Goal: Task Accomplishment & Management: Manage account settings

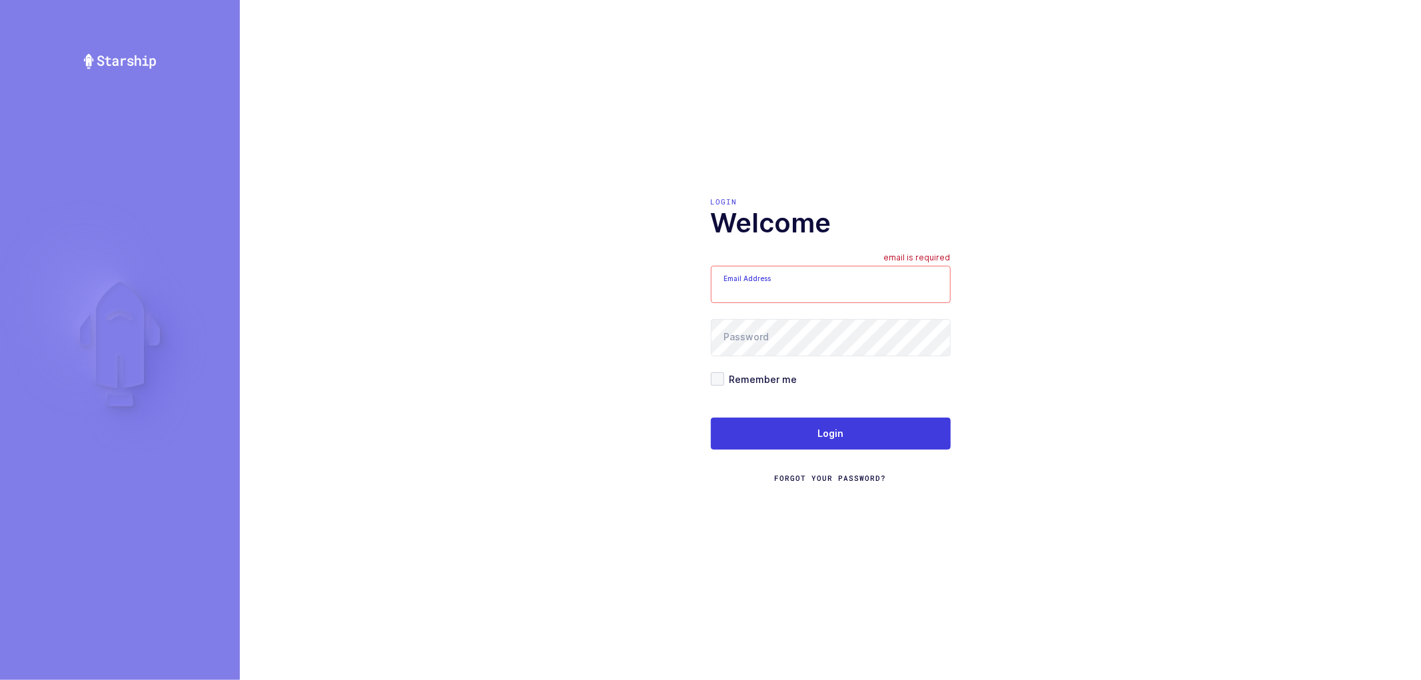
click at [831, 285] on input "Email Address" at bounding box center [831, 284] width 240 height 37
type input "nathan@janustrade.com"
click at [1067, 456] on div "Login Welcome Email Address nathan@janustrade.com Password Remember me Login Fo…" at bounding box center [830, 340] width 1181 height 680
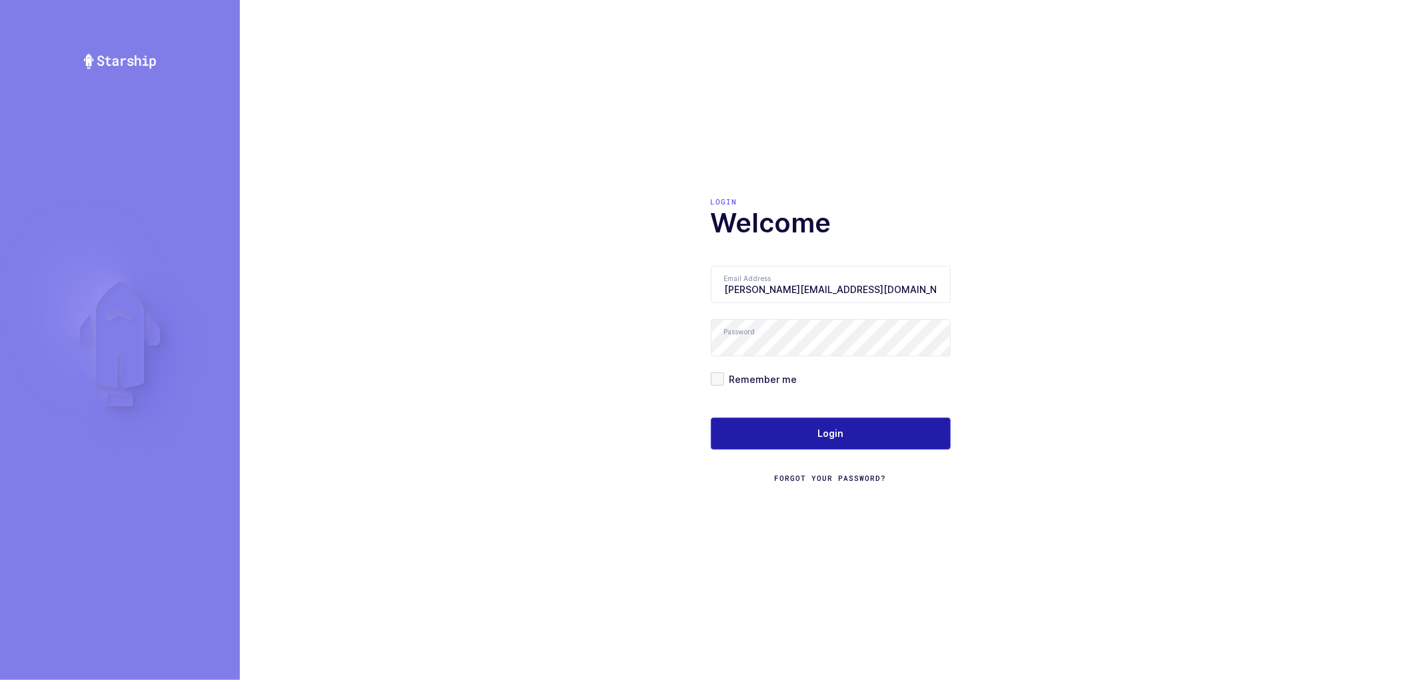
click at [828, 423] on button "Login" at bounding box center [831, 434] width 240 height 32
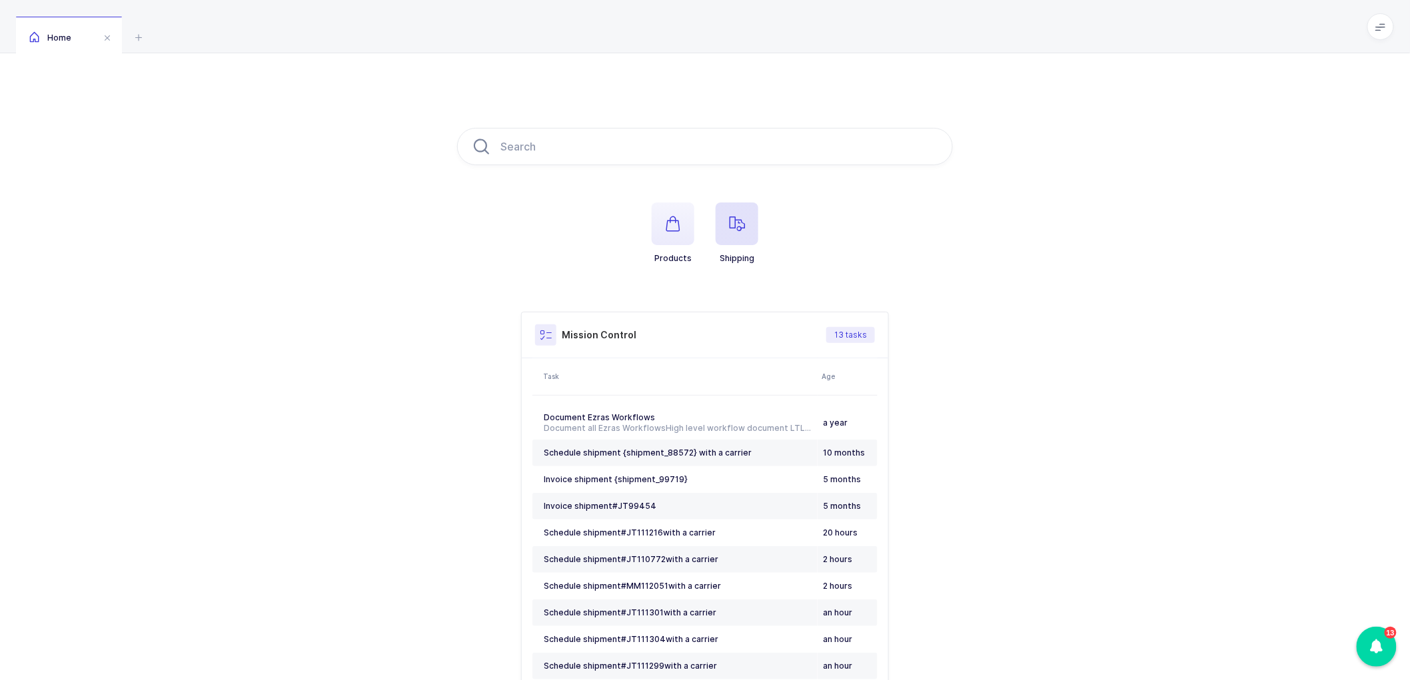
click at [738, 224] on icon "button" at bounding box center [737, 224] width 16 height 16
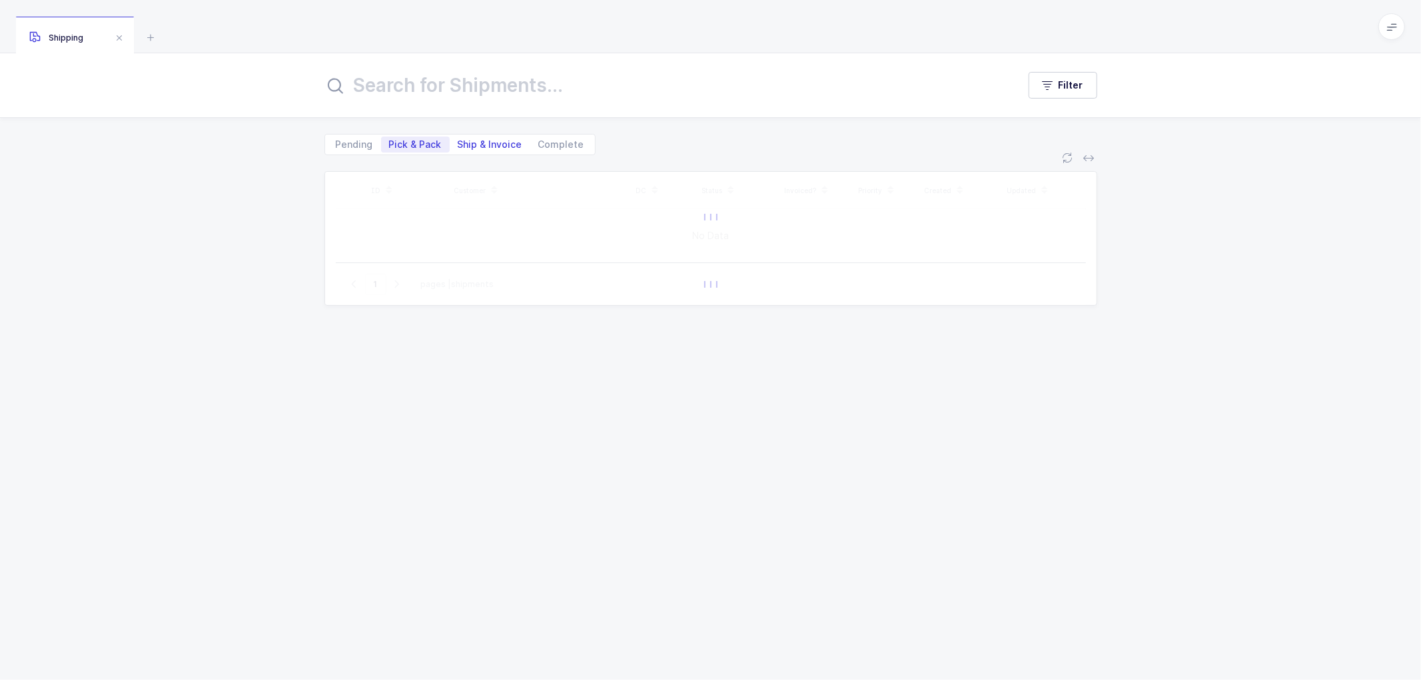
click at [483, 142] on span "Ship & Invoice" at bounding box center [490, 144] width 65 height 9
click at [458, 142] on input "Ship & Invoice" at bounding box center [454, 141] width 9 height 9
radio input "true"
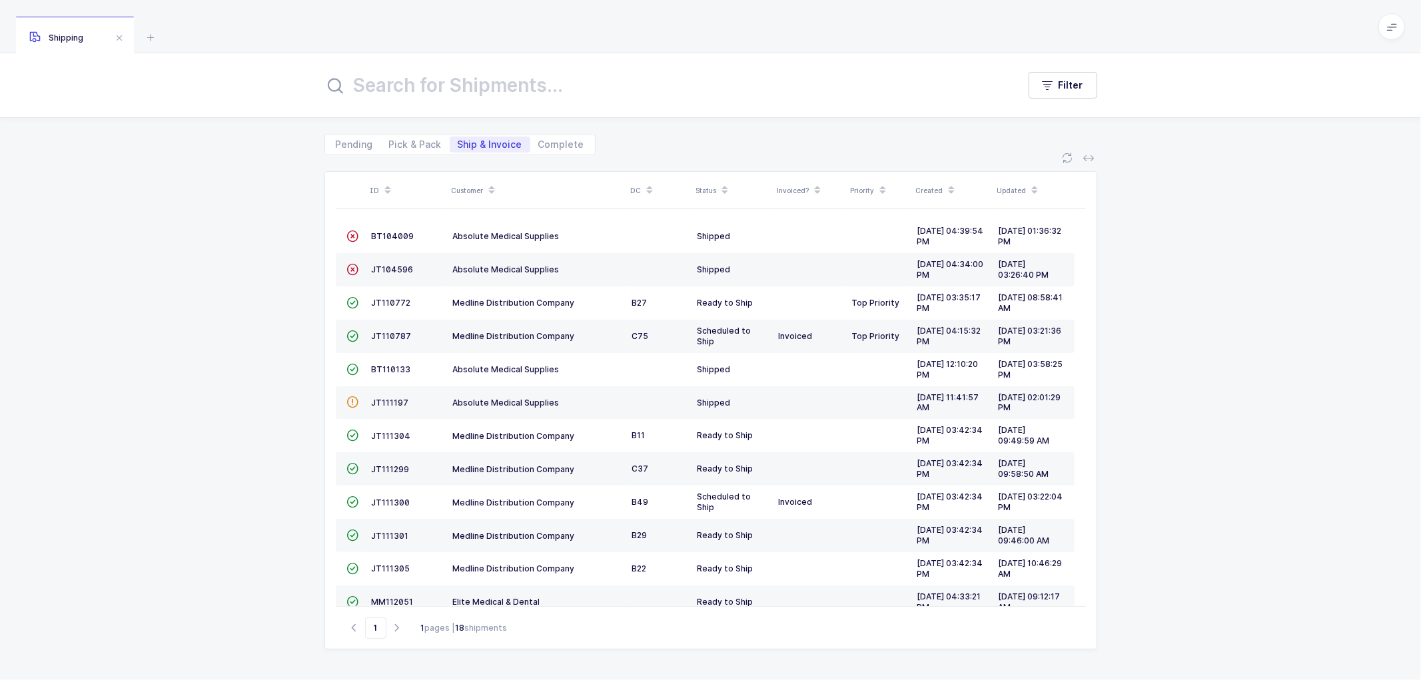
click at [493, 185] on icon at bounding box center [491, 186] width 7 height 7
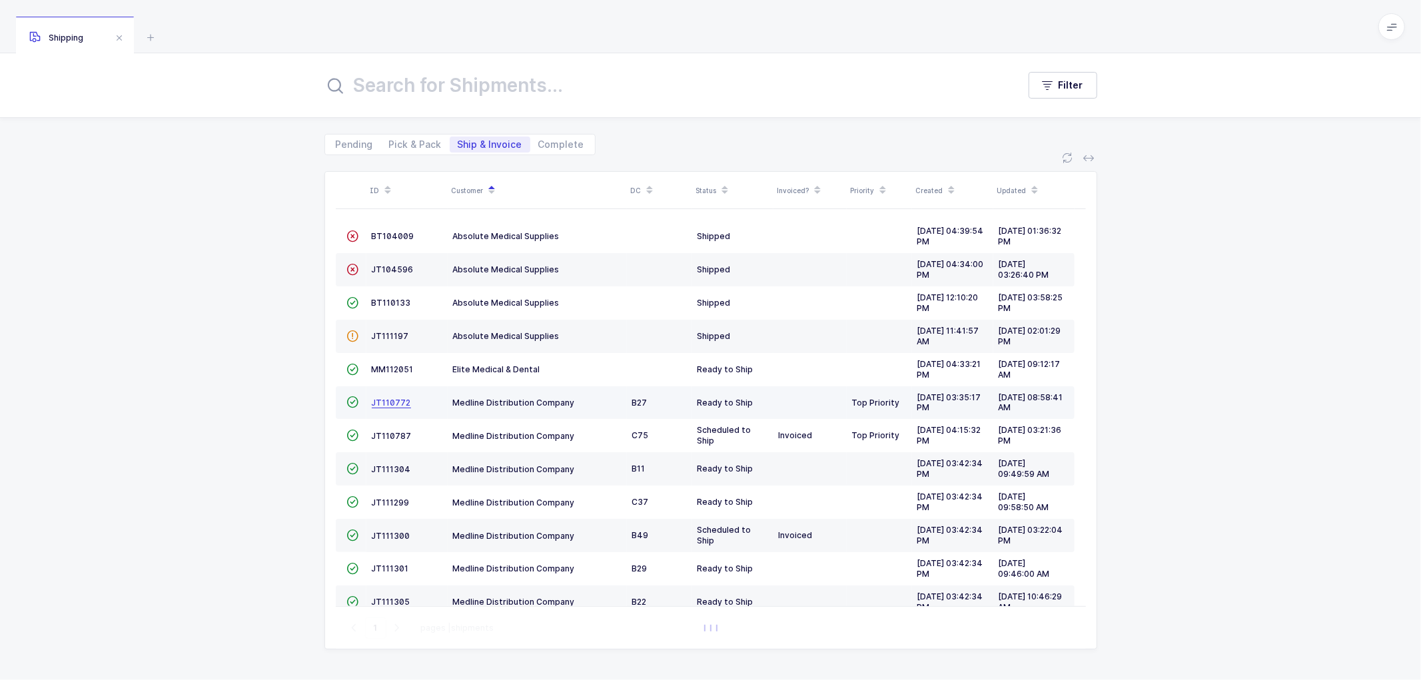
click at [397, 400] on span "JT110772" at bounding box center [391, 403] width 39 height 10
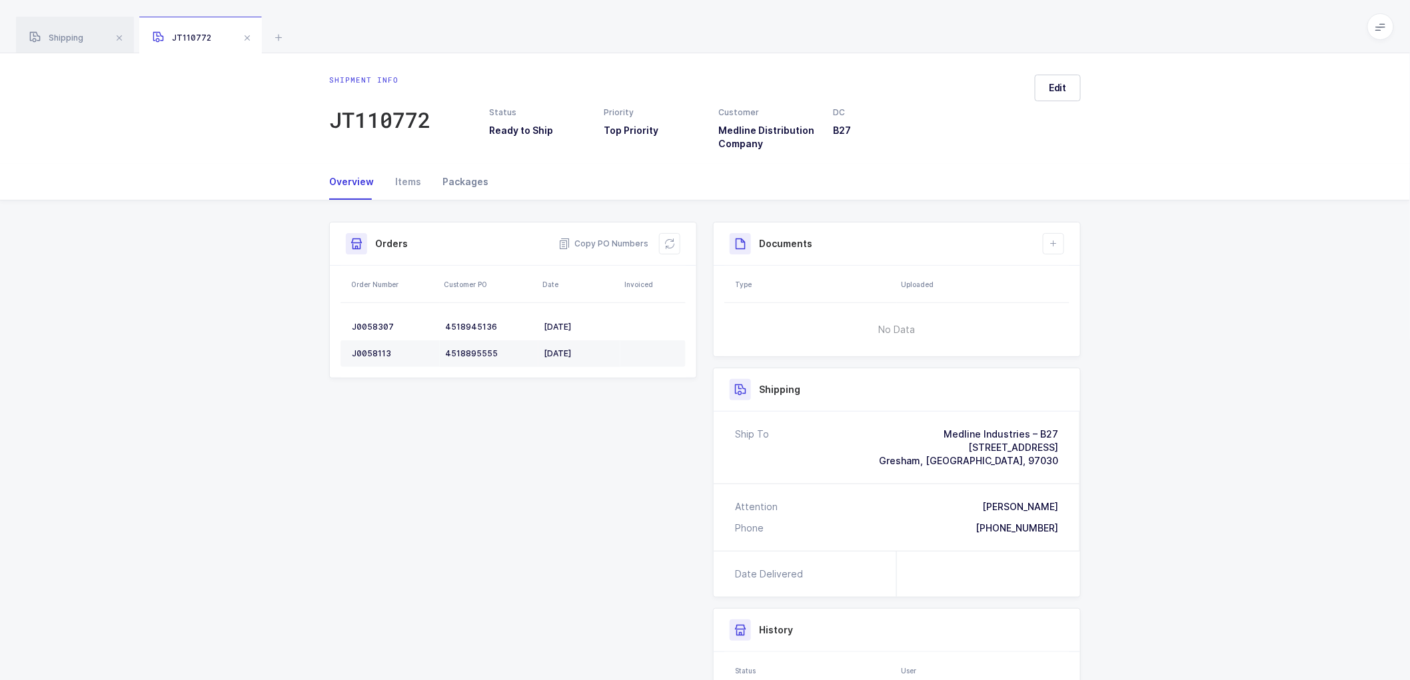
click at [458, 175] on div "Packages" at bounding box center [460, 182] width 57 height 36
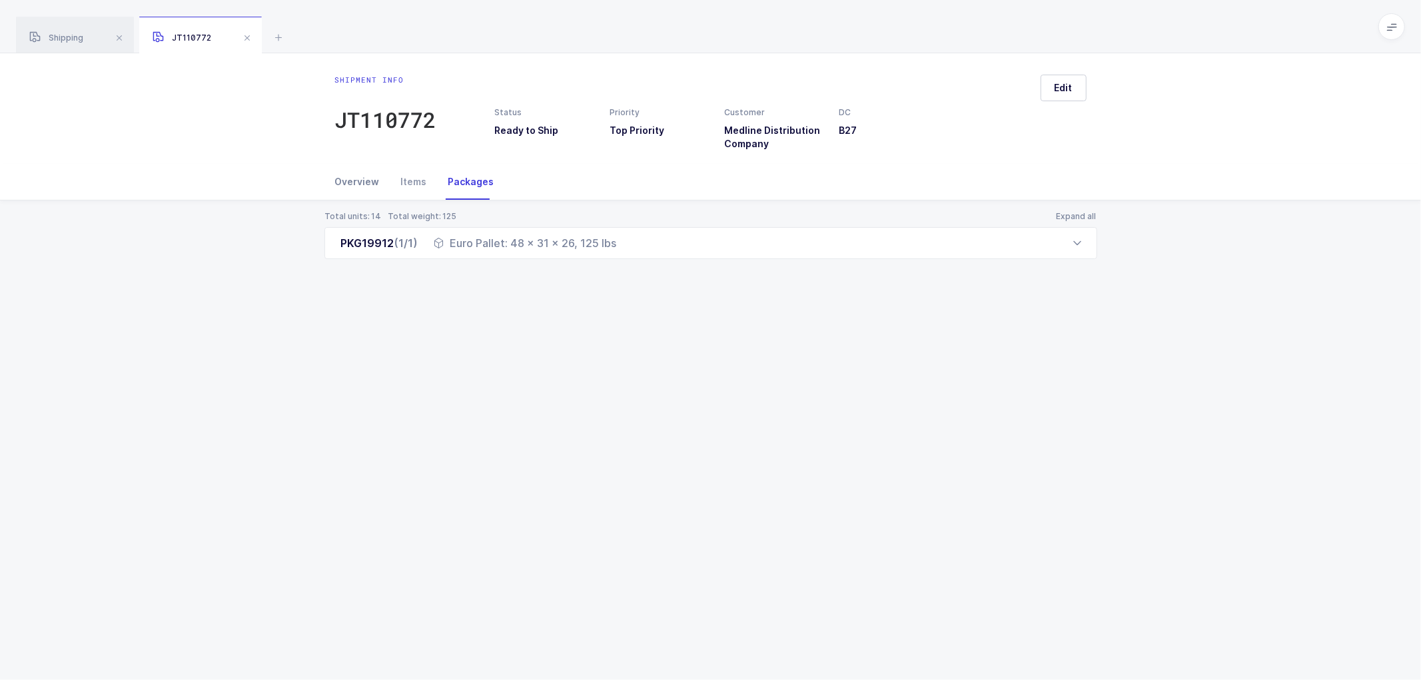
click at [362, 177] on div "Overview" at bounding box center [362, 182] width 55 height 36
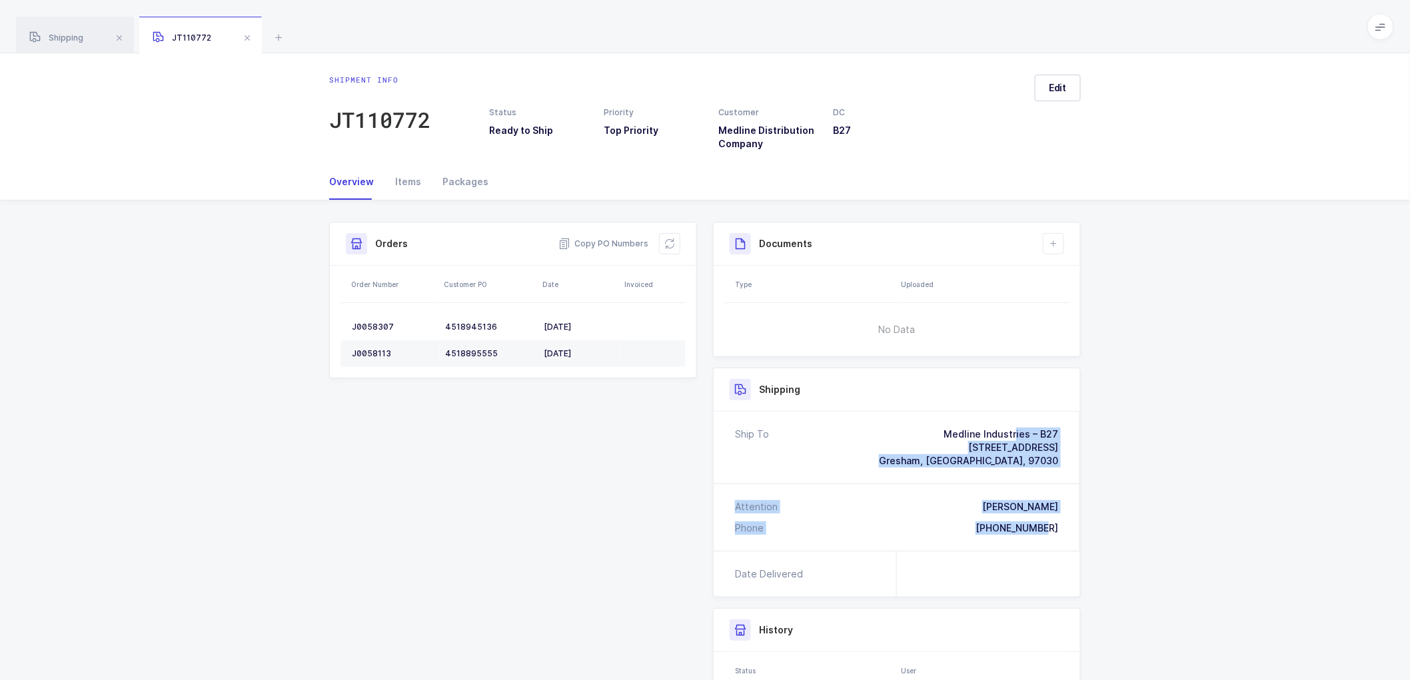
drag, startPoint x: 1067, startPoint y: 528, endPoint x: 913, endPoint y: 429, distance: 182.8
click at [913, 429] on div "Ship To Medline Industries – B27 [STREET_ADDRESS] Attention [PERSON_NAME] Phone…" at bounding box center [897, 481] width 366 height 139
copy div "Medline Industries – B27 [STREET_ADDRESS] Attention [PERSON_NAME] Phone [PHONE_…"
click at [598, 244] on span "Copy PO Numbers" at bounding box center [603, 243] width 90 height 13
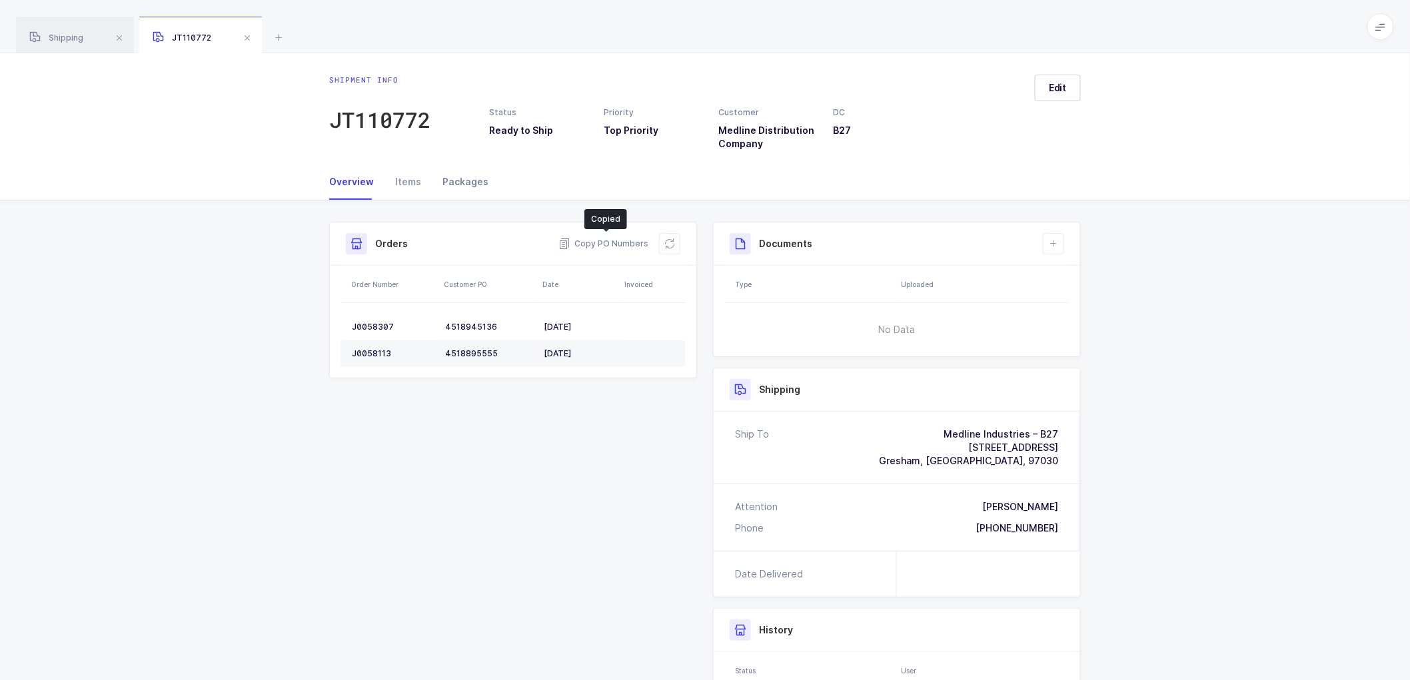
drag, startPoint x: 453, startPoint y: 176, endPoint x: 887, endPoint y: 233, distance: 437.5
click at [455, 176] on div "Packages" at bounding box center [460, 182] width 57 height 36
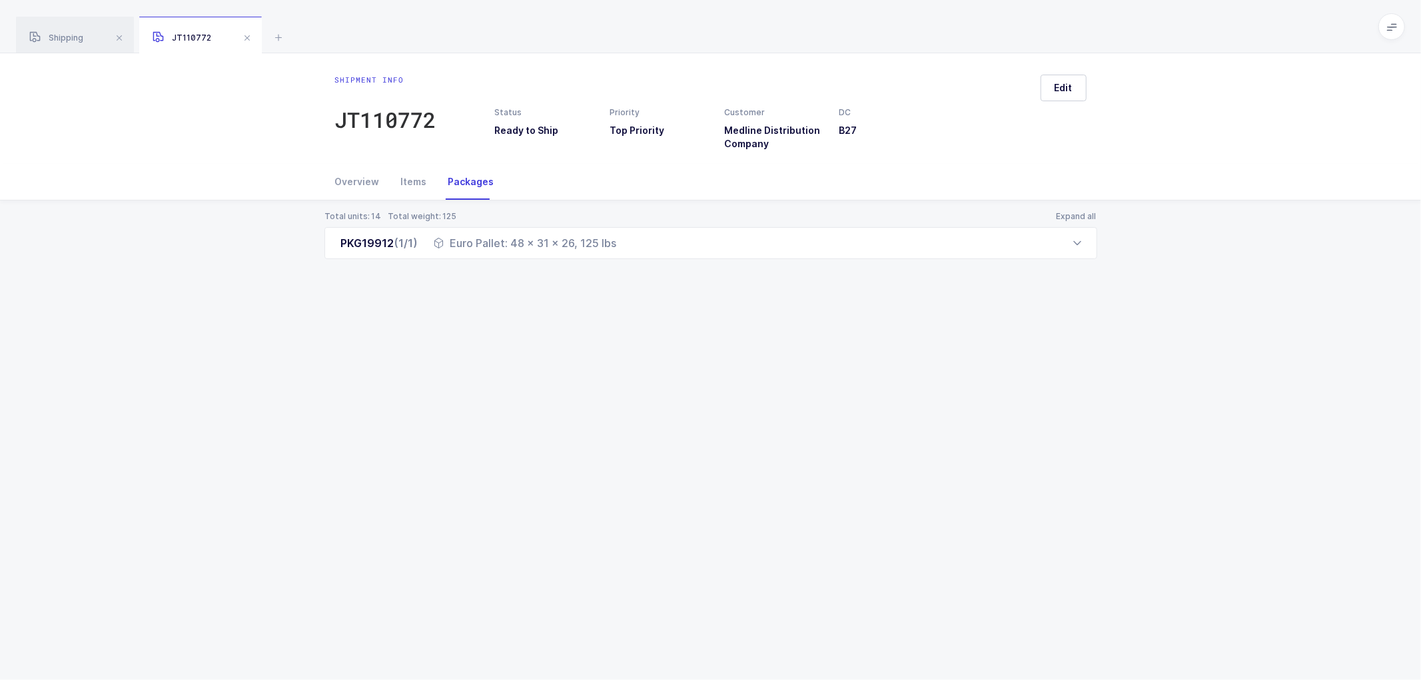
click at [472, 181] on div "Packages" at bounding box center [466, 182] width 57 height 36
drag, startPoint x: 338, startPoint y: 243, endPoint x: 626, endPoint y: 253, distance: 288.7
click at [626, 253] on div "PKG19912 (1/1) Euro Pallet: 48 x 31 x 26, 125 lbs" at bounding box center [710, 243] width 773 height 32
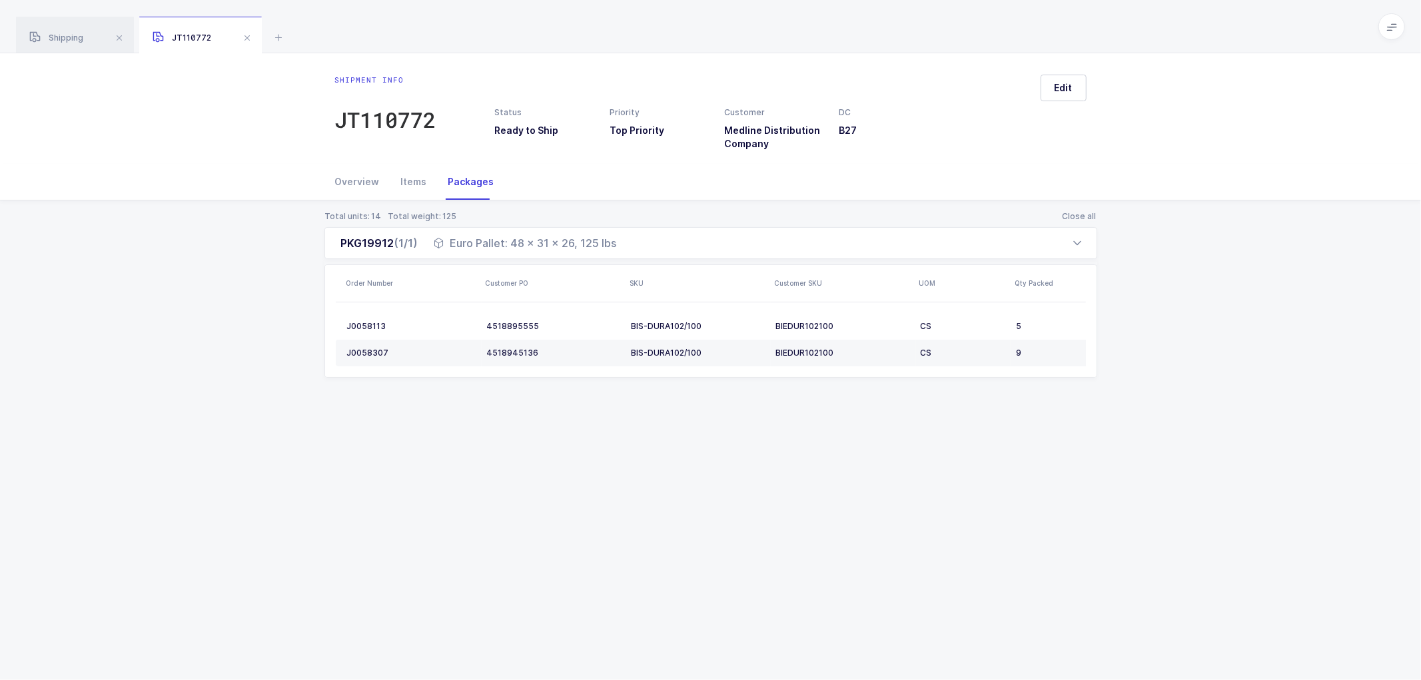
copy div "PKG19912 (1/1) Euro Pallet: 48 x 31 x 26, 125 lbs"
click at [58, 41] on span "Shipping" at bounding box center [56, 38] width 54 height 10
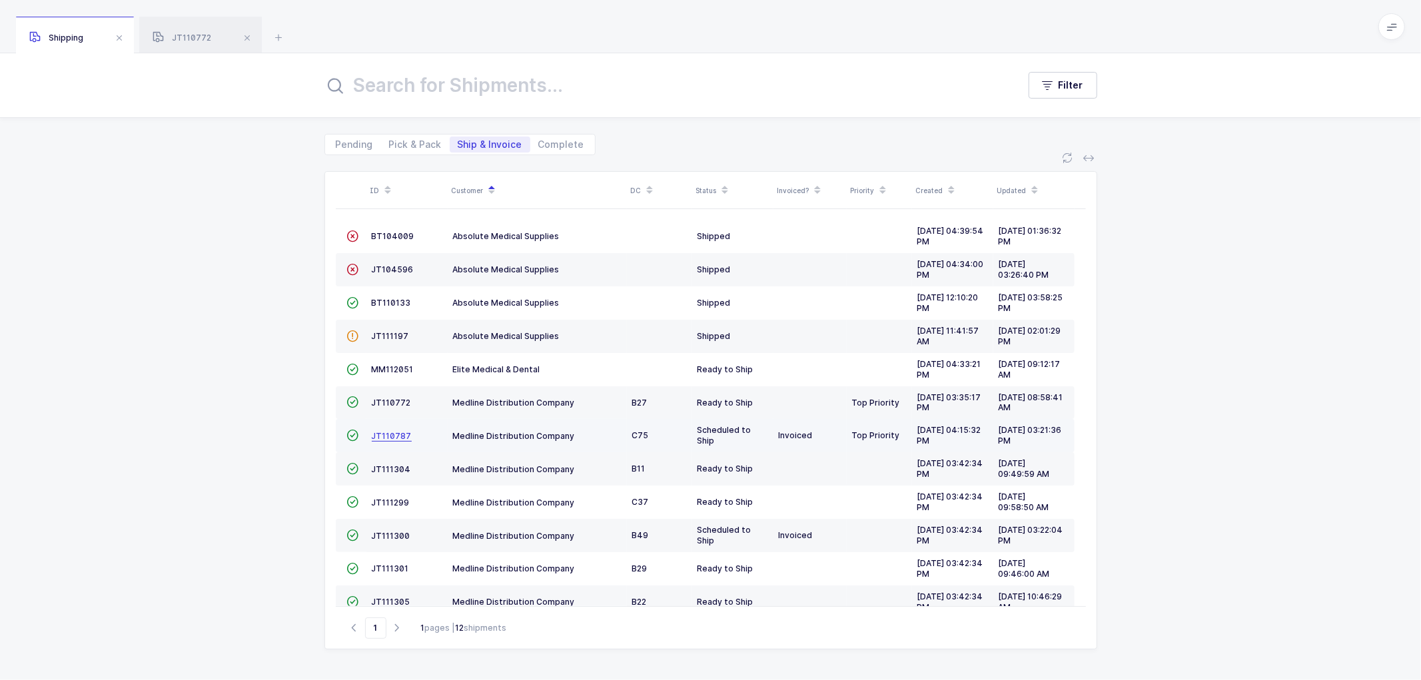
click at [396, 435] on span "JT110787" at bounding box center [392, 436] width 40 height 10
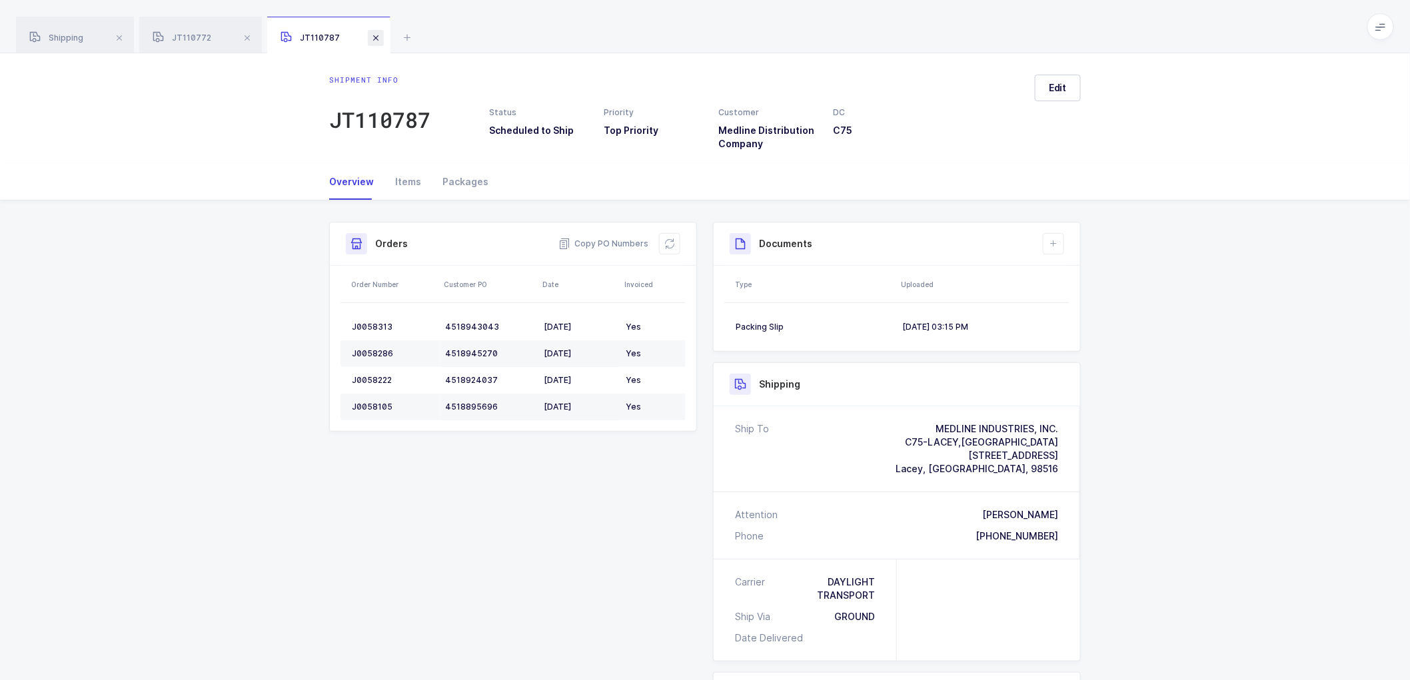
click at [374, 34] on span at bounding box center [376, 38] width 16 height 16
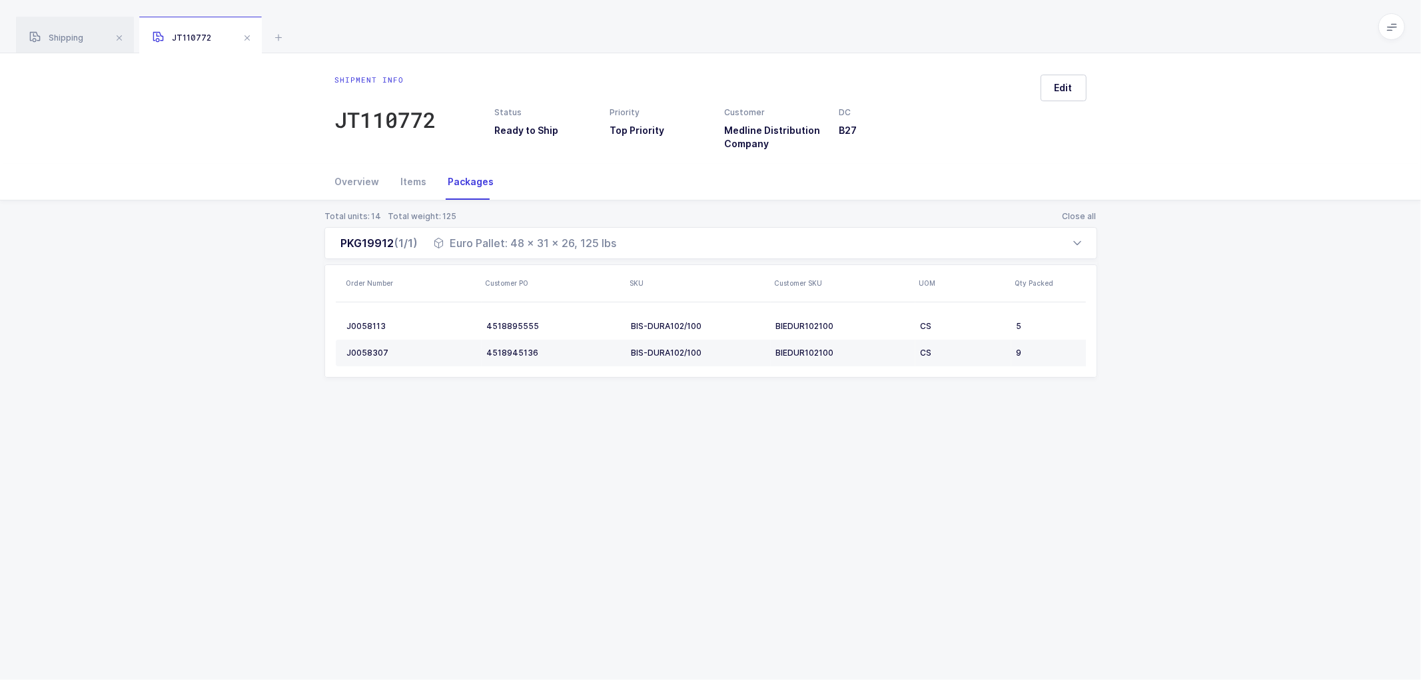
drag, startPoint x: 62, startPoint y: 34, endPoint x: 564, endPoint y: 196, distance: 527.8
click at [65, 34] on span "Shipping" at bounding box center [56, 38] width 54 height 10
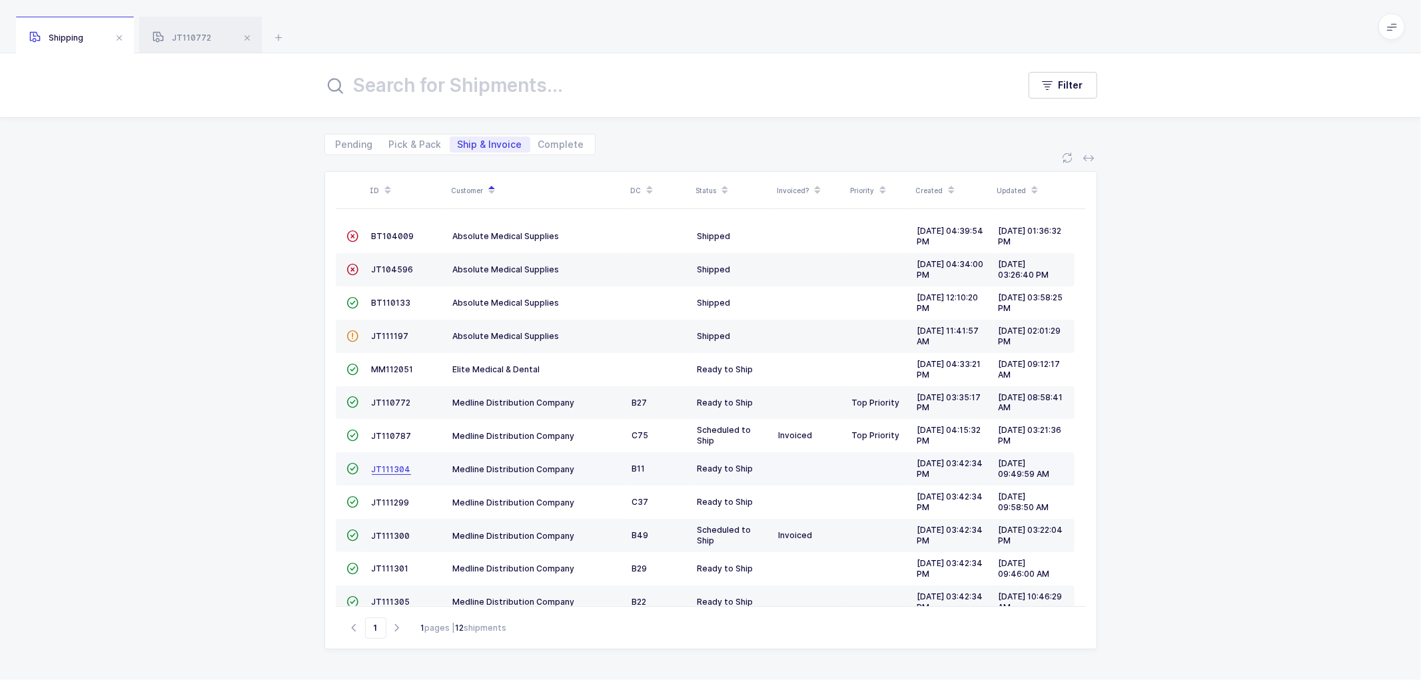
click at [386, 464] on span "JT111304" at bounding box center [391, 469] width 39 height 10
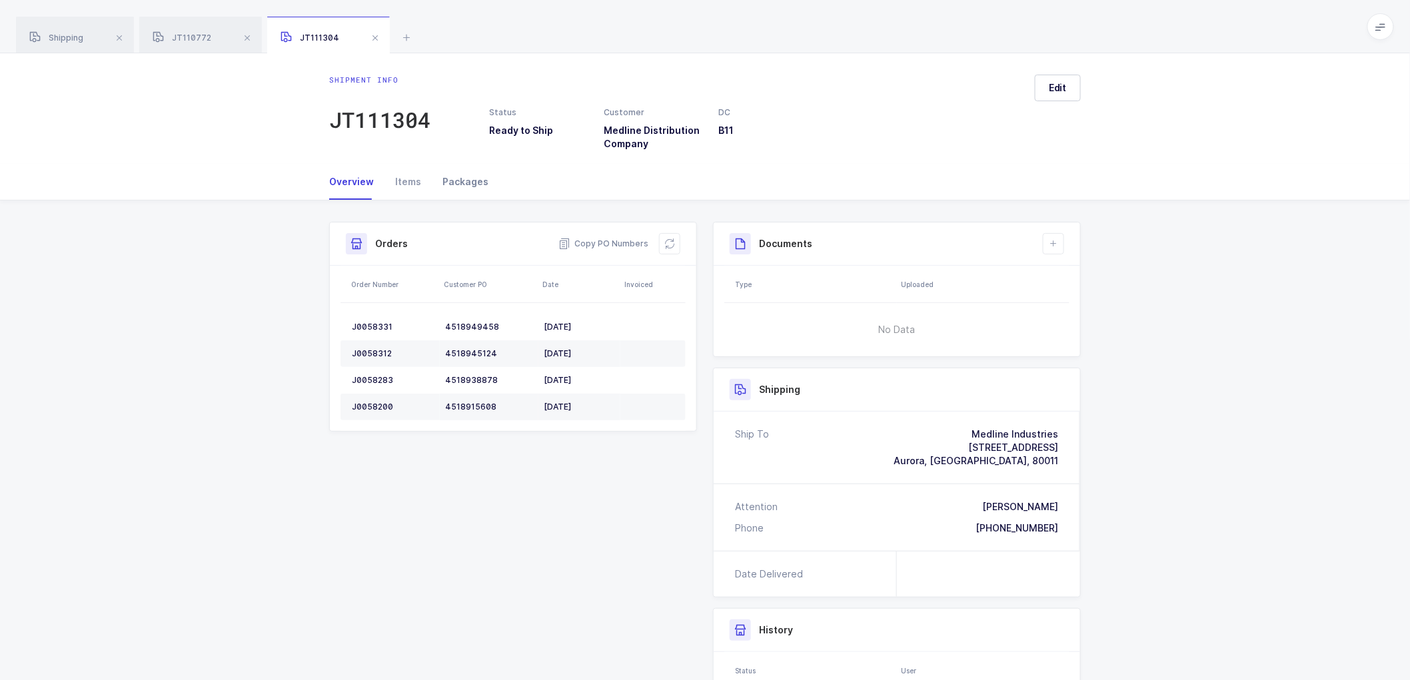
click at [456, 181] on div "Packages" at bounding box center [460, 182] width 57 height 36
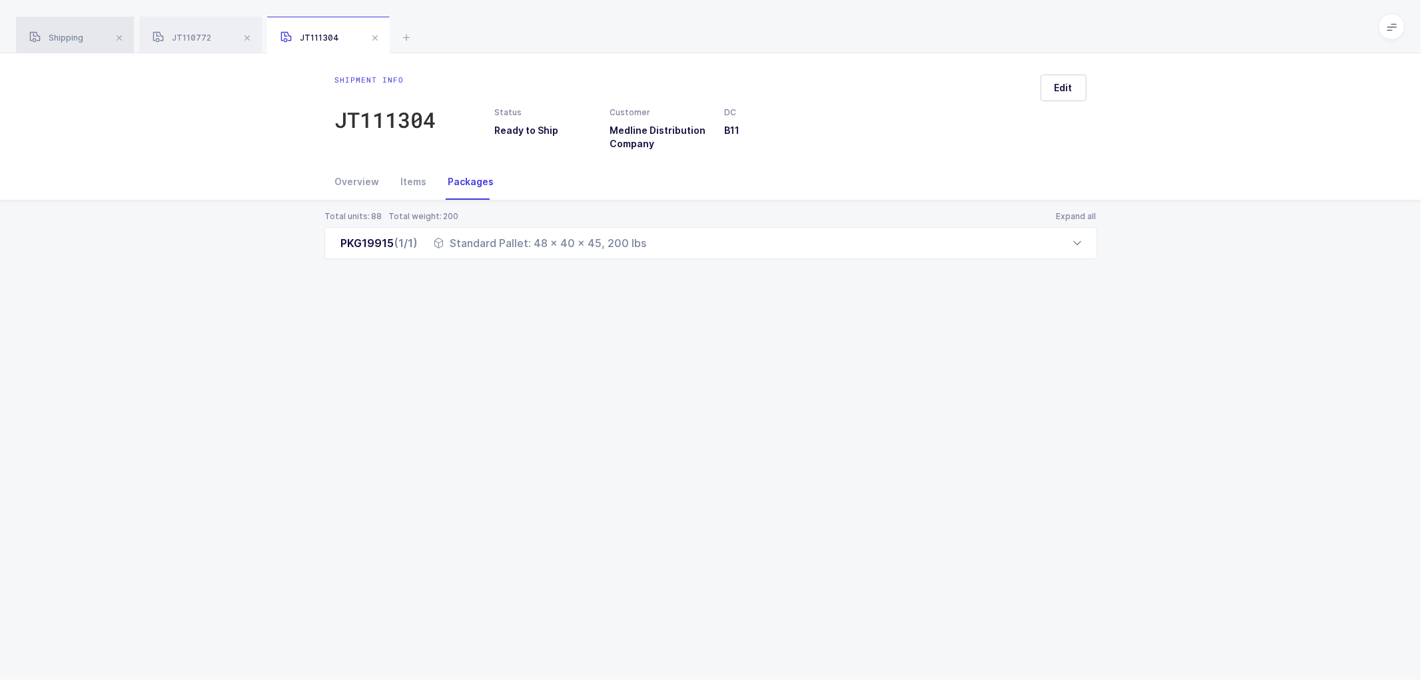
drag, startPoint x: 61, startPoint y: 34, endPoint x: 316, endPoint y: 190, distance: 299.0
click at [61, 34] on span "Shipping" at bounding box center [56, 38] width 54 height 10
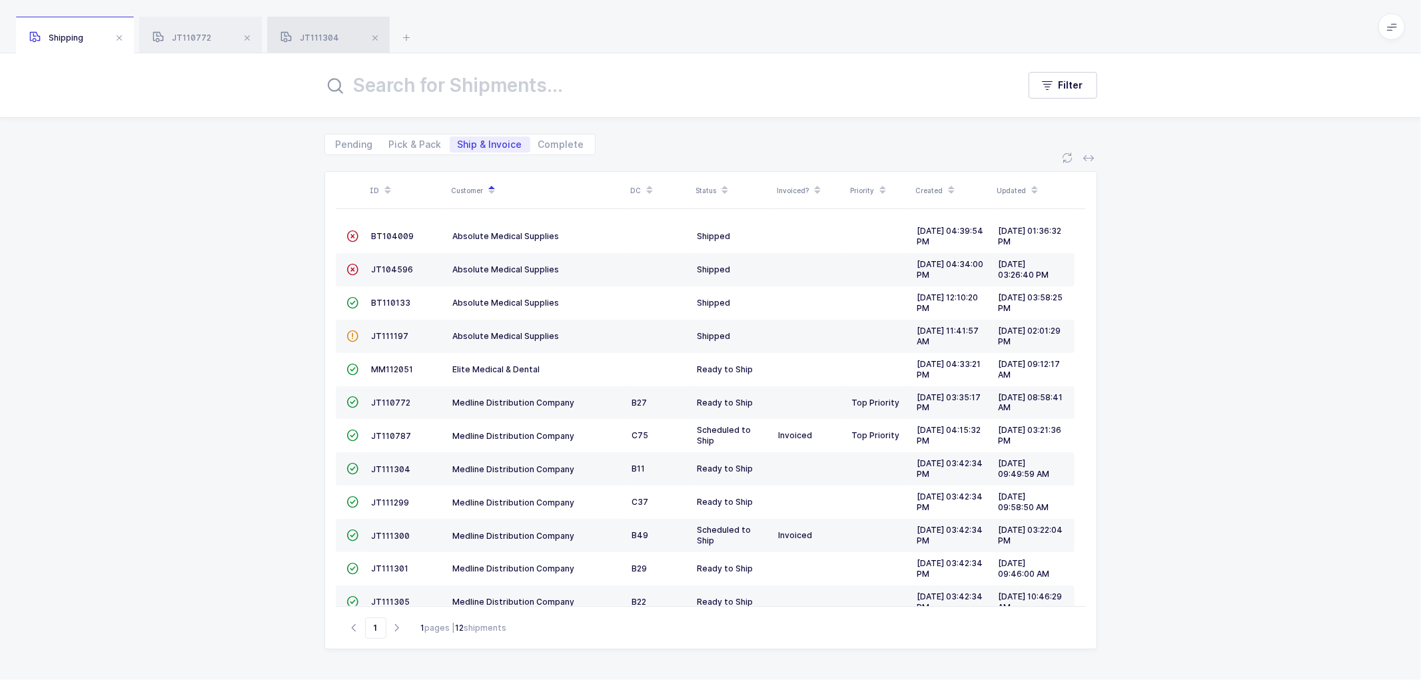
drag, startPoint x: 314, startPoint y: 31, endPoint x: 329, endPoint y: 37, distance: 16.1
click at [314, 30] on div "JT111304" at bounding box center [328, 35] width 123 height 37
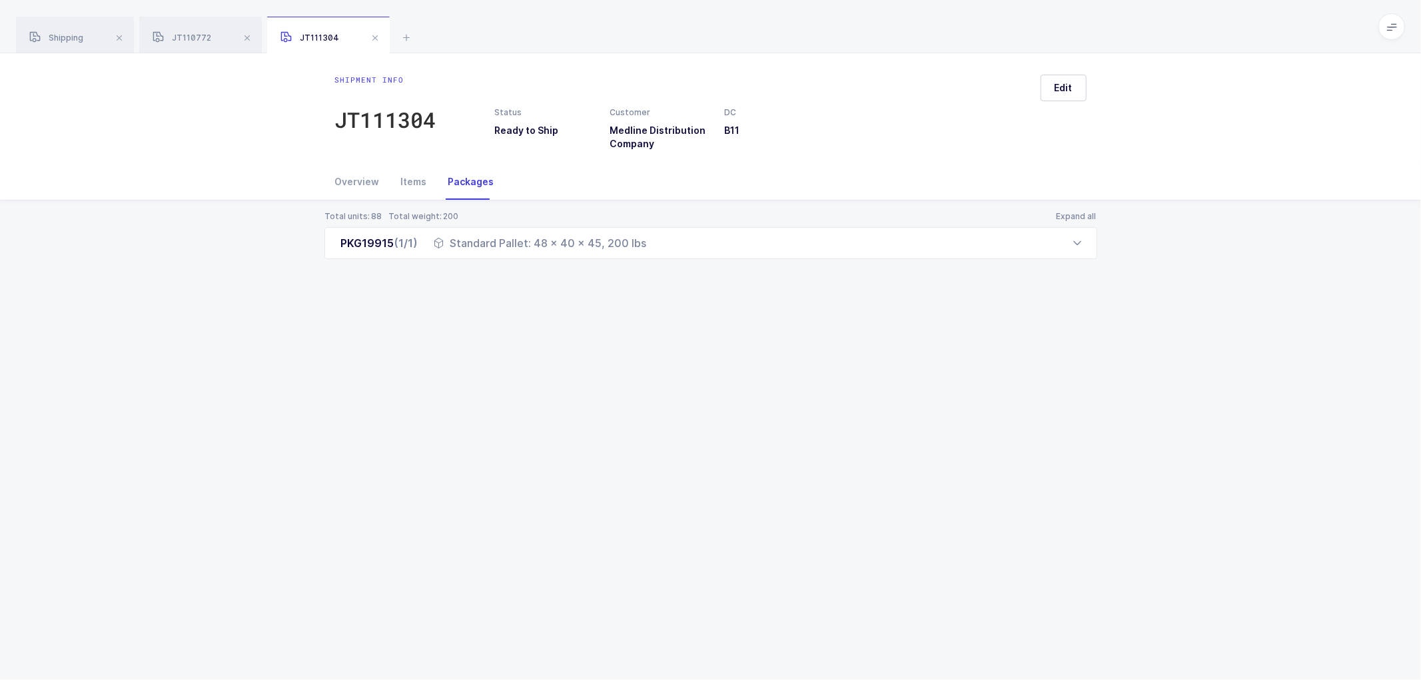
drag, startPoint x: 350, startPoint y: 176, endPoint x: 468, endPoint y: 205, distance: 121.4
click at [353, 175] on div "Overview" at bounding box center [362, 182] width 55 height 36
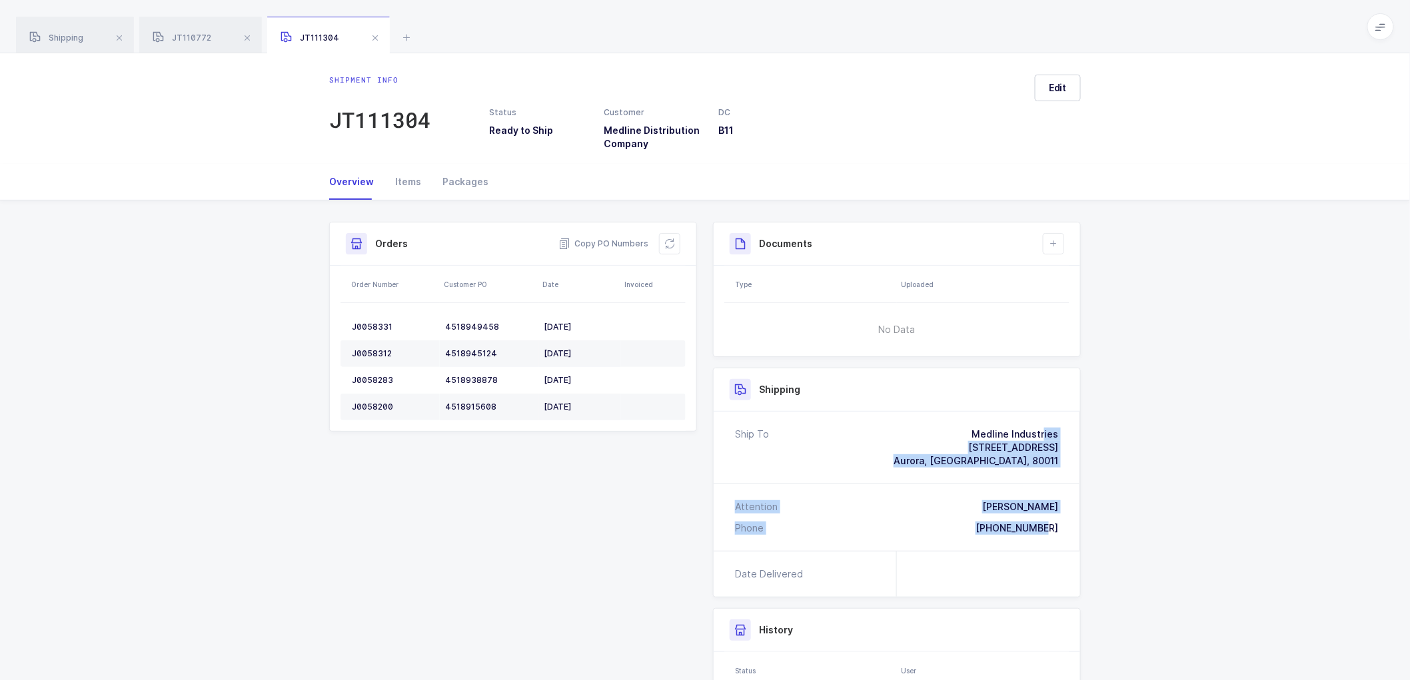
drag, startPoint x: 1064, startPoint y: 530, endPoint x: 929, endPoint y: 424, distance: 171.8
click at [929, 424] on div "Ship To Medline Industries [STREET_ADDRESS] Attention [PERSON_NAME] Phone [PHON…" at bounding box center [897, 481] width 366 height 139
copy div "Medline Industries [STREET_ADDRESS] Attention [PERSON_NAME] Phone [PHONE_NUMBER]"
click at [608, 243] on span "Copy PO Numbers" at bounding box center [603, 243] width 90 height 13
drag, startPoint x: 460, startPoint y: 178, endPoint x: 557, endPoint y: 191, distance: 98.2
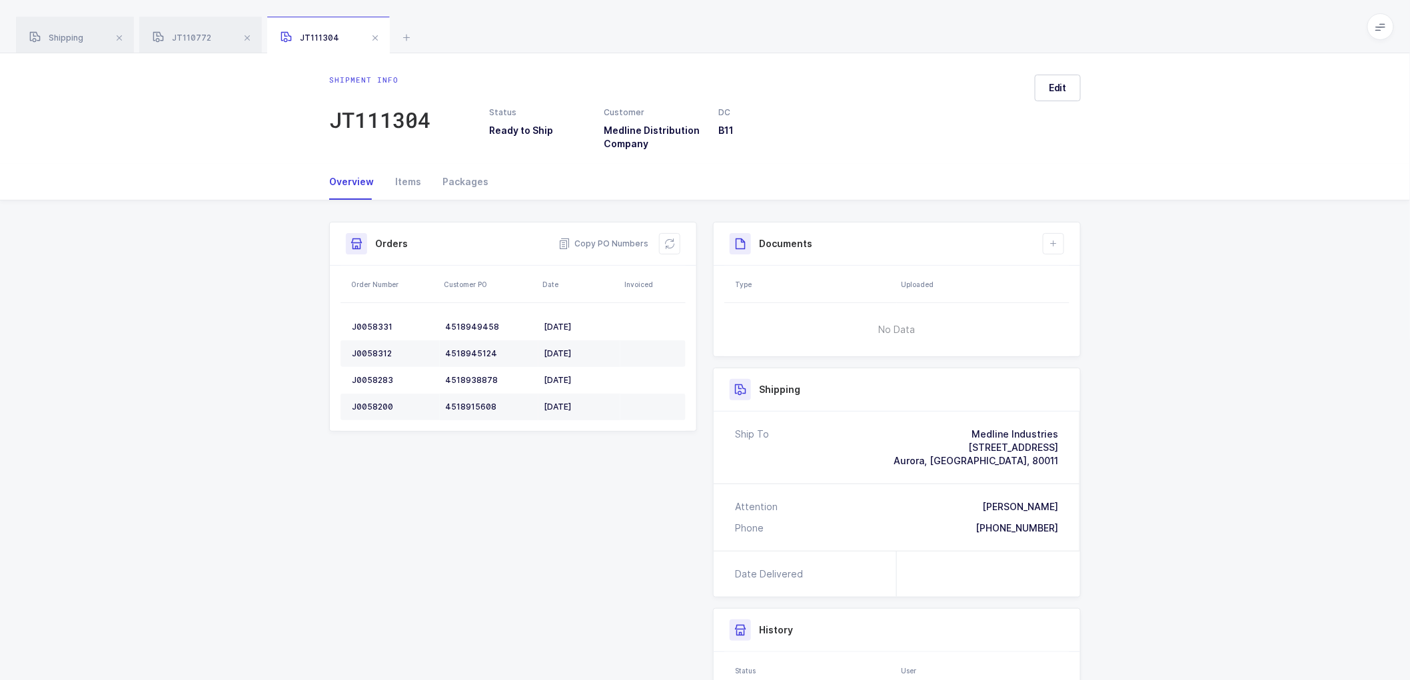
click at [460, 177] on div "Packages" at bounding box center [460, 182] width 57 height 36
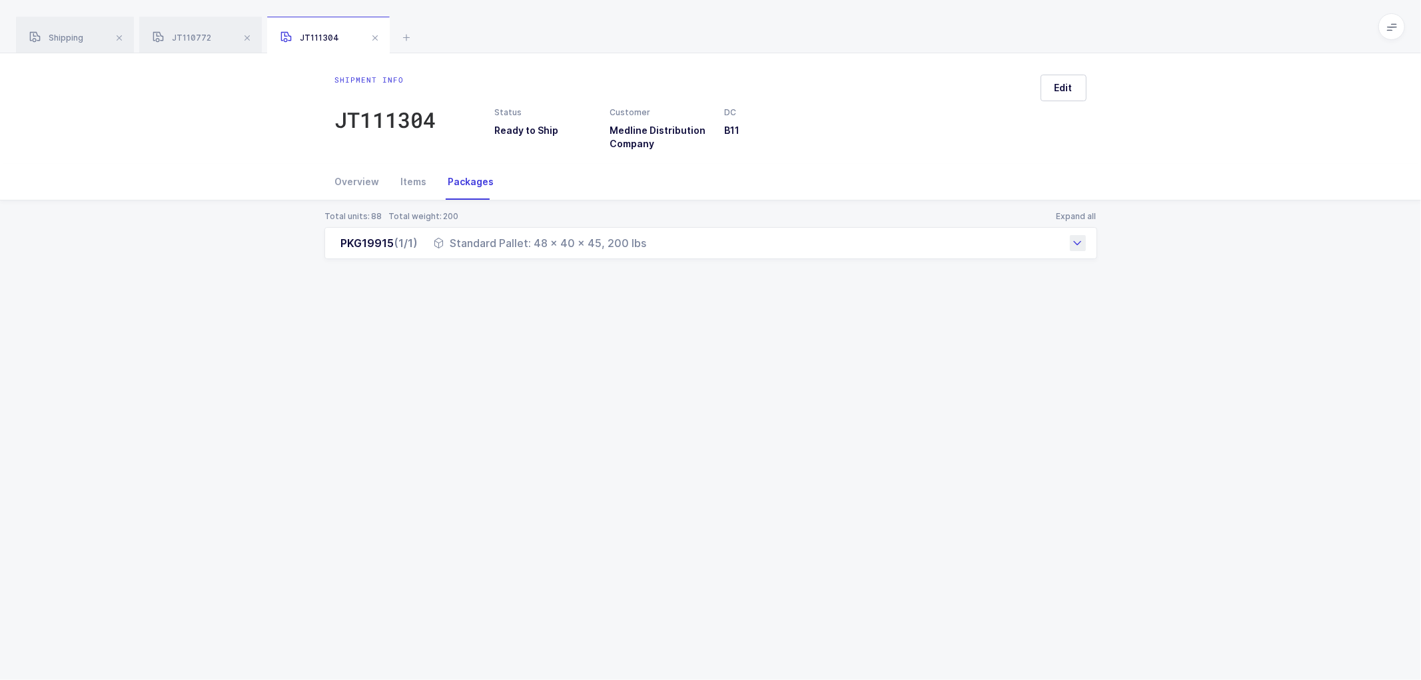
drag, startPoint x: 375, startPoint y: 241, endPoint x: 643, endPoint y: 255, distance: 268.2
click at [643, 255] on div "PKG19915 (1/1) Standard Pallet: 48 x 40 x 45, 200 lbs" at bounding box center [710, 243] width 773 height 32
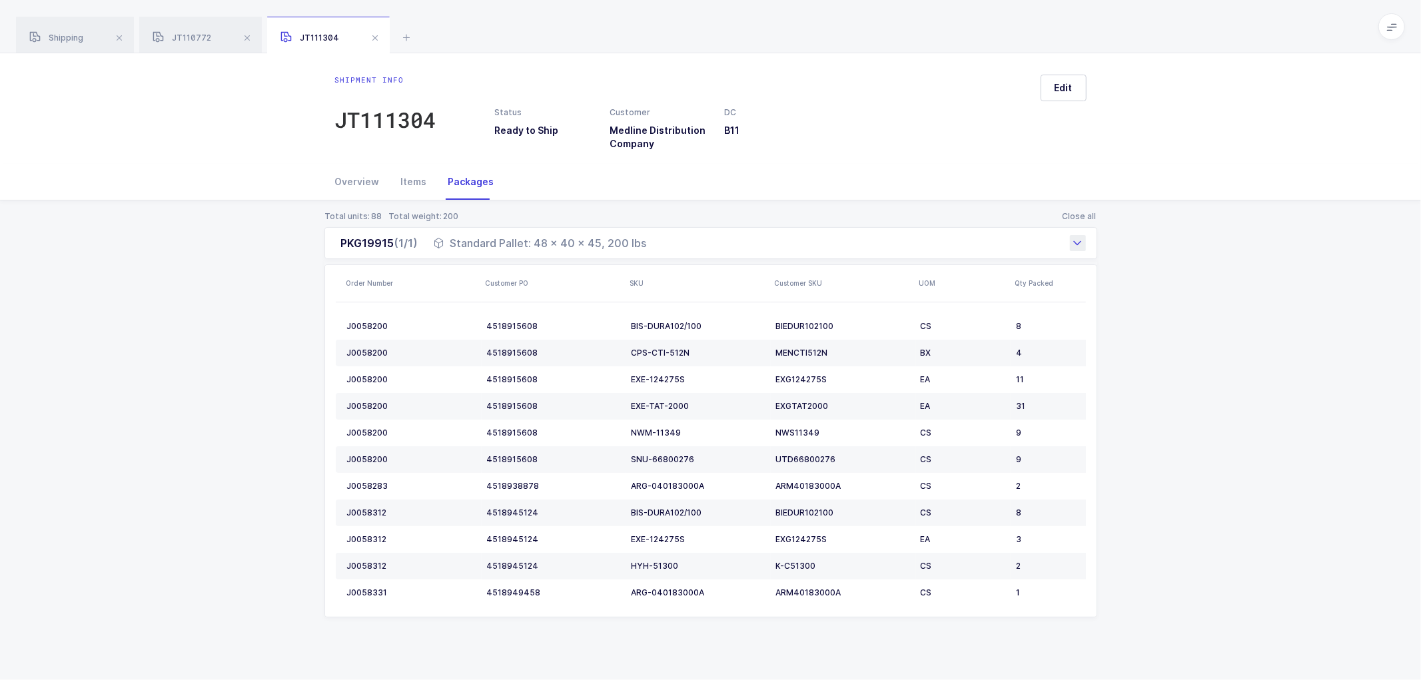
copy div "PKG19915 (1/1) Standard Pallet: 48 x 40 x 45, 200 lbs"
drag, startPoint x: 65, startPoint y: 38, endPoint x: 181, endPoint y: 51, distance: 116.7
click at [70, 40] on span "Shipping" at bounding box center [56, 38] width 54 height 10
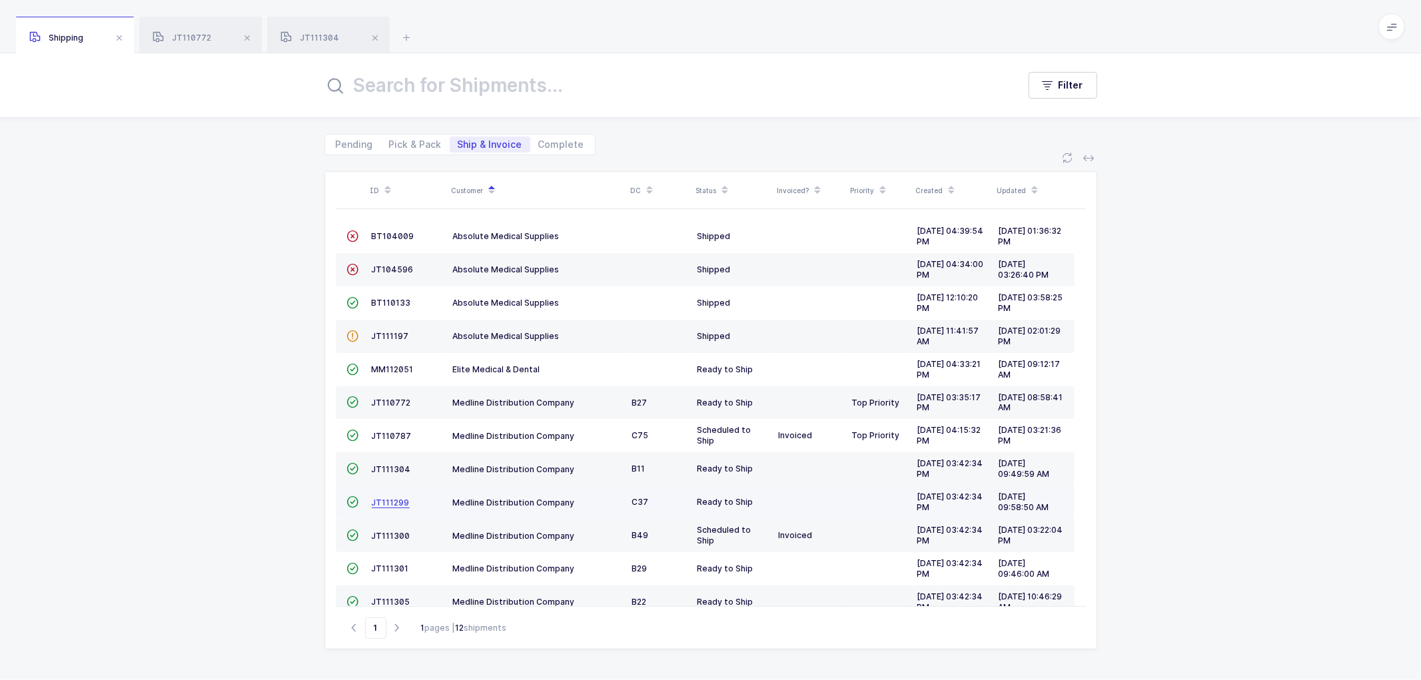
click at [388, 498] on span "JT111299" at bounding box center [391, 503] width 38 height 10
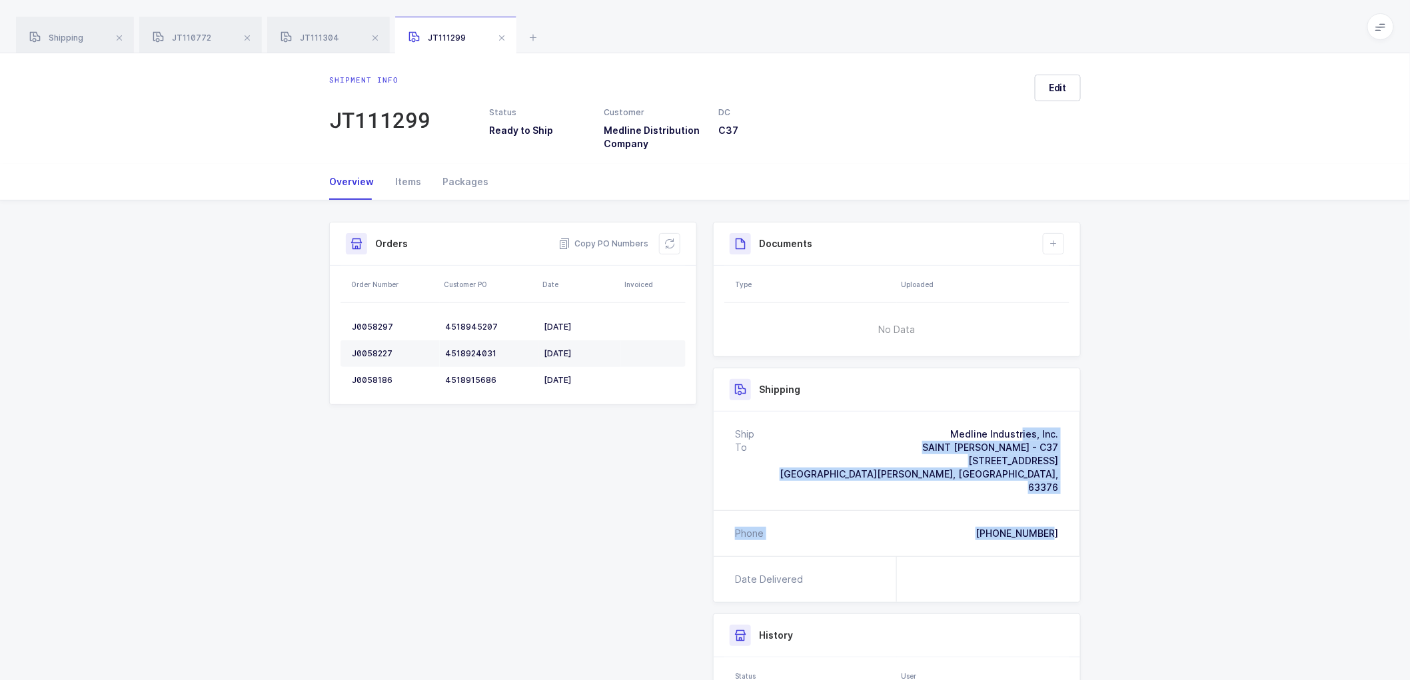
drag, startPoint x: 1066, startPoint y: 524, endPoint x: 893, endPoint y: 438, distance: 193.4
click at [893, 438] on div "Ship To Medline Industries, Inc. [GEOGRAPHIC_DATA][PERSON_NAME] - C37 [STREET_A…" at bounding box center [897, 484] width 366 height 145
copy div "Medline Industries, Inc. [GEOGRAPHIC_DATA][PERSON_NAME] - C37 [STREET_ADDRESS][…"
click at [618, 242] on span "Copy PO Numbers" at bounding box center [603, 243] width 90 height 13
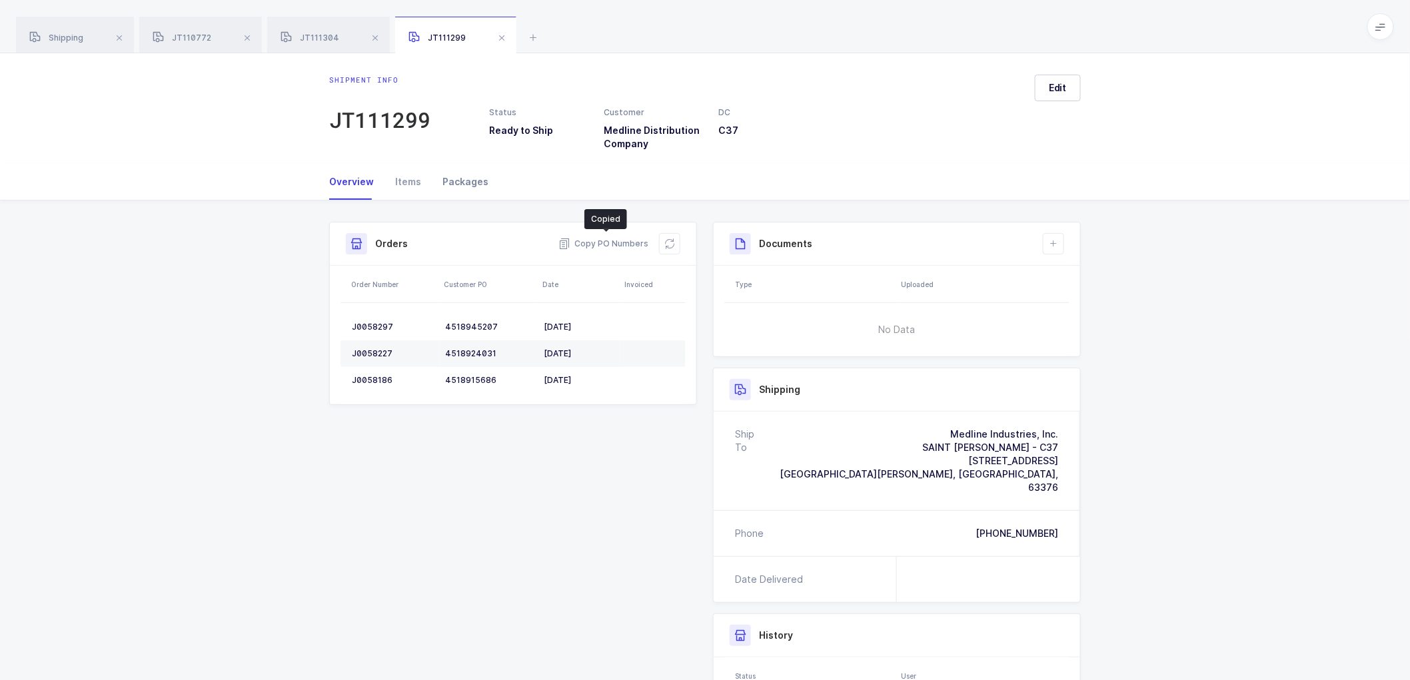
click at [465, 176] on div "Packages" at bounding box center [460, 182] width 57 height 36
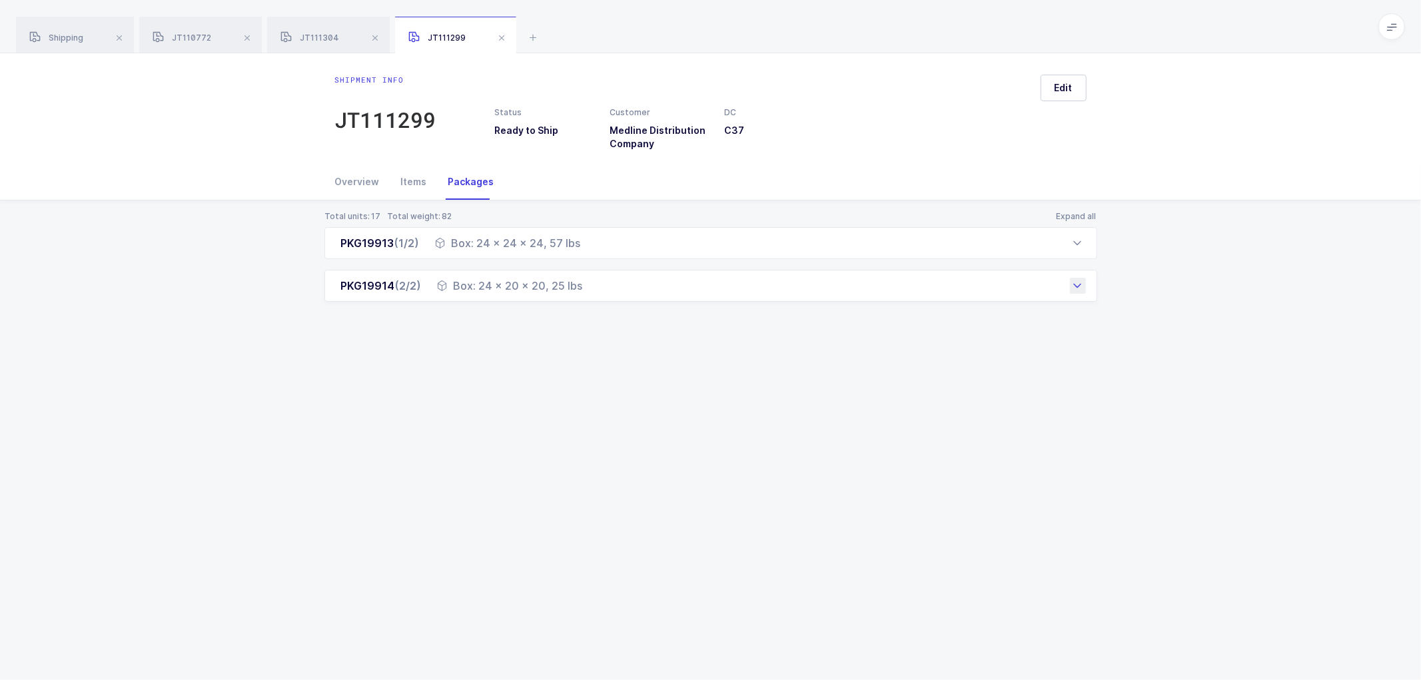
drag, startPoint x: 332, startPoint y: 243, endPoint x: 585, endPoint y: 294, distance: 258.3
click at [585, 294] on div "PKG19913 (1/2) Box: 24 x 24 x 24, 57 lbs Order Number Customer PO SKU Customer …" at bounding box center [710, 264] width 773 height 75
copy div "PKG19913 (1/2) Box: 24 x 24 x 24, 57 lbs Order Number Customer PO SKU Customer …"
drag, startPoint x: 51, startPoint y: 32, endPoint x: 110, endPoint y: 38, distance: 58.9
click at [55, 32] on div "Shipping" at bounding box center [75, 35] width 118 height 37
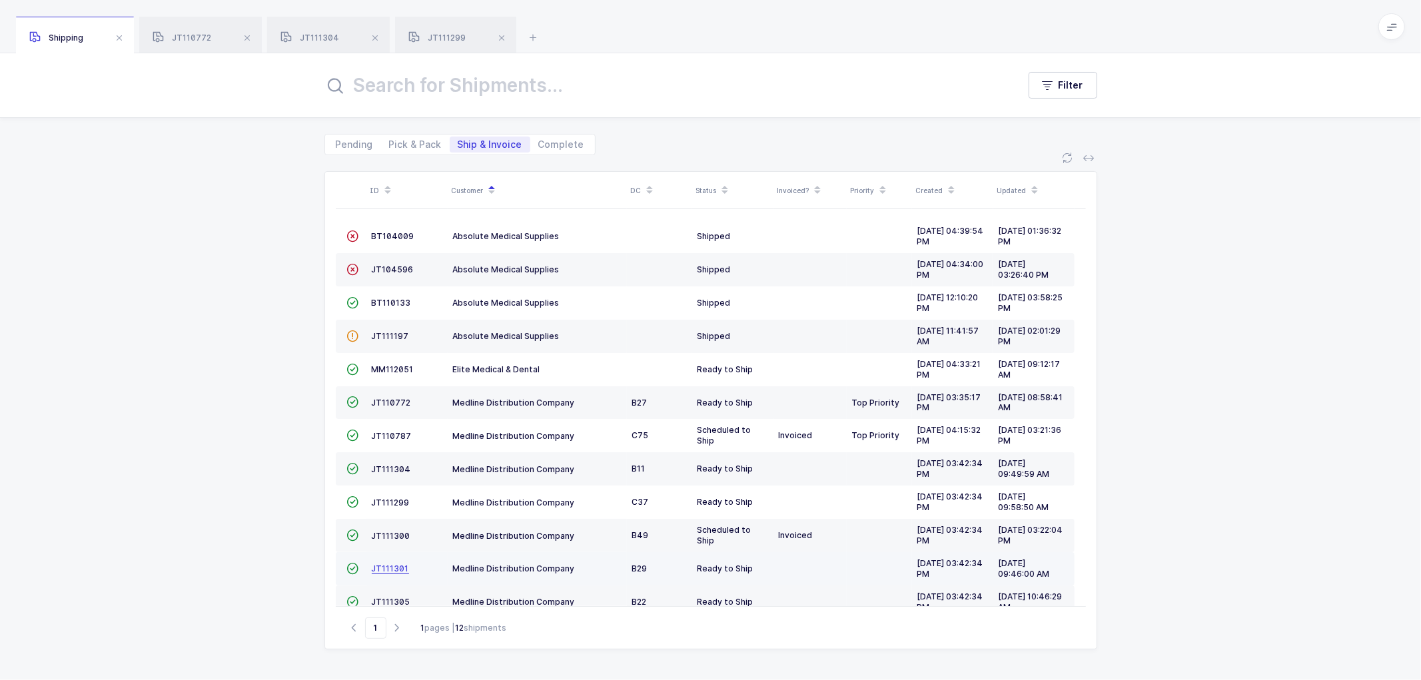
click at [382, 570] on span "JT111301" at bounding box center [390, 569] width 37 height 10
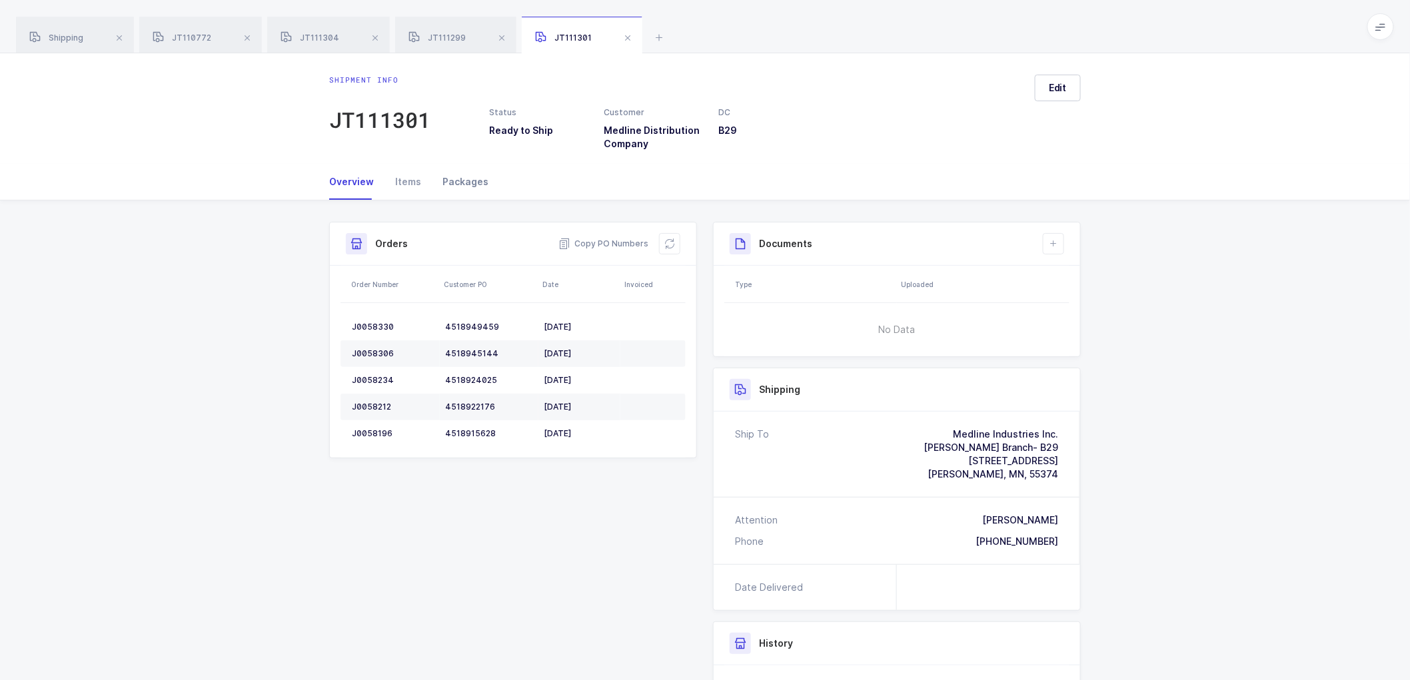
click at [460, 180] on div "Packages" at bounding box center [460, 182] width 57 height 36
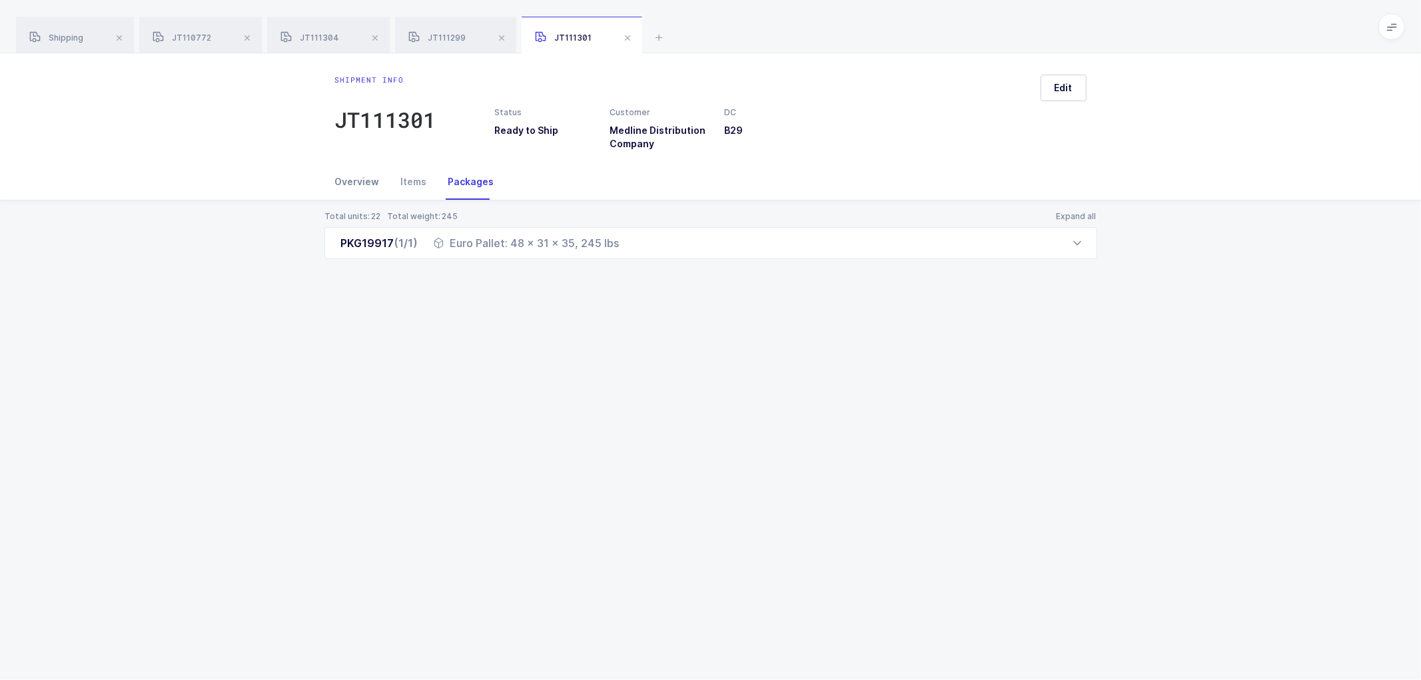
click at [364, 180] on div "Overview" at bounding box center [362, 182] width 55 height 36
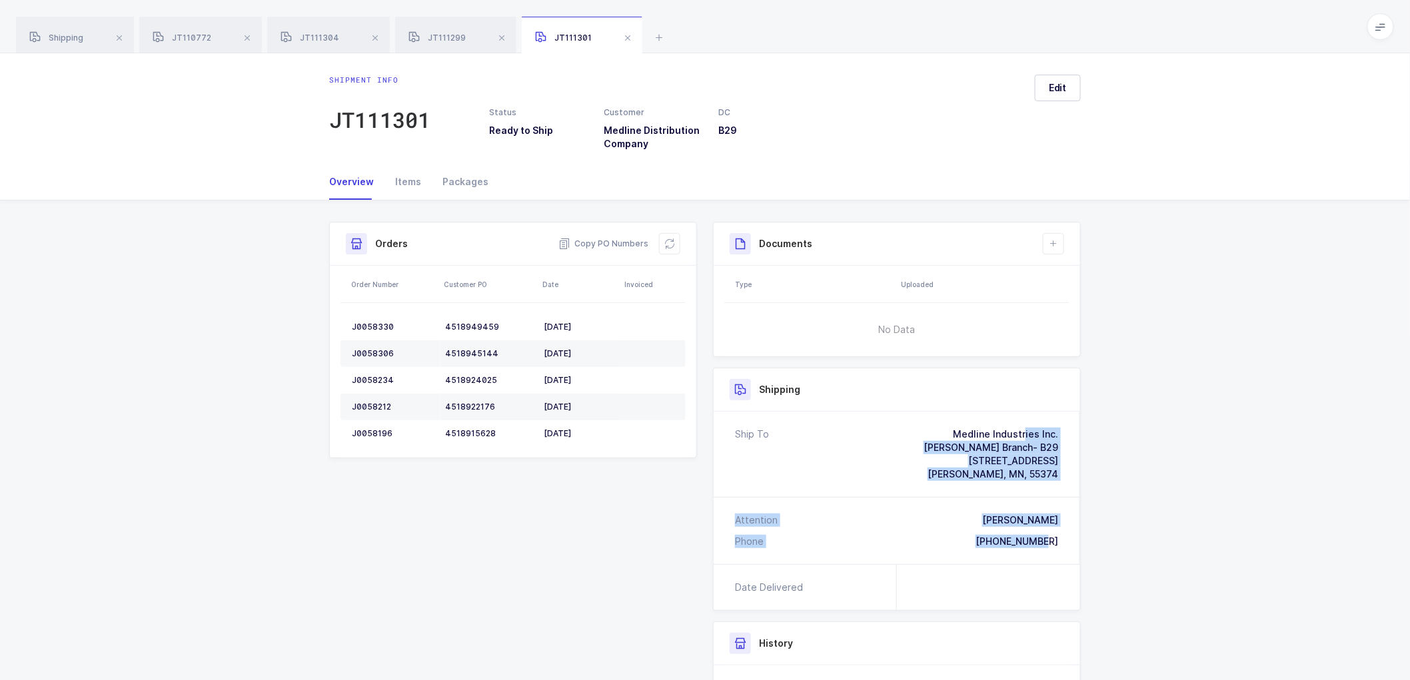
drag, startPoint x: 1064, startPoint y: 544, endPoint x: 919, endPoint y: 417, distance: 192.6
click at [919, 417] on div "Ship To Medline Industries Inc. [PERSON_NAME] Branch- B29 [STREET_ADDRESS][PERS…" at bounding box center [897, 488] width 366 height 153
copy div "Medline Industries Inc. [PERSON_NAME] Branch- B29 [STREET_ADDRESS][PERSON_NAME]…"
drag, startPoint x: 603, startPoint y: 241, endPoint x: 764, endPoint y: 262, distance: 162.6
click at [612, 241] on span "Copy PO Numbers" at bounding box center [603, 243] width 90 height 13
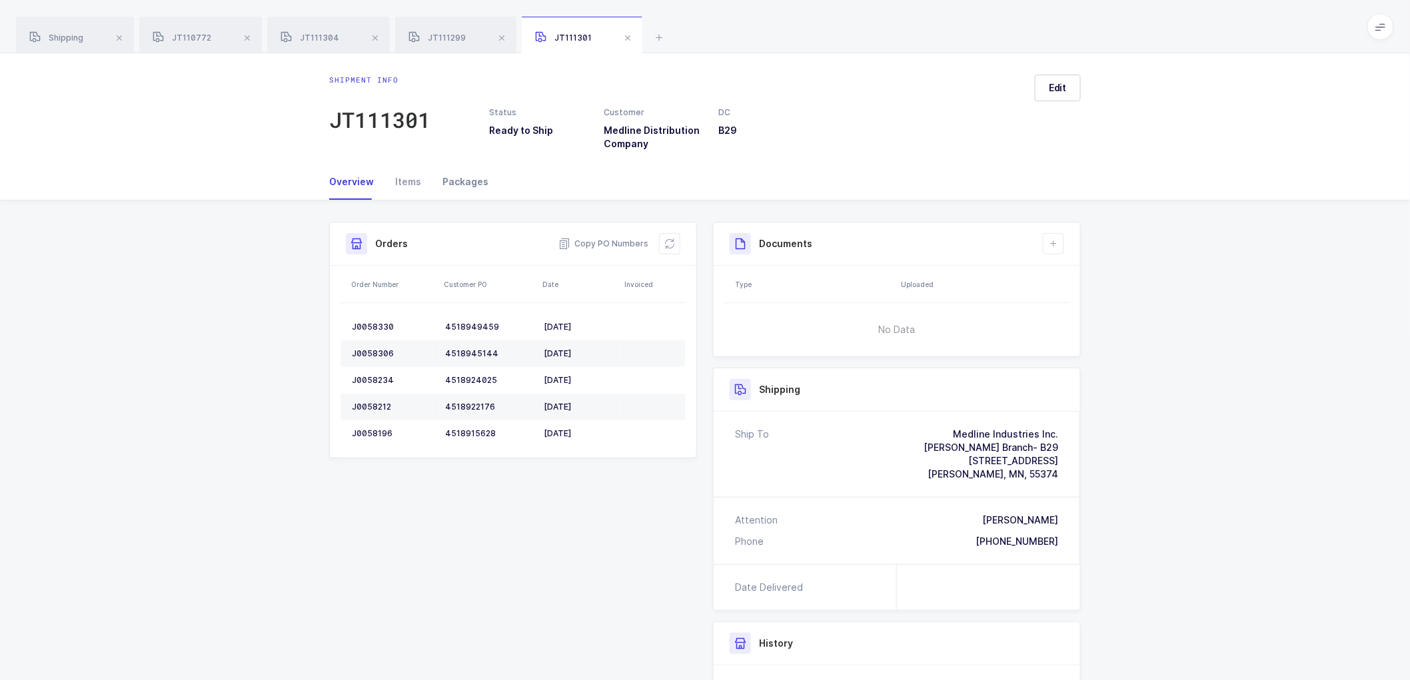
click at [464, 179] on div "Packages" at bounding box center [460, 182] width 57 height 36
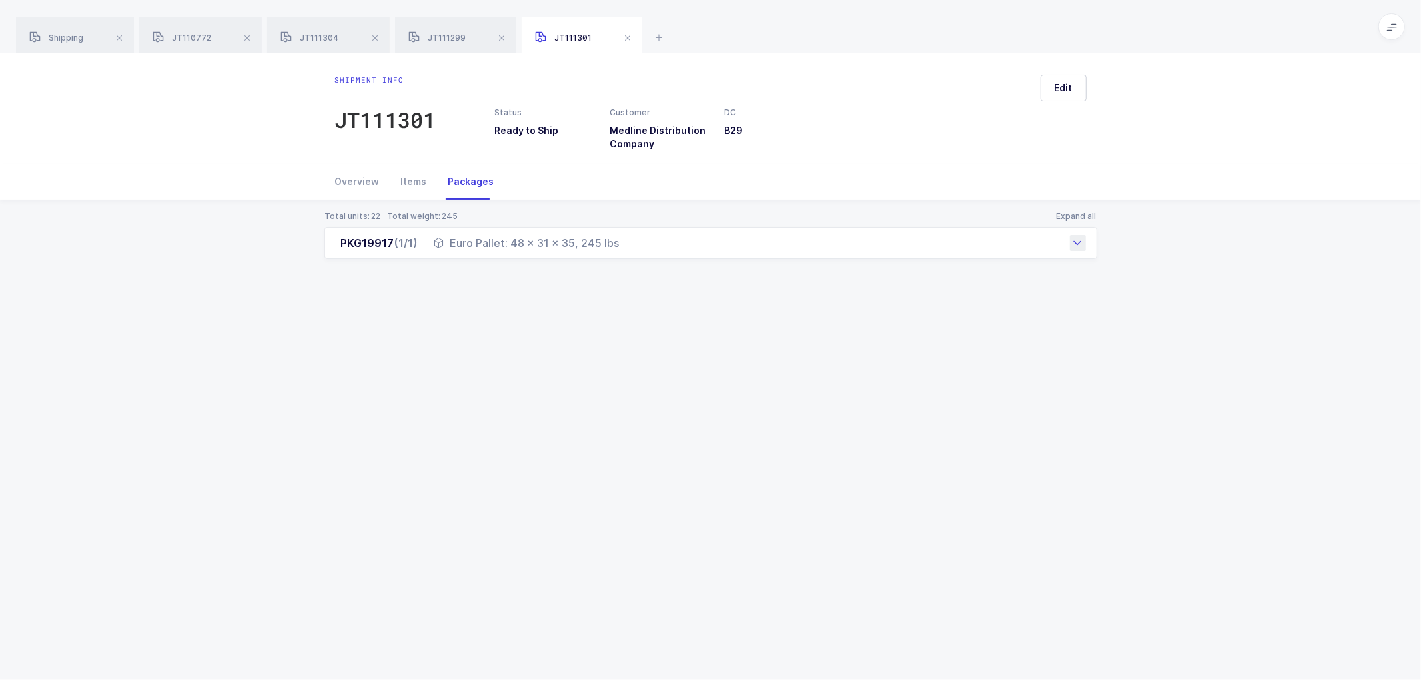
drag, startPoint x: 336, startPoint y: 241, endPoint x: 634, endPoint y: 250, distance: 298.0
click at [634, 250] on div "PKG19917 (1/1) Euro Pallet: 48 x 31 x 35, 245 lbs" at bounding box center [710, 243] width 773 height 32
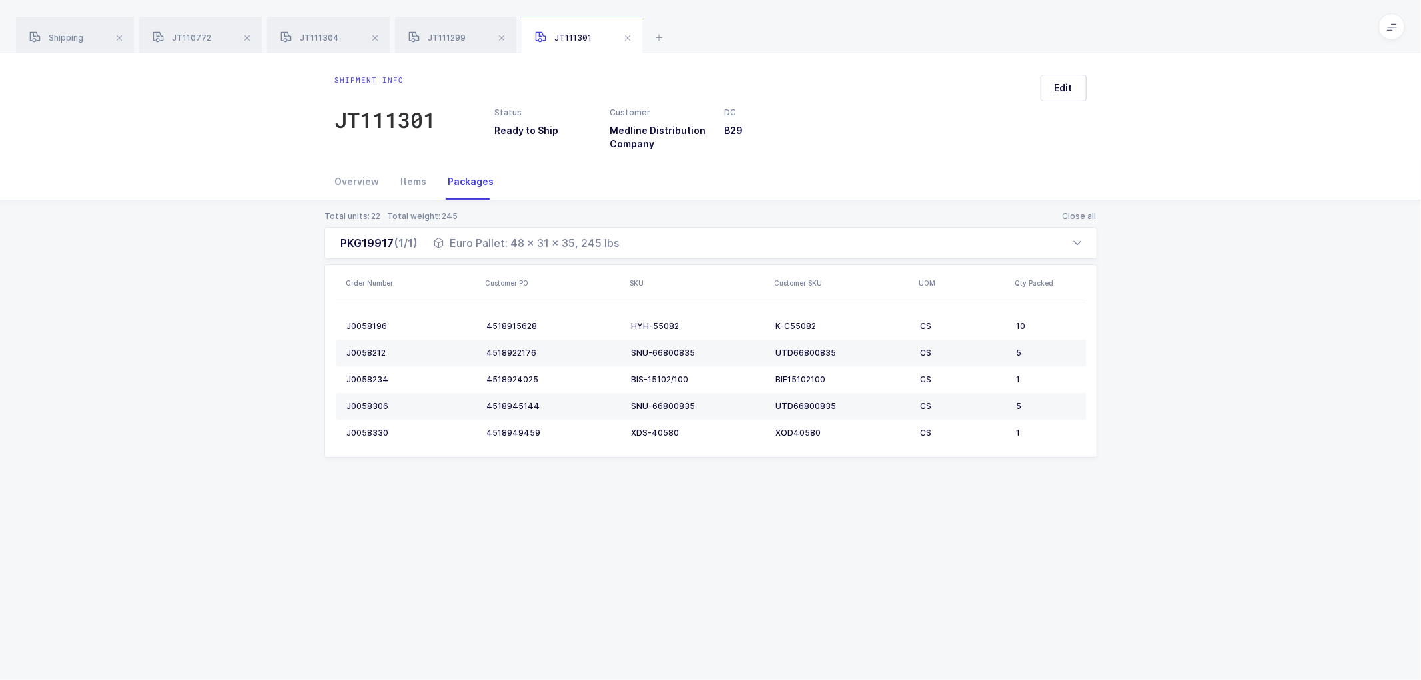
copy div "PKG19917 (1/1) Euro Pallet: 48 x 31 x 35, 245 lbs"
click at [63, 35] on span "Shipping" at bounding box center [56, 38] width 54 height 10
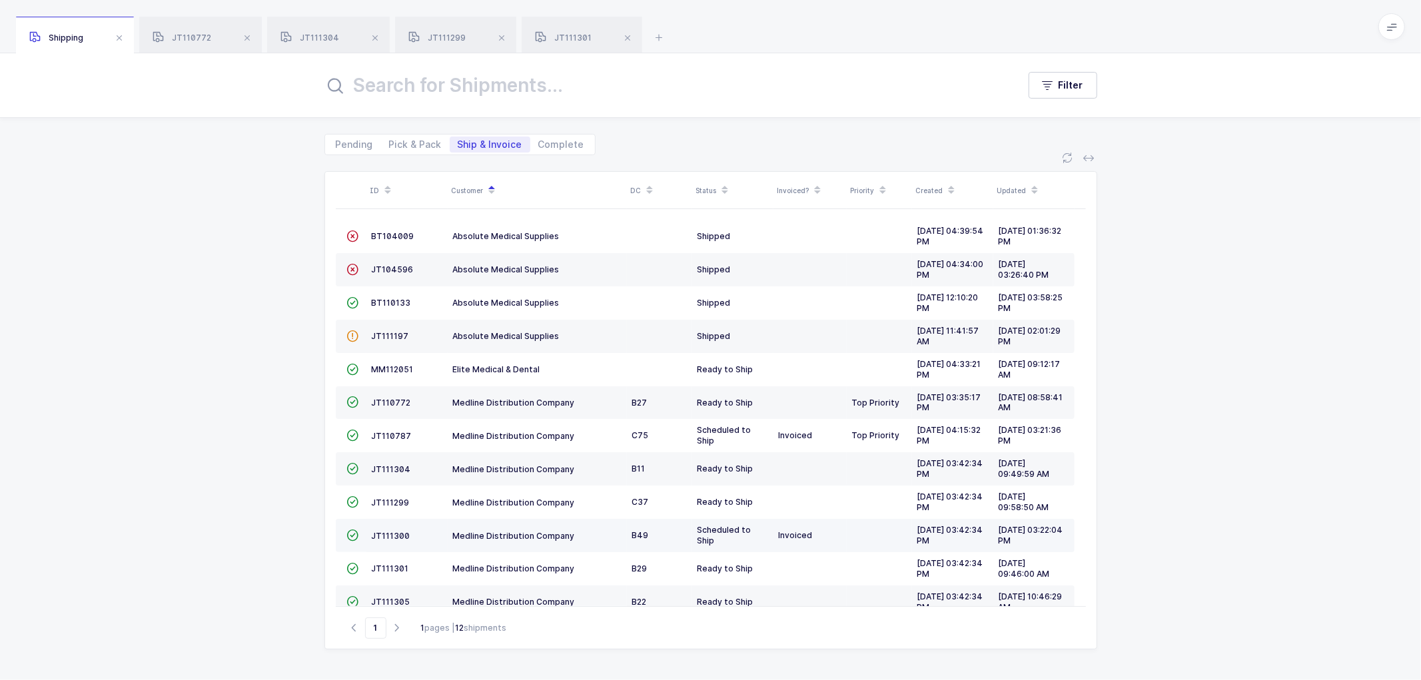
scroll to position [25, 0]
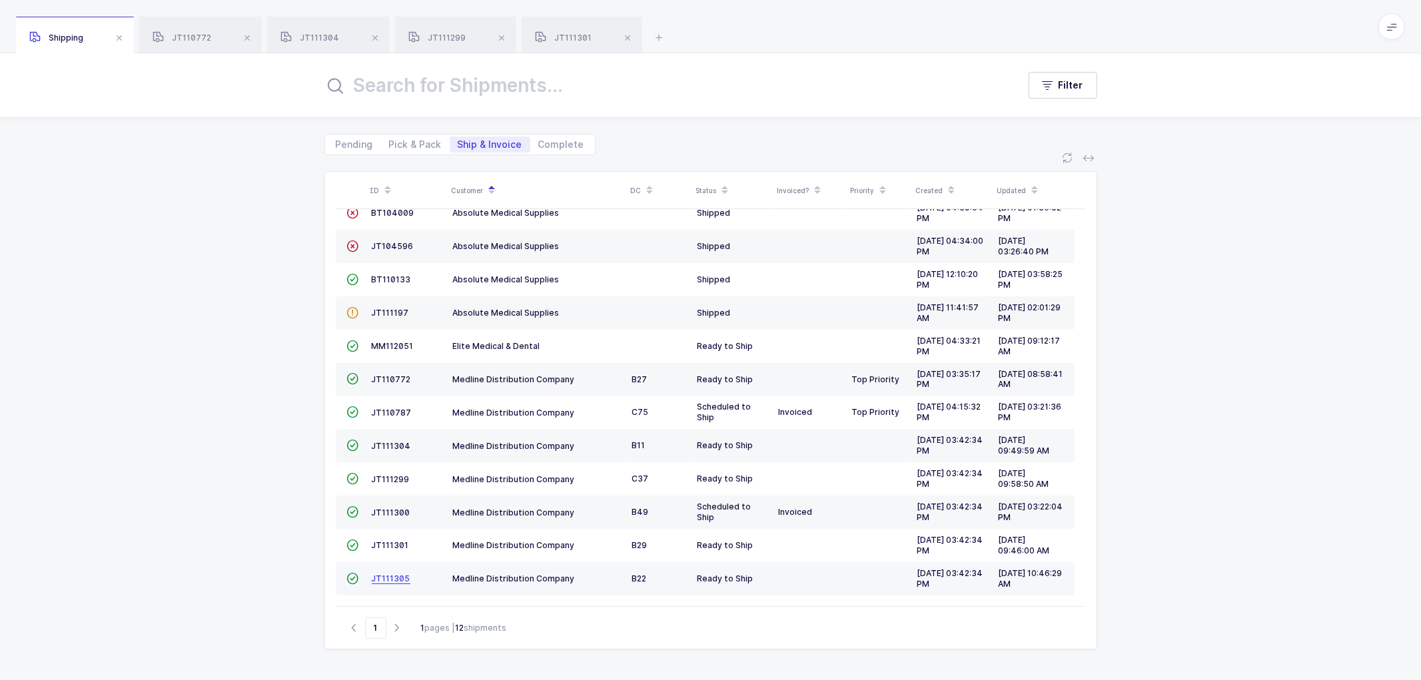
click at [384, 576] on span "JT111305" at bounding box center [391, 579] width 39 height 10
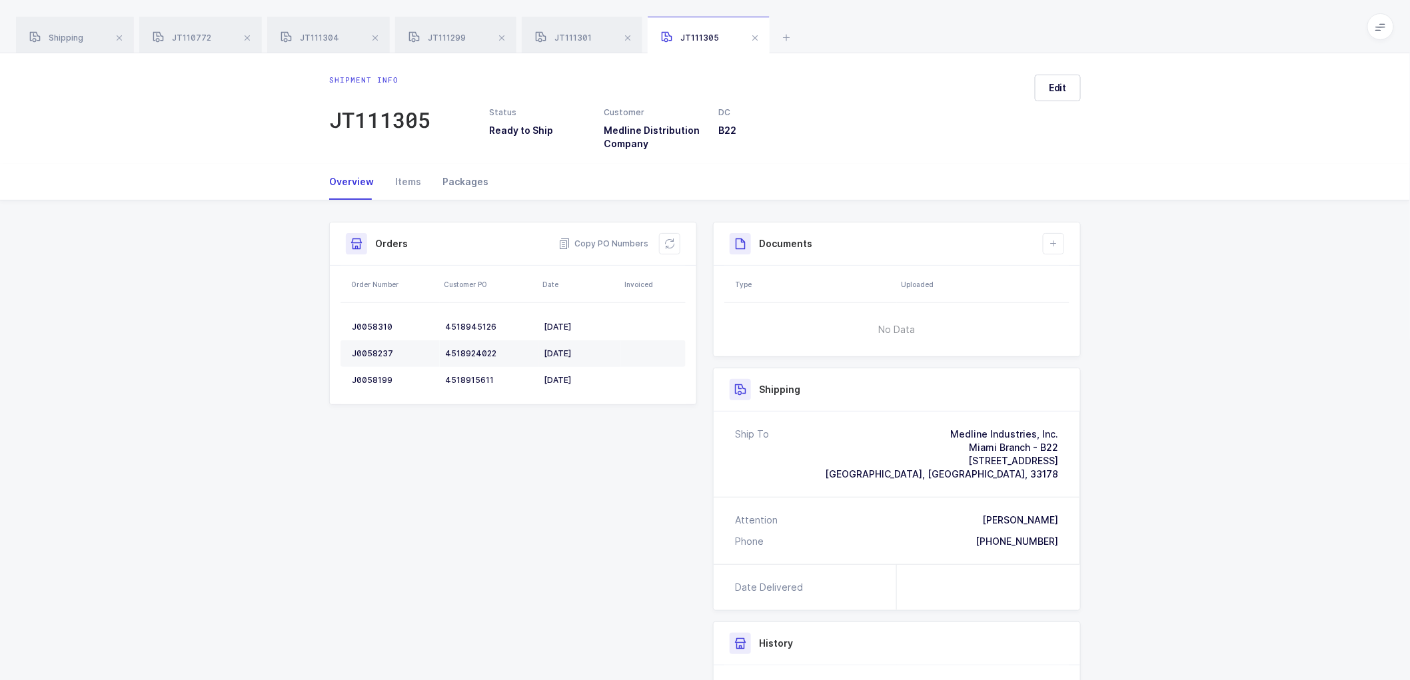
click at [456, 175] on div "Packages" at bounding box center [460, 182] width 57 height 36
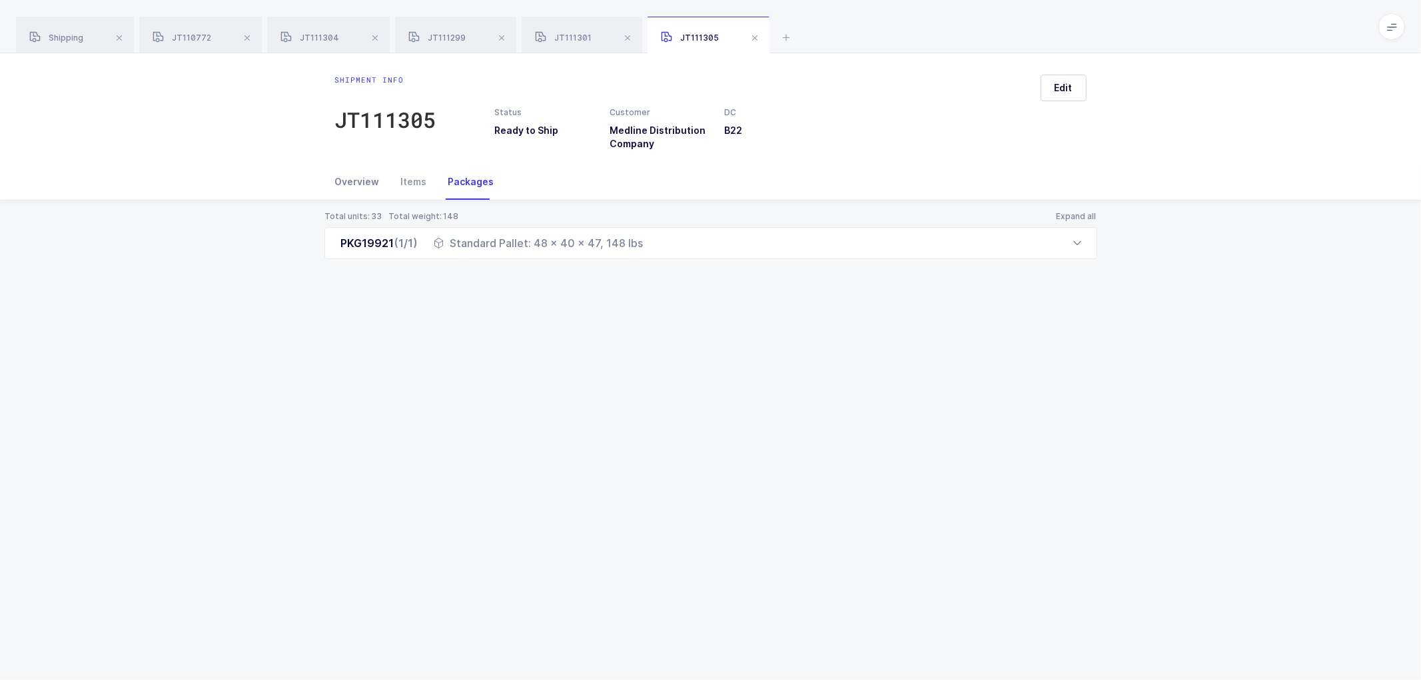
click at [354, 176] on div "Overview" at bounding box center [362, 182] width 55 height 36
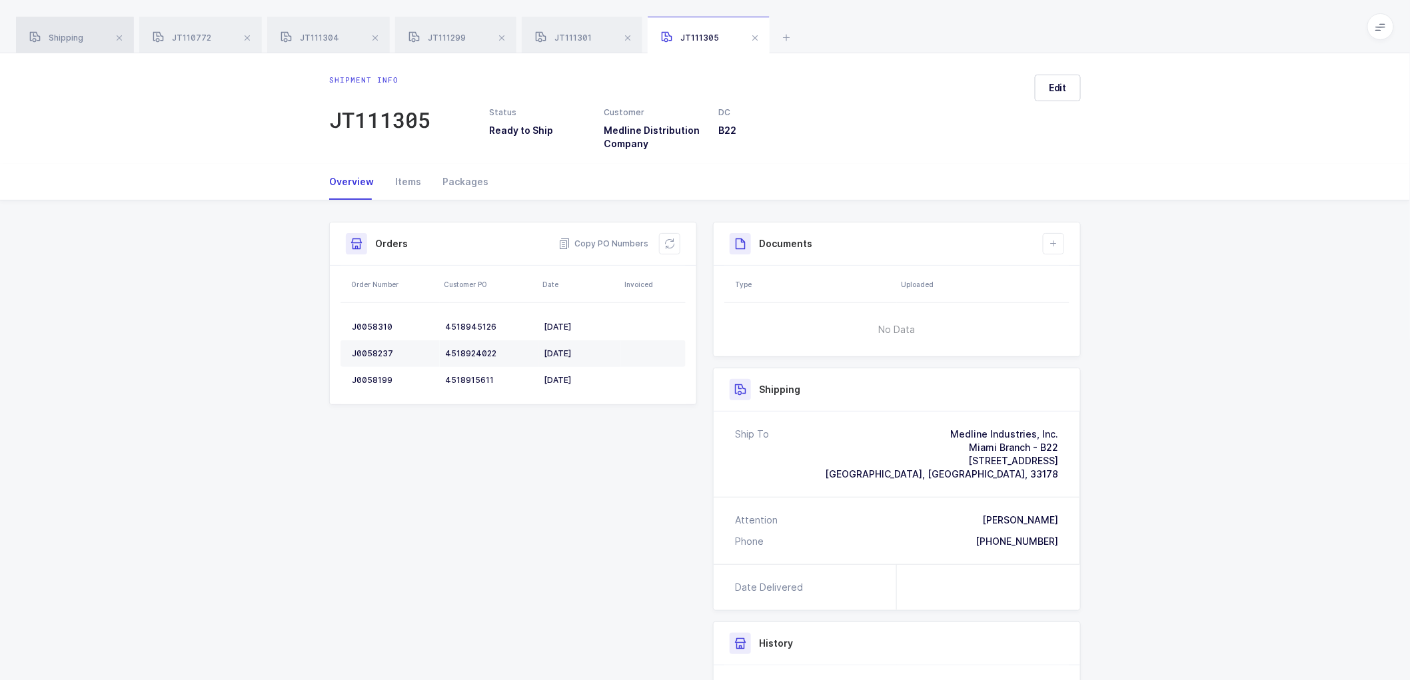
drag, startPoint x: 75, startPoint y: 32, endPoint x: 91, endPoint y: 31, distance: 16.7
click at [75, 32] on div "Shipping" at bounding box center [75, 35] width 118 height 37
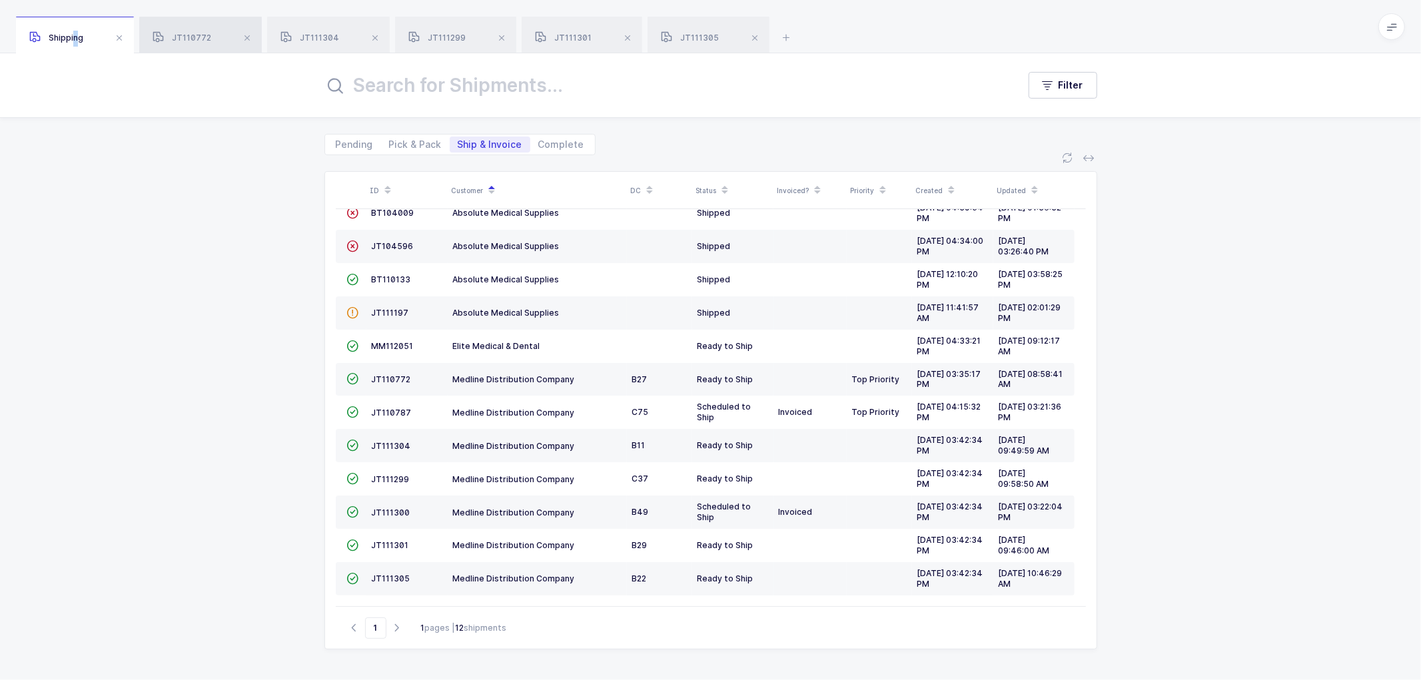
scroll to position [9, 0]
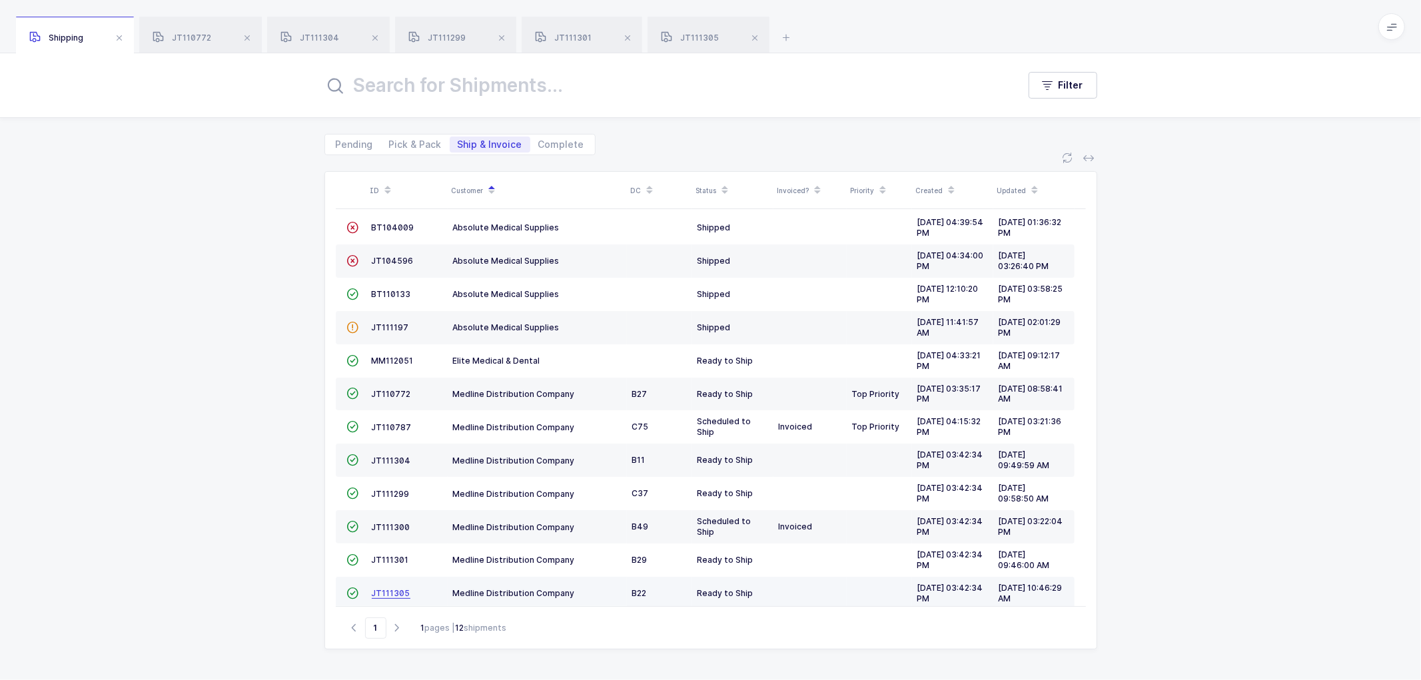
click at [387, 595] on span "JT111305" at bounding box center [391, 593] width 39 height 10
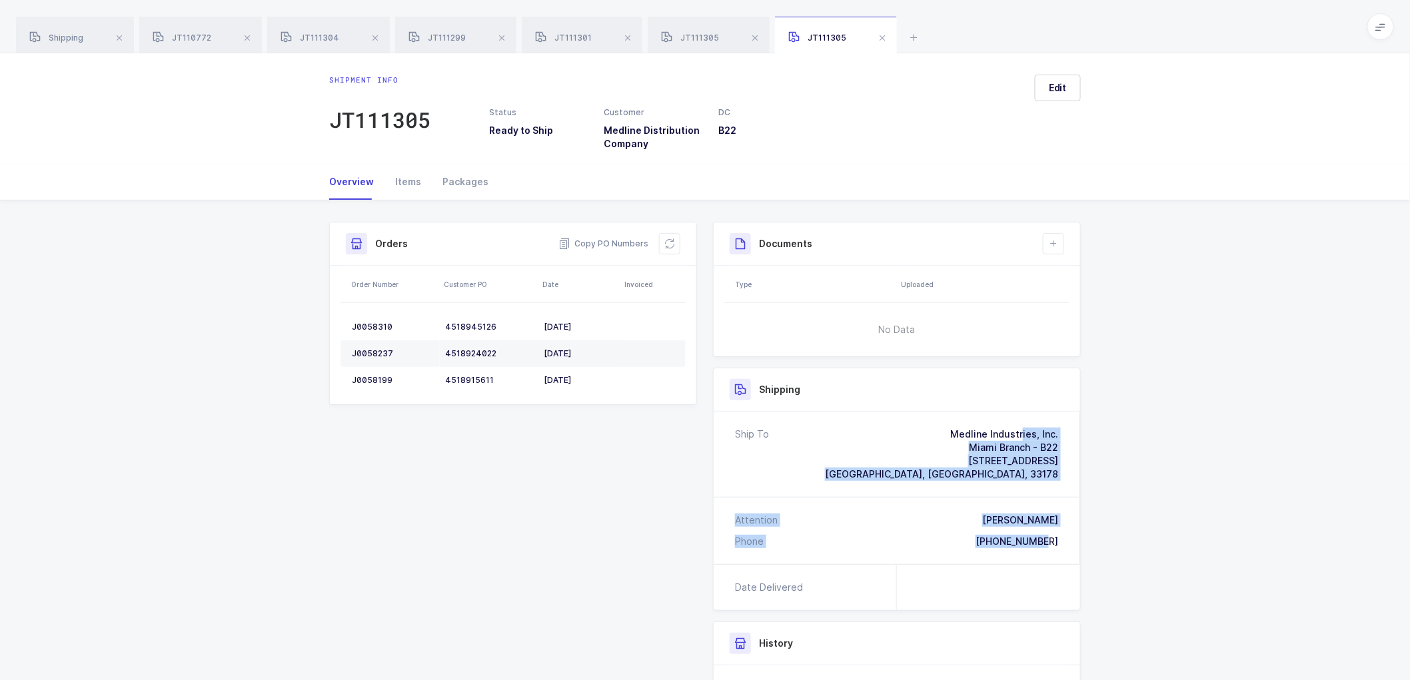
drag, startPoint x: 1055, startPoint y: 543, endPoint x: 937, endPoint y: 427, distance: 165.4
click at [937, 427] on div "Ship To Medline Industries, Inc. Miami Branch - B22 [STREET_ADDRESS] Attention …" at bounding box center [897, 488] width 366 height 153
copy div "Medline Industries, Inc. Miami Branch - B22 [STREET_ADDRESS] Attention [PERSON_…"
drag, startPoint x: 610, startPoint y: 242, endPoint x: 602, endPoint y: 235, distance: 10.4
click at [610, 241] on span "Copy PO Numbers" at bounding box center [603, 243] width 90 height 13
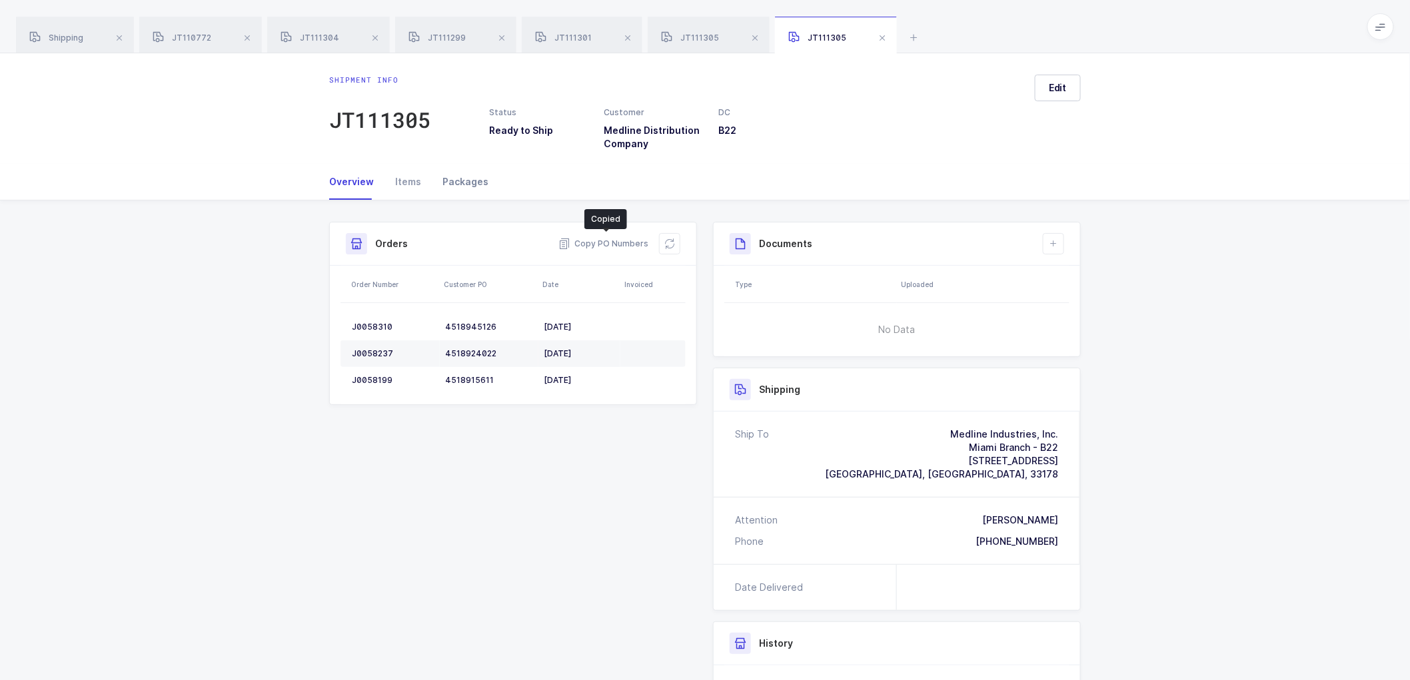
click at [465, 174] on div "Packages" at bounding box center [460, 182] width 57 height 36
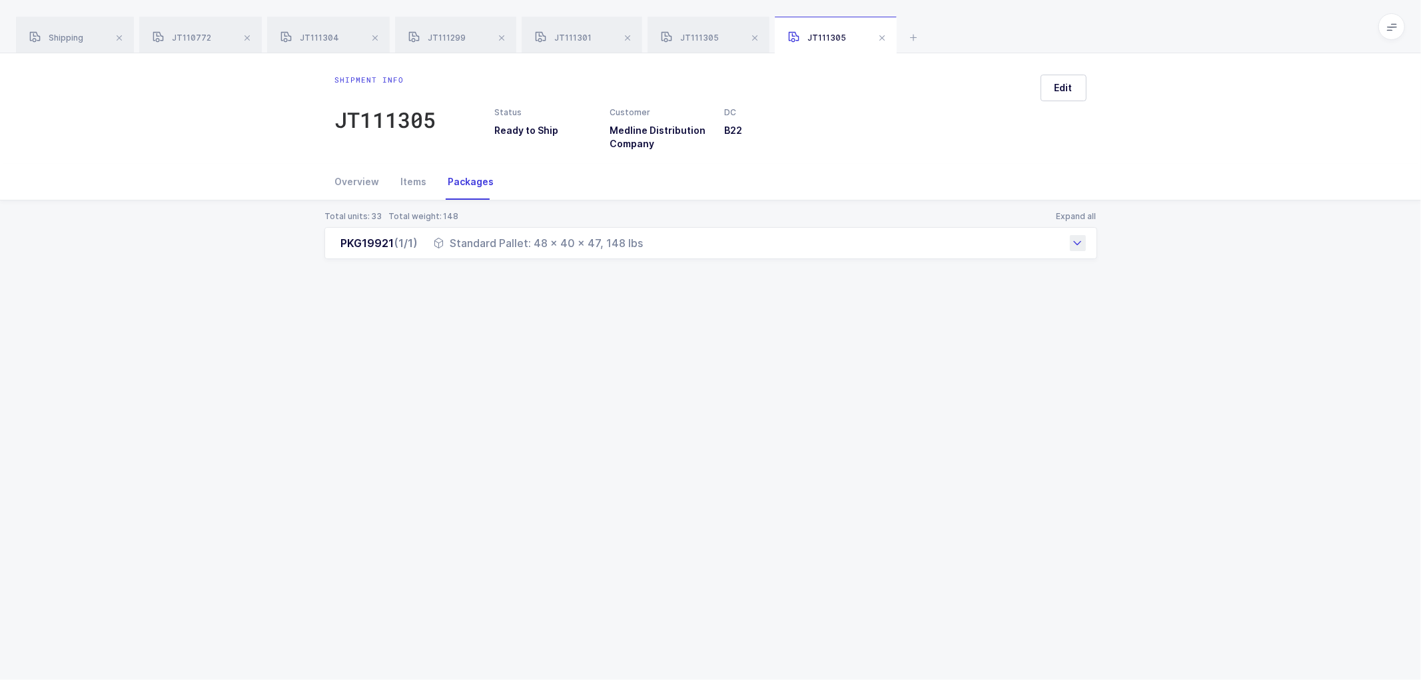
drag, startPoint x: 338, startPoint y: 241, endPoint x: 650, endPoint y: 249, distance: 311.9
click at [650, 249] on div "PKG19921 (1/1) Standard Pallet: 48 x 40 x 47, 148 lbs" at bounding box center [710, 243] width 773 height 32
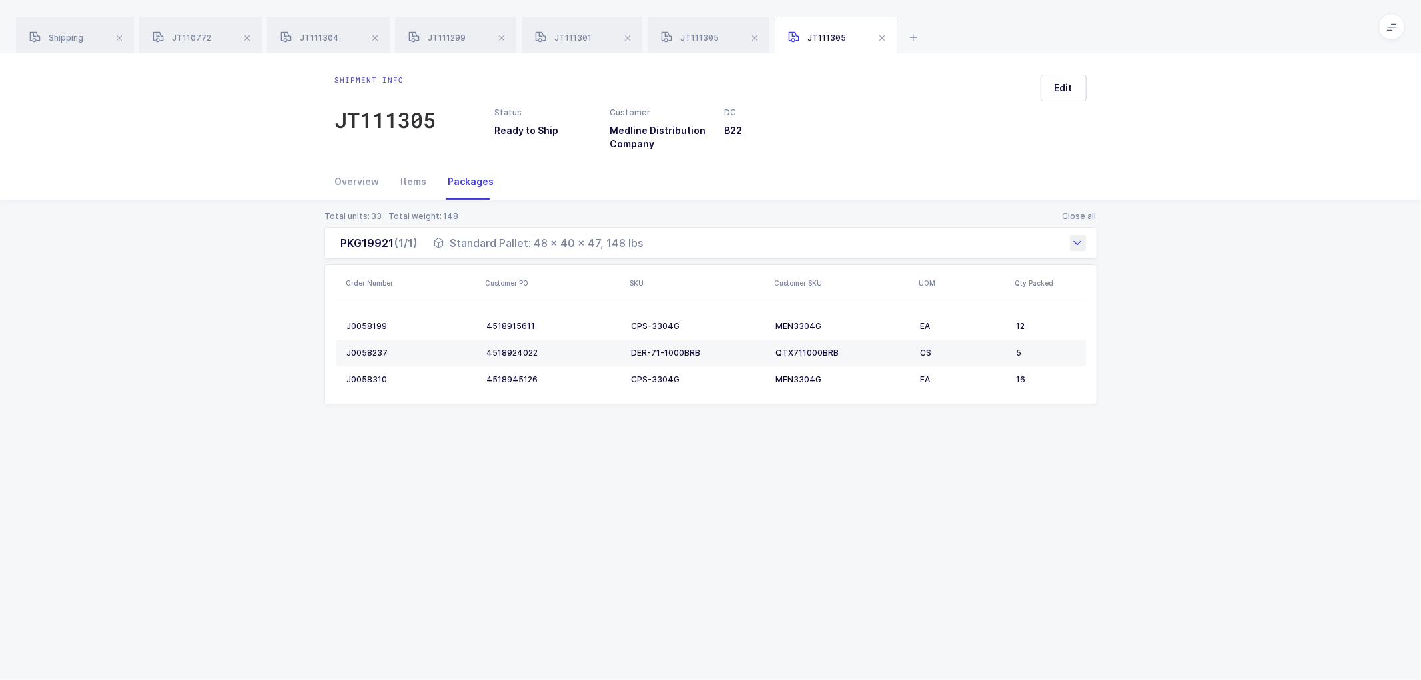
copy div "PKG19921 (1/1) Standard Pallet: 48 x 40 x 47, 148 lbs"
drag, startPoint x: 200, startPoint y: 163, endPoint x: 314, endPoint y: 172, distance: 114.3
click at [203, 163] on div "Shipment info JT111305 Status Ready to Ship Customer Medline Distribution Compa…" at bounding box center [710, 108] width 1421 height 111
drag, startPoint x: 356, startPoint y: 172, endPoint x: 406, endPoint y: 157, distance: 52.1
click at [356, 174] on div "Overview" at bounding box center [362, 182] width 55 height 36
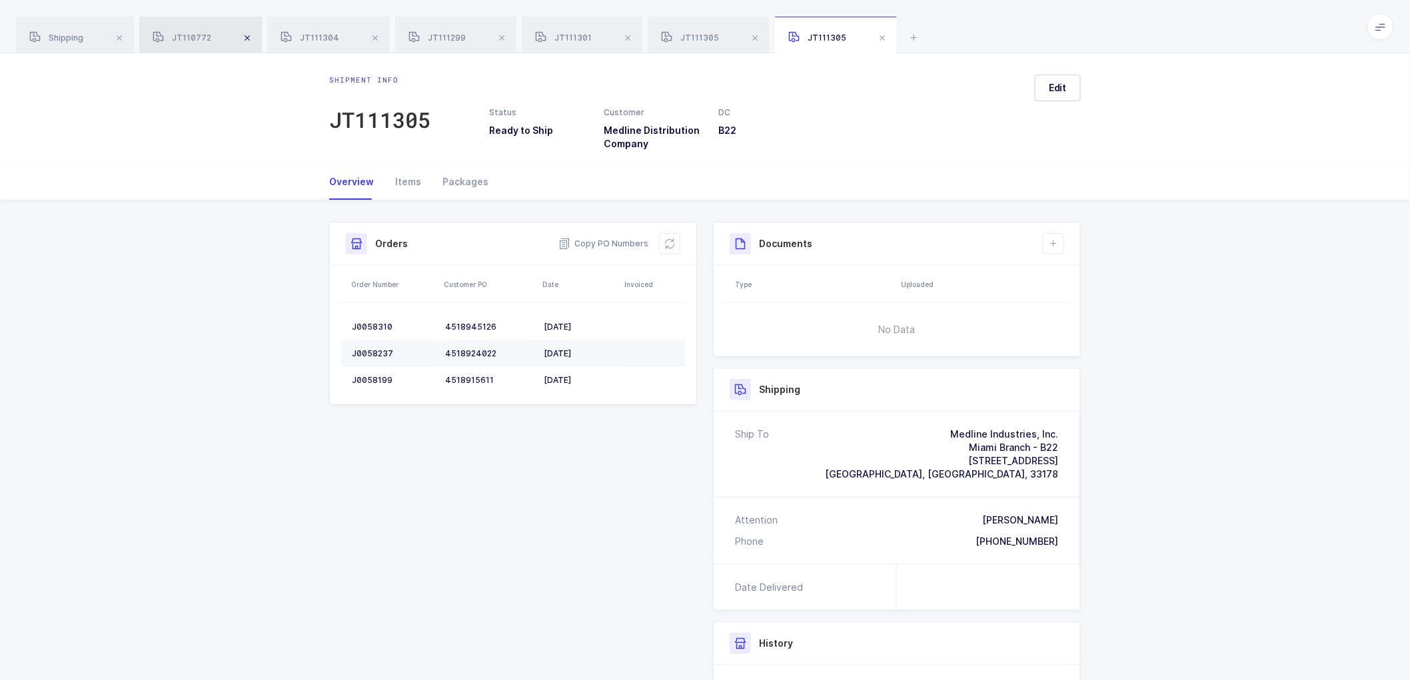
click at [251, 37] on span at bounding box center [247, 38] width 16 height 16
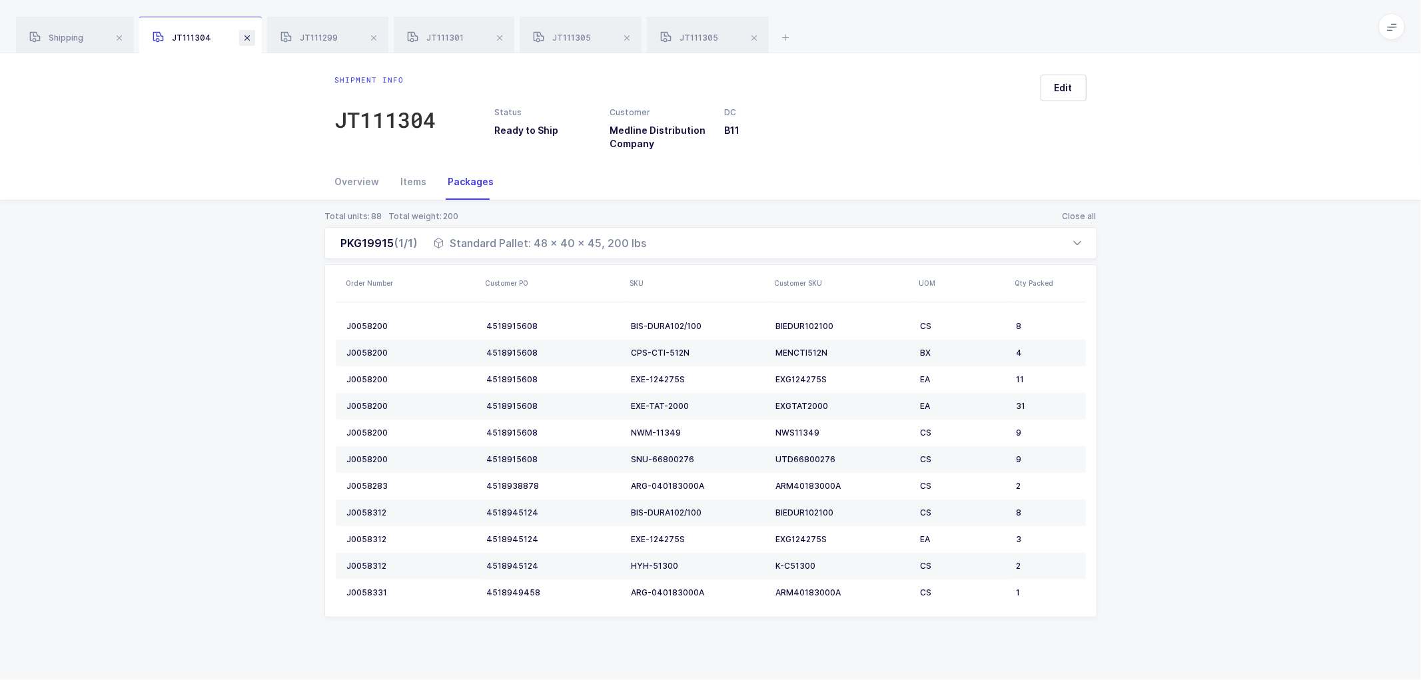
click at [249, 37] on span at bounding box center [247, 38] width 16 height 16
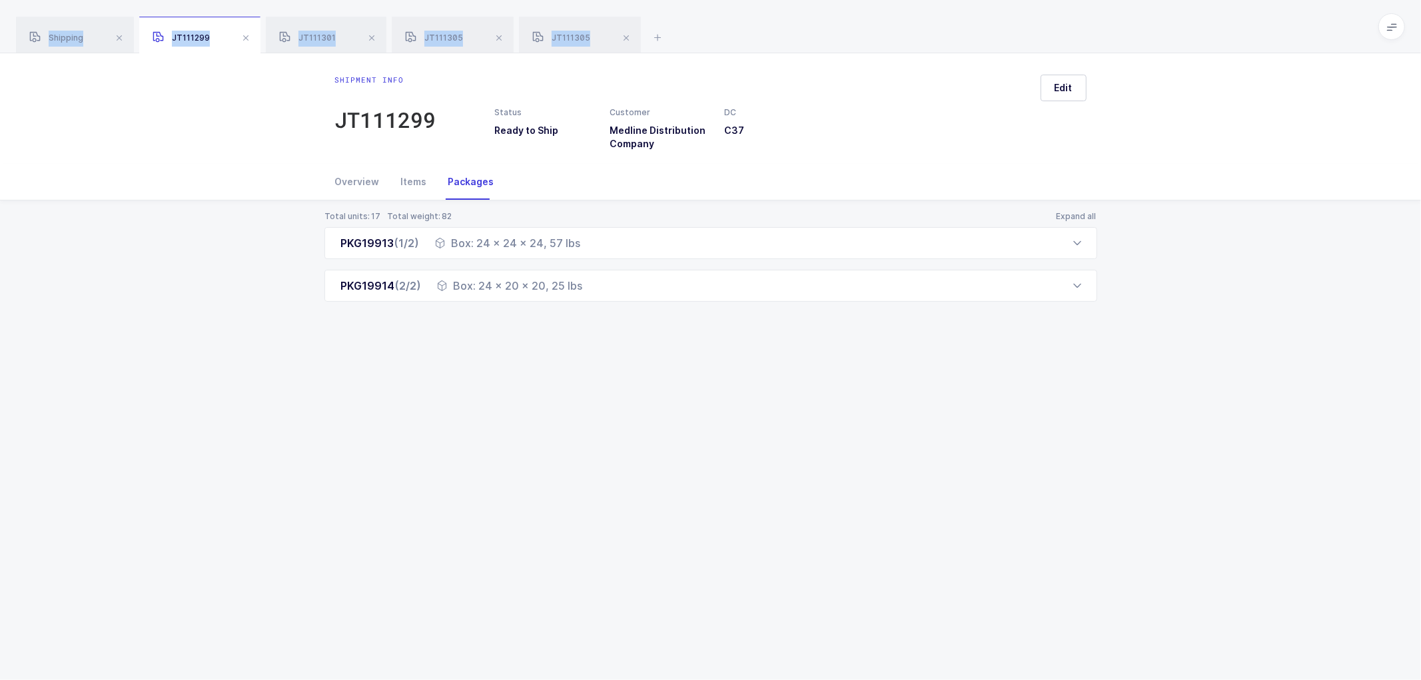
click at [249, 37] on span at bounding box center [246, 38] width 16 height 16
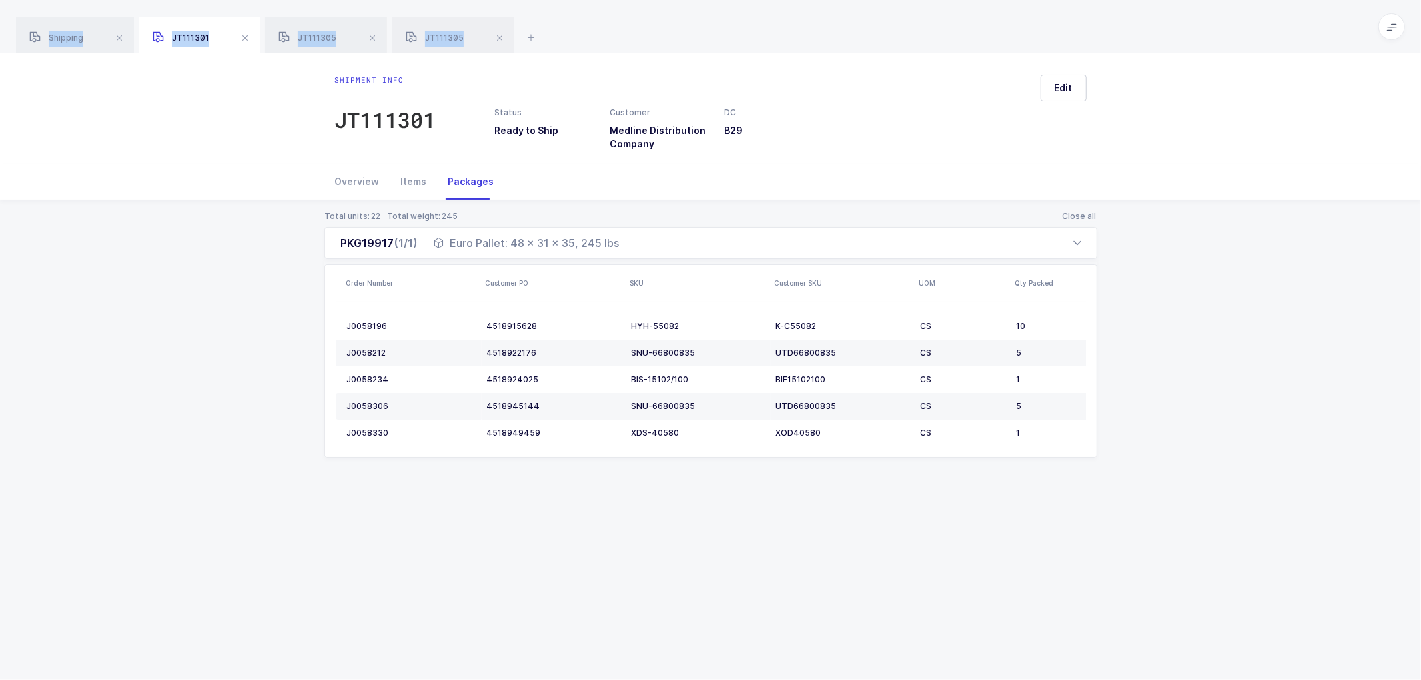
click at [249, 37] on span at bounding box center [245, 38] width 16 height 16
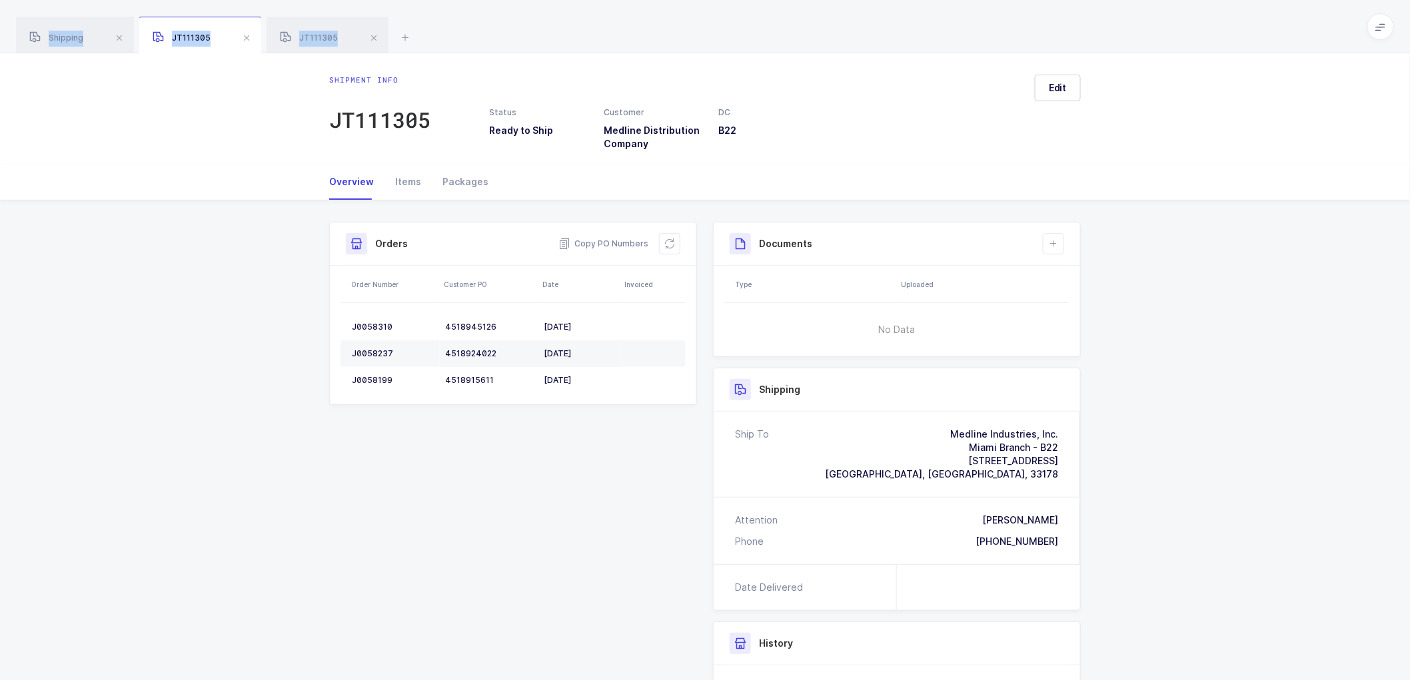
click at [249, 37] on span at bounding box center [247, 38] width 16 height 16
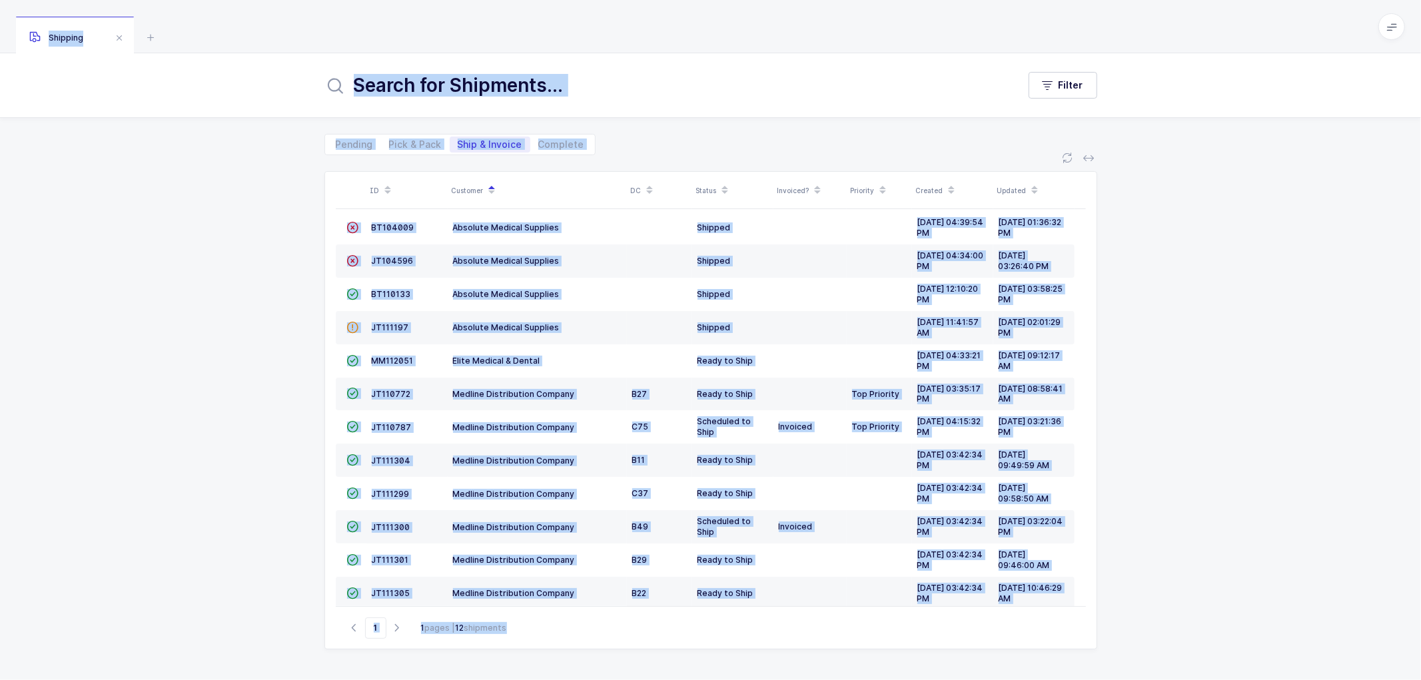
click at [1226, 372] on div "ID Customer DC Status Invoiced? Priority Created Updated  BT104009 Absolute Me…" at bounding box center [710, 417] width 1421 height 525
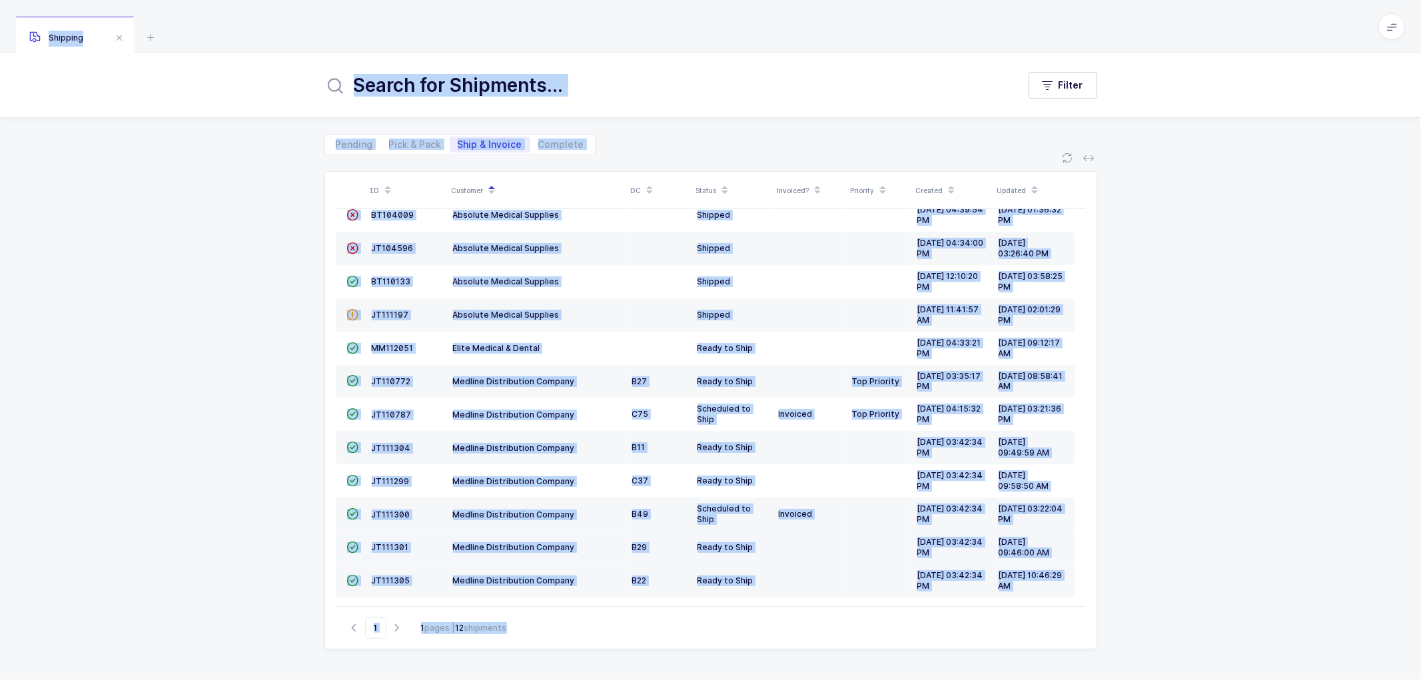
scroll to position [25, 0]
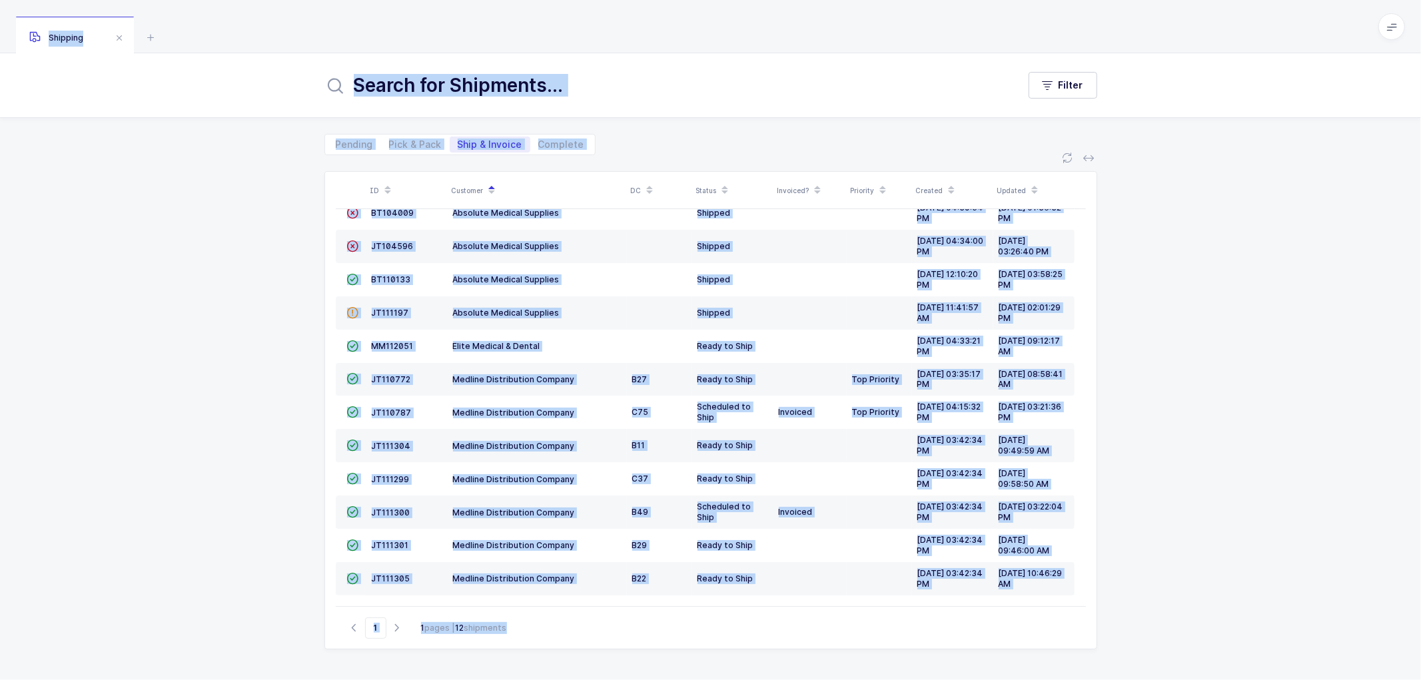
drag, startPoint x: 300, startPoint y: 382, endPoint x: 330, endPoint y: 382, distance: 30.0
click at [300, 382] on div "ID Customer DC Status Invoiced? Priority Created Updated  BT104009 Absolute Me…" at bounding box center [710, 417] width 1421 height 525
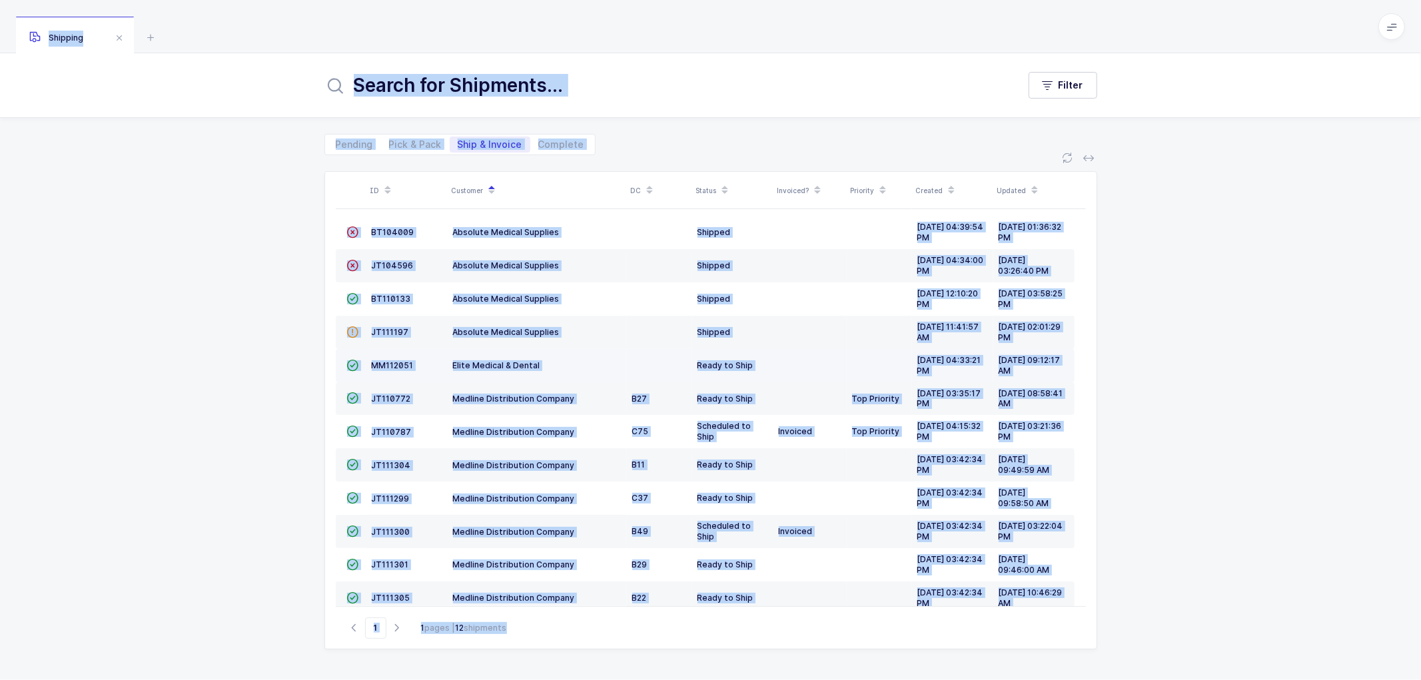
scroll to position [0, 0]
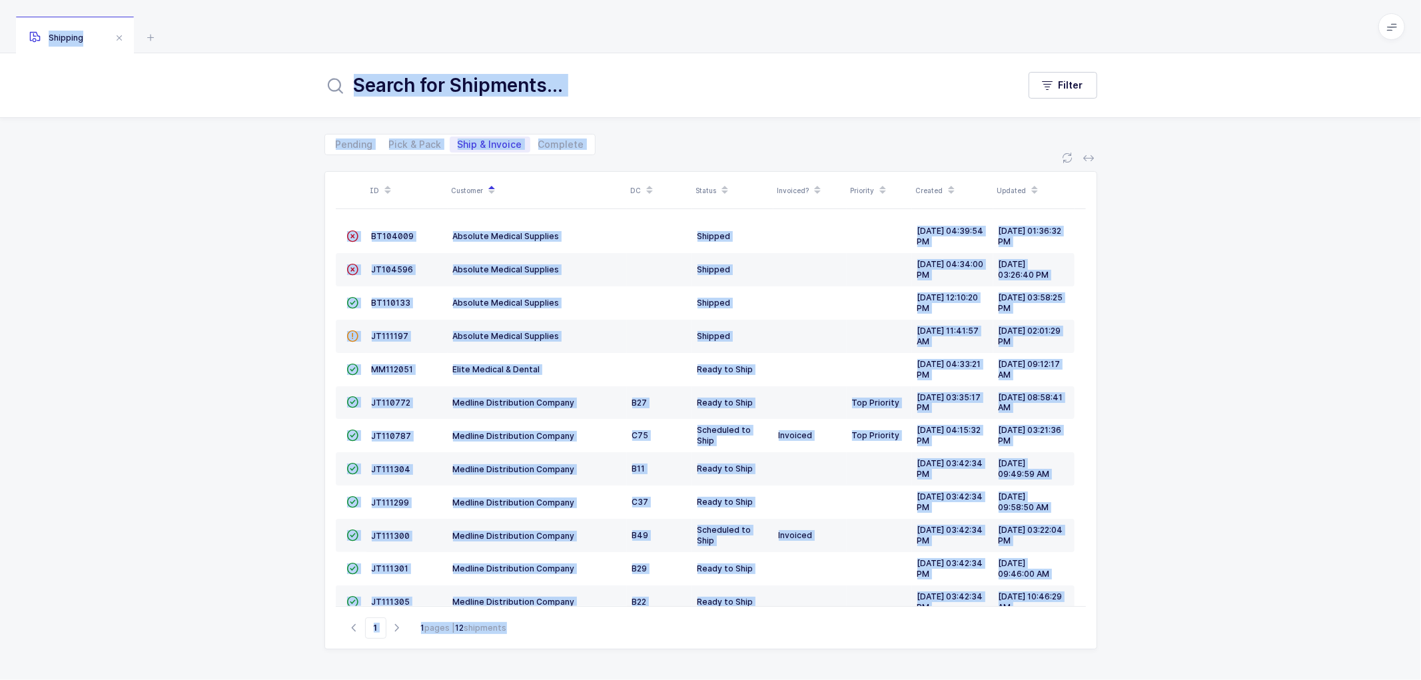
click at [251, 273] on div "ID Customer DC Status Invoiced? Priority Created Updated  BT104009 Absolute Me…" at bounding box center [710, 417] width 1421 height 525
drag, startPoint x: 895, startPoint y: 637, endPoint x: 871, endPoint y: 647, distance: 26.6
click at [895, 637] on div "Go to 1 1 pages | 12 shipments" at bounding box center [711, 627] width 750 height 43
click at [294, 355] on div "ID Customer DC Status Invoiced? Priority Created Updated  BT104009 Absolute Me…" at bounding box center [710, 417] width 1421 height 525
drag, startPoint x: 610, startPoint y: 91, endPoint x: 622, endPoint y: 104, distance: 18.4
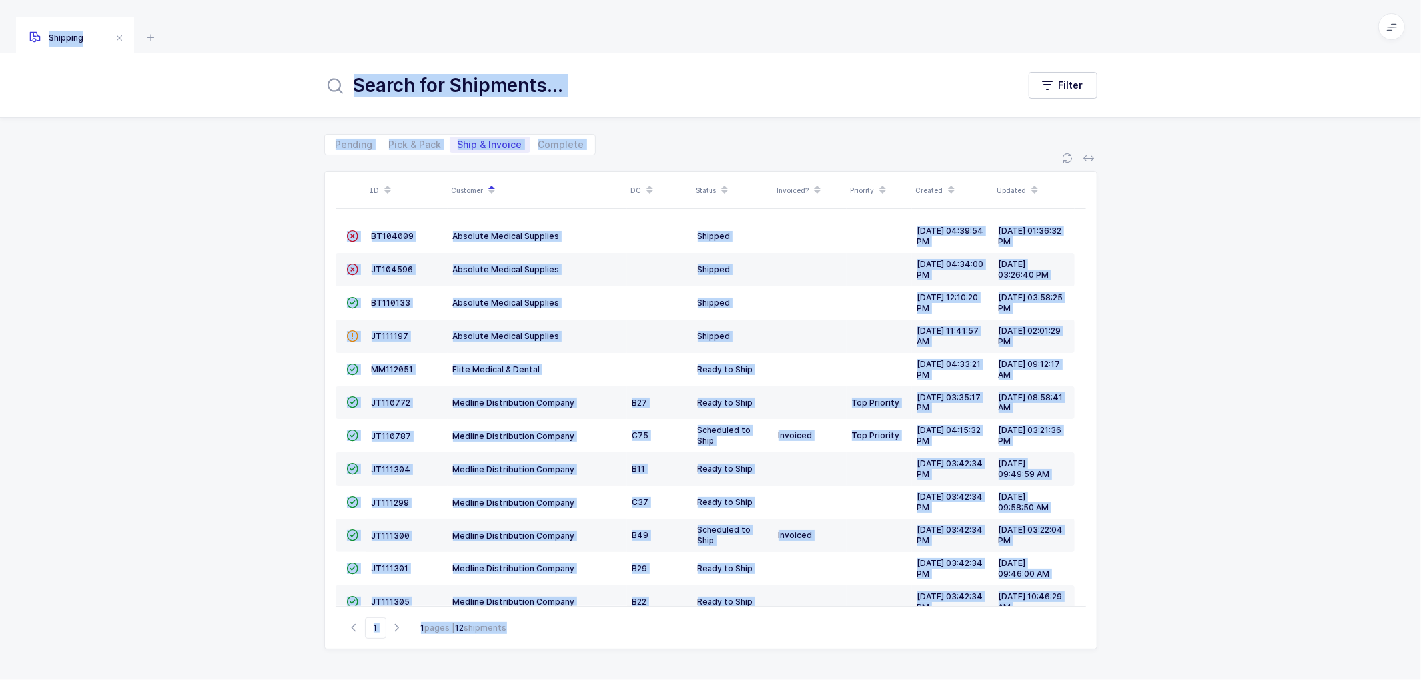
click at [610, 91] on input "text" at bounding box center [663, 85] width 678 height 32
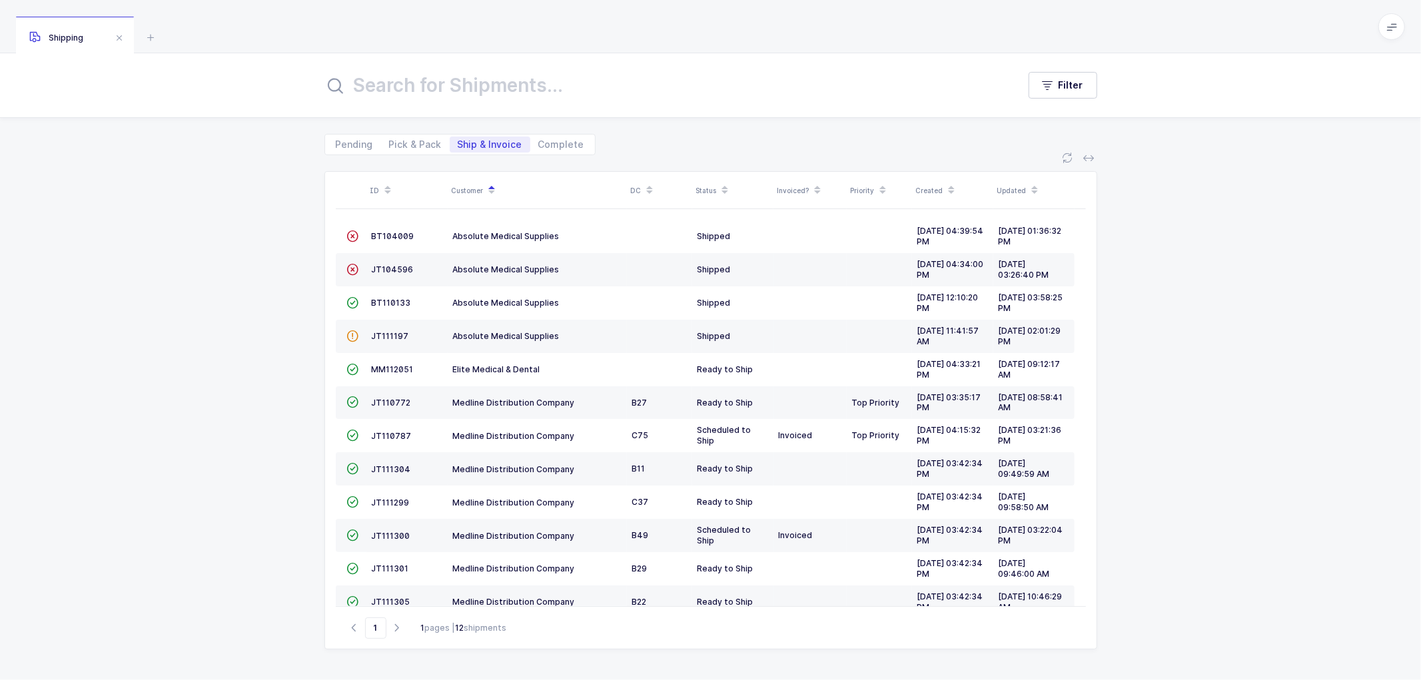
click at [225, 50] on div "Shipping" at bounding box center [710, 26] width 1421 height 53
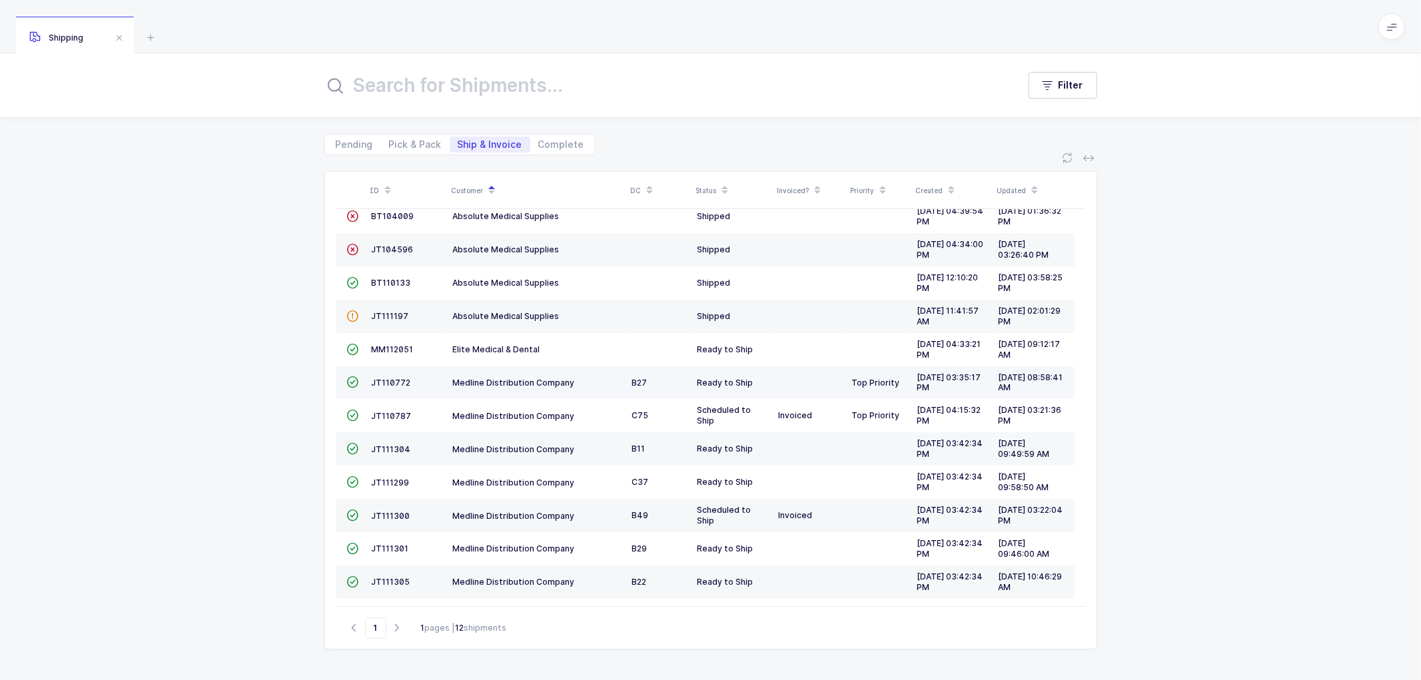
scroll to position [25, 0]
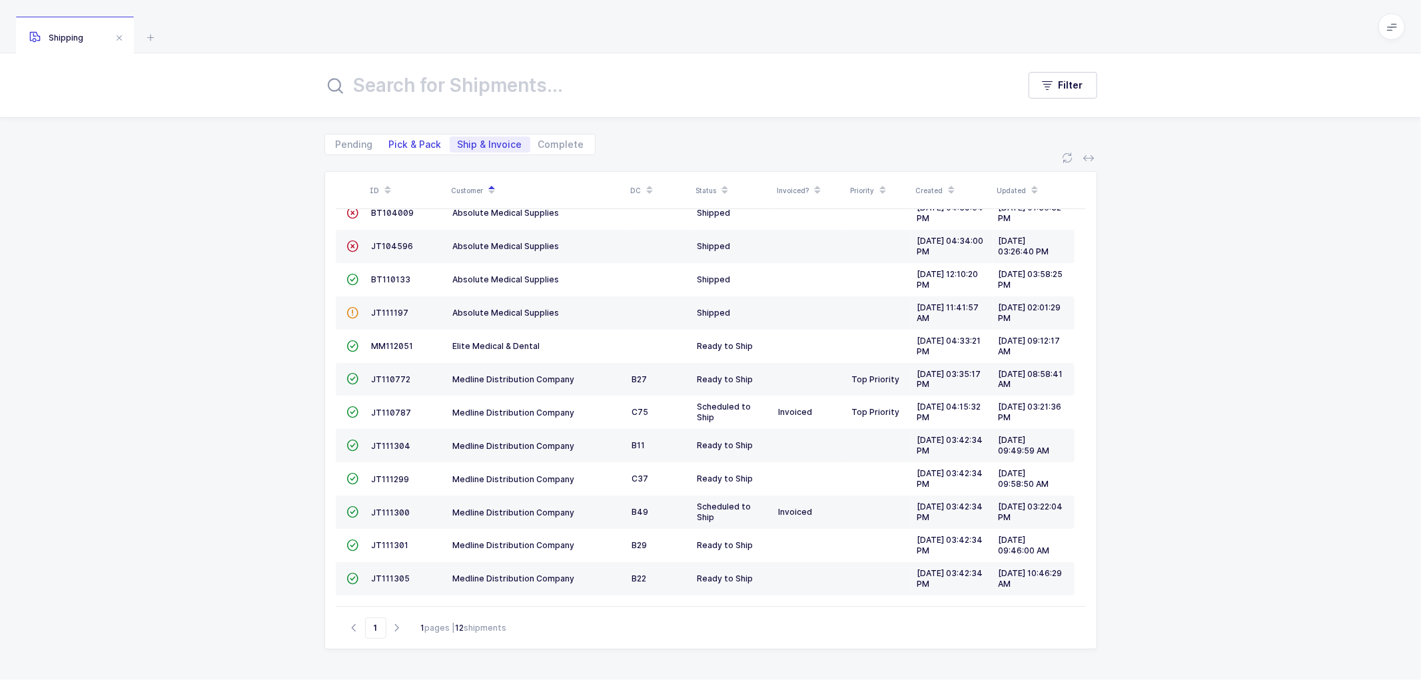
click at [408, 143] on span "Pick & Pack" at bounding box center [415, 144] width 53 height 9
click at [390, 143] on input "Pick & Pack" at bounding box center [385, 141] width 9 height 9
radio input "true"
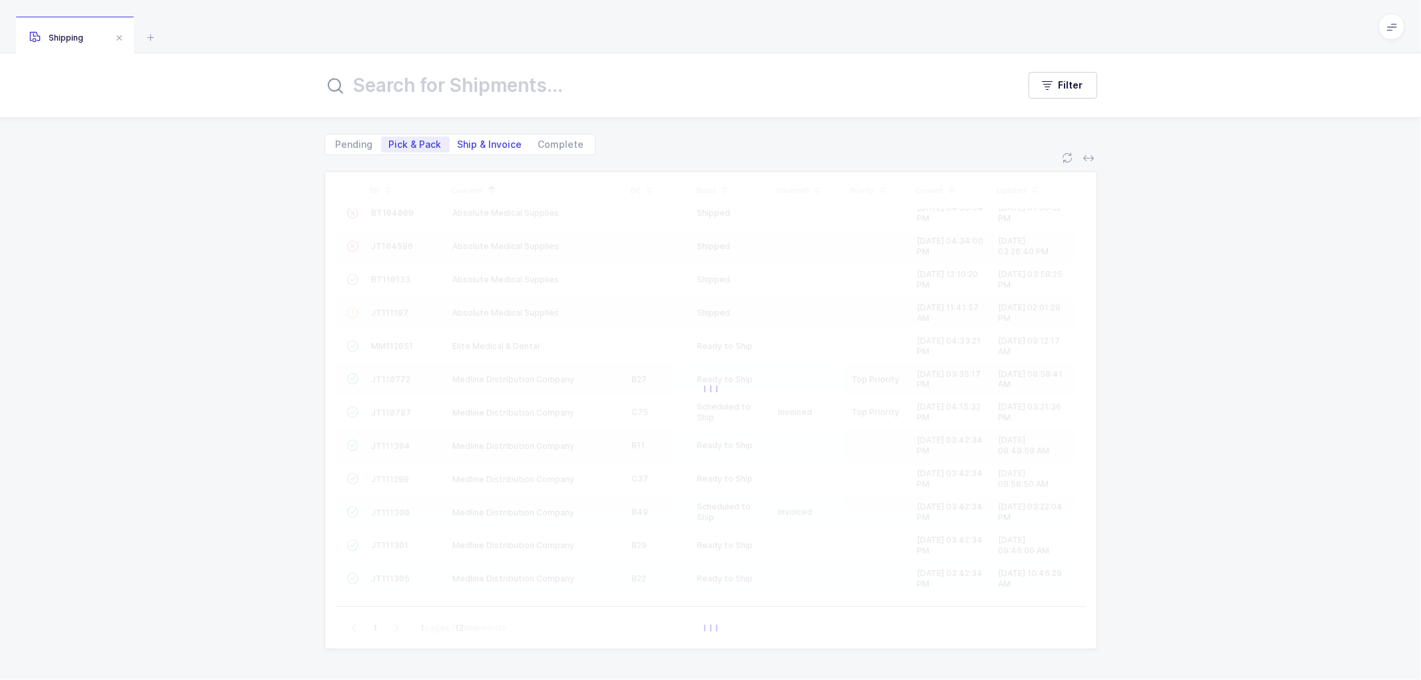
click at [473, 144] on span "Ship & Invoice" at bounding box center [490, 144] width 65 height 9
click at [458, 144] on input "Ship & Invoice" at bounding box center [454, 141] width 9 height 9
radio input "true"
radio input "false"
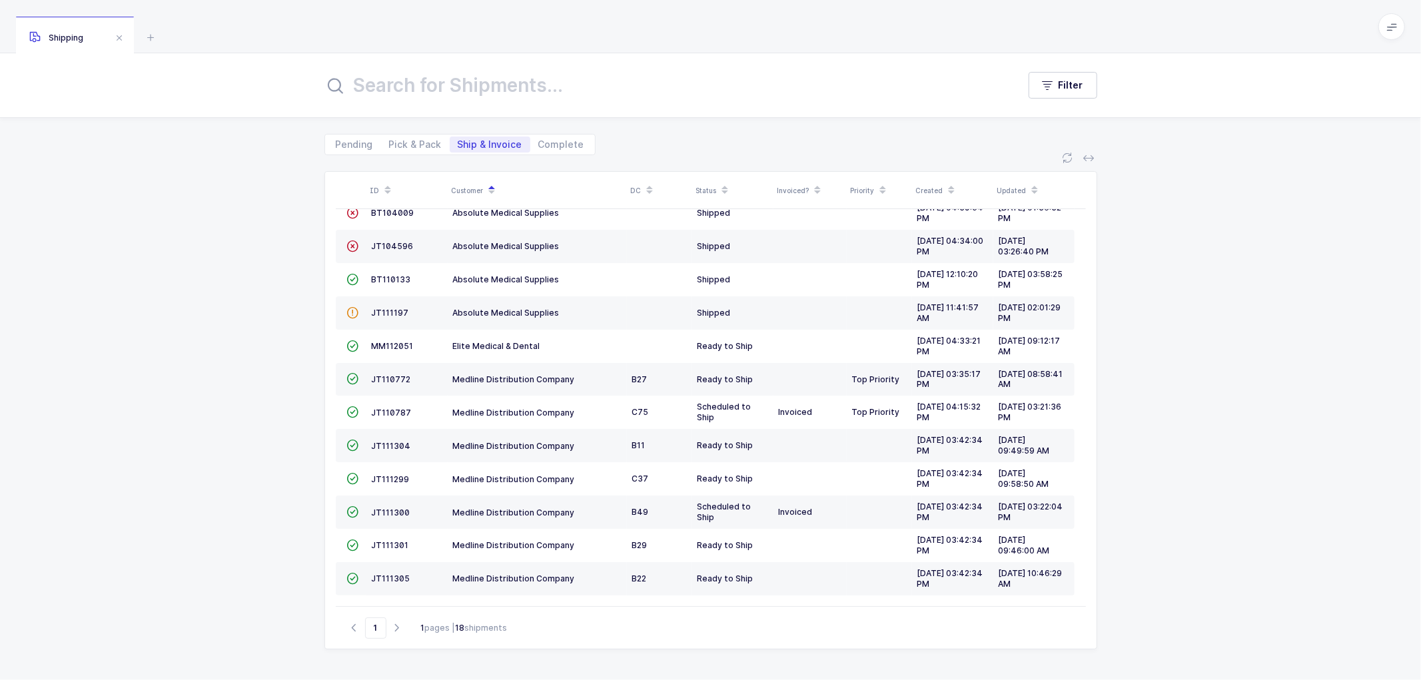
drag, startPoint x: 209, startPoint y: 241, endPoint x: 268, endPoint y: 90, distance: 161.8
click at [211, 238] on div "ID Customer DC Status Invoiced? Priority Created Updated  BT104009 Absolute Me…" at bounding box center [710, 417] width 1421 height 525
click at [392, 476] on span "JT111299" at bounding box center [391, 479] width 38 height 10
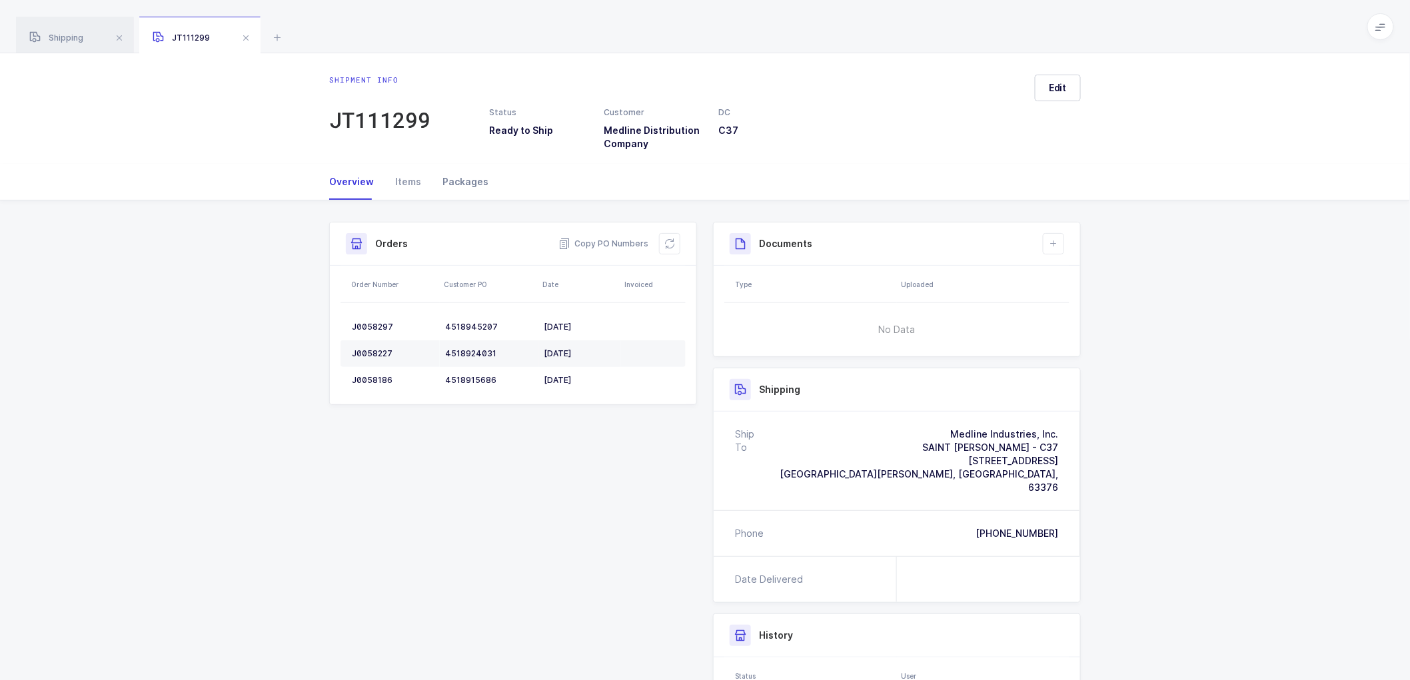
click at [458, 179] on div "Packages" at bounding box center [460, 182] width 57 height 36
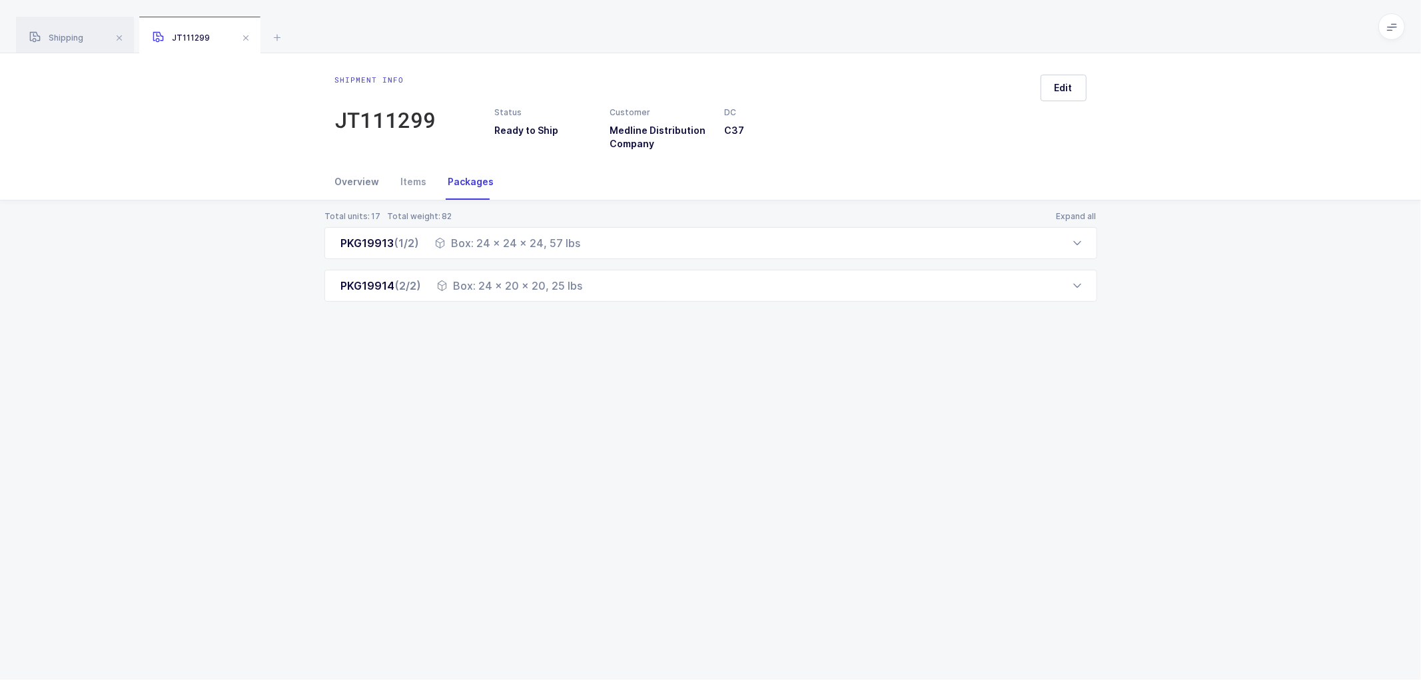
click at [354, 180] on div "Overview" at bounding box center [362, 182] width 55 height 36
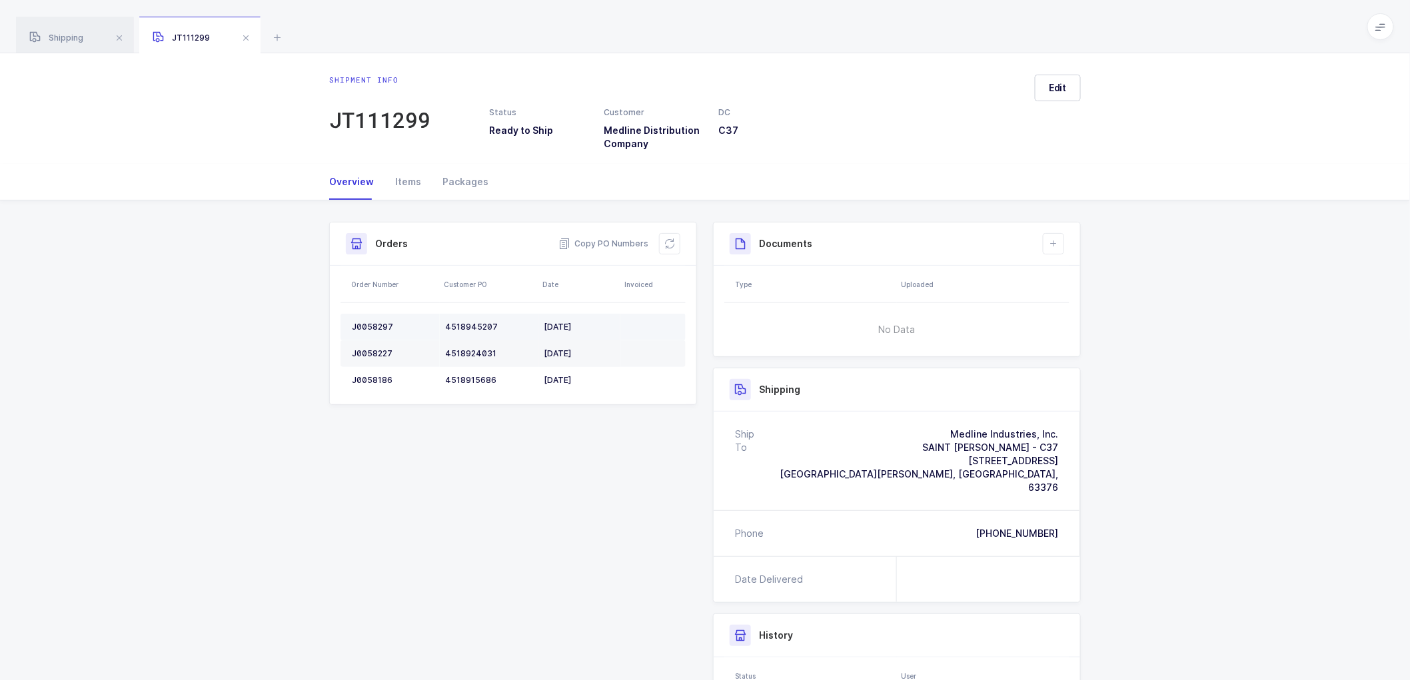
click at [371, 324] on div "J0058297" at bounding box center [393, 327] width 83 height 11
click at [372, 344] on td "J0058227" at bounding box center [389, 353] width 99 height 27
click at [368, 344] on td "J0058227" at bounding box center [389, 353] width 99 height 27
click at [369, 348] on div "J0058227" at bounding box center [393, 353] width 83 height 11
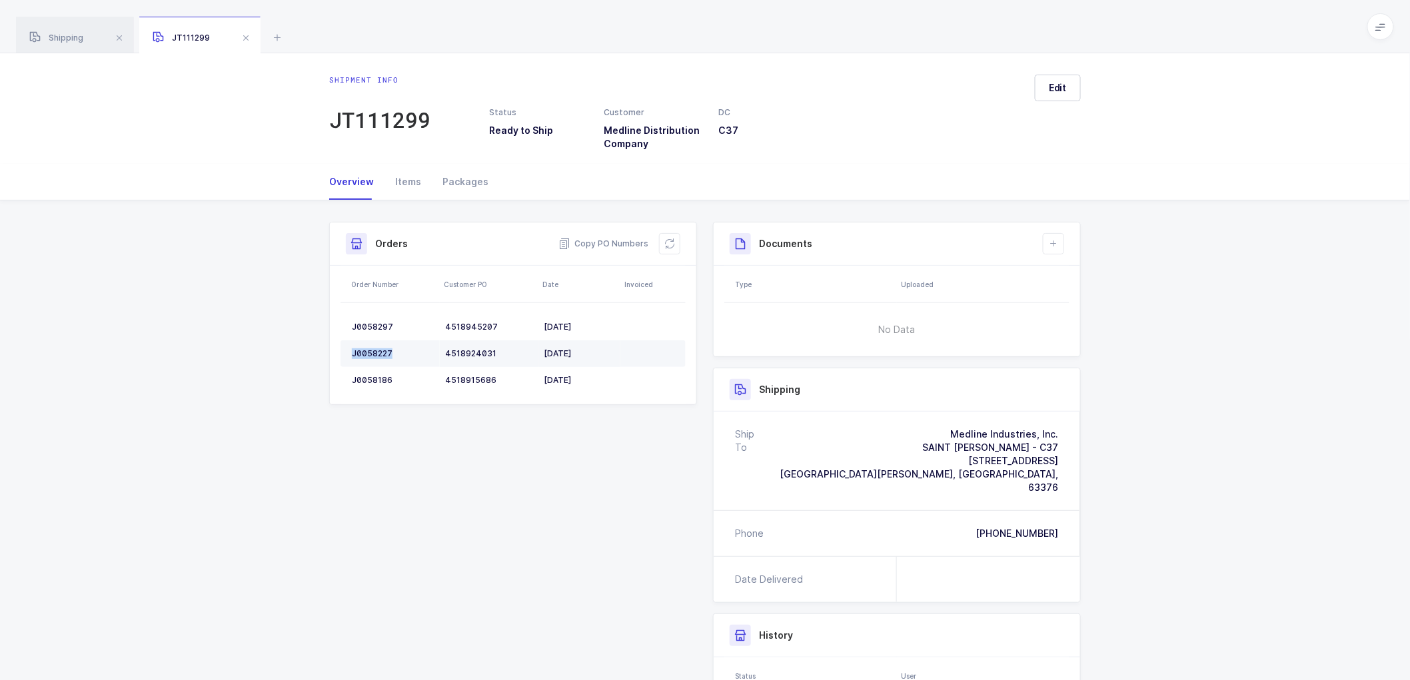
click at [369, 348] on div "J0058227" at bounding box center [393, 353] width 83 height 11
click at [371, 373] on td "J0058186" at bounding box center [389, 380] width 99 height 27
click at [1051, 239] on icon at bounding box center [1053, 244] width 11 height 11
click at [1235, 307] on div "Shipment Info Shipment Number JT111299 Status Ready to Ship Customer Medline Di…" at bounding box center [705, 536] width 1410 height 670
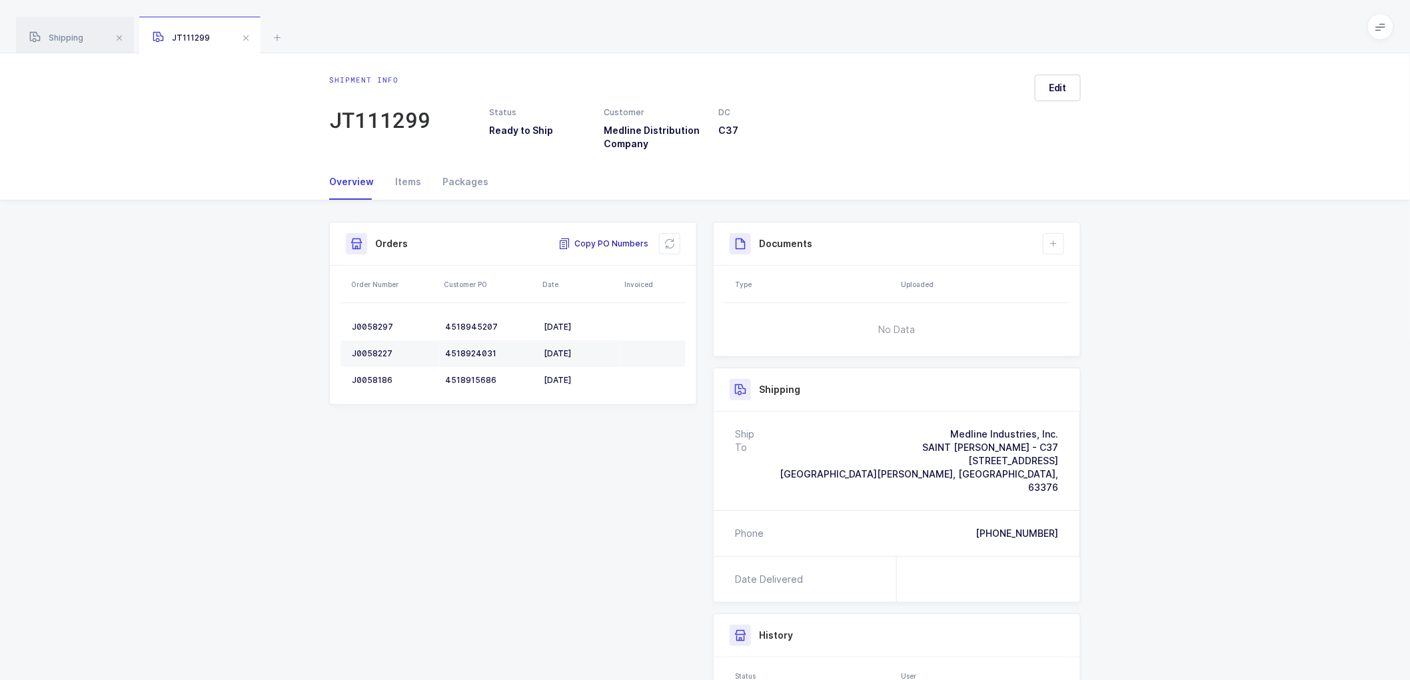
click at [616, 241] on span "Copy PO Numbers" at bounding box center [603, 243] width 90 height 13
drag, startPoint x: 468, startPoint y: 182, endPoint x: 1078, endPoint y: 237, distance: 612.8
click at [468, 182] on div "Packages" at bounding box center [460, 182] width 57 height 36
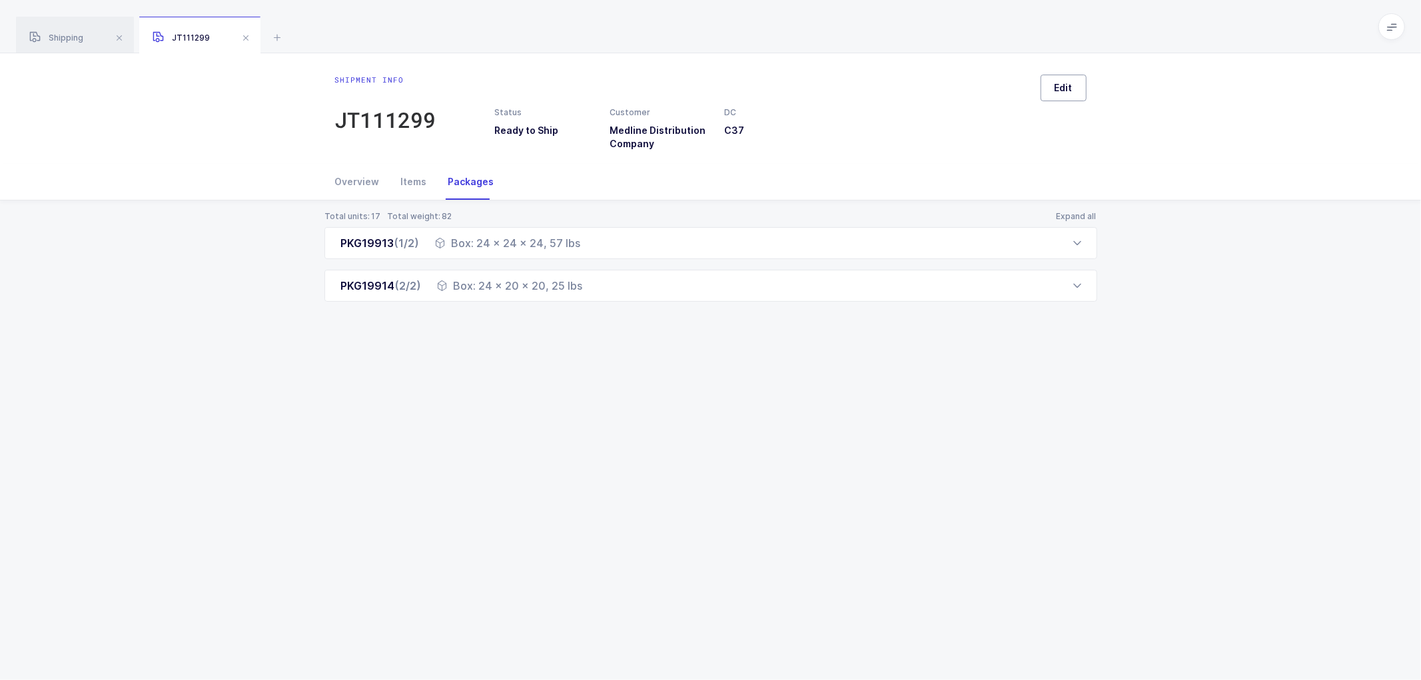
drag, startPoint x: 1059, startPoint y: 79, endPoint x: 1104, endPoint y: 113, distance: 56.5
click at [1059, 78] on button "Edit" at bounding box center [1064, 88] width 46 height 27
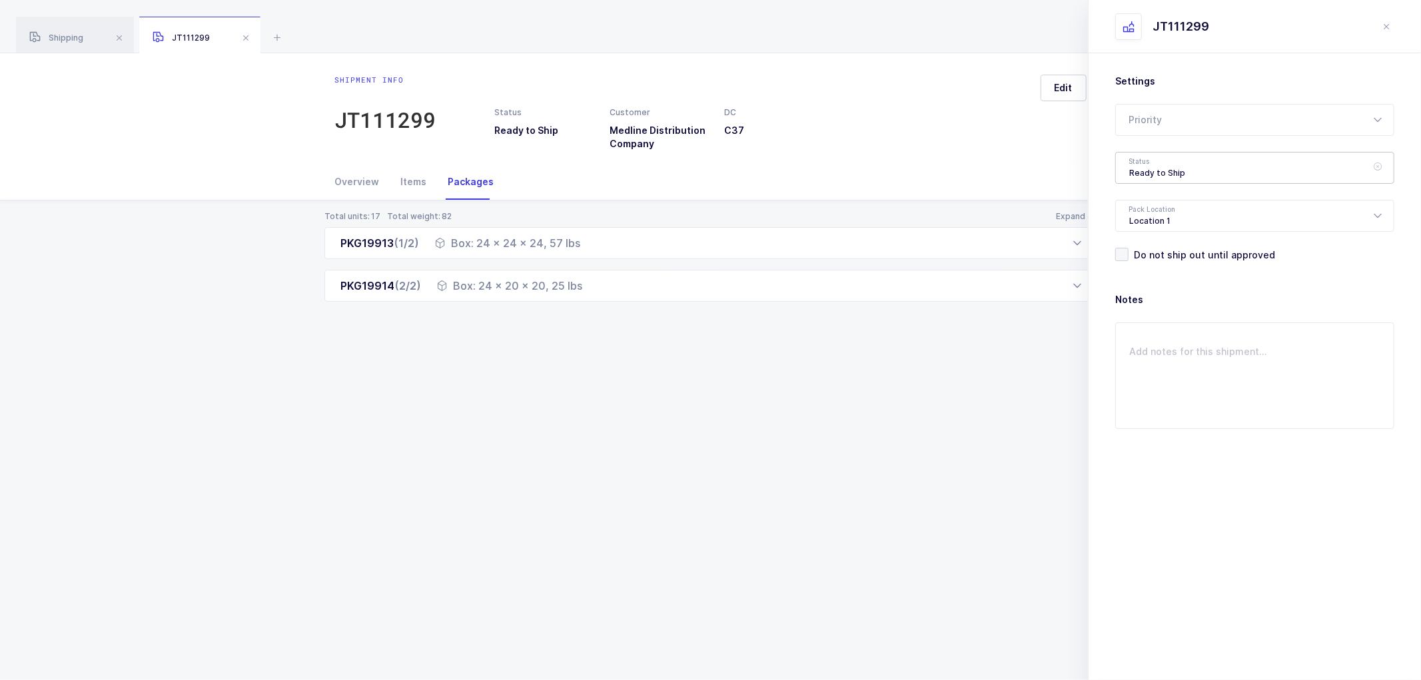
click at [1136, 162] on div "Ready to Ship" at bounding box center [1254, 168] width 279 height 32
click at [1143, 265] on span "Shipped" at bounding box center [1148, 270] width 38 height 11
type input "Shipped"
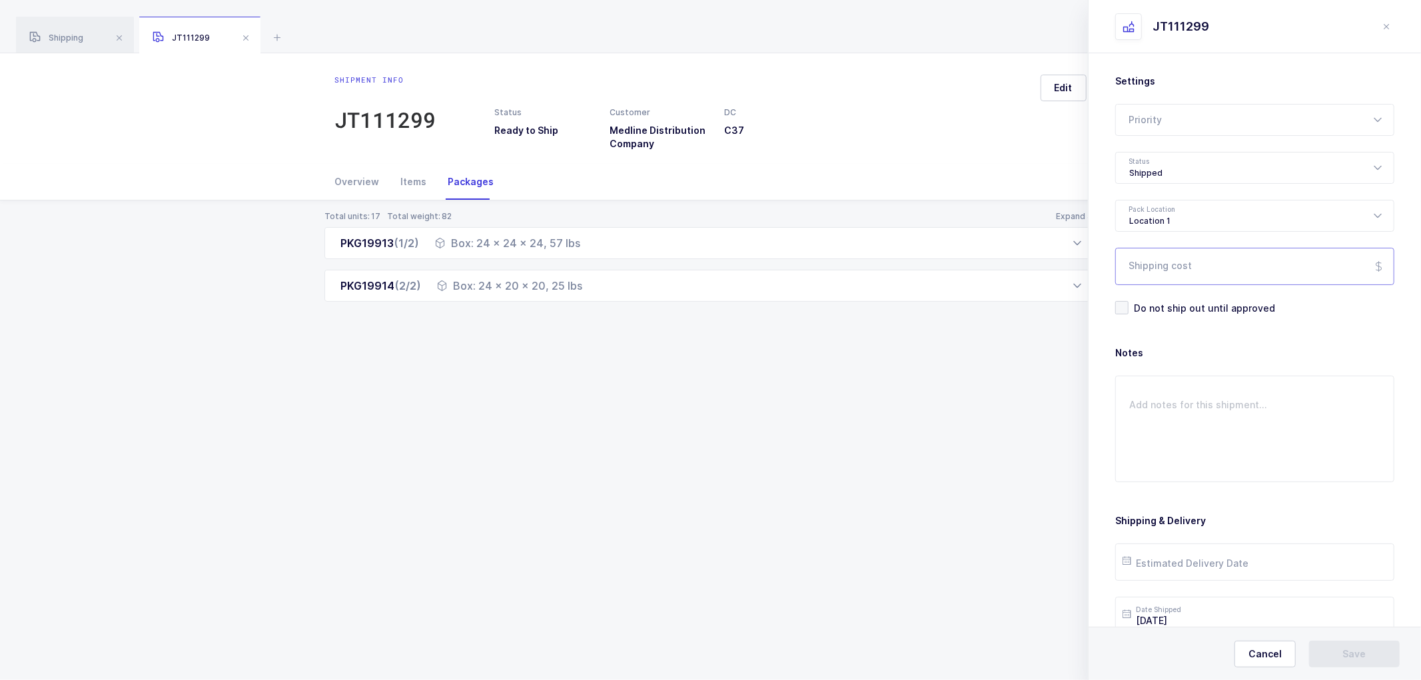
click at [1155, 275] on input "Shipping cost" at bounding box center [1254, 266] width 279 height 37
paste input "151.02"
type input "151.02"
click at [1188, 560] on input "text" at bounding box center [1254, 562] width 279 height 37
click at [1221, 458] on span "20" at bounding box center [1223, 462] width 16 height 16
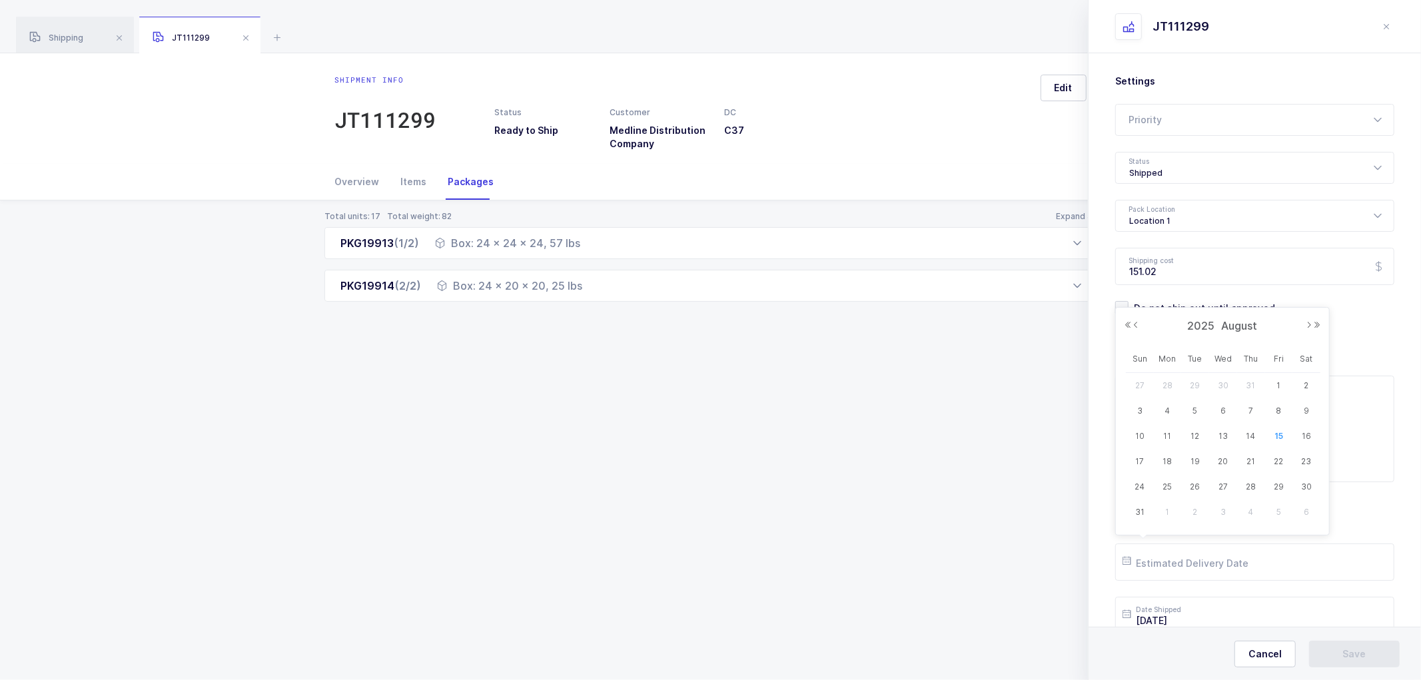
type input "[DATE]"
click at [1344, 651] on span "Save" at bounding box center [1354, 654] width 23 height 13
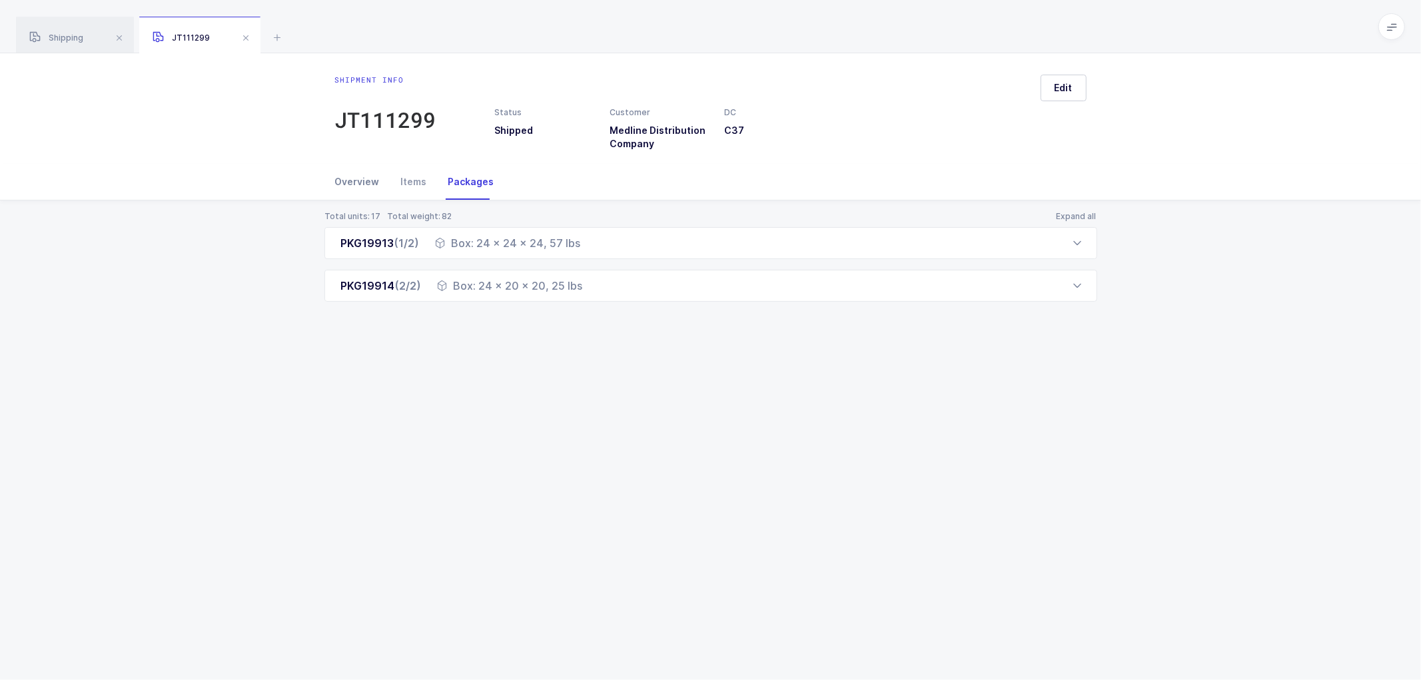
click at [357, 183] on div "Overview" at bounding box center [362, 182] width 55 height 36
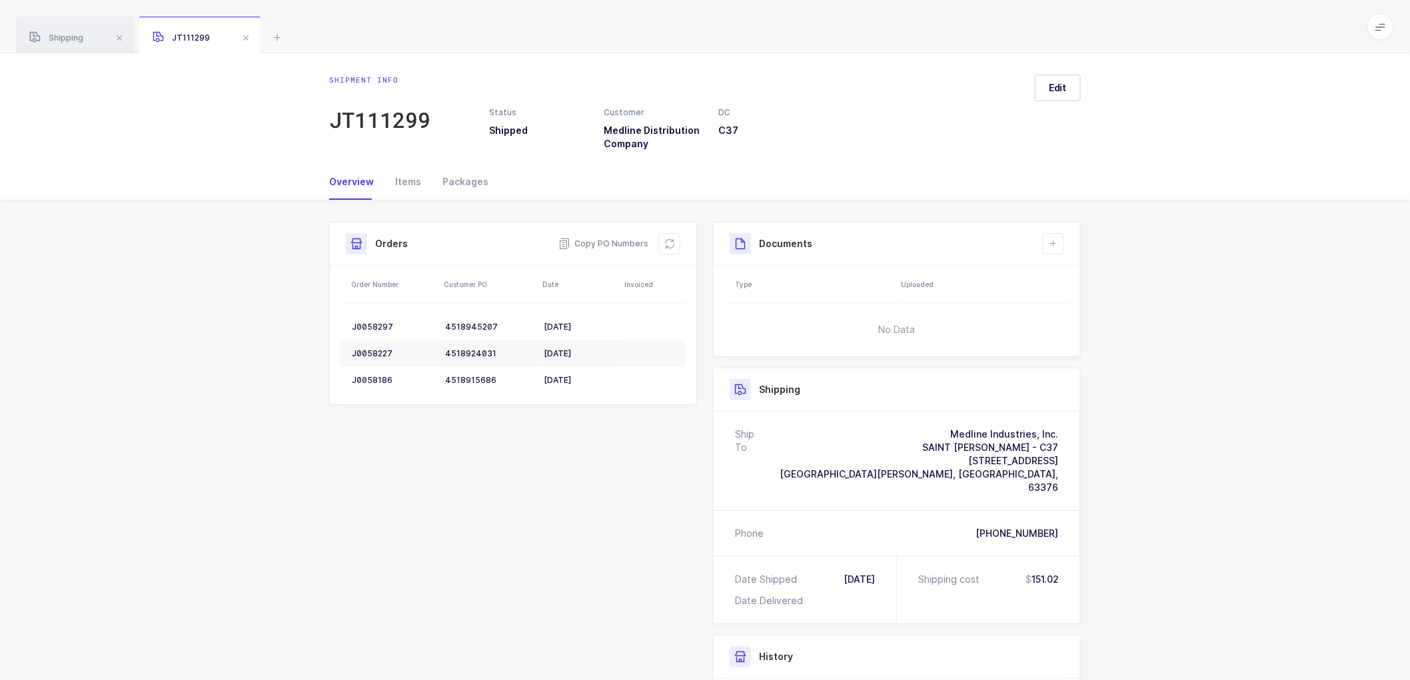
drag, startPoint x: 670, startPoint y: 240, endPoint x: 676, endPoint y: 229, distance: 12.5
click at [670, 239] on icon at bounding box center [669, 244] width 11 height 11
click at [1060, 241] on button at bounding box center [1053, 243] width 21 height 21
click at [1083, 281] on li "Create Document" at bounding box center [1098, 281] width 99 height 21
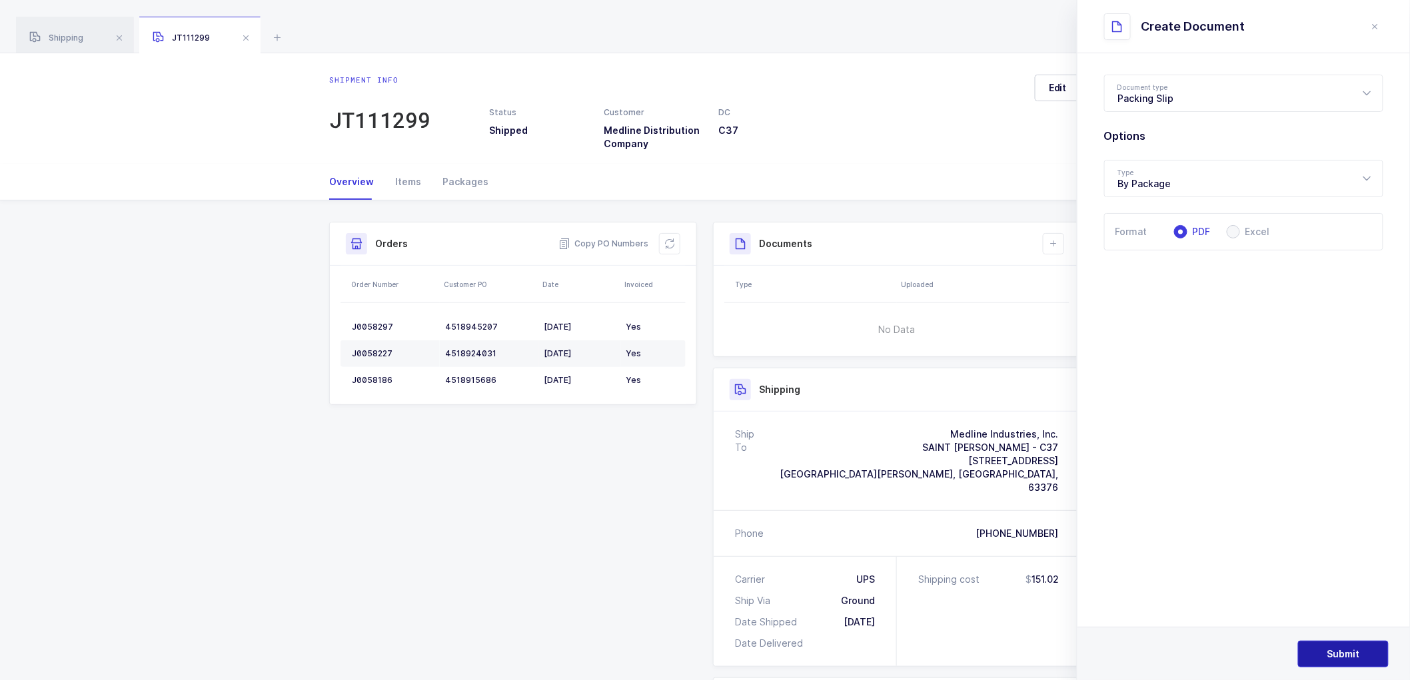
click at [1323, 650] on button "Submit" at bounding box center [1343, 654] width 91 height 27
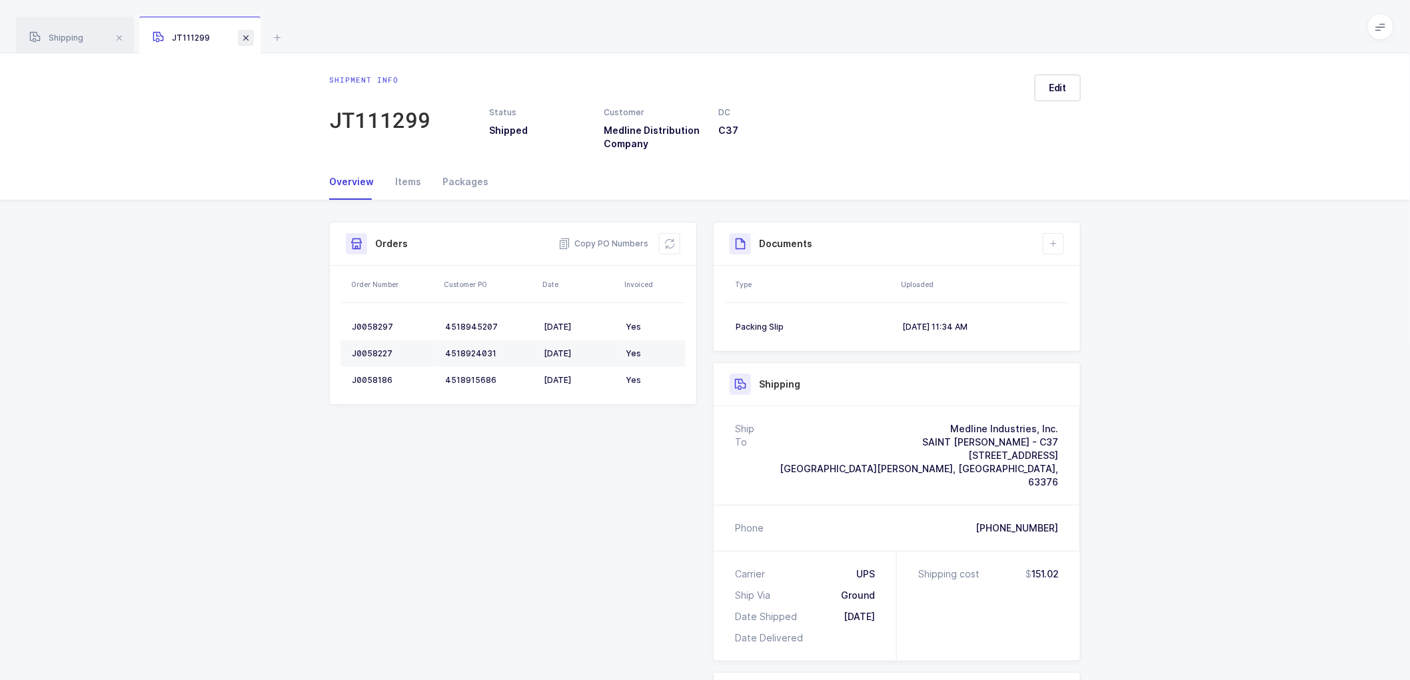
click at [242, 37] on span at bounding box center [246, 38] width 16 height 16
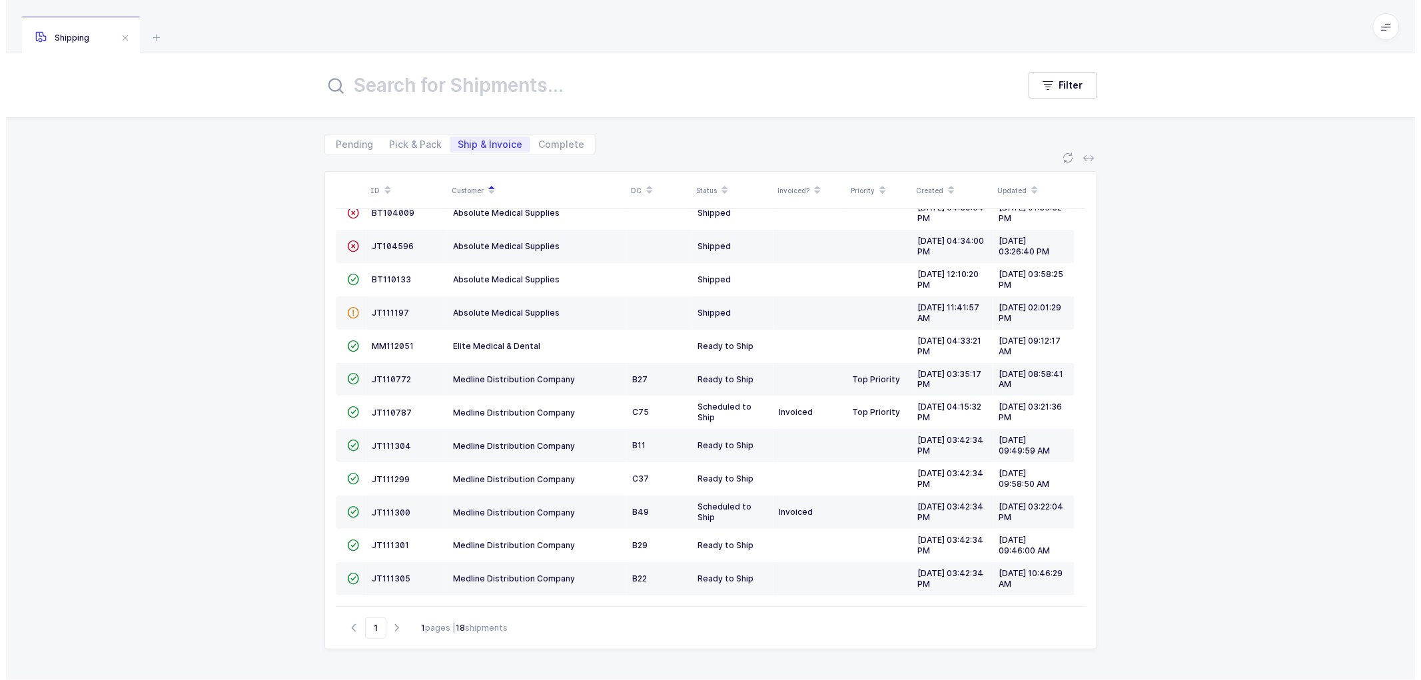
scroll to position [9, 0]
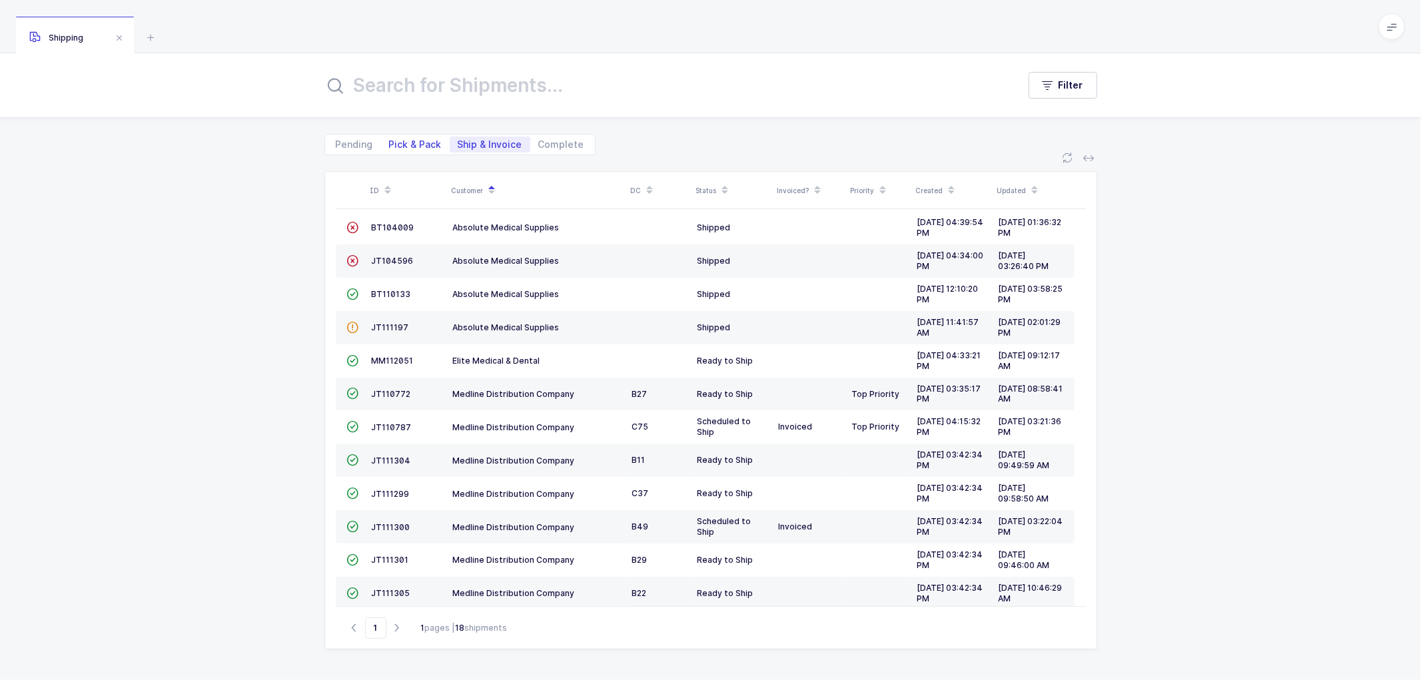
click at [402, 143] on span "Pick & Pack" at bounding box center [415, 144] width 53 height 9
click at [390, 143] on input "Pick & Pack" at bounding box center [385, 141] width 9 height 9
radio input "true"
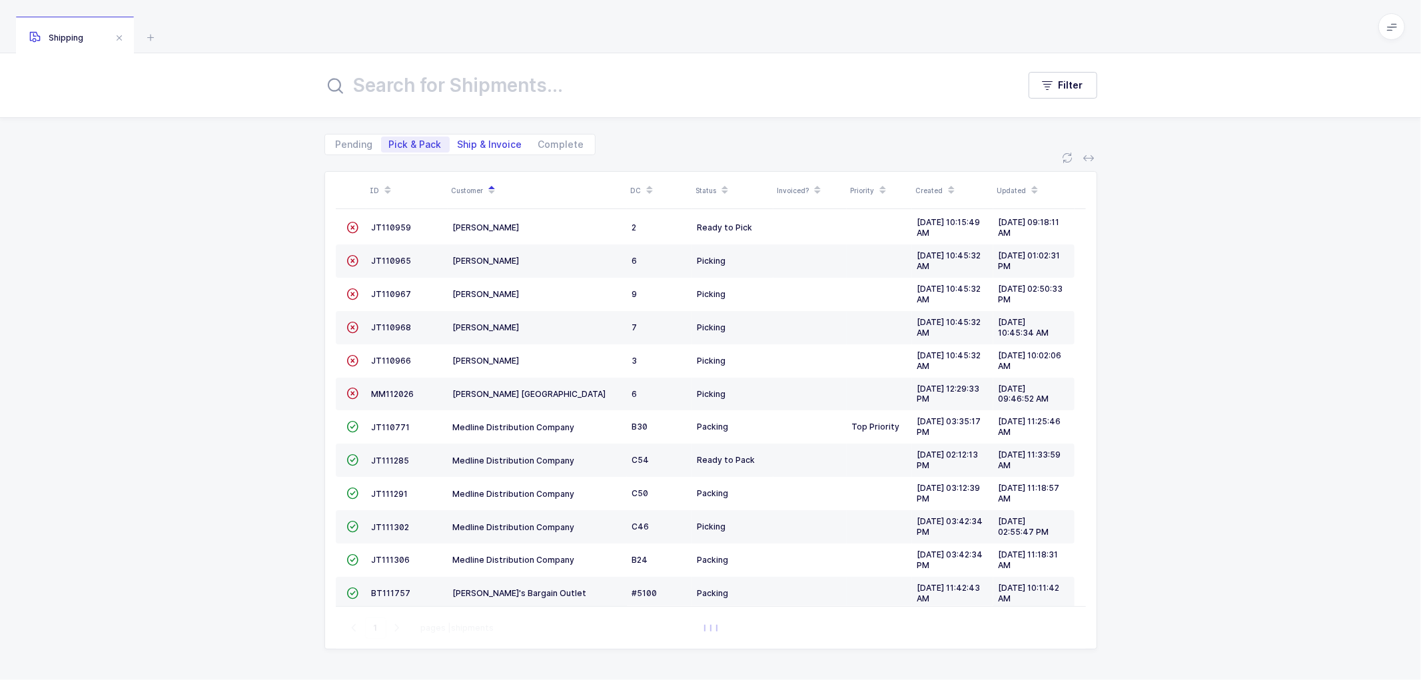
click at [478, 141] on span "Ship & Invoice" at bounding box center [490, 144] width 65 height 9
click at [458, 141] on input "Ship & Invoice" at bounding box center [454, 141] width 9 height 9
radio input "true"
radio input "false"
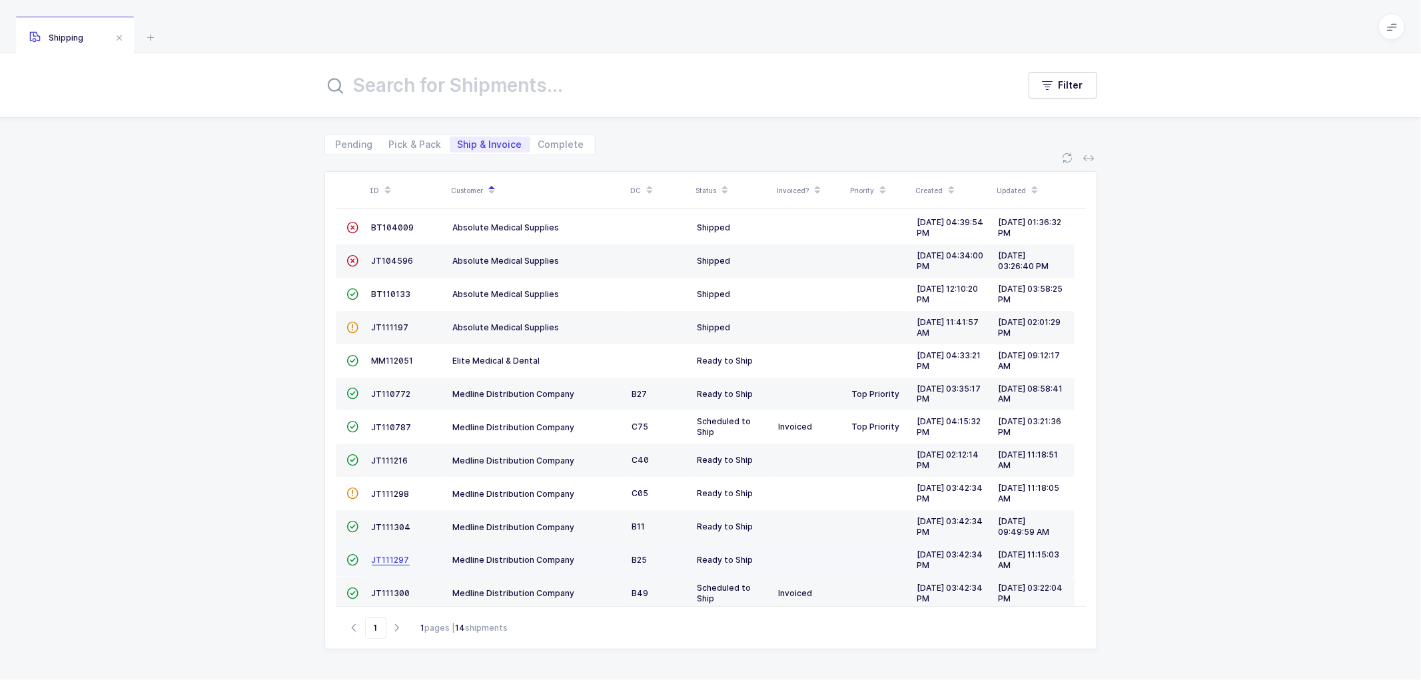
click at [391, 560] on span "JT111297" at bounding box center [391, 560] width 38 height 10
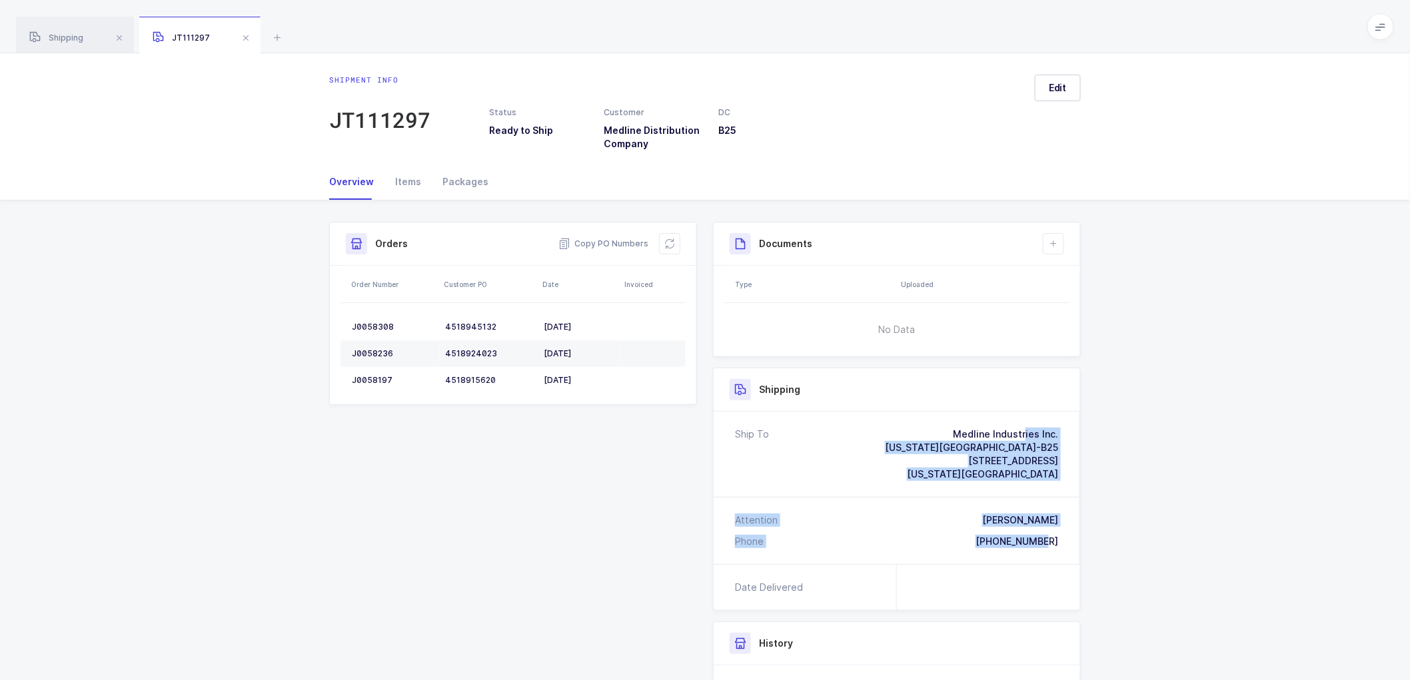
drag, startPoint x: 1061, startPoint y: 540, endPoint x: 941, endPoint y: 415, distance: 172.9
click at [941, 415] on div "Ship To Medline Industries Inc. [US_STATE] City Branch-B25 [STREET_ADDRESS][US_…" at bounding box center [897, 488] width 366 height 153
drag, startPoint x: 611, startPoint y: 240, endPoint x: 664, endPoint y: 229, distance: 54.5
click at [611, 240] on span "Copy PO Numbers" at bounding box center [603, 243] width 90 height 13
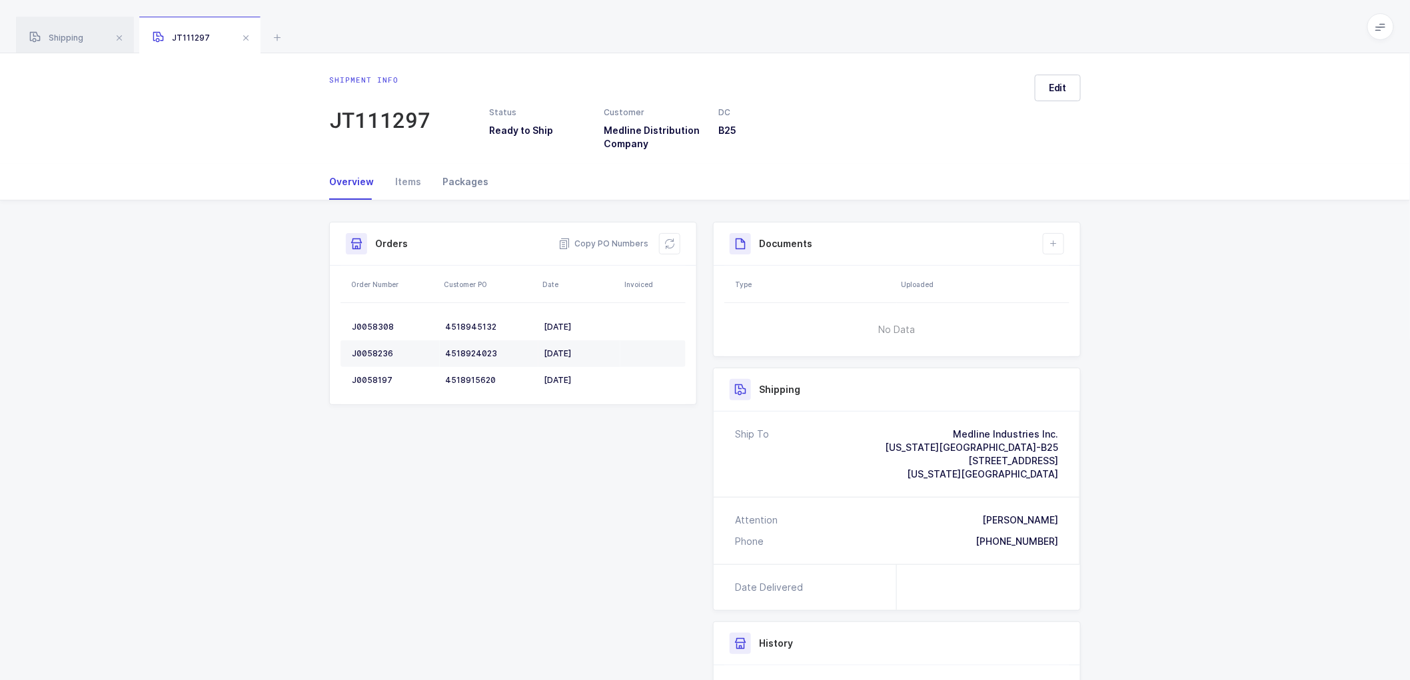
click at [458, 181] on div "Packages" at bounding box center [460, 182] width 57 height 36
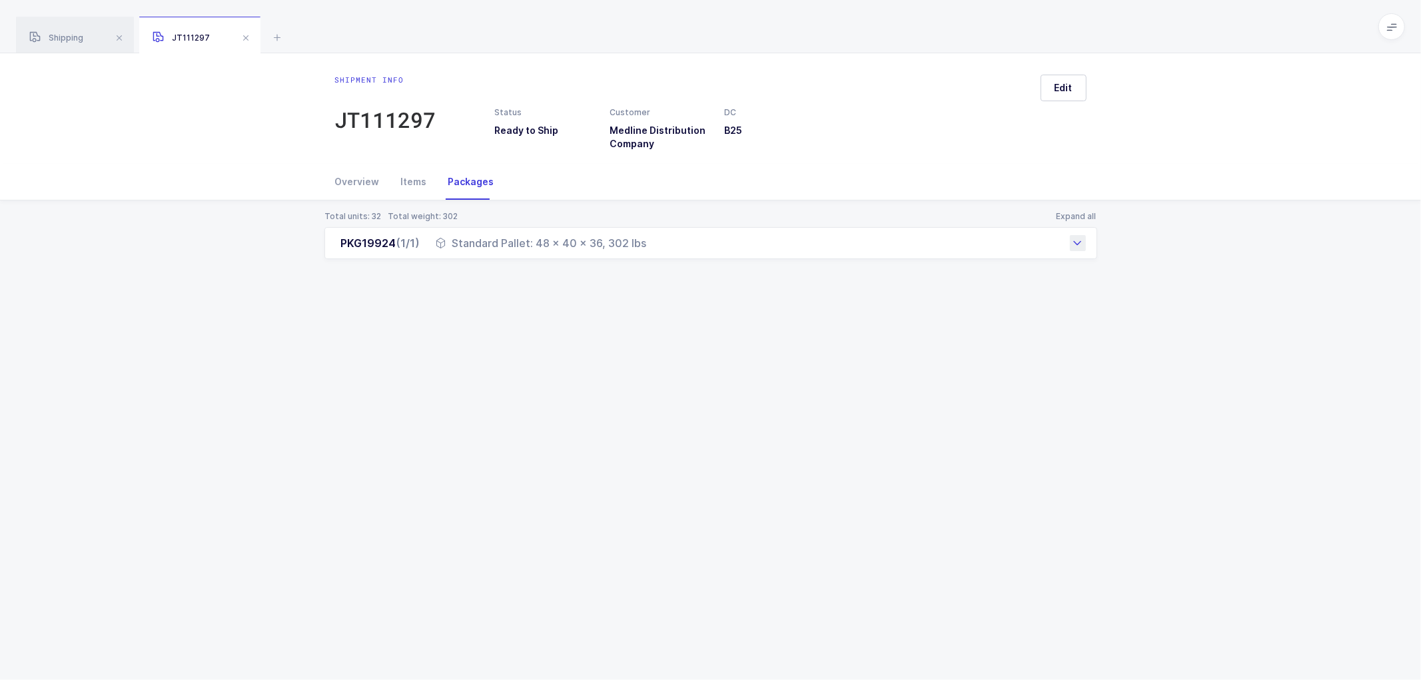
drag, startPoint x: 337, startPoint y: 243, endPoint x: 649, endPoint y: 253, distance: 312.0
click at [649, 253] on div "PKG19924 (1/1) Standard Pallet: 48 x 40 x 36, 302 lbs" at bounding box center [710, 243] width 773 height 32
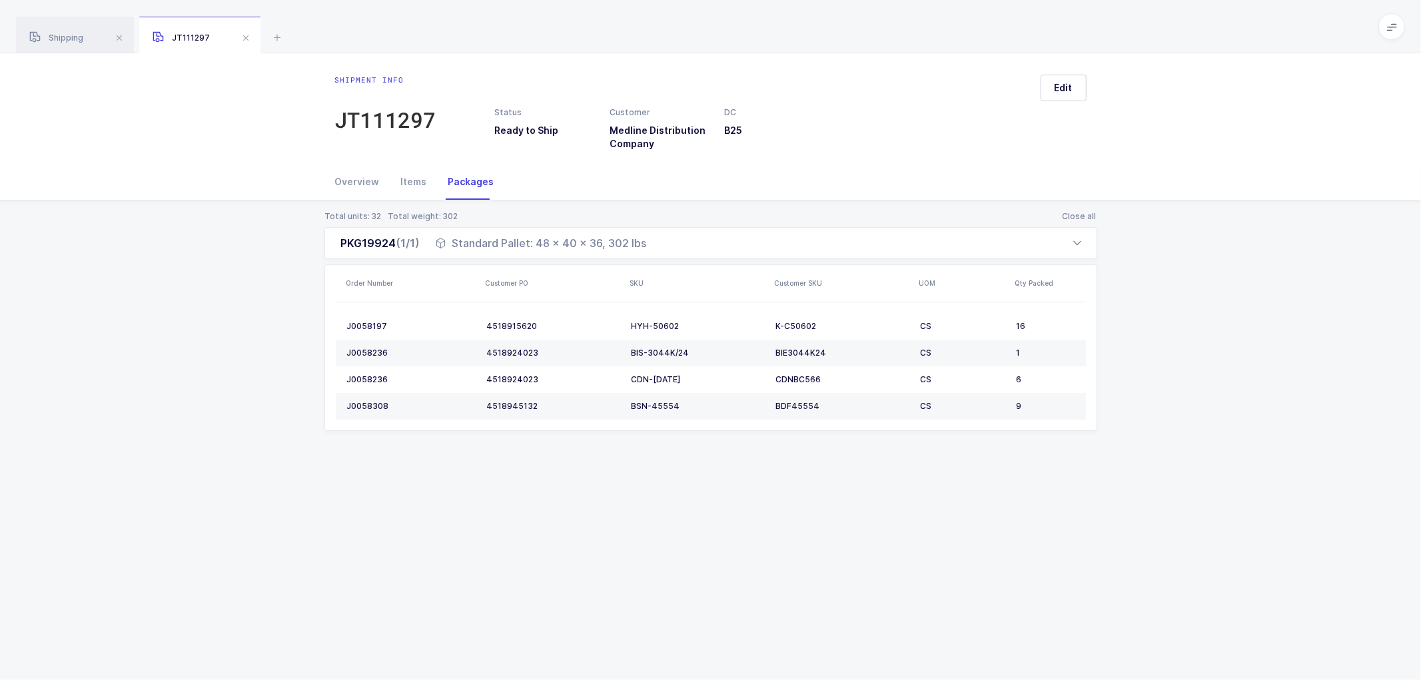
click at [840, 133] on div "Status Ready to Ship Customer Medline Distribution Company DC B25" at bounding box center [762, 129] width 551 height 44
drag, startPoint x: 207, startPoint y: 304, endPoint x: 129, endPoint y: 70, distance: 246.7
click at [215, 283] on div "Total units: 32 Total weight: 302 Close all PKG19924 (1/1) Standard Pallet: 48 …" at bounding box center [711, 337] width 1400 height 273
click at [59, 31] on div "Shipping" at bounding box center [75, 35] width 118 height 37
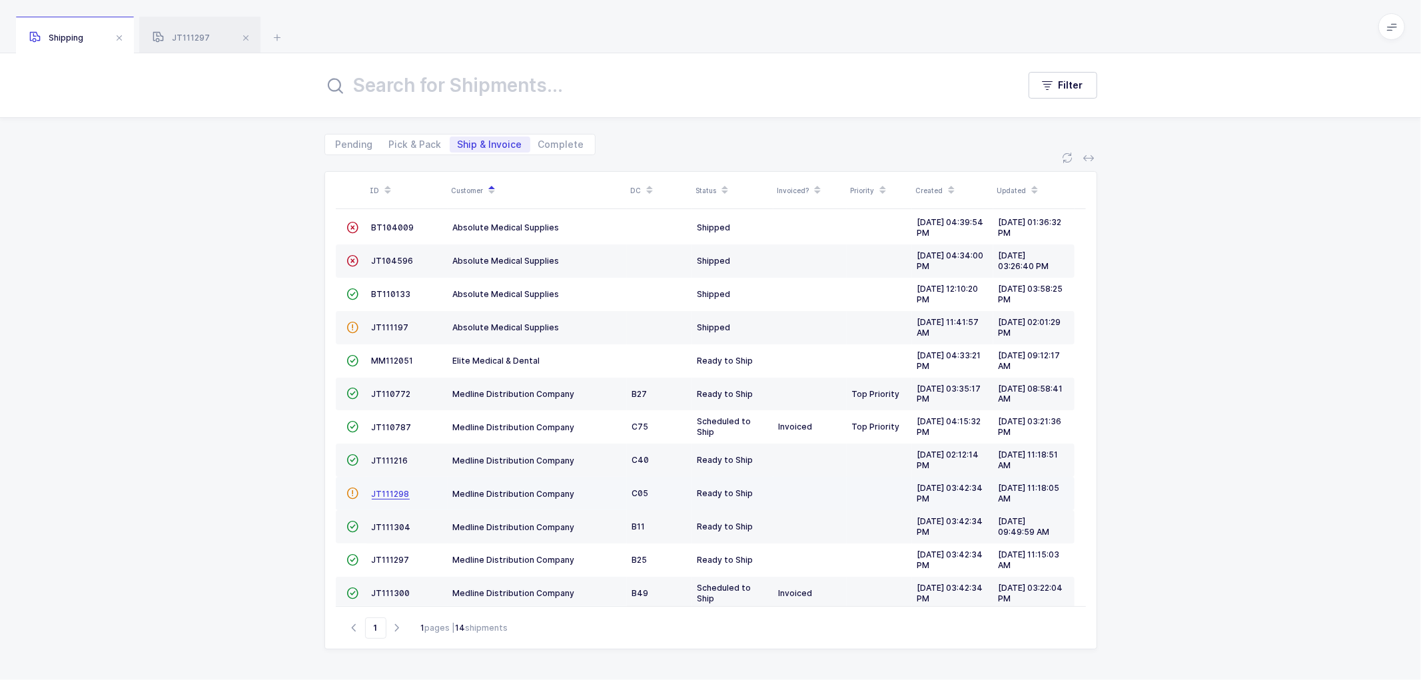
click at [385, 491] on span "JT111298" at bounding box center [391, 494] width 38 height 10
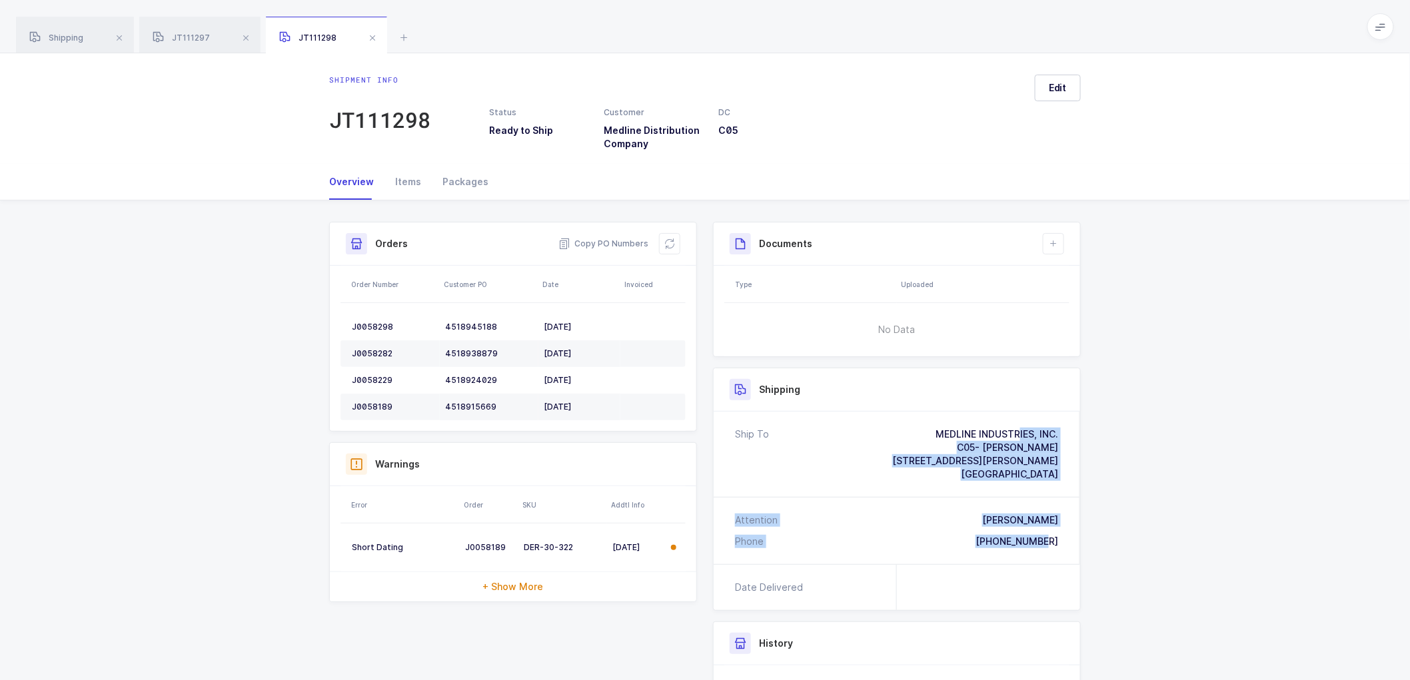
drag, startPoint x: 1063, startPoint y: 541, endPoint x: 911, endPoint y: 418, distance: 196.2
click at [911, 418] on div "Ship To MEDLINE INDUSTRIES, INC. C05- [PERSON_NAME] [STREET_ADDRESS][PERSON_NAM…" at bounding box center [897, 488] width 366 height 153
click at [589, 245] on span "Copy PO Numbers" at bounding box center [603, 243] width 90 height 13
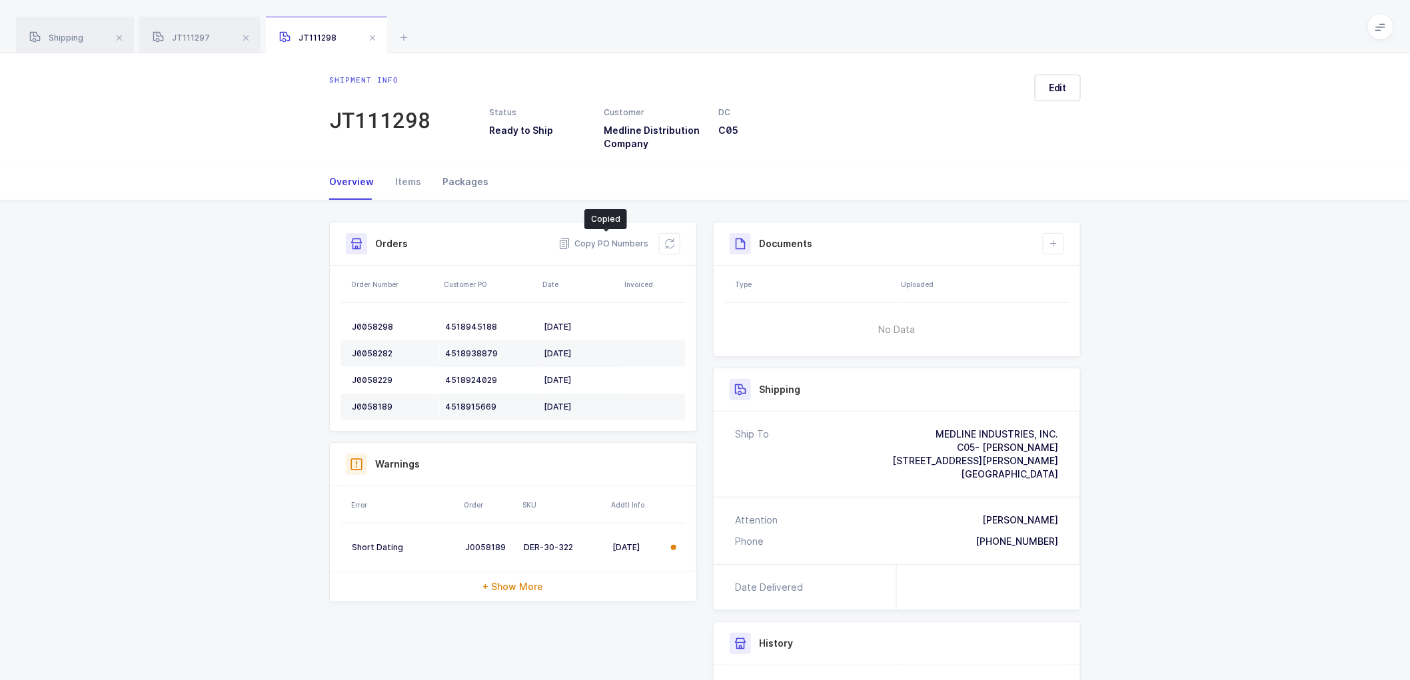
click at [460, 180] on div "Packages" at bounding box center [460, 182] width 57 height 36
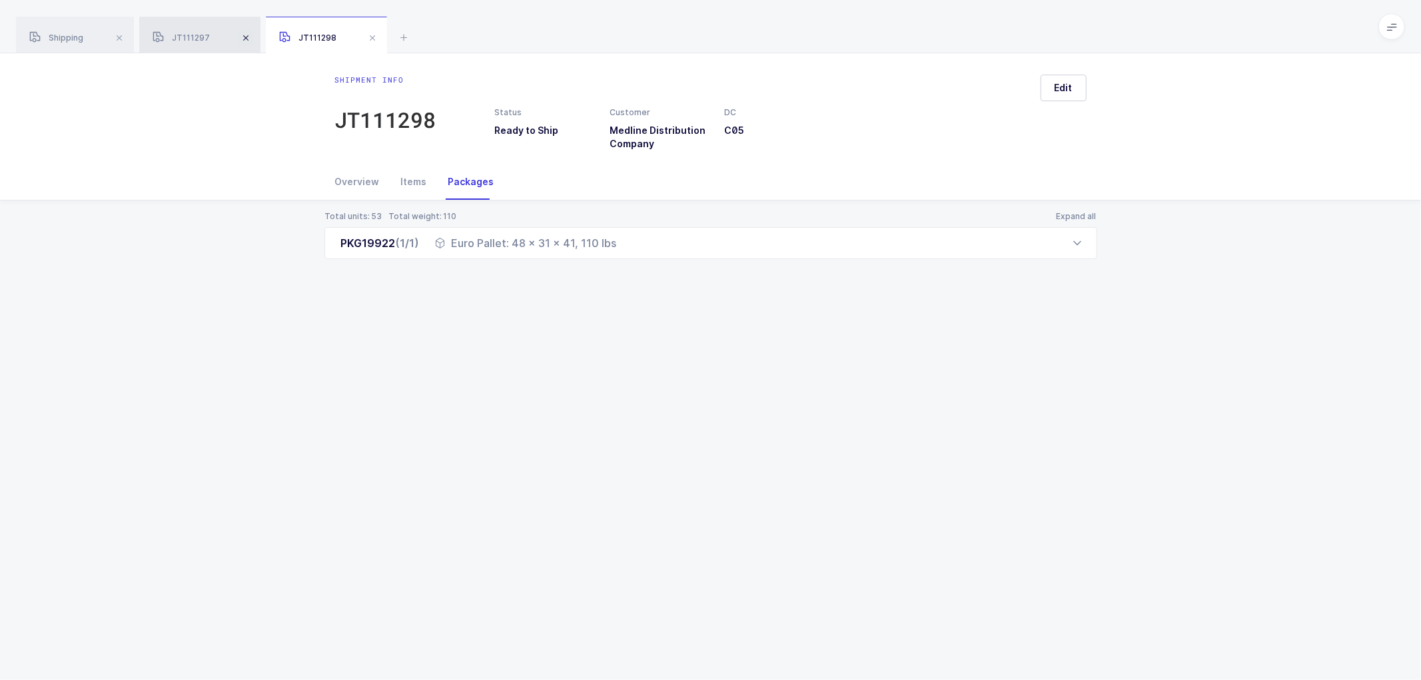
click at [247, 33] on span at bounding box center [246, 38] width 16 height 16
click at [243, 35] on span at bounding box center [246, 38] width 16 height 16
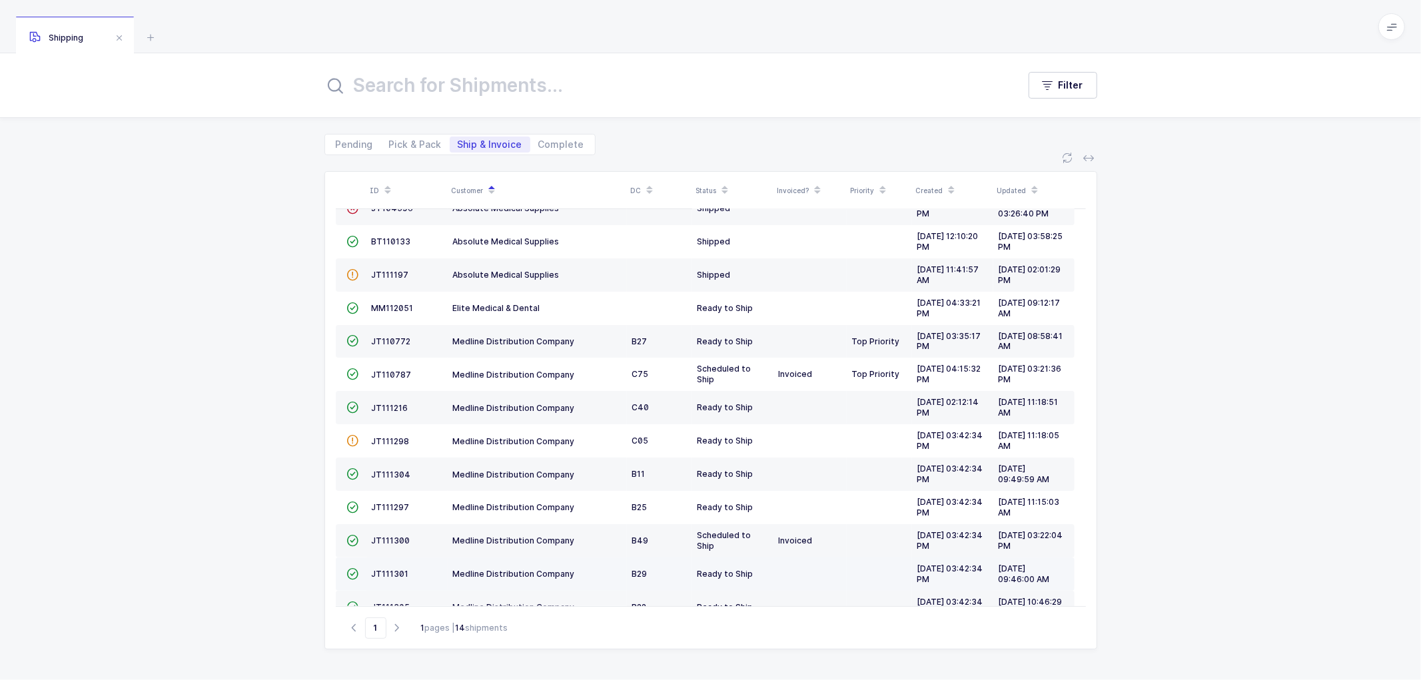
scroll to position [91, 0]
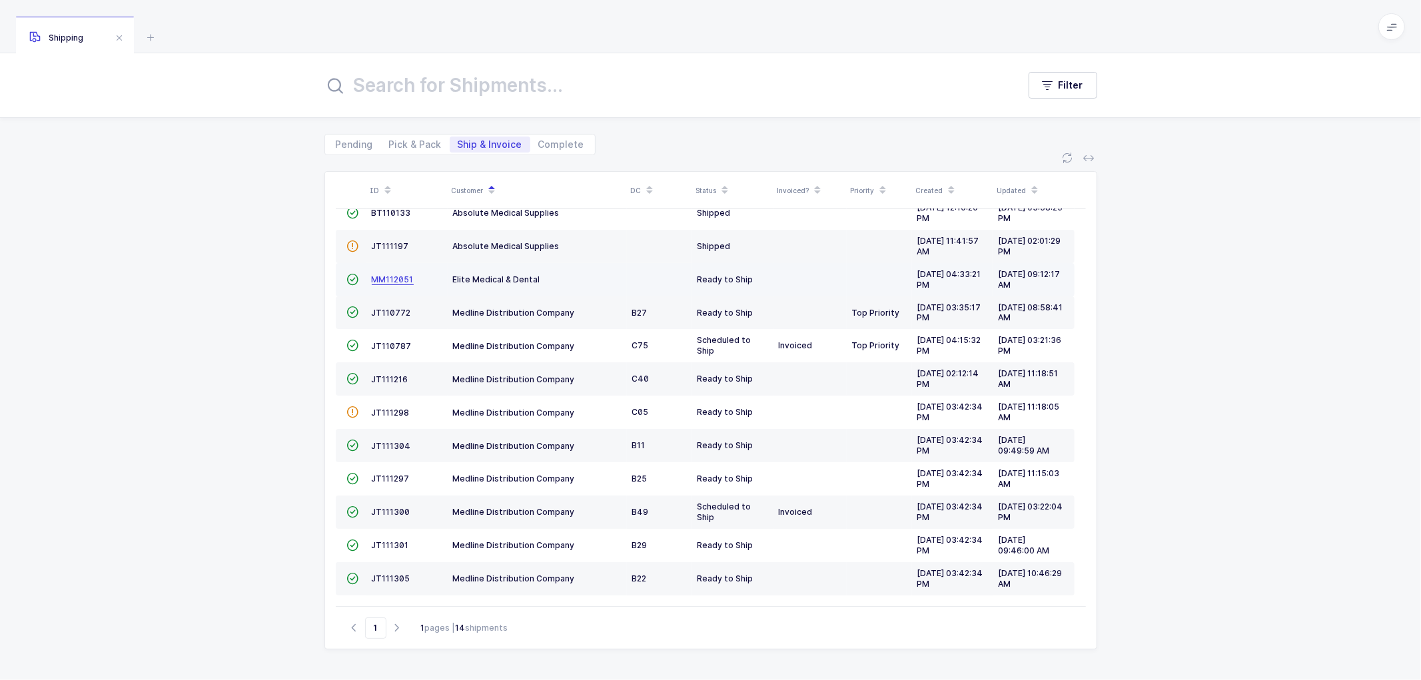
click at [378, 275] on span "MM112051" at bounding box center [393, 280] width 42 height 10
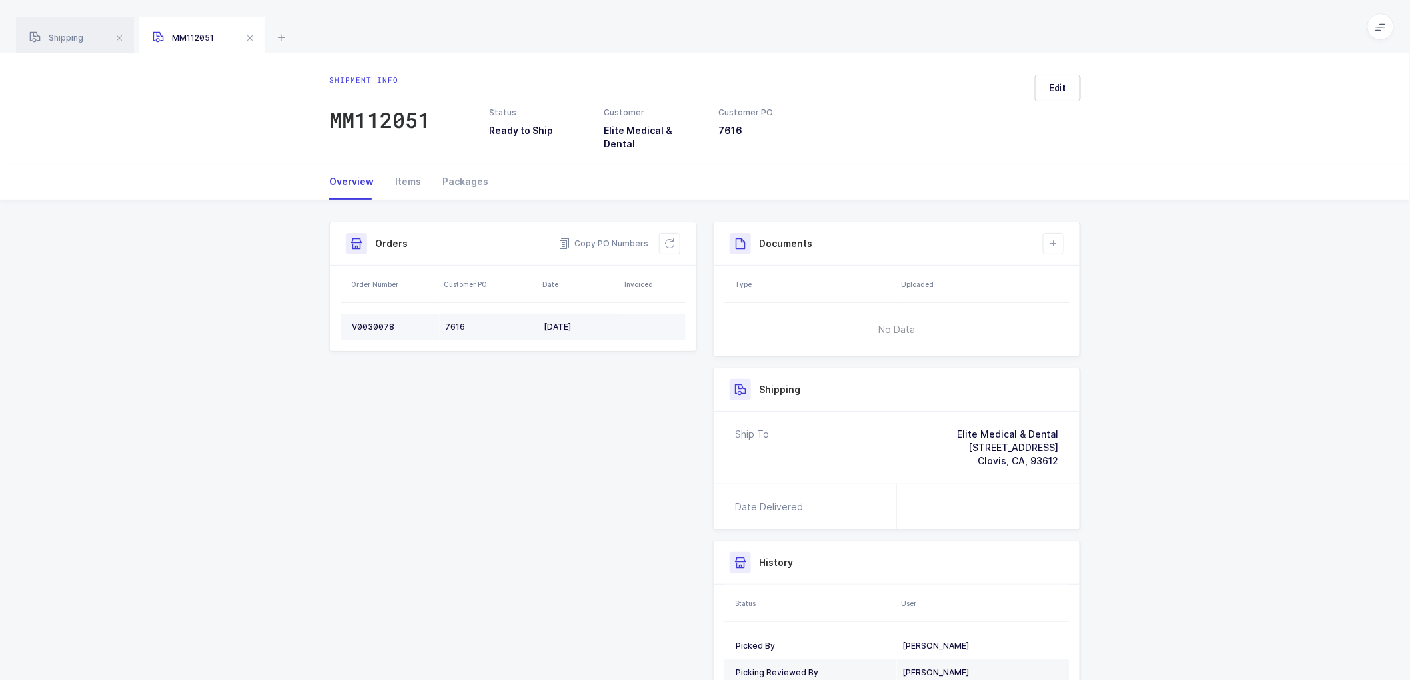
click at [373, 322] on div "V0030078" at bounding box center [393, 327] width 83 height 11
click at [374, 322] on div "V0030078" at bounding box center [393, 327] width 83 height 11
click at [608, 237] on span "Copy PO Numbers" at bounding box center [603, 243] width 90 height 13
click at [610, 237] on span "Copy PO Numbers" at bounding box center [603, 243] width 90 height 13
drag, startPoint x: 468, startPoint y: 167, endPoint x: 522, endPoint y: 183, distance: 56.3
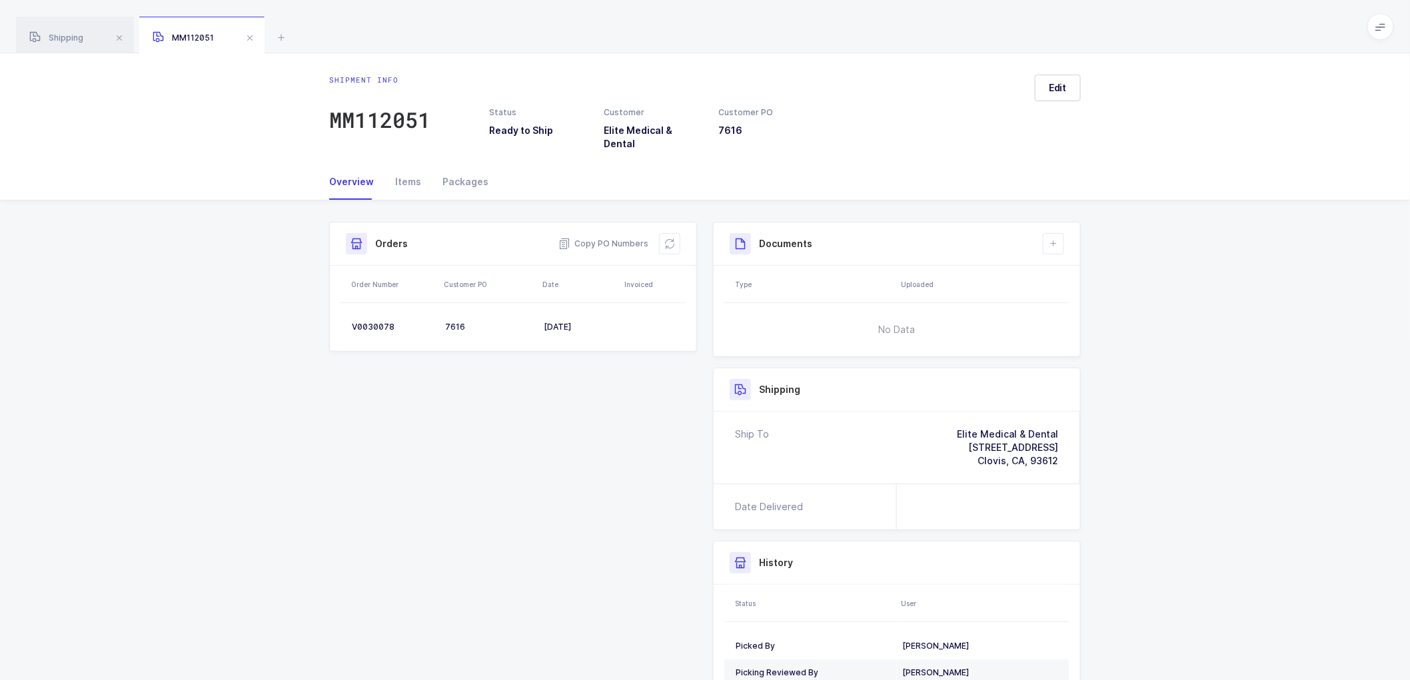
click at [471, 167] on div "Packages" at bounding box center [460, 182] width 57 height 36
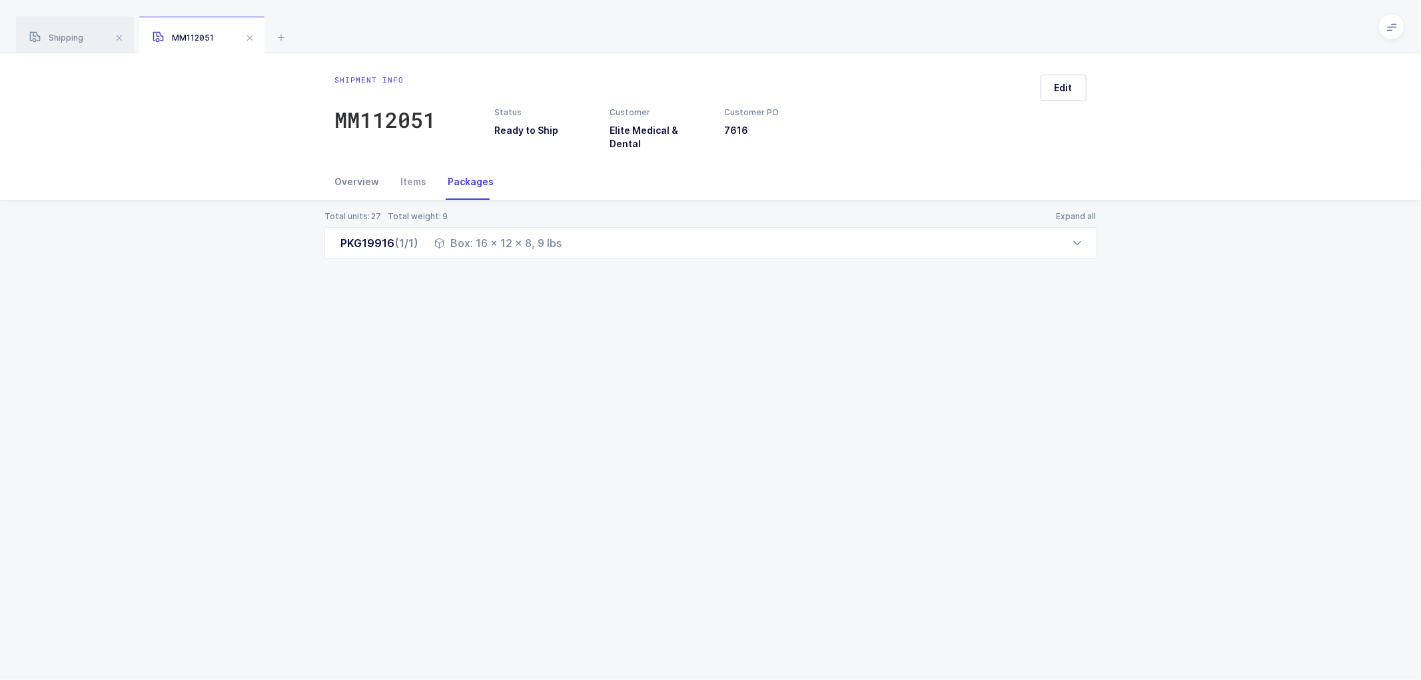
click at [351, 174] on div "Overview" at bounding box center [362, 182] width 55 height 36
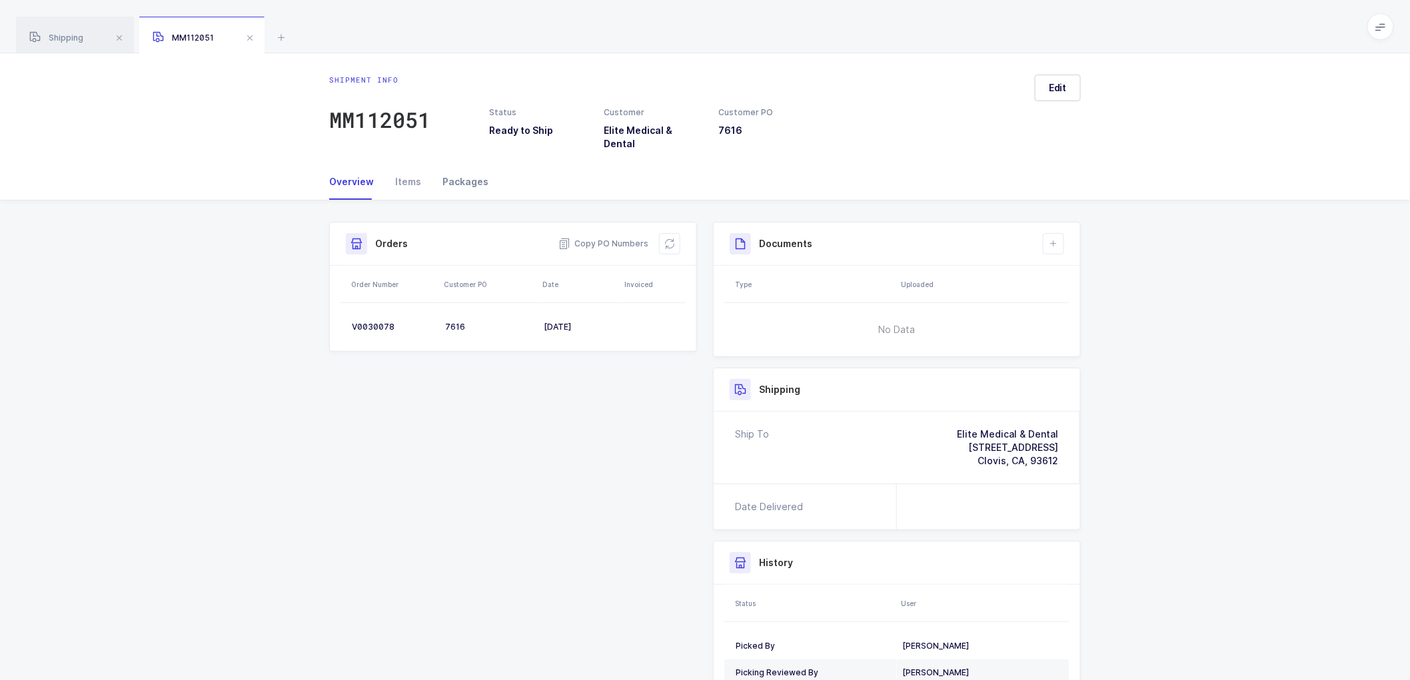
click at [458, 175] on div "Packages" at bounding box center [460, 182] width 57 height 36
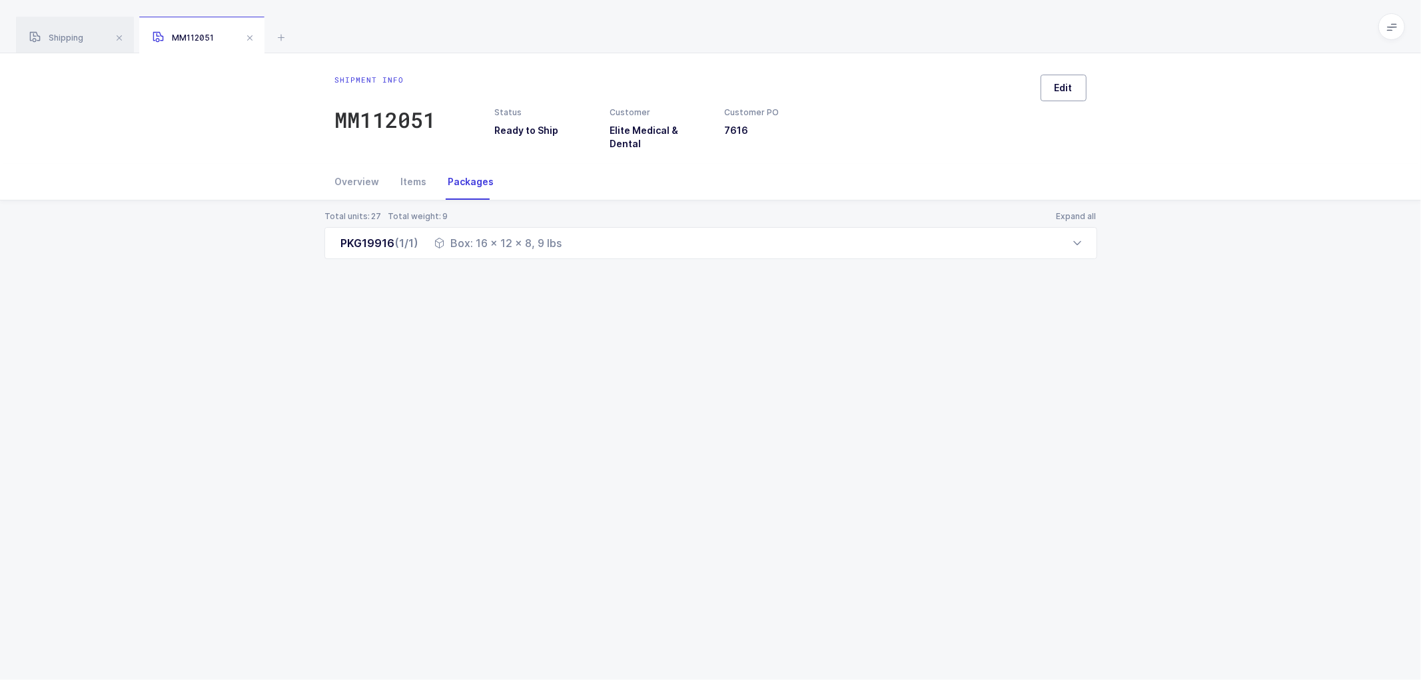
click at [1071, 82] on span "Edit" at bounding box center [1064, 87] width 18 height 13
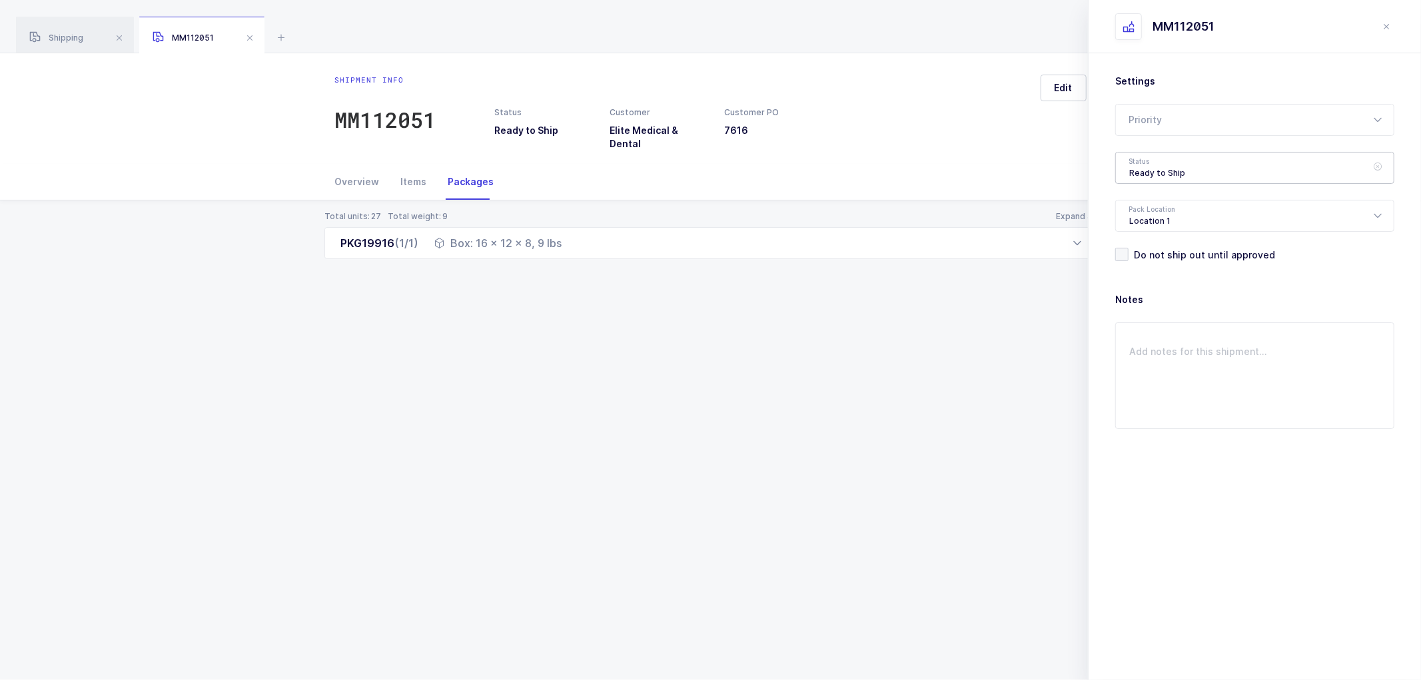
click at [1163, 168] on div "Ready to Ship" at bounding box center [1254, 168] width 279 height 32
click at [1163, 269] on span "Shipped" at bounding box center [1148, 270] width 38 height 11
type input "Shipped"
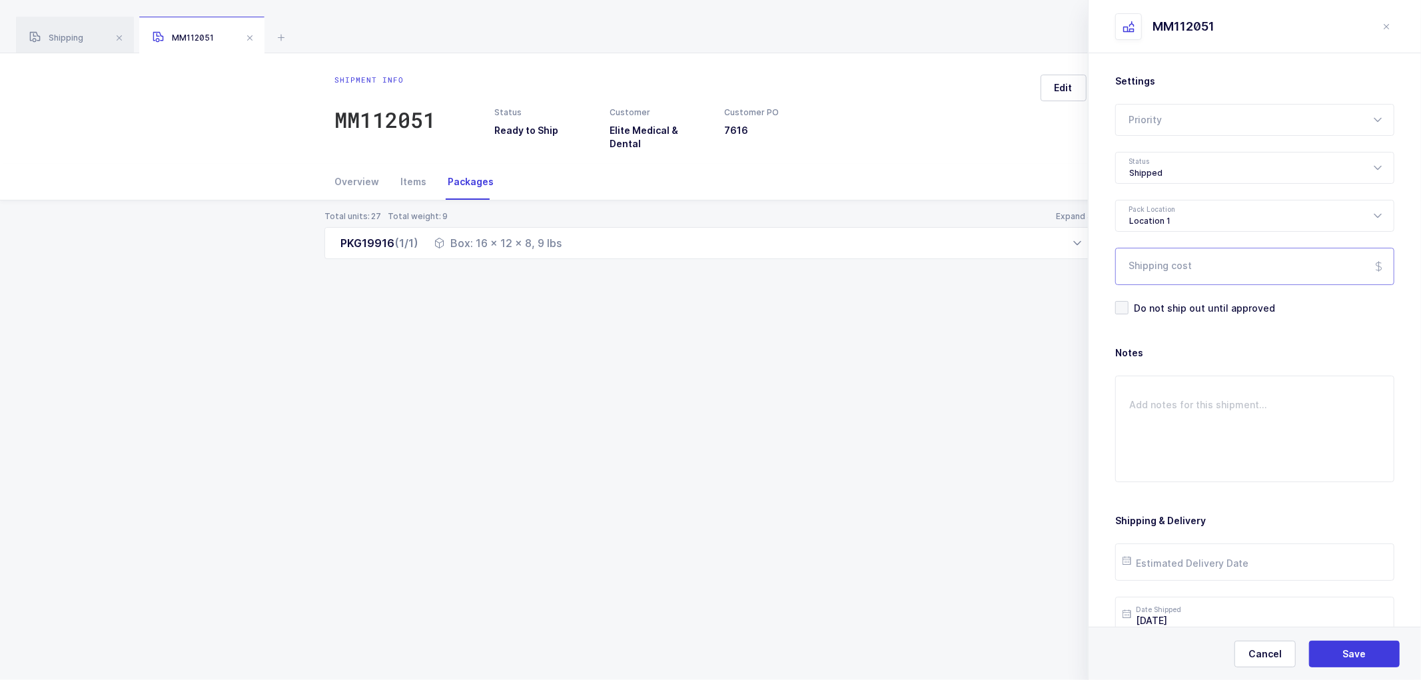
click at [1166, 263] on input "Shipping cost" at bounding box center [1254, 266] width 279 height 37
paste input "19.58"
type input "19.58"
drag, startPoint x: 1333, startPoint y: 644, endPoint x: 1107, endPoint y: 356, distance: 366.8
click at [1333, 644] on button "Save" at bounding box center [1354, 654] width 91 height 27
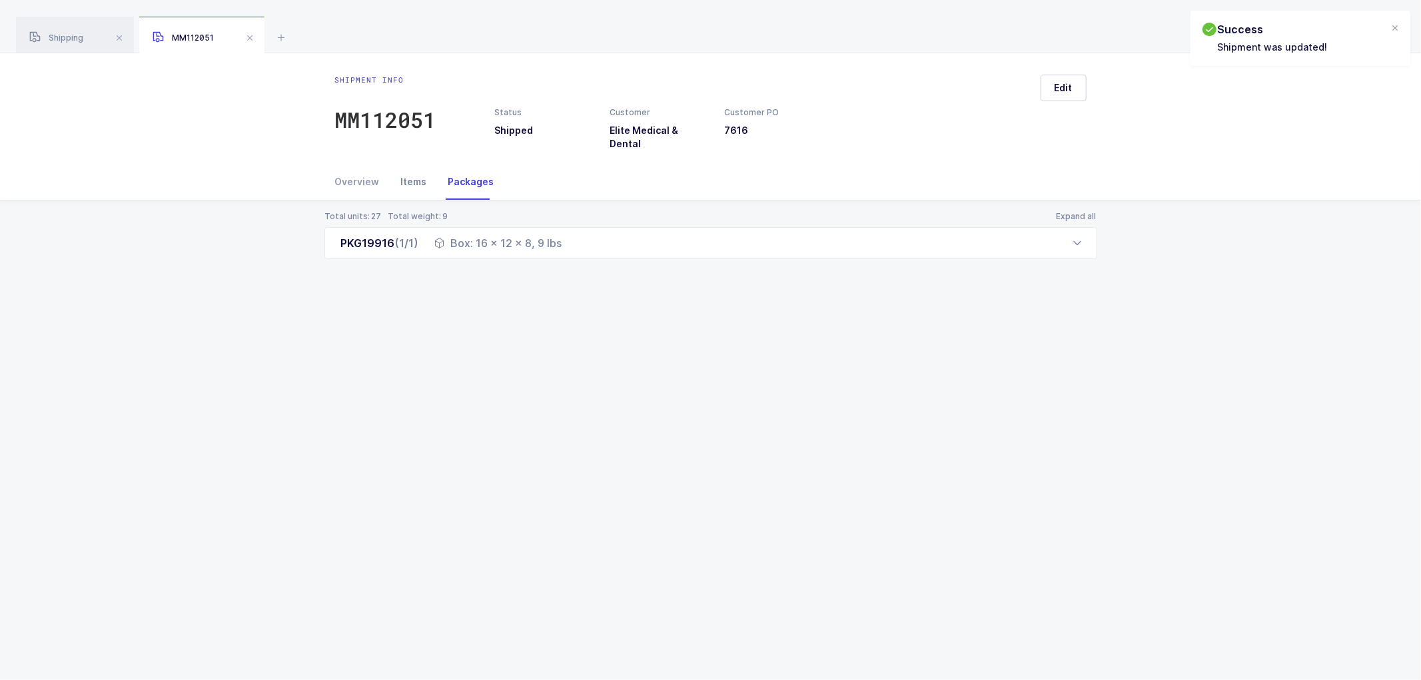
drag, startPoint x: 352, startPoint y: 175, endPoint x: 387, endPoint y: 170, distance: 35.6
click at [354, 174] on div "Overview" at bounding box center [362, 182] width 55 height 36
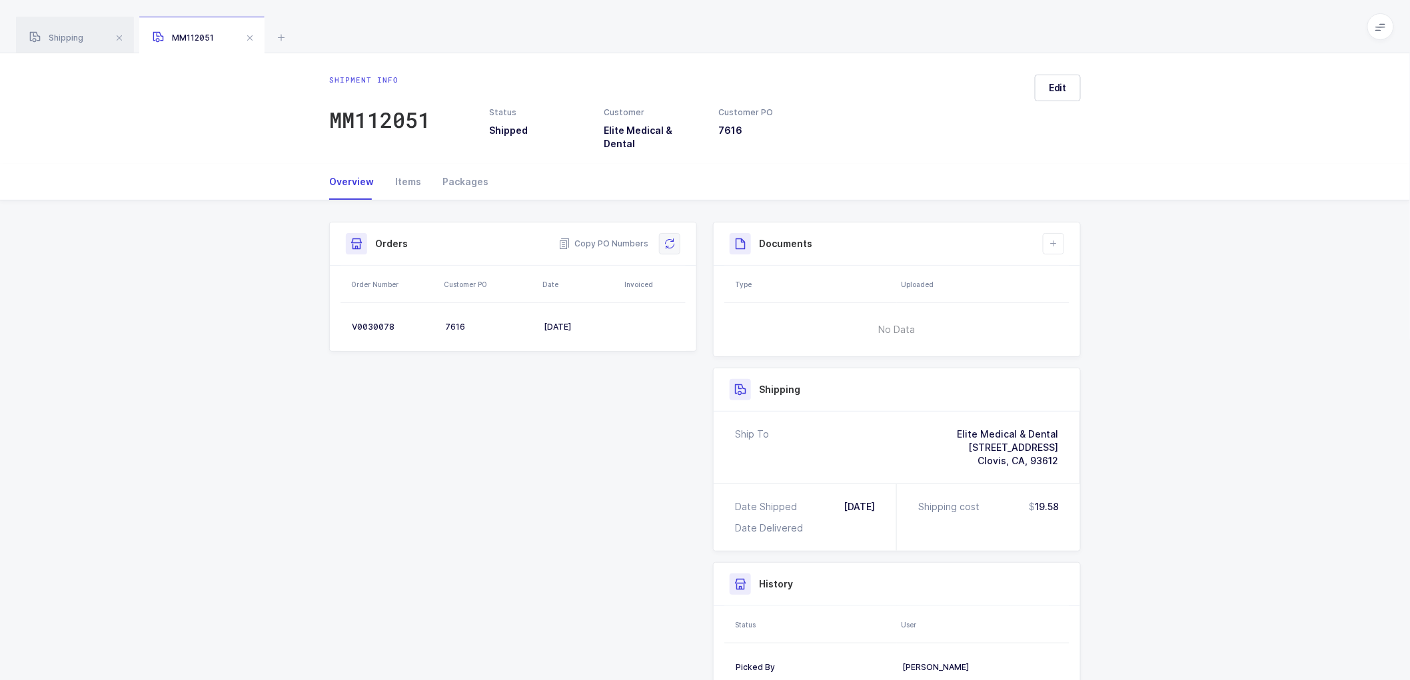
click at [677, 238] on button at bounding box center [669, 243] width 21 height 21
drag, startPoint x: 681, startPoint y: 234, endPoint x: 1289, endPoint y: 346, distance: 618.0
click at [1289, 347] on div "Shipment Info Shipment Number MM112051 Status Shipped Customer Elite Medical & …" at bounding box center [705, 510] width 1410 height 618
click at [1053, 239] on icon at bounding box center [1053, 244] width 11 height 11
drag, startPoint x: 1115, startPoint y: 277, endPoint x: 1105, endPoint y: 281, distance: 10.5
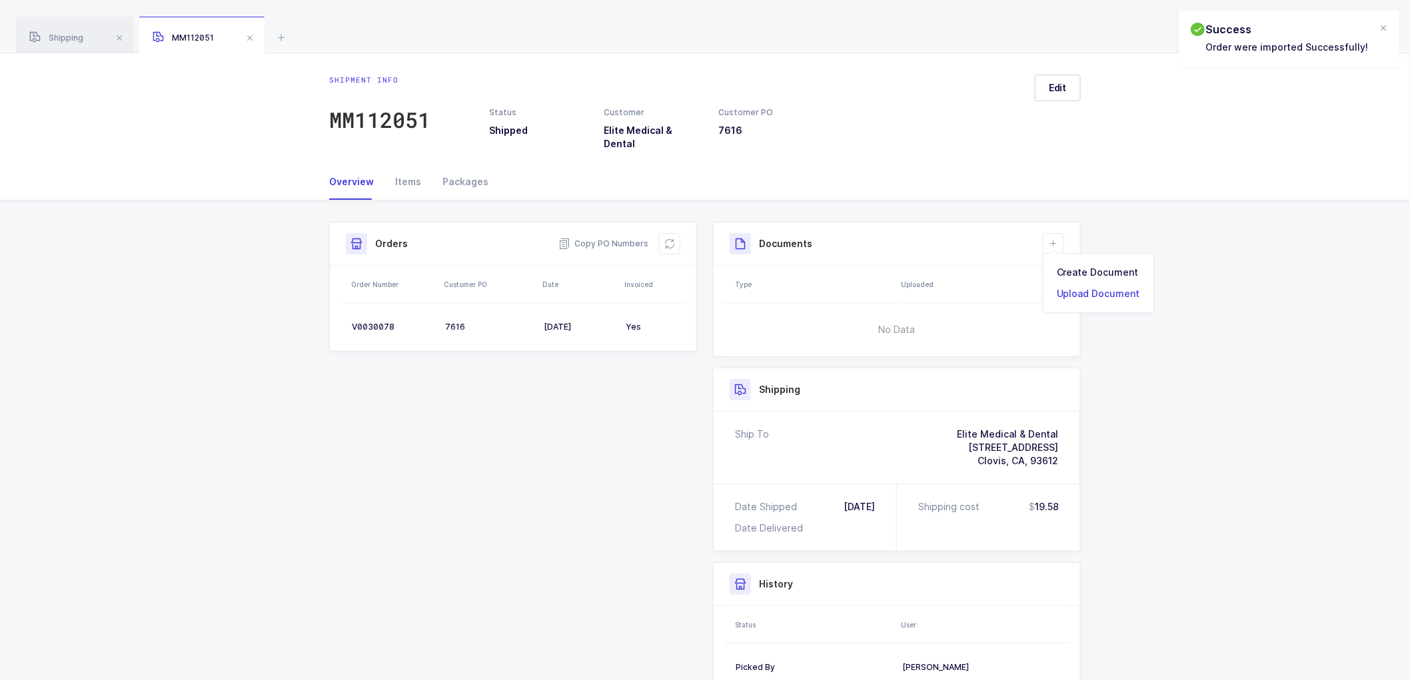
click at [1105, 281] on ul "Create Document Upload Document" at bounding box center [1098, 283] width 111 height 60
click at [1084, 269] on li "Create Document" at bounding box center [1098, 272] width 99 height 21
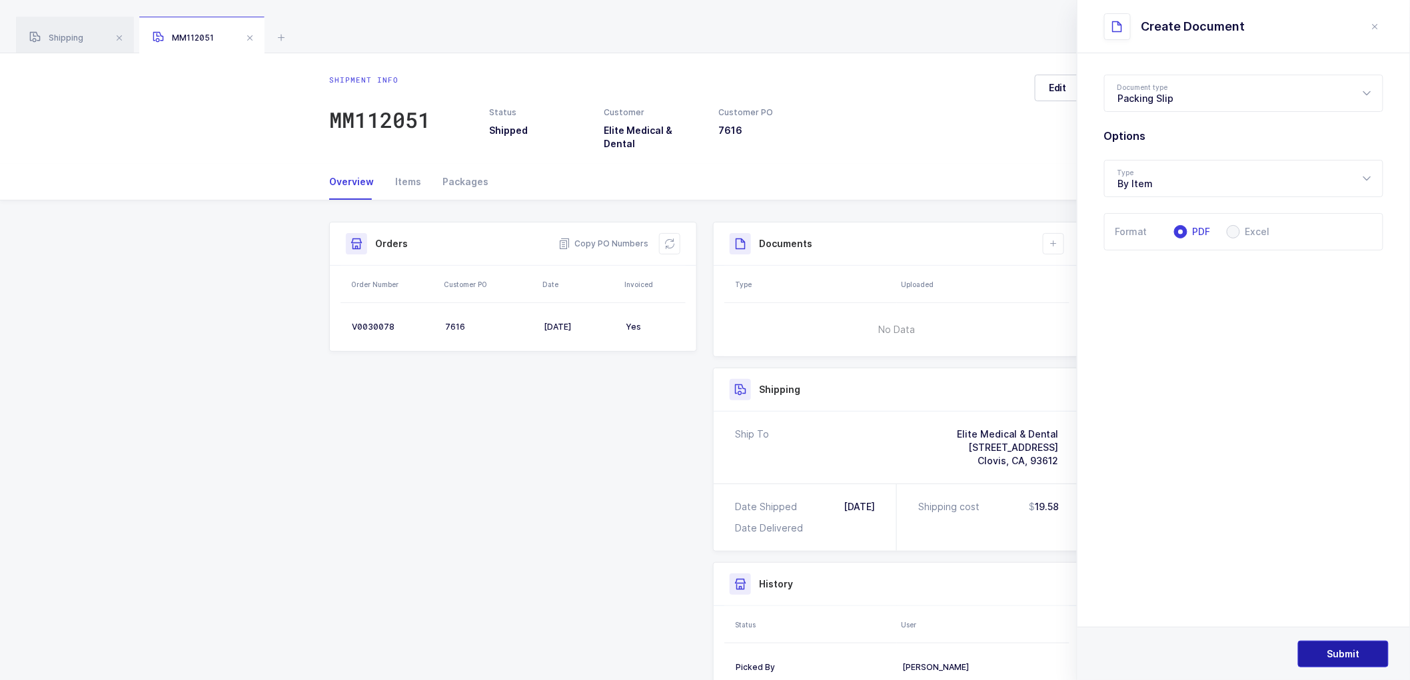
click at [1338, 648] on span "Submit" at bounding box center [1343, 654] width 33 height 13
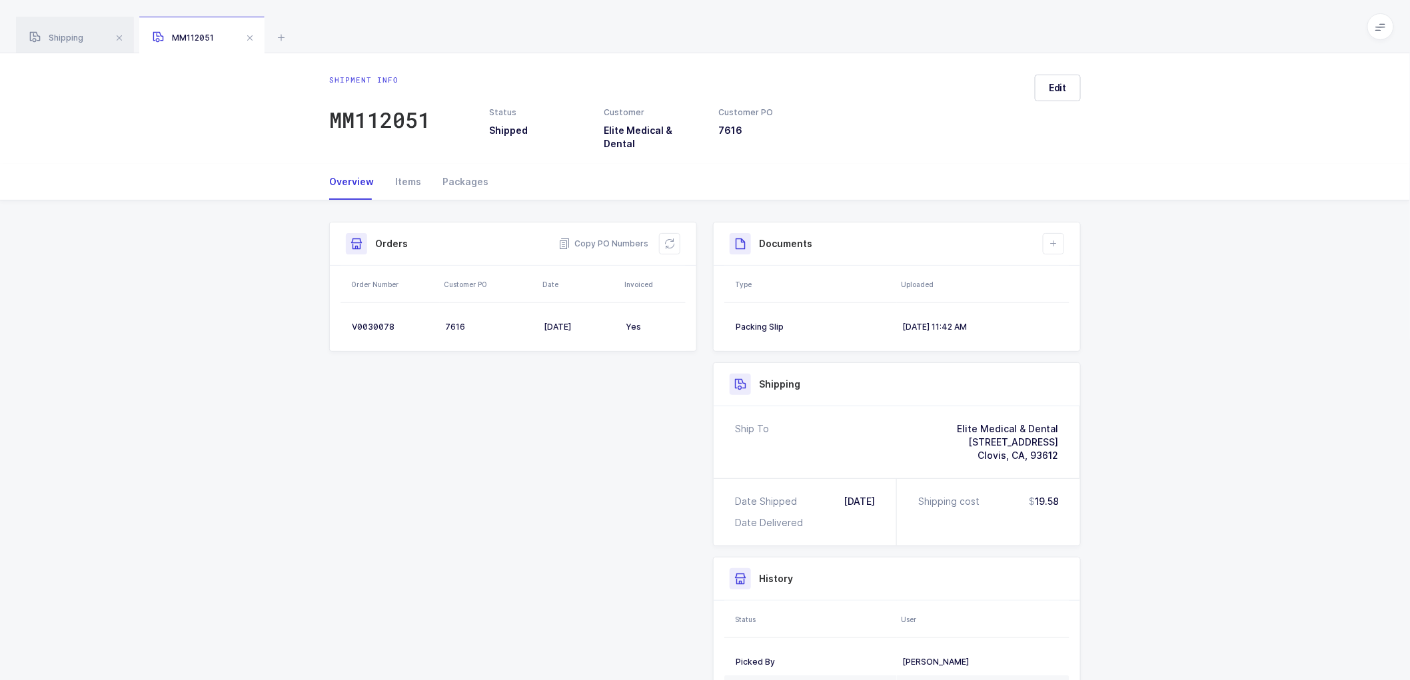
drag, startPoint x: 1286, startPoint y: 508, endPoint x: 1289, endPoint y: 472, distance: 36.7
click at [1291, 505] on div "Shipment Info Shipment Number MM112051 Status Shipped Customer Elite Medical & …" at bounding box center [705, 507] width 1410 height 613
drag, startPoint x: 917, startPoint y: 314, endPoint x: 935, endPoint y: 314, distance: 18.0
click at [917, 322] on div "[DATE] 11:42 AM" at bounding box center [980, 327] width 156 height 11
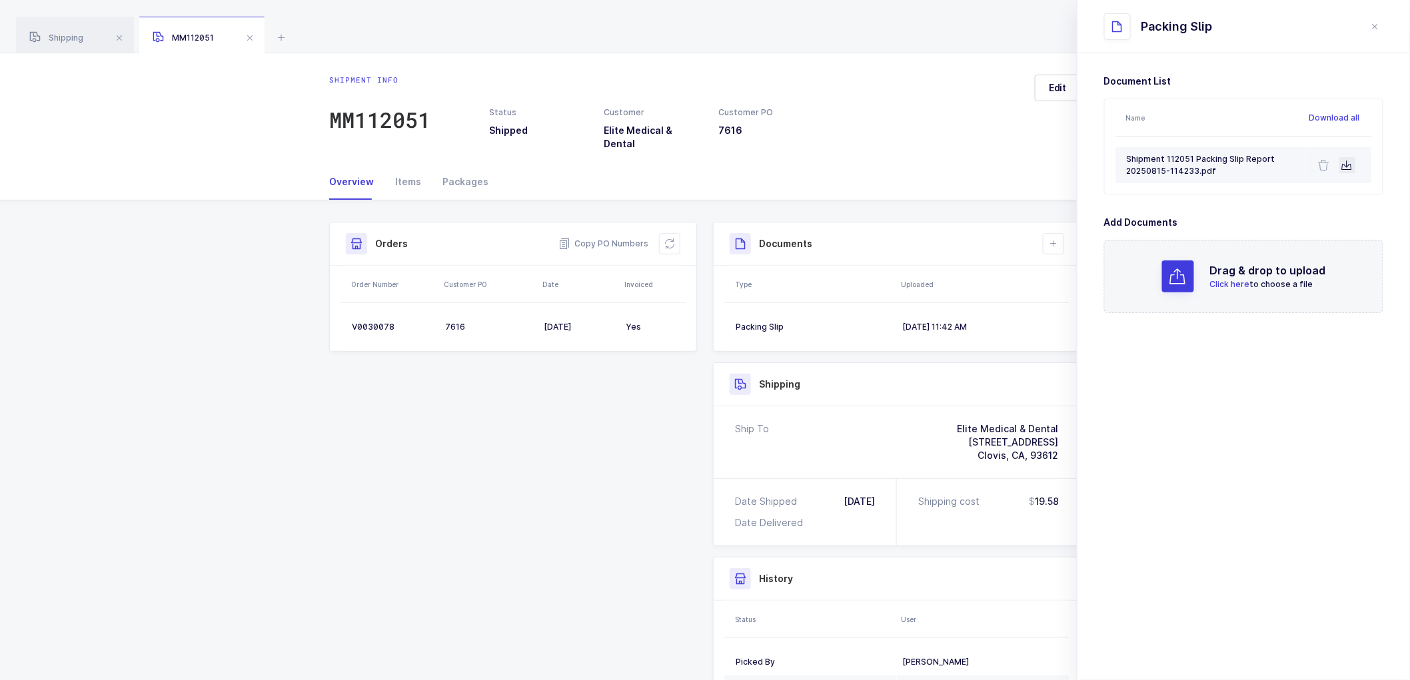
click at [1347, 160] on icon at bounding box center [1347, 165] width 11 height 11
drag, startPoint x: 1379, startPoint y: 22, endPoint x: 1341, endPoint y: 81, distance: 69.9
click at [1379, 23] on icon "close drawer" at bounding box center [1375, 26] width 11 height 11
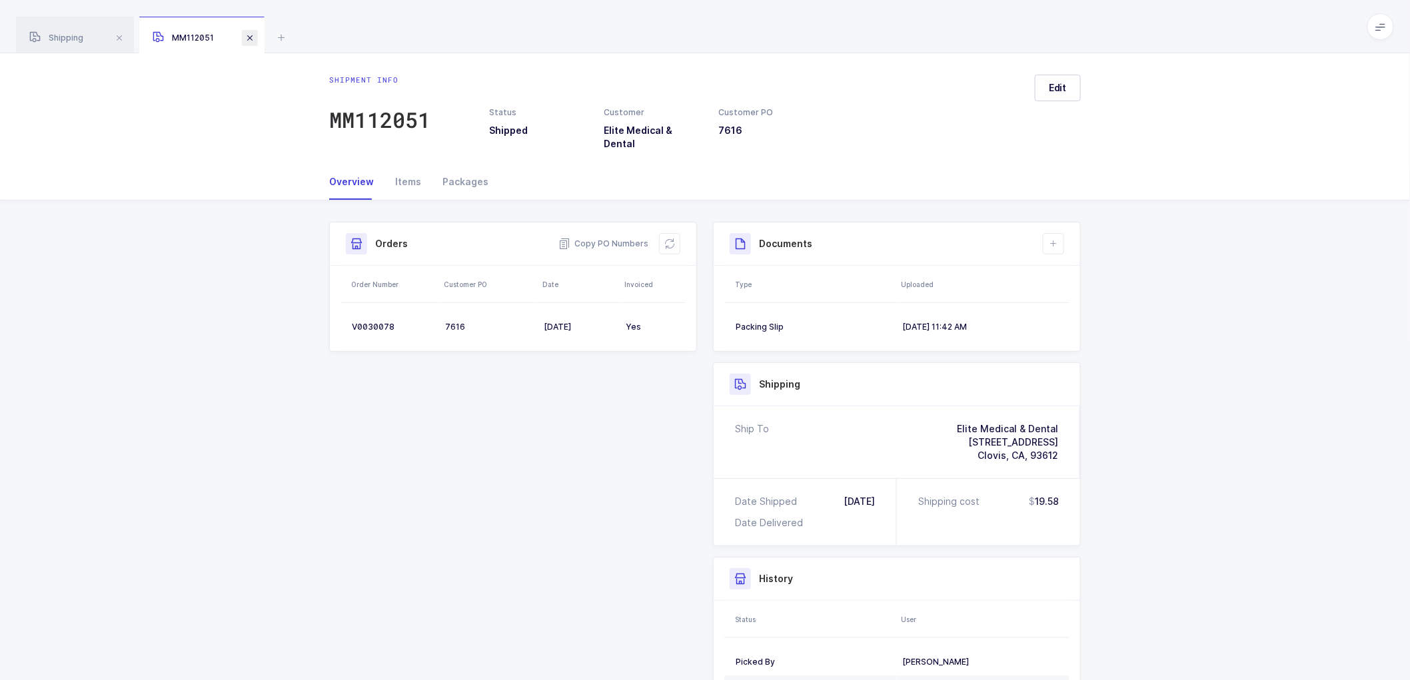
click at [248, 35] on span at bounding box center [250, 38] width 16 height 16
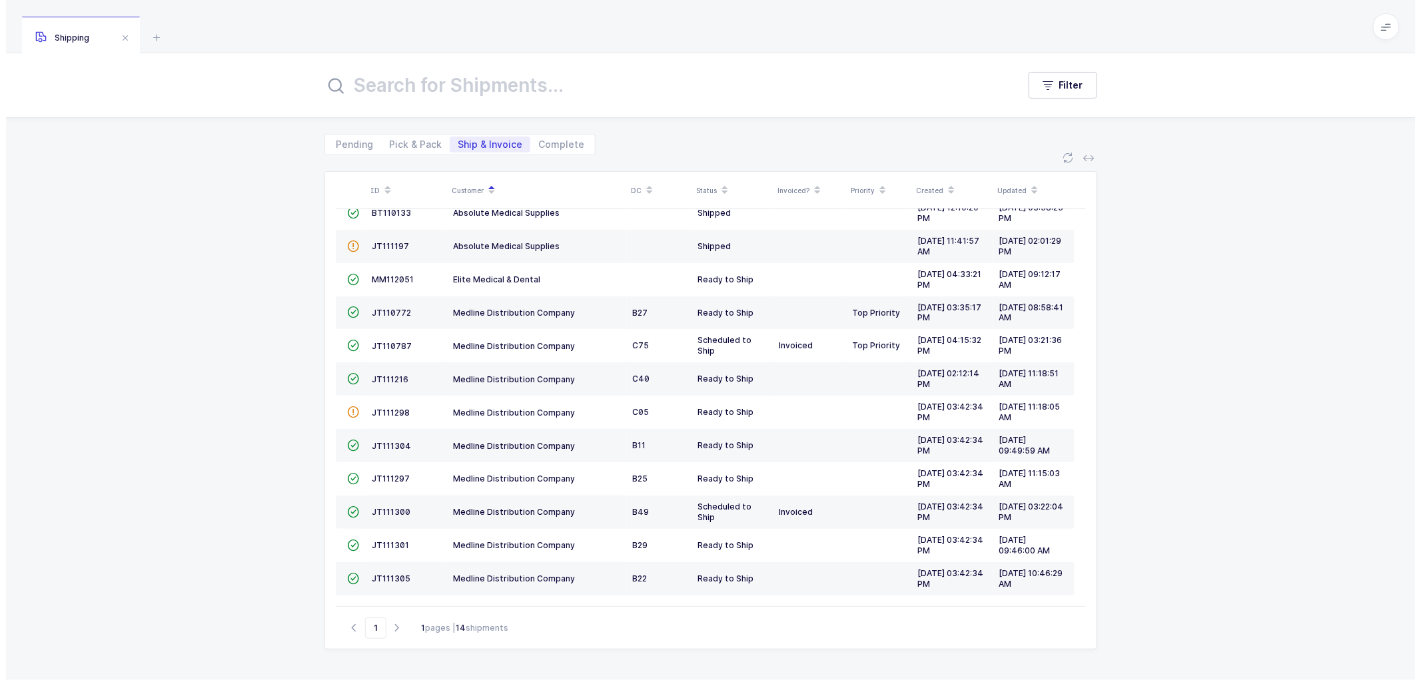
scroll to position [75, 0]
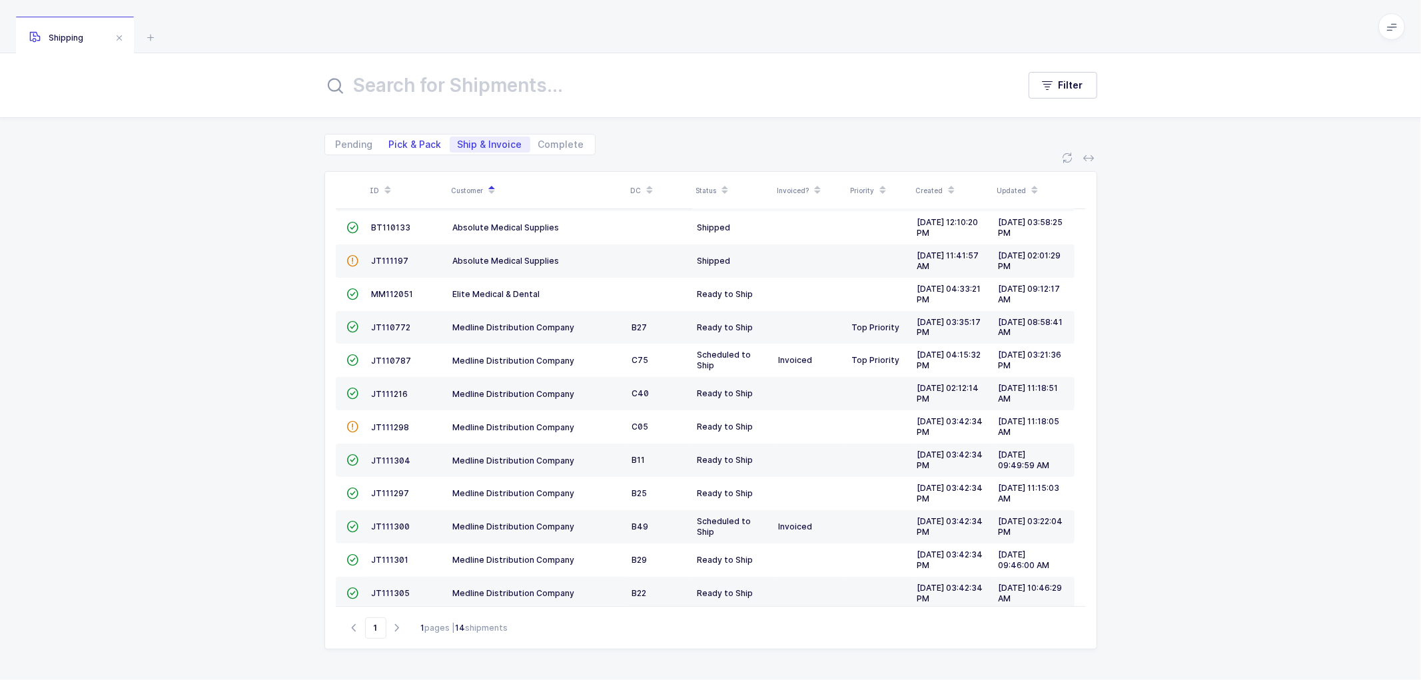
click at [412, 145] on span "Pick & Pack" at bounding box center [415, 144] width 53 height 9
click at [390, 145] on input "Pick & Pack" at bounding box center [385, 141] width 9 height 9
radio input "true"
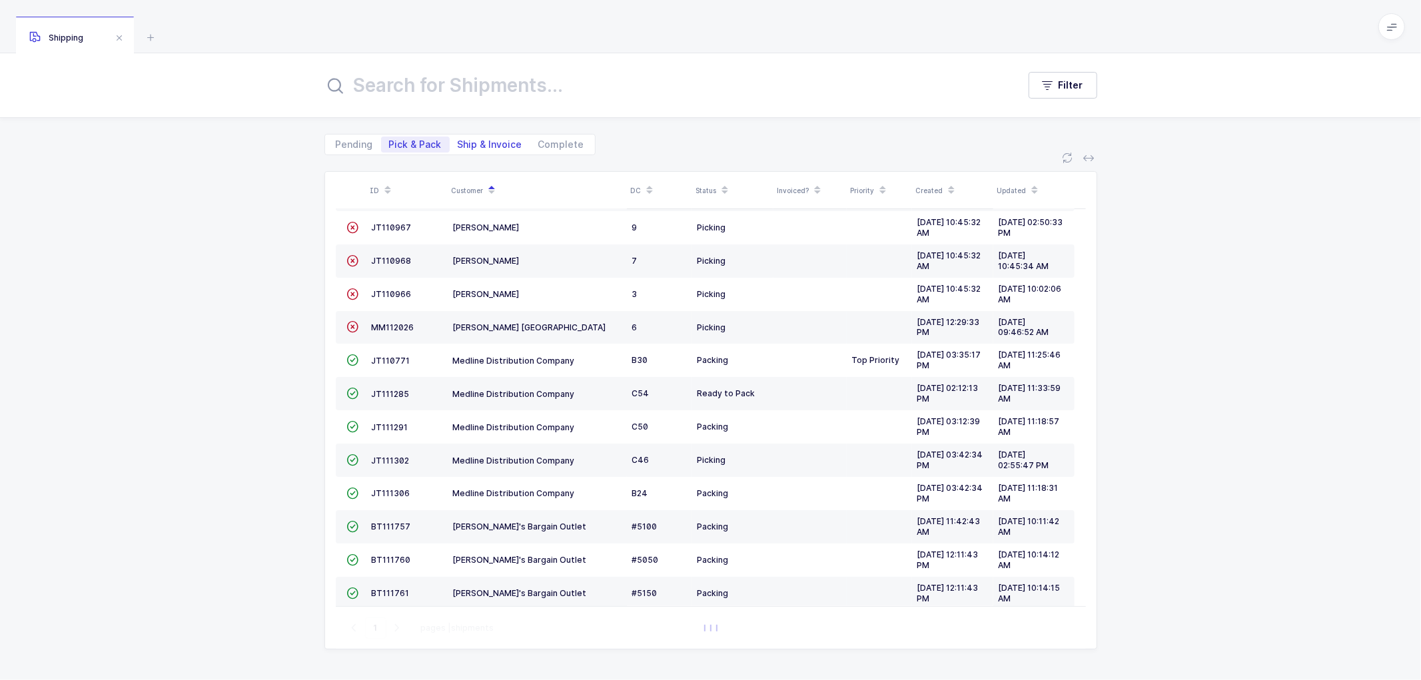
click at [473, 137] on span "Ship & Invoice" at bounding box center [490, 145] width 81 height 16
click at [458, 137] on input "Ship & Invoice" at bounding box center [454, 141] width 9 height 9
radio input "true"
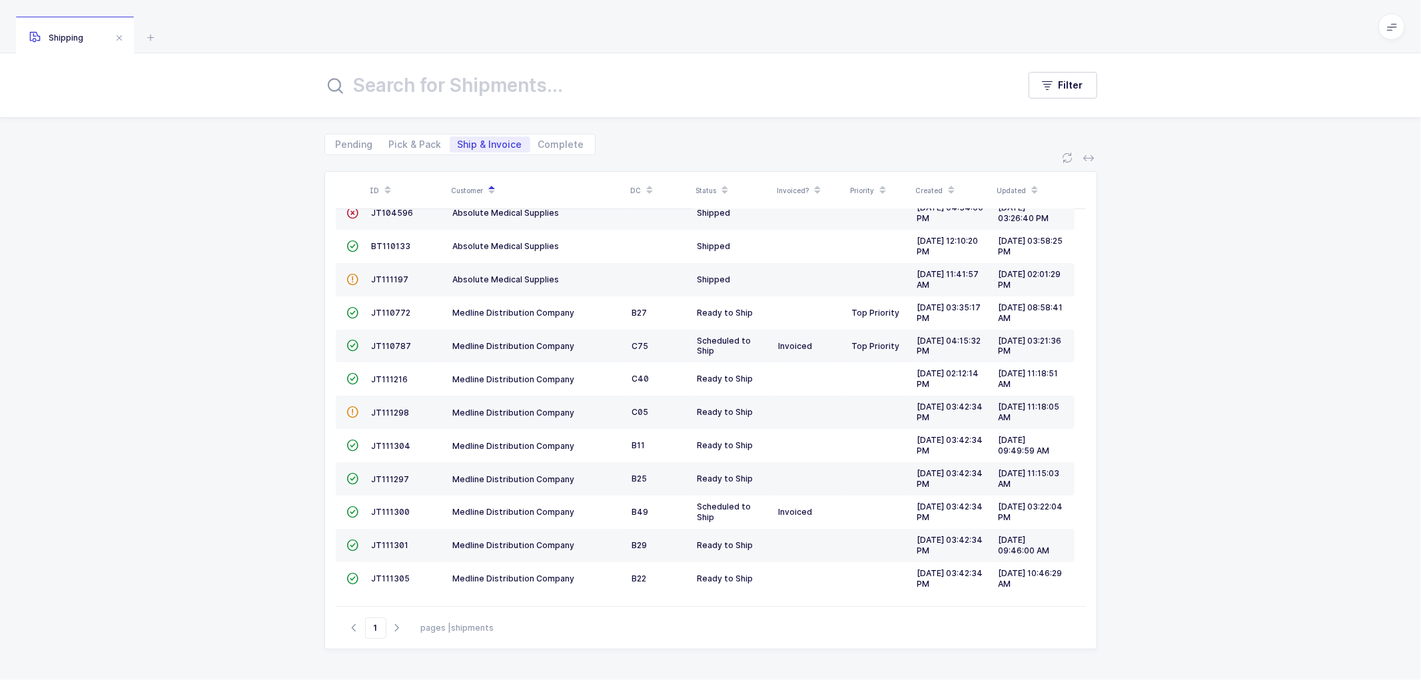
scroll to position [58, 0]
click at [386, 377] on span "JT111216" at bounding box center [390, 379] width 37 height 10
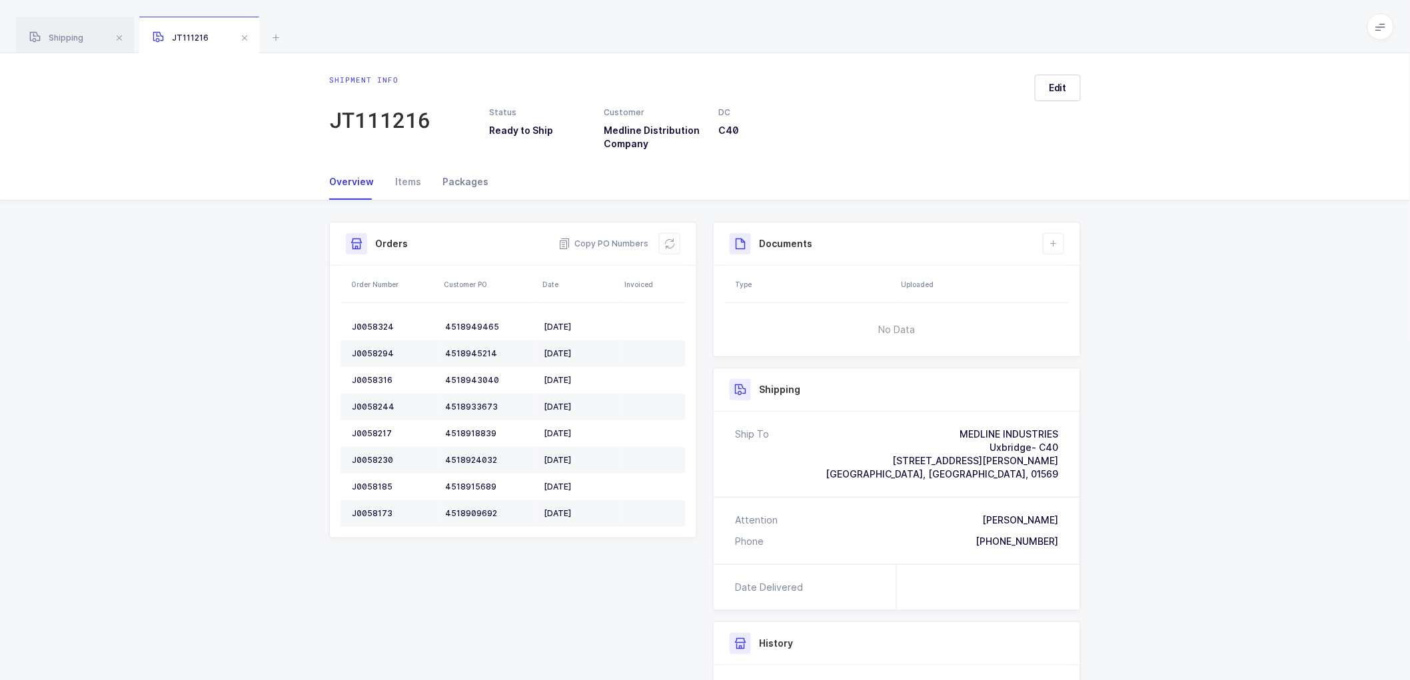
click at [462, 185] on div "Packages" at bounding box center [460, 182] width 57 height 36
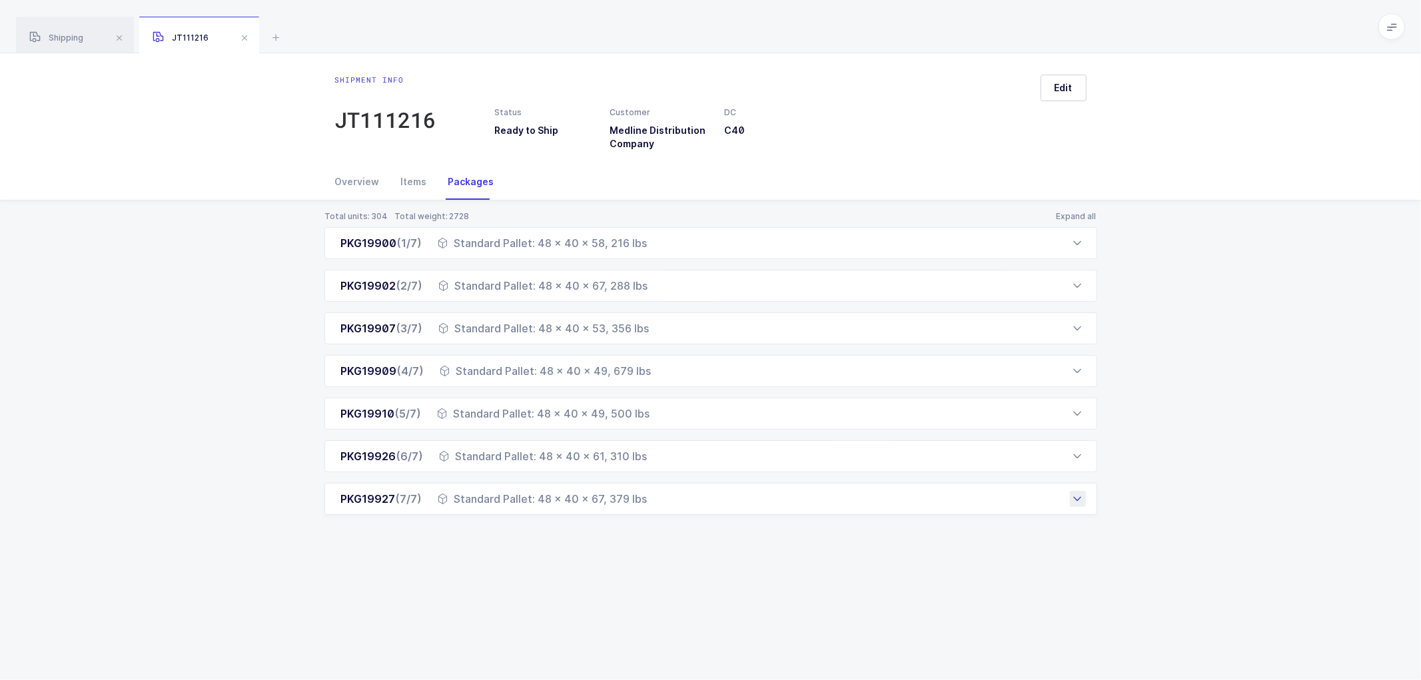
drag, startPoint x: 327, startPoint y: 247, endPoint x: 646, endPoint y: 511, distance: 414.5
click at [646, 511] on div "PKG19900 (1/7) Standard Pallet: 48 x 40 x 58, 216 lbs Order Number Customer PO …" at bounding box center [710, 371] width 773 height 288
drag, startPoint x: 352, startPoint y: 179, endPoint x: 385, endPoint y: 185, distance: 33.8
click at [352, 180] on div "Overview" at bounding box center [362, 182] width 55 height 36
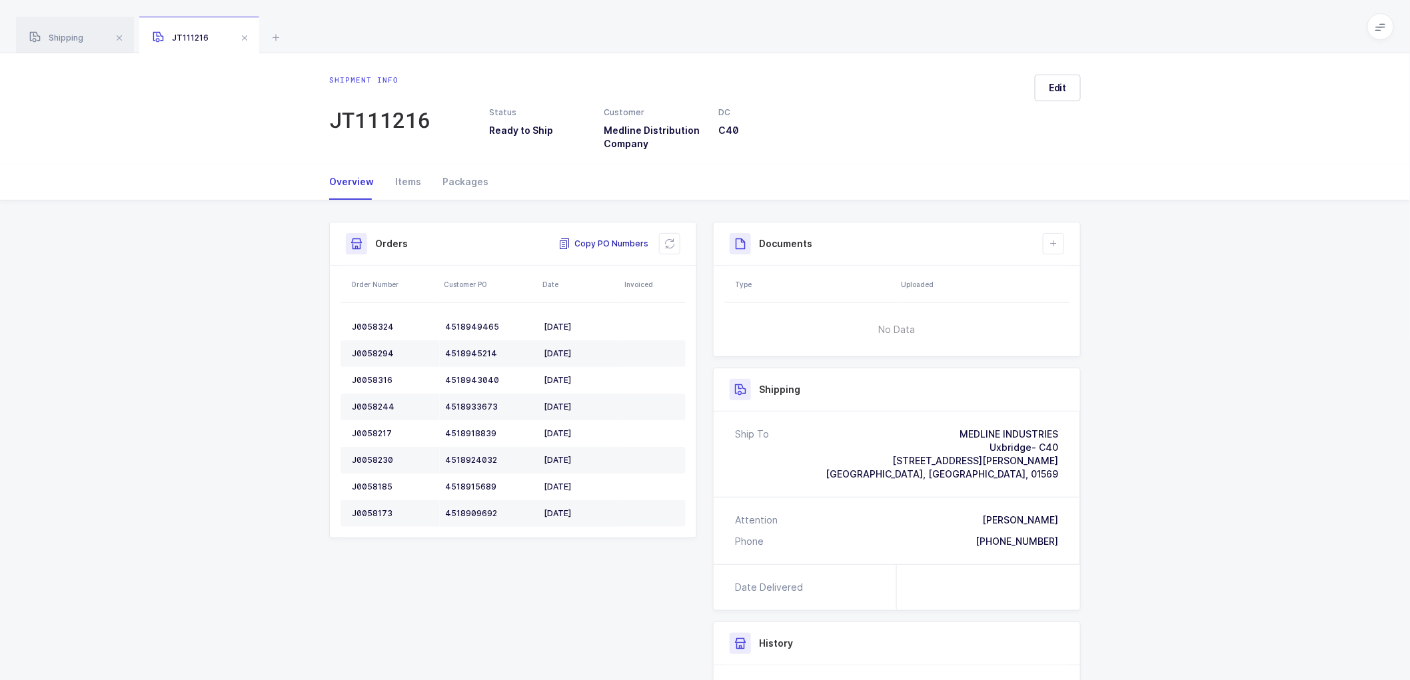
click at [610, 237] on span "Copy PO Numbers" at bounding box center [603, 243] width 90 height 13
drag, startPoint x: 609, startPoint y: 241, endPoint x: 622, endPoint y: 244, distance: 13.7
click at [610, 240] on span "Copy PO Numbers" at bounding box center [603, 243] width 90 height 13
drag, startPoint x: 451, startPoint y: 177, endPoint x: 495, endPoint y: 190, distance: 45.9
click at [453, 176] on div "Packages" at bounding box center [460, 182] width 57 height 36
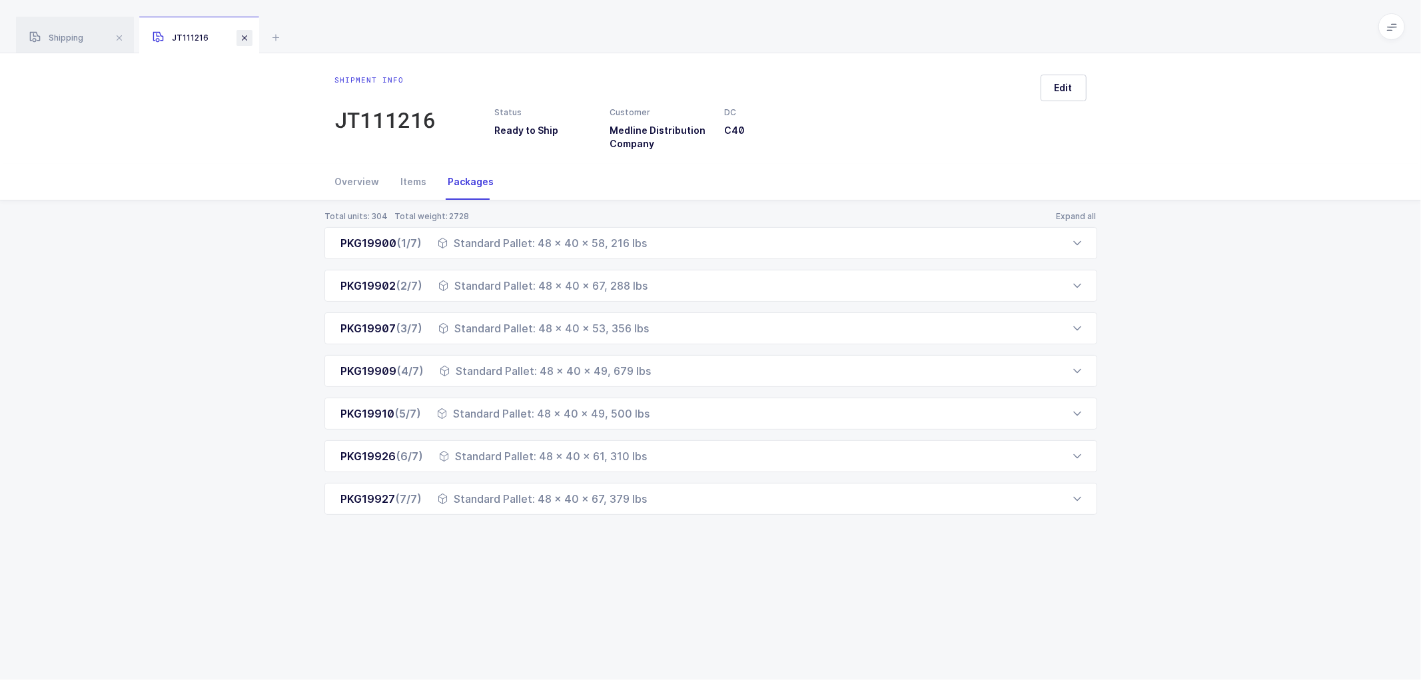
click at [249, 39] on span at bounding box center [245, 38] width 16 height 16
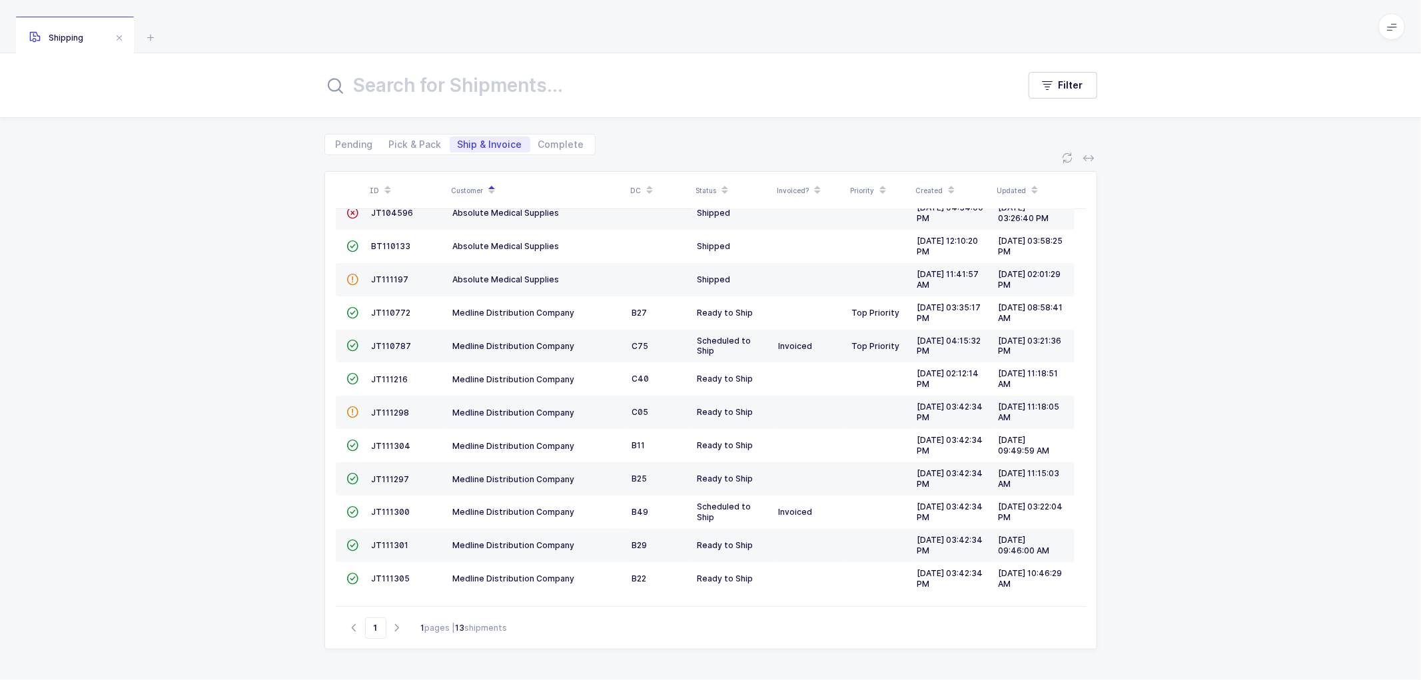
scroll to position [42, 0]
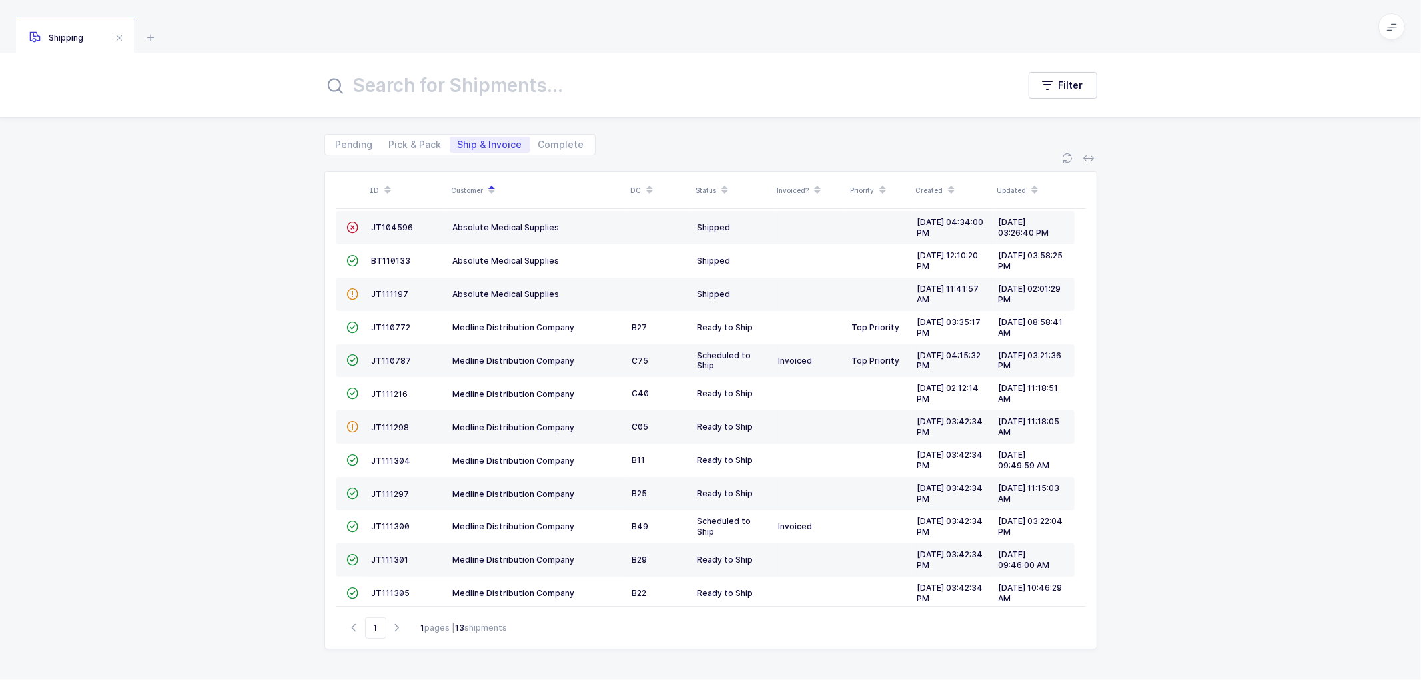
click at [245, 254] on div "ID Customer DC Status Invoiced? Priority Created Updated  BT104009 Absolute Me…" at bounding box center [710, 417] width 1421 height 525
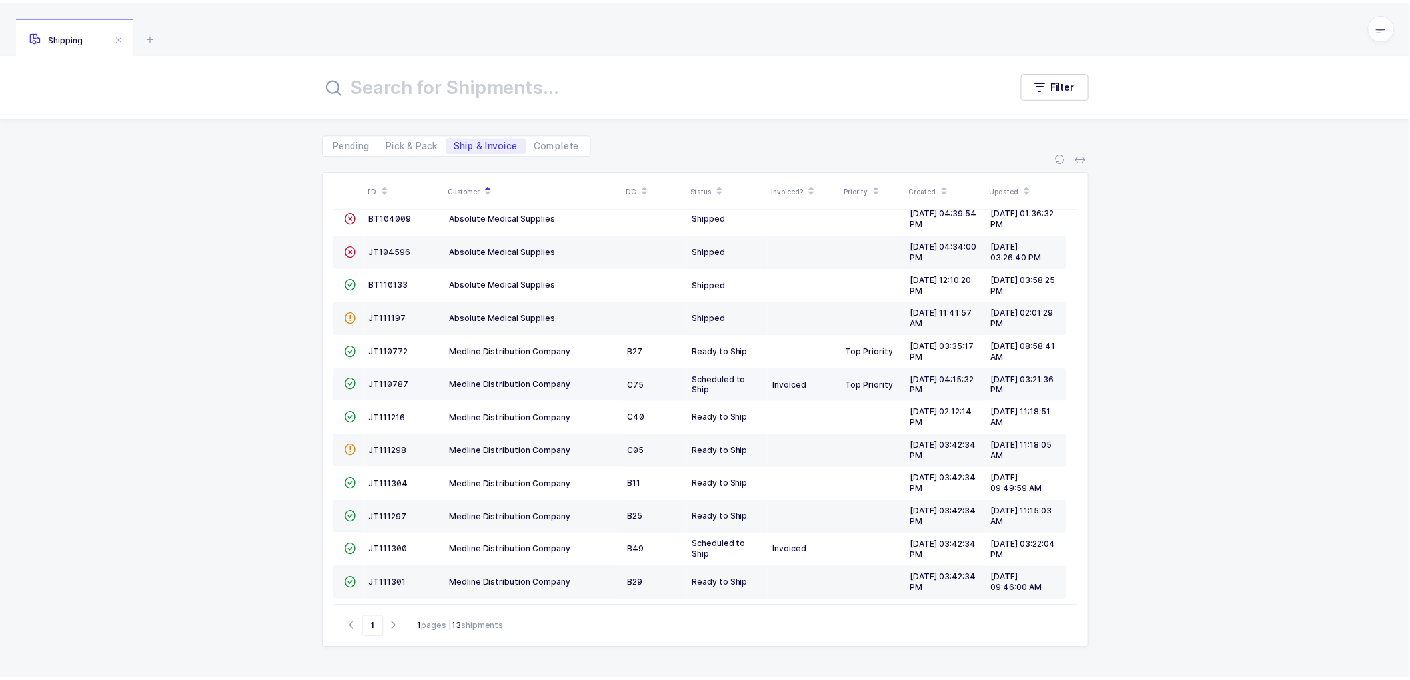
scroll to position [0, 0]
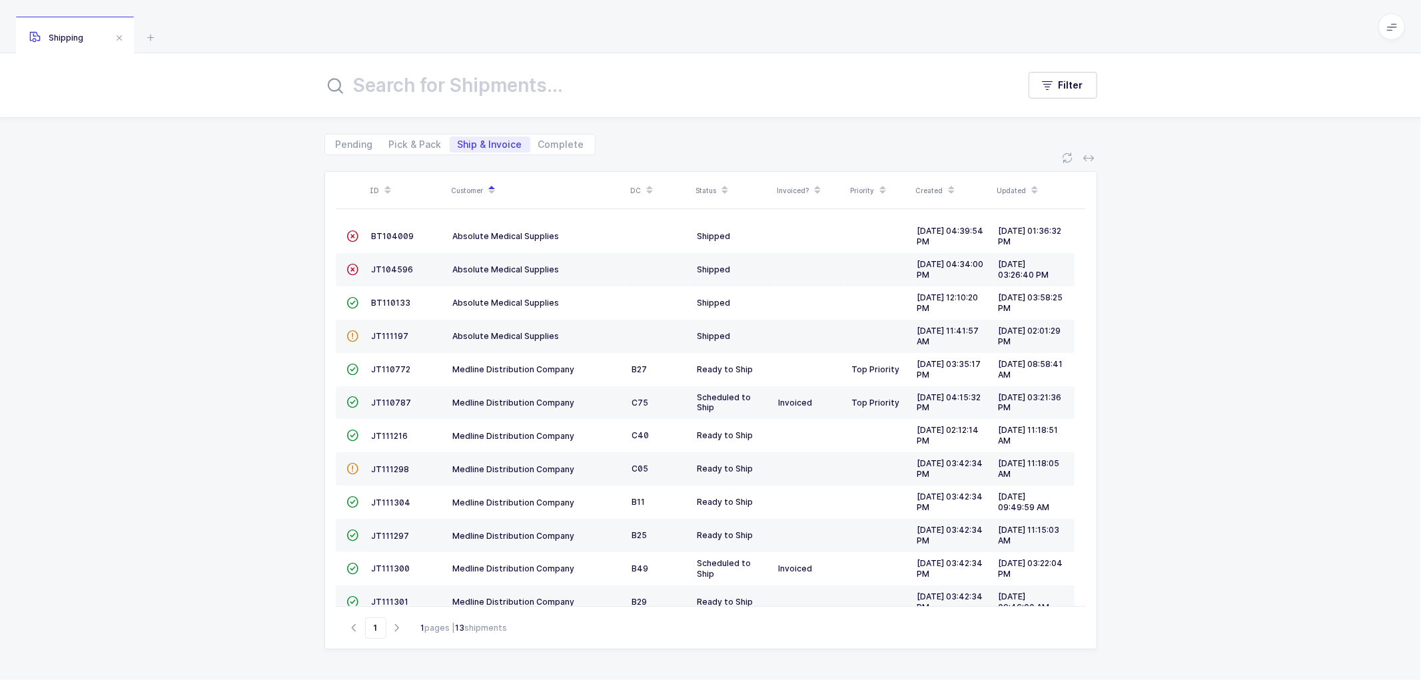
click at [295, 229] on div "ID Customer DC Status Invoiced? Priority Created Updated  BT104009 Absolute Me…" at bounding box center [710, 417] width 1421 height 525
click at [300, 264] on div "ID Customer DC Status Invoiced? Priority Created Updated  BT104009 Absolute Me…" at bounding box center [710, 417] width 1421 height 525
click at [301, 370] on div "ID Customer DC Status Invoiced? Priority Created Updated  BT104009 Absolute Me…" at bounding box center [710, 417] width 1421 height 525
click at [296, 407] on div "ID Customer DC Status Invoiced? Priority Created Updated  BT104009 Absolute Me…" at bounding box center [710, 417] width 1421 height 525
click at [296, 408] on div "ID Customer DC Status Invoiced? Priority Created Updated  BT104009 Absolute Me…" at bounding box center [710, 417] width 1421 height 525
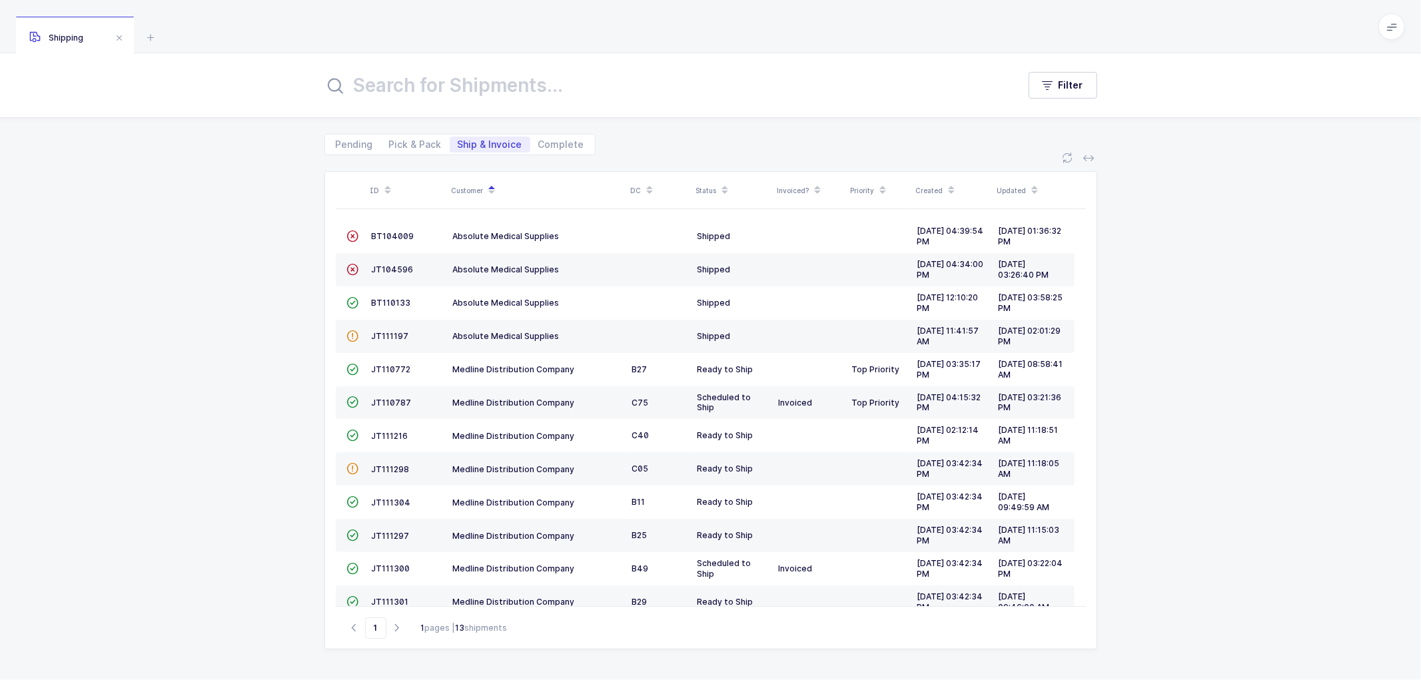
drag, startPoint x: 405, startPoint y: 147, endPoint x: 476, endPoint y: 134, distance: 72.4
click at [405, 145] on span "Pick & Pack" at bounding box center [415, 144] width 53 height 9
click at [390, 145] on input "Pick & Pack" at bounding box center [385, 141] width 9 height 9
radio input "true"
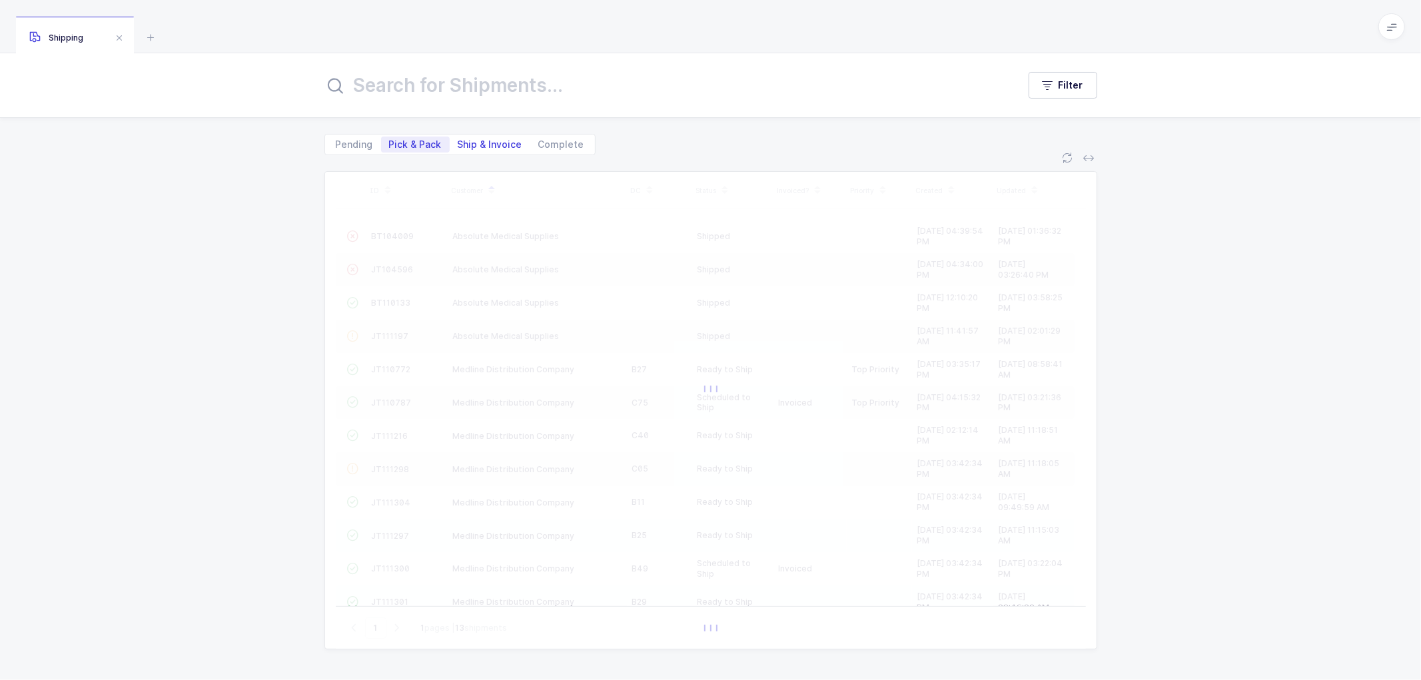
click at [482, 144] on span "Ship & Invoice" at bounding box center [490, 144] width 65 height 9
click at [458, 144] on input "Ship & Invoice" at bounding box center [454, 141] width 9 height 9
radio input "true"
radio input "false"
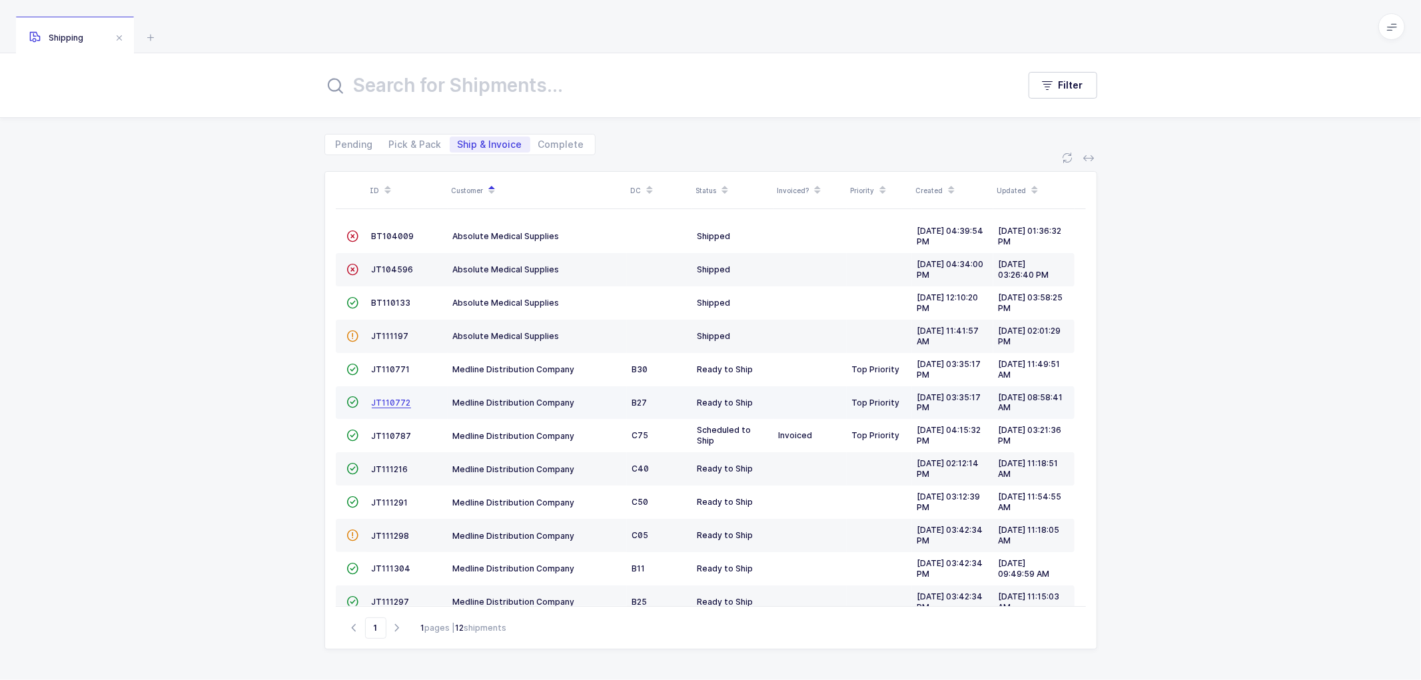
click at [389, 400] on span "JT110772" at bounding box center [391, 403] width 39 height 10
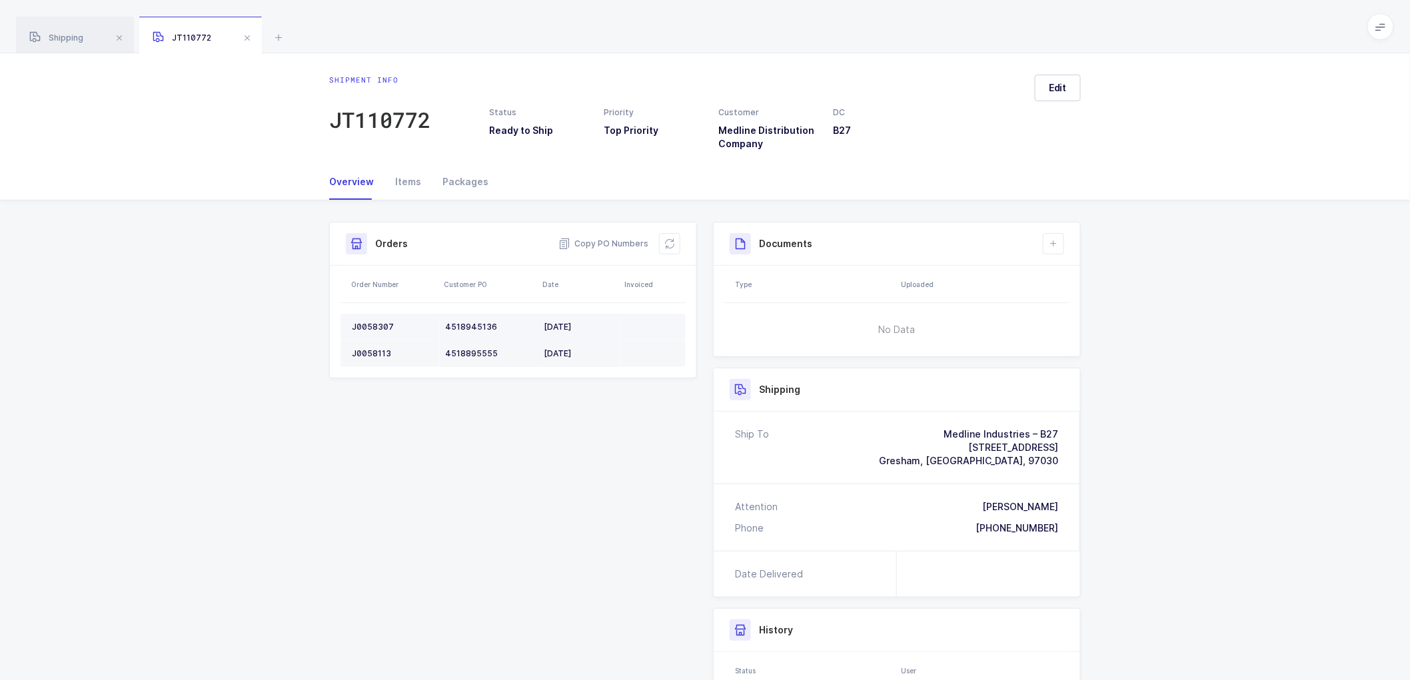
click at [384, 322] on div "J0058307" at bounding box center [393, 327] width 83 height 11
click at [375, 350] on div "J0058113" at bounding box center [393, 353] width 83 height 11
click at [375, 349] on div "J0058113" at bounding box center [393, 353] width 83 height 11
drag, startPoint x: 667, startPoint y: 238, endPoint x: 680, endPoint y: 236, distance: 13.5
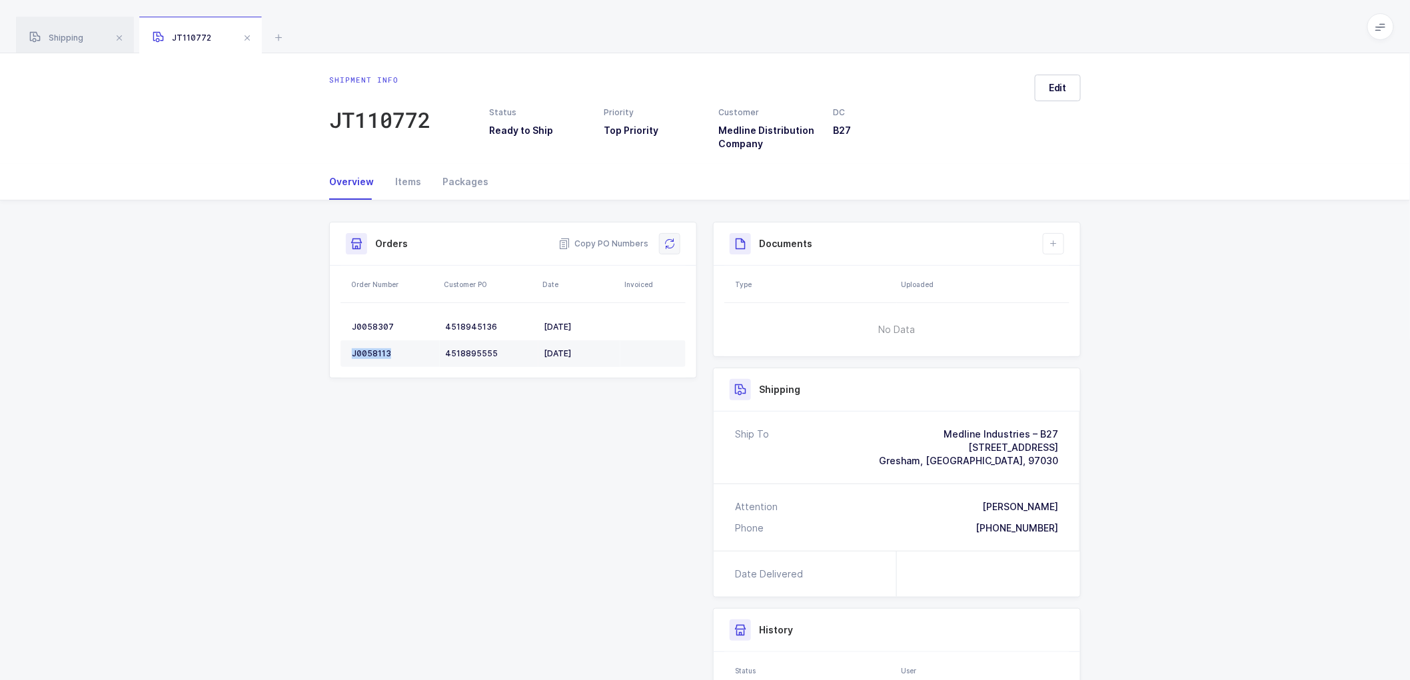
click at [670, 237] on button at bounding box center [669, 243] width 21 height 21
drag, startPoint x: 1054, startPoint y: 91, endPoint x: 1096, endPoint y: 103, distance: 43.5
click at [1055, 91] on span "Edit" at bounding box center [1058, 87] width 18 height 13
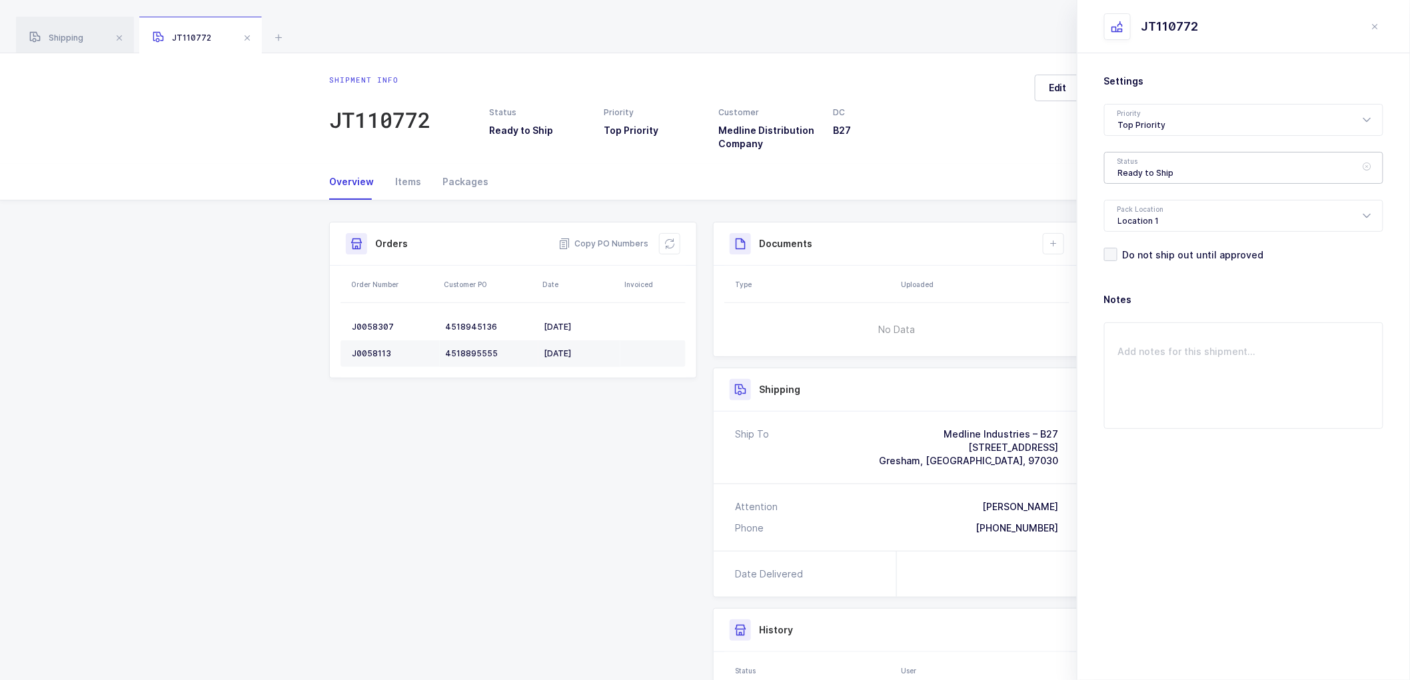
click at [1144, 167] on div "Ready to Ship" at bounding box center [1243, 168] width 279 height 32
click at [1147, 241] on li "Scheduled to Ship" at bounding box center [1249, 249] width 279 height 21
type input "Scheduled to Ship"
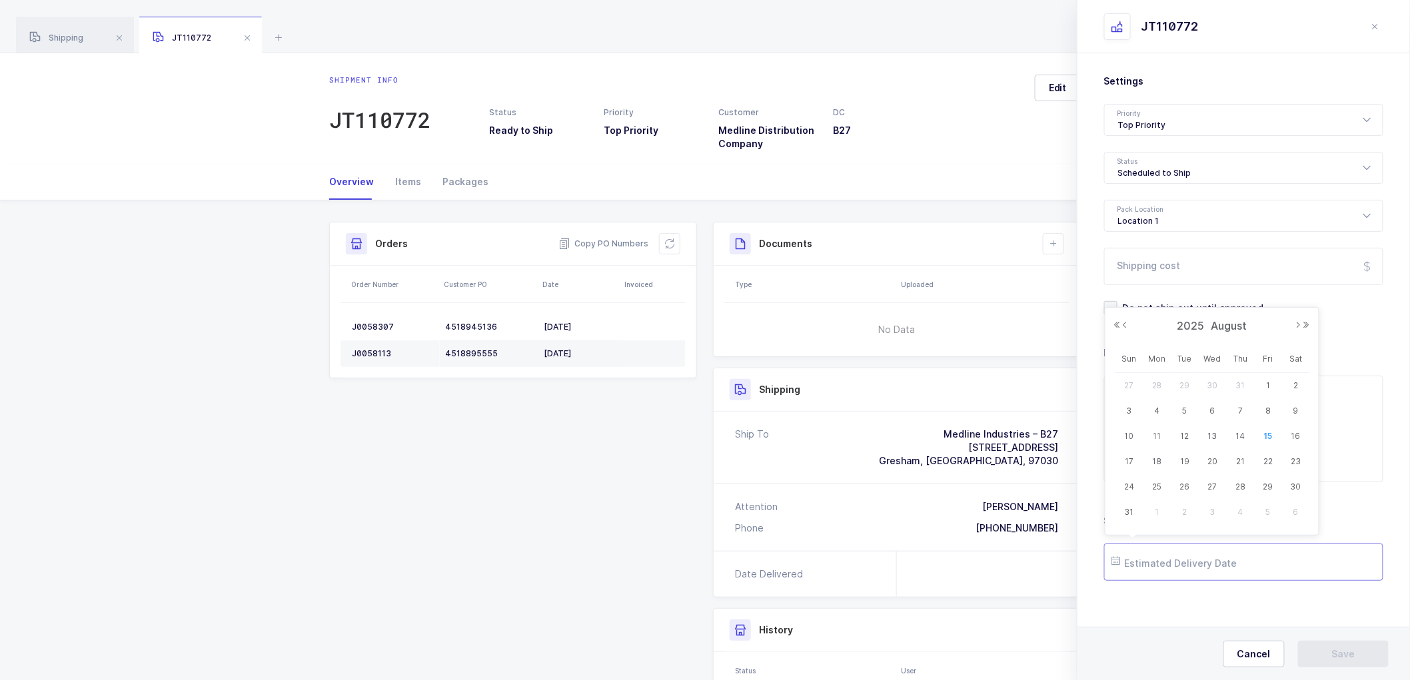
click at [1153, 564] on input "text" at bounding box center [1243, 562] width 279 height 37
click at [1245, 464] on span "21" at bounding box center [1241, 462] width 16 height 16
type input "[DATE]"
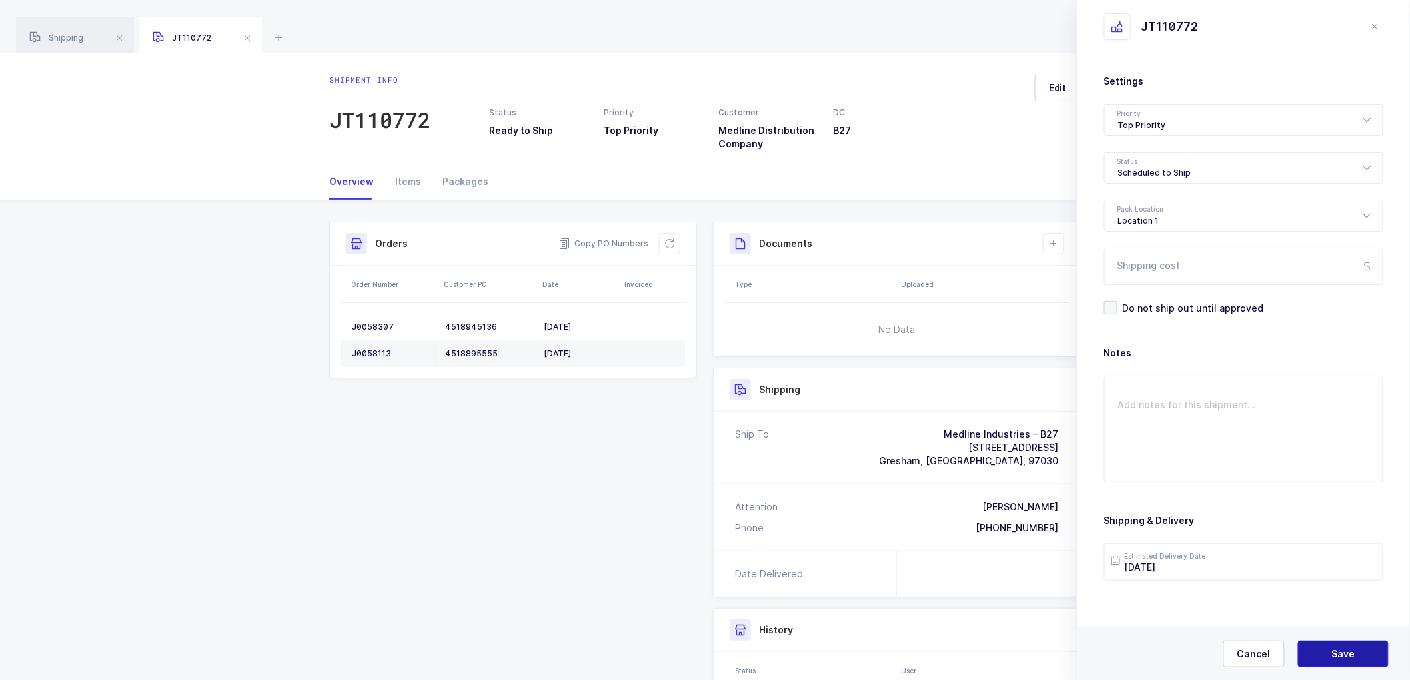
click at [1367, 642] on button "Save" at bounding box center [1343, 654] width 91 height 27
click at [1342, 648] on span "Save" at bounding box center [1343, 654] width 23 height 13
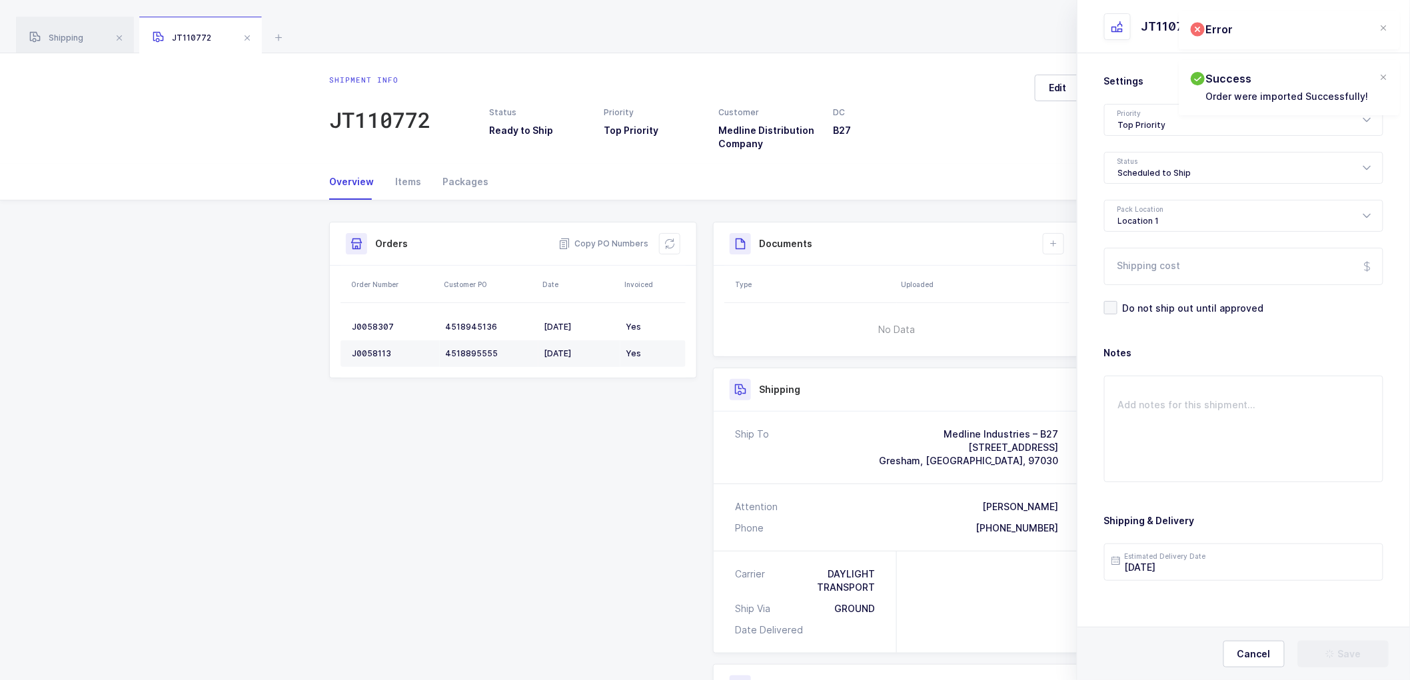
click at [1050, 232] on div "Documents Create Document Upload Document" at bounding box center [897, 244] width 366 height 43
click at [1054, 239] on icon at bounding box center [1053, 244] width 11 height 11
click at [1095, 274] on li "Create Document" at bounding box center [1098, 281] width 99 height 21
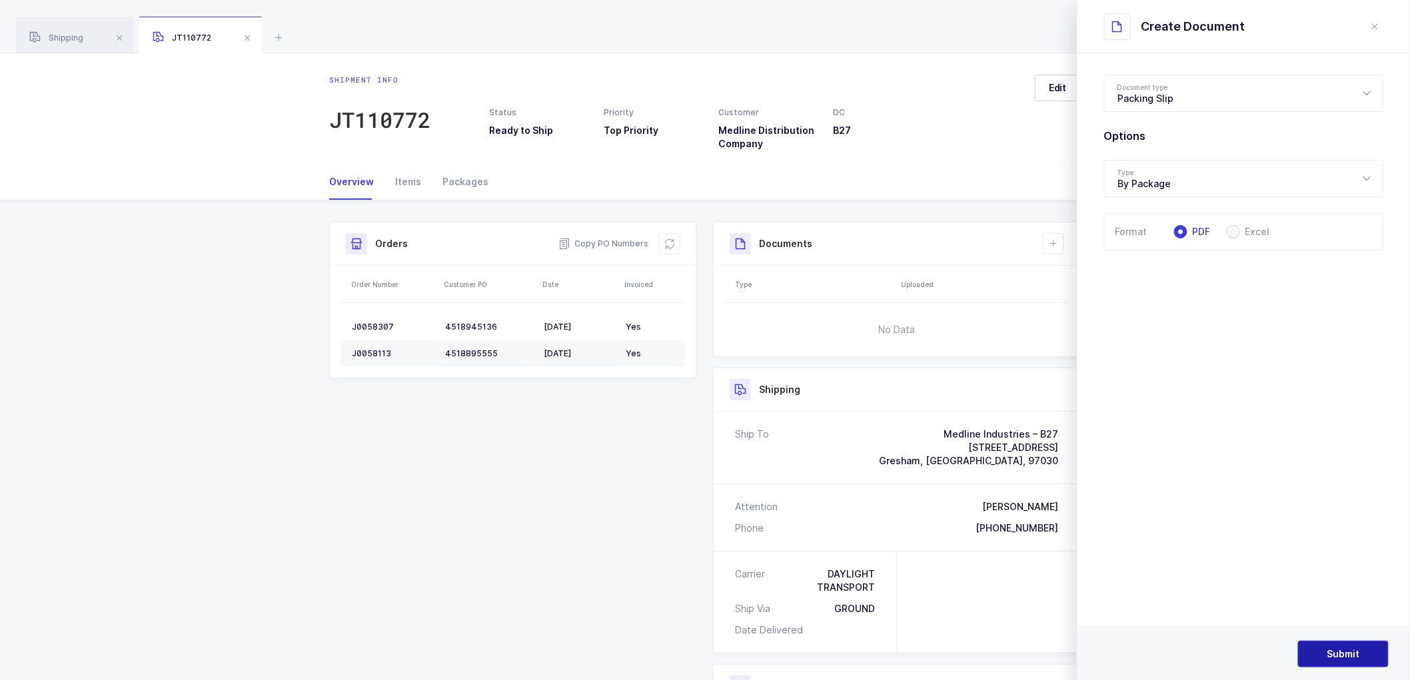
click at [1353, 648] on span "Submit" at bounding box center [1343, 654] width 33 height 13
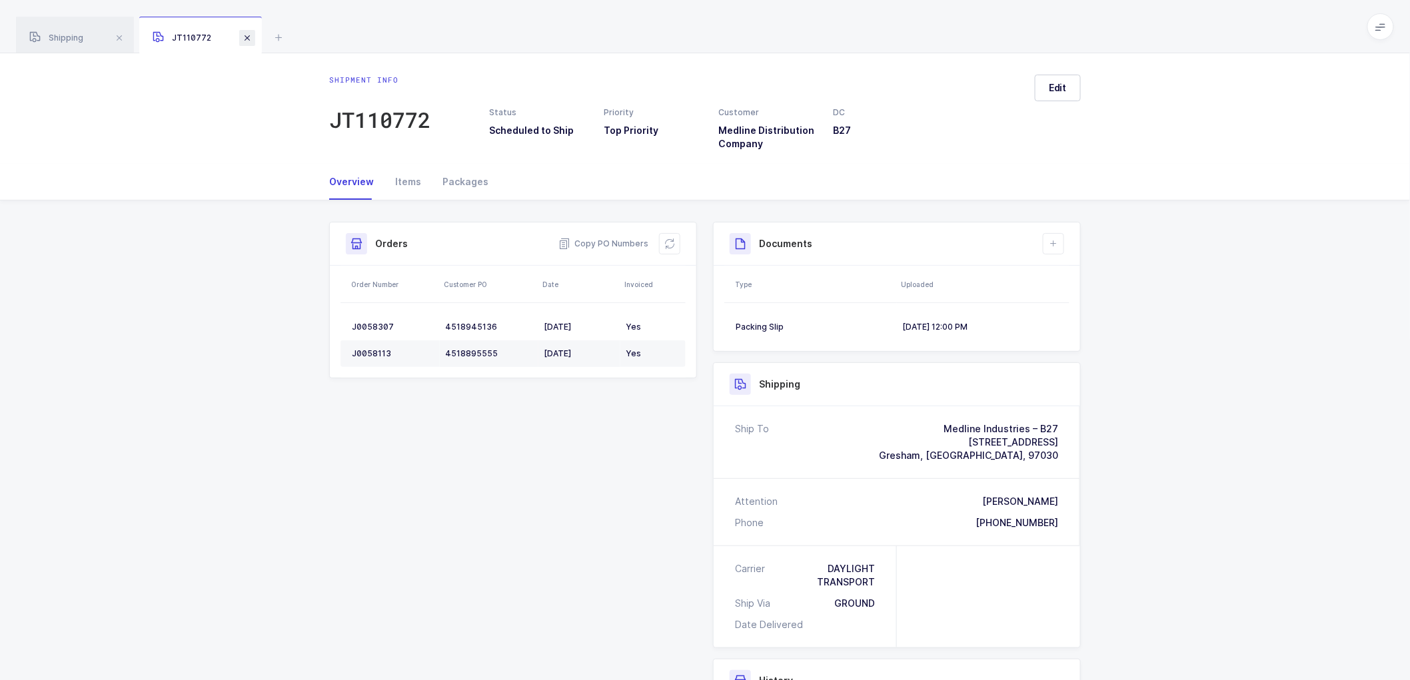
click at [244, 35] on span at bounding box center [247, 38] width 16 height 16
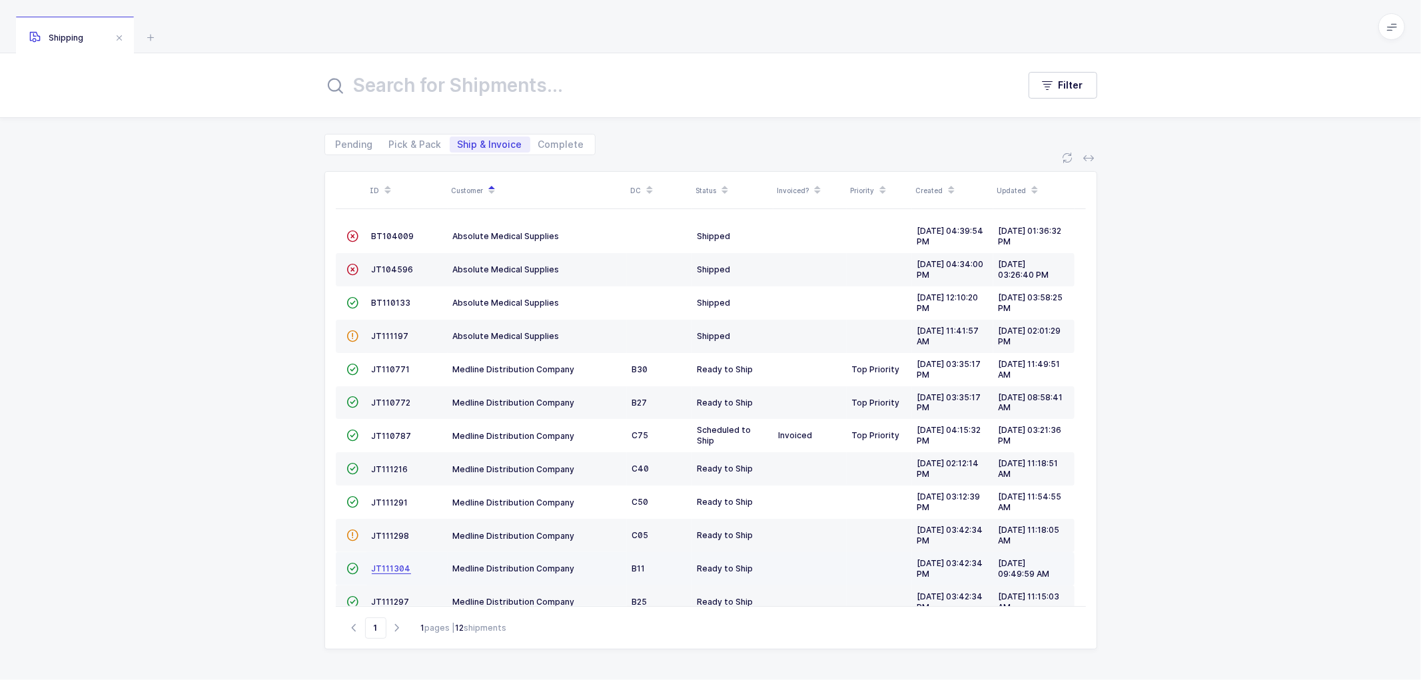
click at [396, 570] on span "JT111304" at bounding box center [391, 569] width 39 height 10
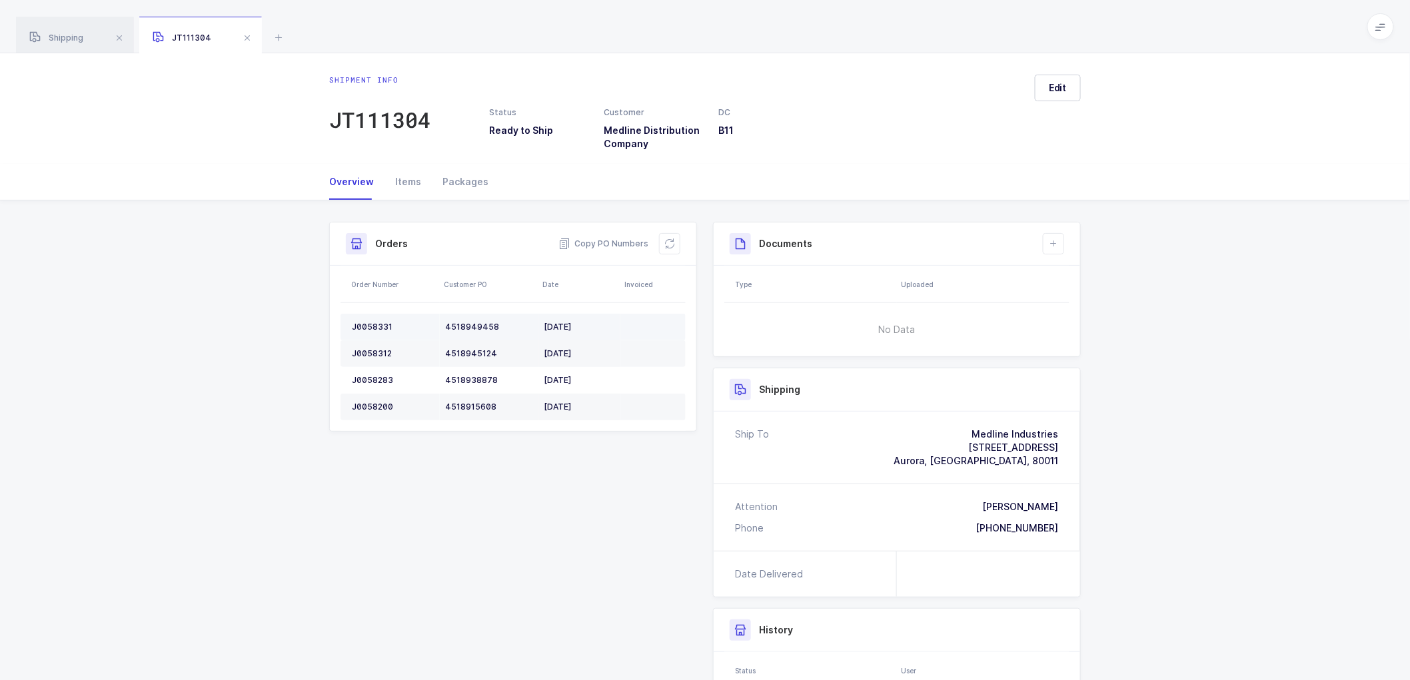
click at [381, 327] on div "J0058331" at bounding box center [393, 327] width 83 height 11
click at [372, 357] on div "J0058312" at bounding box center [393, 353] width 83 height 11
click at [374, 354] on div "J0058312" at bounding box center [393, 353] width 83 height 11
click at [374, 349] on div "J0058312" at bounding box center [393, 353] width 83 height 11
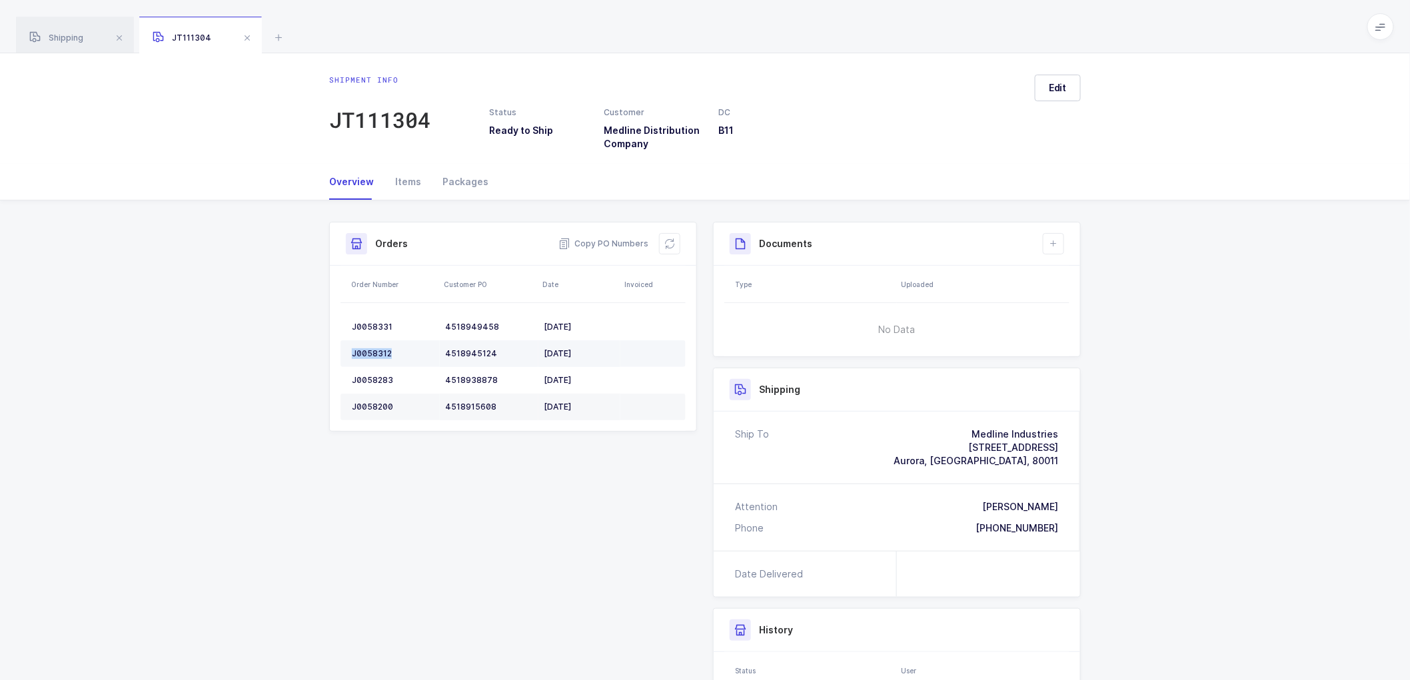
click at [374, 349] on div "J0058312" at bounding box center [393, 353] width 83 height 11
click at [377, 374] on td "J0058283" at bounding box center [389, 380] width 99 height 27
click at [377, 375] on div "J0058283" at bounding box center [393, 380] width 83 height 11
click at [377, 376] on div "J0058283" at bounding box center [393, 380] width 83 height 11
click at [376, 377] on div "J0058283" at bounding box center [393, 380] width 83 height 11
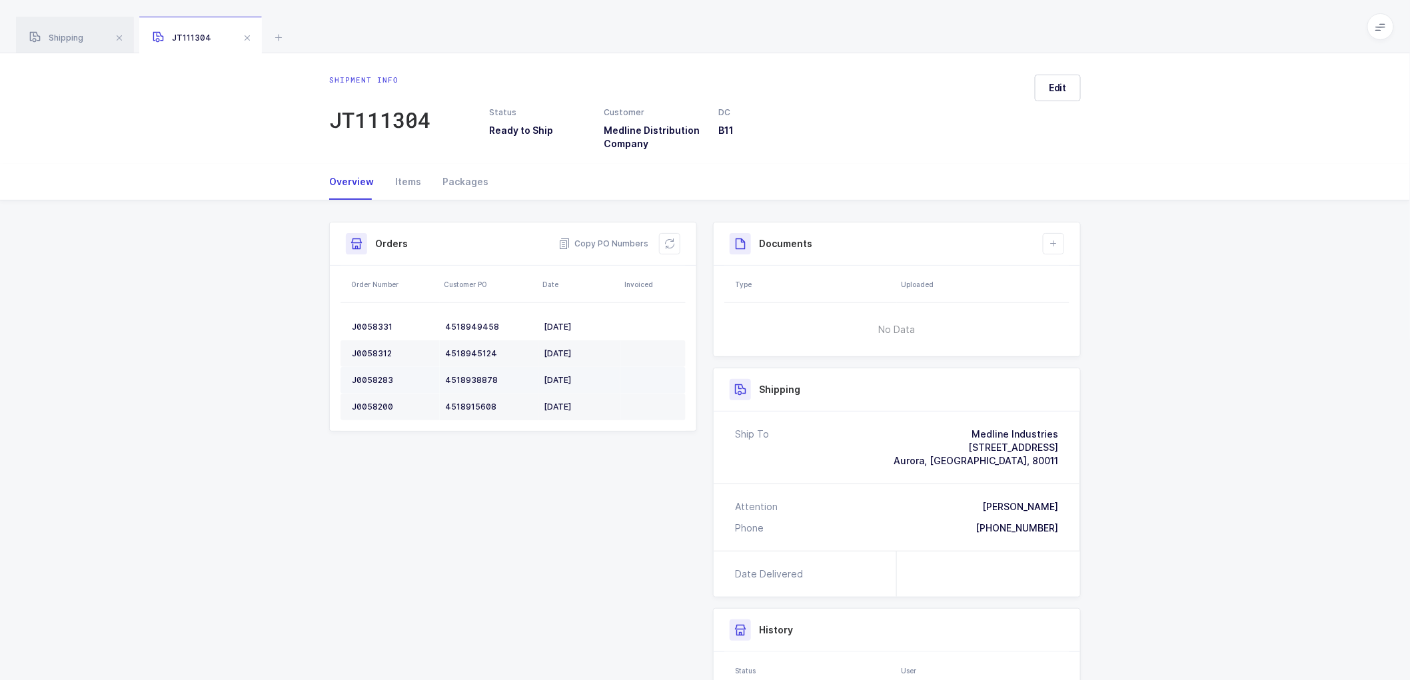
click at [368, 378] on div "J0058283" at bounding box center [393, 380] width 83 height 11
click at [674, 247] on button at bounding box center [669, 243] width 21 height 21
click at [1058, 243] on icon at bounding box center [1053, 244] width 11 height 11
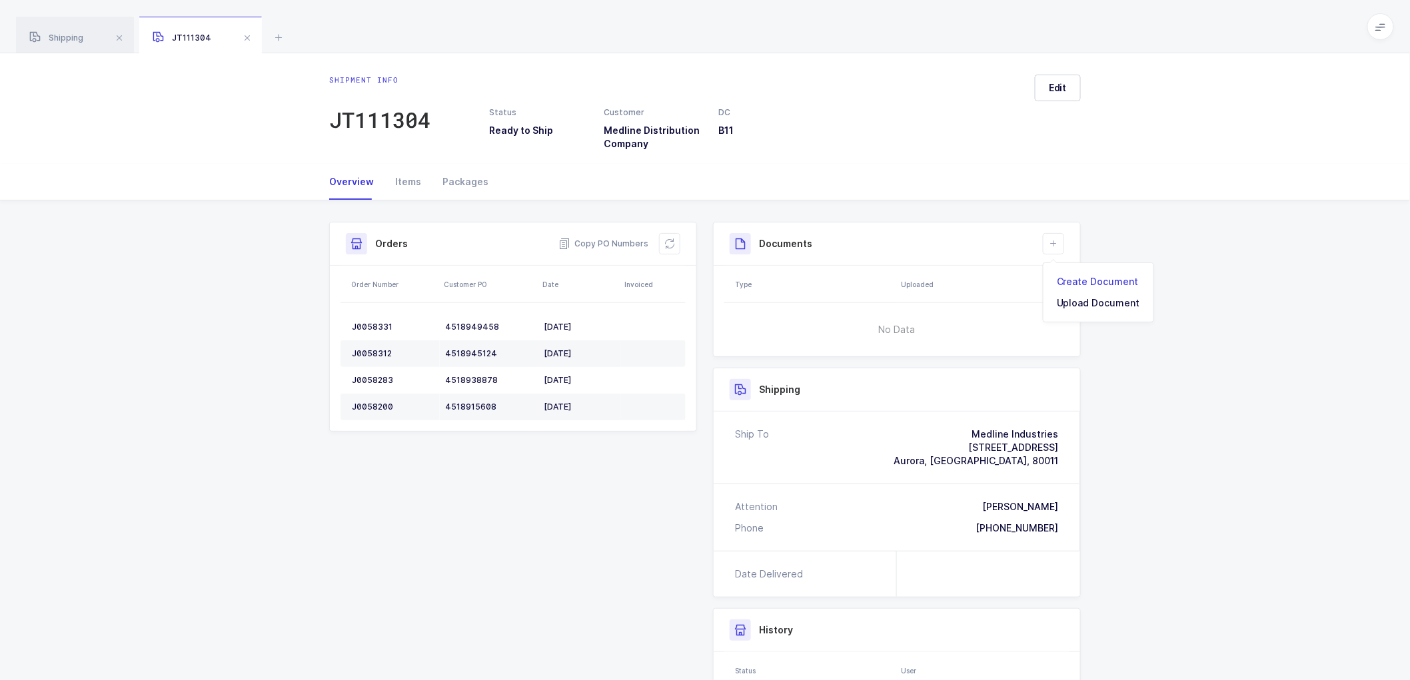
click at [1096, 281] on li "Create Document" at bounding box center [1098, 281] width 99 height 21
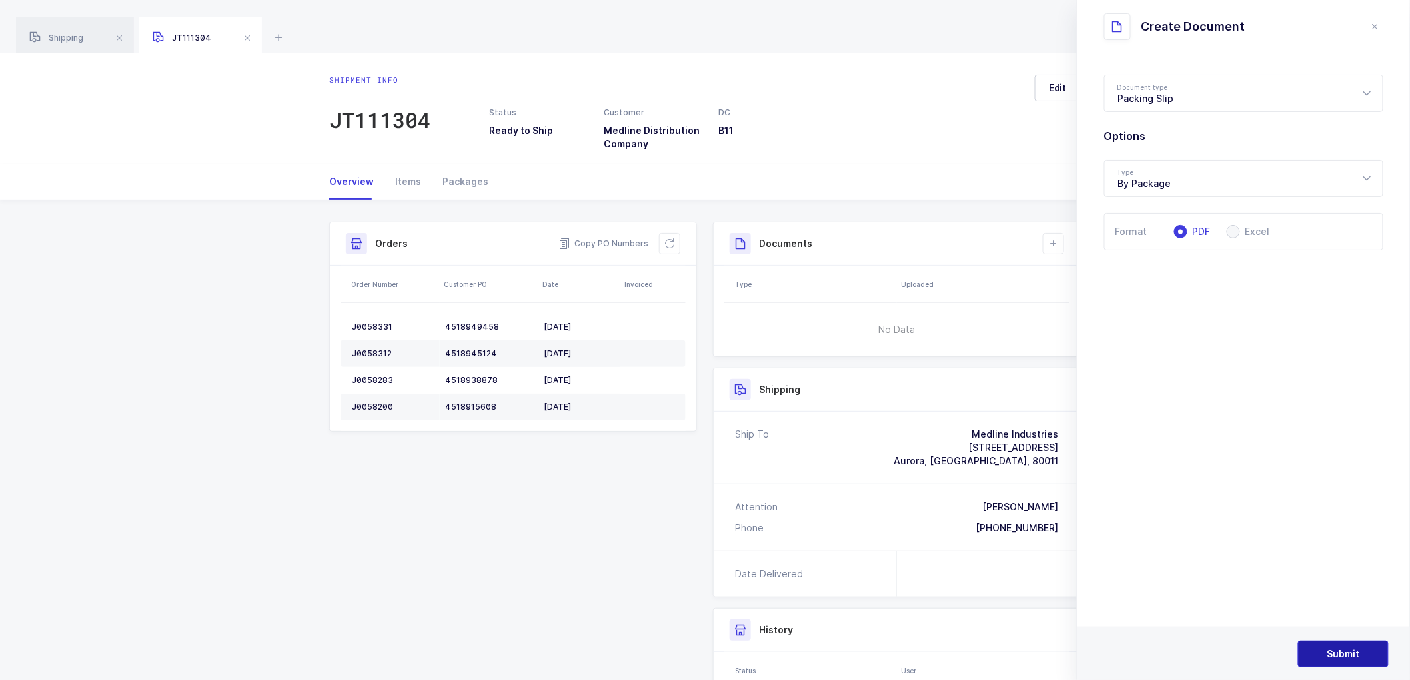
click at [1331, 649] on span "Submit" at bounding box center [1343, 654] width 33 height 13
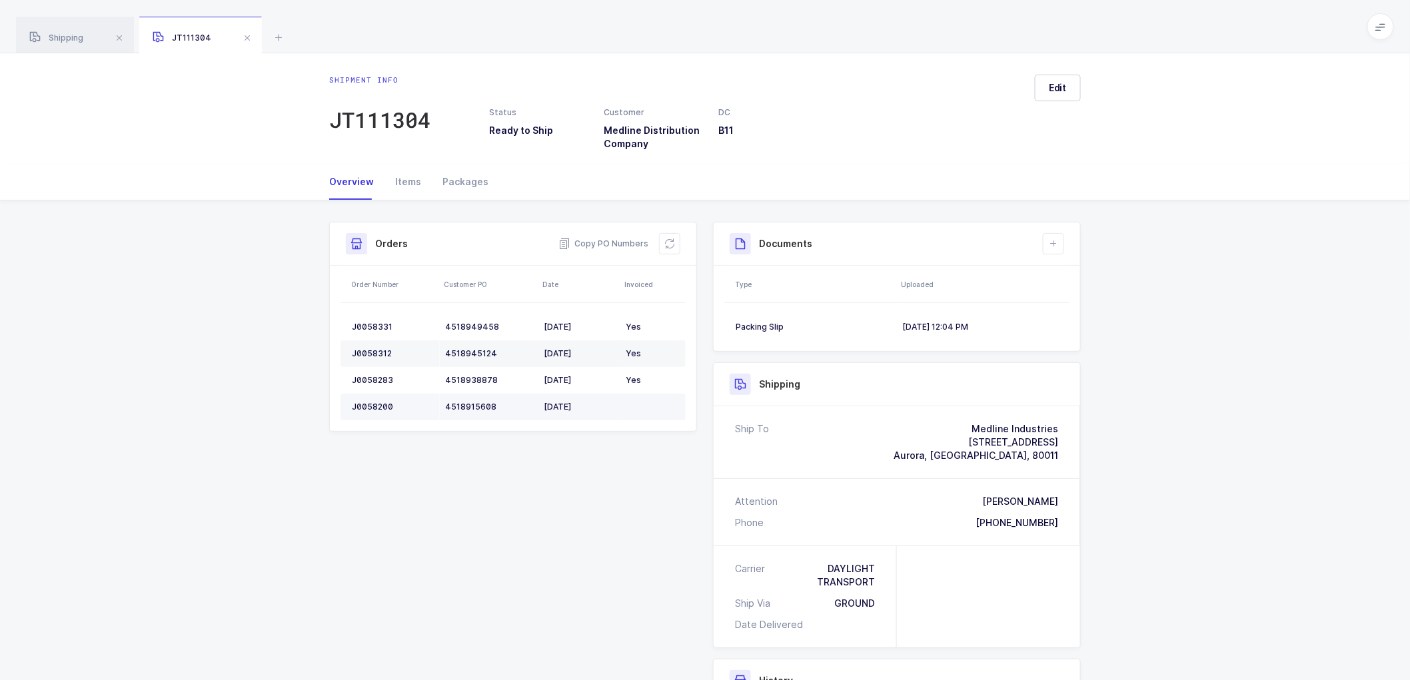
click at [372, 403] on div "J0058200" at bounding box center [393, 407] width 83 height 11
click at [71, 39] on span "Shipping" at bounding box center [56, 38] width 54 height 10
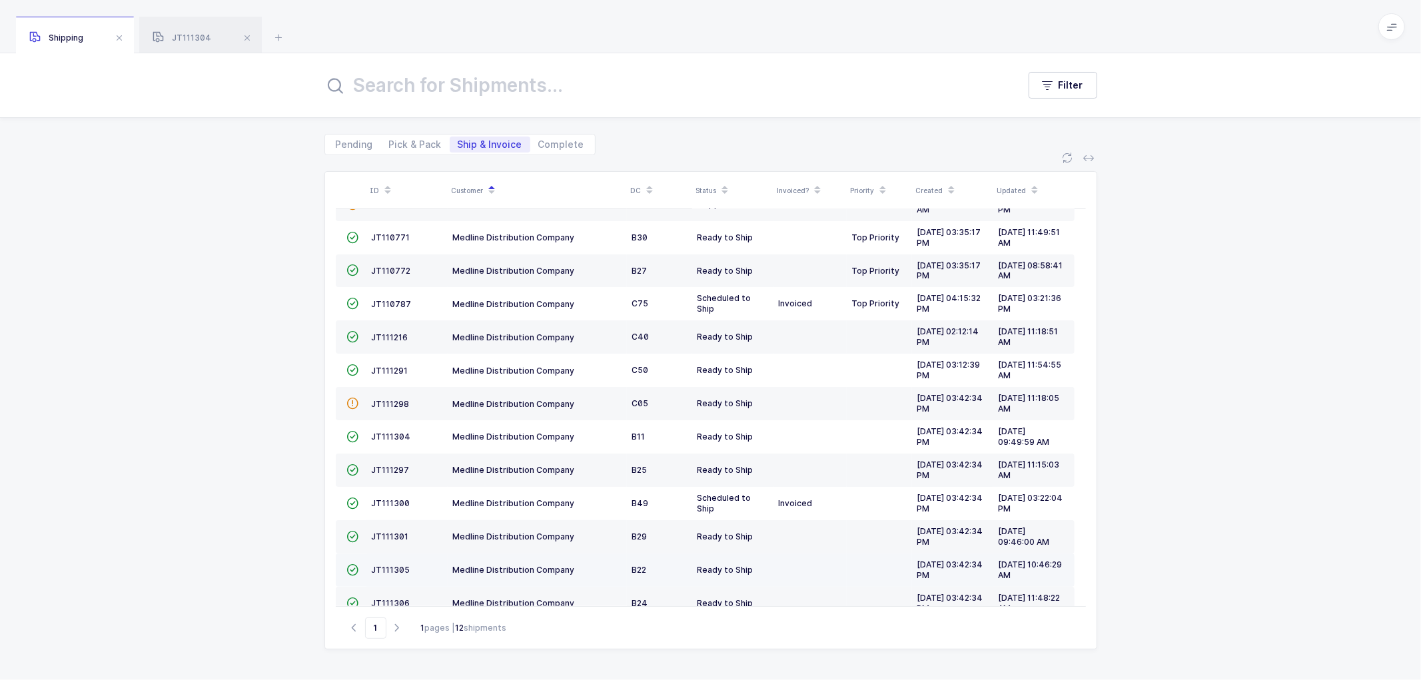
scroll to position [158, 0]
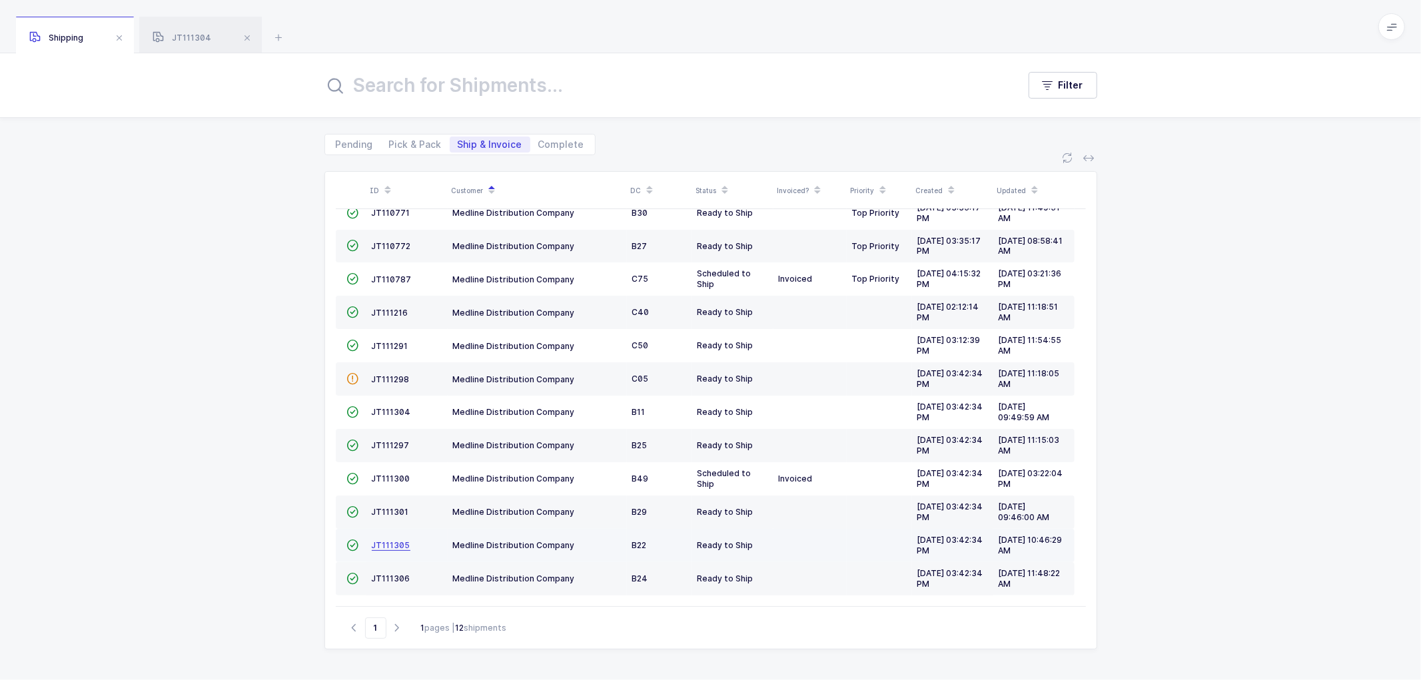
click at [386, 540] on span "JT111305" at bounding box center [391, 545] width 39 height 10
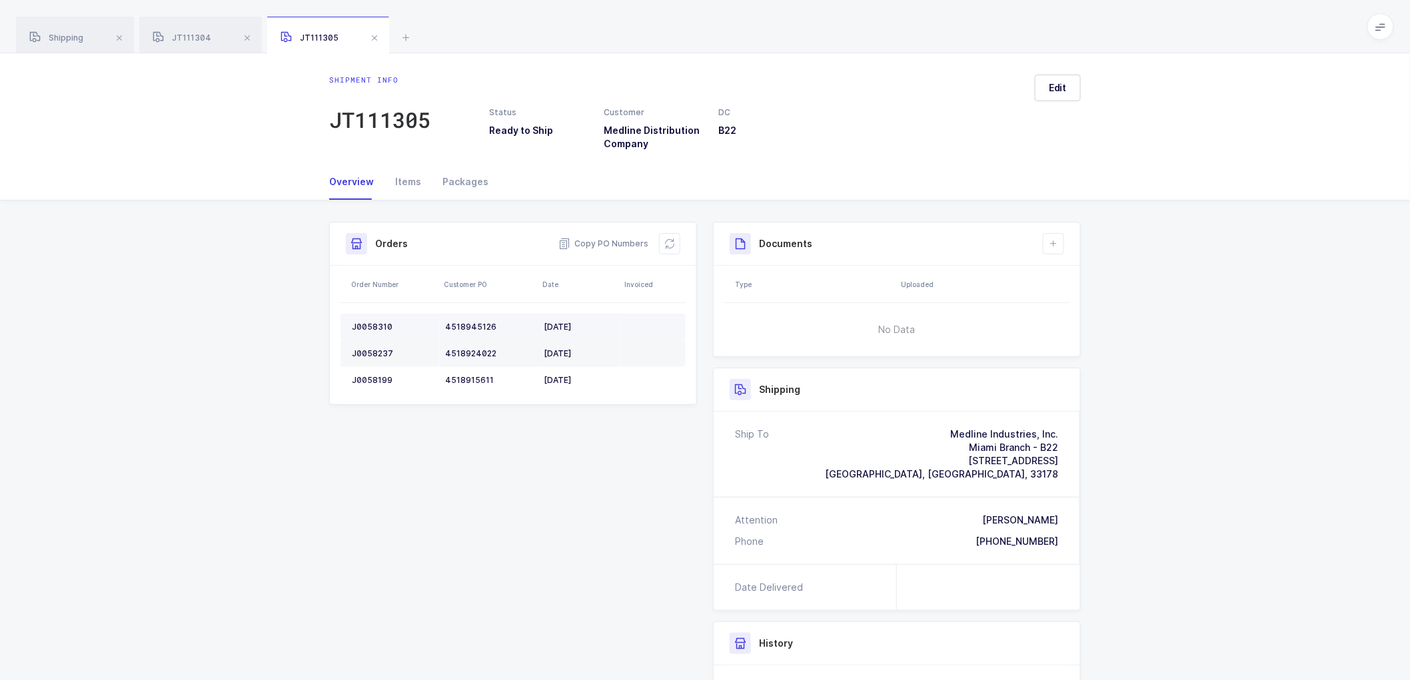
click at [370, 316] on td "J0058310" at bounding box center [389, 327] width 99 height 27
click at [370, 318] on td "J0058310" at bounding box center [389, 327] width 99 height 27
click at [371, 349] on div "J0058237" at bounding box center [393, 353] width 83 height 11
click at [372, 380] on div "J0058199" at bounding box center [393, 380] width 83 height 11
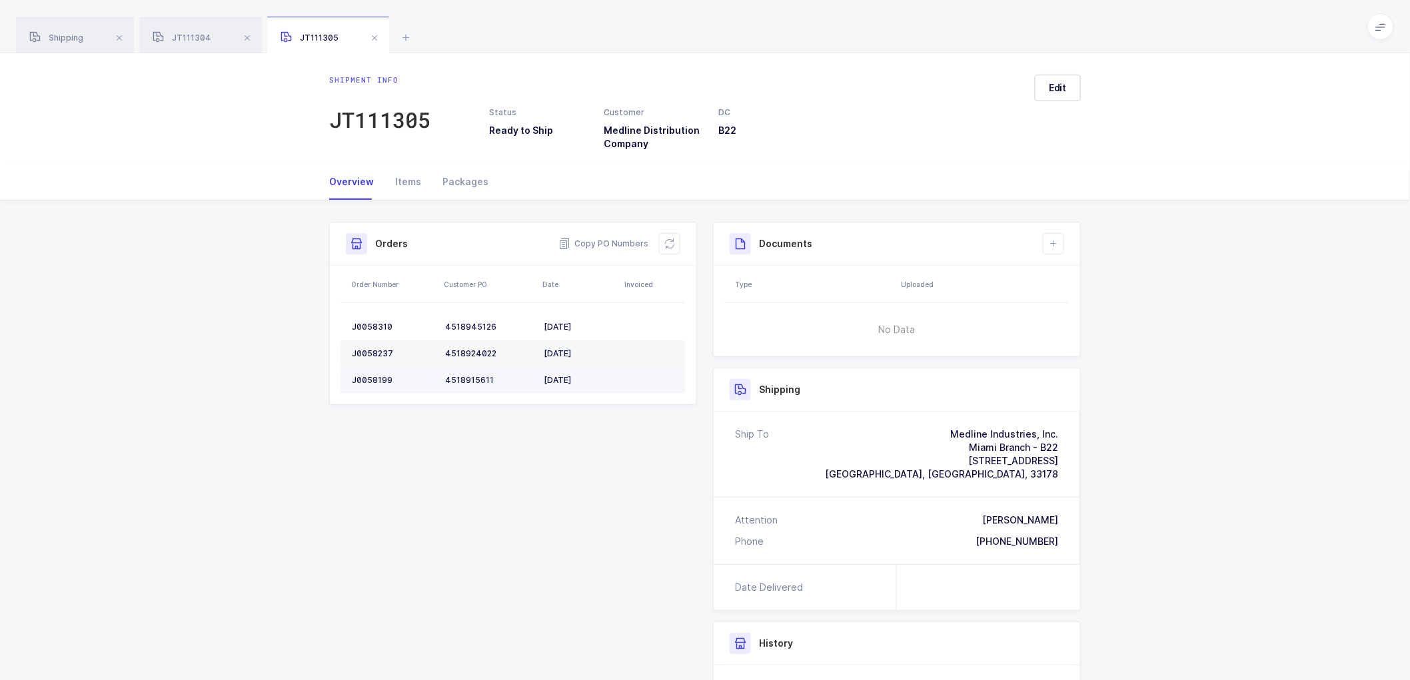
click at [374, 380] on div "J0058199" at bounding box center [393, 380] width 83 height 11
click at [674, 241] on icon at bounding box center [669, 244] width 11 height 11
drag, startPoint x: 1057, startPoint y: 237, endPoint x: 1093, endPoint y: 259, distance: 42.2
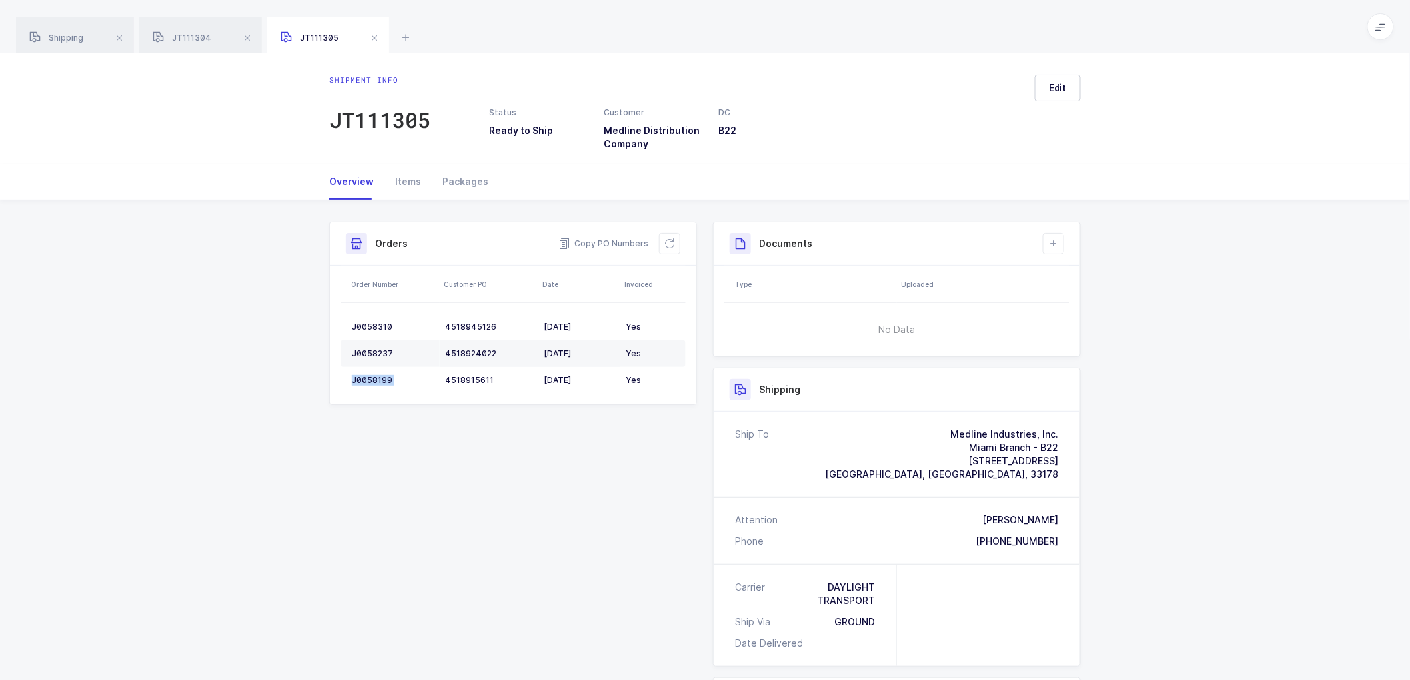
click at [1057, 236] on button at bounding box center [1053, 243] width 21 height 21
click at [1089, 276] on li "Create Document" at bounding box center [1098, 281] width 99 height 21
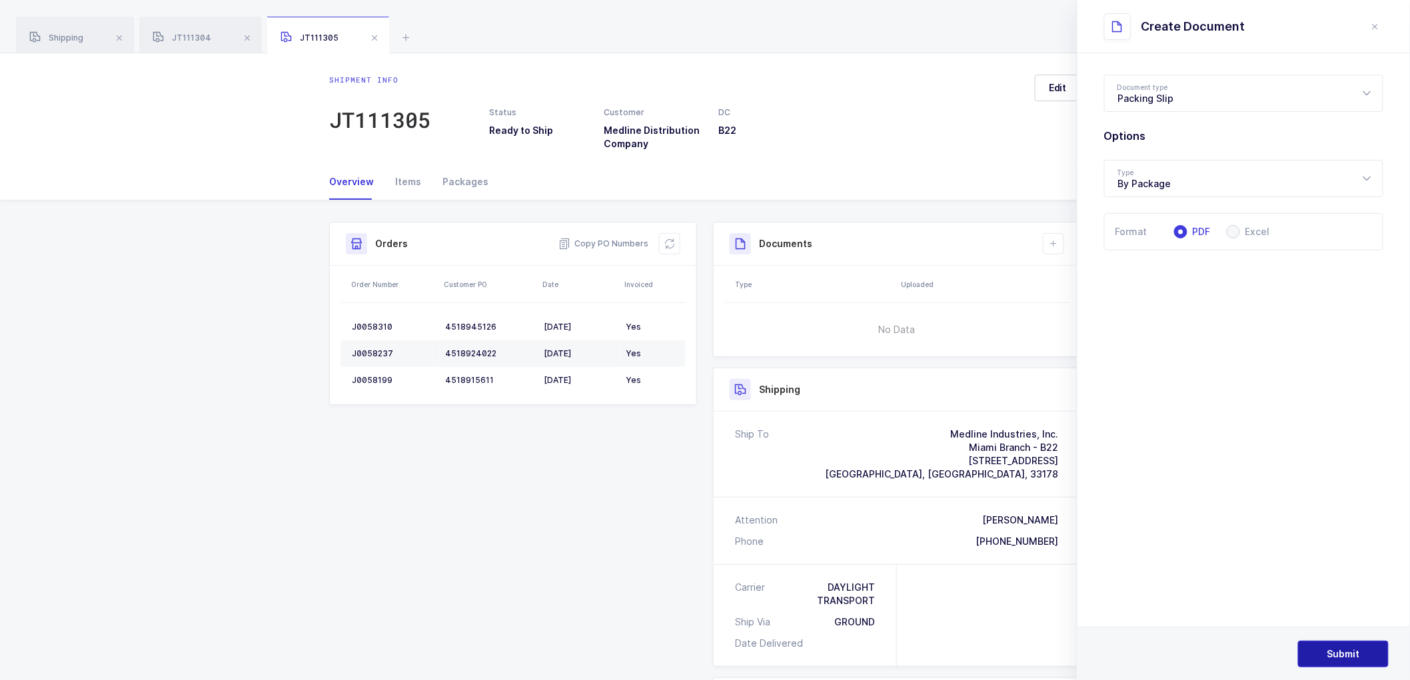
drag, startPoint x: 1328, startPoint y: 648, endPoint x: 1337, endPoint y: 634, distance: 16.8
click at [1328, 646] on button "Submit" at bounding box center [1343, 654] width 91 height 27
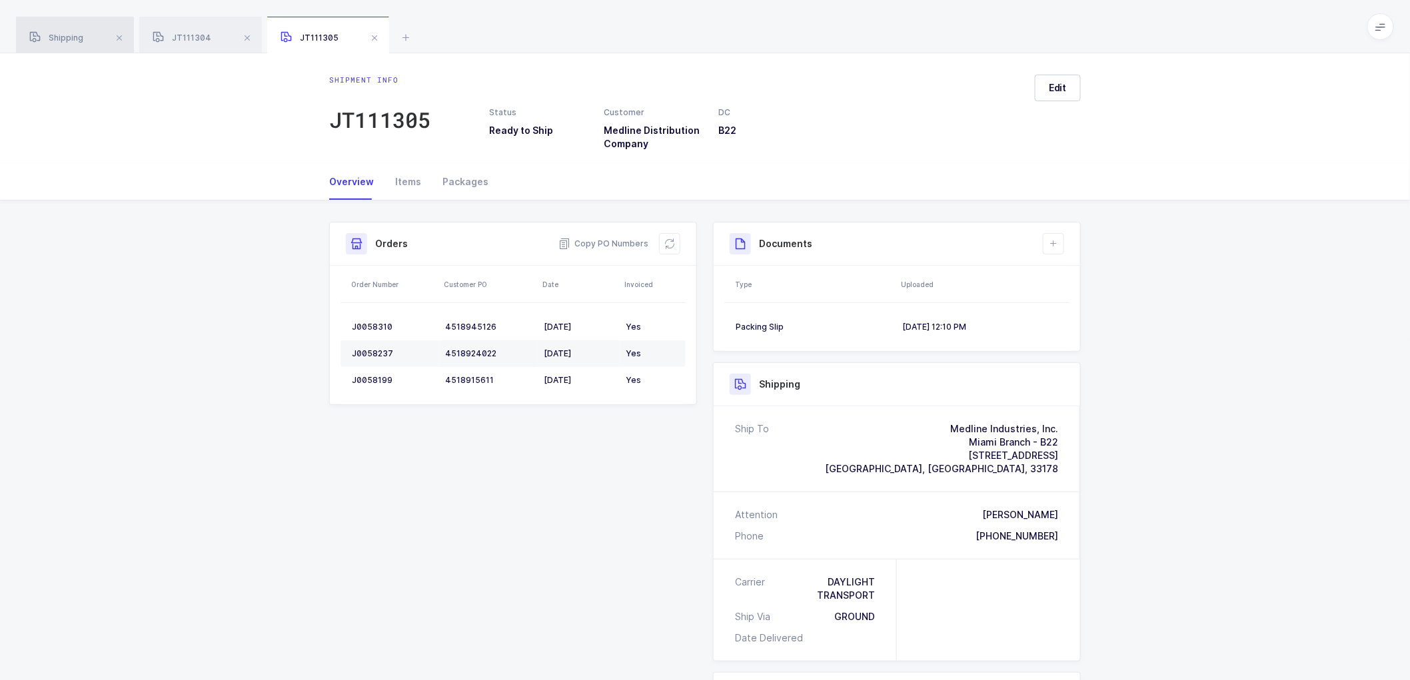
click at [65, 35] on span "Shipping" at bounding box center [56, 38] width 54 height 10
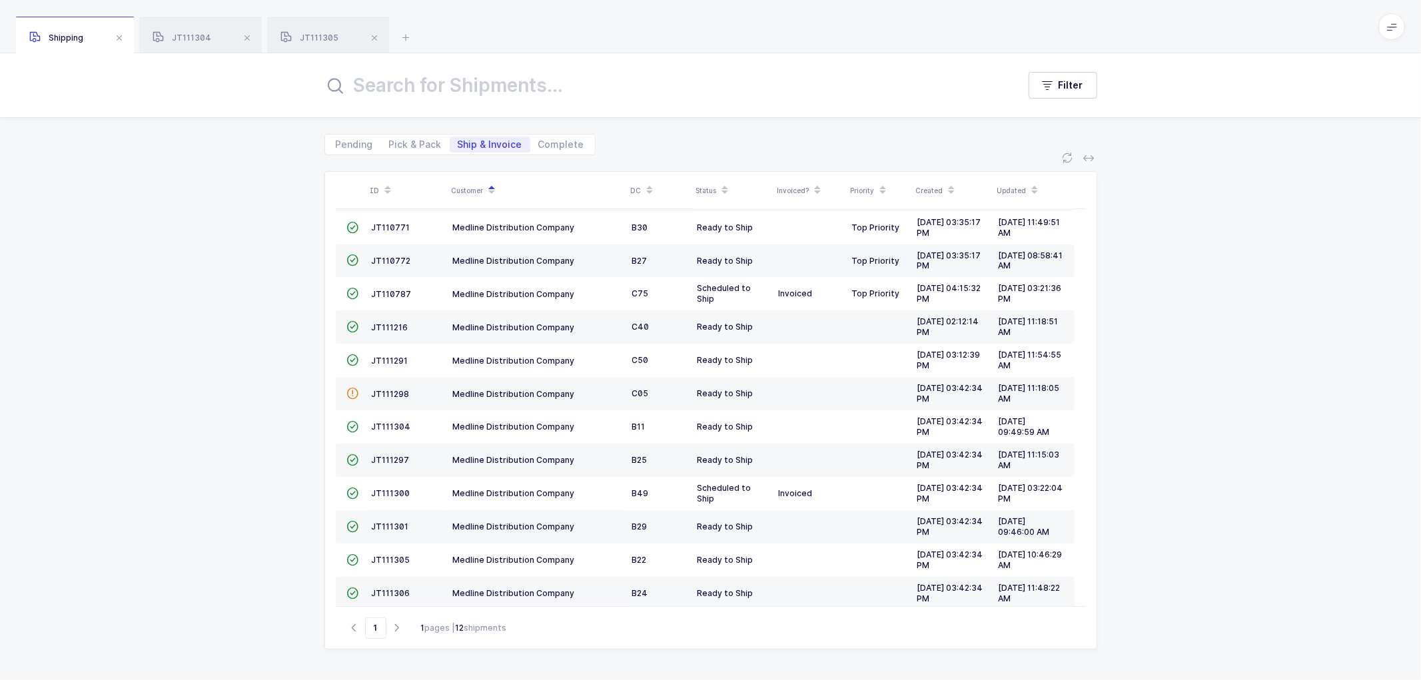
click at [503, 144] on span "Ship & Invoice" at bounding box center [490, 144] width 65 height 9
click at [458, 144] on input "Ship & Invoice" at bounding box center [454, 141] width 9 height 9
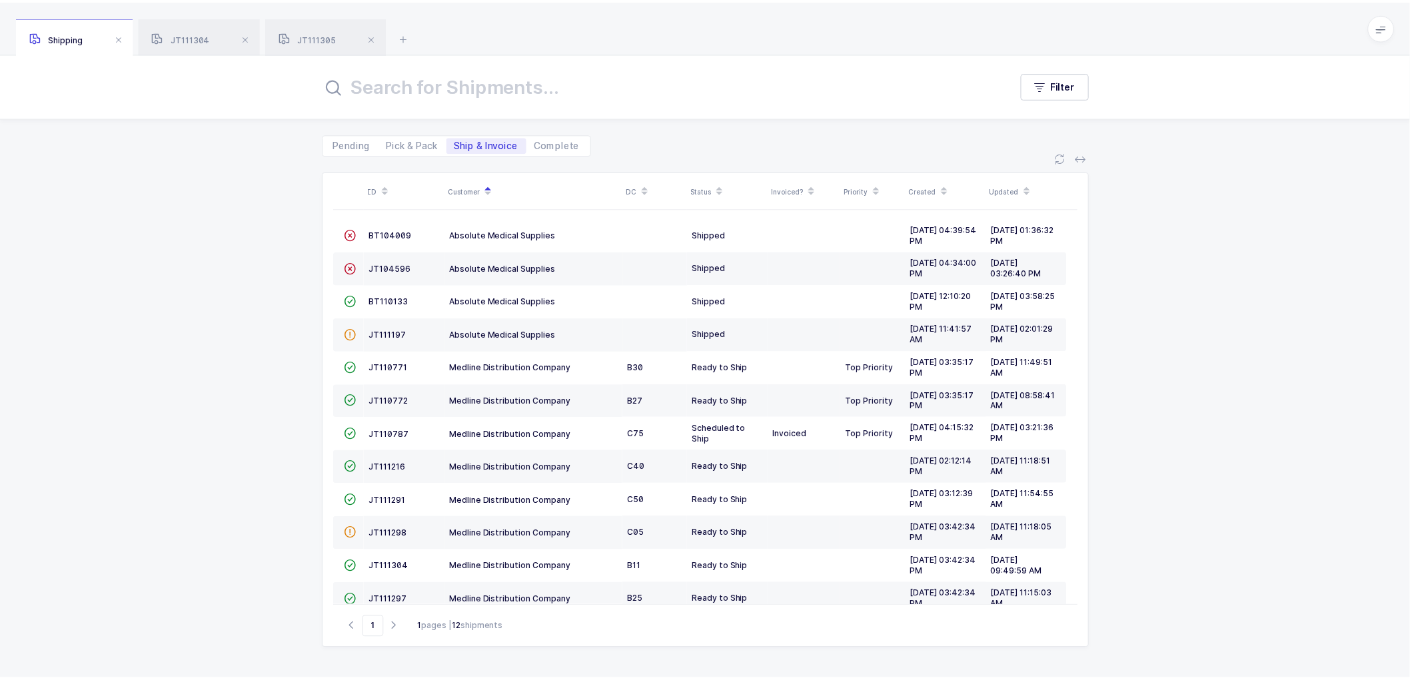
scroll to position [0, 0]
click at [383, 532] on span "JT111298" at bounding box center [391, 536] width 38 height 10
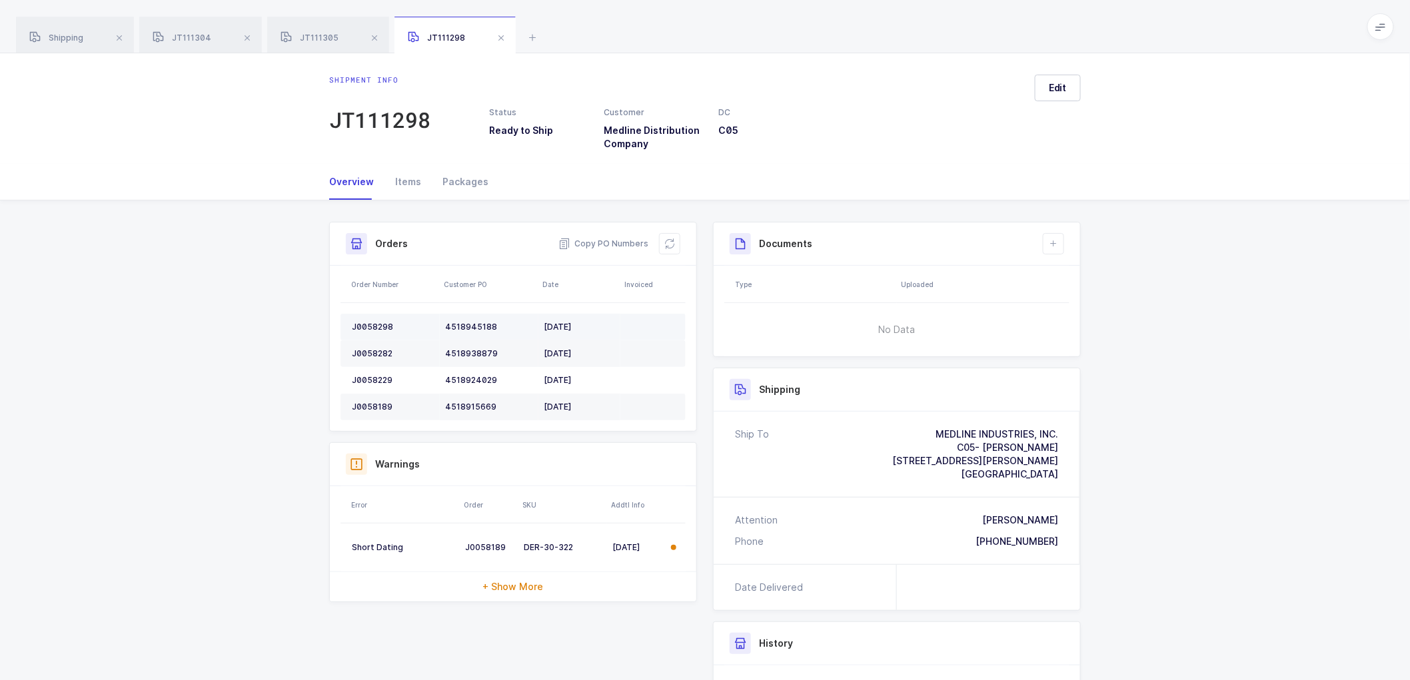
click at [373, 322] on div "J0058298" at bounding box center [393, 327] width 83 height 11
click at [377, 345] on td "J0058282" at bounding box center [389, 353] width 99 height 27
click at [371, 378] on div "J0058229" at bounding box center [393, 380] width 83 height 11
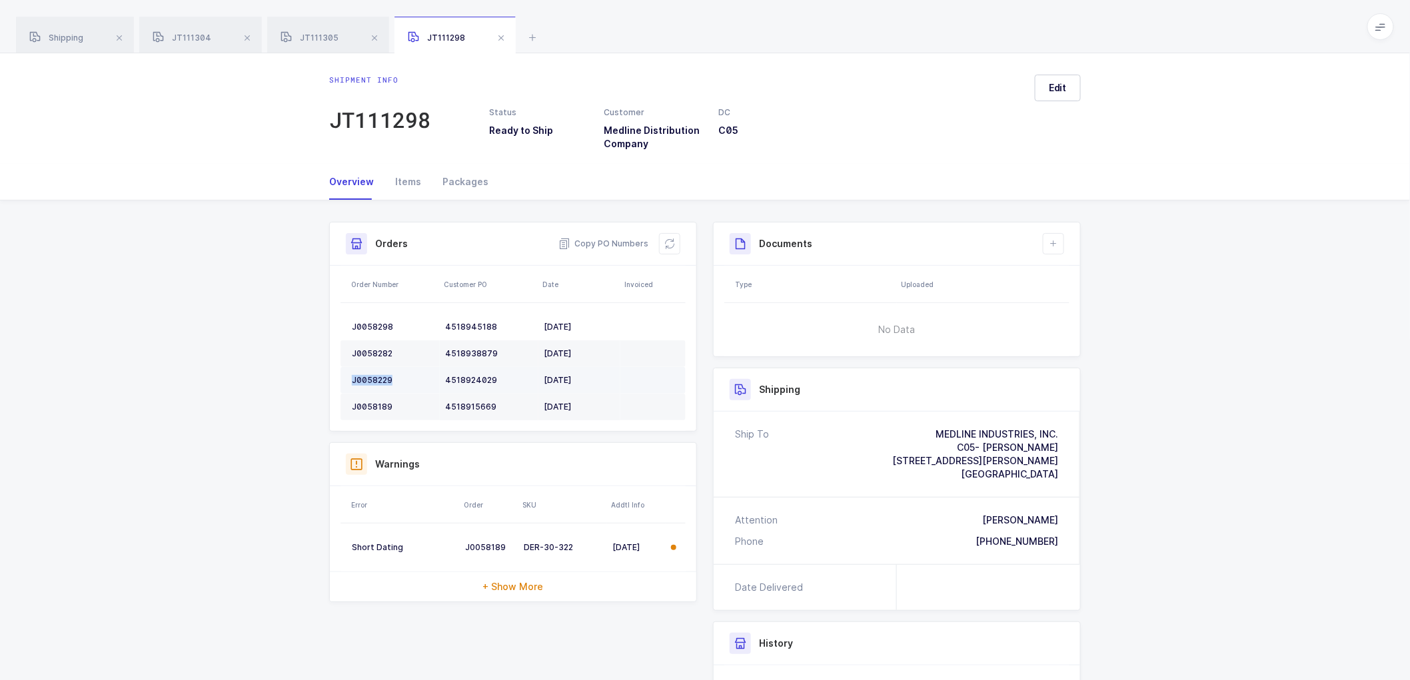
click at [371, 378] on div "J0058229" at bounding box center [393, 380] width 83 height 11
click at [374, 404] on div "J0058189" at bounding box center [393, 407] width 83 height 11
drag, startPoint x: 673, startPoint y: 242, endPoint x: 791, endPoint y: 167, distance: 139.9
click at [674, 241] on icon at bounding box center [669, 244] width 11 height 11
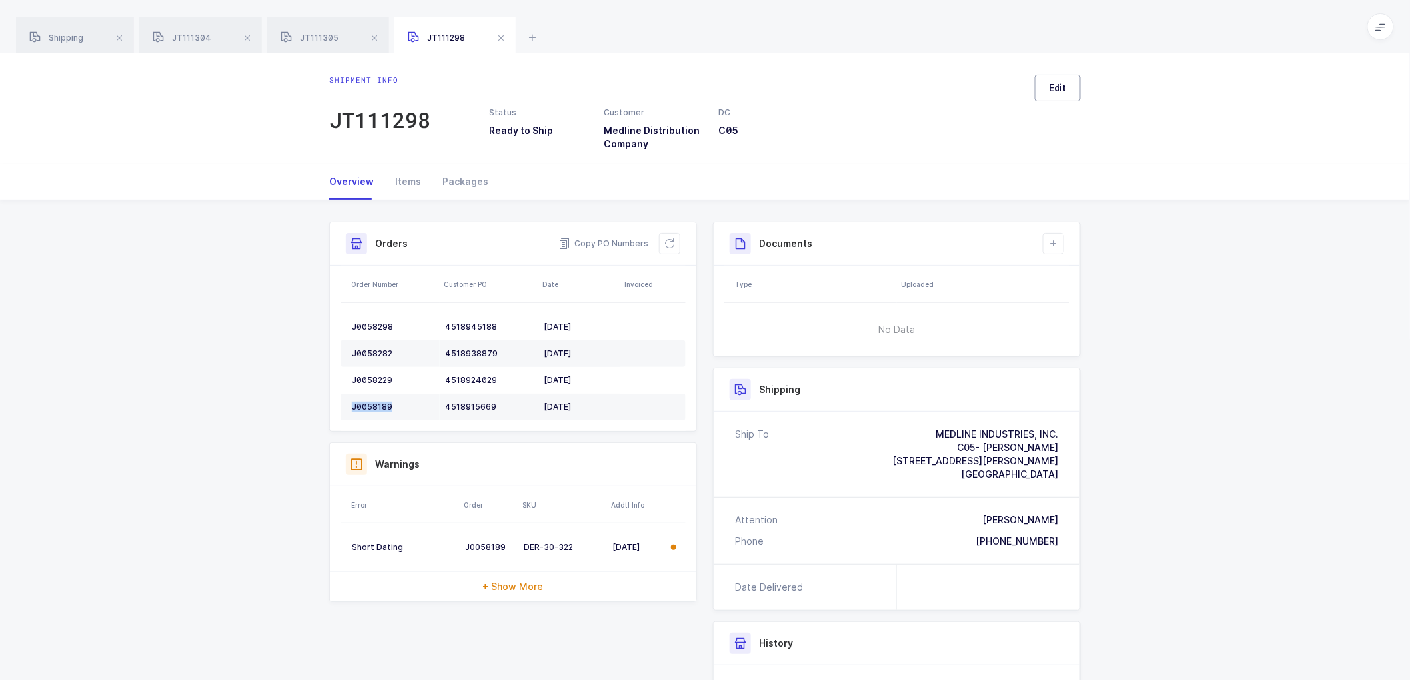
drag, startPoint x: 1049, startPoint y: 84, endPoint x: 1095, endPoint y: 109, distance: 52.5
click at [1048, 84] on button "Edit" at bounding box center [1058, 88] width 46 height 27
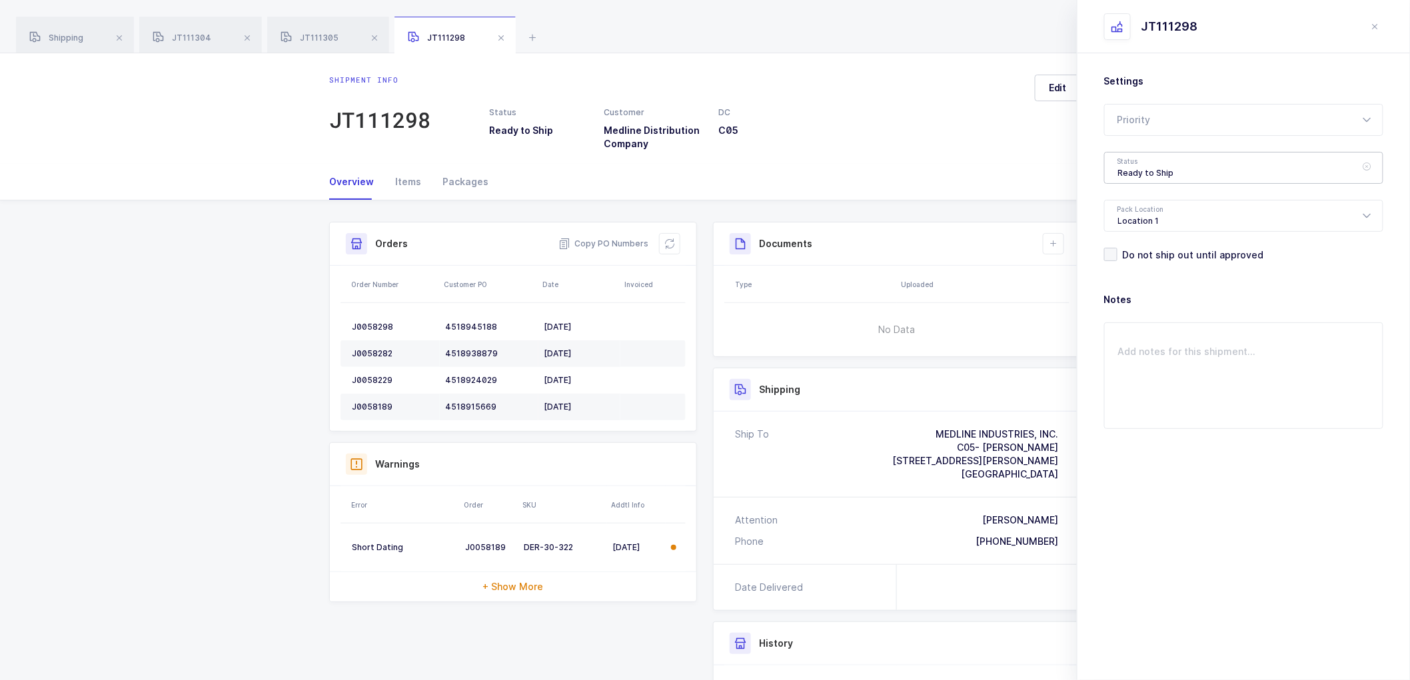
click at [1141, 177] on div "Ready to Ship" at bounding box center [1243, 168] width 279 height 32
click at [1157, 244] on span "Scheduled to Ship" at bounding box center [1160, 248] width 85 height 11
type input "Scheduled to Ship"
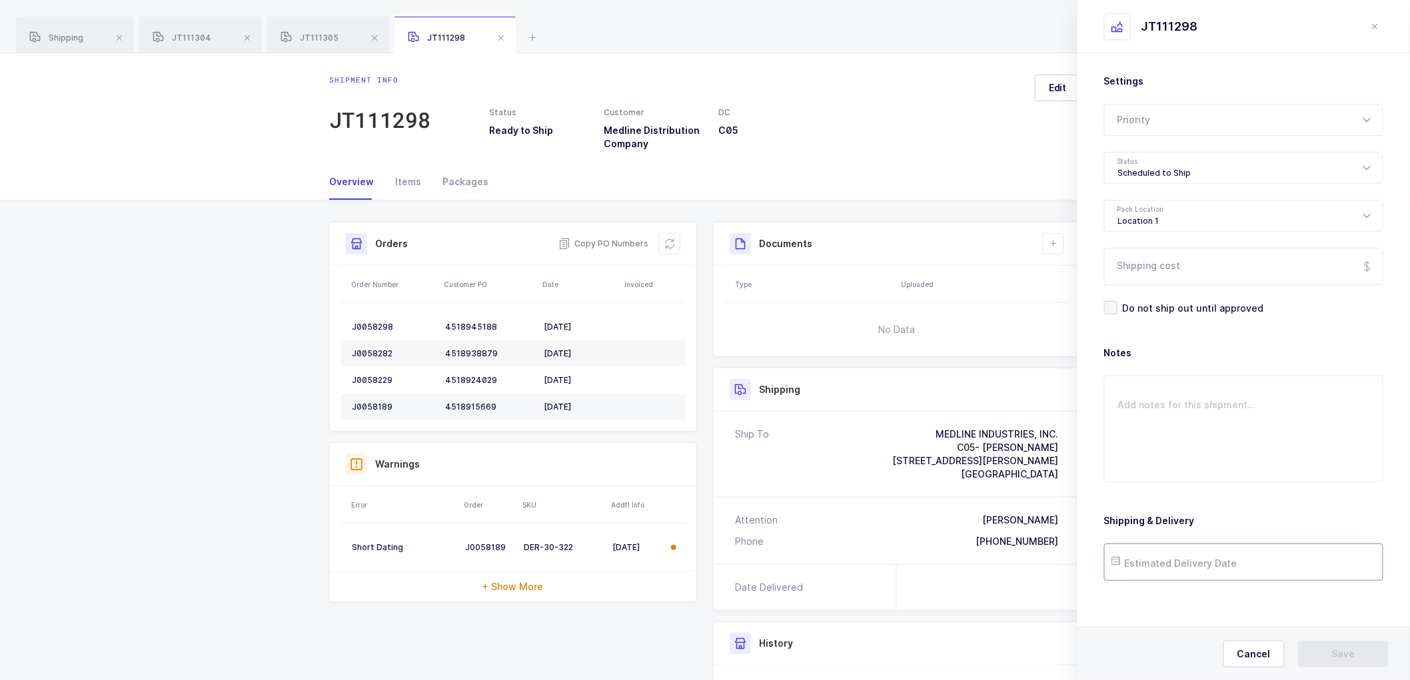
click at [1165, 557] on input "text" at bounding box center [1243, 562] width 279 height 37
drag, startPoint x: 1182, startPoint y: 464, endPoint x: 1233, endPoint y: 484, distance: 54.4
click at [1182, 464] on span "19" at bounding box center [1185, 462] width 16 height 16
type input "[DATE]"
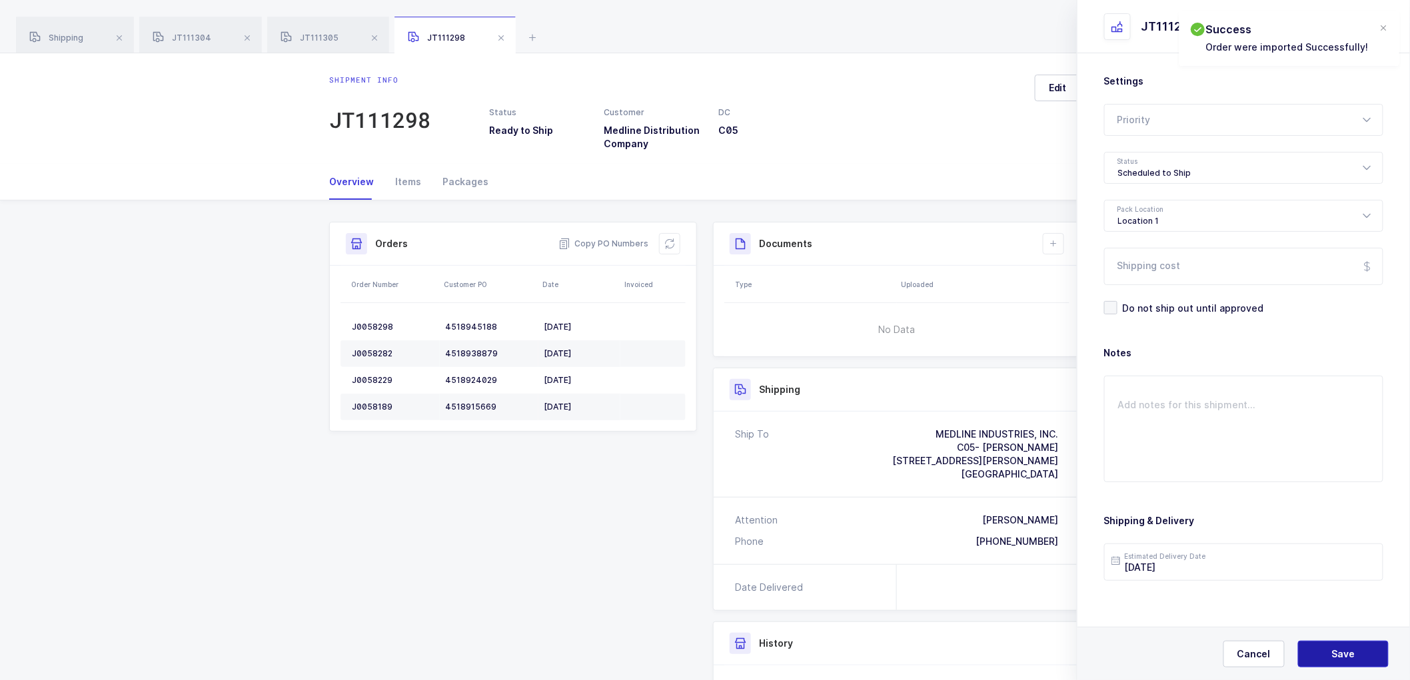
click at [1350, 644] on button "Save" at bounding box center [1343, 654] width 91 height 27
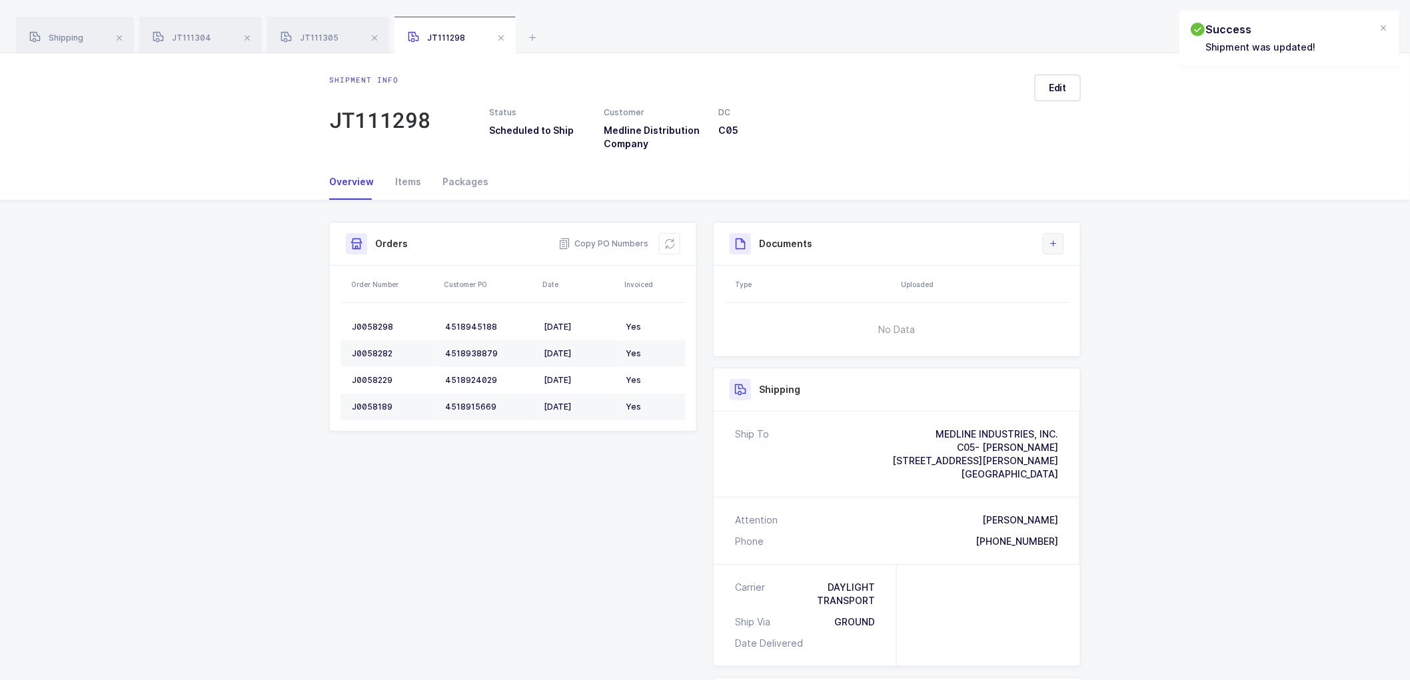
click at [1055, 243] on icon at bounding box center [1053, 244] width 11 height 11
click at [1075, 282] on li "Create Document" at bounding box center [1098, 281] width 99 height 21
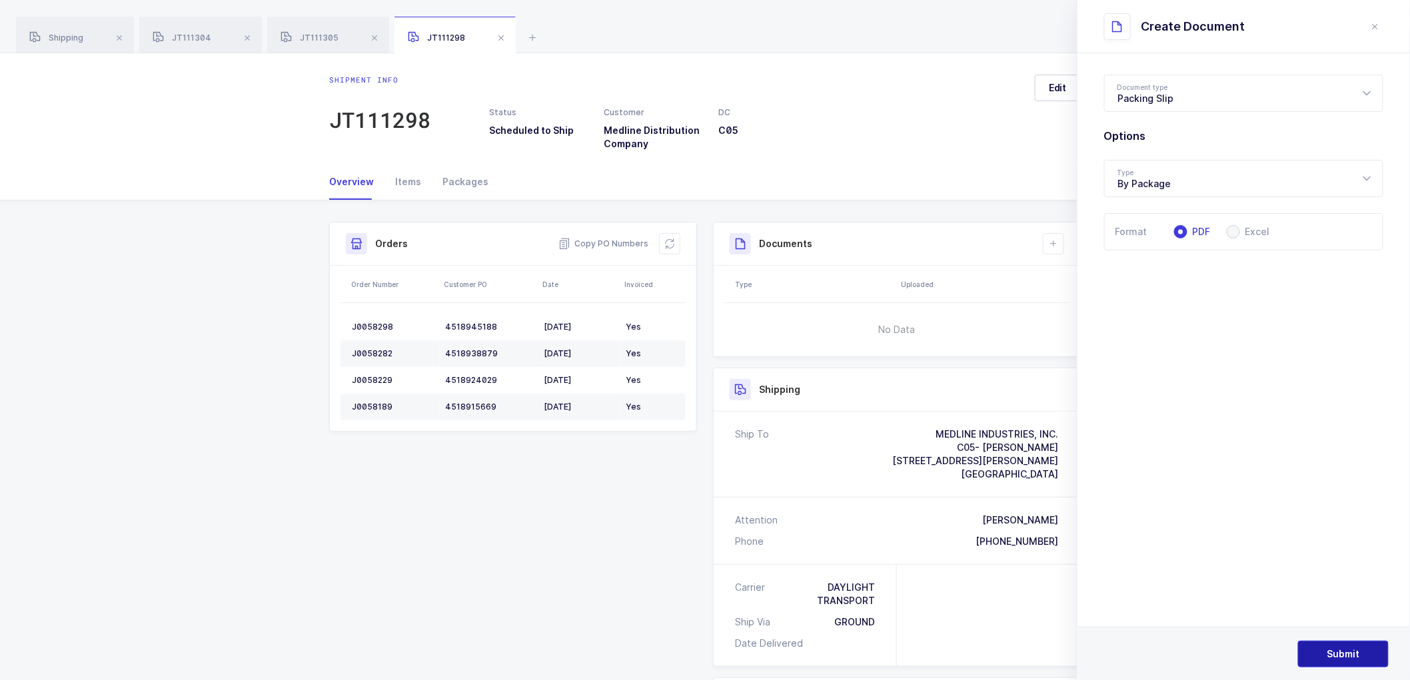
click at [1335, 644] on button "Submit" at bounding box center [1343, 654] width 91 height 27
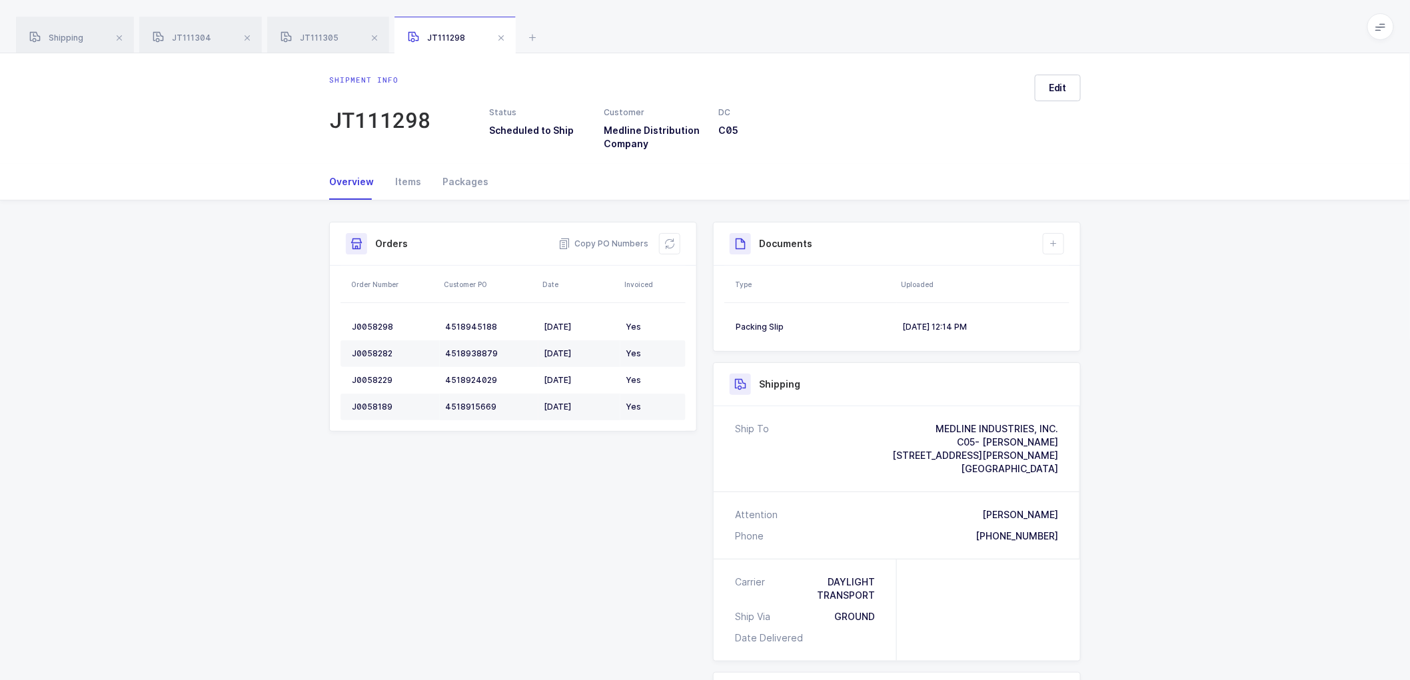
drag, startPoint x: 65, startPoint y: 37, endPoint x: 500, endPoint y: 157, distance: 452.1
click at [67, 37] on span "Shipping" at bounding box center [56, 38] width 54 height 10
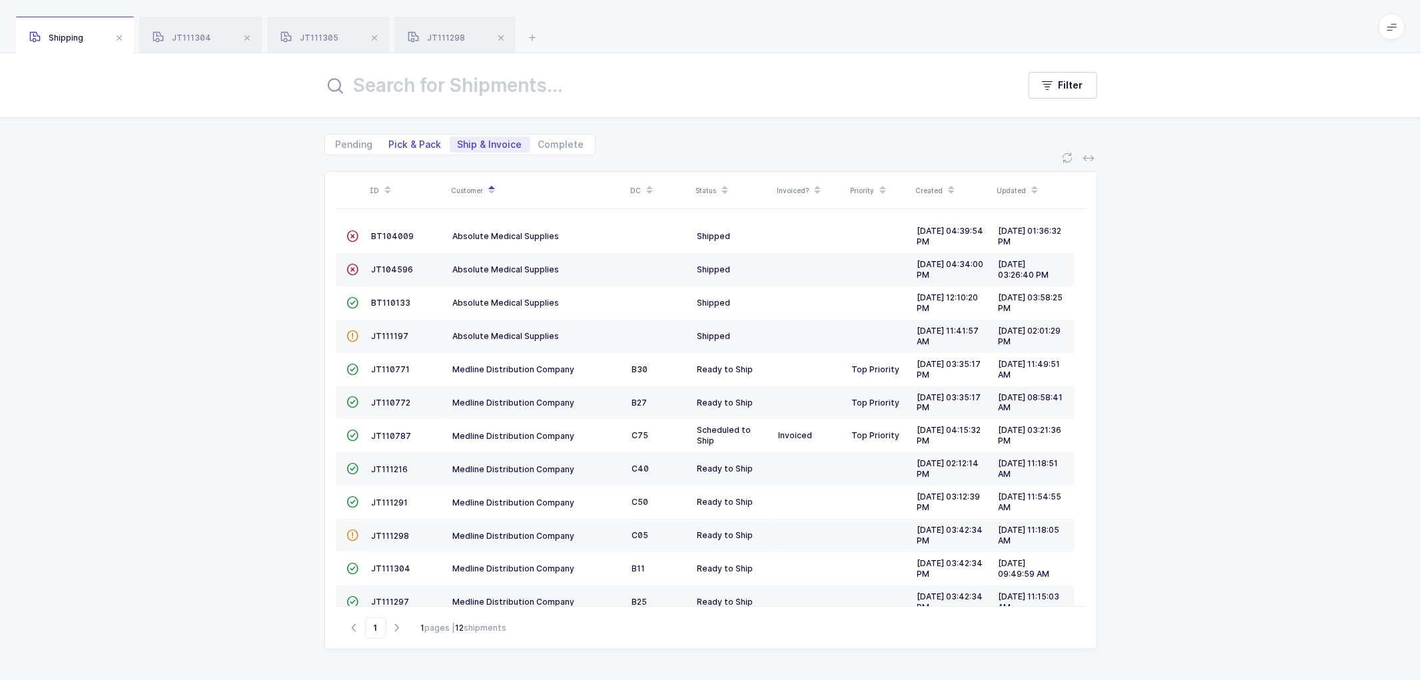
drag, startPoint x: 405, startPoint y: 131, endPoint x: 412, endPoint y: 136, distance: 8.1
click at [409, 133] on div "Pending Pick & Pack Ship & Invoice Complete" at bounding box center [710, 136] width 773 height 37
click at [413, 137] on span "Pick & Pack" at bounding box center [415, 145] width 69 height 16
click at [390, 137] on input "Pick & Pack" at bounding box center [385, 141] width 9 height 9
radio input "true"
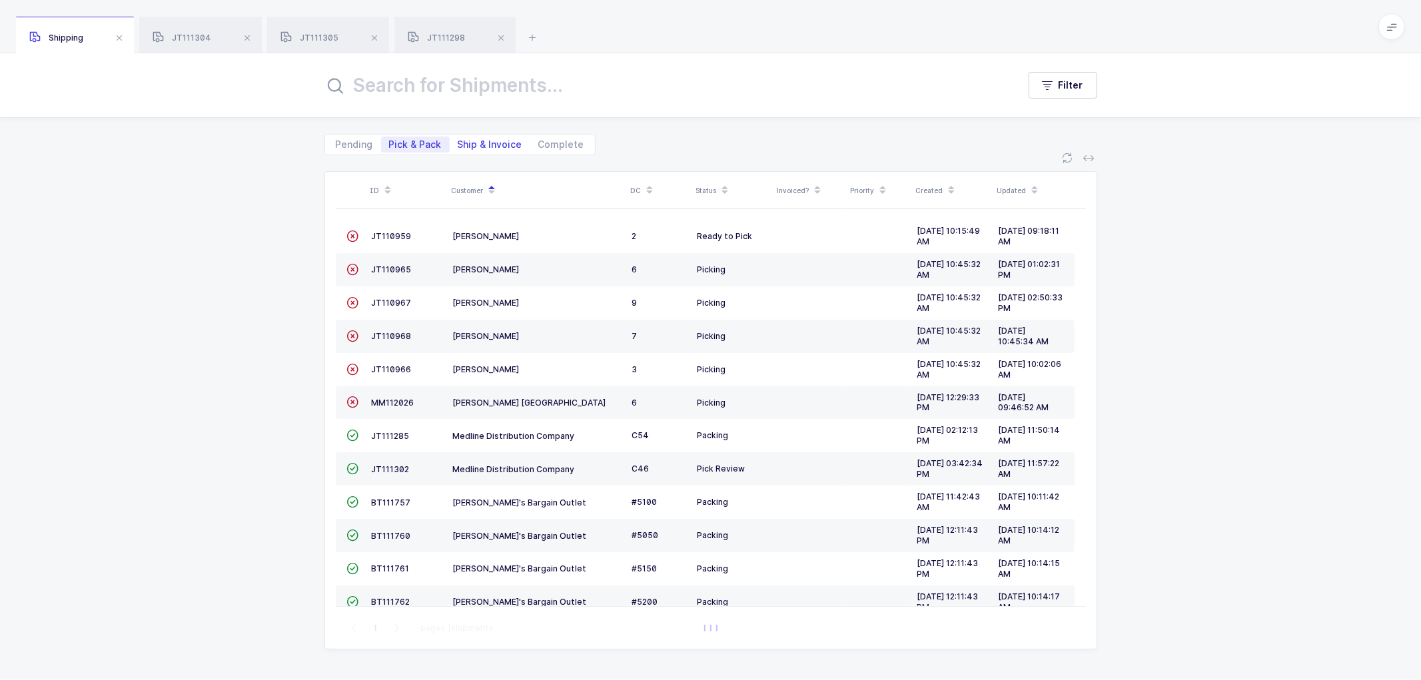
click at [488, 140] on span "Ship & Invoice" at bounding box center [490, 144] width 65 height 9
click at [458, 139] on input "Ship & Invoice" at bounding box center [454, 141] width 9 height 9
radio input "true"
radio input "false"
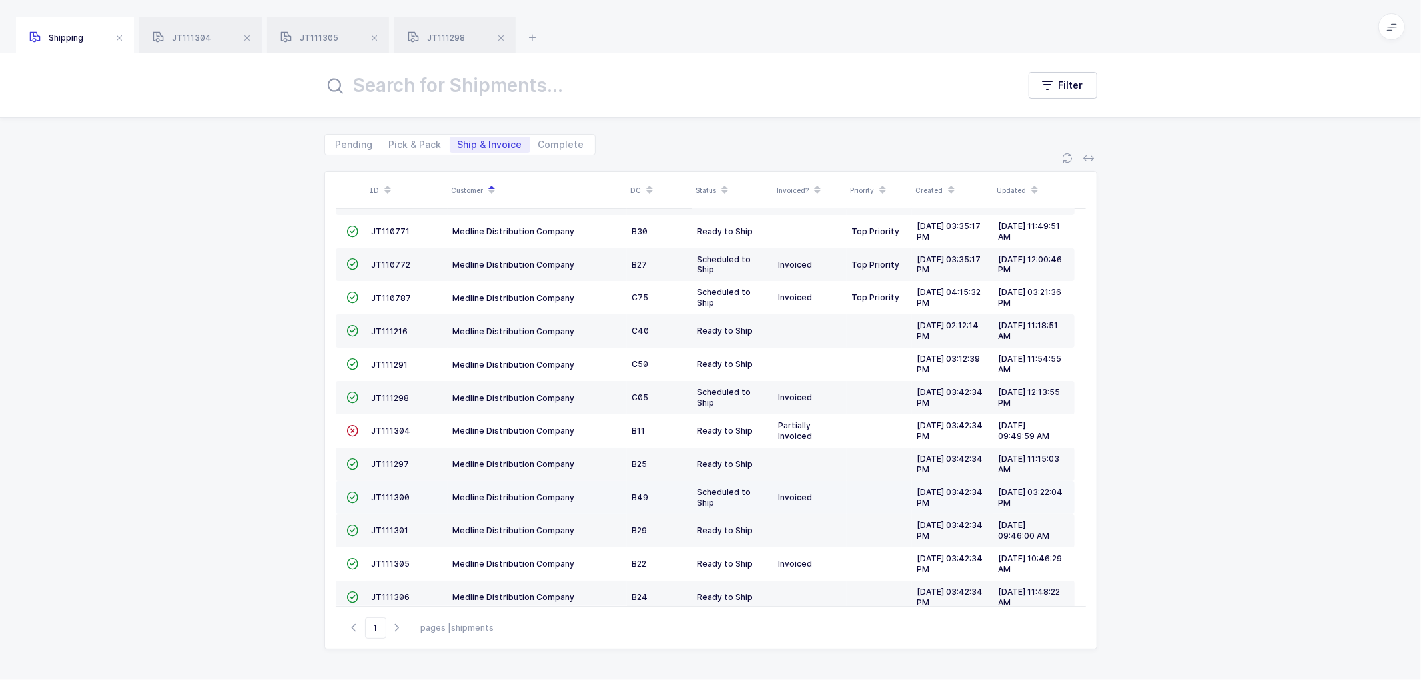
scroll to position [158, 0]
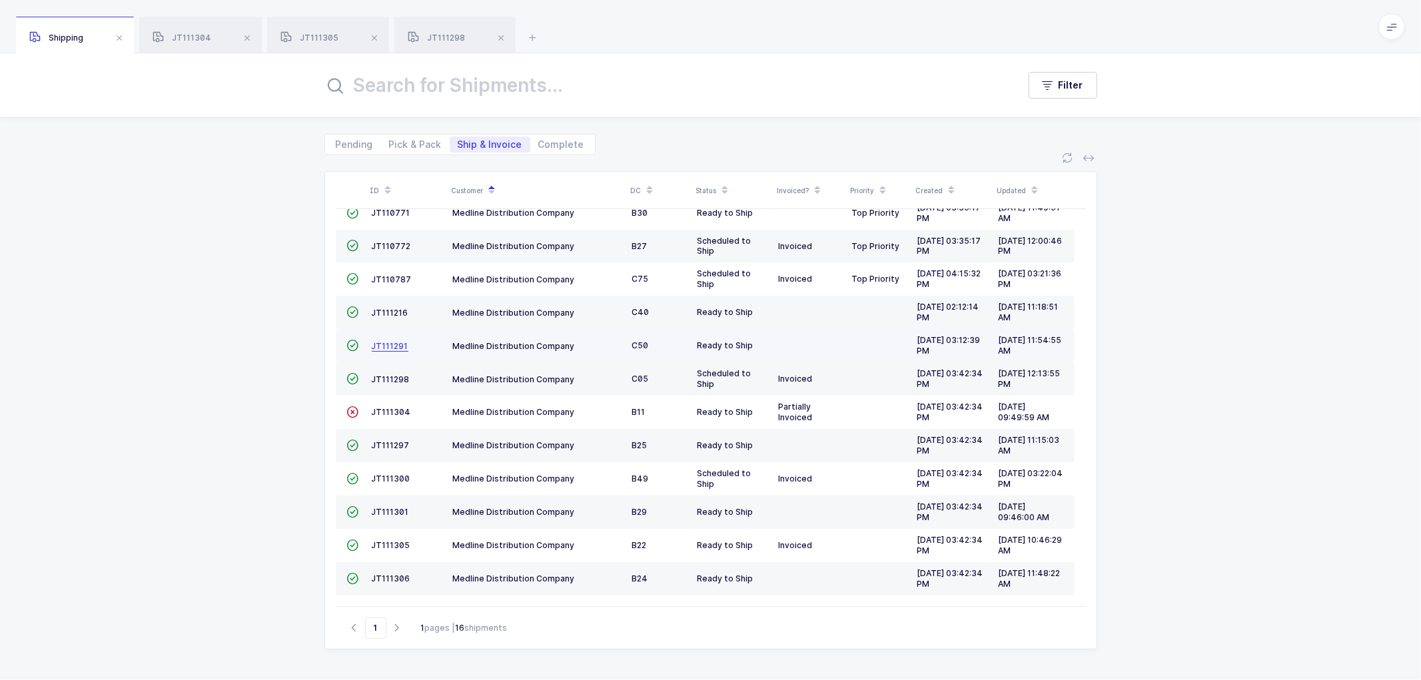
click at [390, 341] on span "JT111291" at bounding box center [390, 346] width 37 height 10
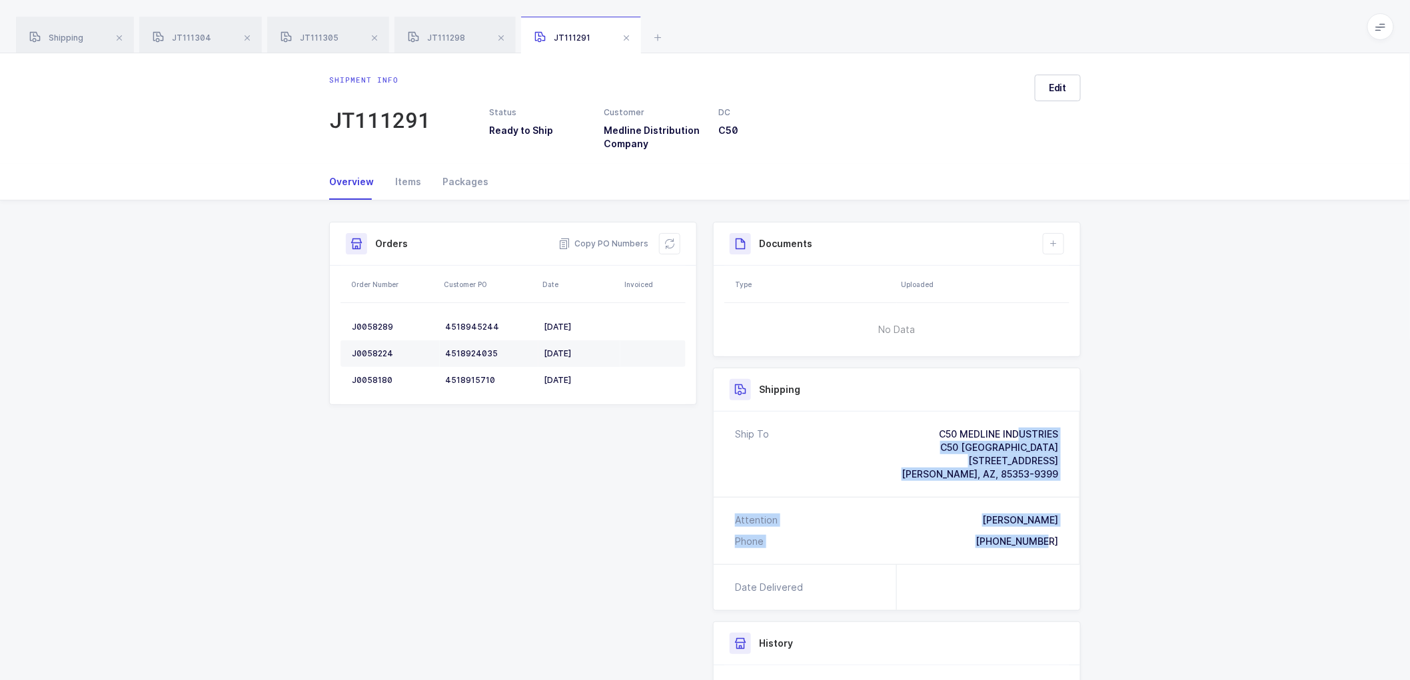
drag, startPoint x: 1066, startPoint y: 540, endPoint x: 920, endPoint y: 423, distance: 187.2
click at [920, 423] on div "Ship To C50 MEDLINE INDUSTRIES [GEOGRAPHIC_DATA] [STREET_ADDRESS][PERSON_NAME] …" at bounding box center [897, 488] width 366 height 153
drag, startPoint x: 609, startPoint y: 239, endPoint x: 582, endPoint y: 219, distance: 33.8
click at [609, 239] on span "Copy PO Numbers" at bounding box center [603, 243] width 90 height 13
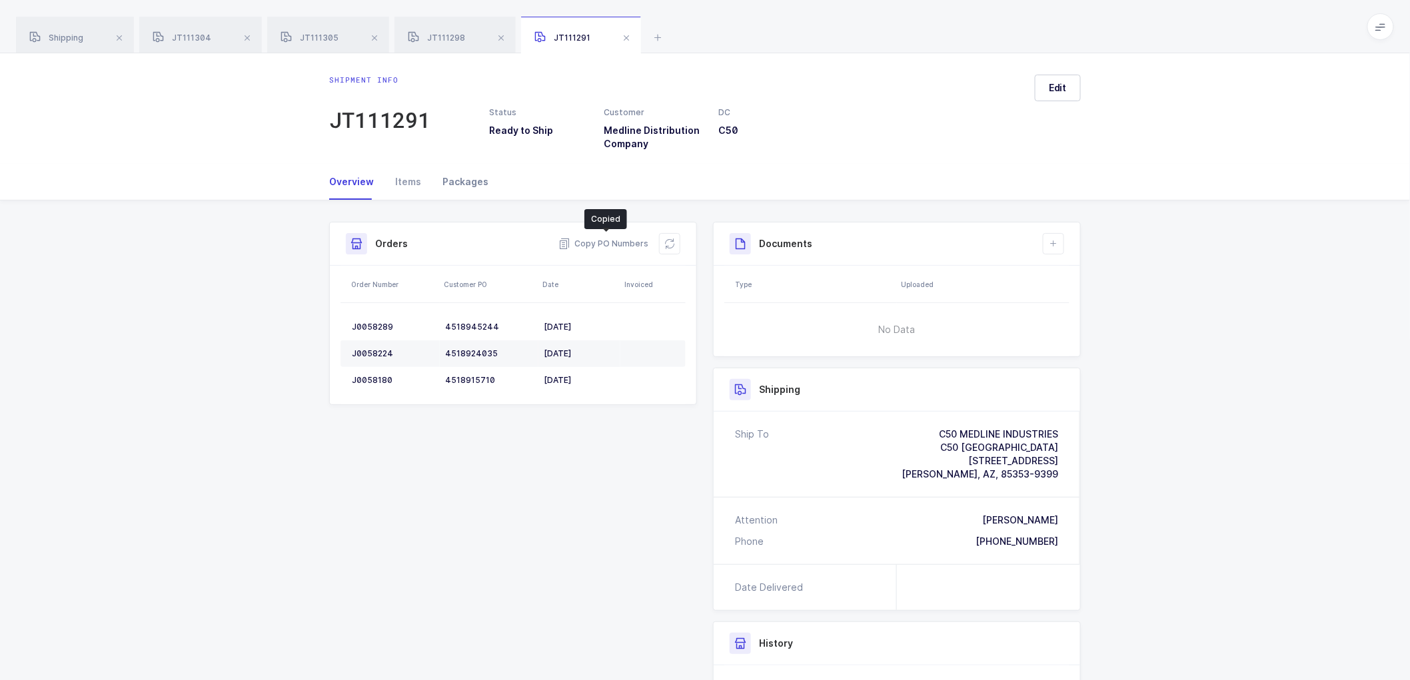
drag, startPoint x: 468, startPoint y: 175, endPoint x: 987, endPoint y: 281, distance: 529.9
click at [469, 175] on div "Packages" at bounding box center [460, 182] width 57 height 36
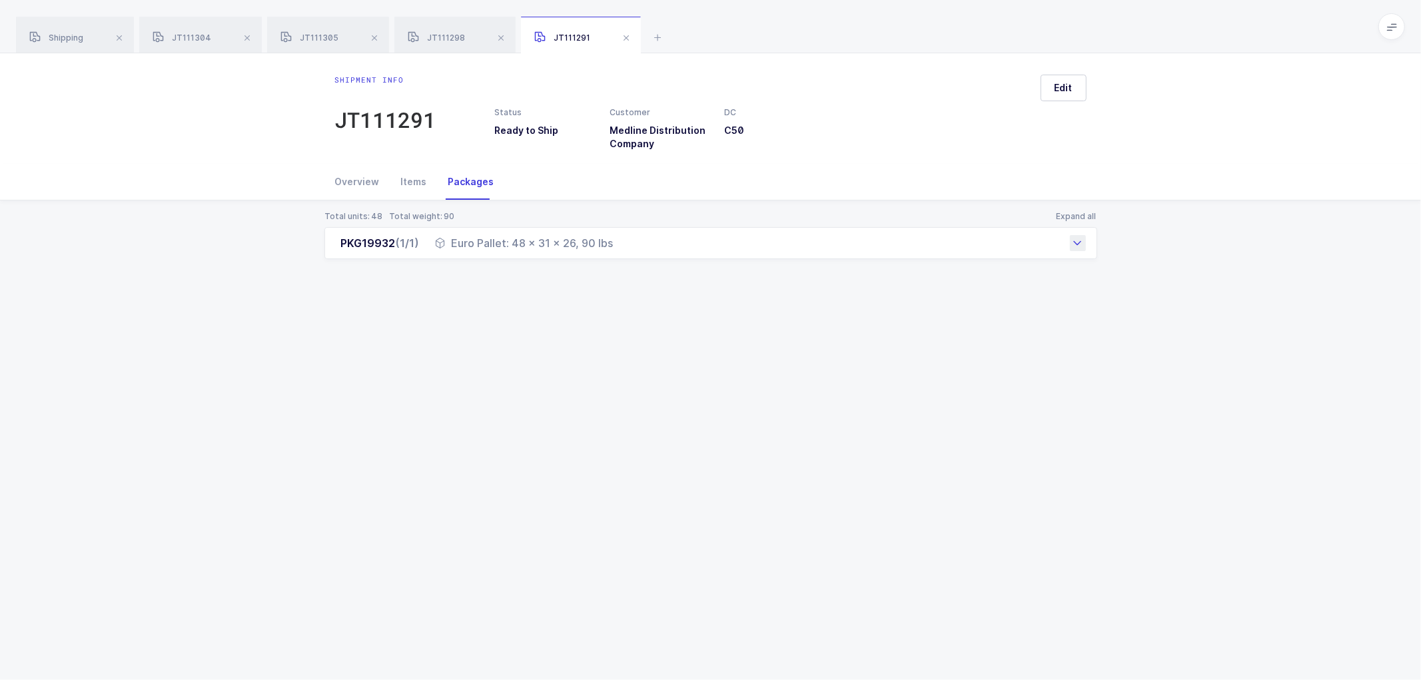
drag, startPoint x: 358, startPoint y: 245, endPoint x: 617, endPoint y: 248, distance: 259.2
click at [617, 248] on div "PKG19932 (1/1) Euro Pallet: 48 x 31 x 26, 90 lbs" at bounding box center [710, 243] width 773 height 32
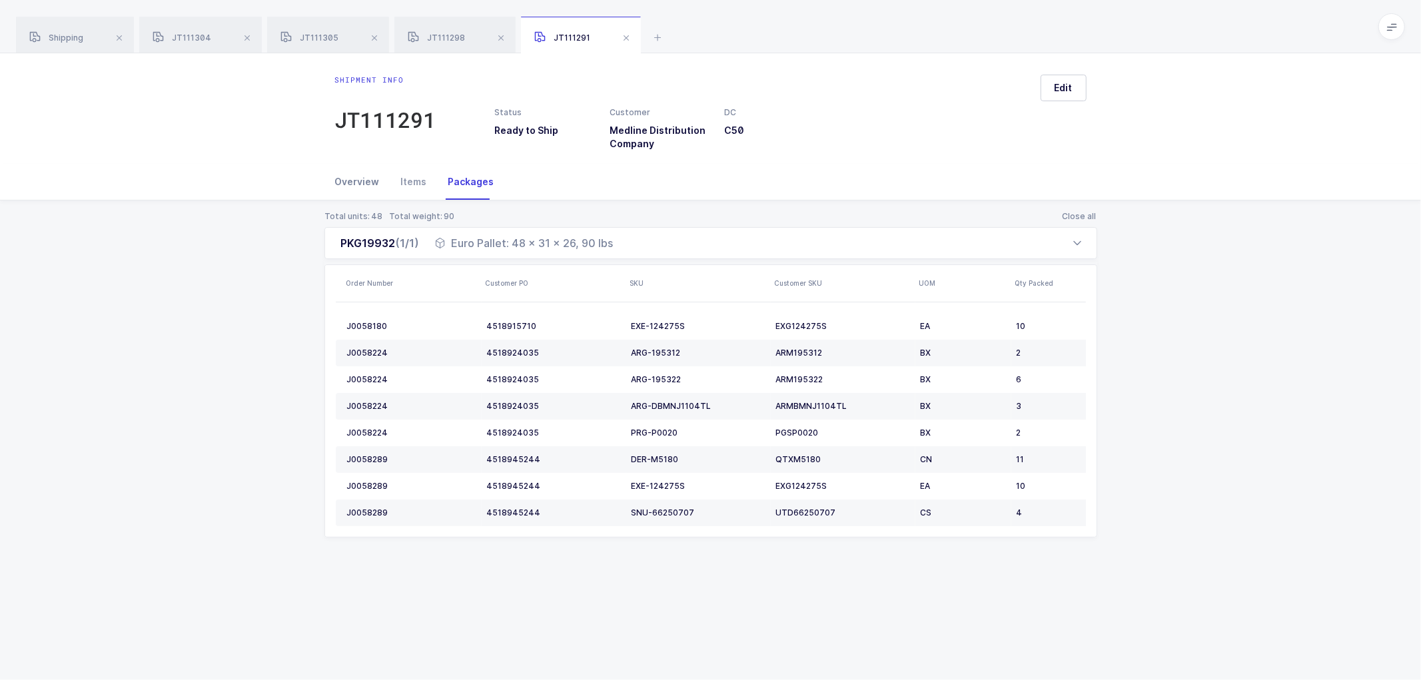
drag, startPoint x: 321, startPoint y: 193, endPoint x: 345, endPoint y: 190, distance: 24.2
click at [322, 192] on div "Overview Items Packages" at bounding box center [710, 182] width 1421 height 37
drag, startPoint x: 333, startPoint y: 242, endPoint x: 621, endPoint y: 251, distance: 288.0
click at [621, 251] on div "PKG19932 (1/1) Euro Pallet: 48 x 31 x 26, 90 lbs" at bounding box center [710, 243] width 773 height 32
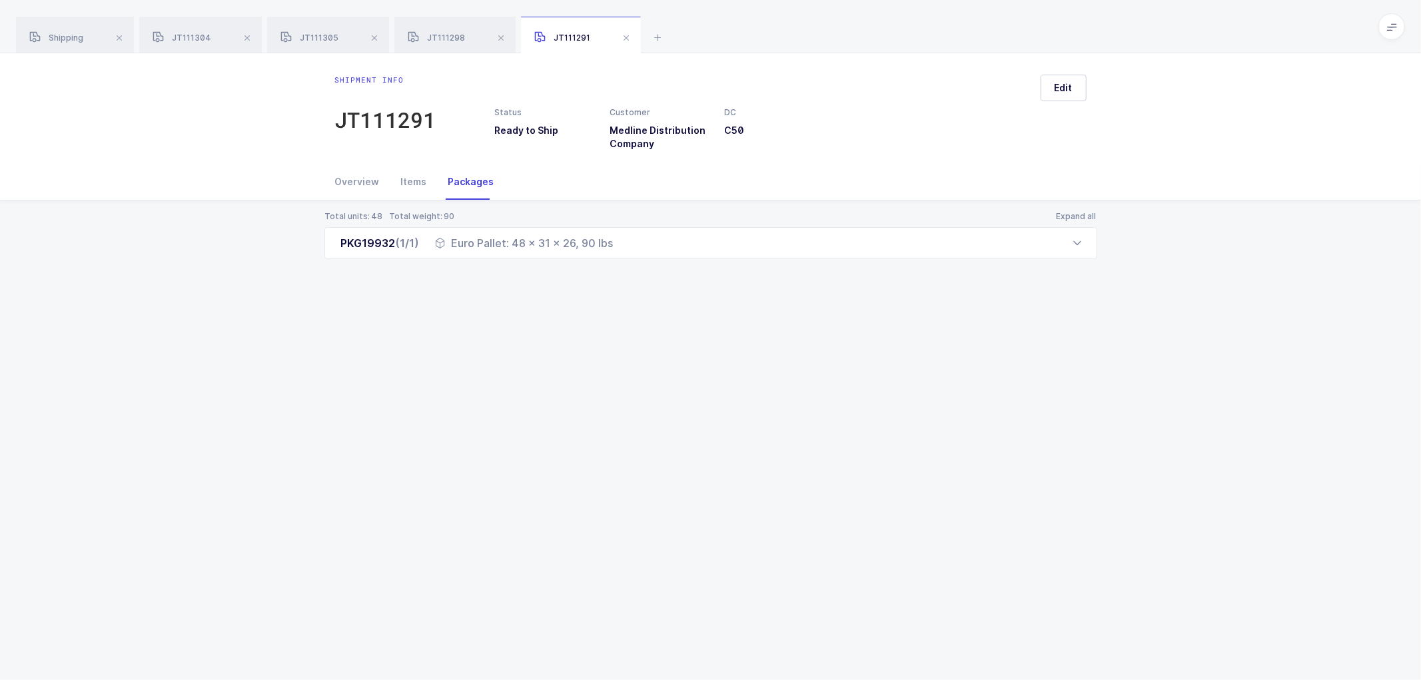
drag, startPoint x: 65, startPoint y: 35, endPoint x: 137, endPoint y: 40, distance: 71.4
click at [65, 35] on span "Shipping" at bounding box center [56, 38] width 54 height 10
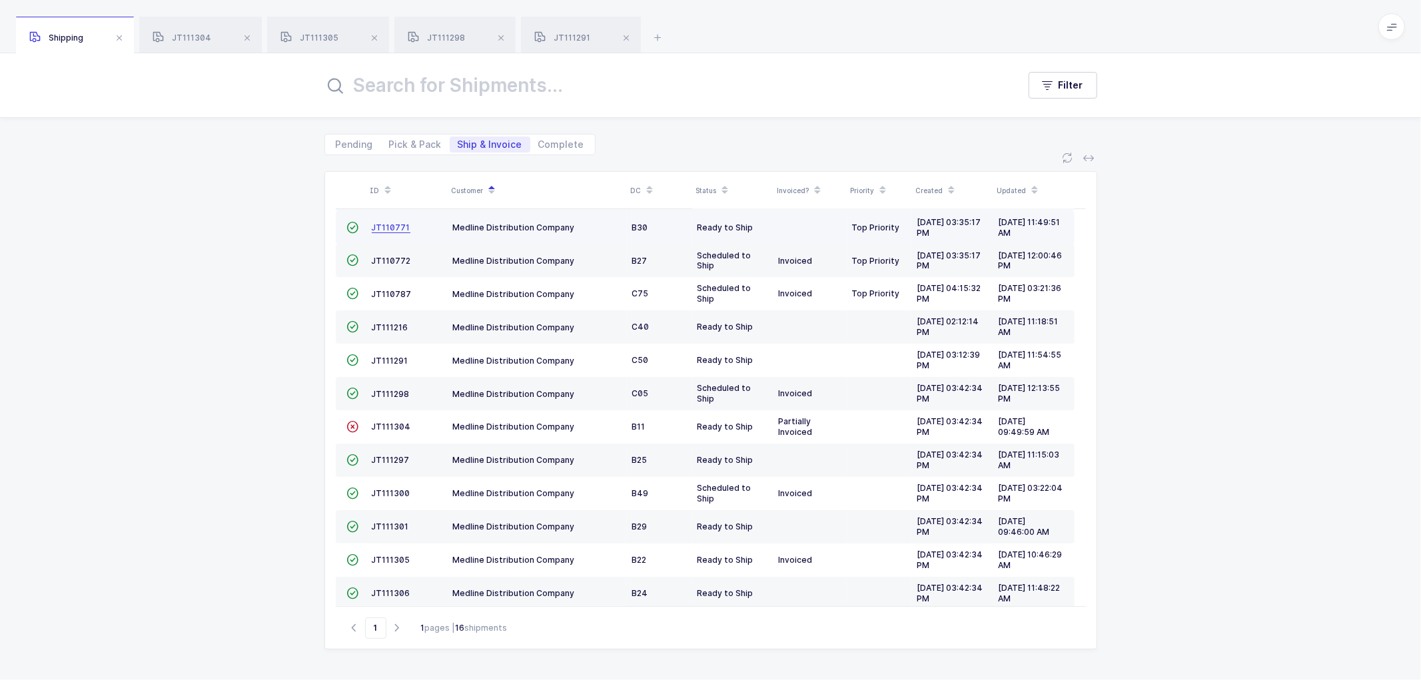
click at [384, 225] on span "JT110771" at bounding box center [391, 228] width 39 height 10
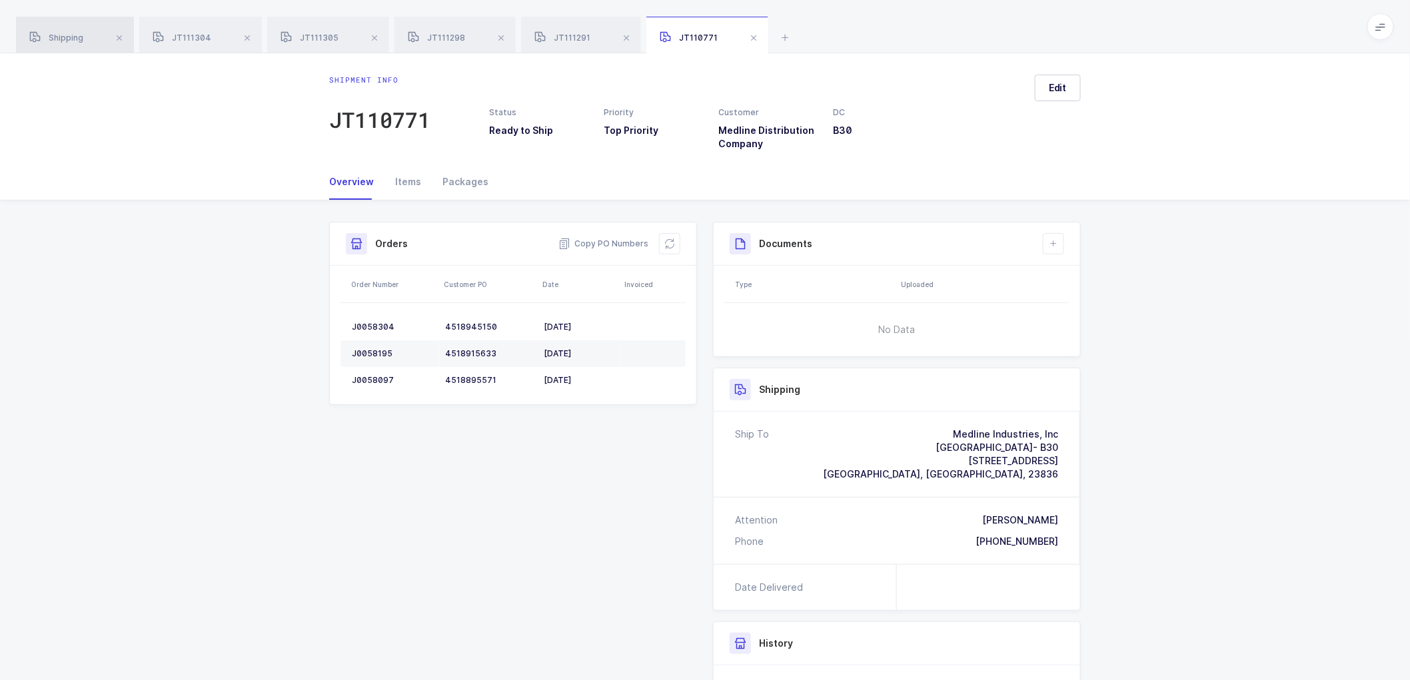
click at [70, 38] on span "Shipping" at bounding box center [56, 38] width 54 height 10
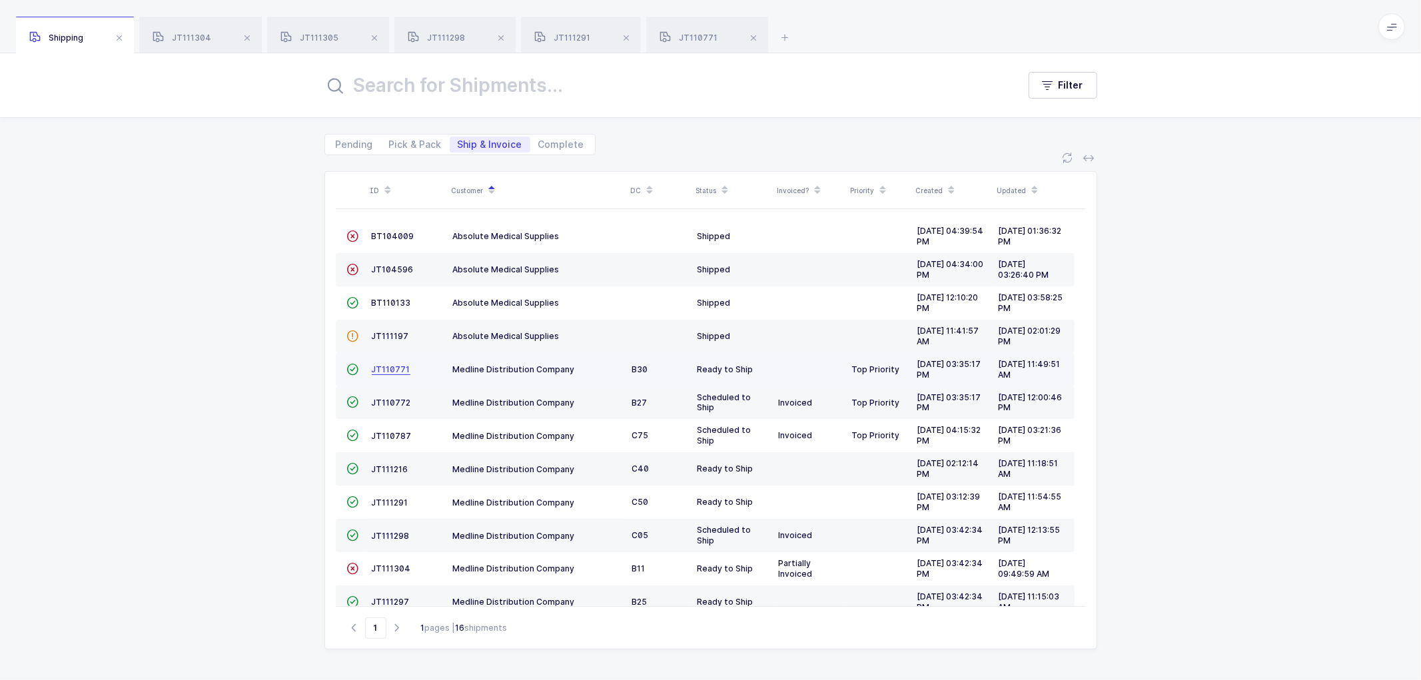
click at [385, 364] on span "JT110771" at bounding box center [391, 369] width 39 height 10
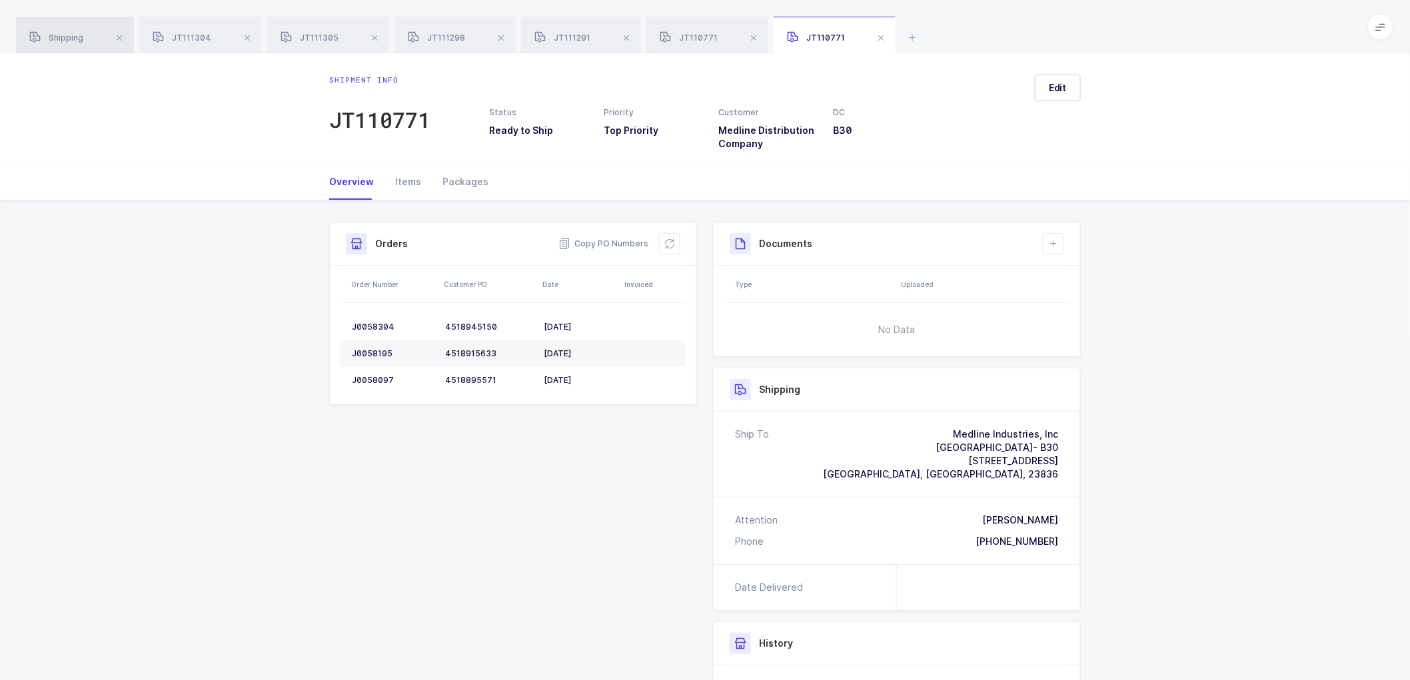
click at [57, 37] on span "Shipping" at bounding box center [56, 38] width 54 height 10
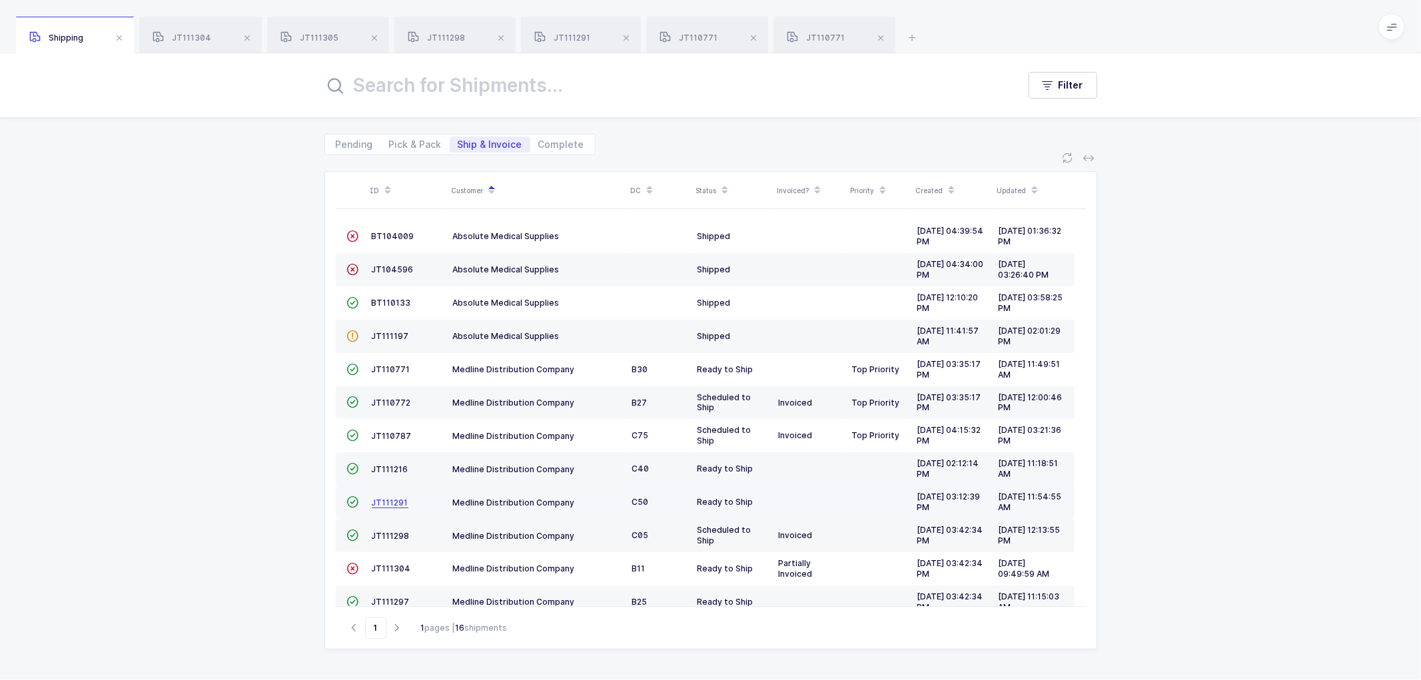
click at [388, 502] on span "JT111291" at bounding box center [390, 503] width 37 height 10
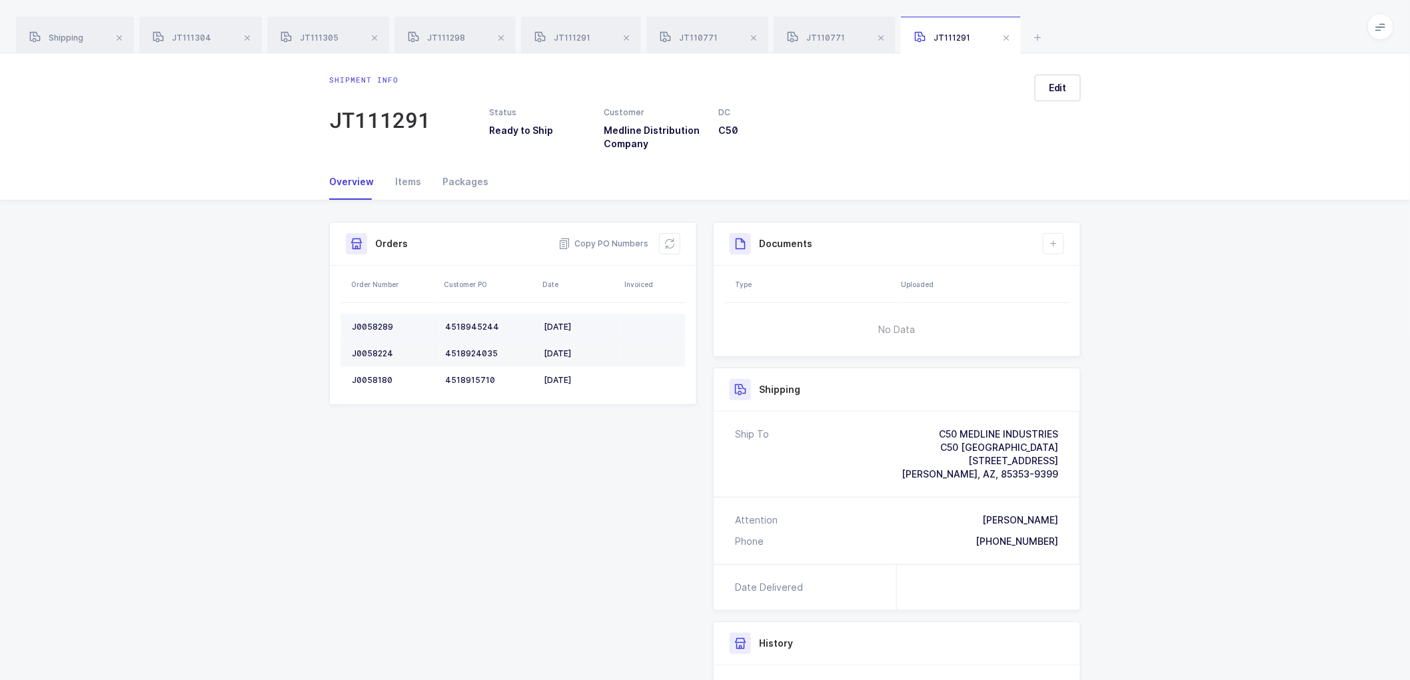
click at [371, 322] on div "J0058289" at bounding box center [393, 327] width 83 height 11
click at [370, 354] on div "J0058224" at bounding box center [393, 353] width 83 height 11
click at [374, 375] on div "J0058180" at bounding box center [393, 380] width 83 height 11
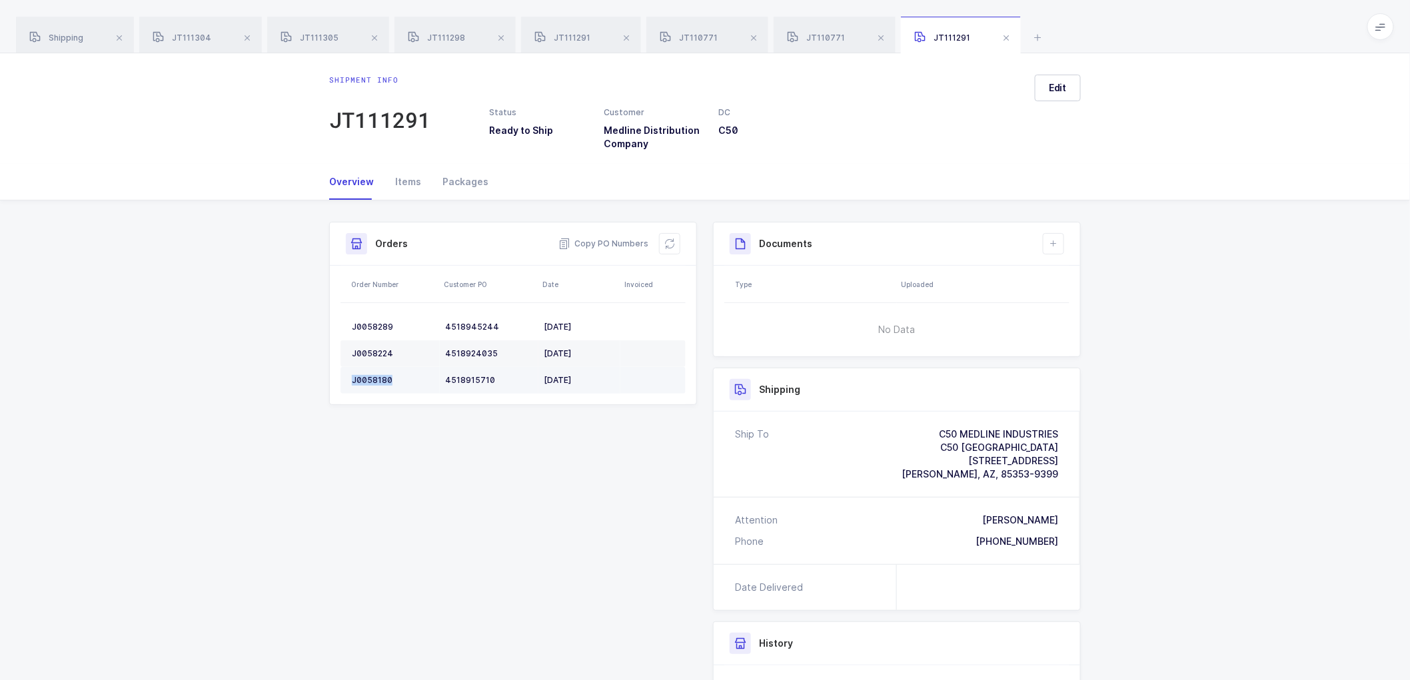
click at [374, 375] on div "J0058180" at bounding box center [393, 380] width 83 height 11
click at [666, 247] on icon at bounding box center [669, 244] width 11 height 11
click at [1056, 82] on span "Edit" at bounding box center [1058, 87] width 18 height 13
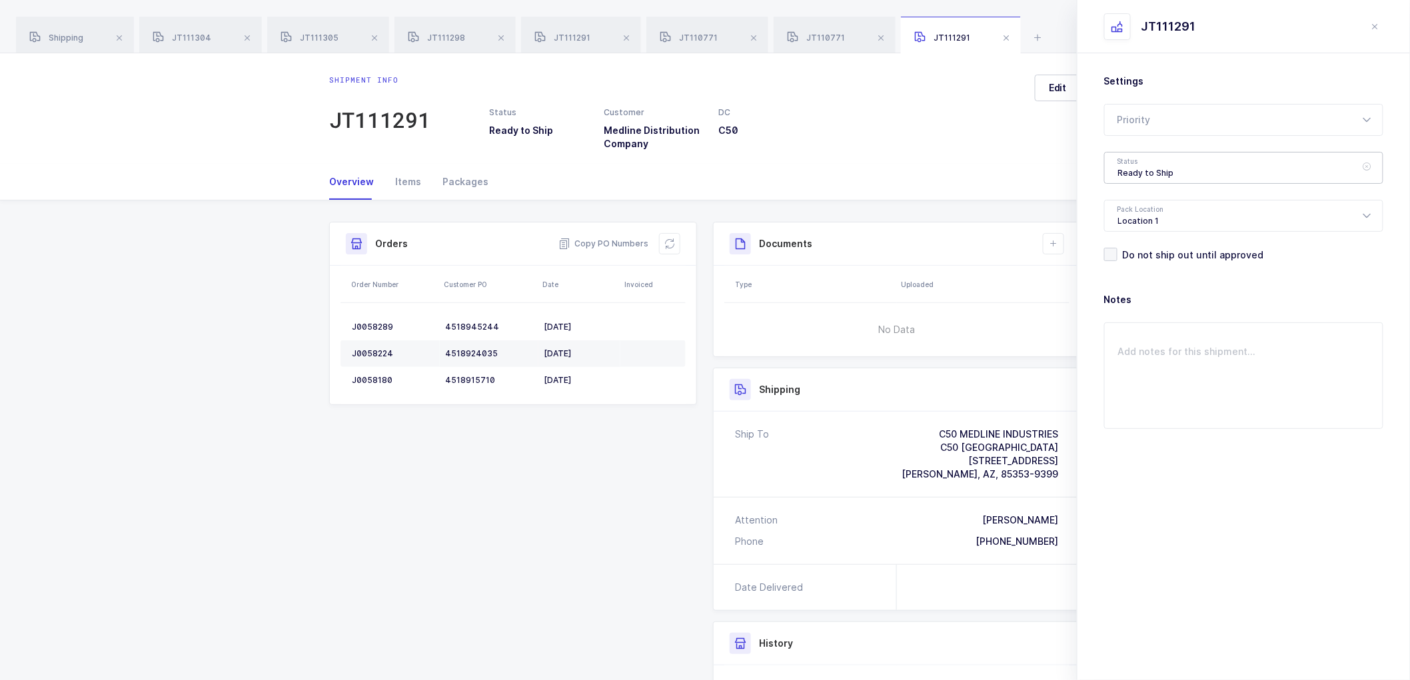
click at [1133, 173] on div "Ready to Ship" at bounding box center [1243, 168] width 279 height 32
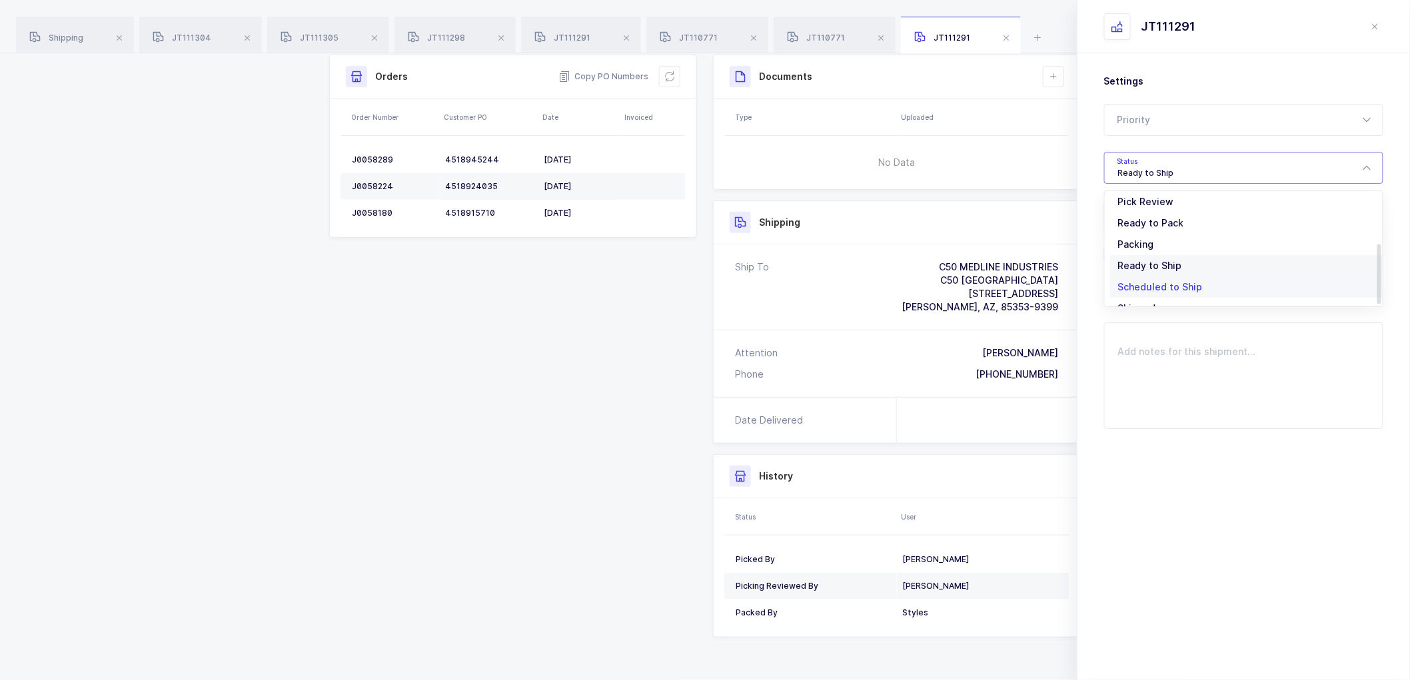
scroll to position [110, 0]
click at [1137, 243] on span "Scheduled to Ship" at bounding box center [1160, 248] width 85 height 11
type input "Scheduled to Ship"
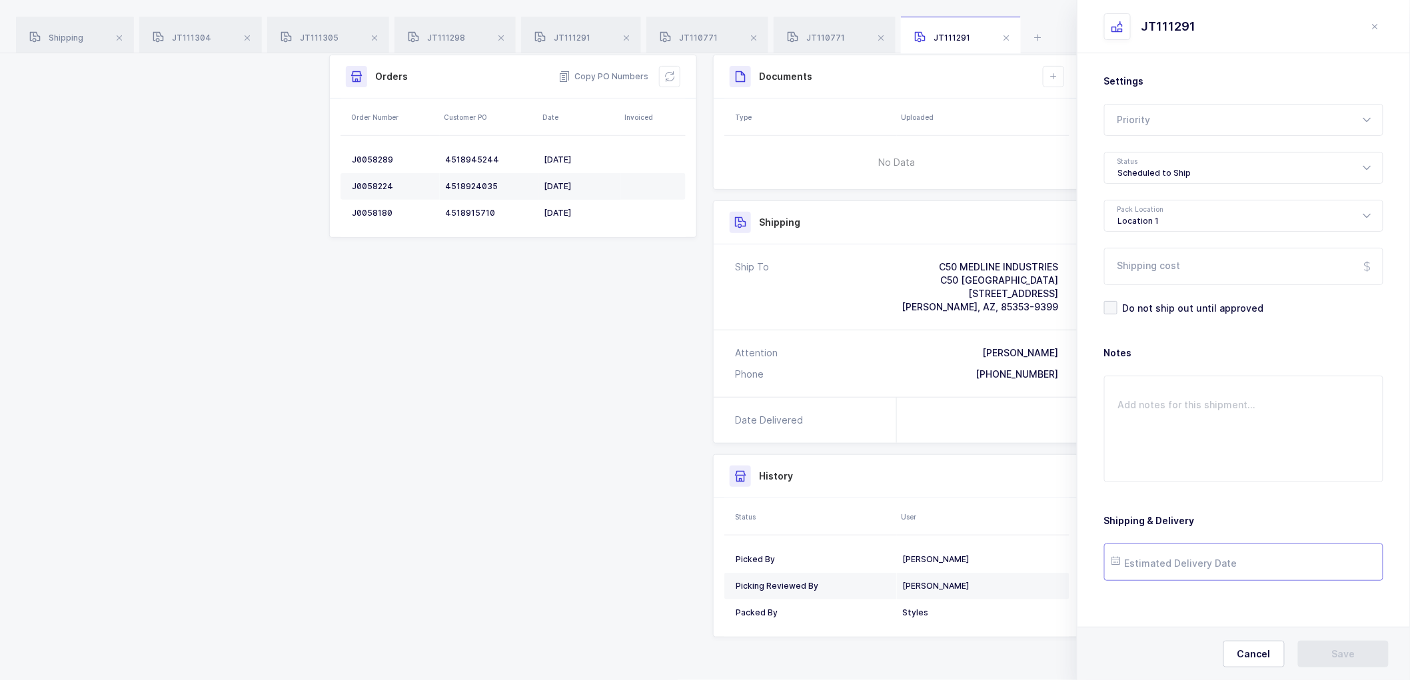
click at [1178, 571] on input "text" at bounding box center [1243, 562] width 279 height 37
click at [1263, 460] on span "22" at bounding box center [1268, 462] width 16 height 16
type input "[DATE]"
click at [1324, 650] on button "Save" at bounding box center [1343, 654] width 91 height 27
click at [1058, 74] on icon at bounding box center [1053, 76] width 11 height 11
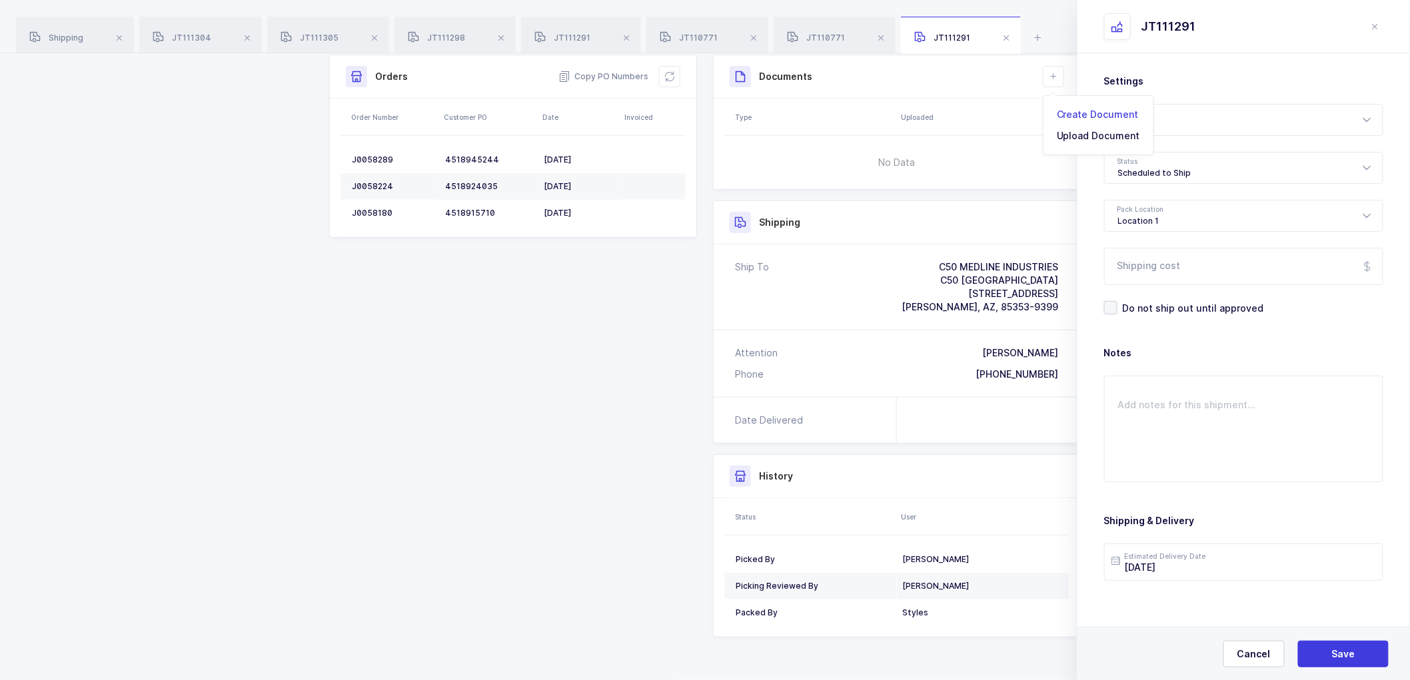
drag, startPoint x: 1117, startPoint y: 110, endPoint x: 1147, endPoint y: 118, distance: 30.4
click at [1117, 110] on li "Create Document" at bounding box center [1098, 114] width 99 height 21
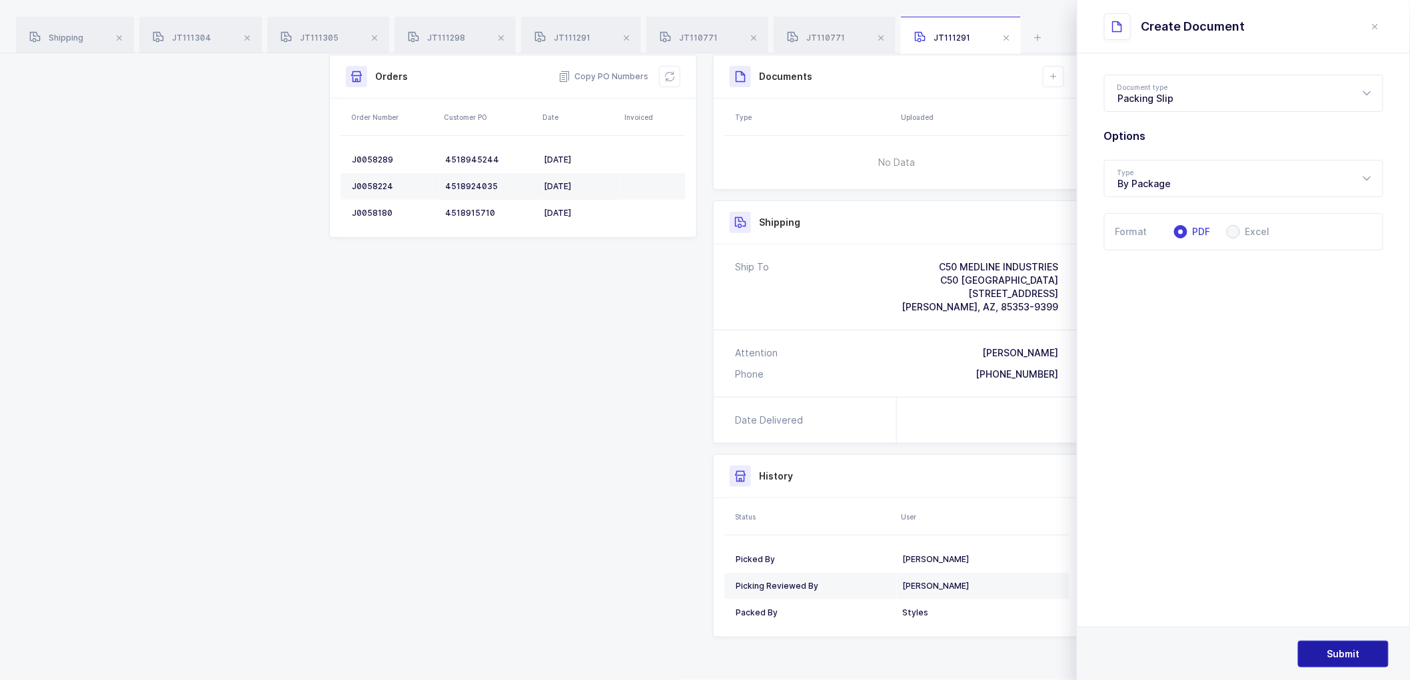
click at [1338, 653] on span "Submit" at bounding box center [1343, 654] width 33 height 13
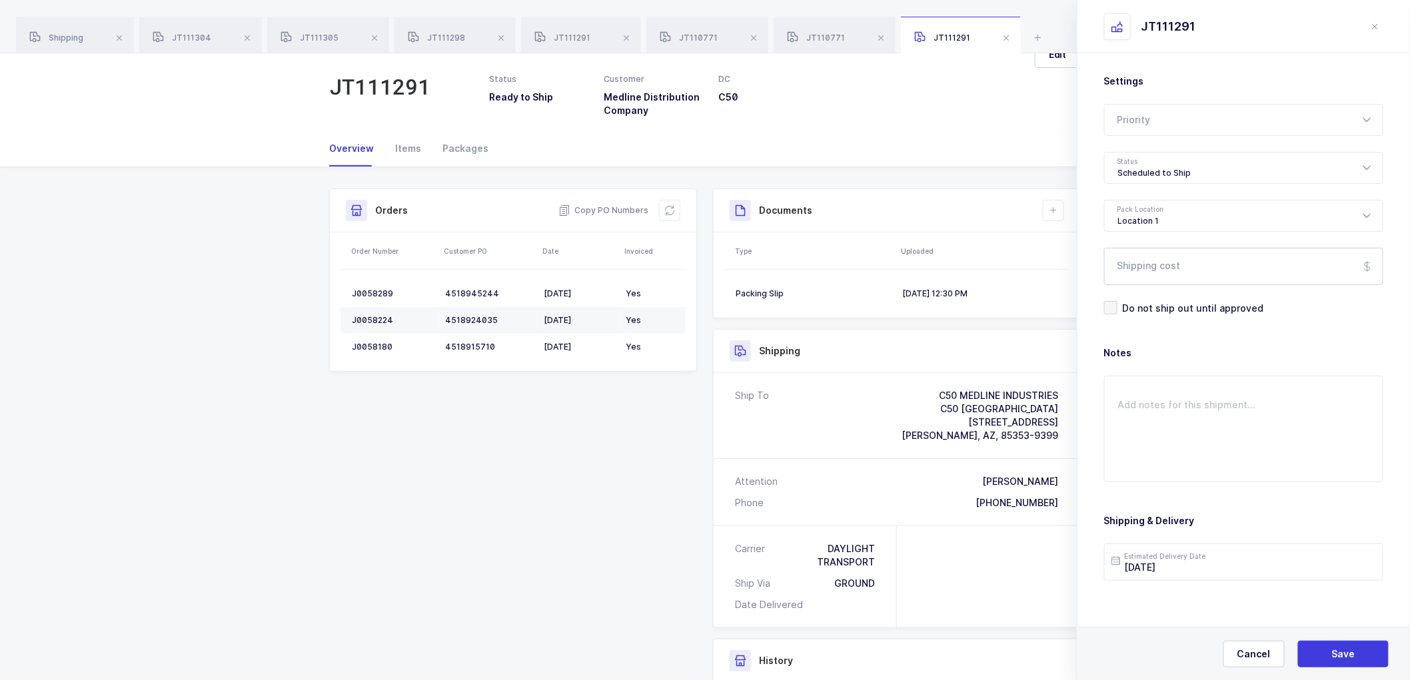
scroll to position [0, 0]
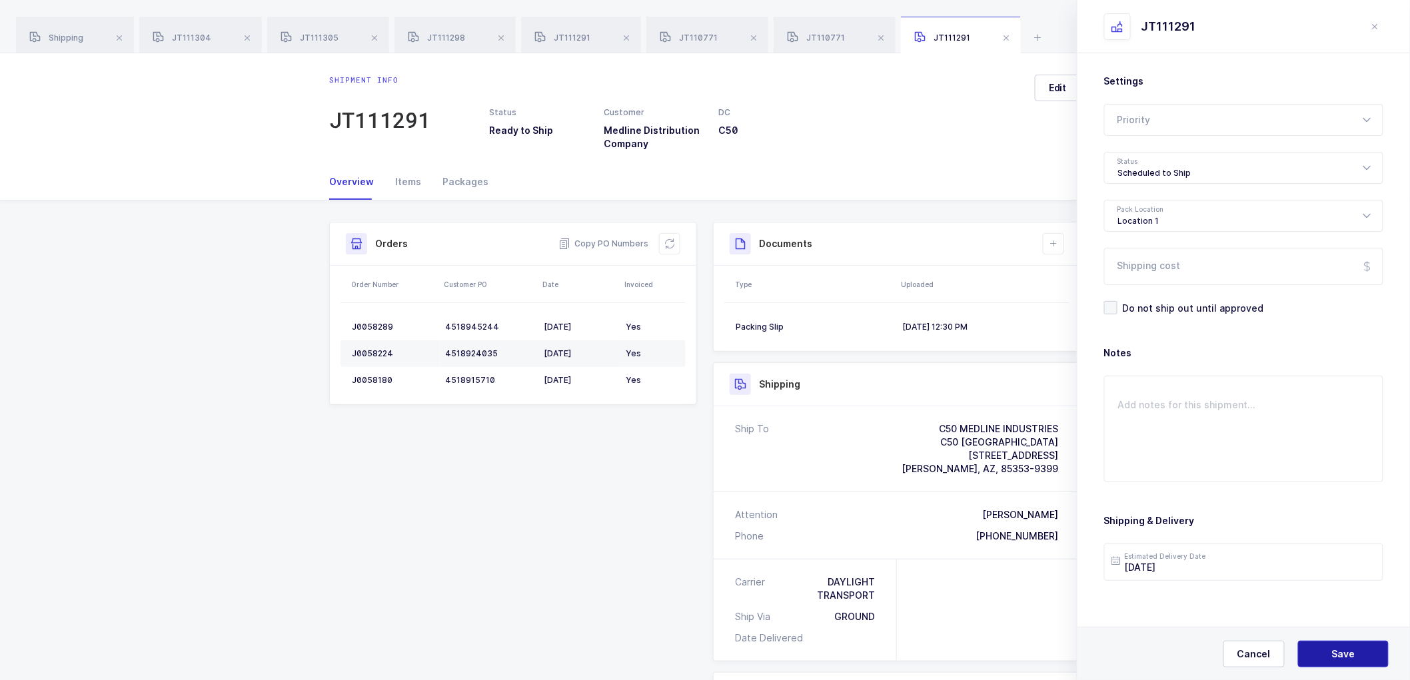
click at [1345, 649] on span "Save" at bounding box center [1343, 654] width 23 height 13
click at [243, 37] on span at bounding box center [247, 38] width 16 height 16
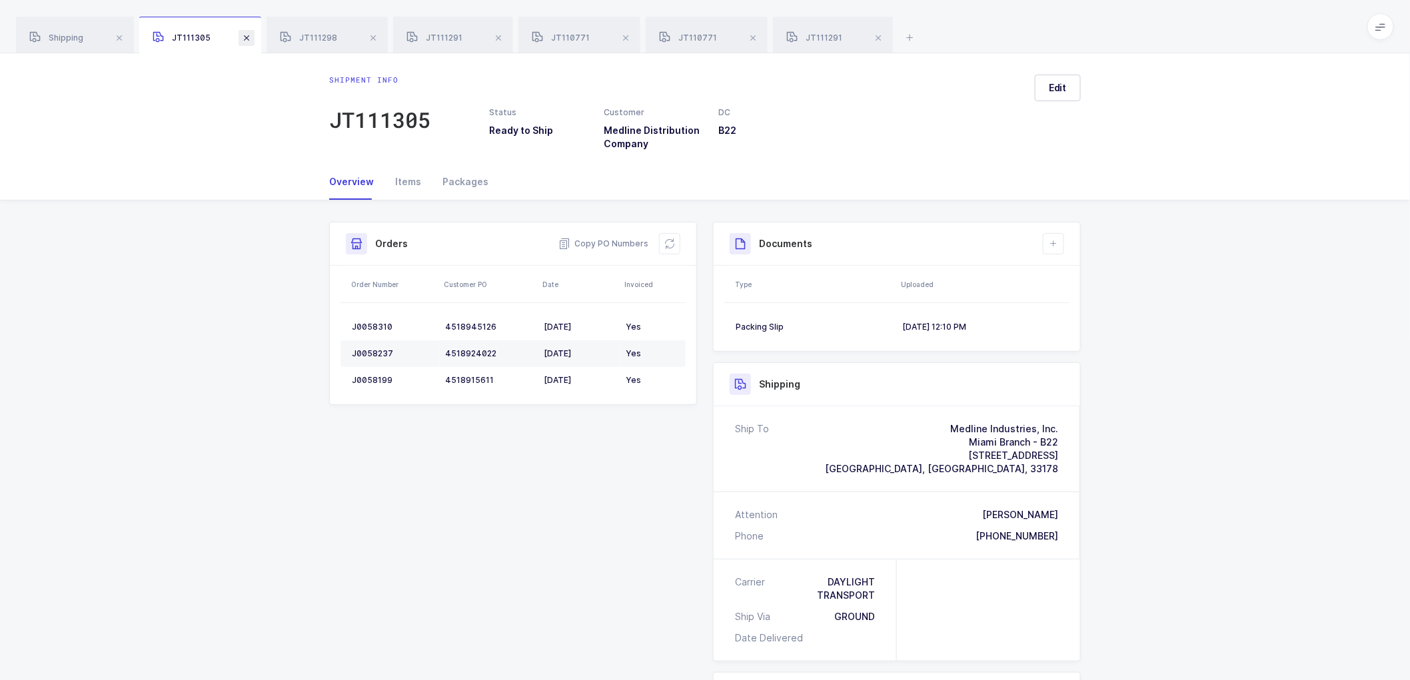
click at [245, 37] on span at bounding box center [247, 38] width 16 height 16
click at [245, 37] on span at bounding box center [246, 38] width 16 height 16
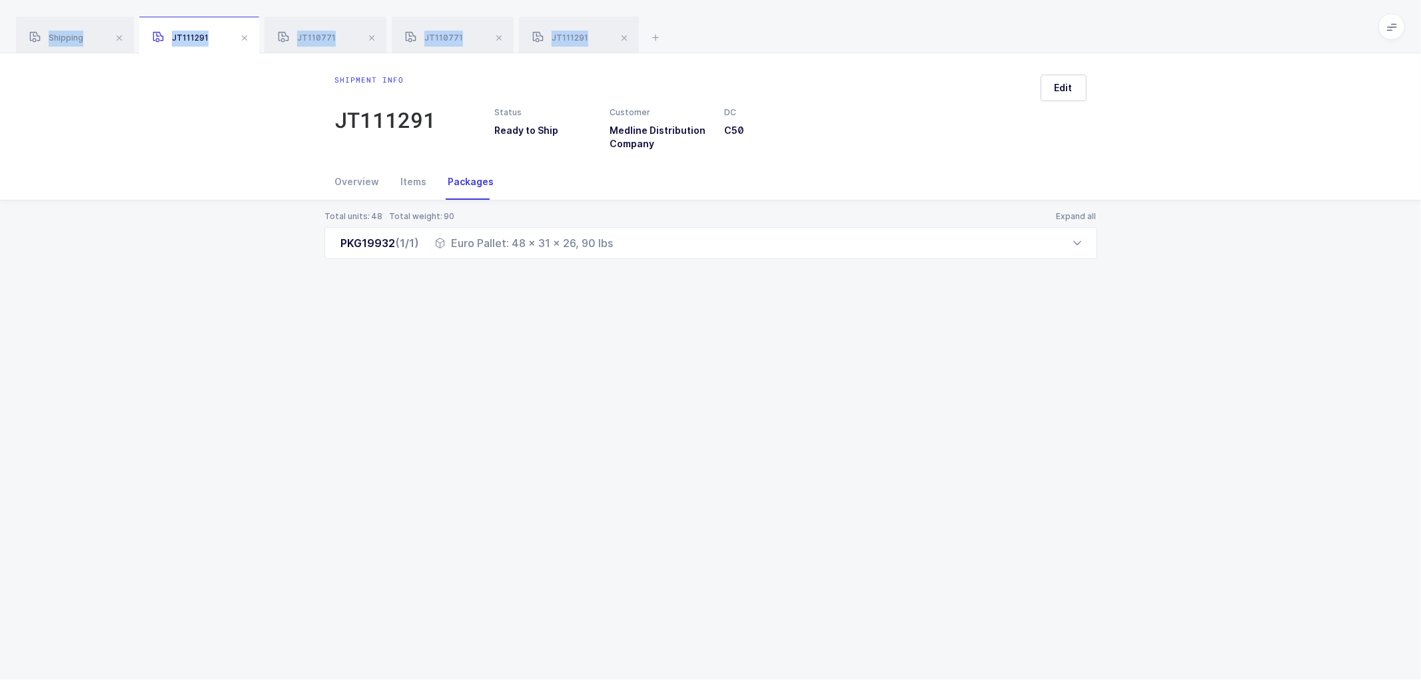
click at [245, 37] on span at bounding box center [245, 38] width 16 height 16
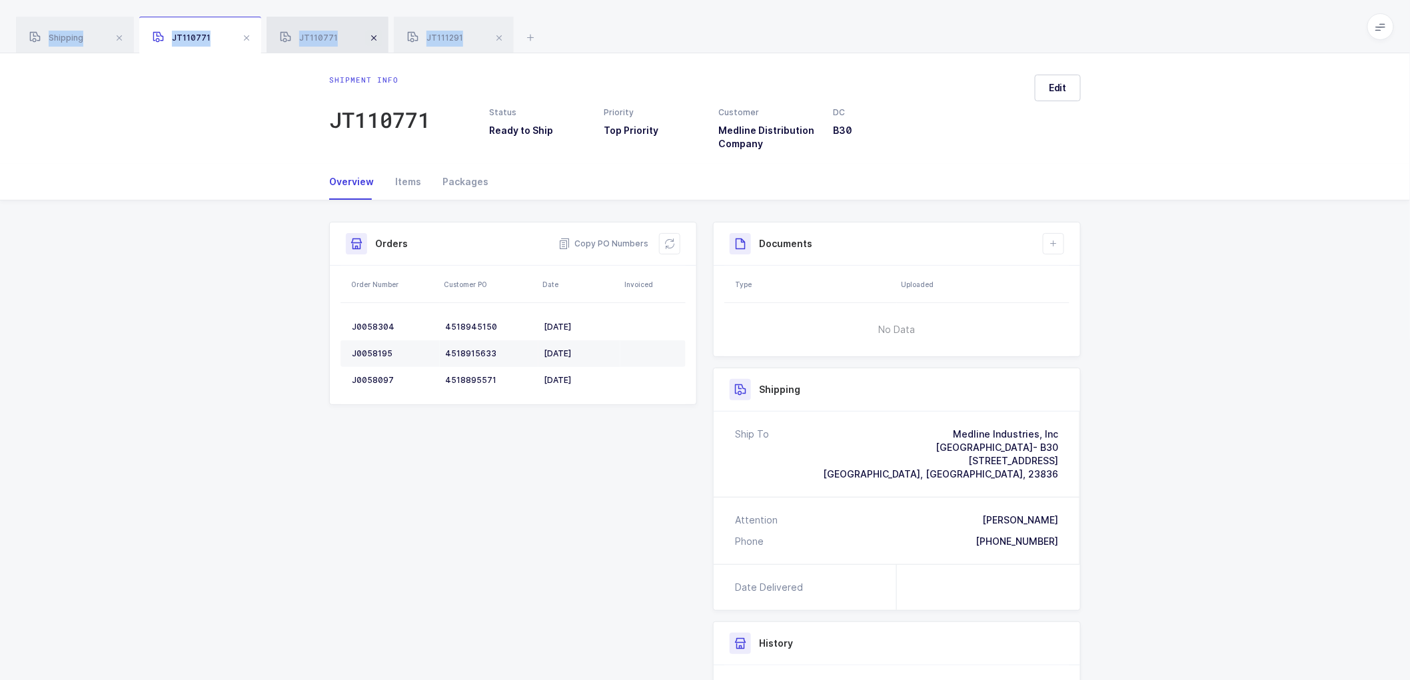
click at [243, 37] on span at bounding box center [247, 38] width 16 height 16
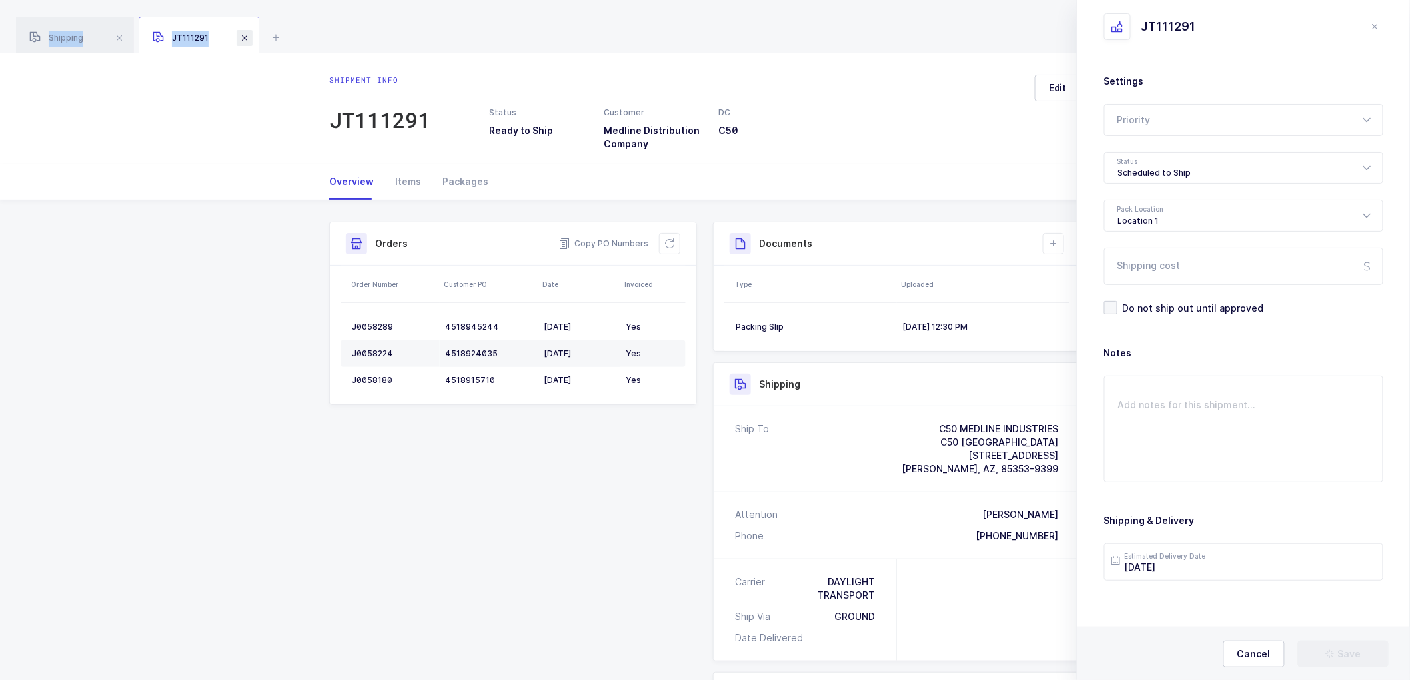
click at [242, 37] on span at bounding box center [245, 38] width 16 height 16
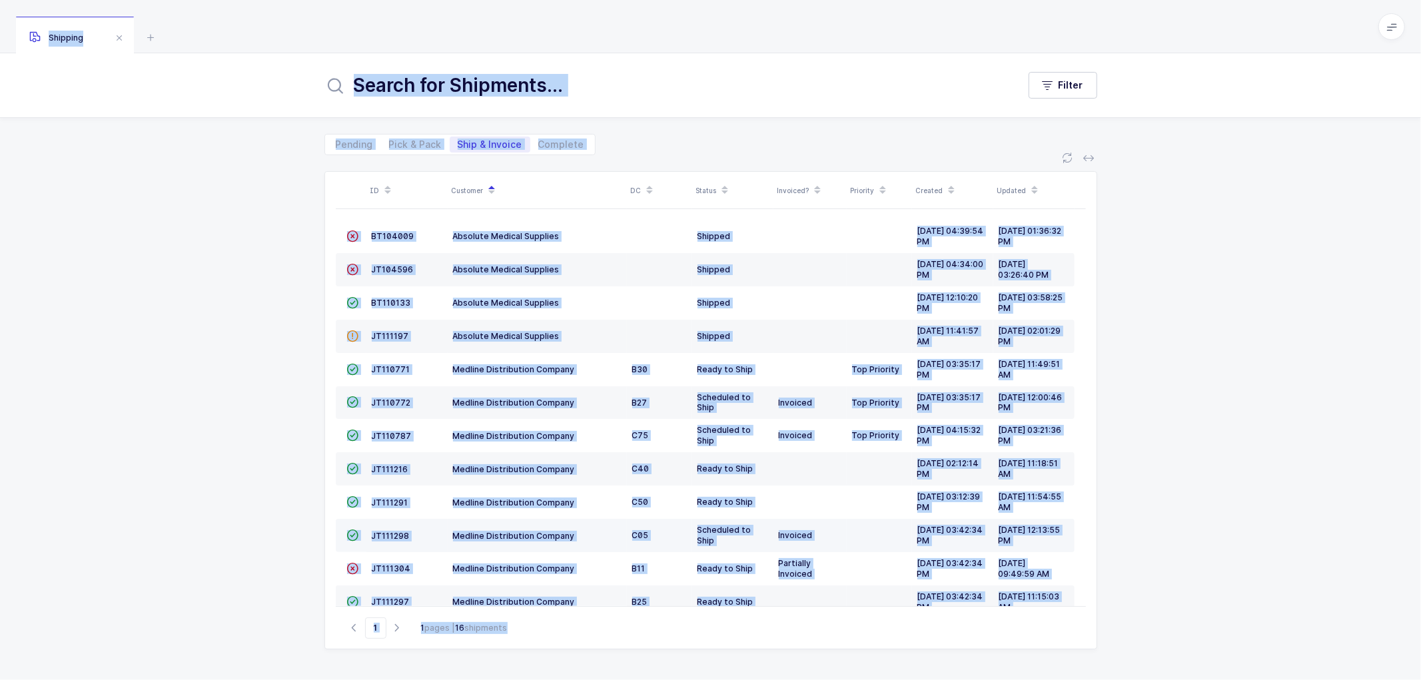
click at [385, 530] on td "JT111298" at bounding box center [406, 535] width 81 height 33
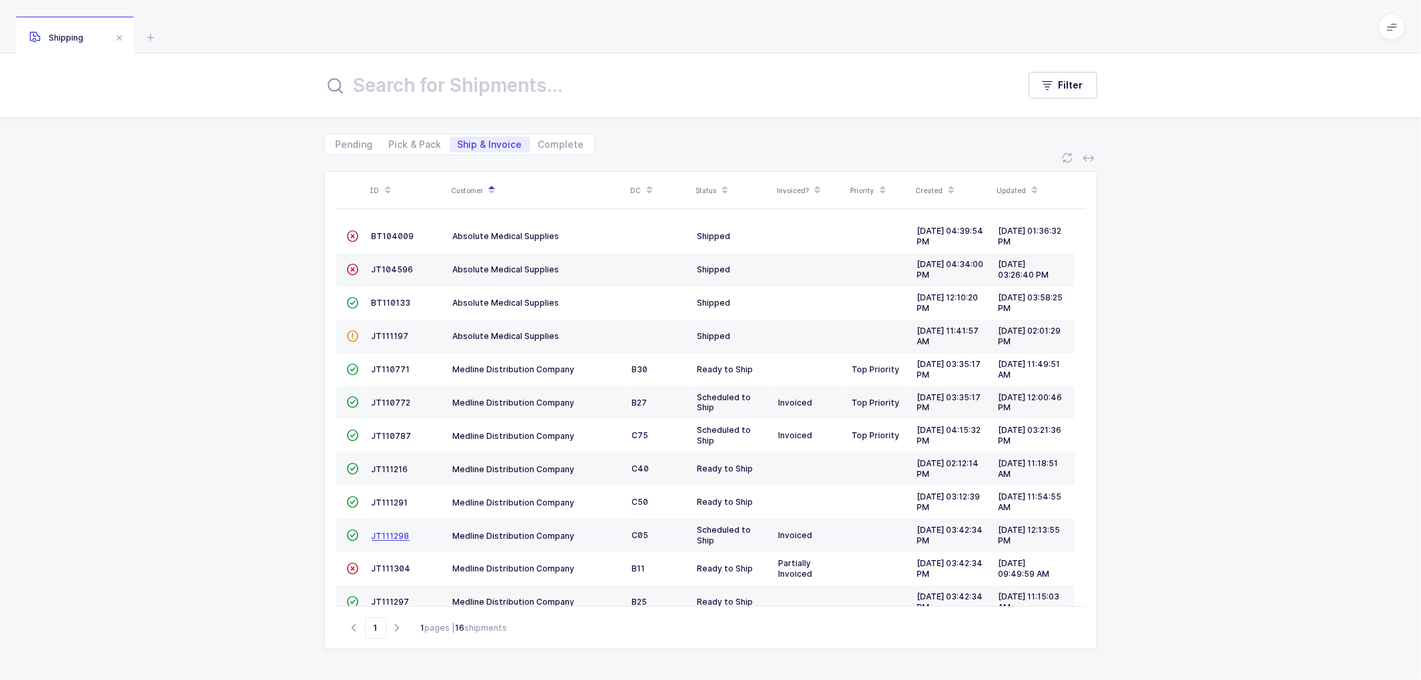
click at [390, 534] on span "JT111298" at bounding box center [391, 536] width 38 height 10
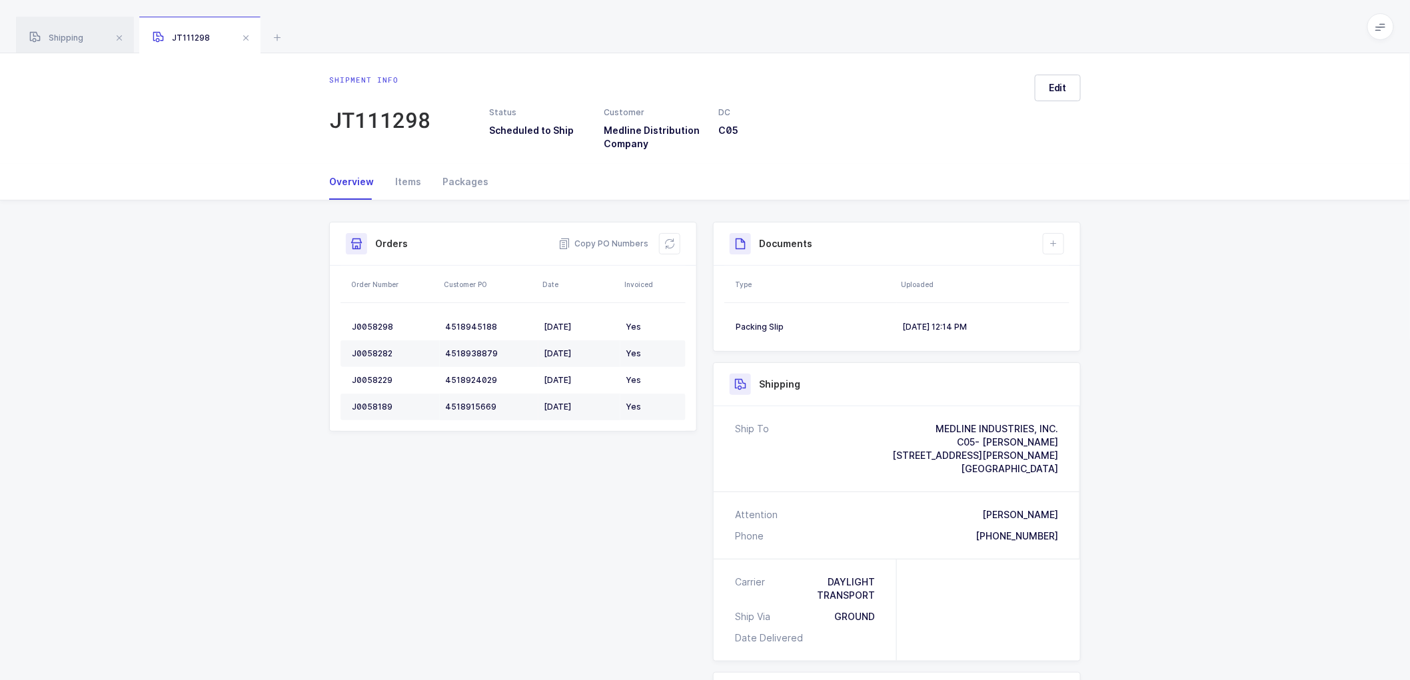
click at [1197, 404] on div "Shipment Info Shipment Number JT111298 Status Scheduled to Ship Customer Medlin…" at bounding box center [705, 550] width 1410 height 698
click at [1053, 84] on span "Edit" at bounding box center [1058, 87] width 18 height 13
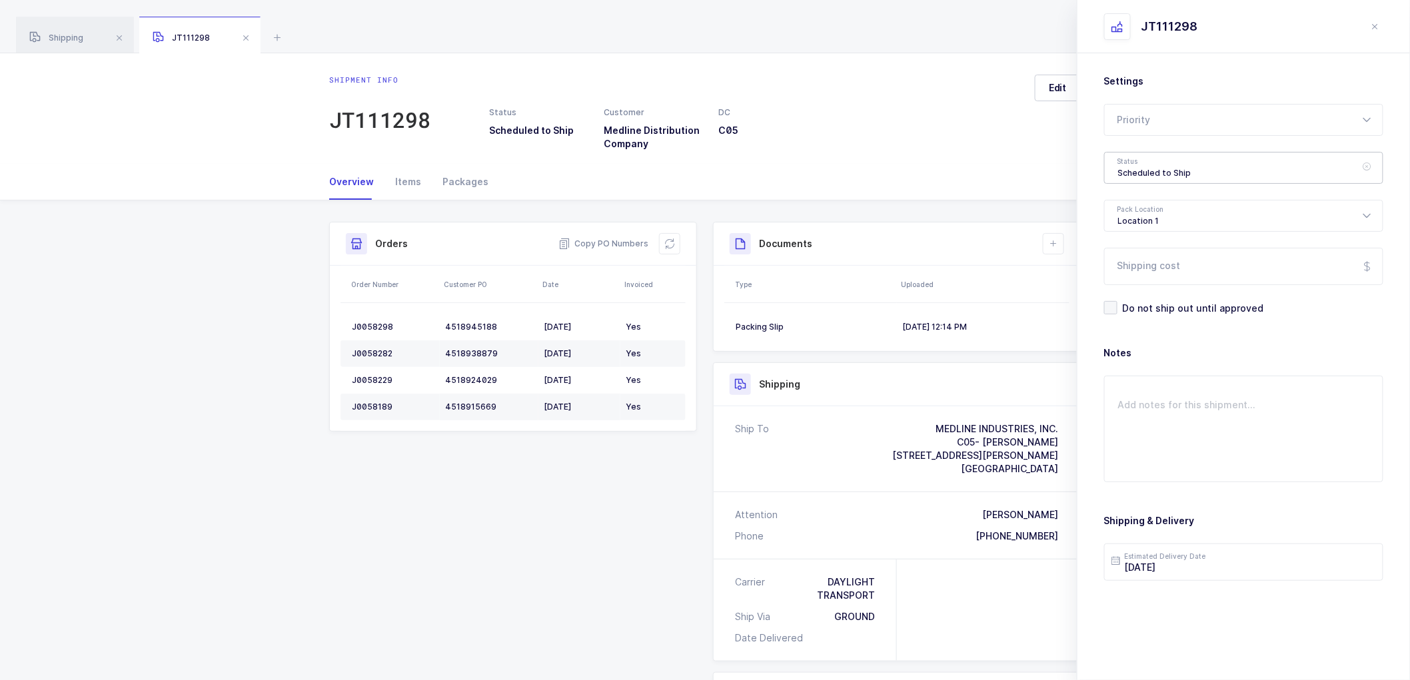
click at [1153, 165] on div "Scheduled to Ship" at bounding box center [1243, 168] width 279 height 32
click at [1146, 268] on span "Shipped" at bounding box center [1137, 270] width 38 height 11
type input "Shipped"
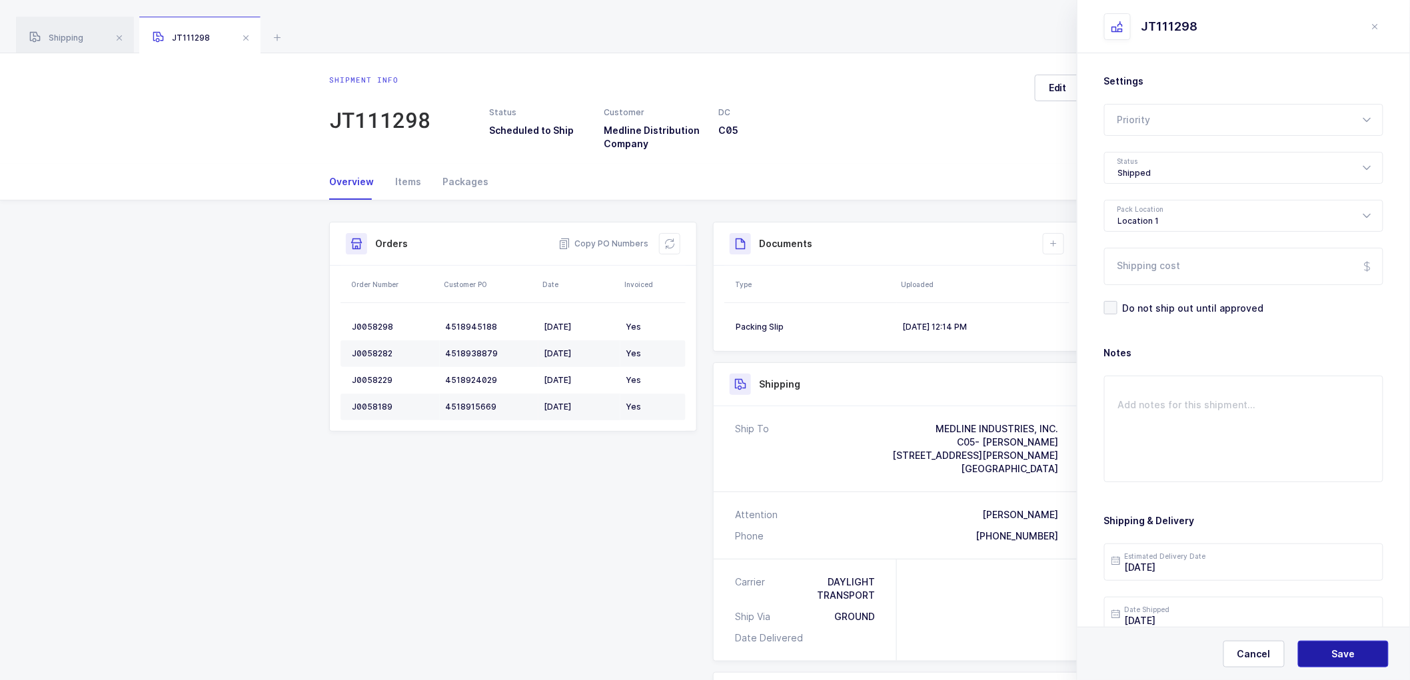
click at [1341, 652] on span "Save" at bounding box center [1343, 654] width 23 height 13
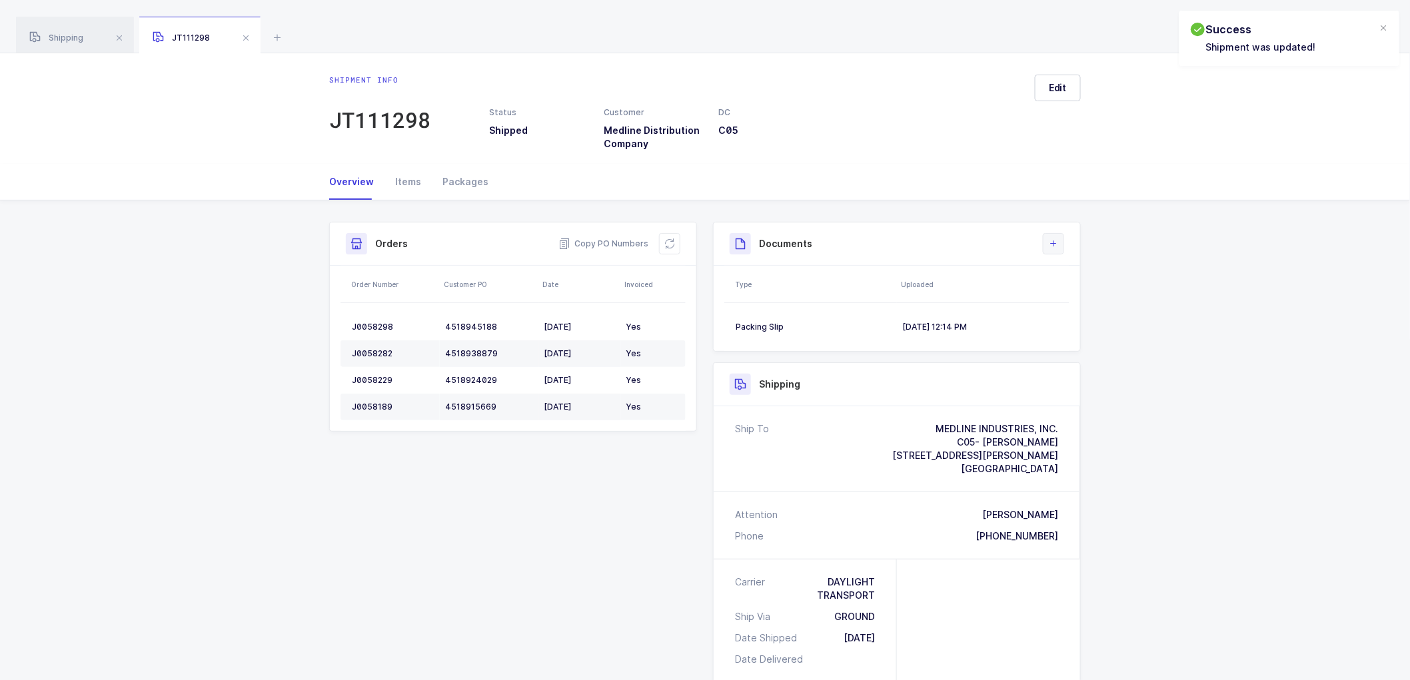
click at [1054, 245] on icon at bounding box center [1053, 244] width 11 height 11
click at [1097, 305] on li "Upload Document" at bounding box center [1098, 303] width 99 height 21
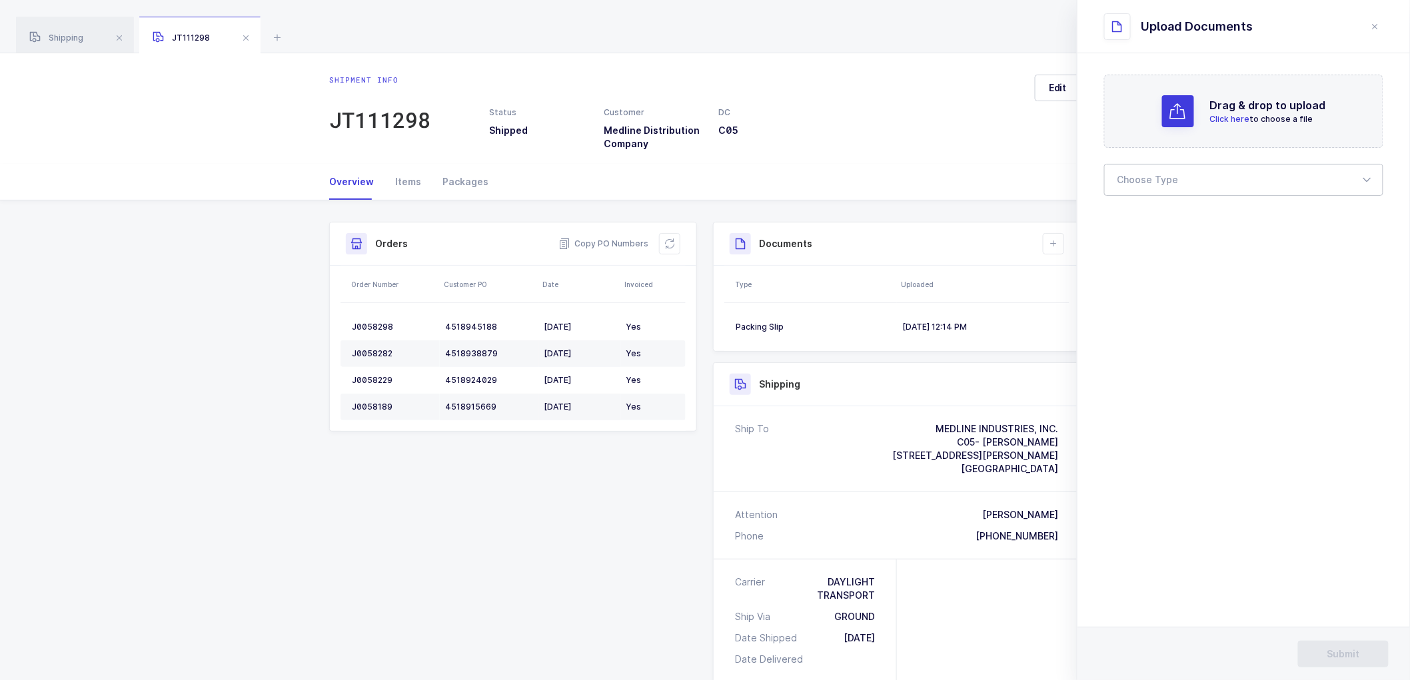
click at [1139, 176] on div at bounding box center [1243, 180] width 279 height 32
drag, startPoint x: 1141, startPoint y: 217, endPoint x: 991, endPoint y: 393, distance: 231.1
click at [1141, 219] on span "Bill of Lading" at bounding box center [1148, 221] width 60 height 11
type input "Bill of Lading"
click at [1334, 648] on span "Submit" at bounding box center [1343, 654] width 33 height 13
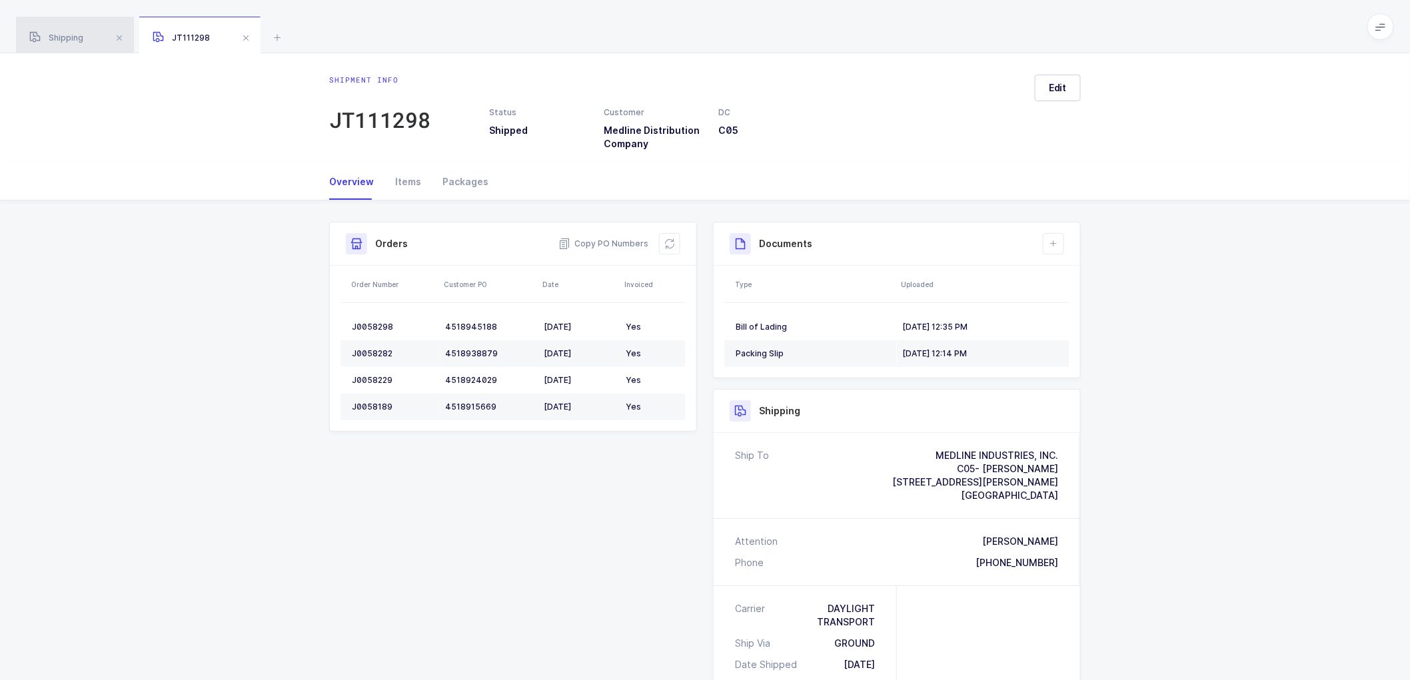
click at [64, 34] on span "Shipping" at bounding box center [56, 38] width 54 height 10
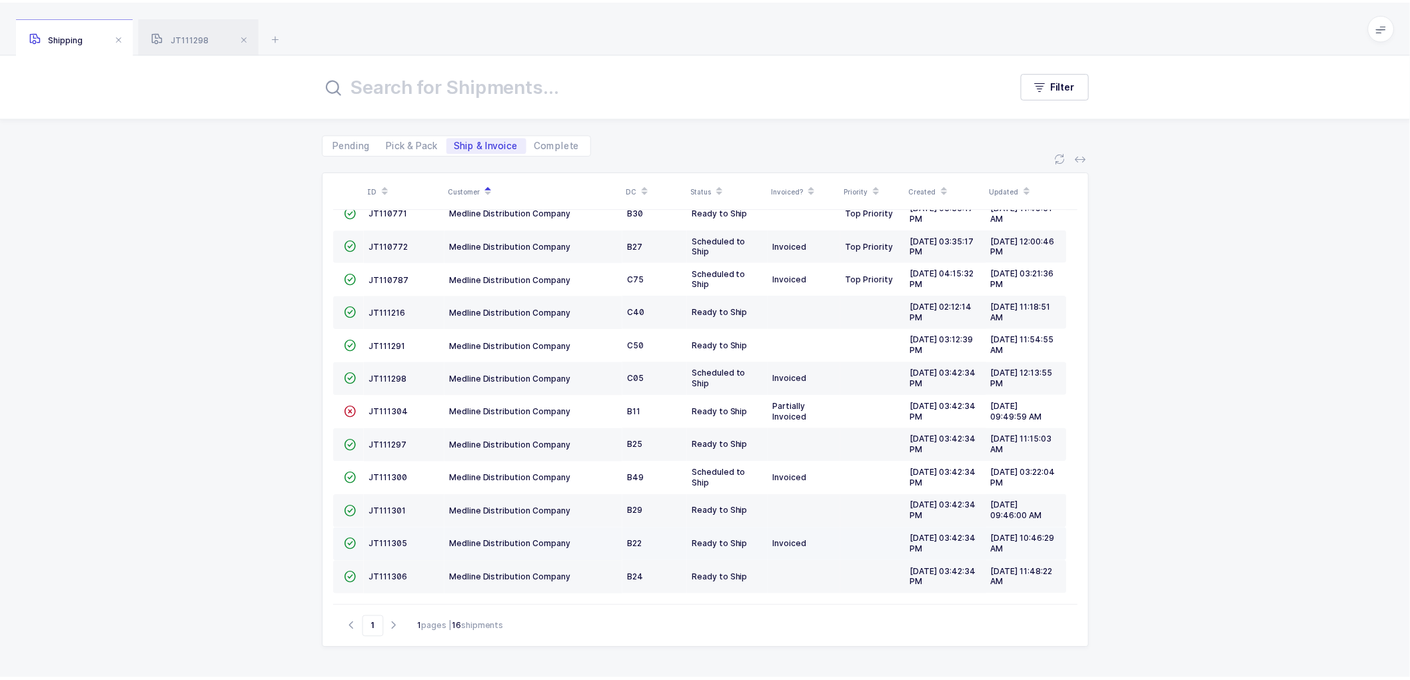
scroll to position [158, 0]
click at [382, 544] on span "JT111305" at bounding box center [391, 545] width 39 height 10
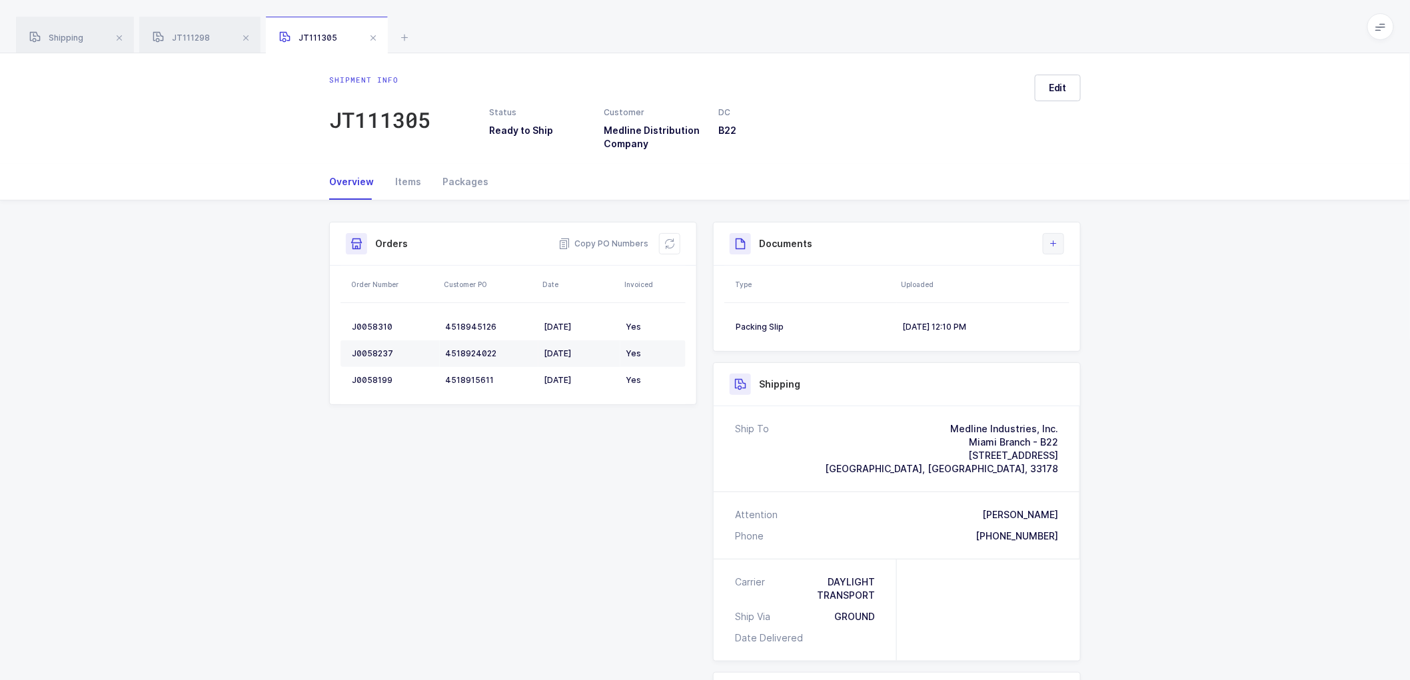
click at [1051, 239] on icon at bounding box center [1053, 244] width 11 height 11
click at [1081, 304] on li "Upload Document" at bounding box center [1098, 303] width 99 height 21
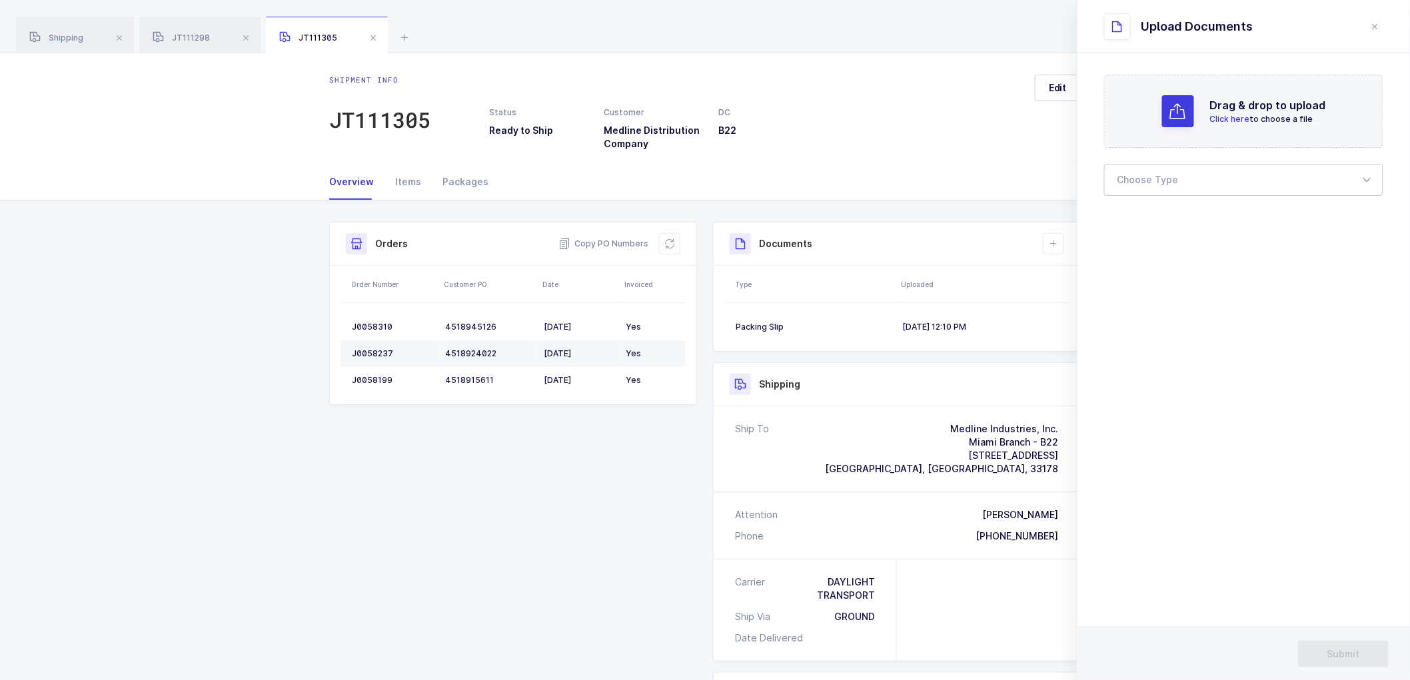
click at [1153, 181] on div at bounding box center [1243, 180] width 279 height 32
drag, startPoint x: 1161, startPoint y: 223, endPoint x: 1414, endPoint y: 271, distance: 257.0
click at [1166, 223] on span "Bill of Lading" at bounding box center [1148, 221] width 60 height 11
type input "Bill of Lading"
click at [1236, 283] on div "Drag & drop to upload Click here to choose a file Choose Type Bill of Lading Bi…" at bounding box center [1243, 169] width 332 height 233
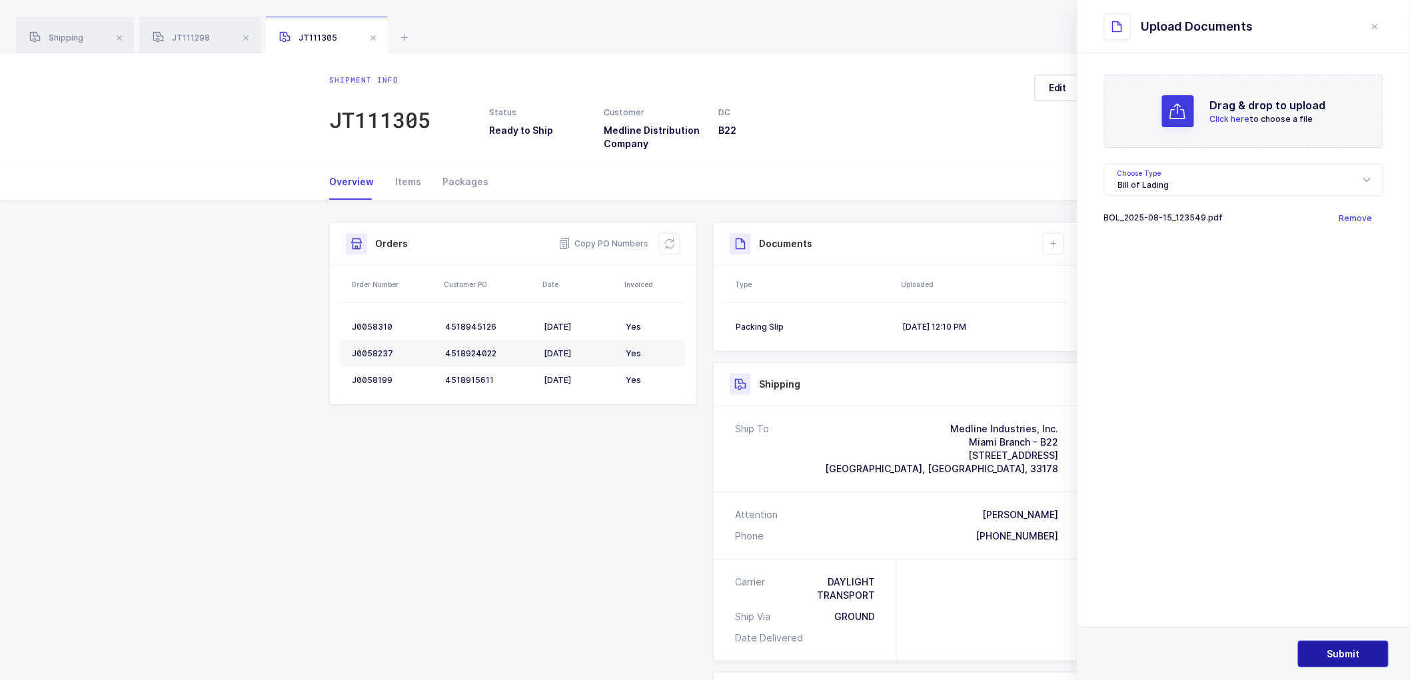
click at [1329, 652] on span "Submit" at bounding box center [1343, 654] width 33 height 13
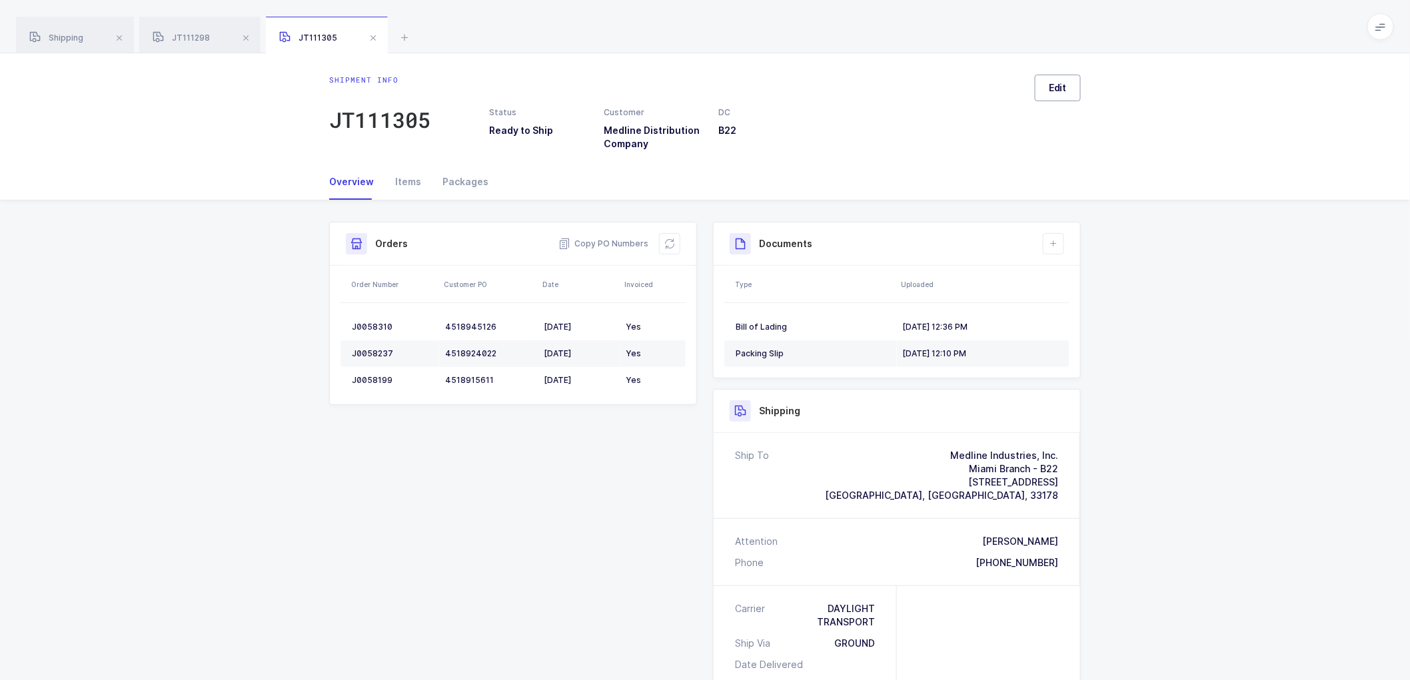
click at [1063, 85] on span "Edit" at bounding box center [1058, 87] width 18 height 13
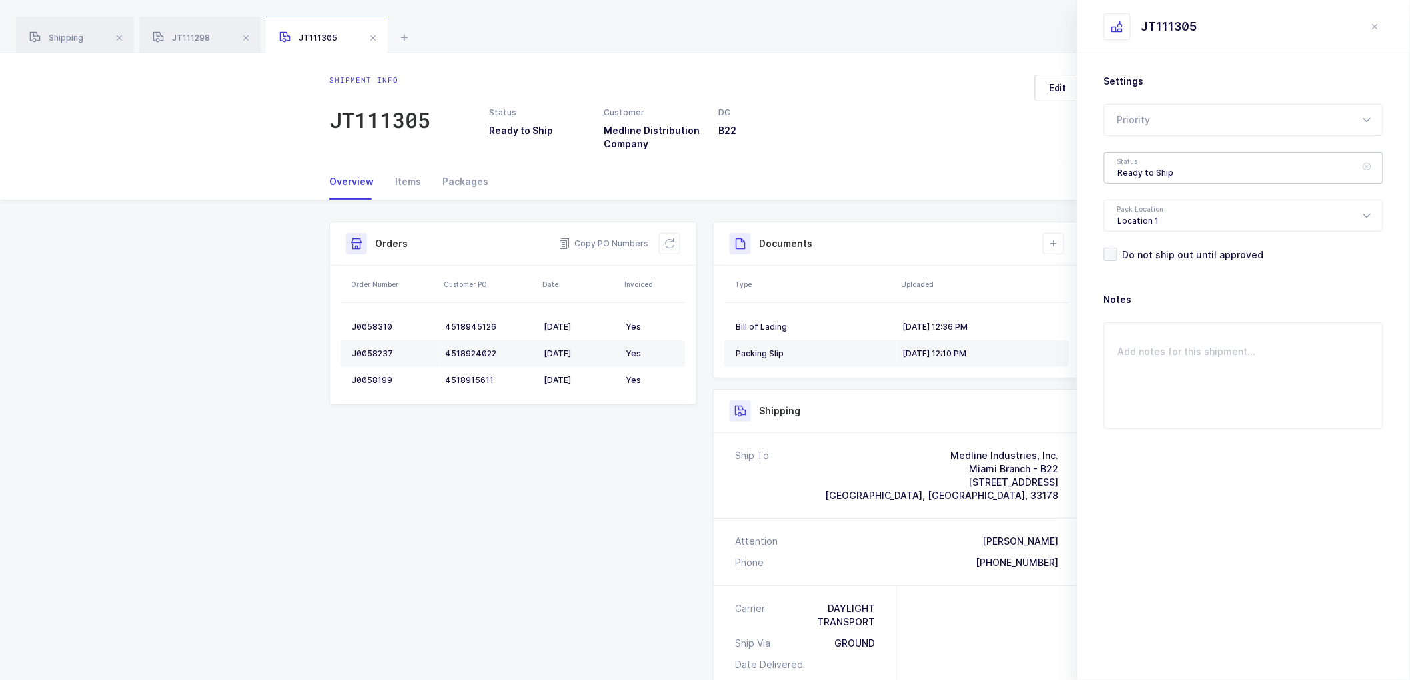
click at [1139, 163] on div "Ready to Ship" at bounding box center [1243, 168] width 279 height 32
click at [1140, 263] on li "Shipped" at bounding box center [1249, 270] width 279 height 21
type input "Shipped"
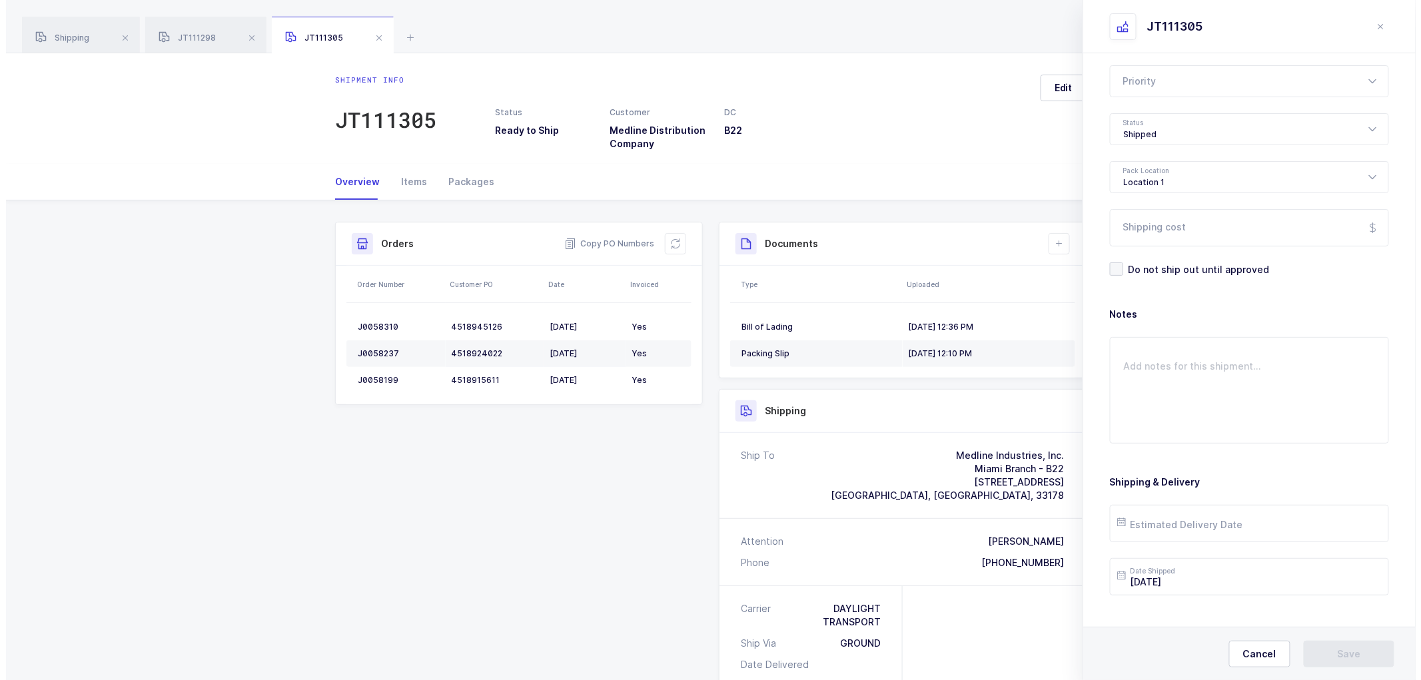
scroll to position [61, 0]
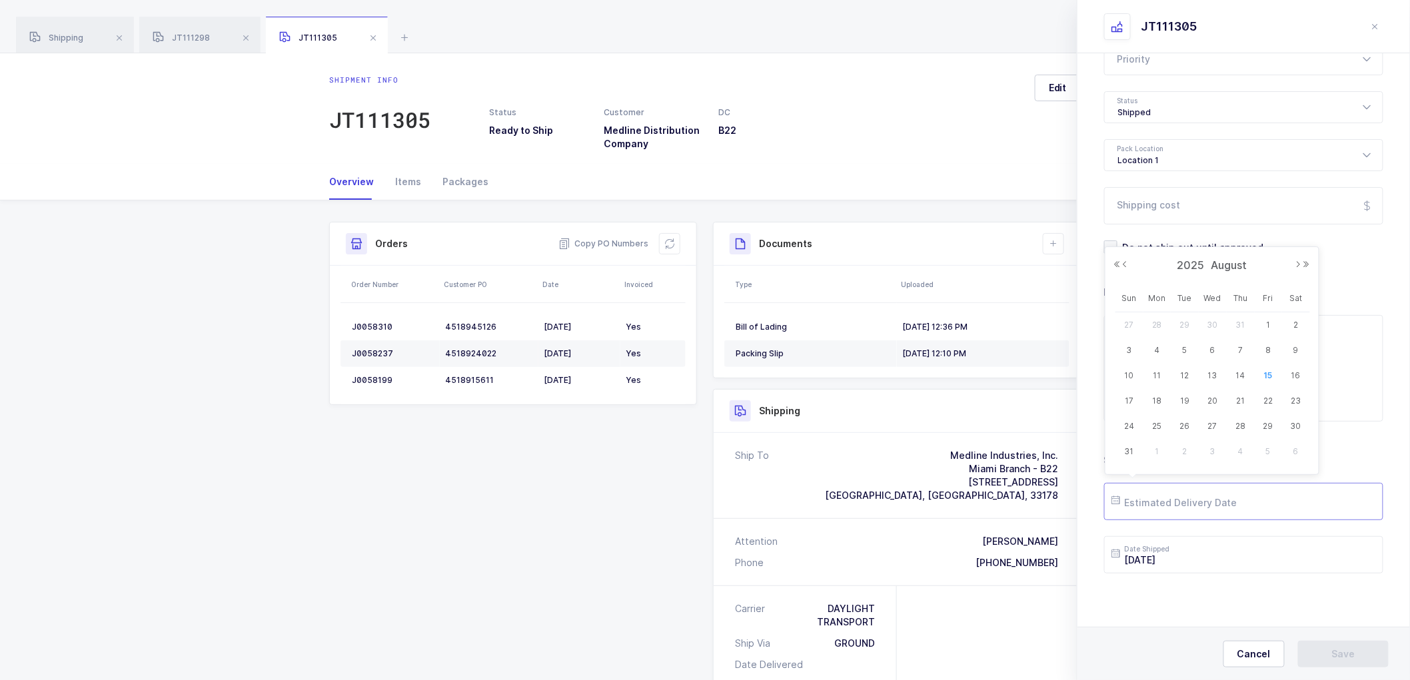
click at [1174, 504] on input "text" at bounding box center [1243, 501] width 279 height 37
click at [1187, 401] on span "19" at bounding box center [1185, 401] width 16 height 16
type input "[DATE]"
click at [1358, 646] on button "Save" at bounding box center [1343, 654] width 91 height 27
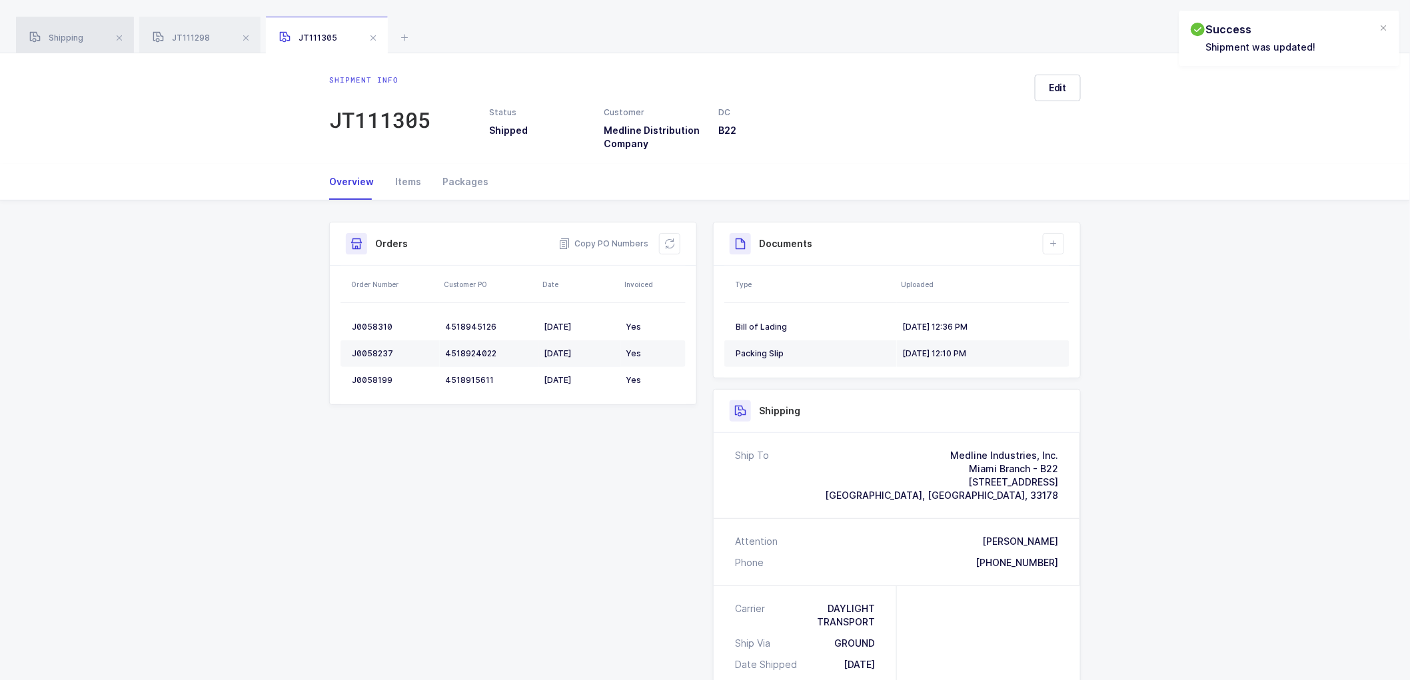
click at [56, 35] on span "Shipping" at bounding box center [56, 38] width 54 height 10
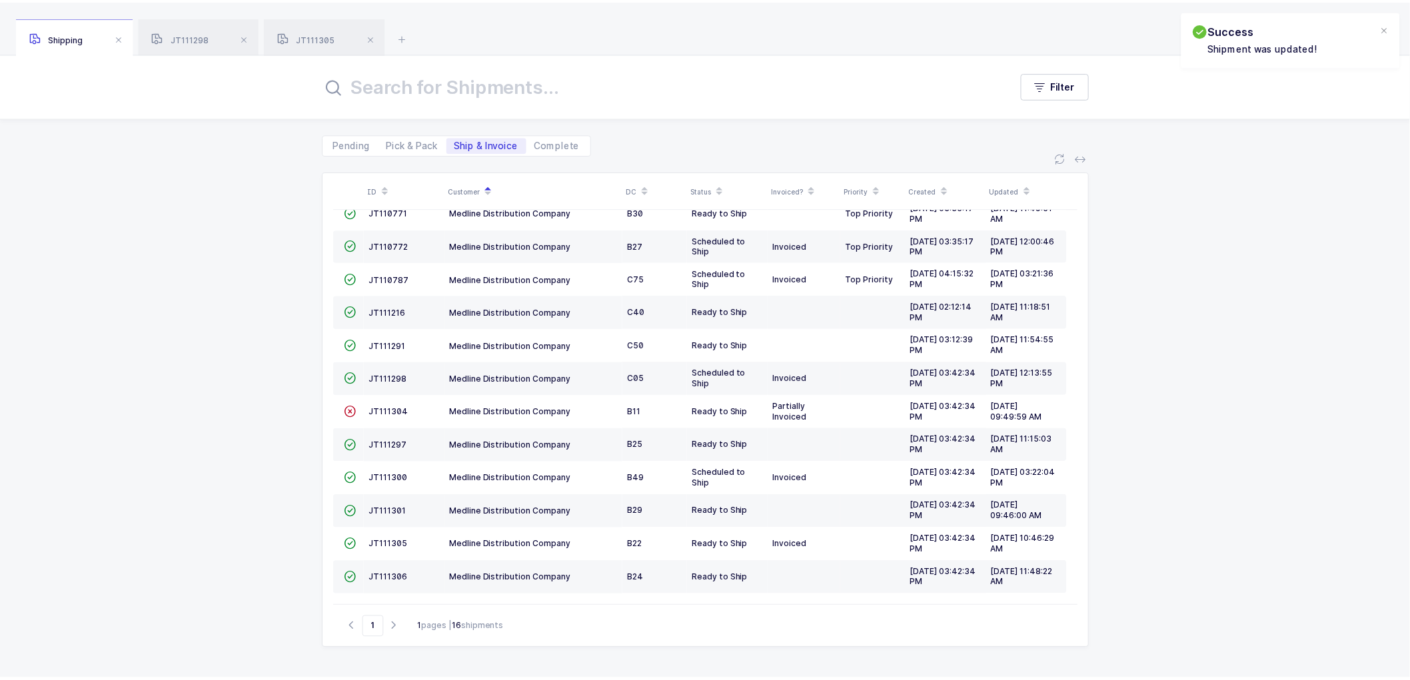
scroll to position [142, 0]
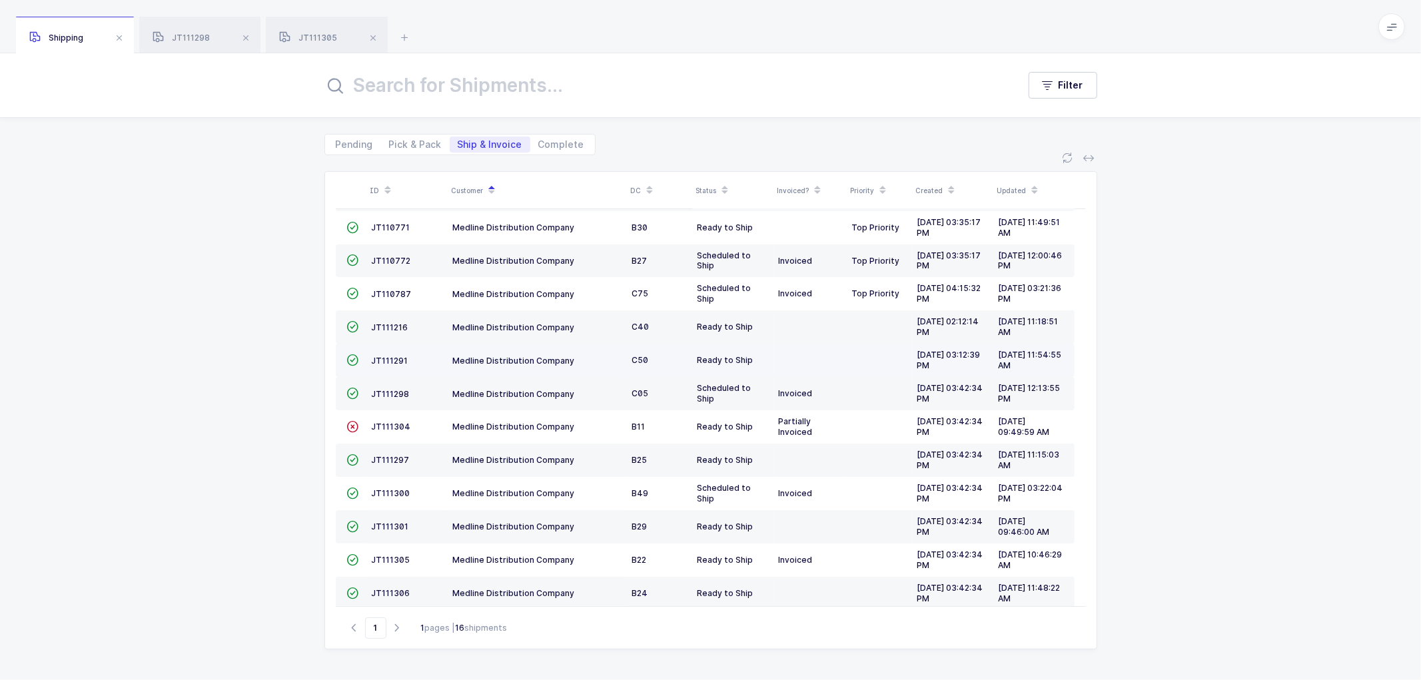
drag, startPoint x: 185, startPoint y: 372, endPoint x: 369, endPoint y: 363, distance: 184.1
click at [205, 364] on div "ID Customer DC Status Invoiced? Priority Created Updated  BT104009 Absolute Me…" at bounding box center [710, 417] width 1421 height 525
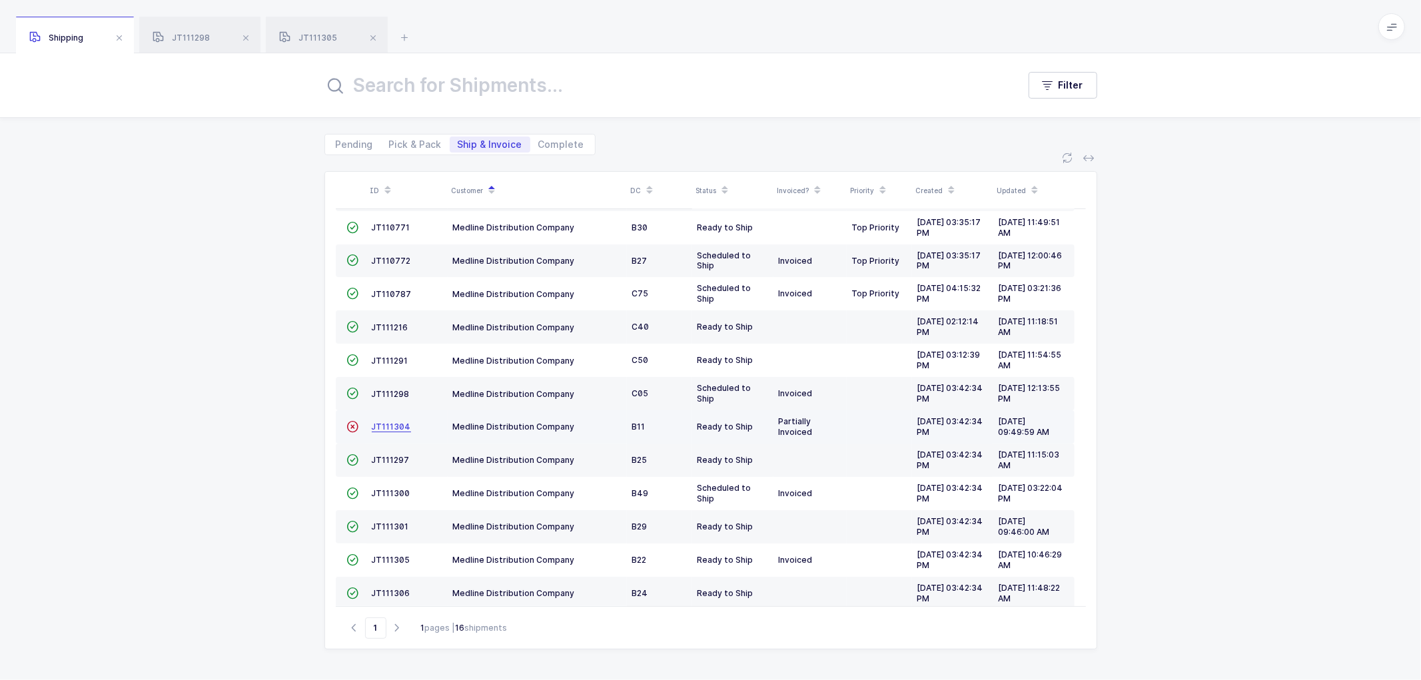
click at [390, 425] on span "JT111304" at bounding box center [391, 427] width 39 height 10
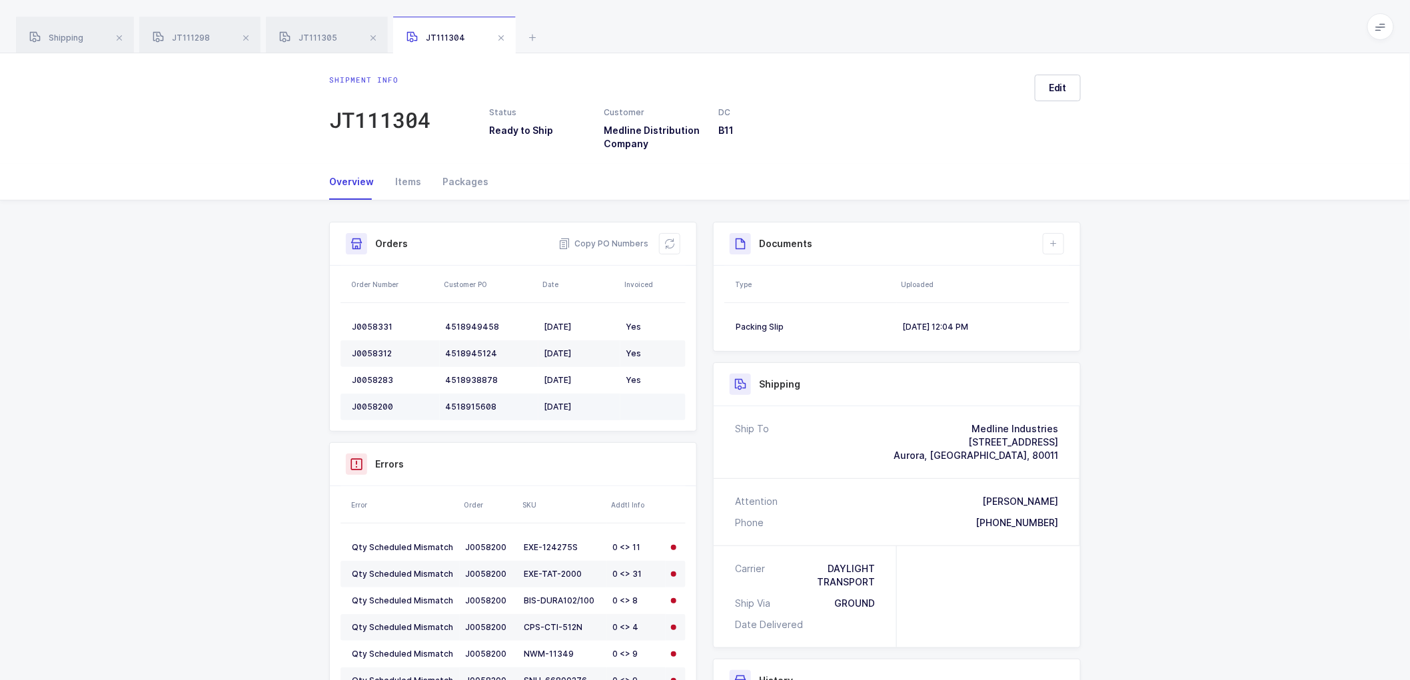
click at [377, 407] on div "J0058200" at bounding box center [393, 407] width 83 height 11
click at [664, 243] on icon at bounding box center [669, 244] width 11 height 11
drag, startPoint x: 1049, startPoint y: 77, endPoint x: 1129, endPoint y: 117, distance: 89.7
click at [1049, 77] on button "Edit" at bounding box center [1058, 88] width 46 height 27
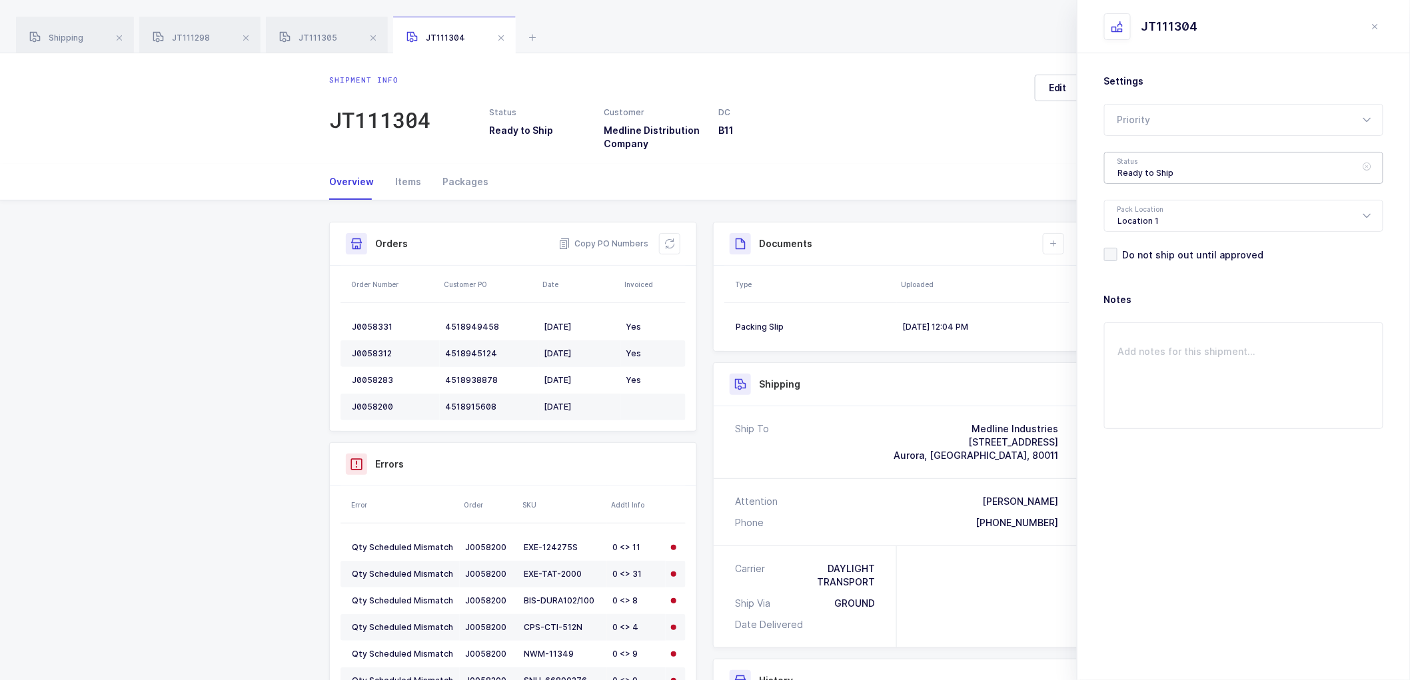
click at [1167, 167] on div "Ready to Ship" at bounding box center [1243, 168] width 279 height 32
click at [1140, 265] on span "Shipped" at bounding box center [1137, 270] width 38 height 11
type input "Shipped"
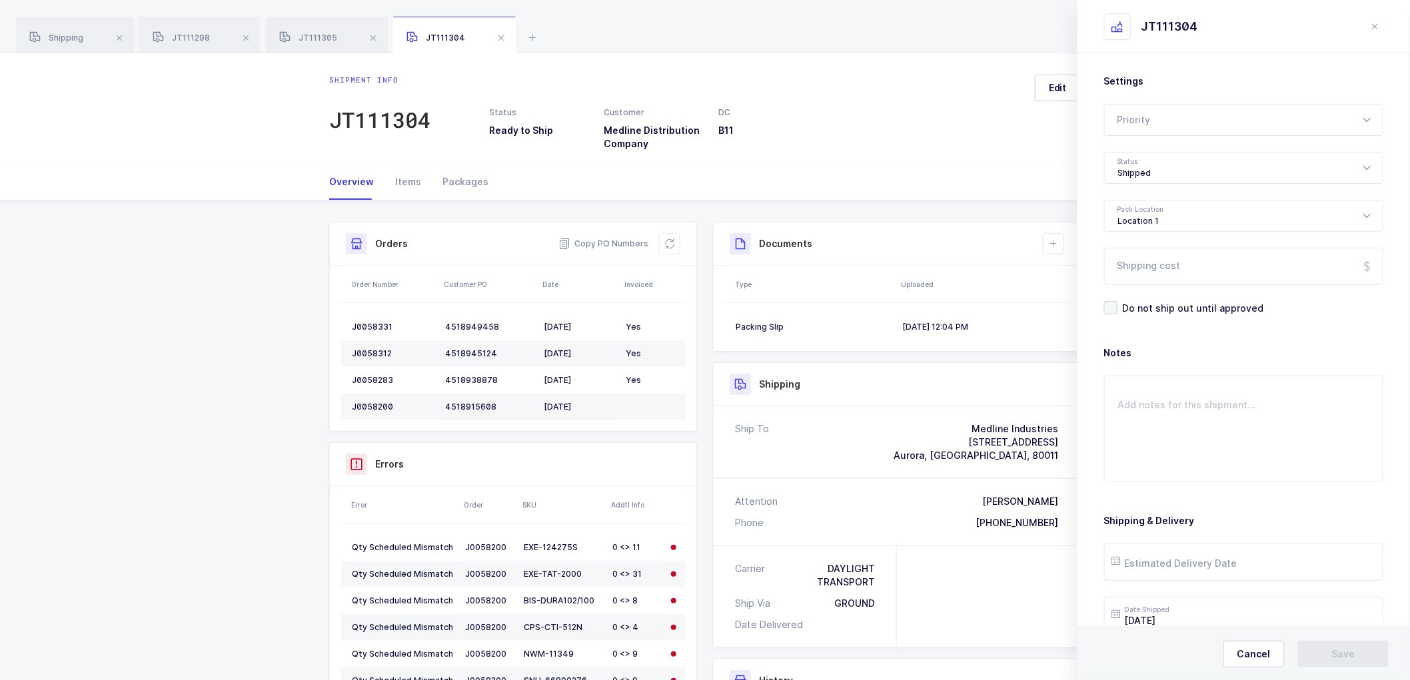
scroll to position [61, 0]
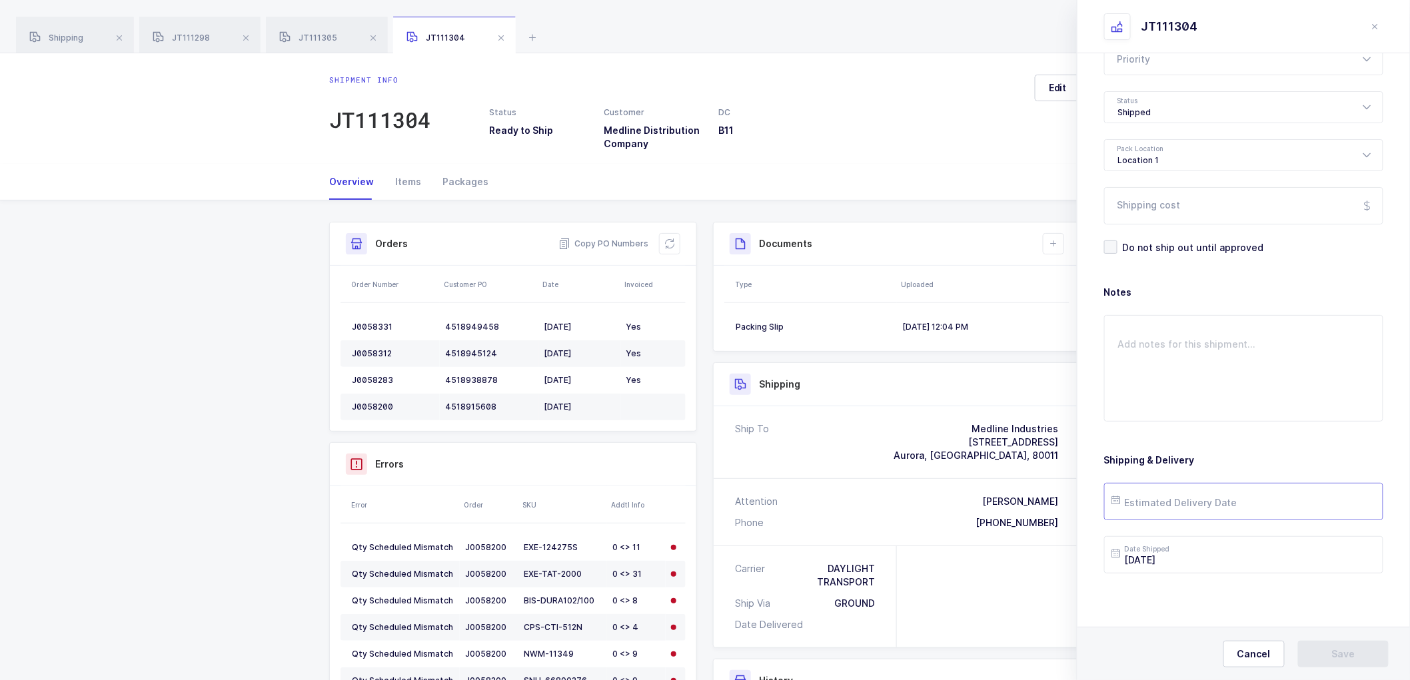
click at [1161, 498] on input "text" at bounding box center [1243, 501] width 279 height 37
drag, startPoint x: 1237, startPoint y: 400, endPoint x: 1244, endPoint y: 424, distance: 25.1
click at [1237, 400] on span "21" at bounding box center [1241, 401] width 16 height 16
type input "[DATE]"
click at [1318, 654] on button "Save" at bounding box center [1343, 654] width 91 height 27
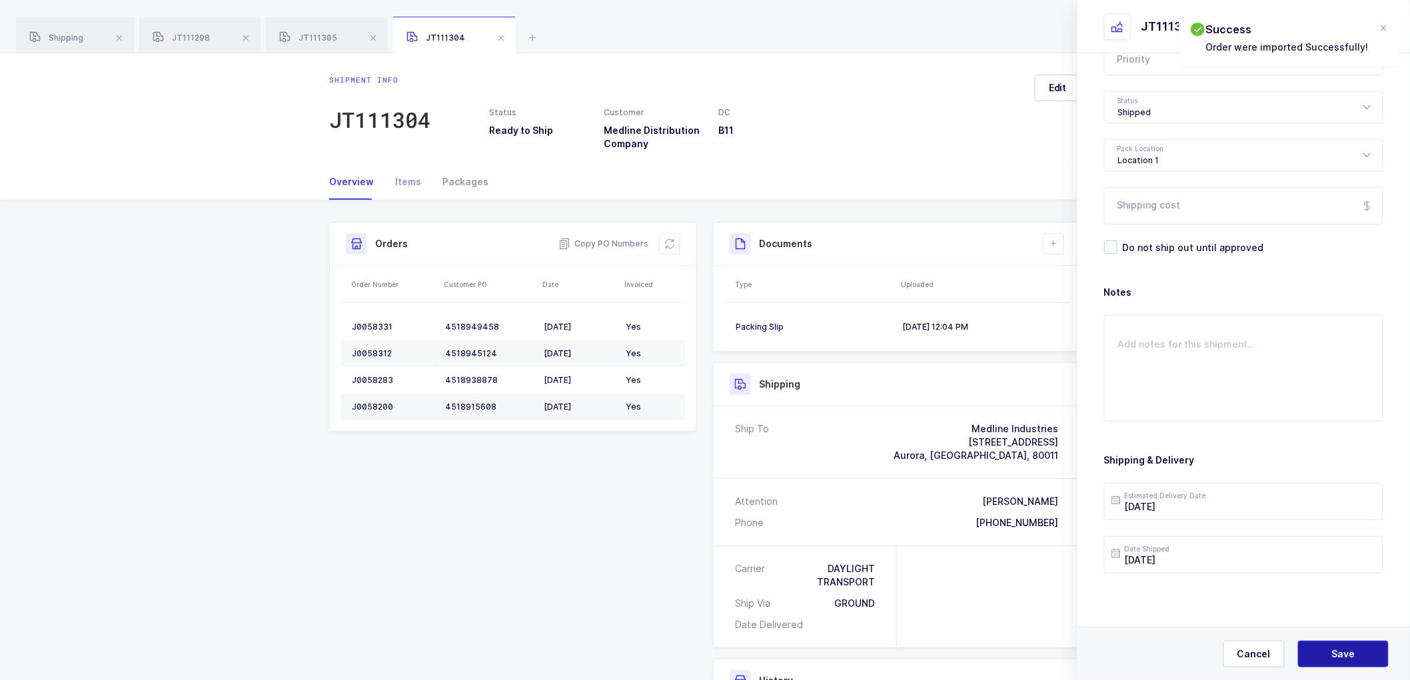
click at [1335, 657] on span "Save" at bounding box center [1343, 654] width 23 height 13
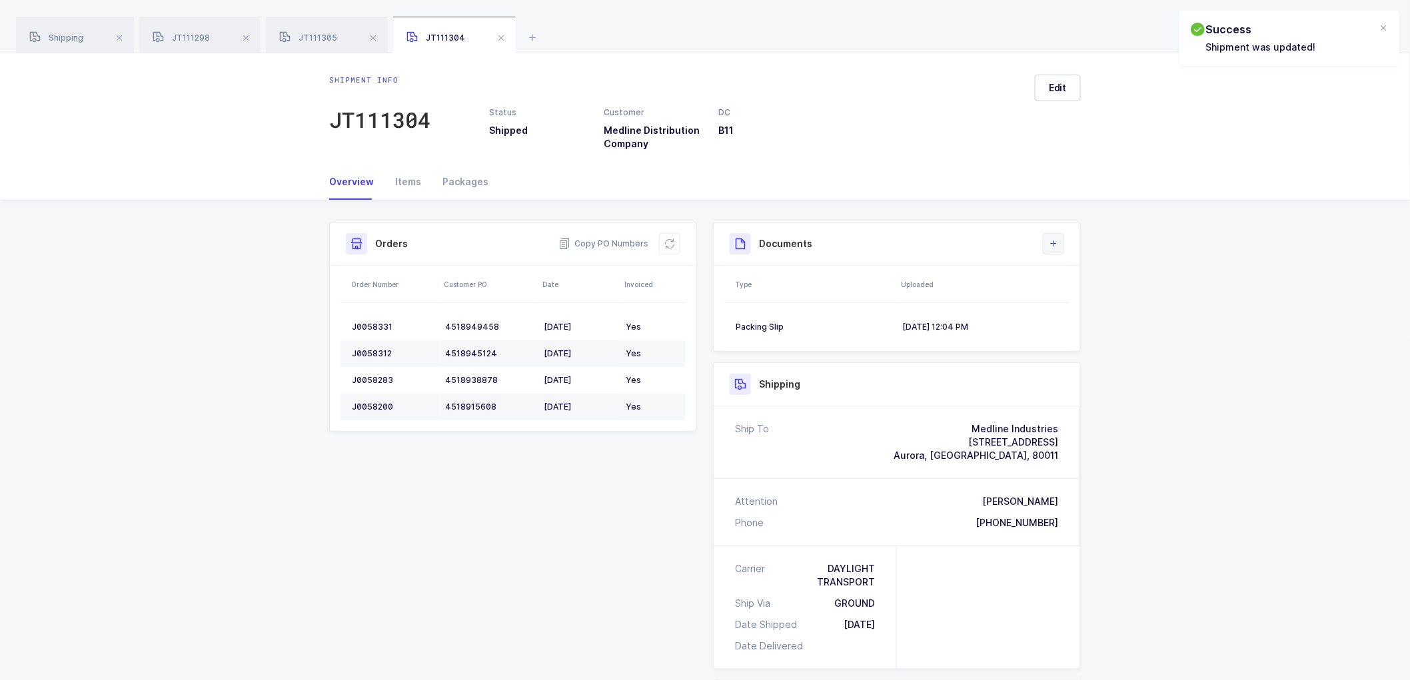
click at [1048, 239] on icon at bounding box center [1053, 244] width 11 height 11
click at [1090, 298] on li "Upload Document" at bounding box center [1098, 303] width 99 height 21
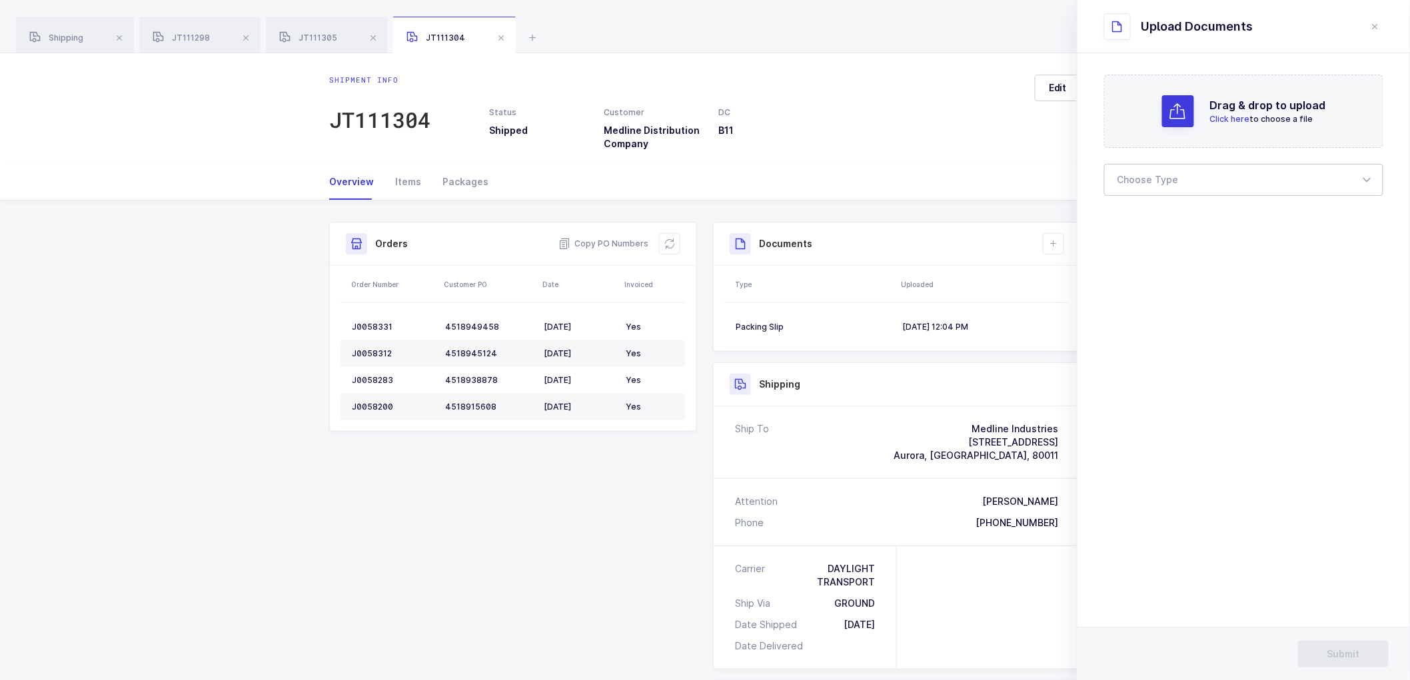
click at [1133, 179] on div at bounding box center [1243, 180] width 279 height 32
drag, startPoint x: 1149, startPoint y: 221, endPoint x: 1191, endPoint y: 228, distance: 41.8
click at [1151, 221] on span "Bill of Lading" at bounding box center [1148, 221] width 60 height 11
type input "Bill of Lading"
click at [1341, 656] on span "Submit" at bounding box center [1343, 654] width 33 height 13
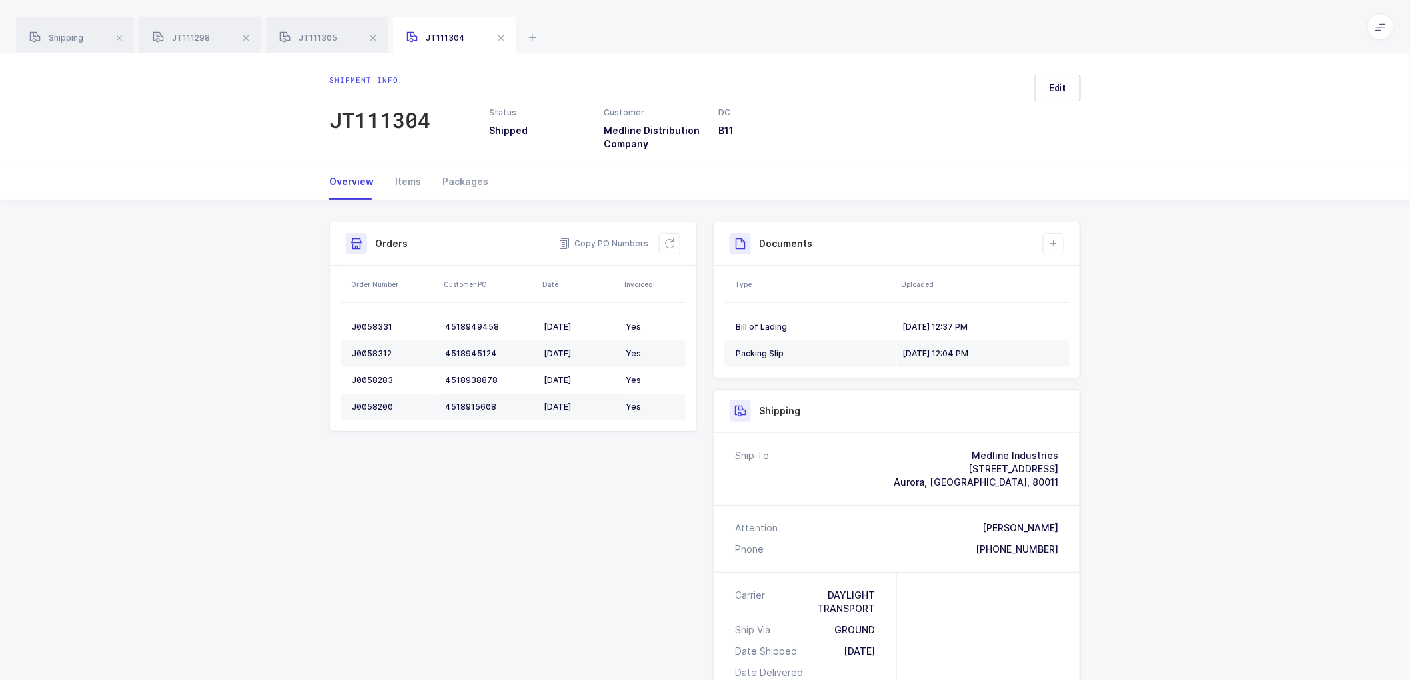
drag, startPoint x: 61, startPoint y: 32, endPoint x: 209, endPoint y: 60, distance: 149.9
click at [63, 32] on div "Shipping" at bounding box center [75, 35] width 118 height 37
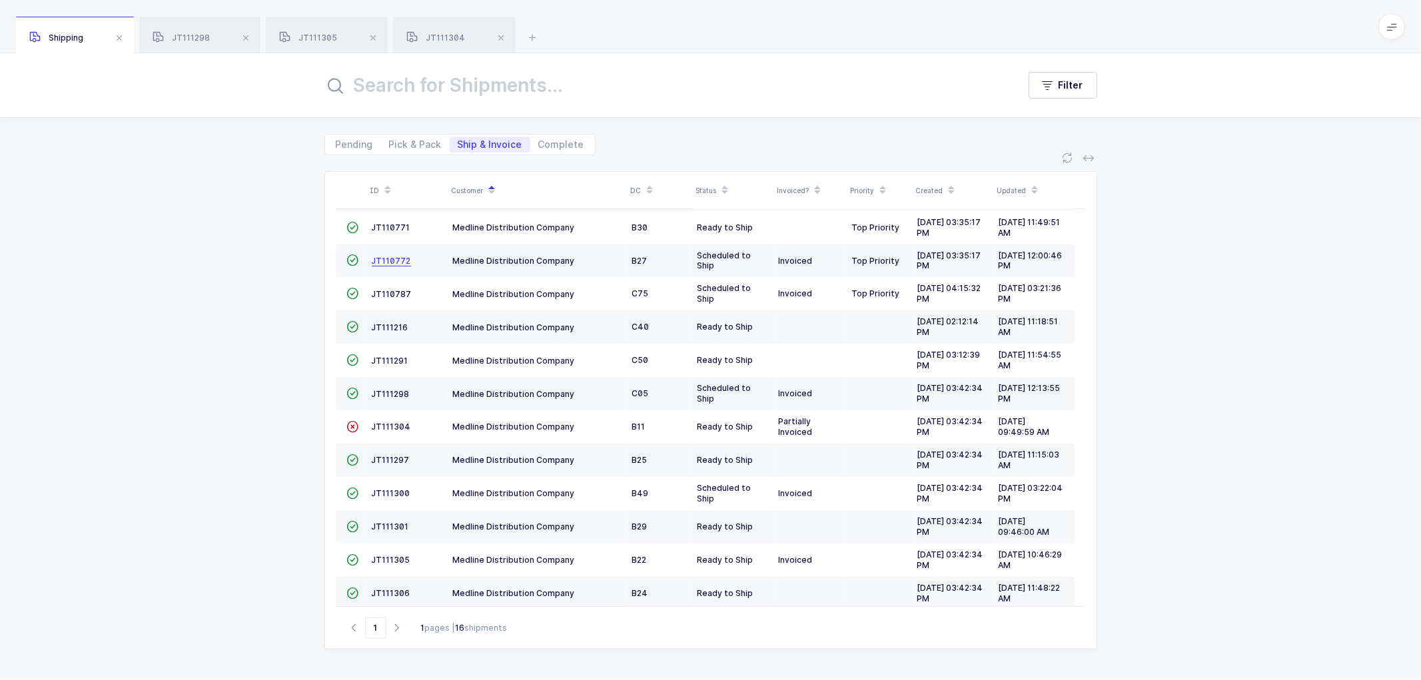
click at [405, 256] on span "JT110772" at bounding box center [391, 261] width 39 height 10
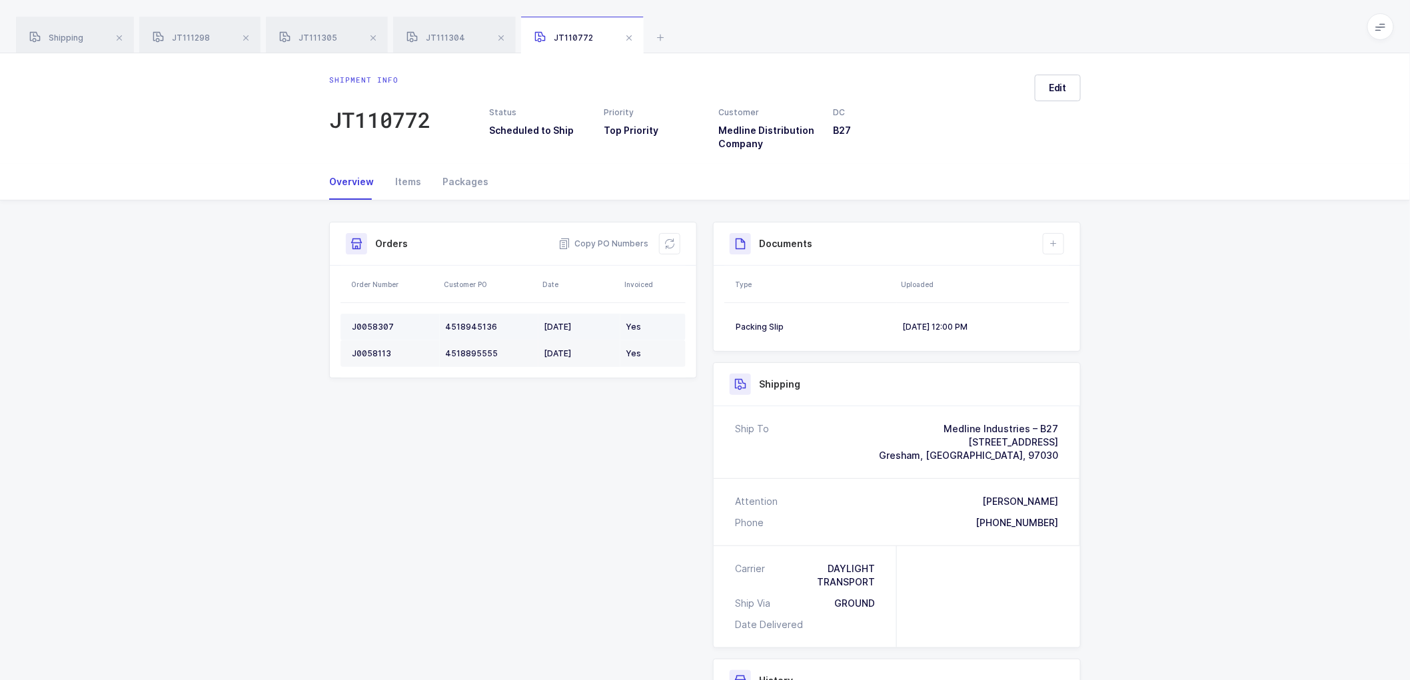
click at [381, 322] on div "J0058307" at bounding box center [393, 327] width 83 height 11
drag, startPoint x: 563, startPoint y: 434, endPoint x: 734, endPoint y: 368, distance: 183.5
click at [564, 434] on div "Shipment Info Shipment Number JT110772 Status Scheduled to Ship Priority Top Pr…" at bounding box center [705, 537] width 768 height 631
drag, startPoint x: 1056, startPoint y: 82, endPoint x: 1149, endPoint y: 131, distance: 104.9
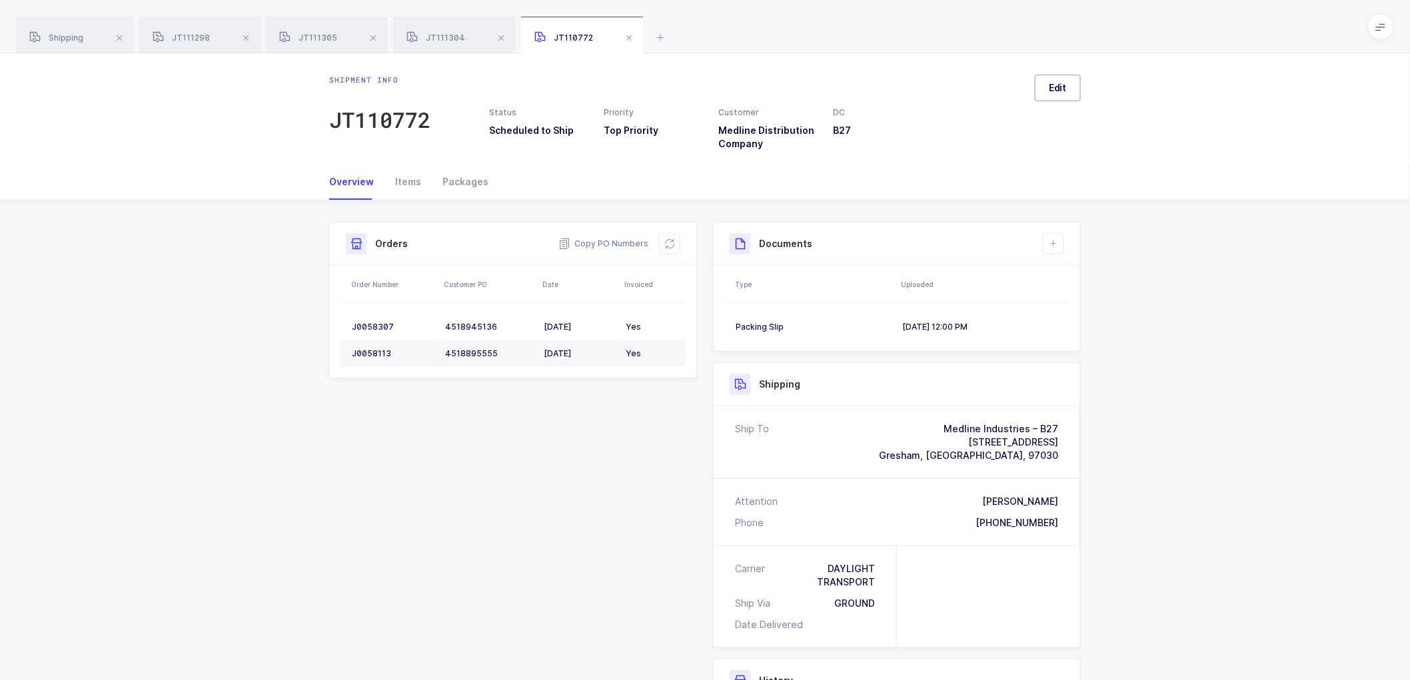
click at [1057, 82] on span "Edit" at bounding box center [1058, 87] width 18 height 13
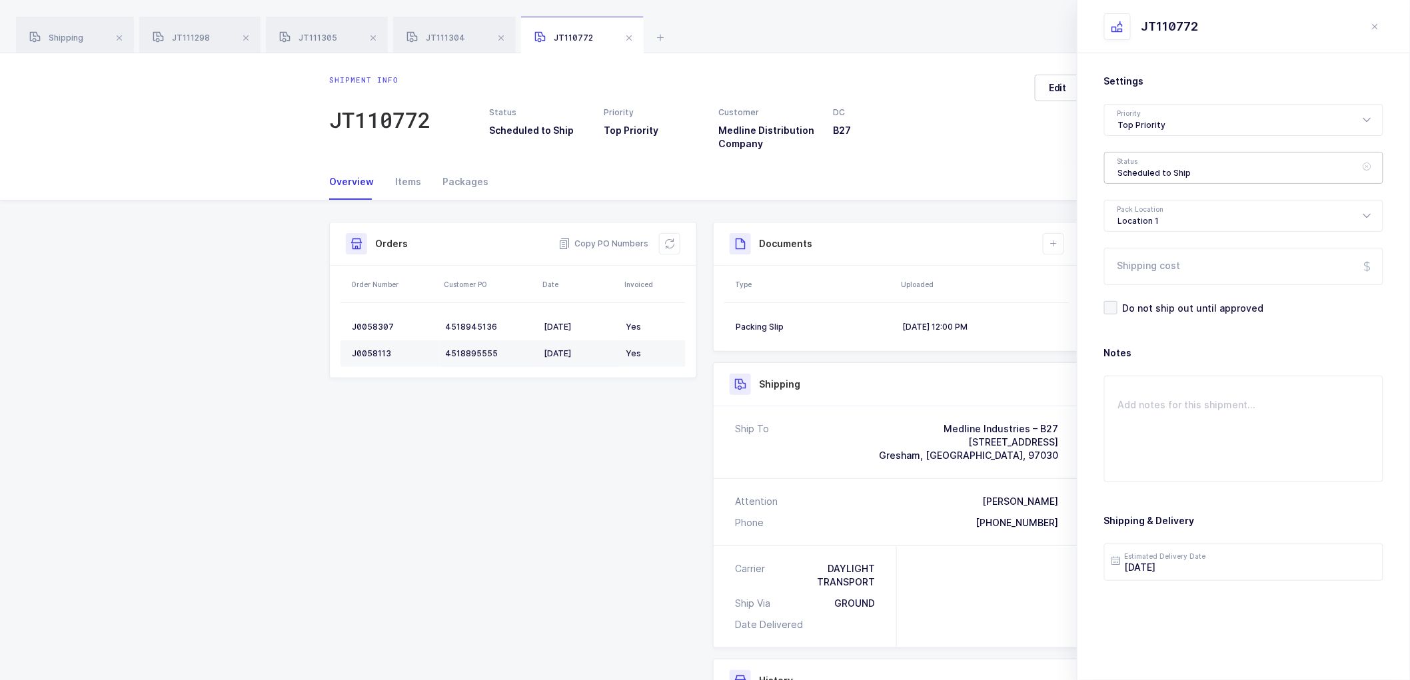
click at [1128, 162] on div "Scheduled to Ship" at bounding box center [1243, 168] width 279 height 32
click at [1128, 267] on span "Shipped" at bounding box center [1137, 270] width 38 height 11
type input "Shipped"
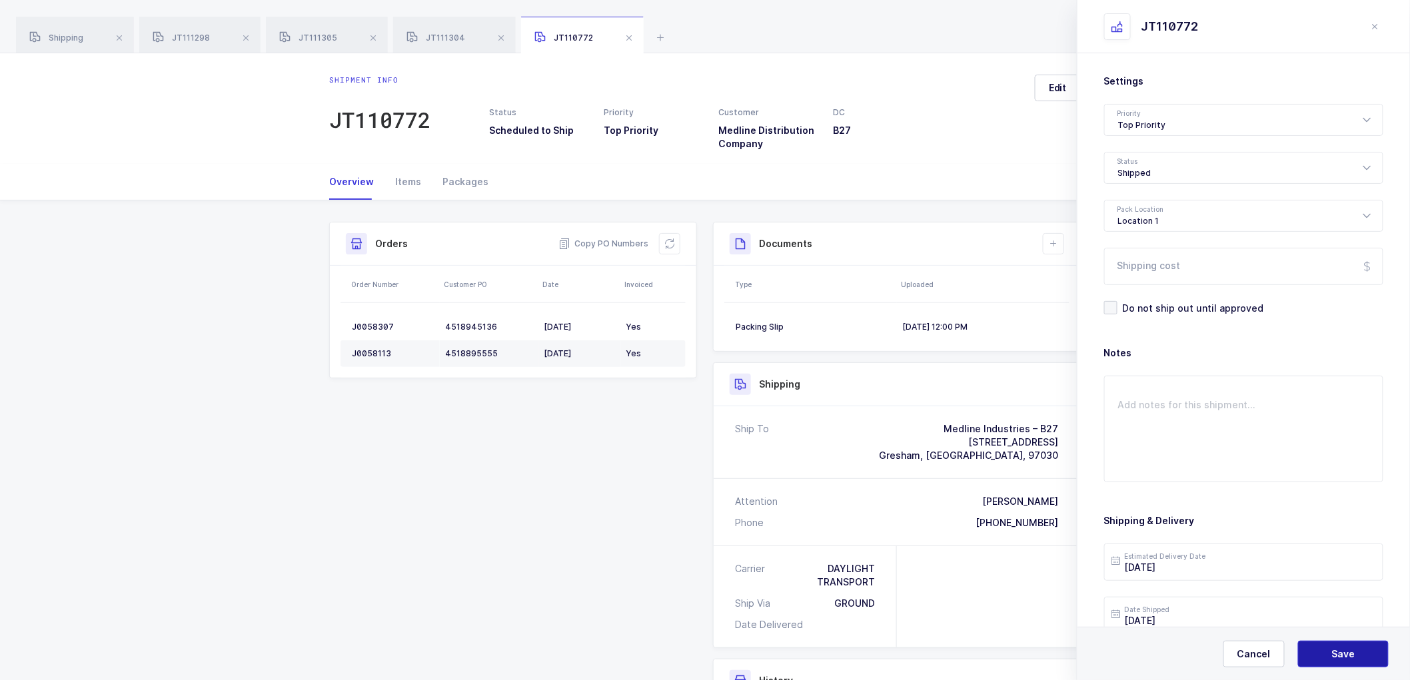
click at [1339, 650] on span "Save" at bounding box center [1343, 654] width 23 height 13
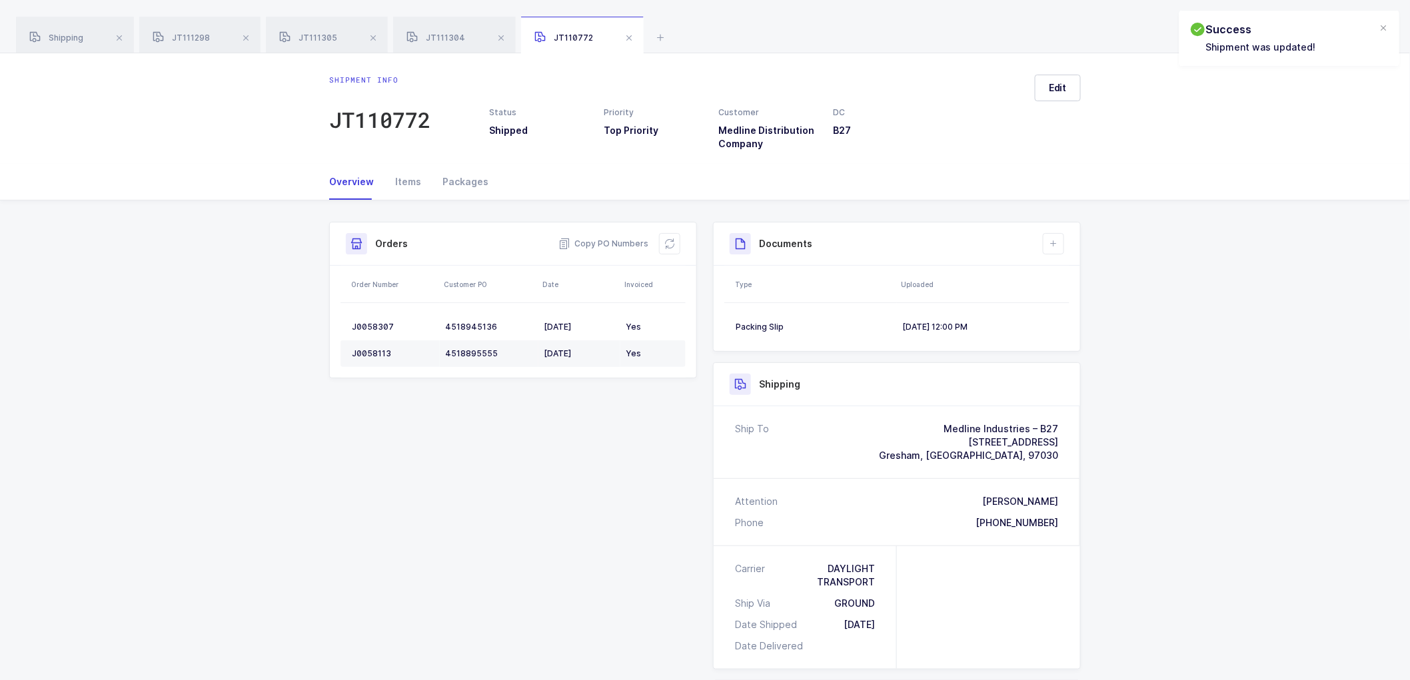
drag, startPoint x: 1058, startPoint y: 240, endPoint x: 1064, endPoint y: 270, distance: 30.6
click at [1058, 241] on icon at bounding box center [1053, 244] width 11 height 11
click at [1075, 276] on li "Create Document" at bounding box center [1098, 281] width 99 height 21
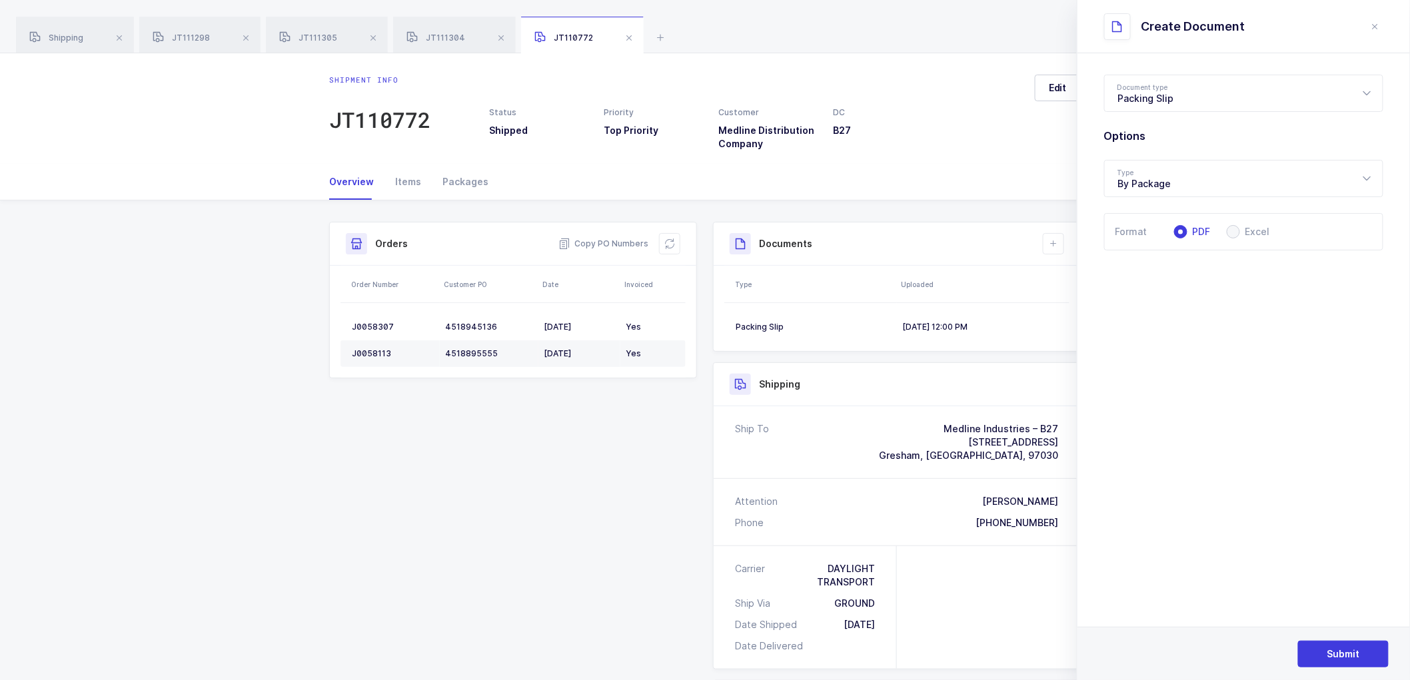
drag, startPoint x: 1379, startPoint y: 25, endPoint x: 1316, endPoint y: 121, distance: 114.9
click at [1373, 31] on button "close drawer" at bounding box center [1375, 27] width 16 height 16
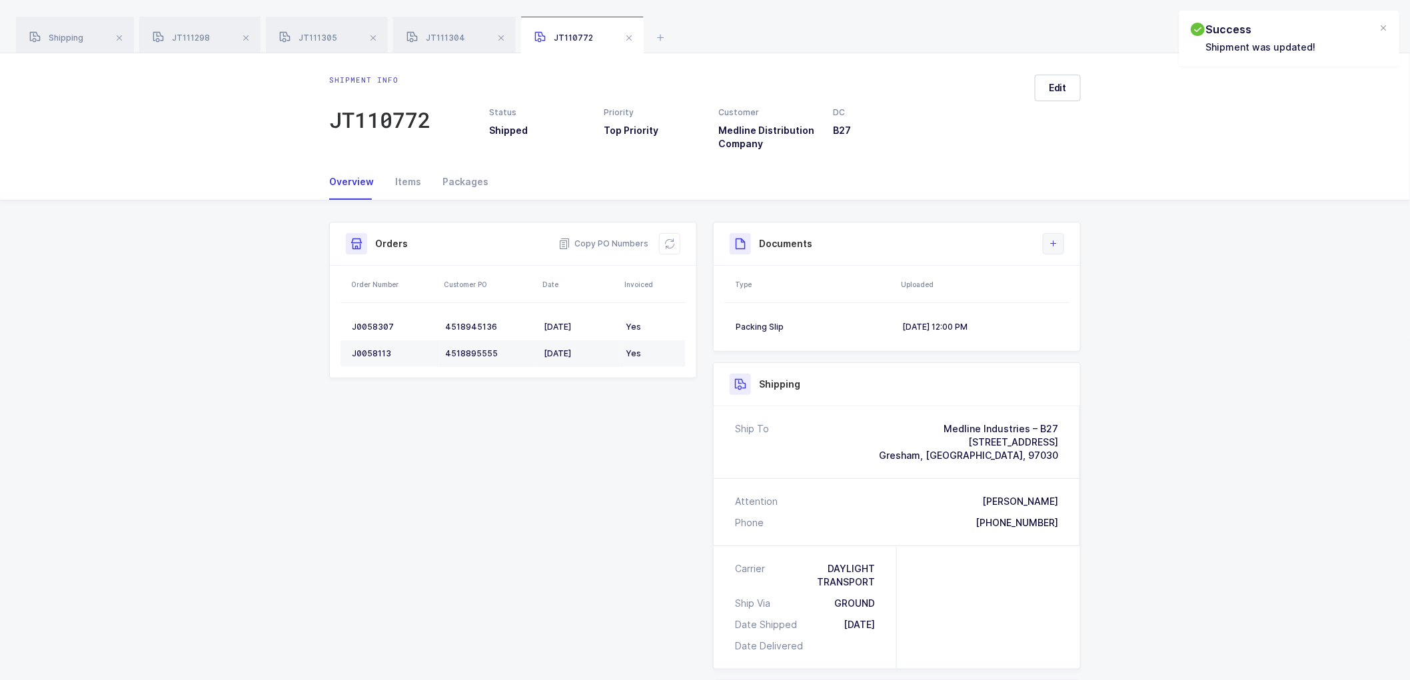
drag, startPoint x: 1053, startPoint y: 235, endPoint x: 1057, endPoint y: 249, distance: 15.0
click at [1055, 243] on button at bounding box center [1053, 243] width 21 height 21
drag, startPoint x: 1066, startPoint y: 301, endPoint x: 1204, endPoint y: 358, distance: 149.1
click at [1067, 301] on li "Upload Document" at bounding box center [1098, 303] width 99 height 21
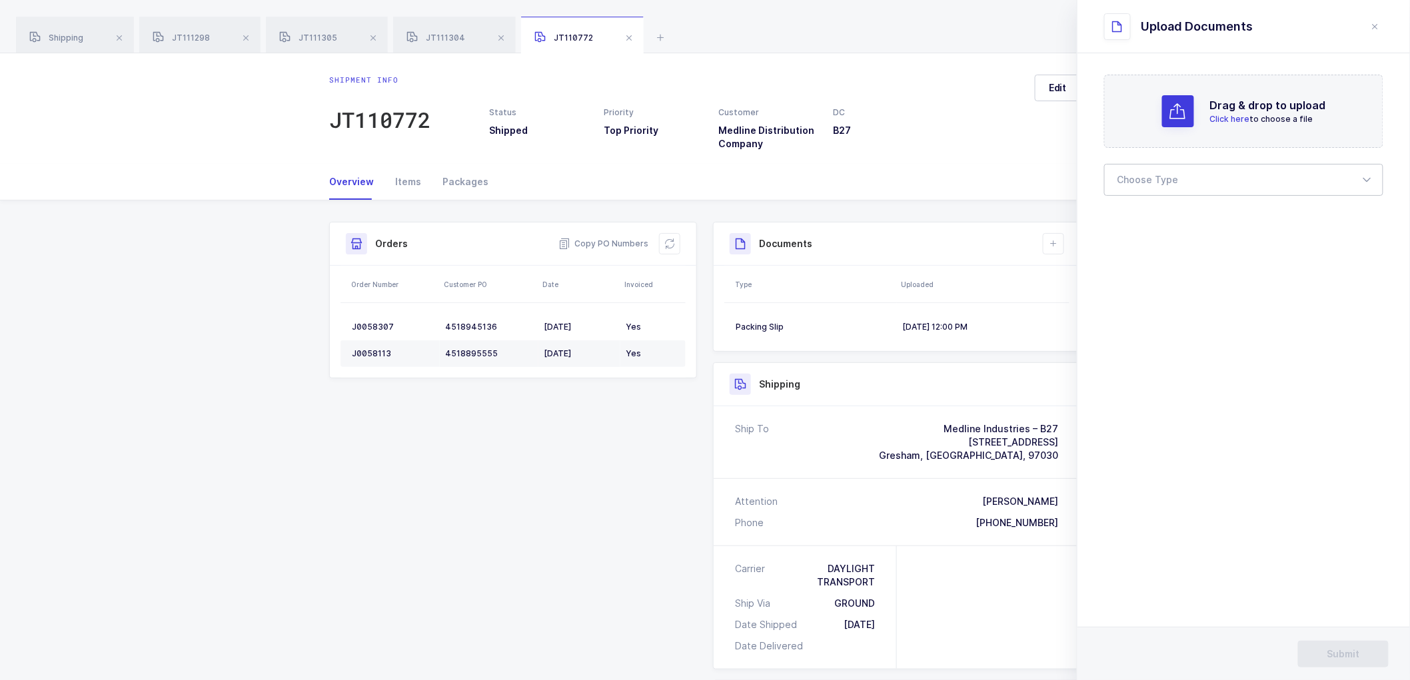
drag, startPoint x: 1167, startPoint y: 183, endPoint x: 1171, endPoint y: 215, distance: 31.7
click at [1167, 182] on div at bounding box center [1243, 180] width 279 height 32
click at [1164, 217] on span "Bill of Lading" at bounding box center [1148, 221] width 60 height 11
type input "Bill of Lading"
drag, startPoint x: 1346, startPoint y: 655, endPoint x: 1337, endPoint y: 631, distance: 25.5
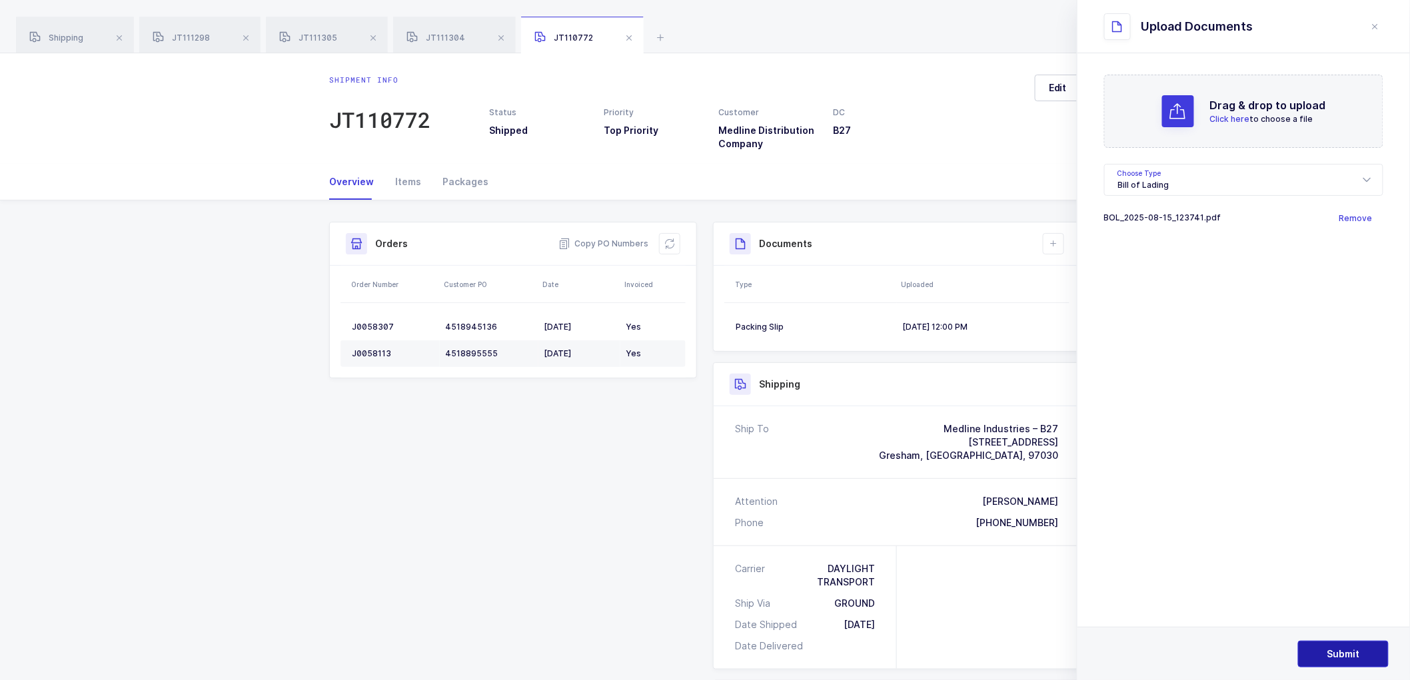
click at [1346, 654] on span "Submit" at bounding box center [1343, 654] width 33 height 13
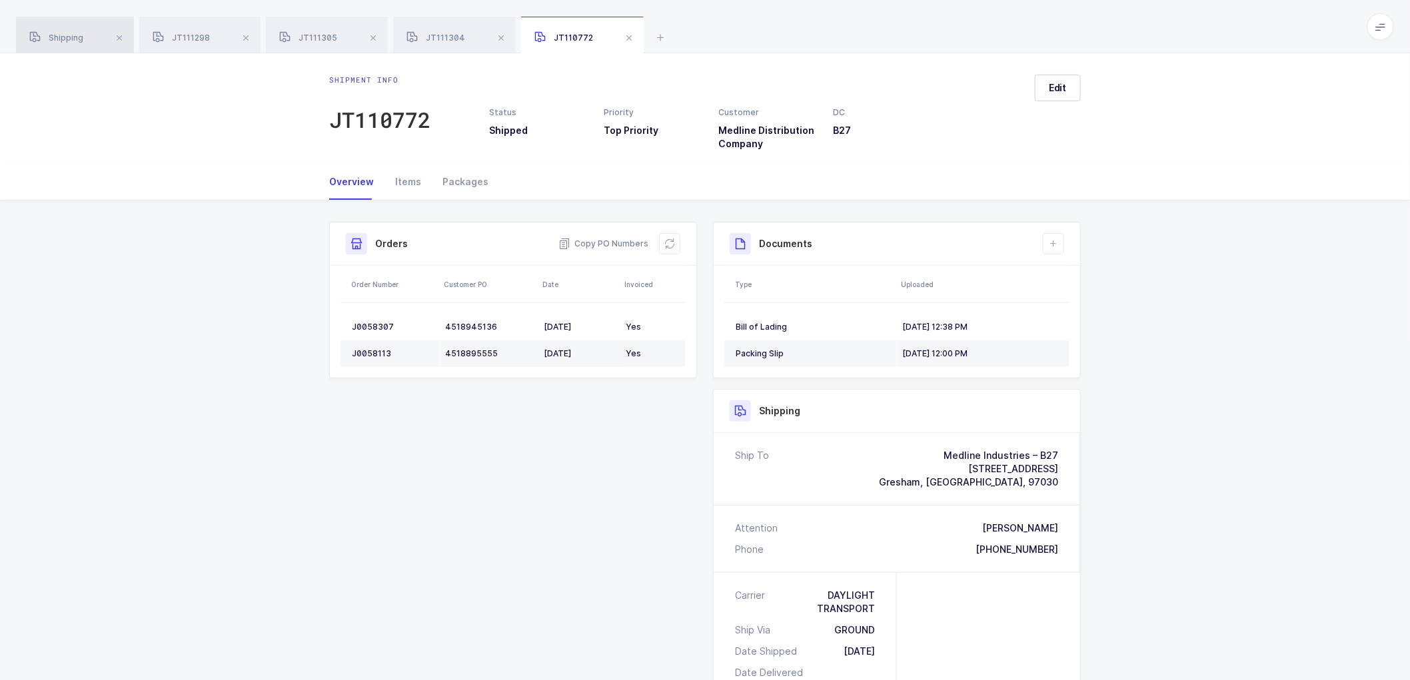
click at [65, 24] on div "Shipping" at bounding box center [75, 35] width 118 height 37
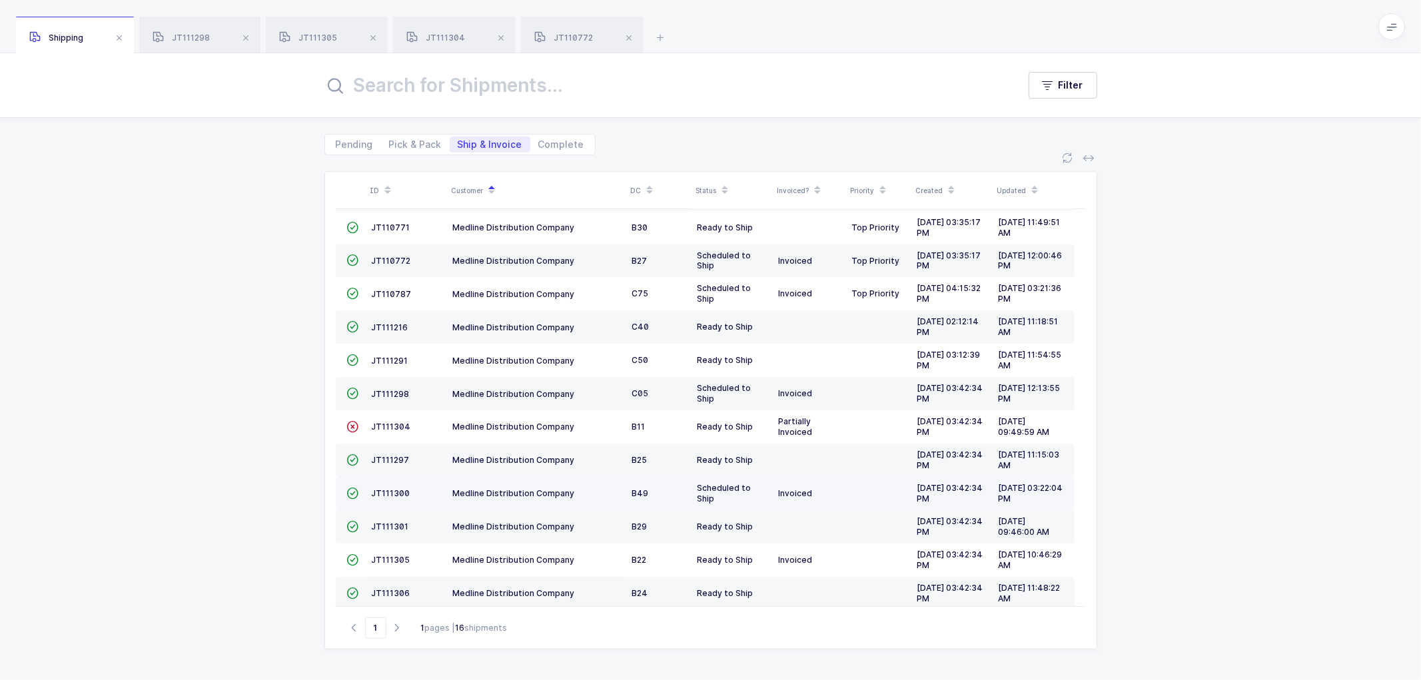
click at [395, 488] on td "JT111300" at bounding box center [406, 493] width 81 height 33
click at [396, 498] on span "JT111300" at bounding box center [391, 493] width 39 height 10
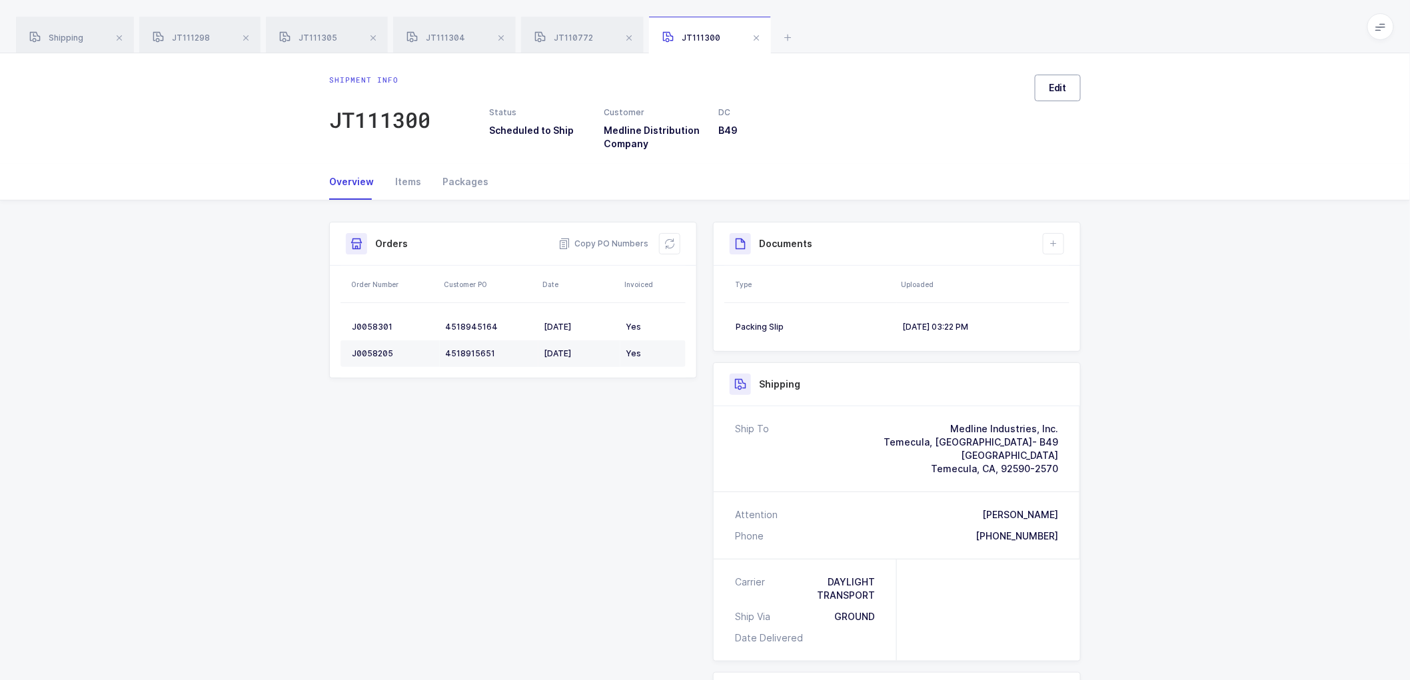
drag, startPoint x: 1057, startPoint y: 83, endPoint x: 1174, endPoint y: 174, distance: 147.7
click at [1057, 84] on span "Edit" at bounding box center [1058, 87] width 18 height 13
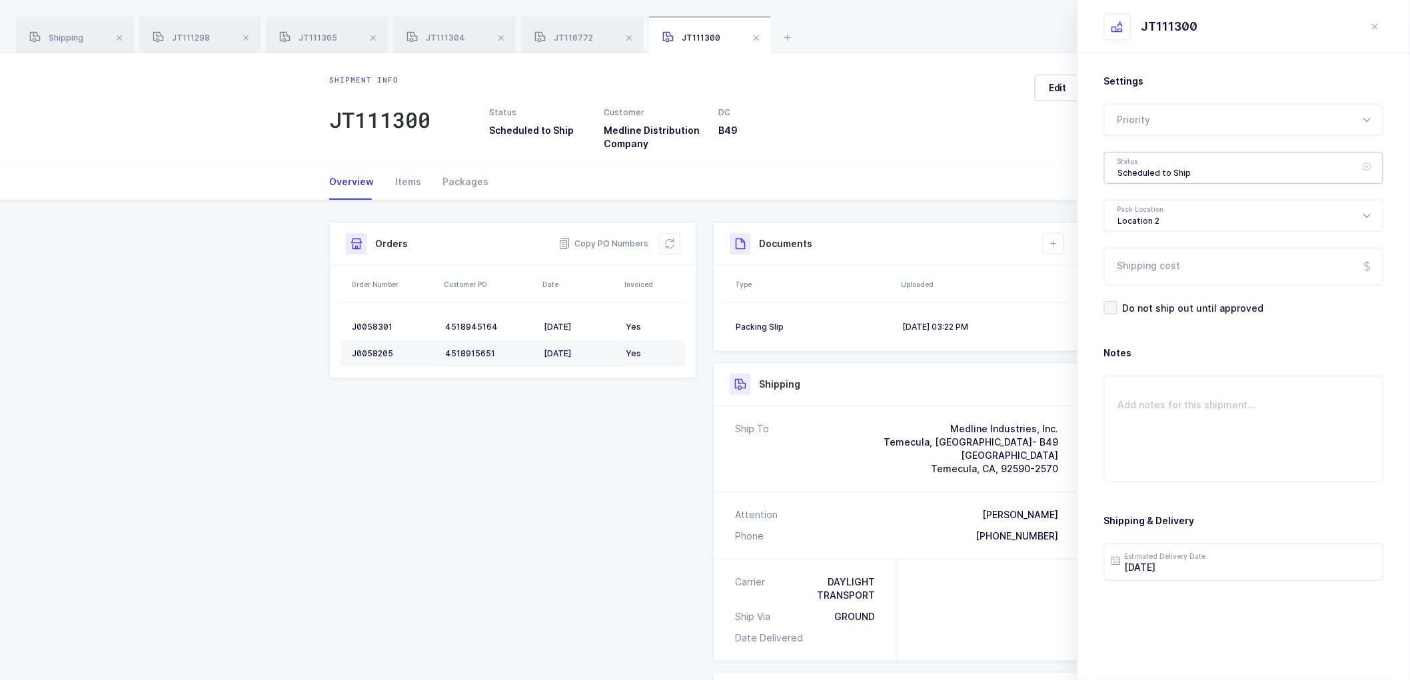
click at [1124, 170] on div "Scheduled to Ship" at bounding box center [1243, 168] width 279 height 32
click at [1130, 267] on span "Shipped" at bounding box center [1137, 270] width 38 height 11
type input "Shipped"
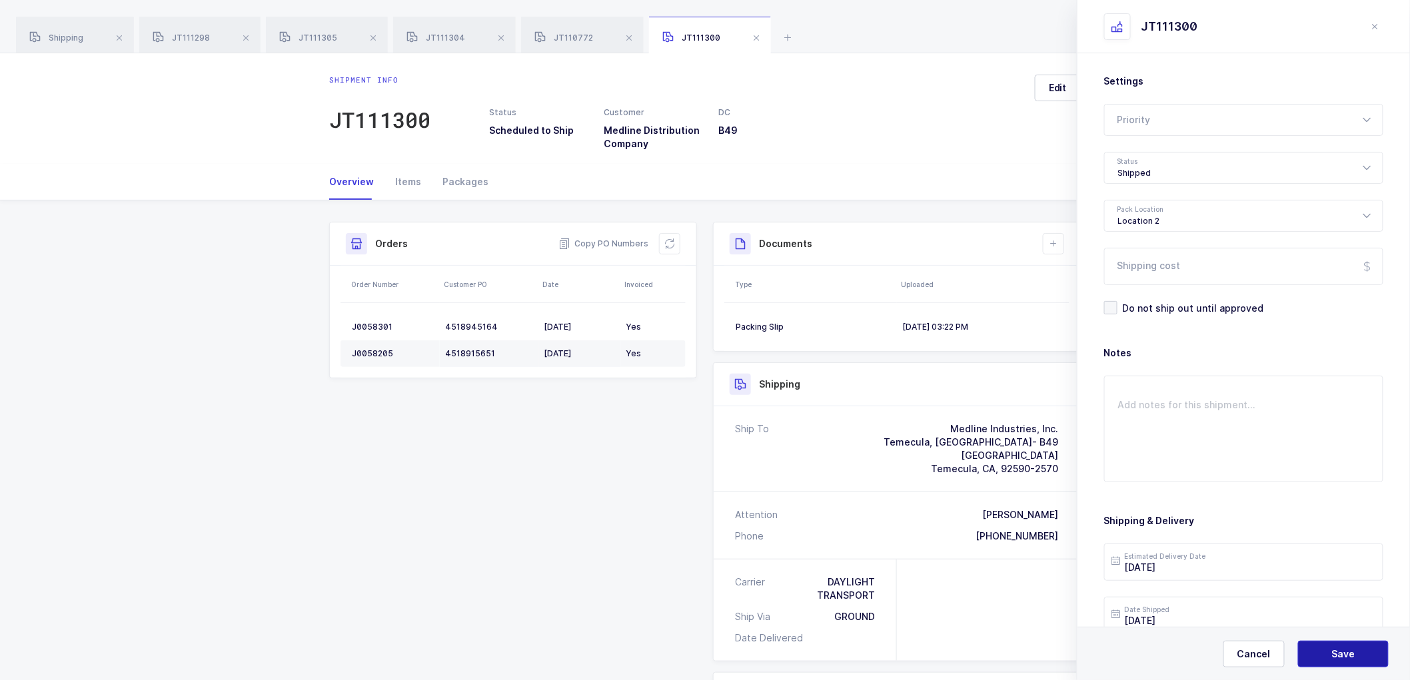
click at [1317, 648] on button "Save" at bounding box center [1343, 654] width 91 height 27
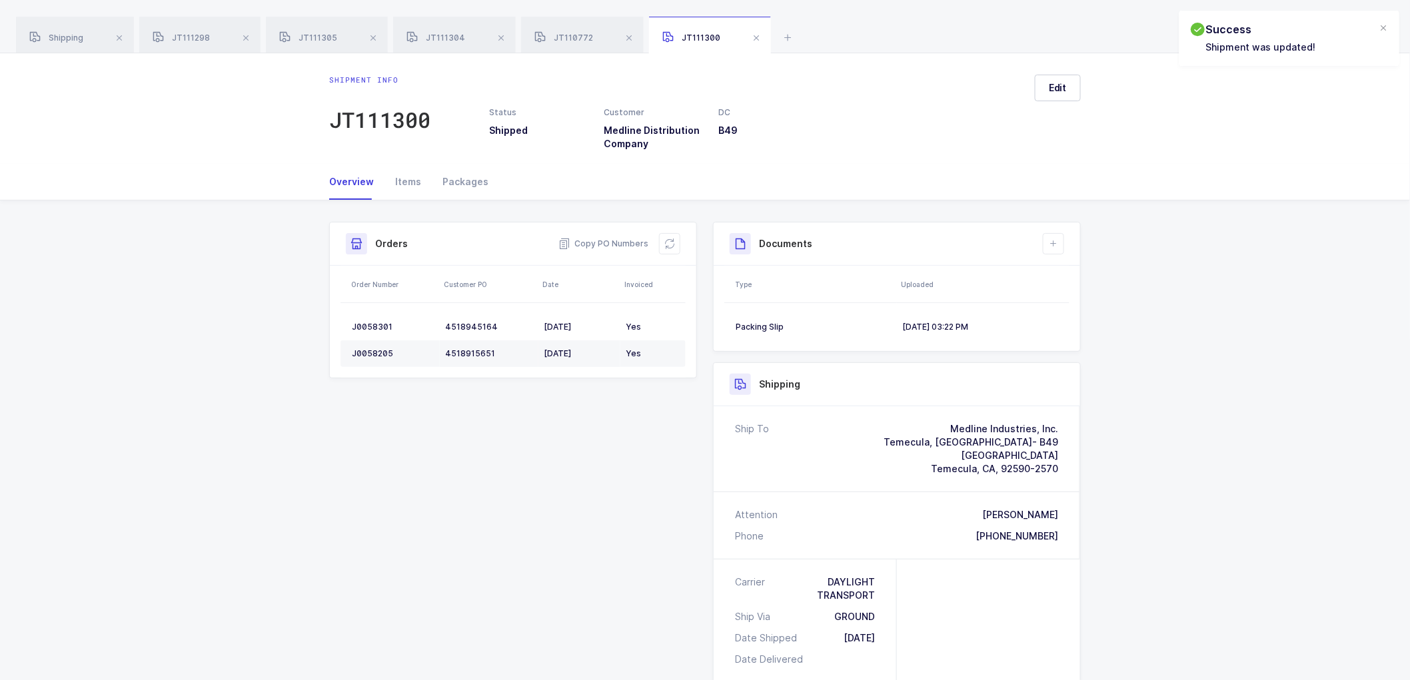
drag, startPoint x: 1053, startPoint y: 245, endPoint x: 1097, endPoint y: 285, distance: 59.4
click at [1053, 245] on icon at bounding box center [1053, 244] width 11 height 11
click at [1095, 287] on li "Create Document" at bounding box center [1098, 281] width 99 height 21
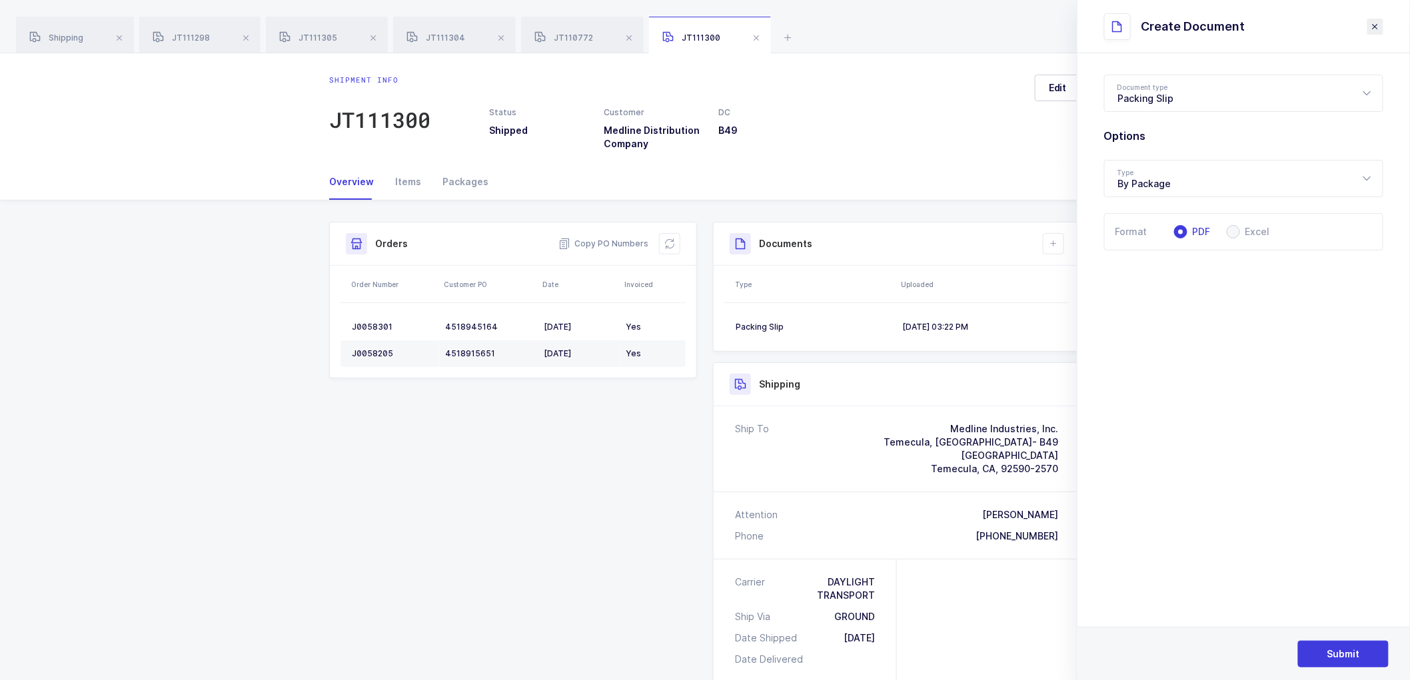
drag, startPoint x: 1360, startPoint y: 35, endPoint x: 1369, endPoint y: 30, distance: 10.4
click at [1367, 31] on header "Create Document" at bounding box center [1243, 26] width 332 height 53
click at [1371, 29] on icon "close drawer" at bounding box center [1375, 26] width 11 height 11
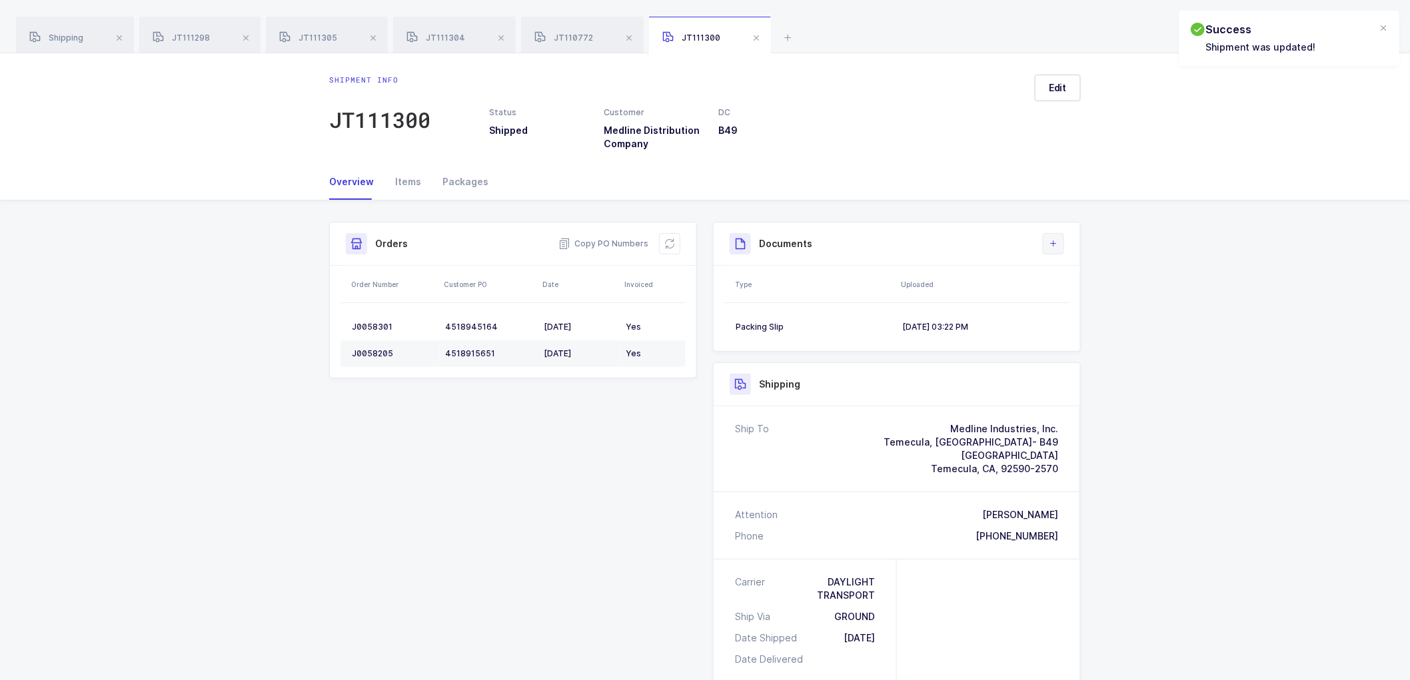
click at [1056, 249] on icon at bounding box center [1053, 244] width 11 height 11
click at [1081, 296] on li "Upload Document" at bounding box center [1098, 303] width 99 height 21
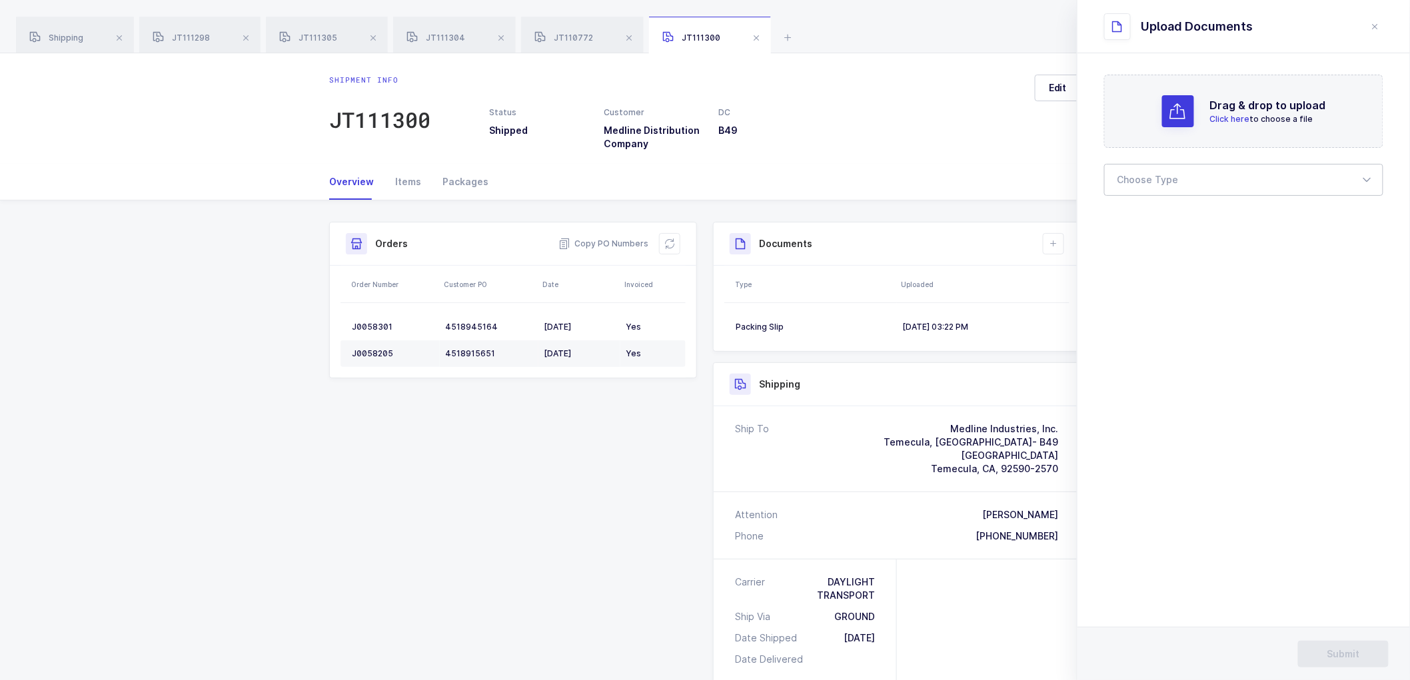
drag, startPoint x: 1153, startPoint y: 180, endPoint x: 1134, endPoint y: 207, distance: 32.5
click at [1153, 182] on div at bounding box center [1243, 180] width 279 height 32
click at [1129, 208] on ul "Bill of Lading Packing Slip Package Images Proof of Delivery Customer Provided …" at bounding box center [1249, 268] width 289 height 131
click at [1140, 221] on span "Bill of Lading" at bounding box center [1148, 221] width 60 height 11
type input "Bill of Lading"
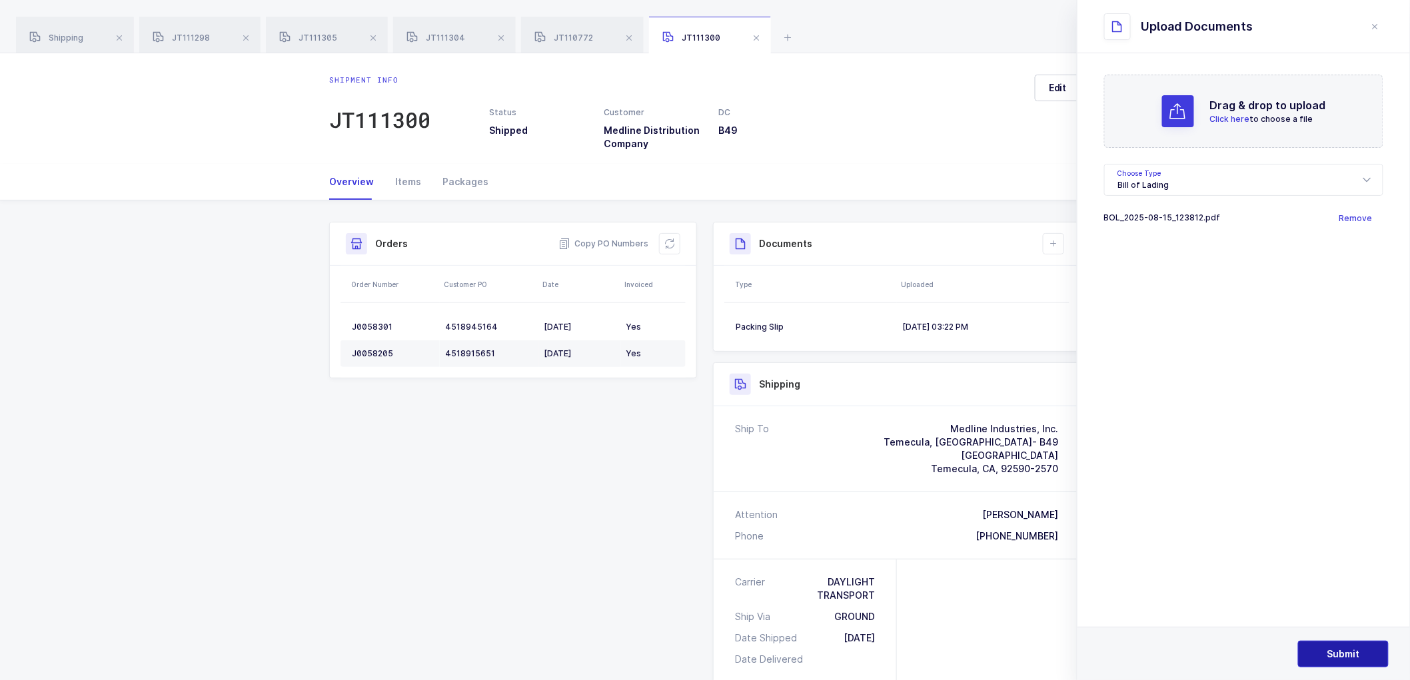
click at [1340, 642] on button "Submit" at bounding box center [1343, 654] width 91 height 27
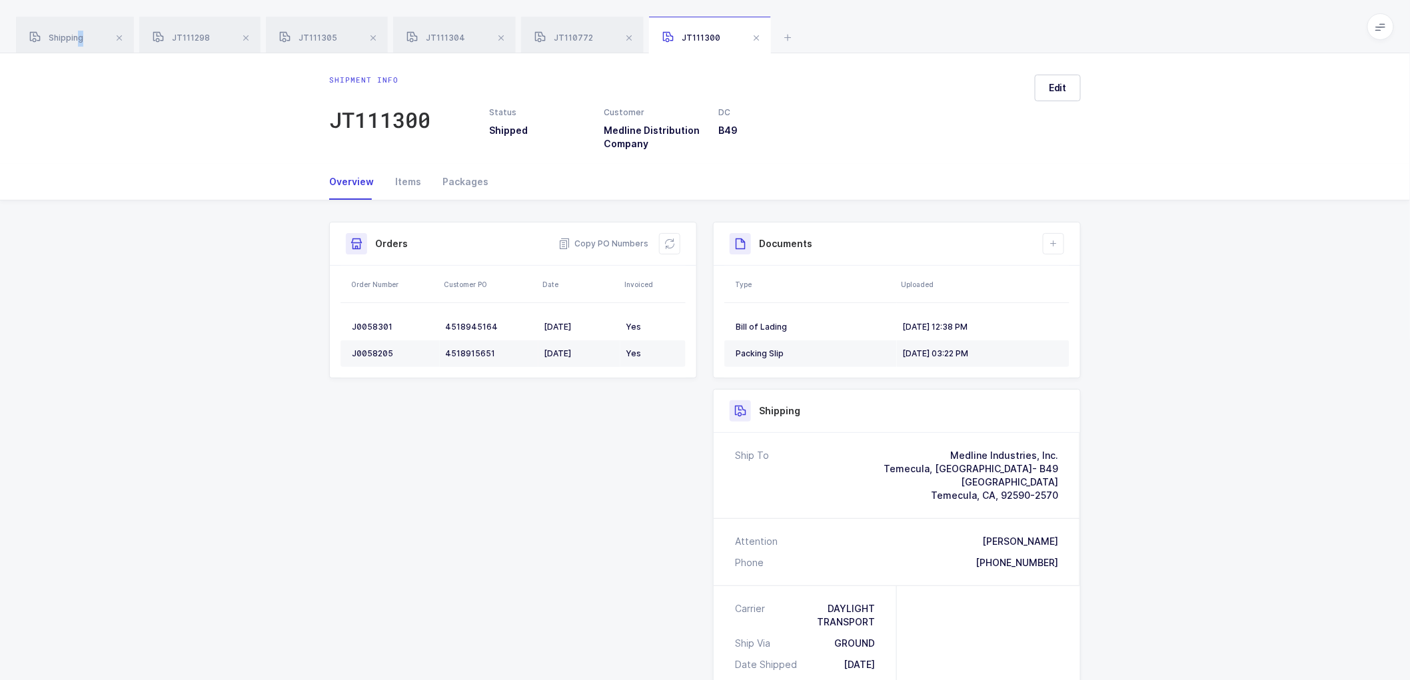
drag, startPoint x: 79, startPoint y: 31, endPoint x: 302, endPoint y: 83, distance: 229.8
click at [83, 31] on div "Shipping" at bounding box center [75, 35] width 118 height 37
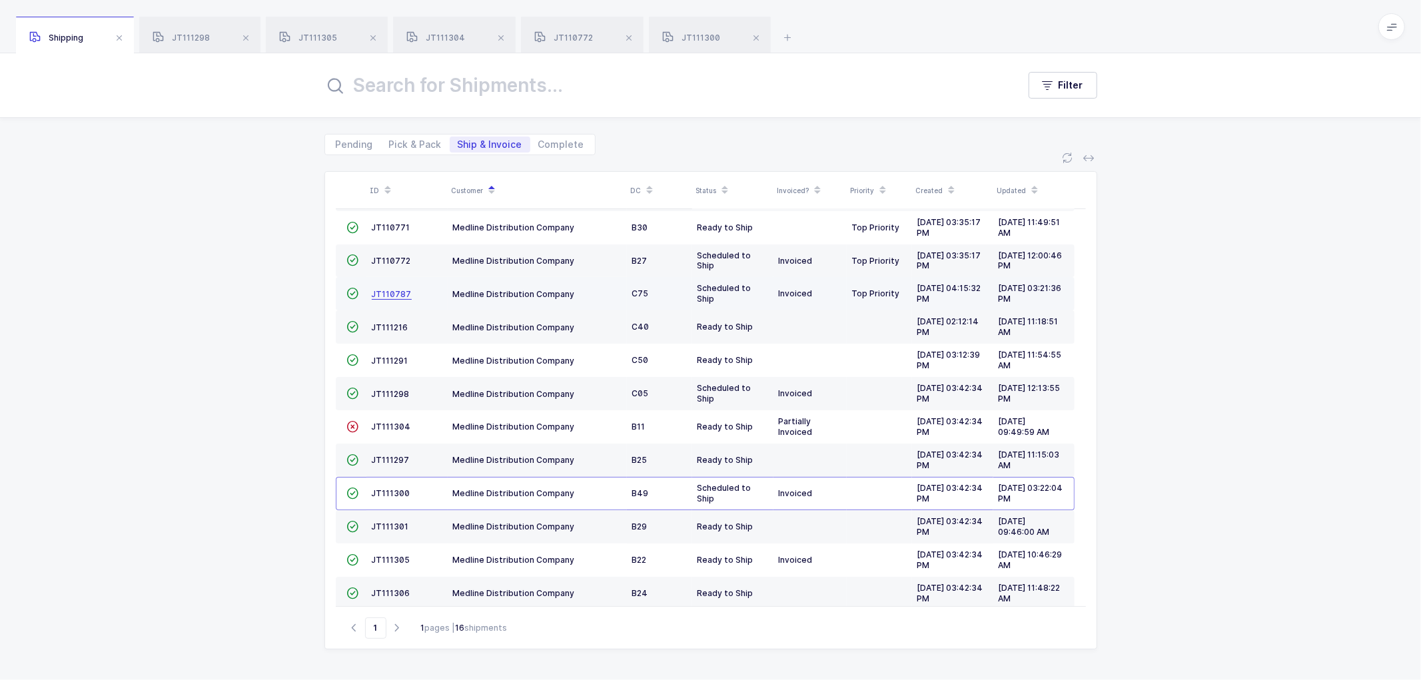
click at [392, 289] on span "JT110787" at bounding box center [392, 294] width 40 height 10
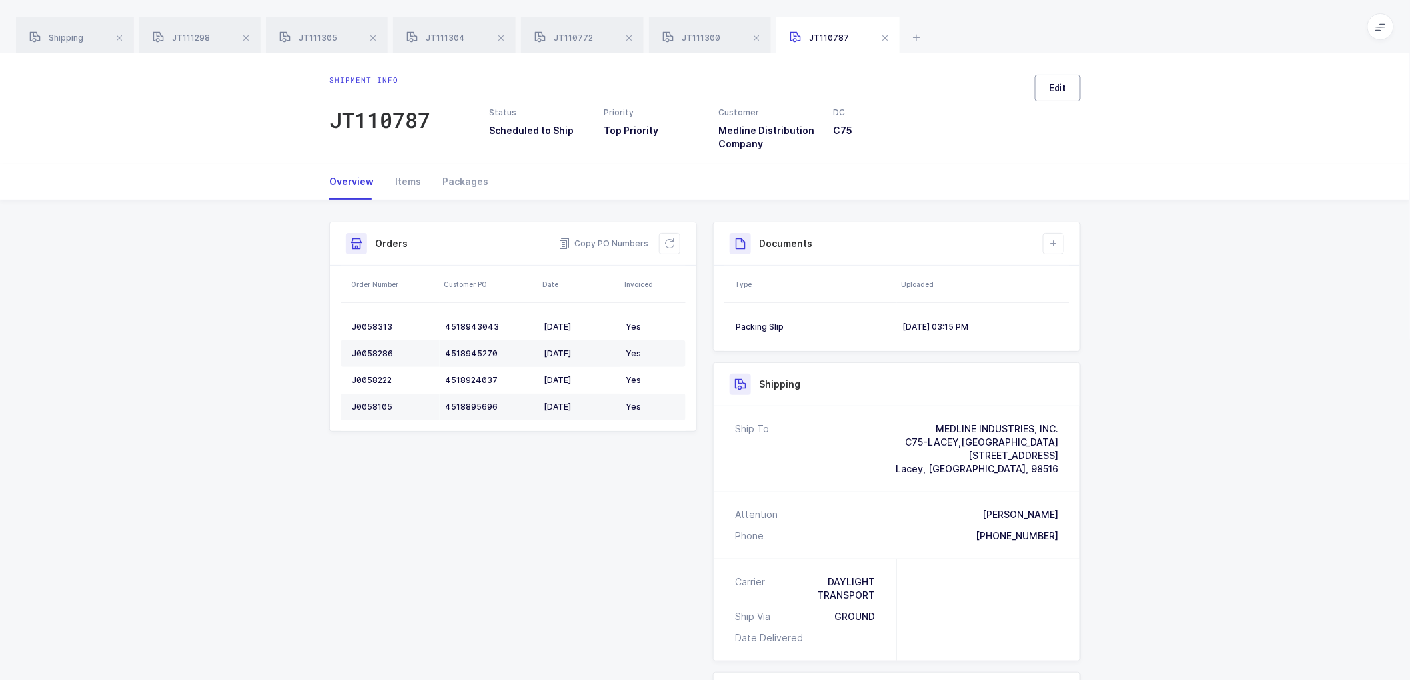
click at [1058, 87] on span "Edit" at bounding box center [1058, 87] width 18 height 13
drag, startPoint x: 1140, startPoint y: 165, endPoint x: 1197, endPoint y: 254, distance: 106.1
click at [1141, 165] on div "Scheduled to Ship" at bounding box center [1243, 168] width 279 height 32
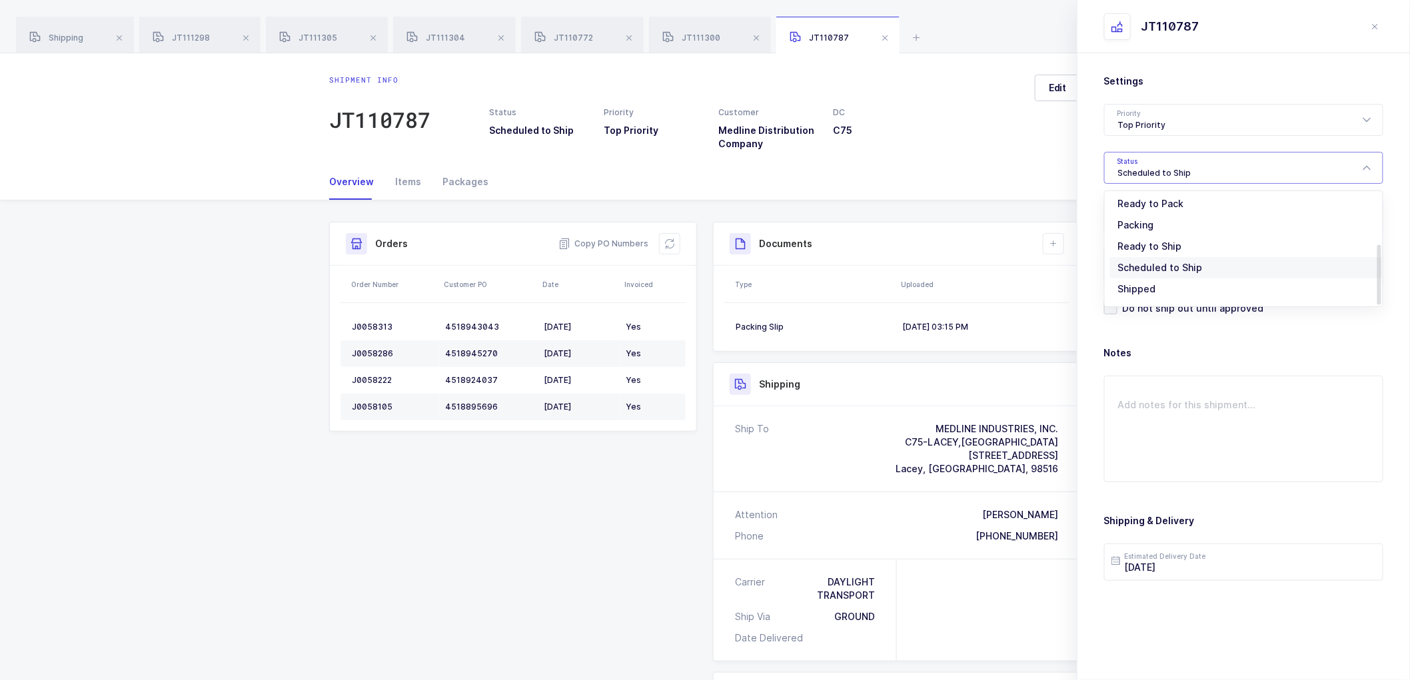
scroll to position [110, 0]
click at [1143, 265] on span "Shipped" at bounding box center [1137, 270] width 38 height 11
type input "Shipped"
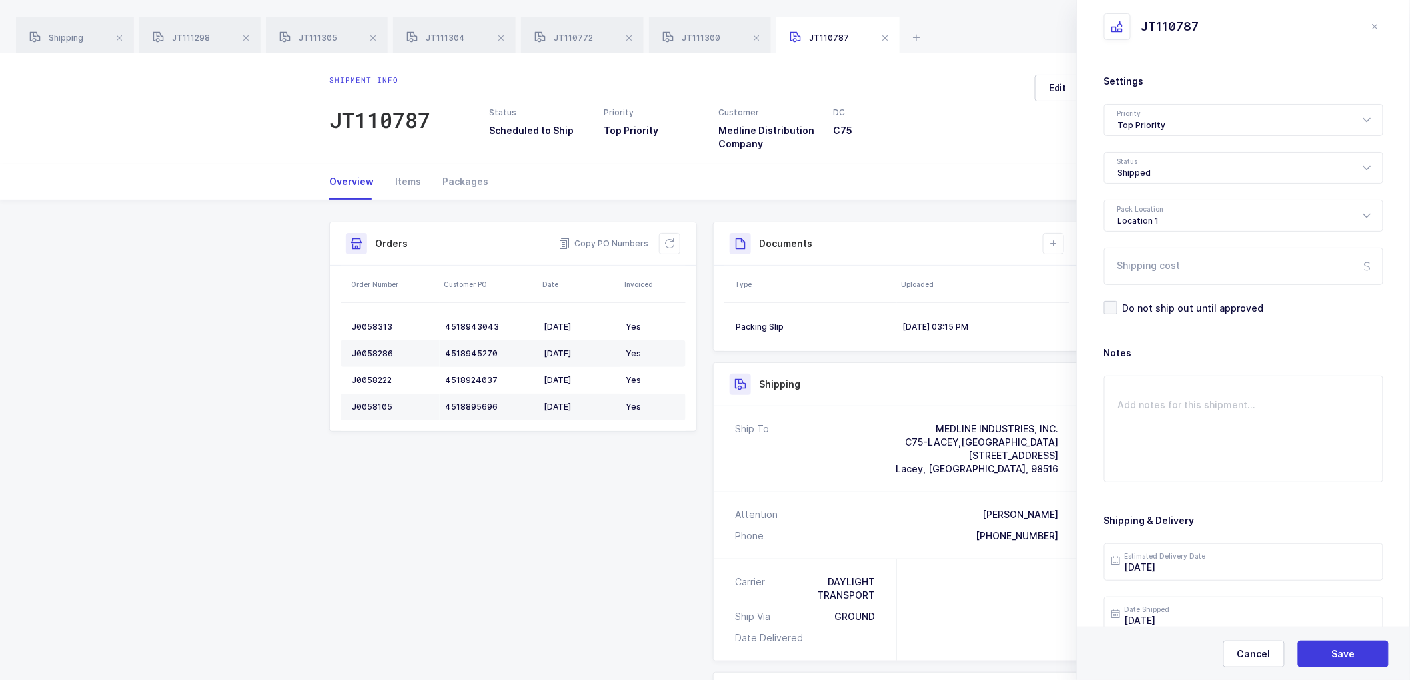
click at [1334, 637] on div "Cancel Save" at bounding box center [1243, 653] width 332 height 53
click at [1336, 656] on span "Save" at bounding box center [1343, 654] width 23 height 13
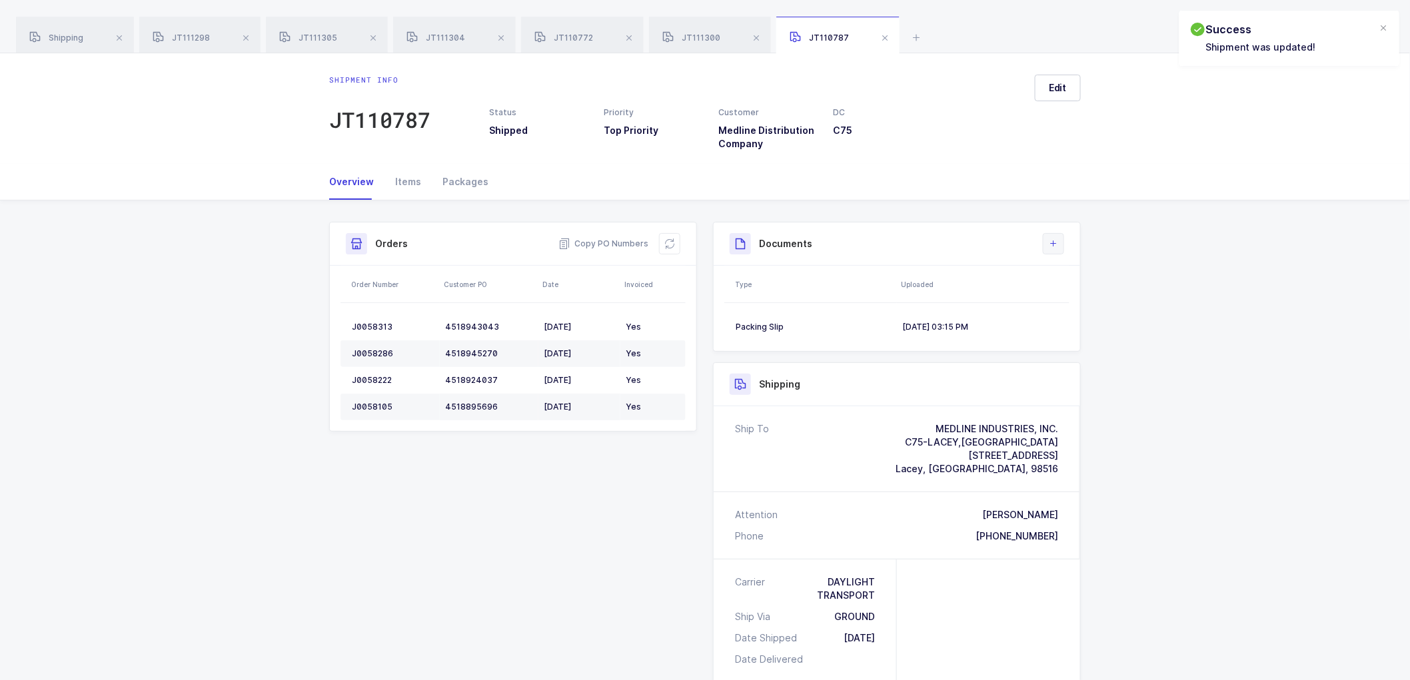
click at [1046, 236] on button at bounding box center [1053, 243] width 21 height 21
drag, startPoint x: 1107, startPoint y: 302, endPoint x: 1118, endPoint y: 324, distance: 24.7
click at [1107, 303] on li "Upload Document" at bounding box center [1098, 303] width 99 height 21
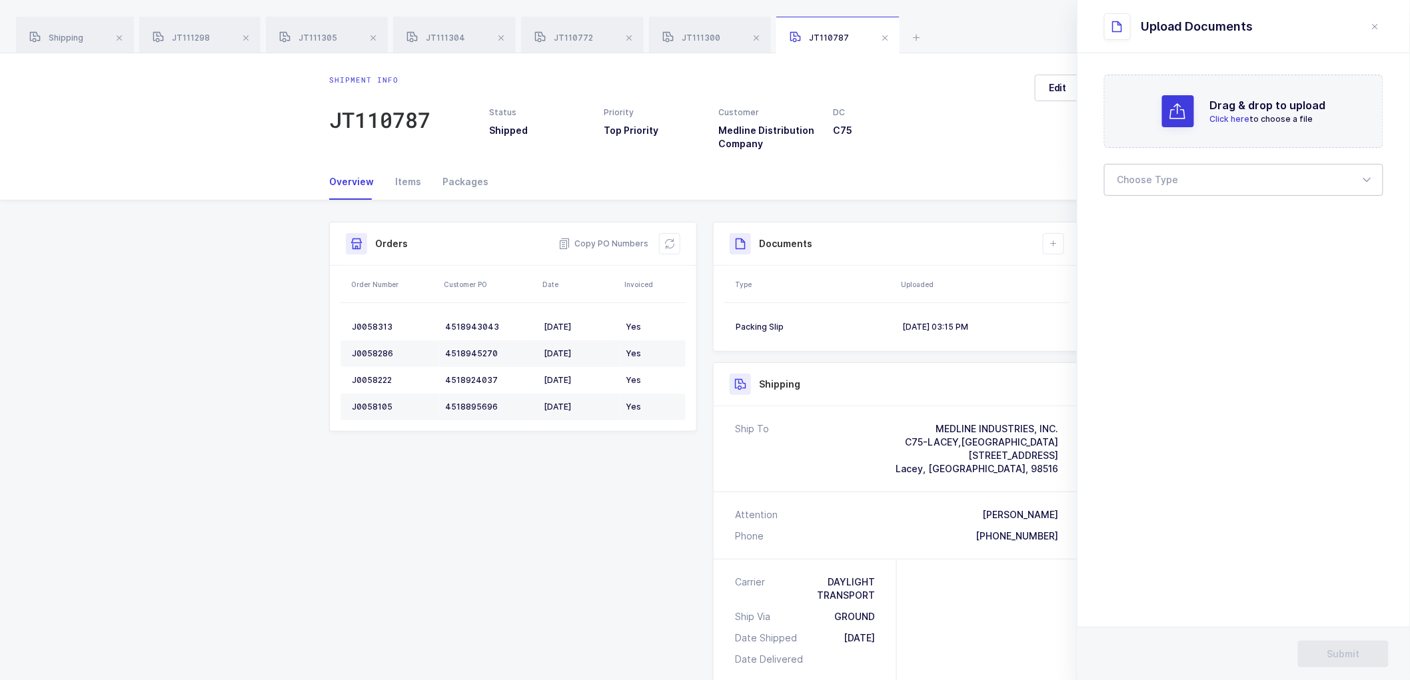
drag, startPoint x: 1144, startPoint y: 169, endPoint x: 1153, endPoint y: 190, distance: 22.4
click at [1144, 170] on div at bounding box center [1243, 180] width 279 height 32
click at [1150, 221] on span "Bill of Lading" at bounding box center [1148, 221] width 60 height 11
type input "Bill of Lading"
click at [1345, 646] on button "Submit" at bounding box center [1343, 654] width 91 height 27
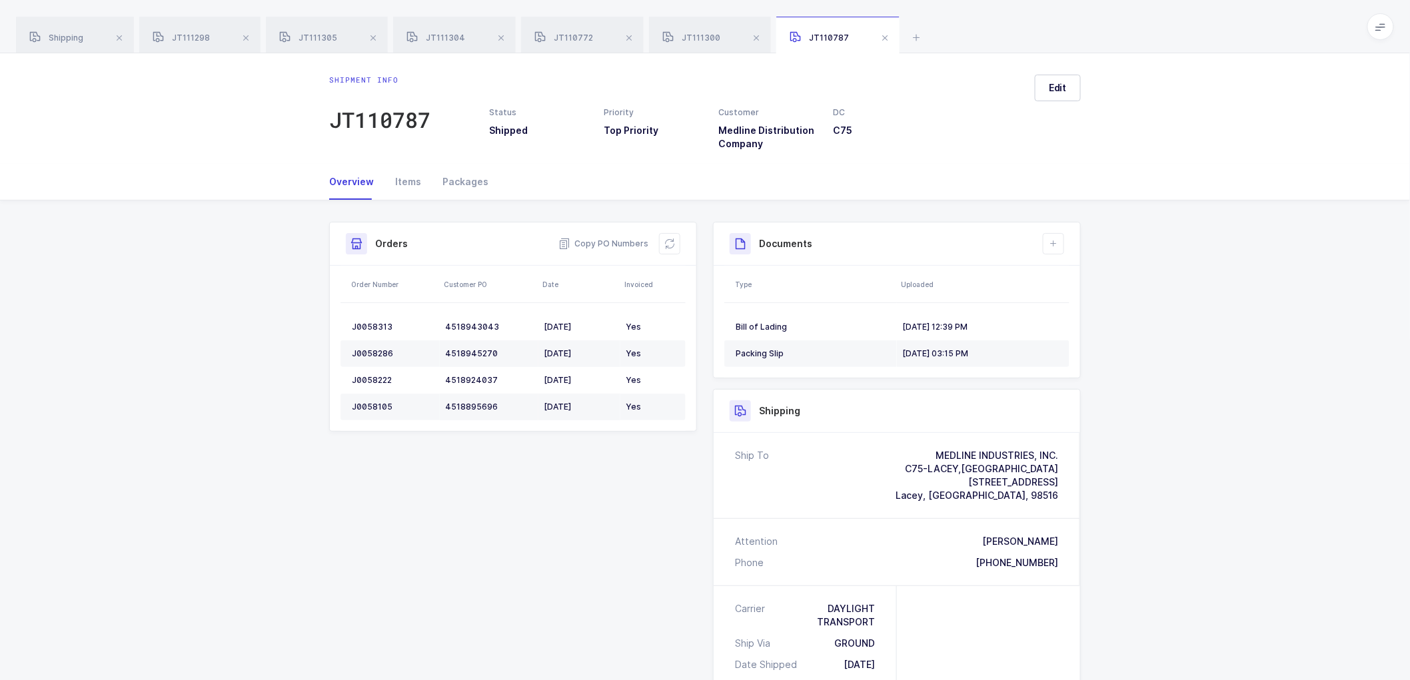
drag, startPoint x: 57, startPoint y: 32, endPoint x: 229, endPoint y: 83, distance: 180.0
click at [60, 33] on div "Shipping" at bounding box center [75, 35] width 118 height 37
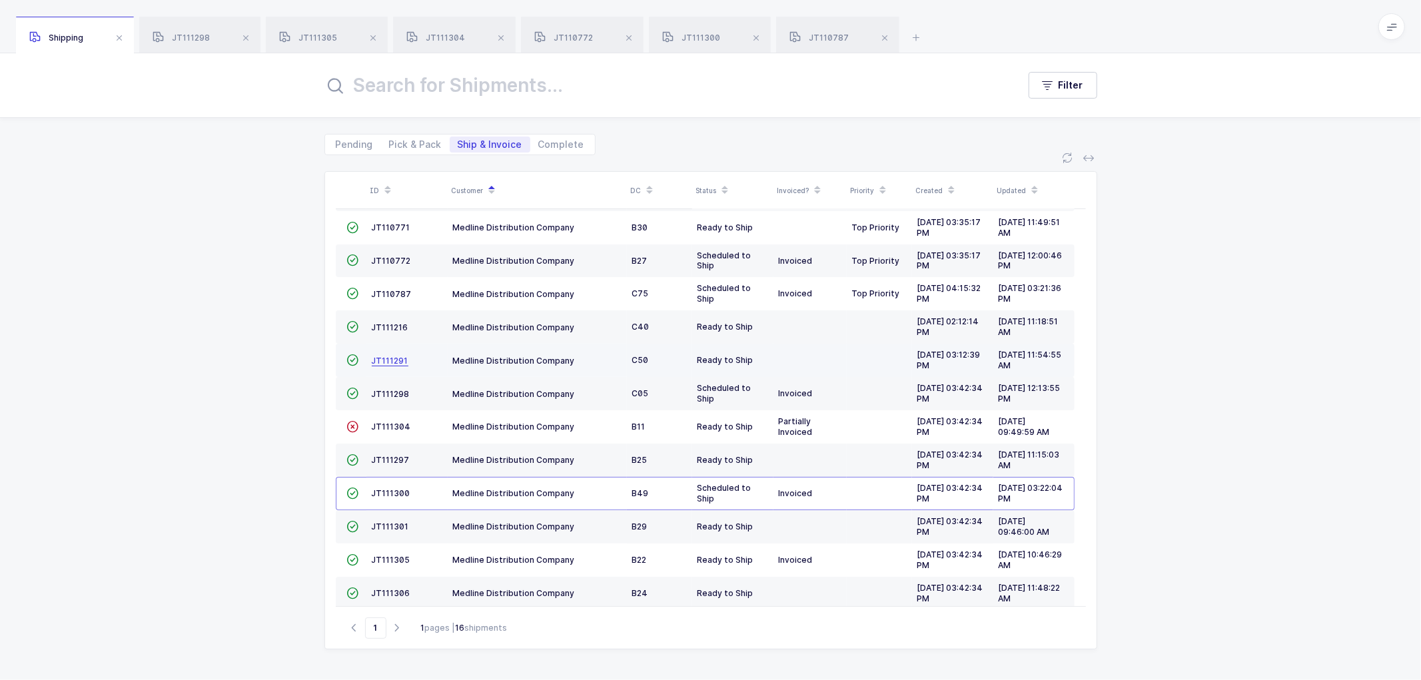
click at [380, 358] on span "JT111291" at bounding box center [390, 361] width 37 height 10
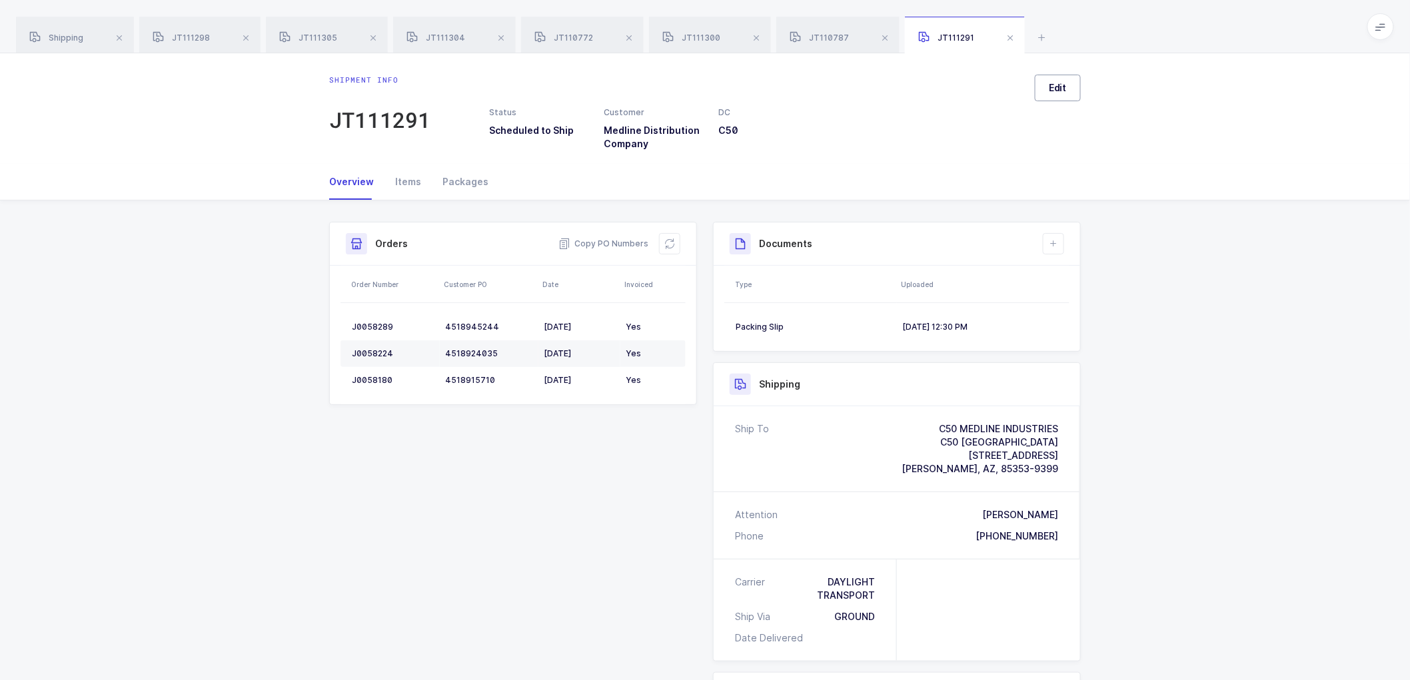
click at [1069, 94] on button "Edit" at bounding box center [1058, 88] width 46 height 27
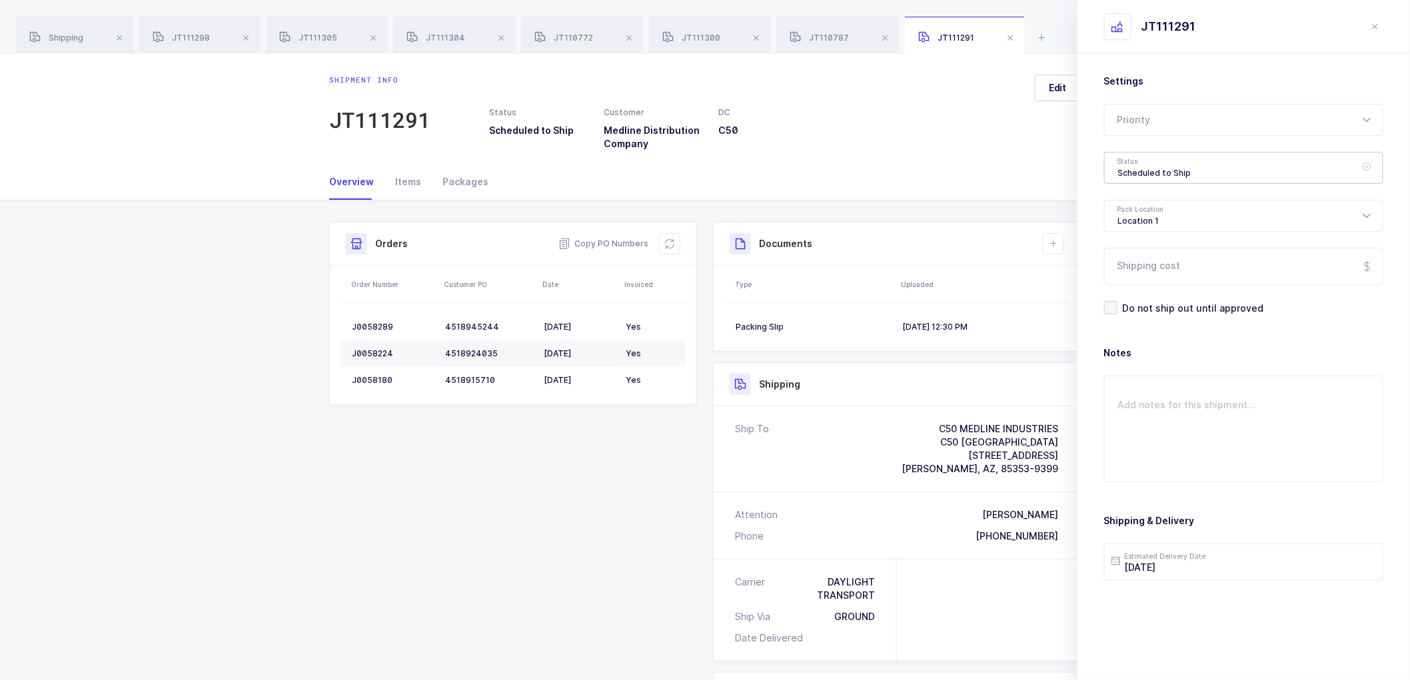
click at [1158, 178] on div "Scheduled to Ship" at bounding box center [1243, 168] width 279 height 32
click at [1156, 274] on li "Shipped" at bounding box center [1249, 270] width 279 height 21
type input "Shipped"
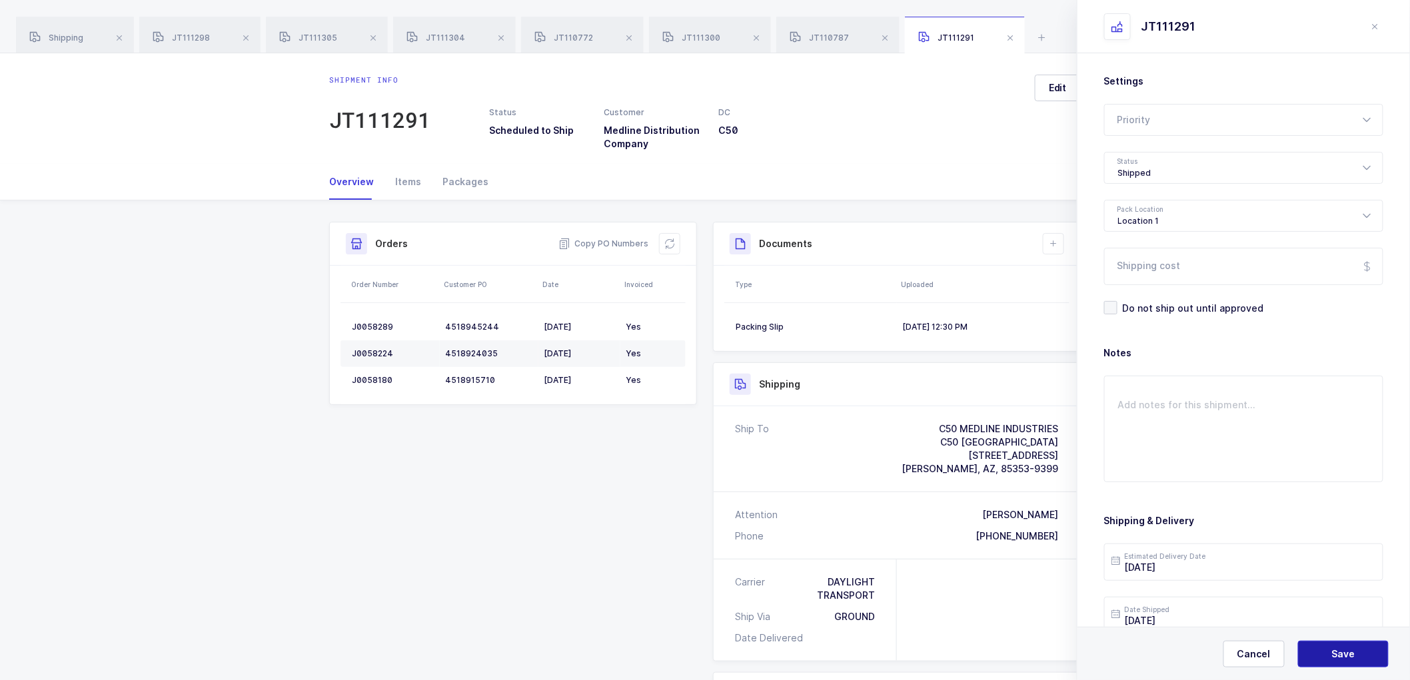
drag, startPoint x: 1368, startPoint y: 653, endPoint x: 1199, endPoint y: 369, distance: 330.1
click at [1367, 652] on button "Save" at bounding box center [1343, 654] width 91 height 27
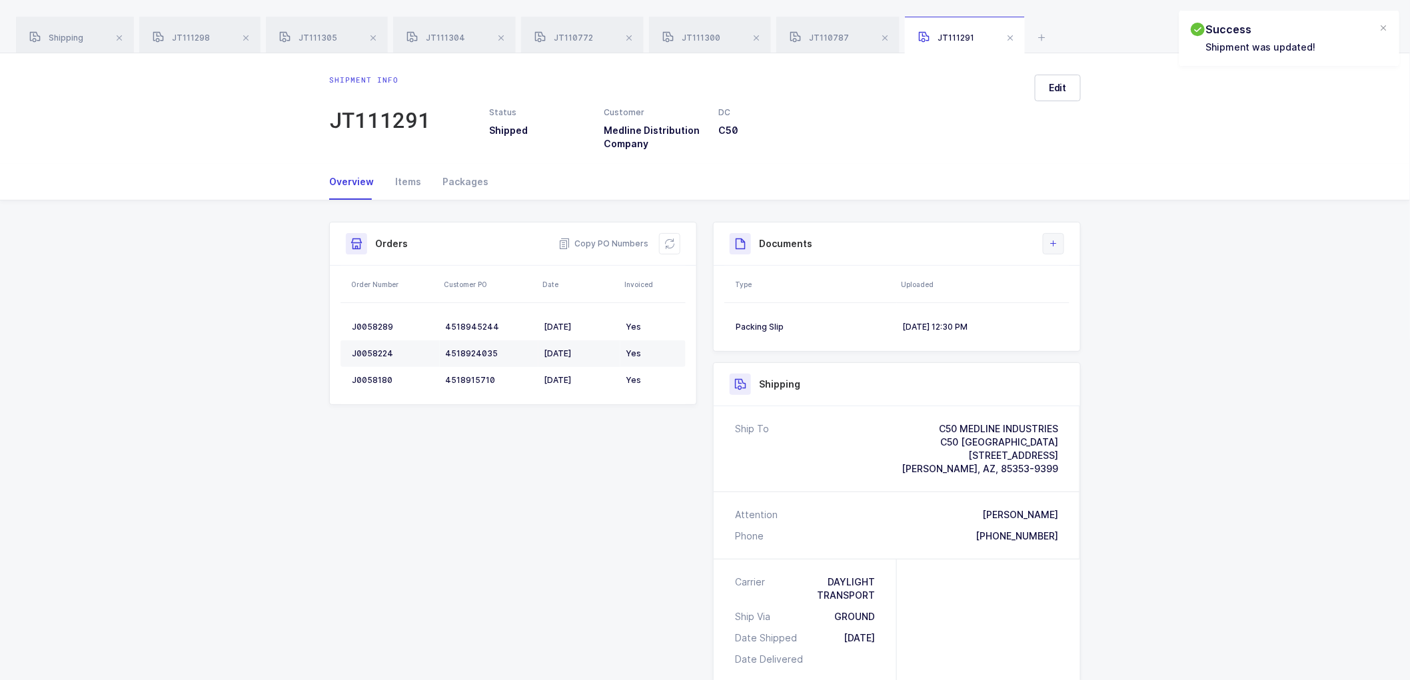
click at [1054, 251] on button at bounding box center [1053, 243] width 21 height 21
click at [1101, 287] on li "Create Document" at bounding box center [1098, 281] width 99 height 21
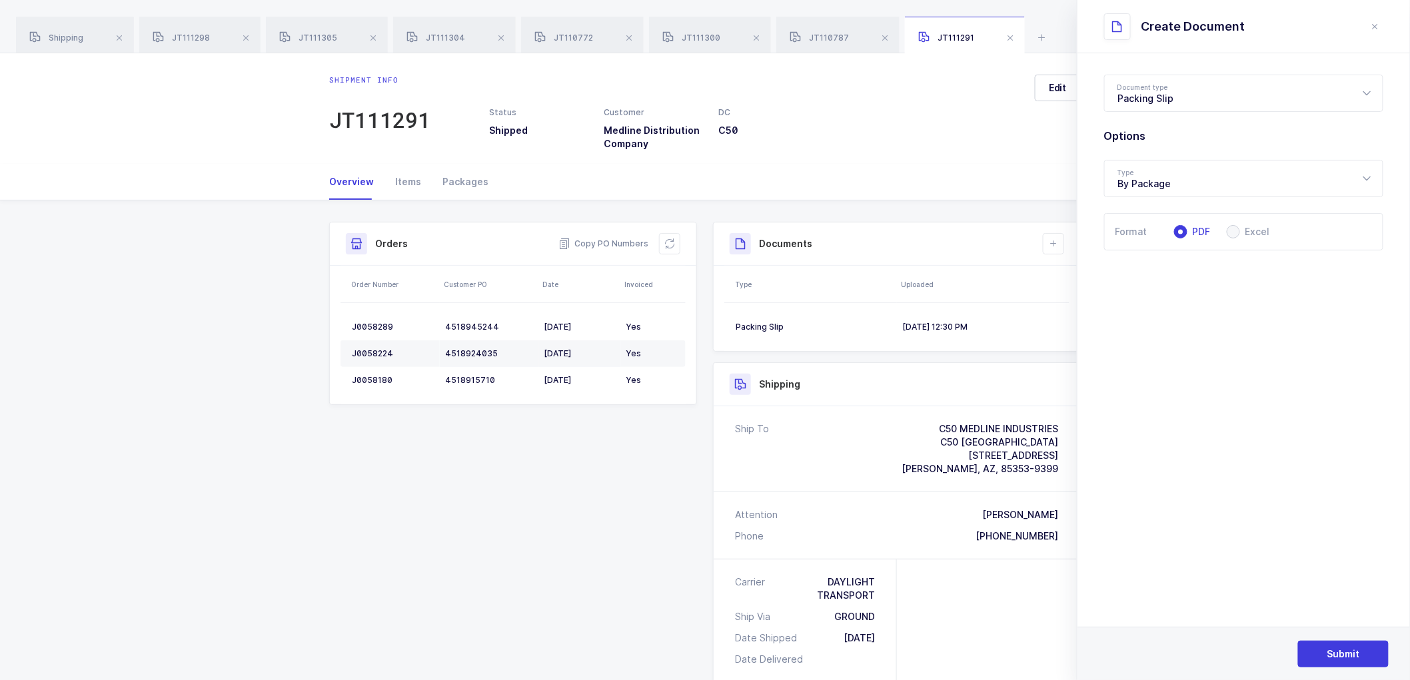
drag, startPoint x: 1375, startPoint y: 19, endPoint x: 1373, endPoint y: 25, distance: 7.2
click at [1375, 23] on button "close drawer" at bounding box center [1375, 27] width 16 height 16
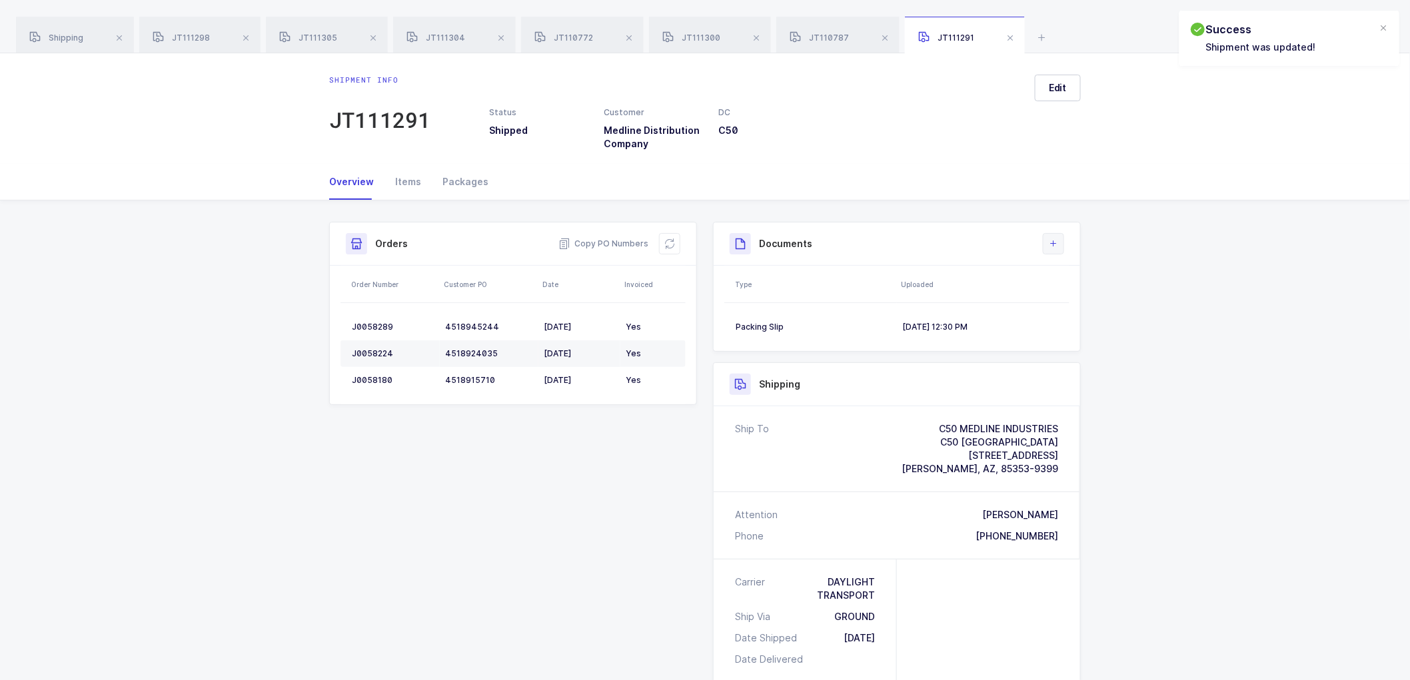
click at [1049, 247] on icon at bounding box center [1053, 244] width 11 height 11
drag, startPoint x: 1047, startPoint y: 300, endPoint x: 1057, endPoint y: 300, distance: 10.0
click at [1053, 300] on ul "Create Document Upload Document" at bounding box center [1098, 293] width 111 height 60
click at [1113, 301] on li "Upload Document" at bounding box center [1098, 303] width 99 height 21
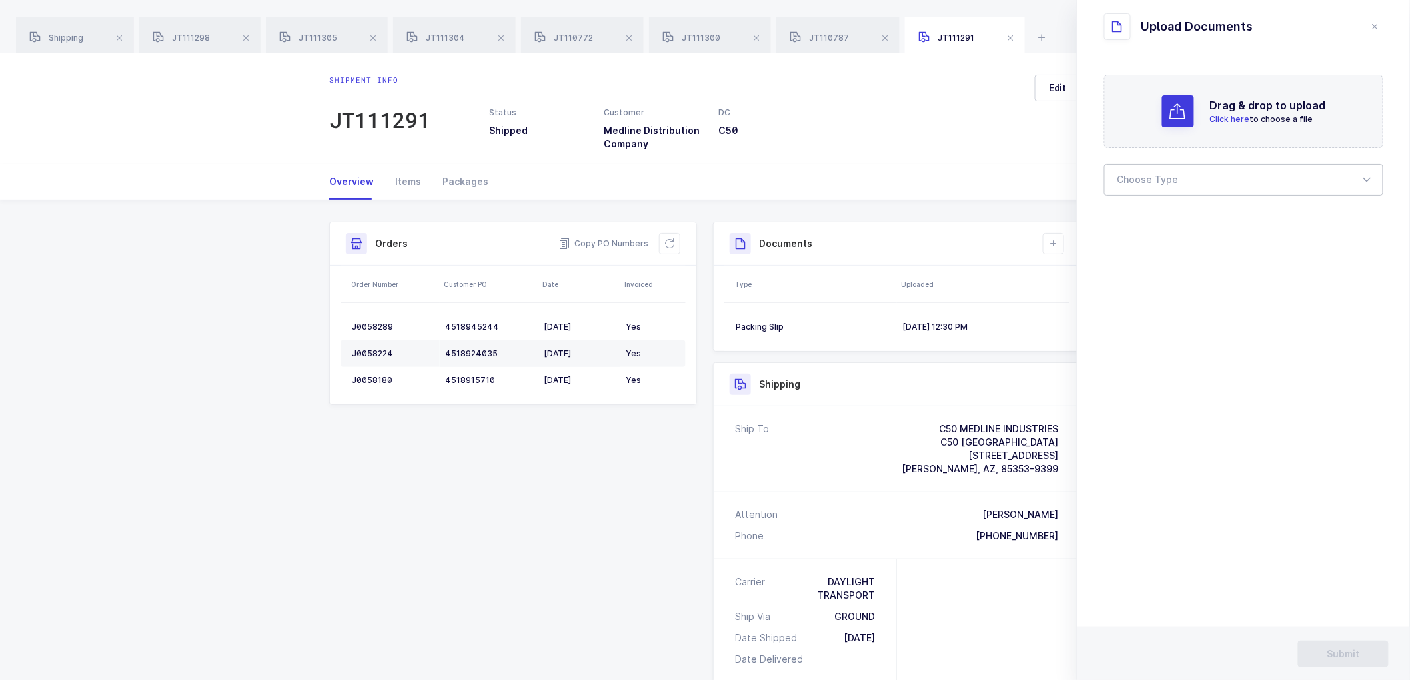
click at [1133, 189] on div at bounding box center [1243, 180] width 279 height 32
click at [1131, 221] on span "Bill of Lading" at bounding box center [1148, 221] width 60 height 11
type input "Bill of Lading"
click at [1331, 654] on span "Submit" at bounding box center [1343, 654] width 33 height 13
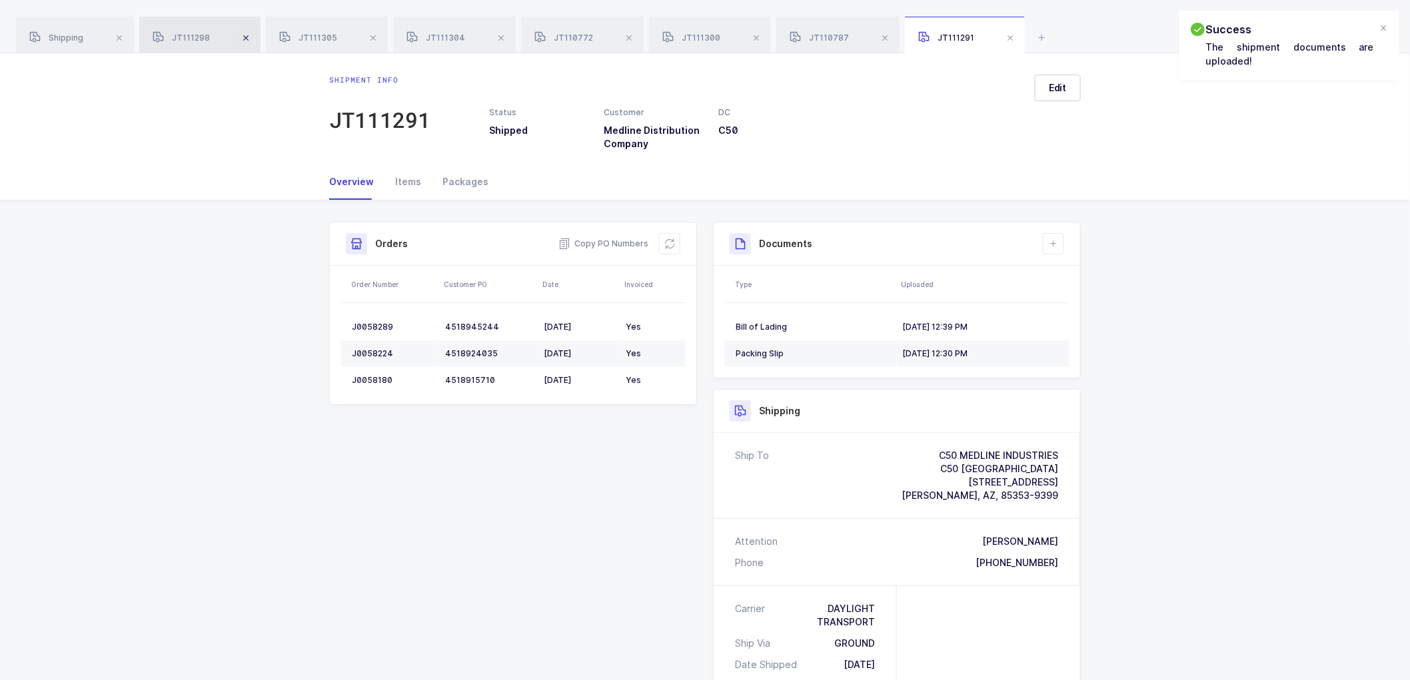
click at [249, 37] on span at bounding box center [246, 38] width 16 height 16
click at [249, 37] on span at bounding box center [247, 38] width 16 height 16
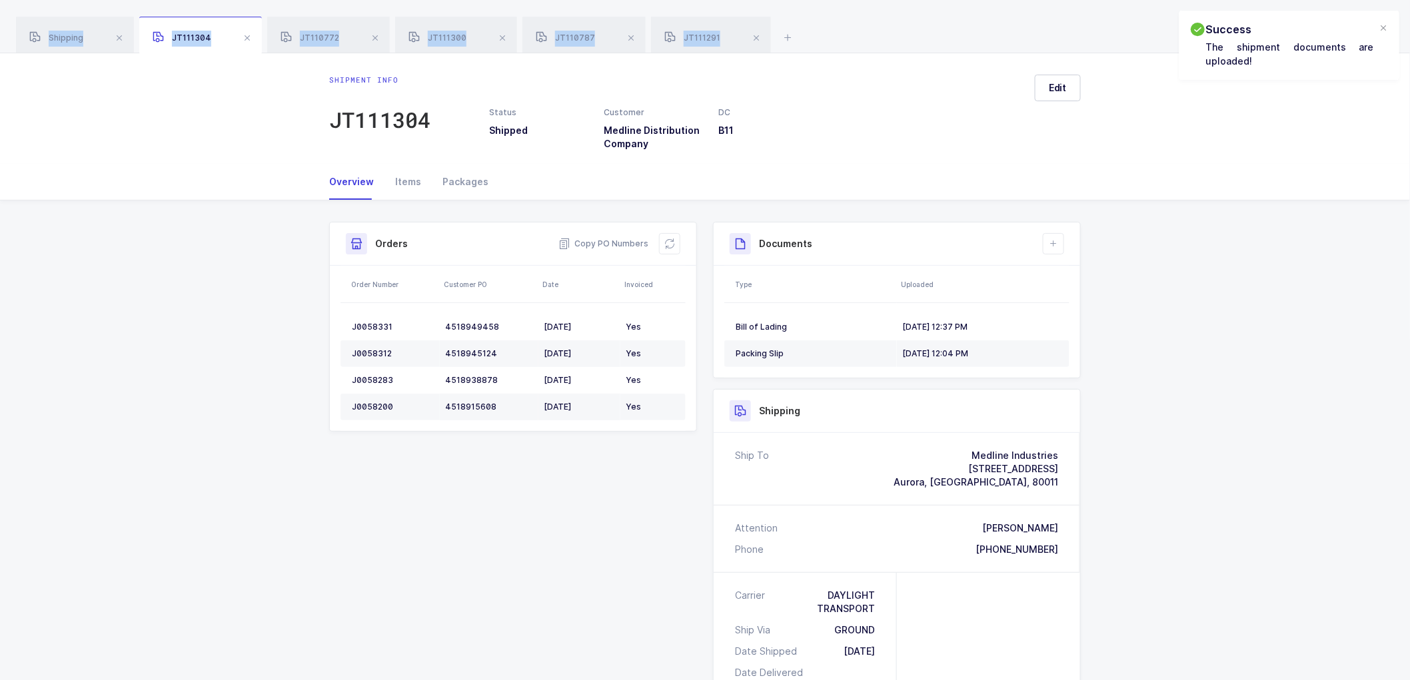
click at [249, 37] on span at bounding box center [247, 38] width 16 height 16
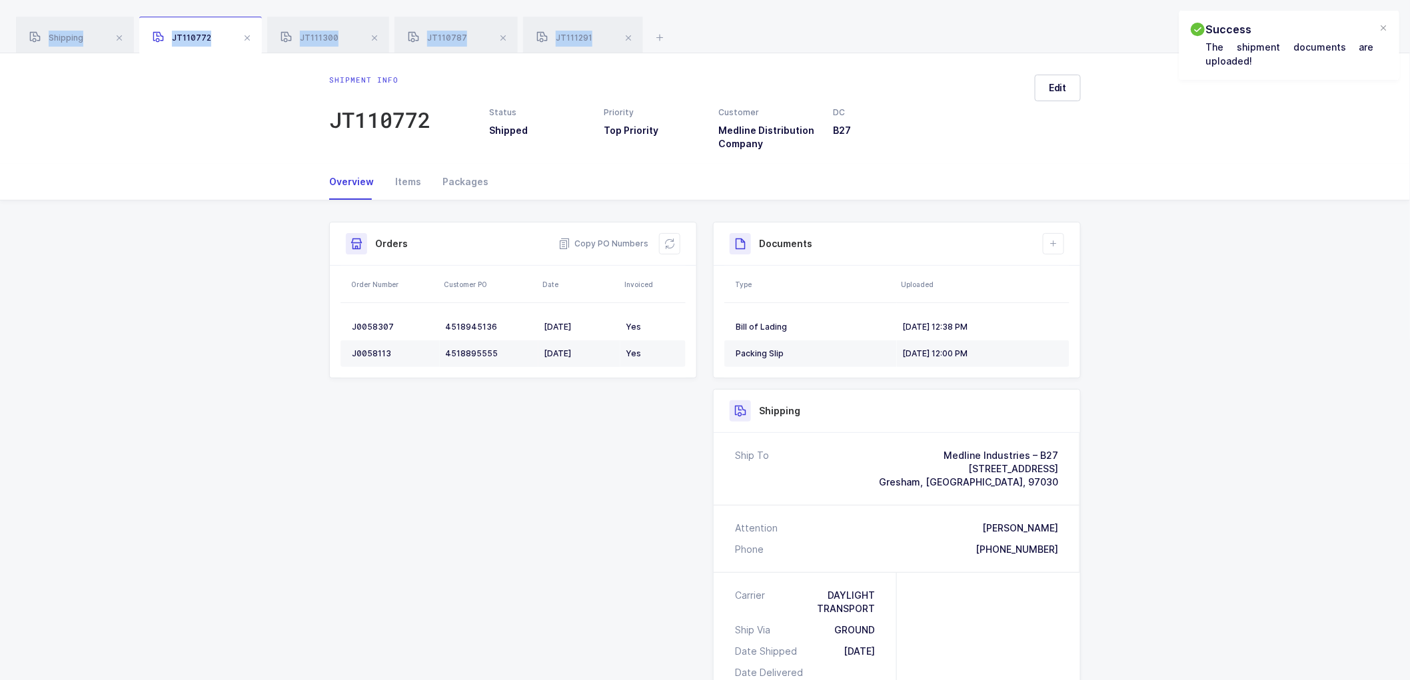
click at [249, 37] on span at bounding box center [247, 38] width 16 height 16
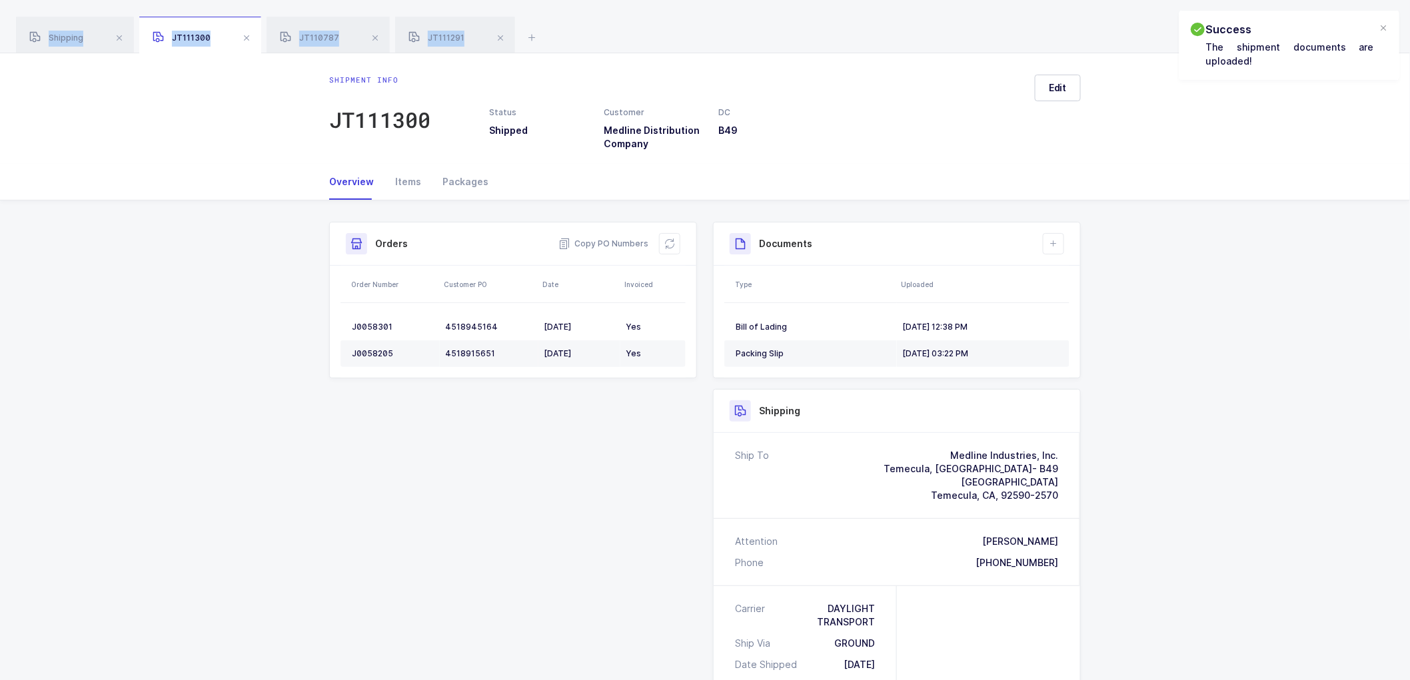
click at [249, 37] on span at bounding box center [247, 38] width 16 height 16
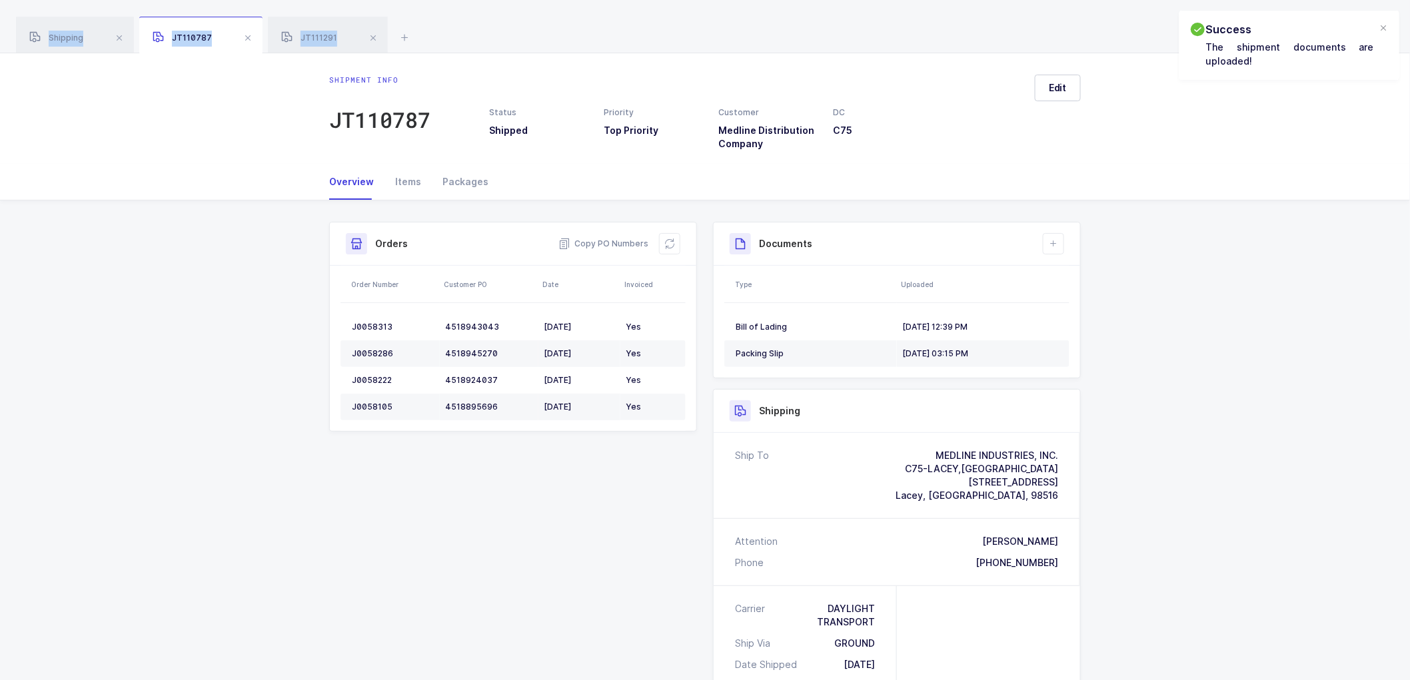
click at [249, 37] on span at bounding box center [248, 38] width 16 height 16
click at [249, 37] on span at bounding box center [245, 38] width 16 height 16
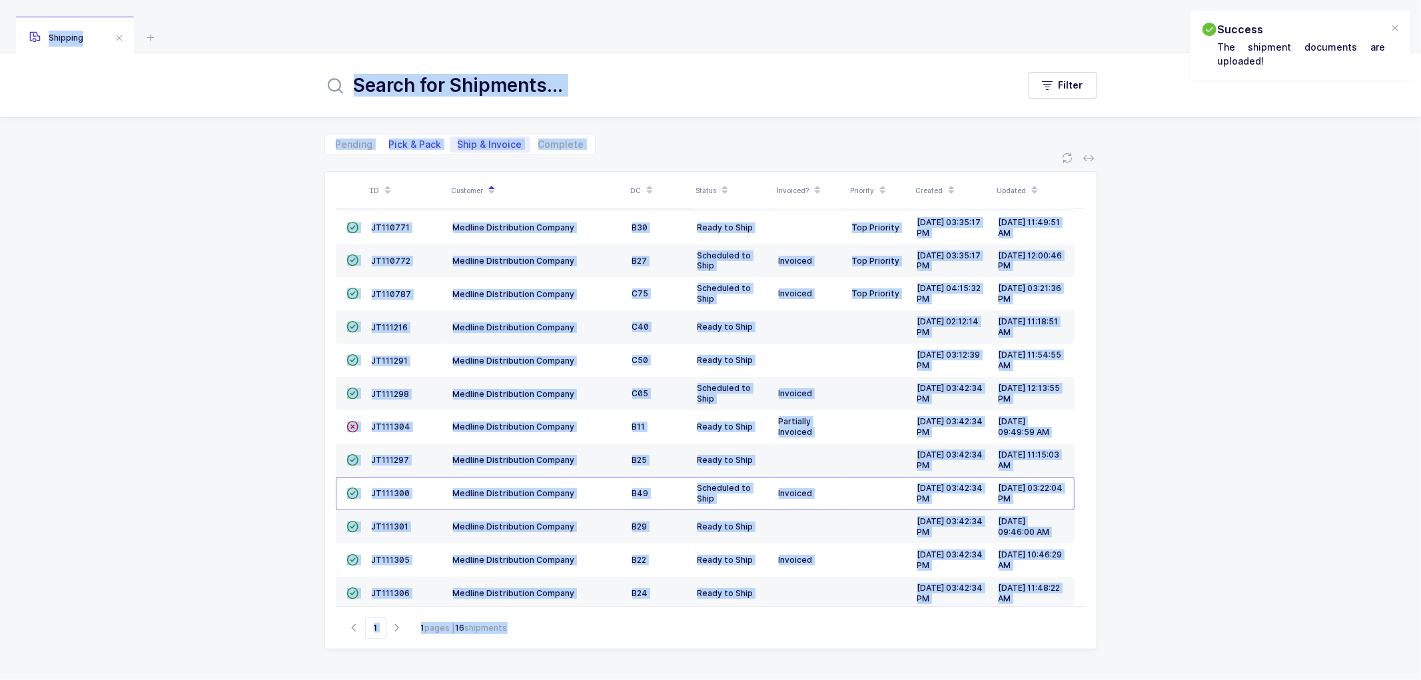
click at [412, 141] on span "Pick & Pack" at bounding box center [415, 144] width 53 height 9
click at [390, 141] on input "Pick & Pack" at bounding box center [385, 141] width 9 height 9
radio input "true"
radio input "false"
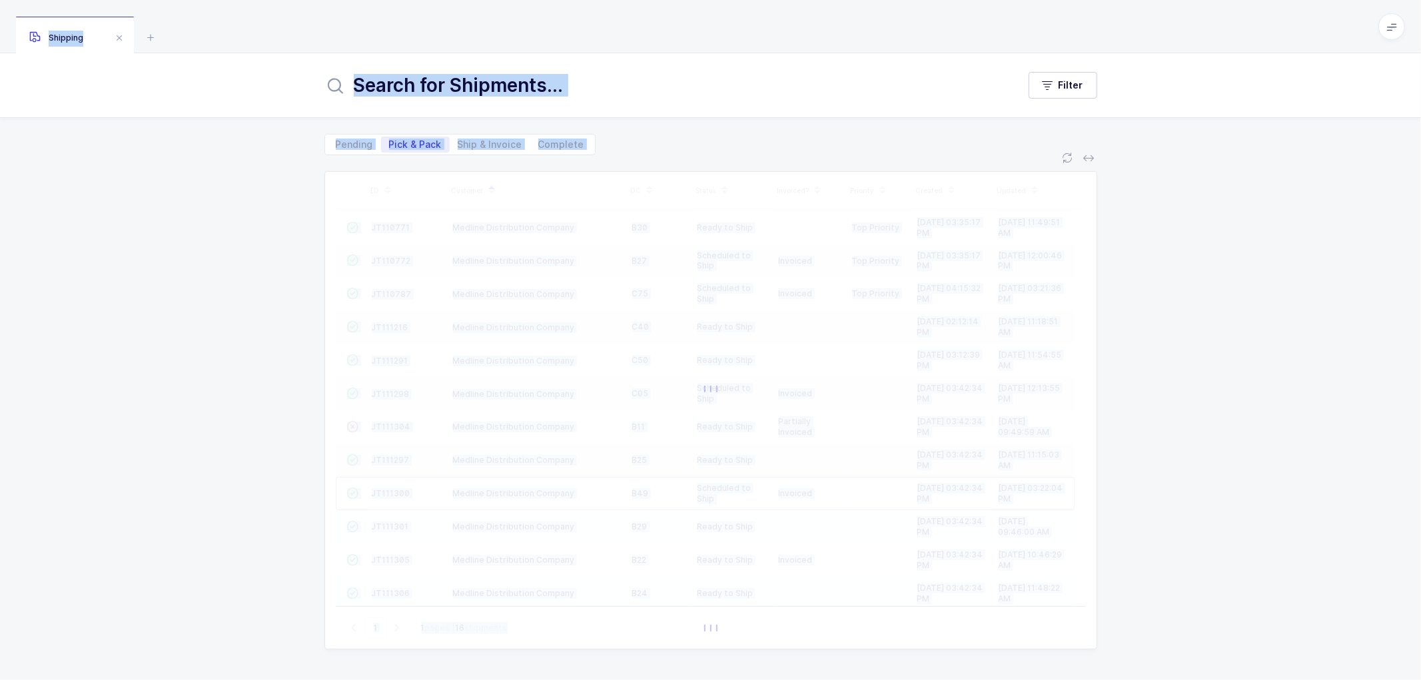
scroll to position [58, 0]
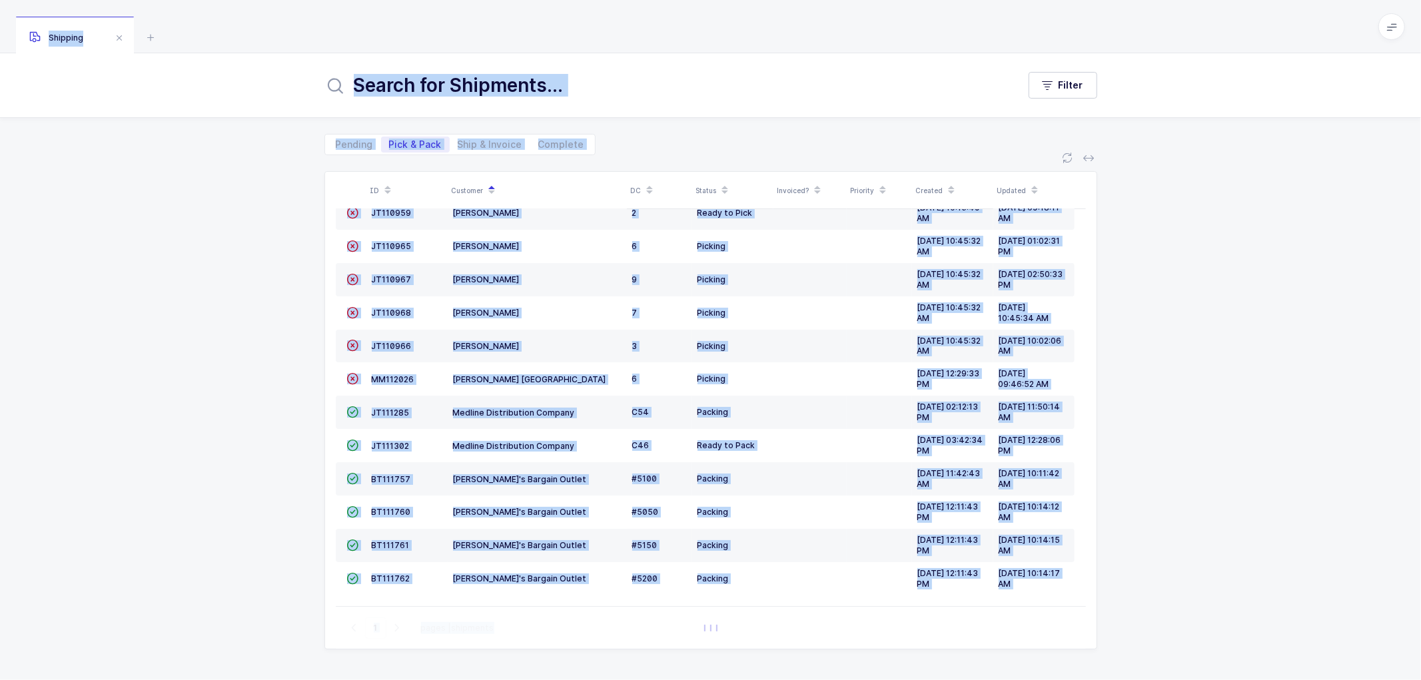
drag, startPoint x: 688, startPoint y: 151, endPoint x: 611, endPoint y: 139, distance: 77.6
click at [687, 151] on div "Pending Pick & Pack Ship & Invoice Complete" at bounding box center [710, 136] width 773 height 37
click at [560, 144] on span "Complete" at bounding box center [561, 144] width 46 height 9
click at [539, 144] on input "Complete" at bounding box center [534, 141] width 9 height 9
radio input "true"
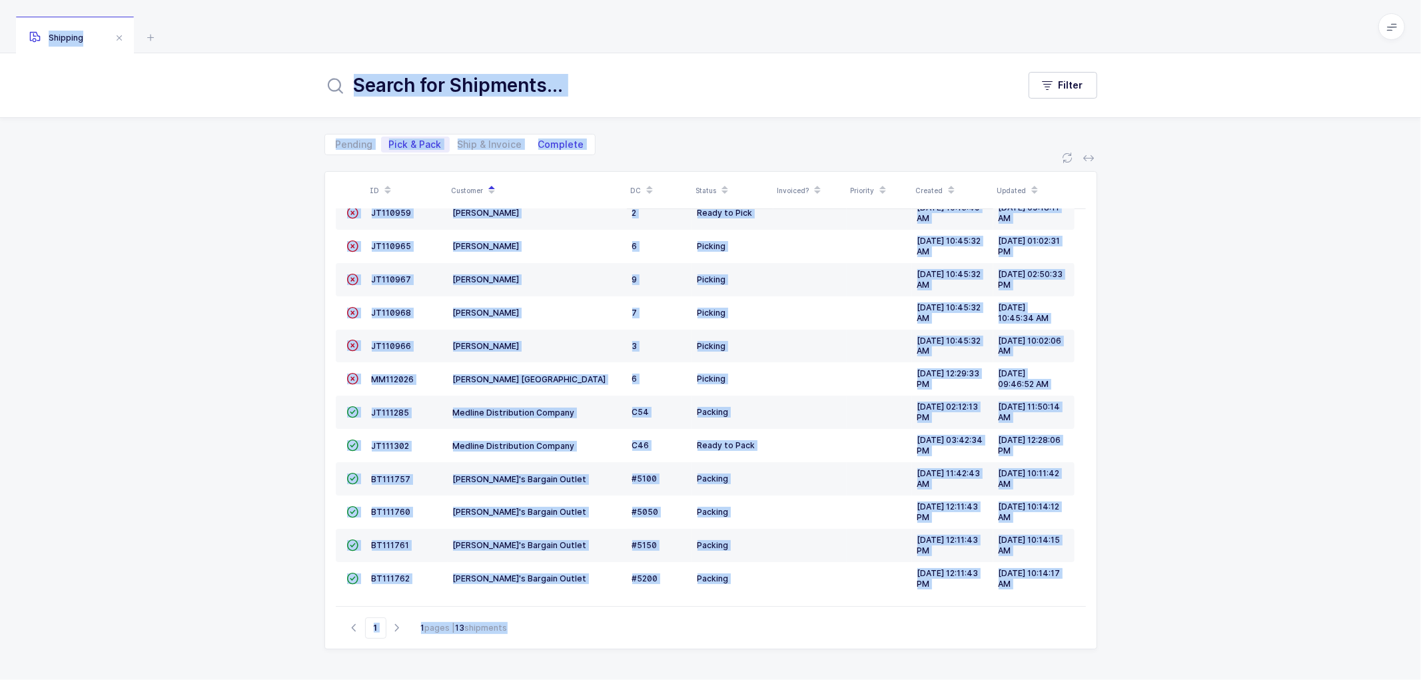
radio input "false"
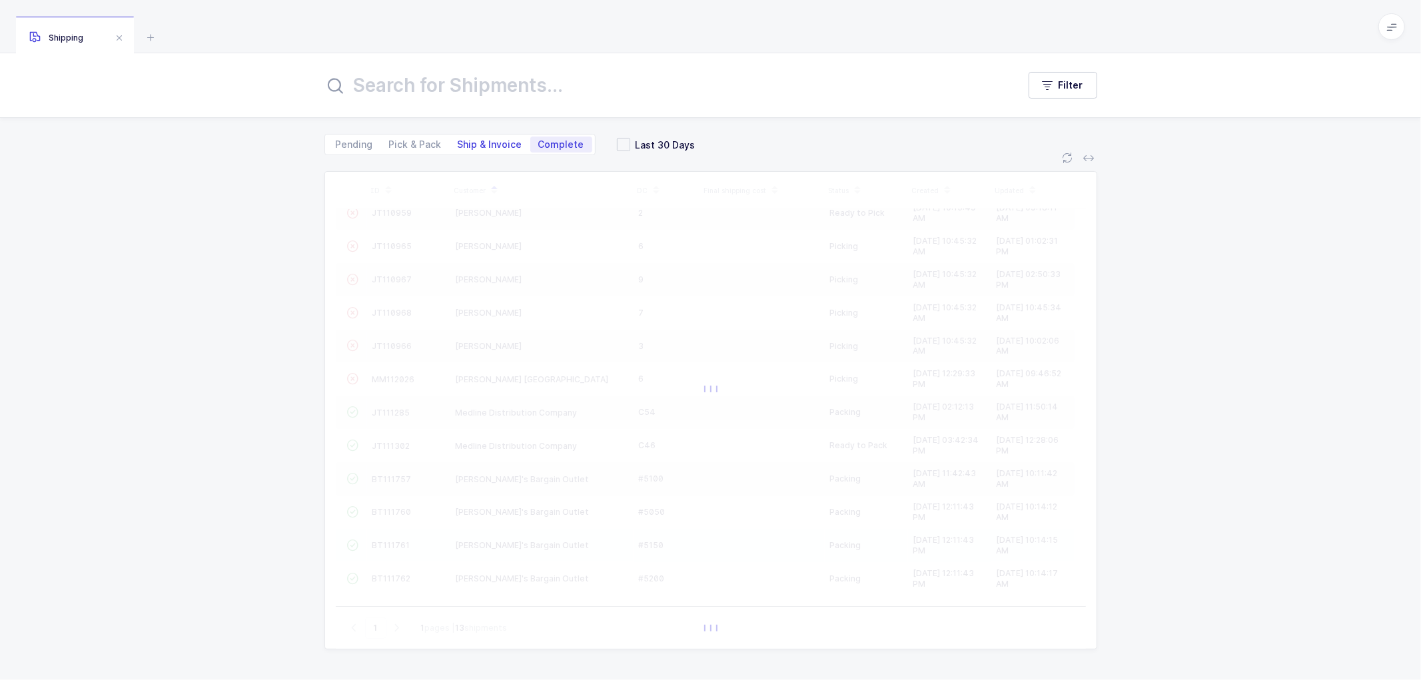
click at [480, 144] on span "Ship & Invoice" at bounding box center [490, 144] width 65 height 9
click at [458, 144] on input "Ship & Invoice" at bounding box center [454, 141] width 9 height 9
radio input "true"
radio input "false"
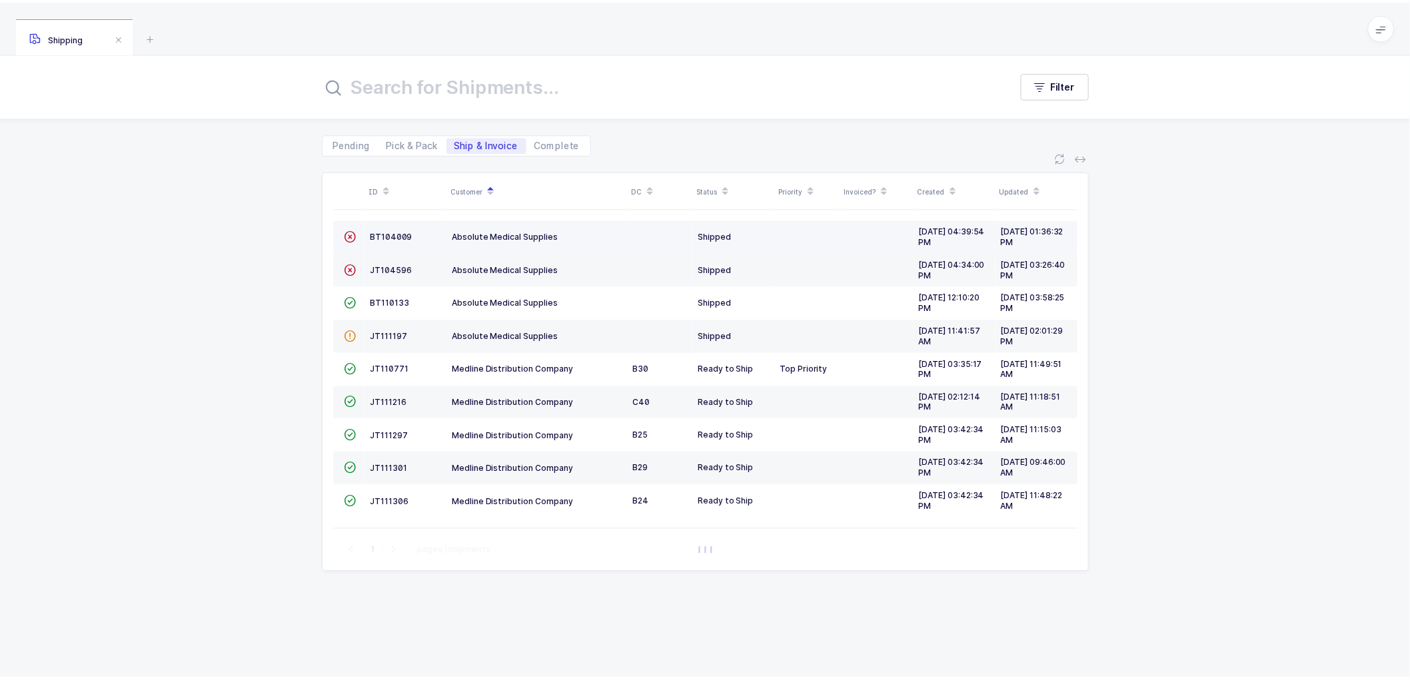
scroll to position [0, 0]
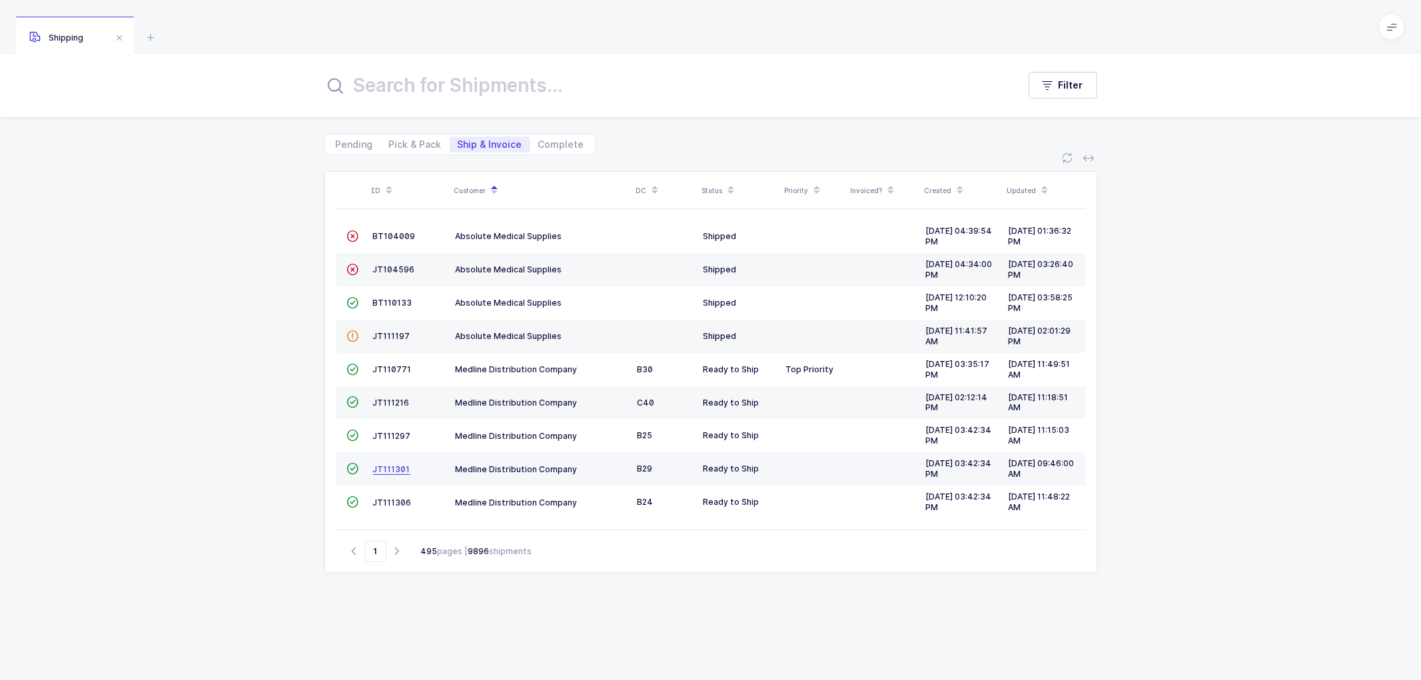
click at [388, 471] on span "JT111301" at bounding box center [391, 469] width 37 height 10
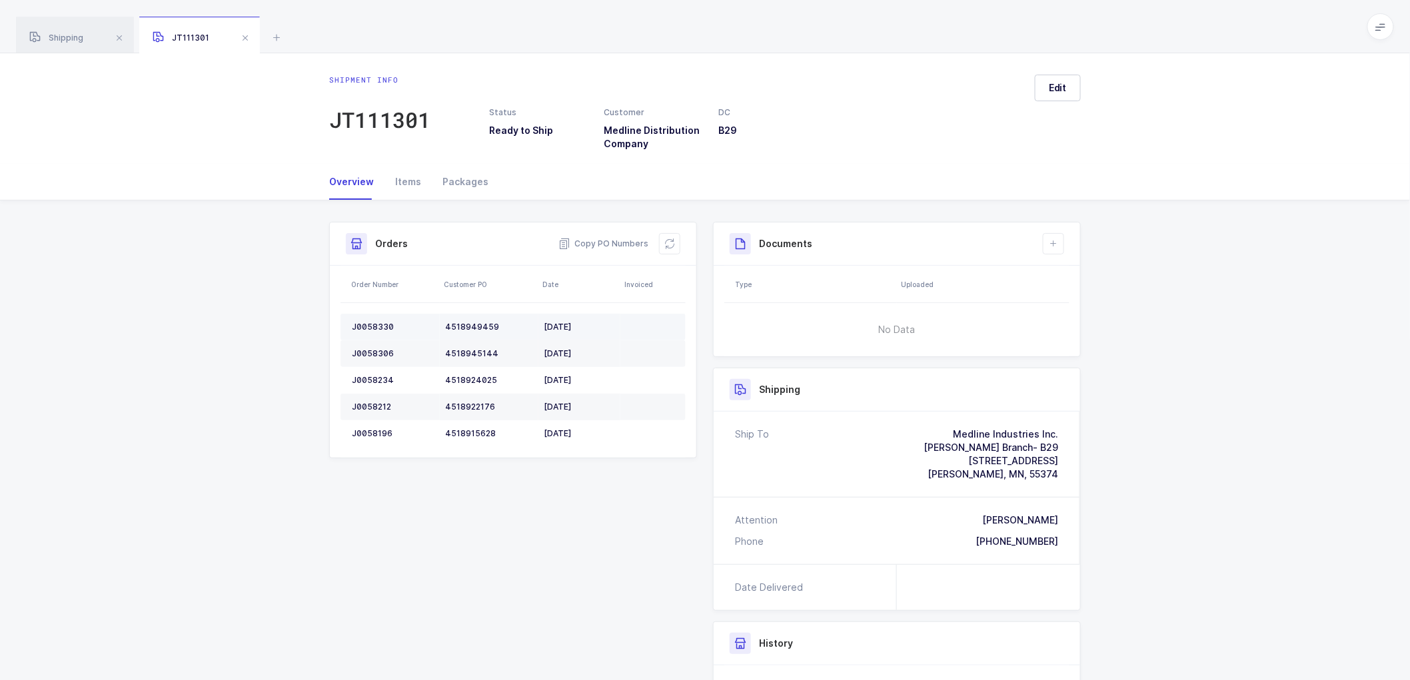
click at [370, 315] on td "J0058330" at bounding box center [389, 327] width 99 height 27
click at [387, 351] on div "J0058306" at bounding box center [393, 353] width 83 height 11
click at [381, 375] on div "J0058234" at bounding box center [393, 380] width 83 height 11
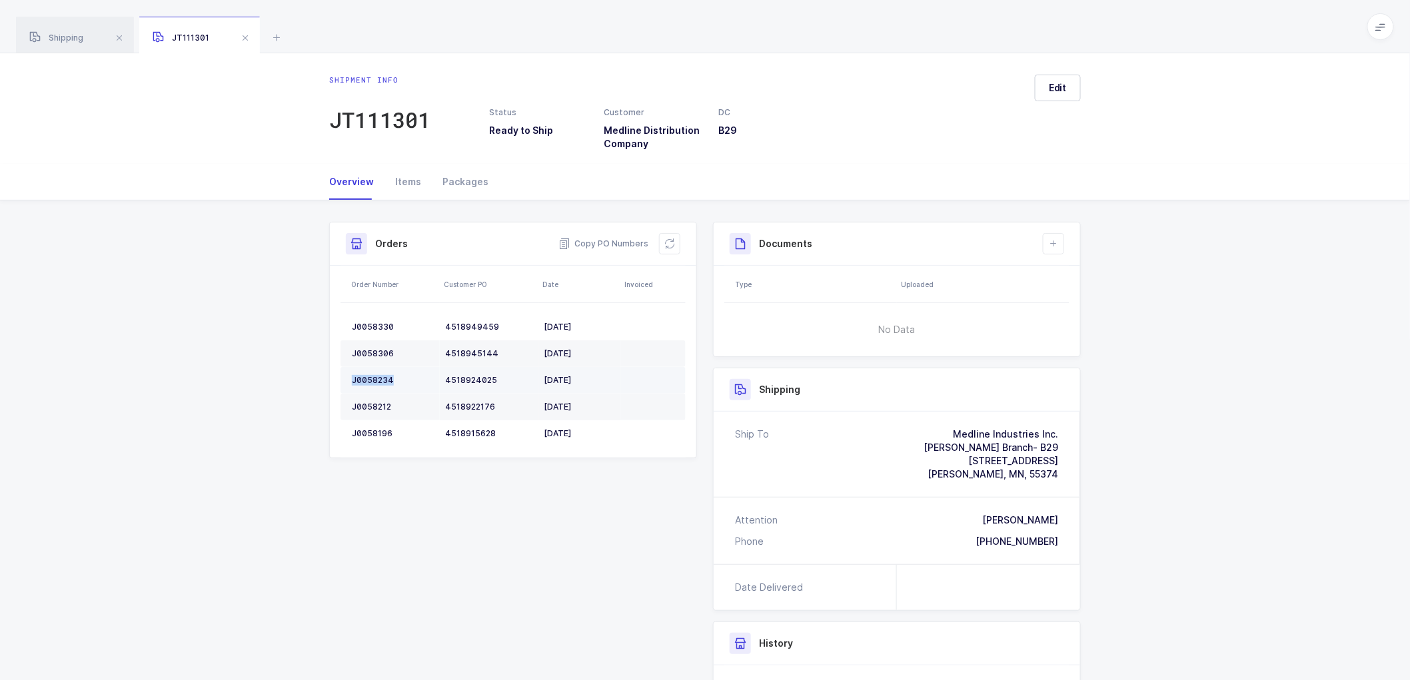
click at [381, 375] on div "J0058234" at bounding box center [393, 380] width 83 height 11
click at [380, 398] on td "J0058212" at bounding box center [389, 407] width 99 height 27
click at [382, 396] on td "J0058212" at bounding box center [389, 407] width 99 height 27
click at [373, 400] on td "J0058212" at bounding box center [389, 407] width 99 height 27
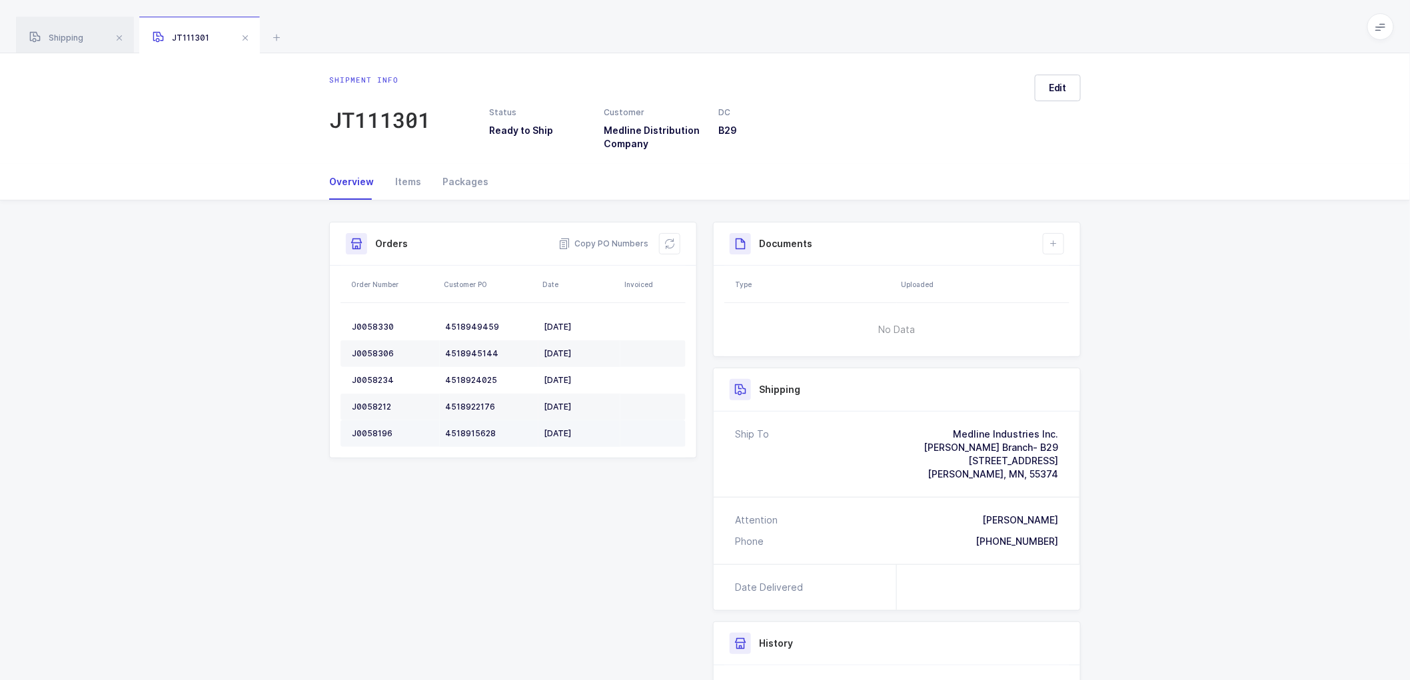
click at [374, 434] on div "J0058196" at bounding box center [393, 433] width 83 height 11
click at [376, 431] on div "J0058196" at bounding box center [393, 433] width 83 height 11
click at [377, 431] on div "J0058196" at bounding box center [393, 433] width 83 height 11
click at [377, 430] on div "J0058196" at bounding box center [393, 433] width 83 height 11
click at [73, 31] on div "Shipping" at bounding box center [75, 35] width 118 height 37
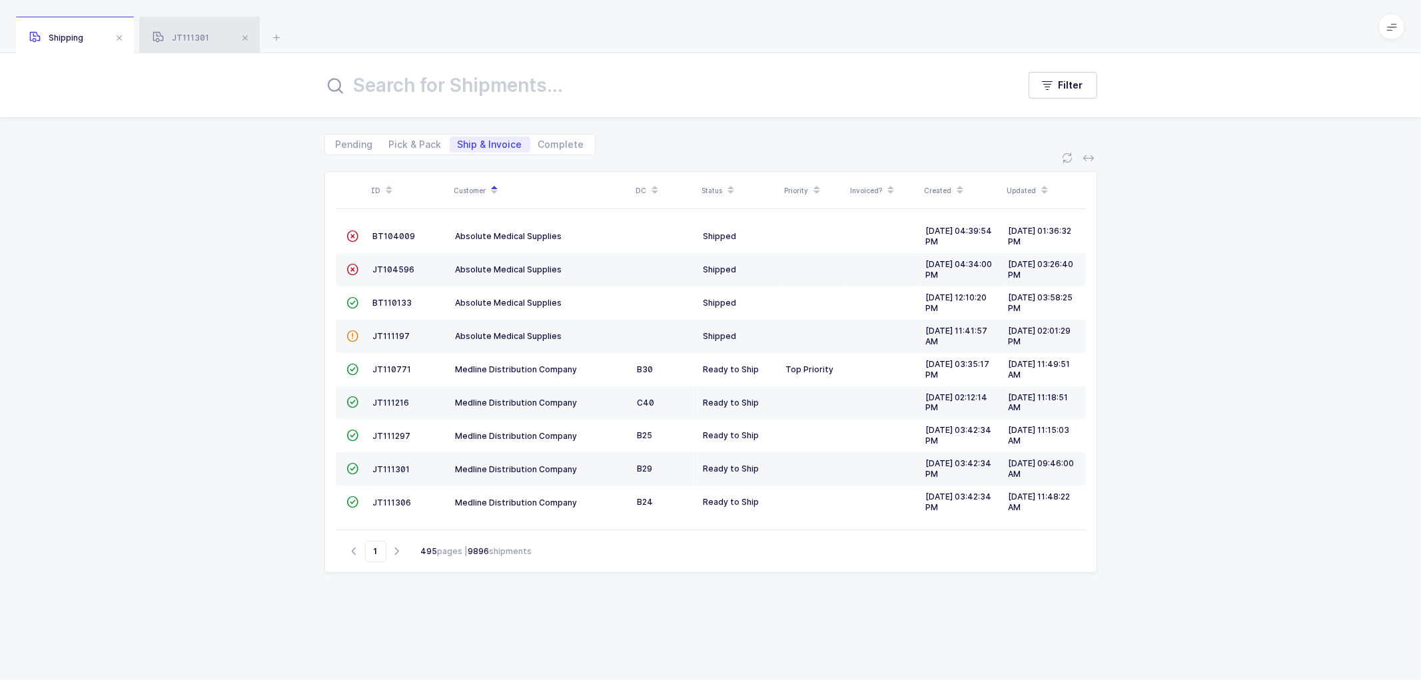
drag, startPoint x: 198, startPoint y: 34, endPoint x: 511, endPoint y: 109, distance: 322.1
click at [200, 34] on span "JT111301" at bounding box center [181, 38] width 57 height 10
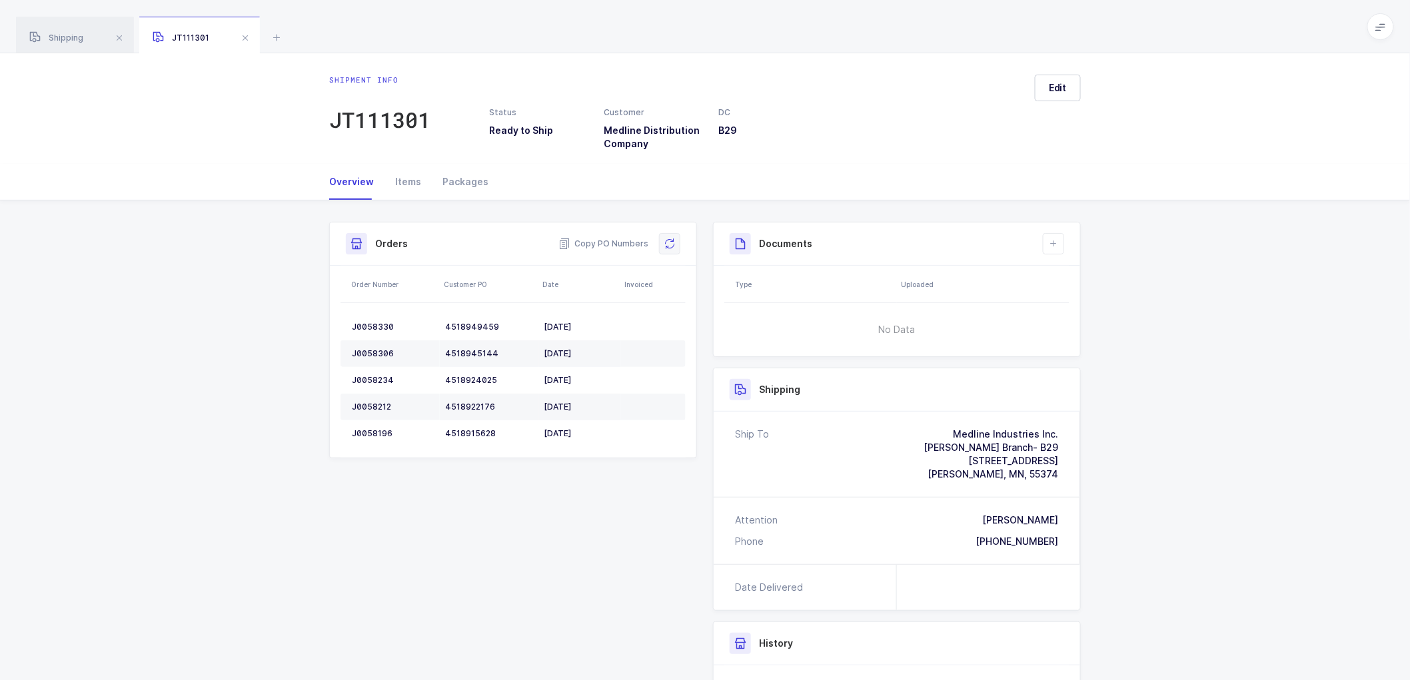
drag, startPoint x: 665, startPoint y: 245, endPoint x: 908, endPoint y: 149, distance: 261.4
click at [666, 245] on icon at bounding box center [669, 244] width 11 height 11
click at [1066, 91] on span "Edit" at bounding box center [1058, 87] width 18 height 13
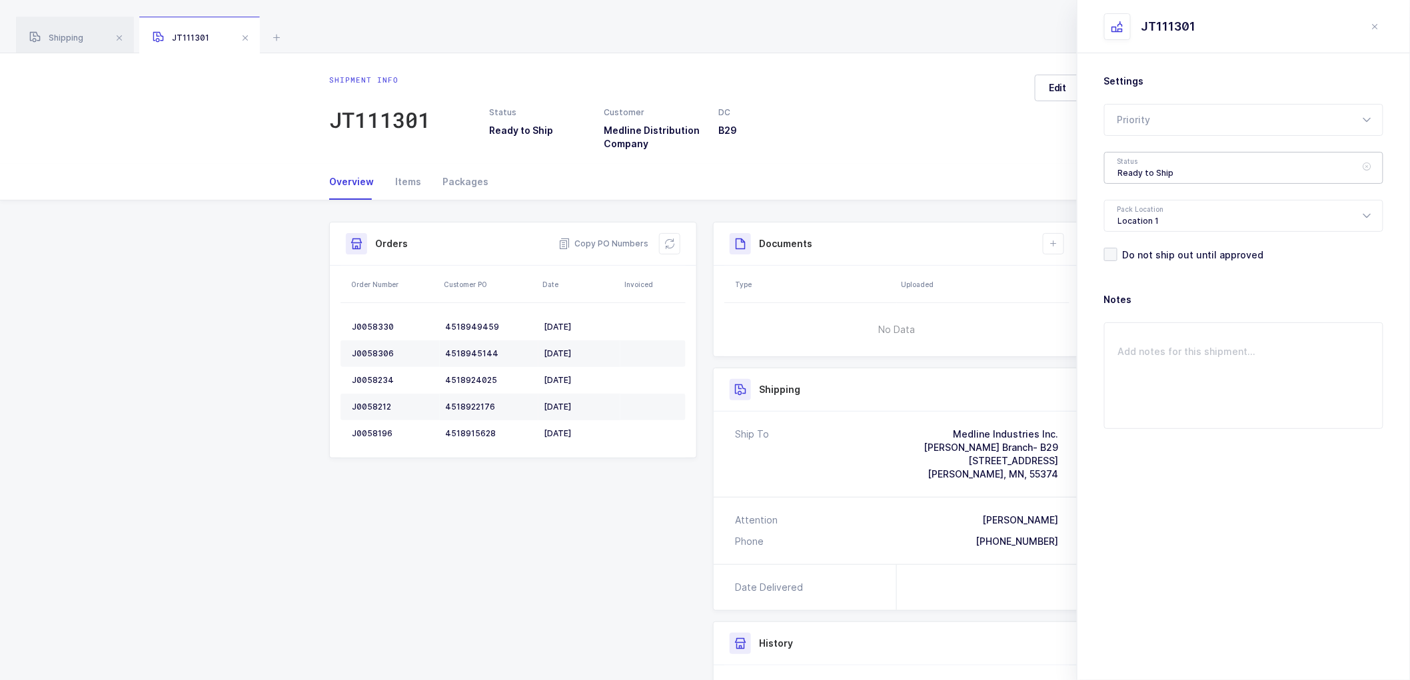
click at [1154, 170] on div "Ready to Ship" at bounding box center [1243, 168] width 279 height 32
click at [1161, 249] on span "Scheduled to Ship" at bounding box center [1160, 248] width 85 height 11
type input "Scheduled to Ship"
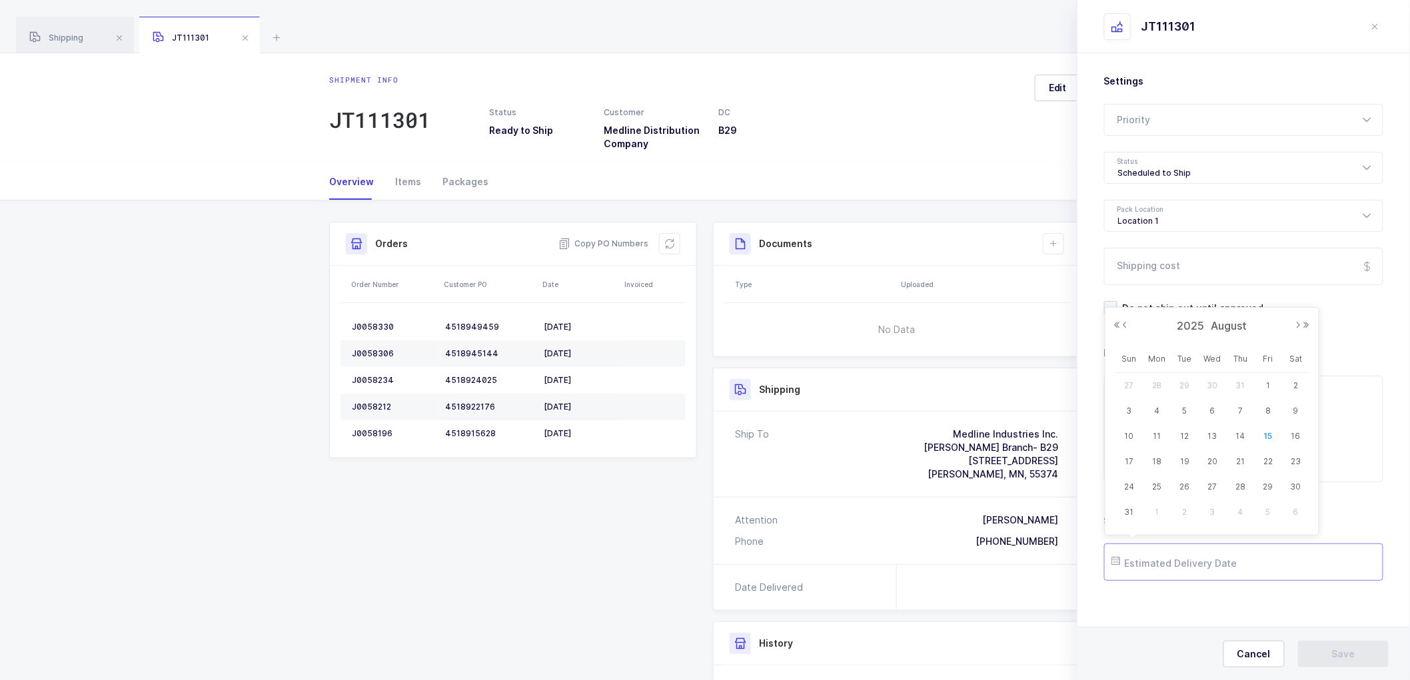
click at [1167, 575] on input "text" at bounding box center [1243, 562] width 279 height 37
drag, startPoint x: 1181, startPoint y: 462, endPoint x: 1194, endPoint y: 470, distance: 14.6
click at [1181, 462] on span "19" at bounding box center [1185, 462] width 16 height 16
type input "[DATE]"
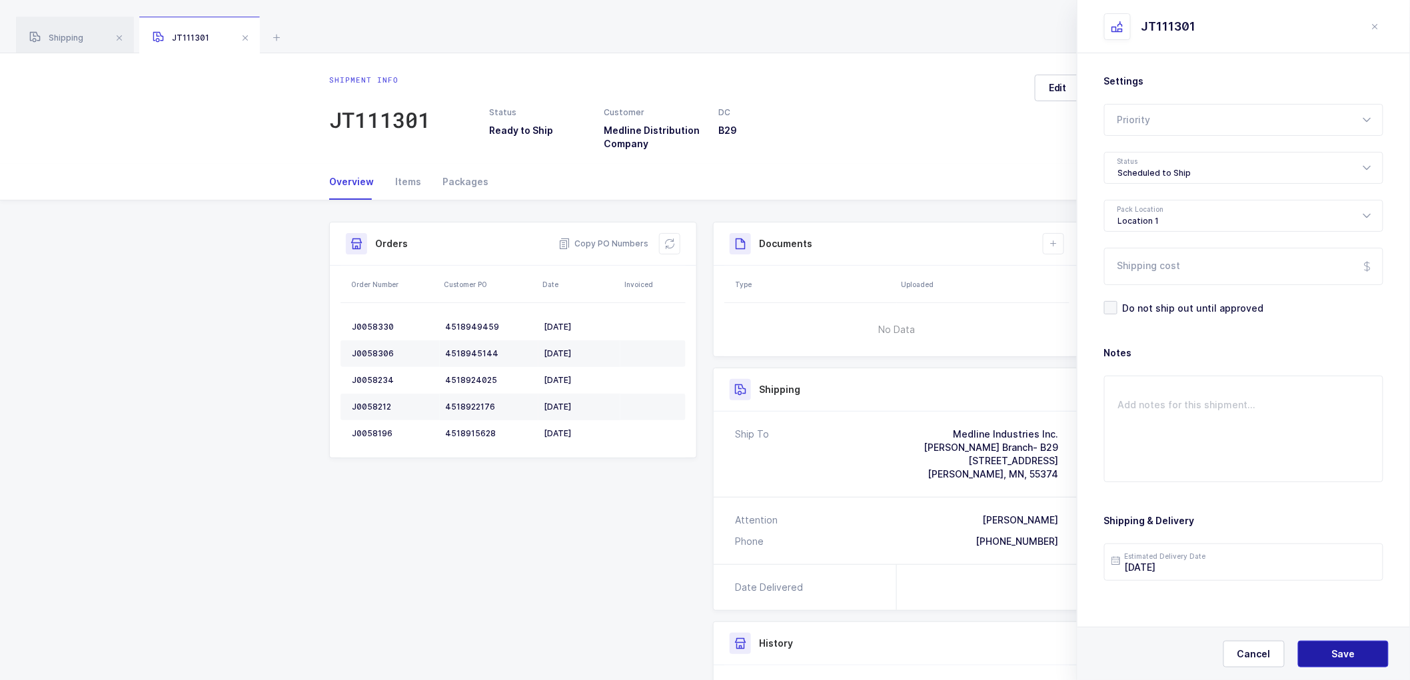
click at [1347, 648] on span "Save" at bounding box center [1343, 654] width 23 height 13
click at [1056, 247] on icon at bounding box center [1053, 244] width 11 height 11
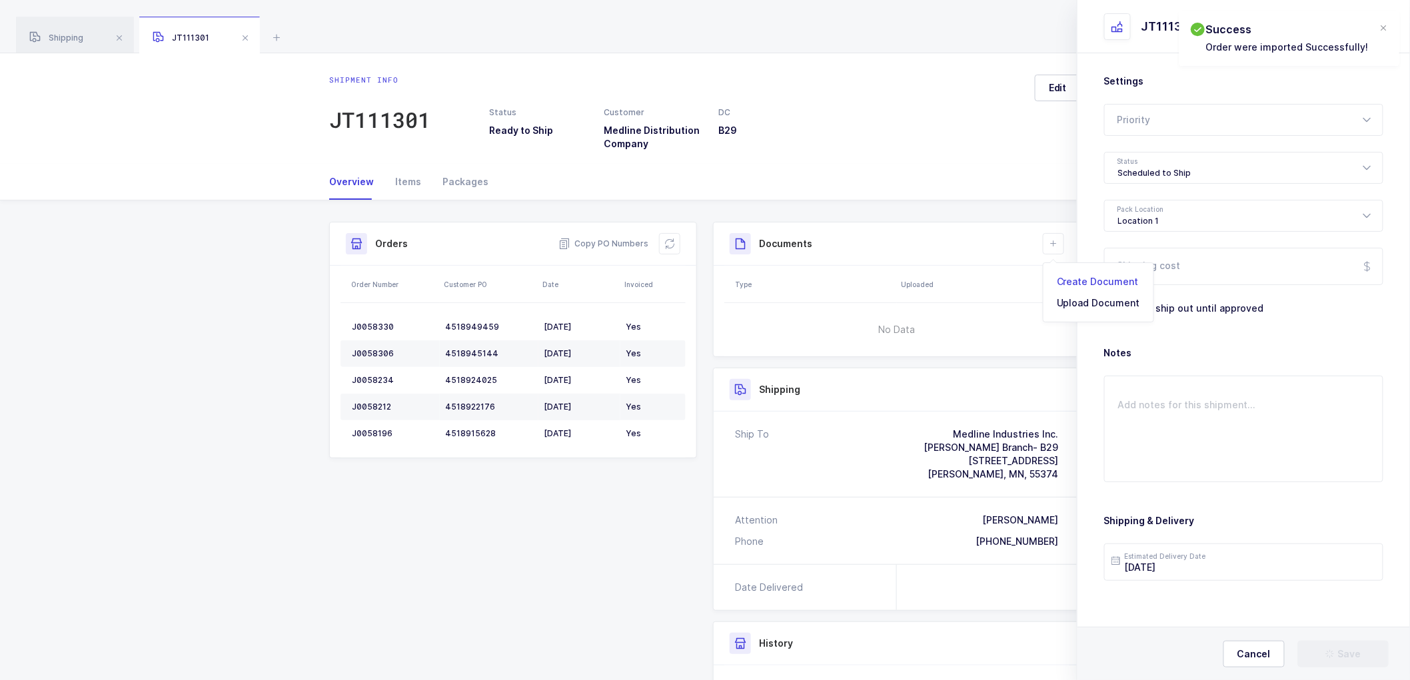
click at [1075, 274] on li "Create Document" at bounding box center [1098, 281] width 99 height 21
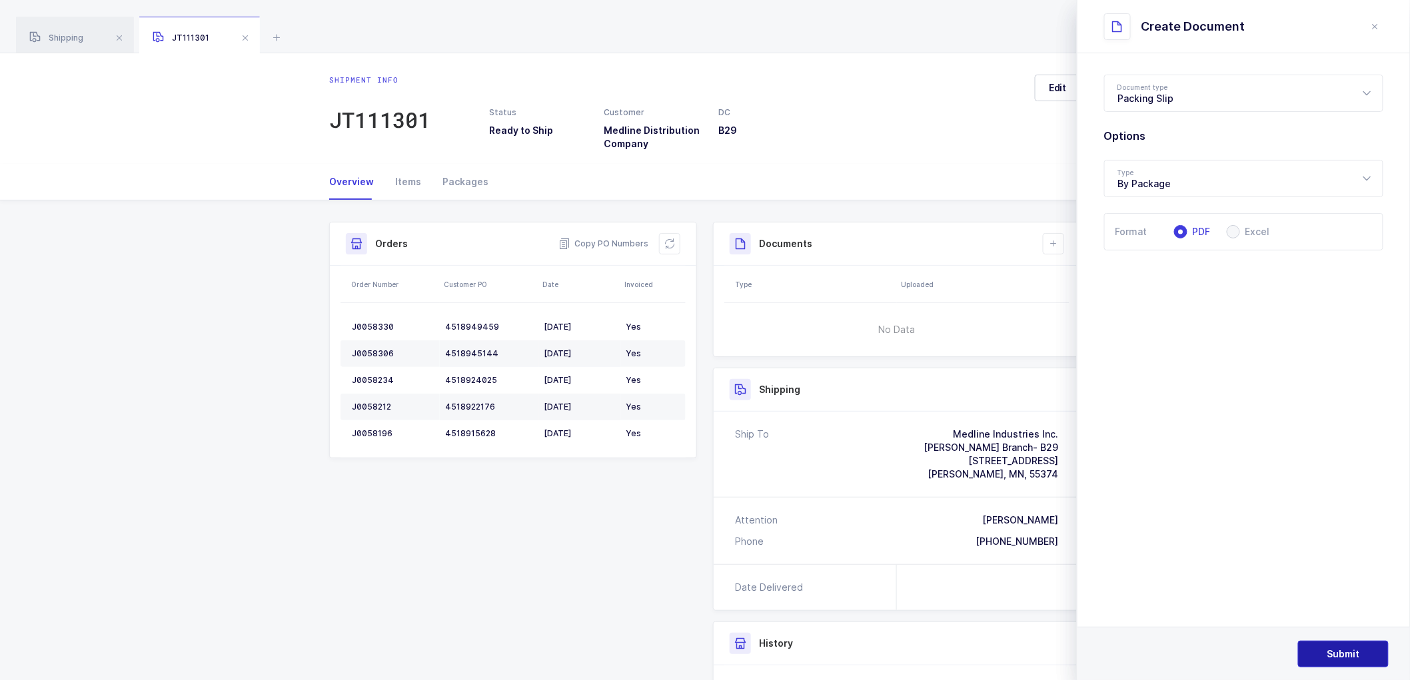
click at [1342, 651] on span "Submit" at bounding box center [1343, 654] width 33 height 13
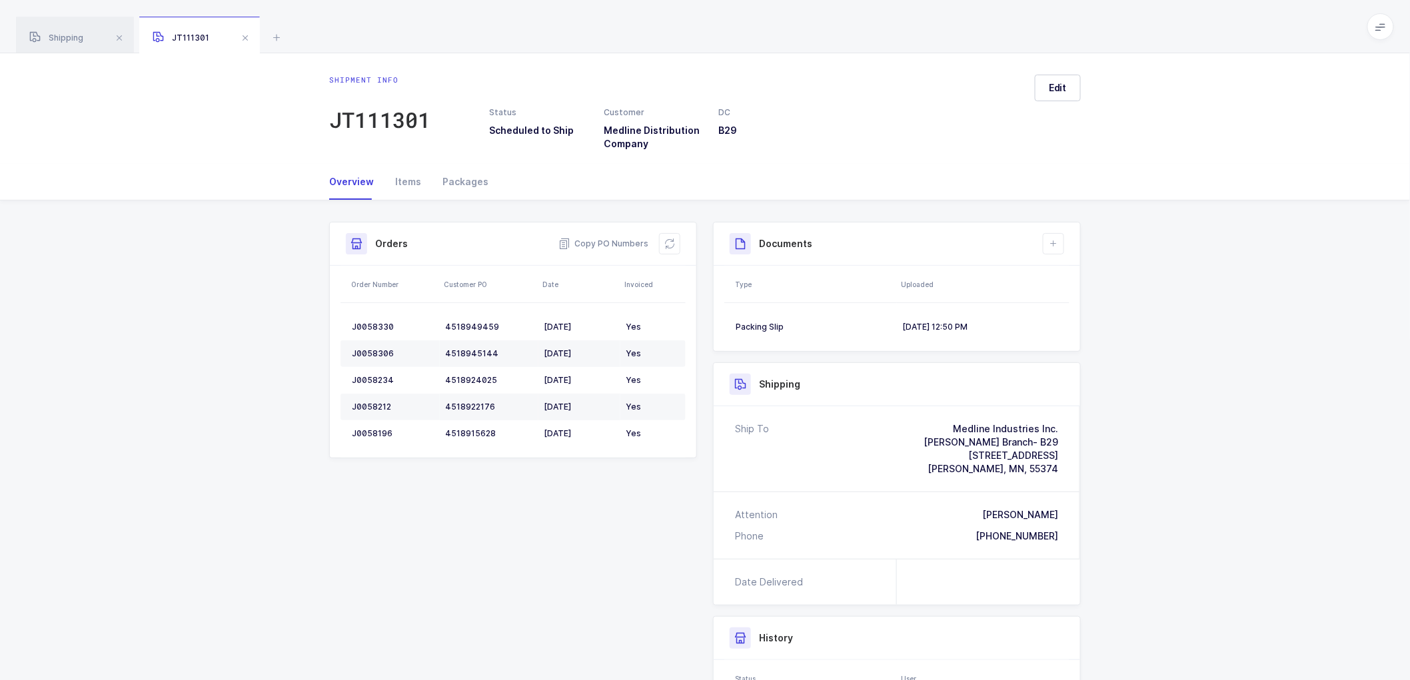
drag, startPoint x: 65, startPoint y: 33, endPoint x: 358, endPoint y: 114, distance: 303.4
click at [69, 30] on div "Shipping" at bounding box center [75, 35] width 118 height 37
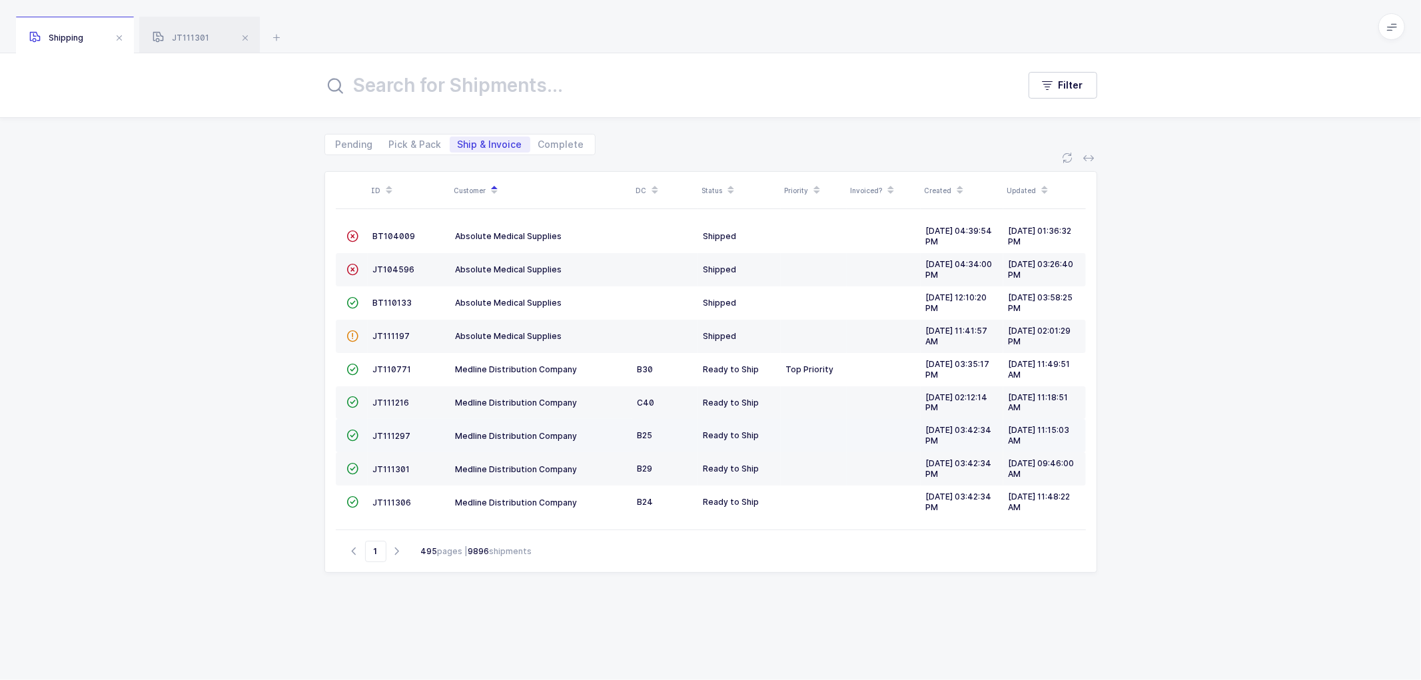
click at [388, 430] on td "JT111297" at bounding box center [409, 435] width 83 height 33
click at [396, 436] on span "JT111297" at bounding box center [392, 436] width 38 height 10
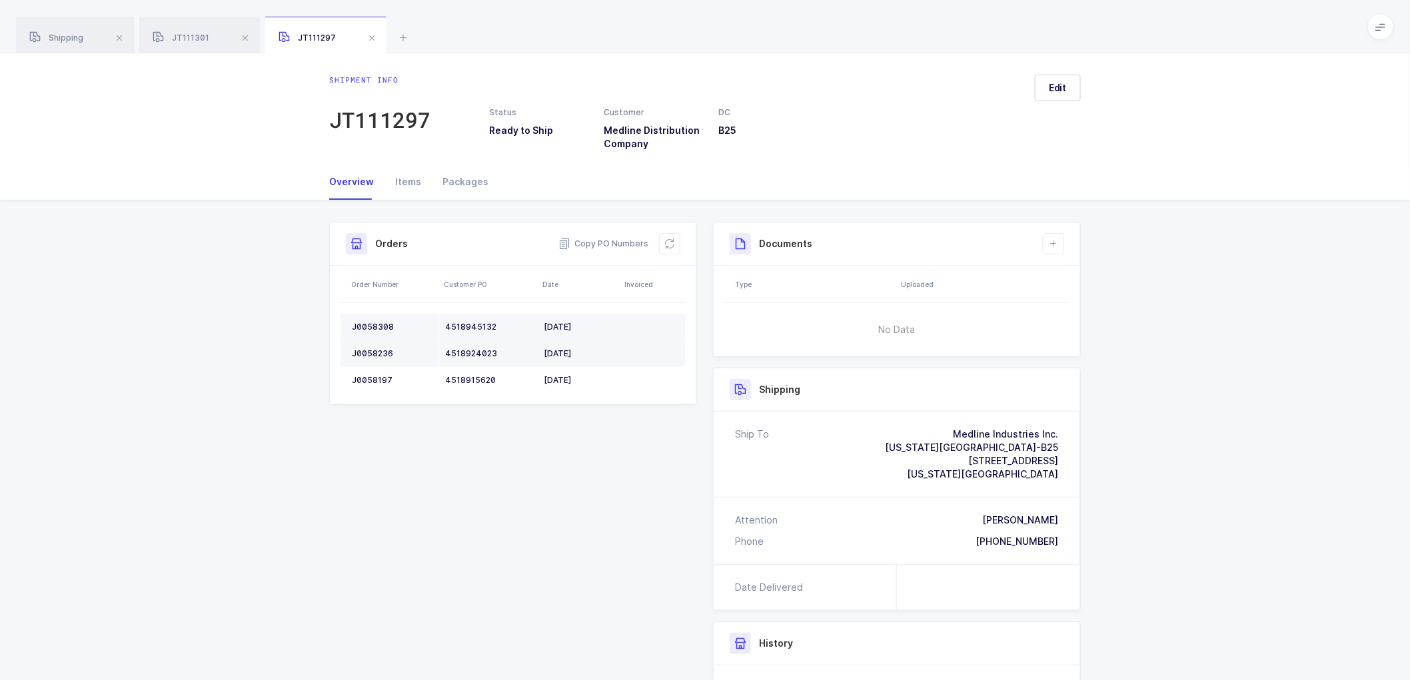
click at [370, 322] on div "J0058308" at bounding box center [393, 327] width 83 height 11
click at [372, 320] on td "J0058308" at bounding box center [389, 327] width 99 height 27
click at [369, 343] on td "J0058236" at bounding box center [389, 353] width 99 height 27
click at [370, 353] on div "J0058236" at bounding box center [393, 353] width 83 height 11
click at [370, 352] on div "J0058236" at bounding box center [393, 353] width 83 height 11
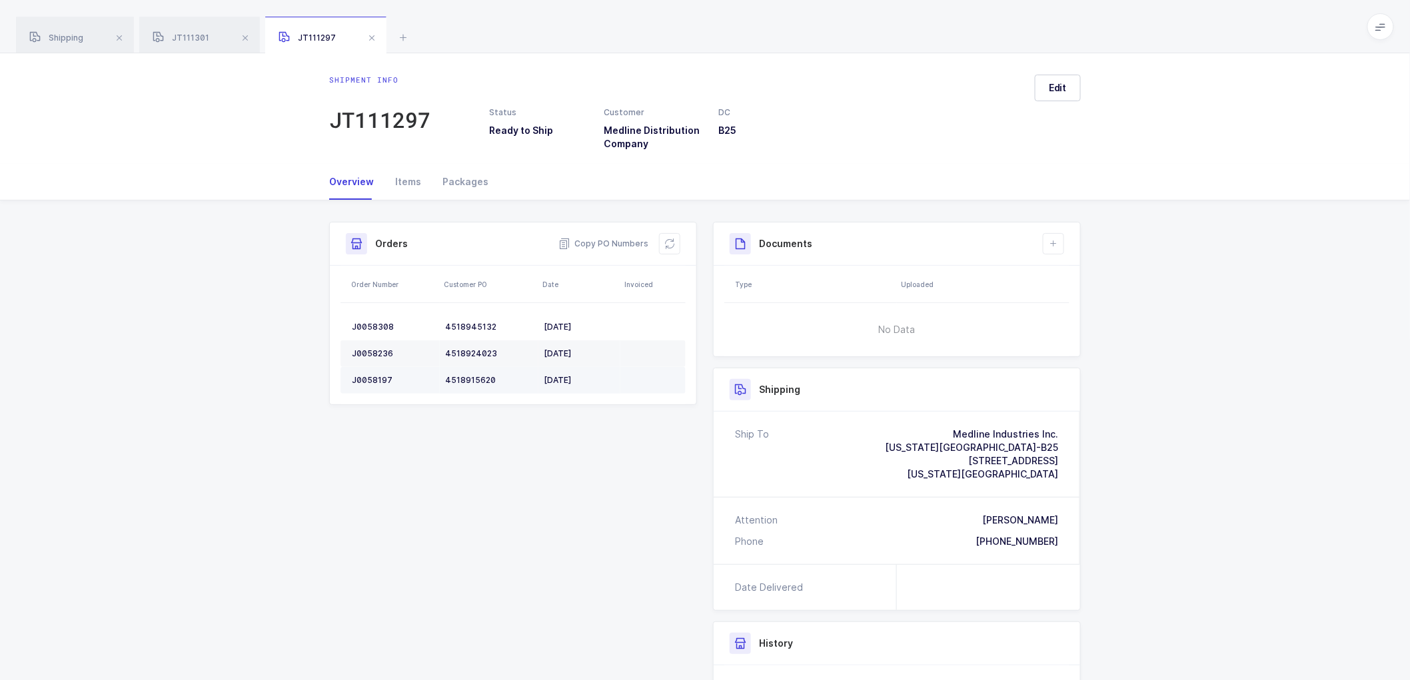
click at [362, 380] on div "J0058197" at bounding box center [393, 380] width 83 height 11
drag, startPoint x: 668, startPoint y: 242, endPoint x: 683, endPoint y: 242, distance: 14.7
click at [669, 242] on icon at bounding box center [669, 244] width 11 height 11
click at [1048, 244] on icon at bounding box center [1053, 244] width 11 height 11
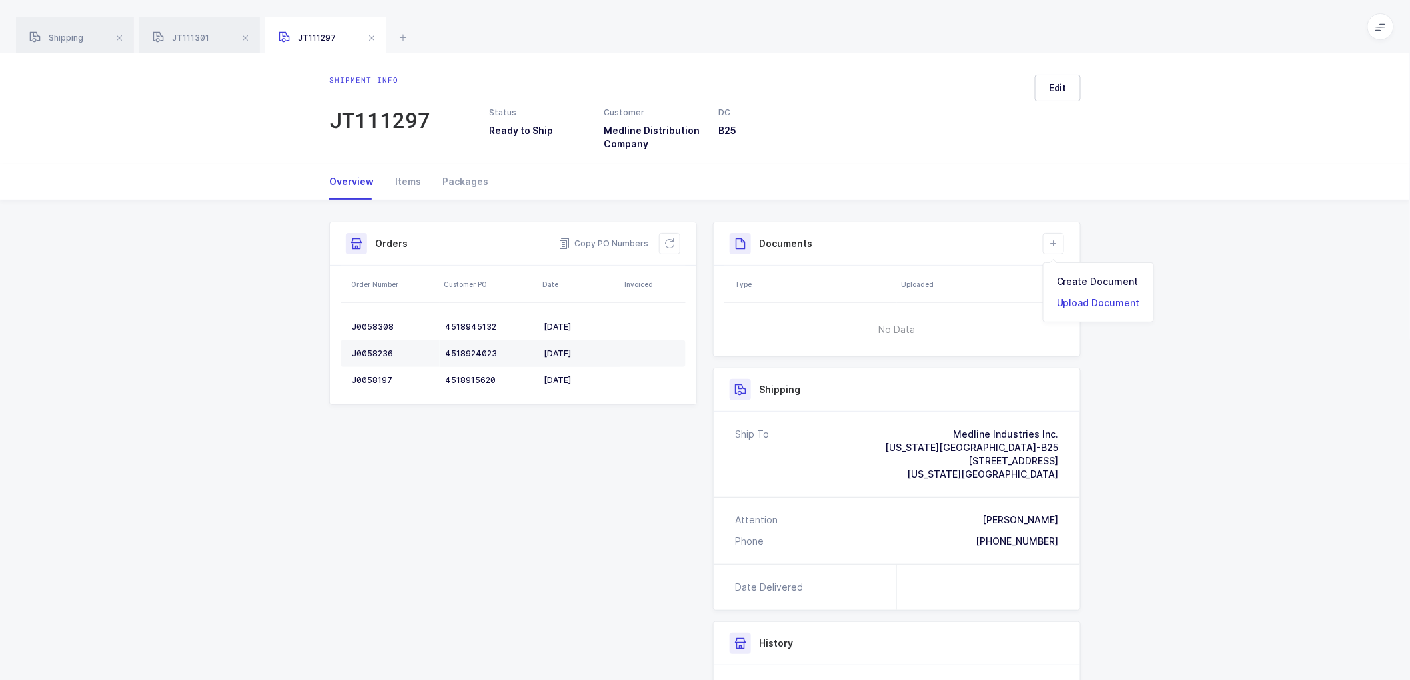
click at [1104, 301] on li "Upload Document" at bounding box center [1098, 303] width 99 height 21
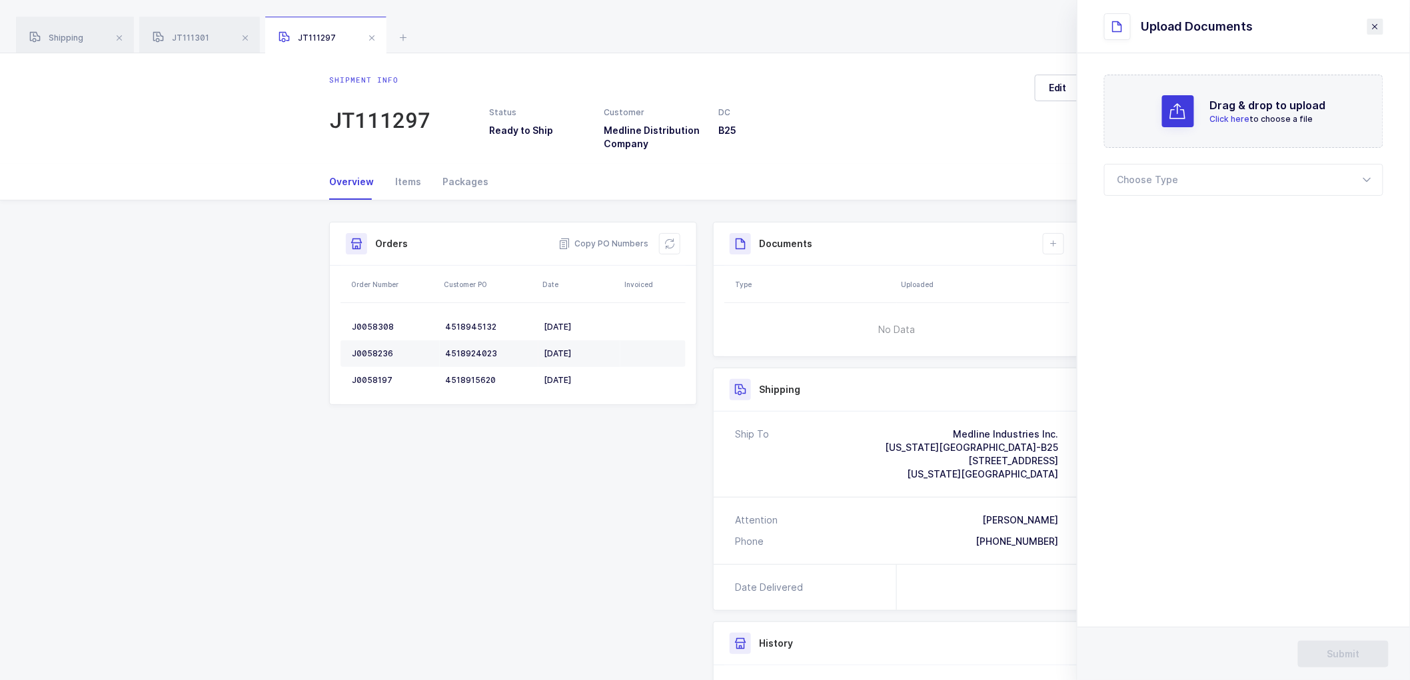
click at [1375, 22] on icon "close drawer" at bounding box center [1375, 26] width 11 height 11
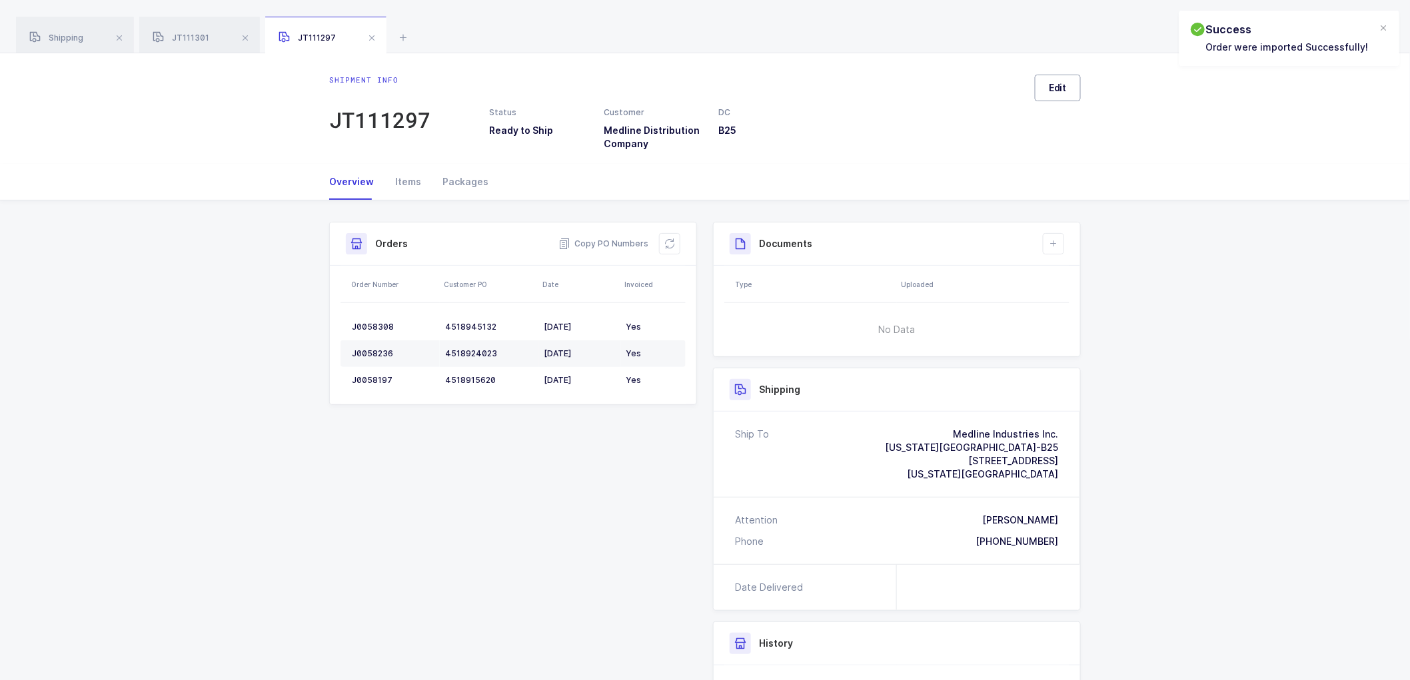
drag, startPoint x: 1056, startPoint y: 89, endPoint x: 1105, endPoint y: 110, distance: 53.1
click at [1056, 89] on span "Edit" at bounding box center [1058, 87] width 18 height 13
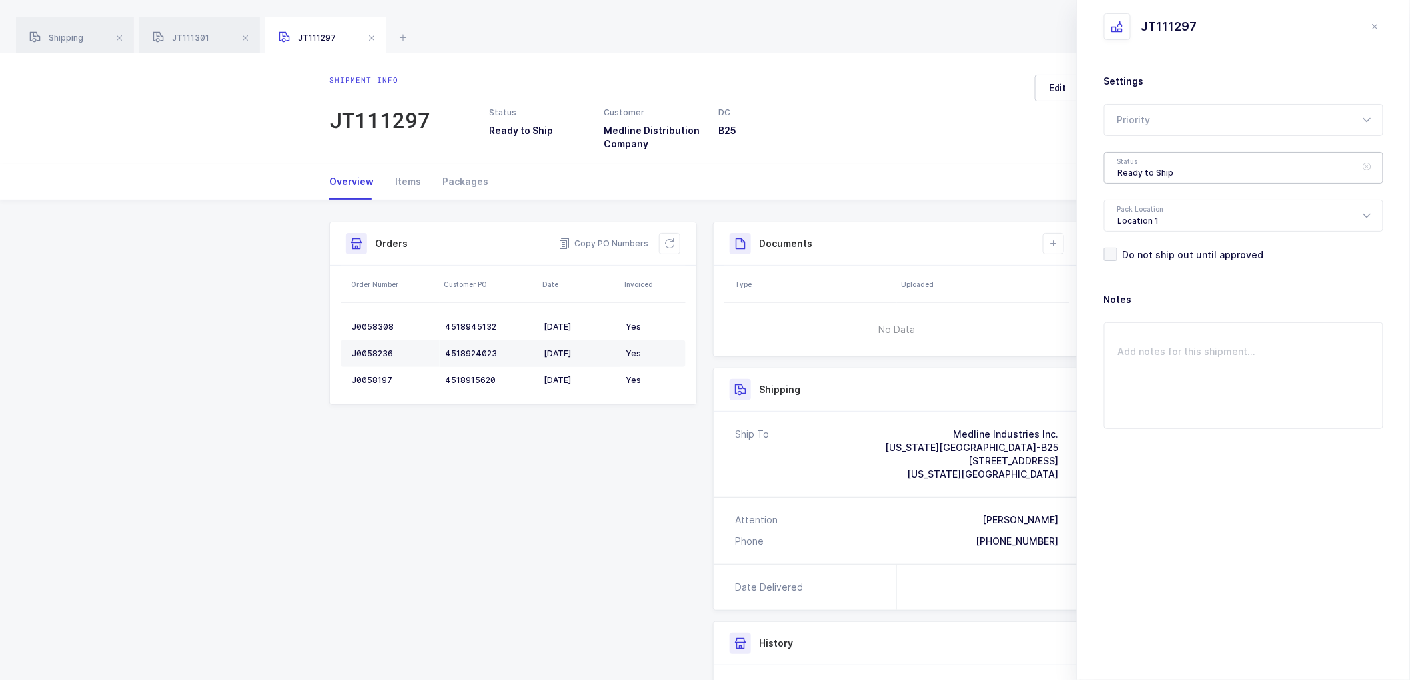
click at [1148, 161] on div "Ready to Ship" at bounding box center [1243, 168] width 279 height 32
click at [1158, 247] on span "Scheduled to Ship" at bounding box center [1160, 248] width 85 height 11
type input "Scheduled to Ship"
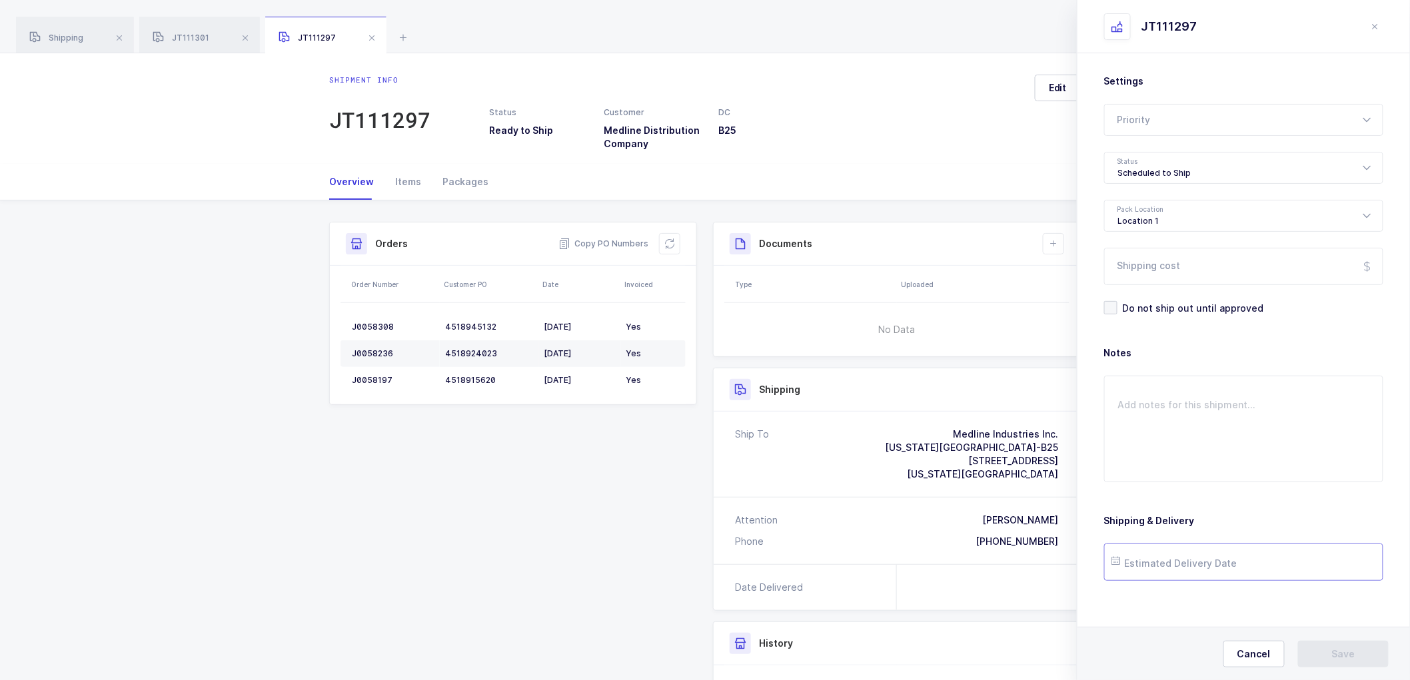
click at [1174, 563] on input "text" at bounding box center [1243, 562] width 279 height 37
drag, startPoint x: 1182, startPoint y: 460, endPoint x: 1251, endPoint y: 484, distance: 72.7
click at [1182, 460] on span "19" at bounding box center [1185, 462] width 16 height 16
type input "[DATE]"
drag, startPoint x: 1331, startPoint y: 654, endPoint x: 1289, endPoint y: 566, distance: 97.5
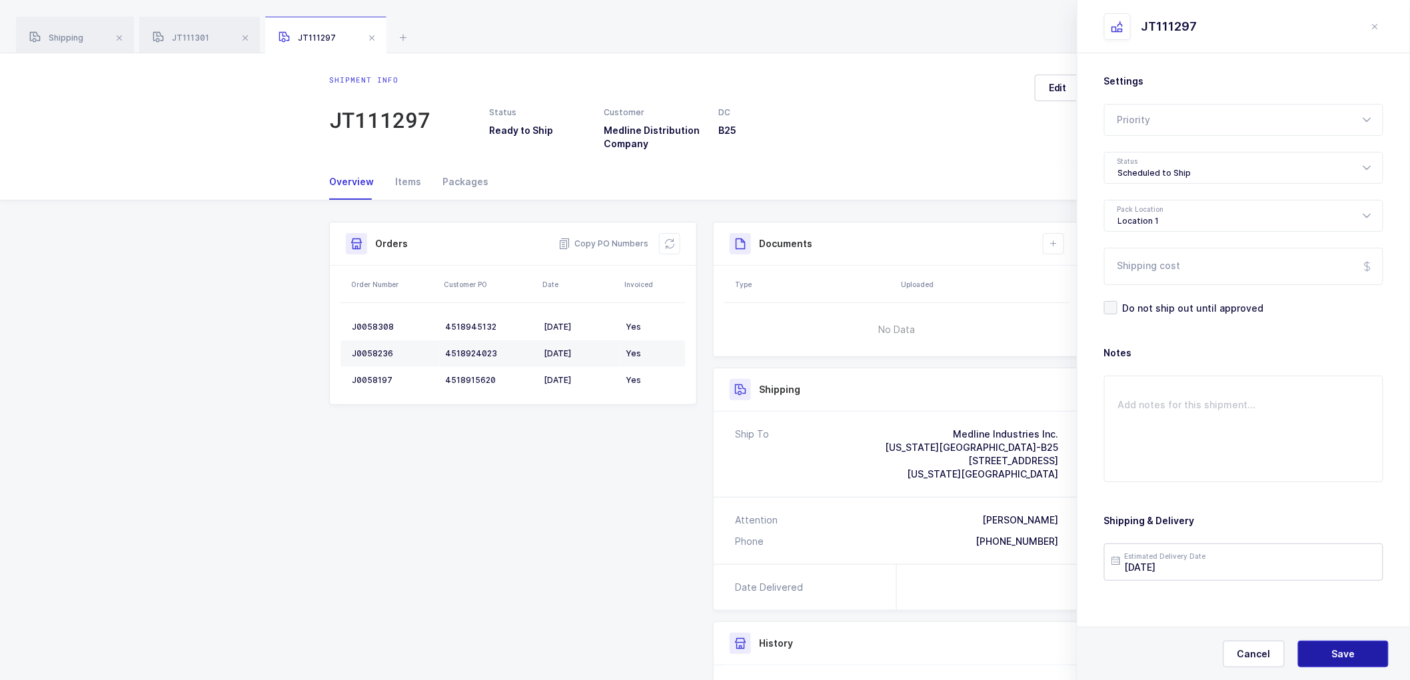
click at [1331, 652] on button "Save" at bounding box center [1343, 654] width 91 height 27
click at [1055, 243] on icon at bounding box center [1053, 244] width 11 height 11
click at [1103, 279] on li "Create Document" at bounding box center [1098, 281] width 99 height 21
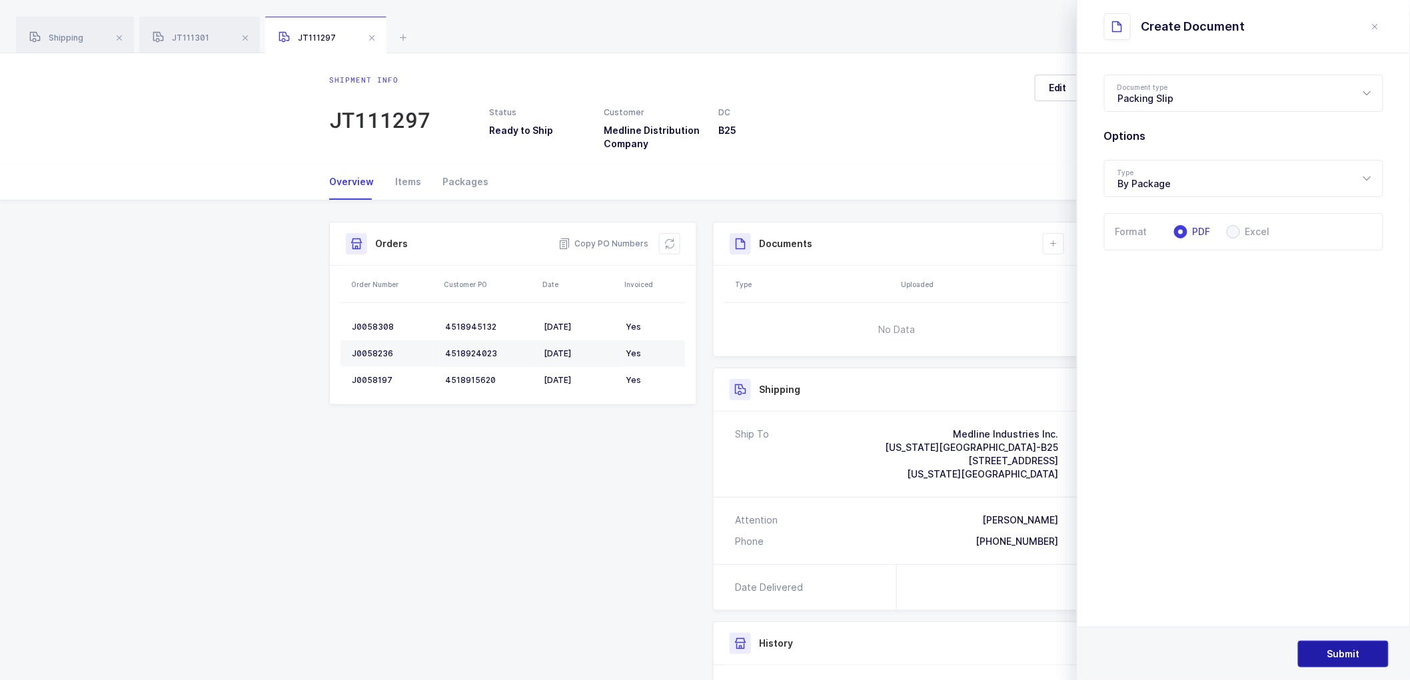
click at [1343, 646] on button "Submit" at bounding box center [1343, 654] width 91 height 27
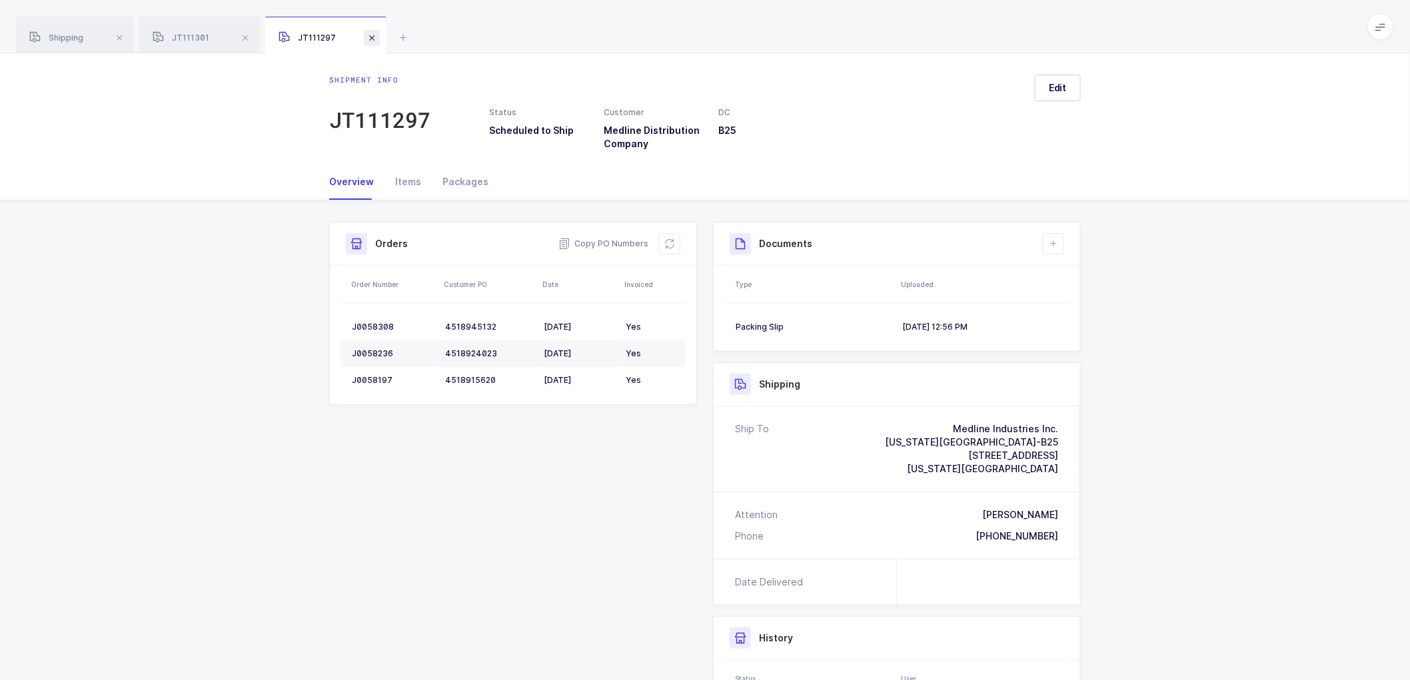
click at [374, 35] on span at bounding box center [372, 38] width 16 height 16
click at [255, 39] on div "JT111301" at bounding box center [199, 35] width 121 height 37
click at [249, 38] on span at bounding box center [245, 38] width 16 height 16
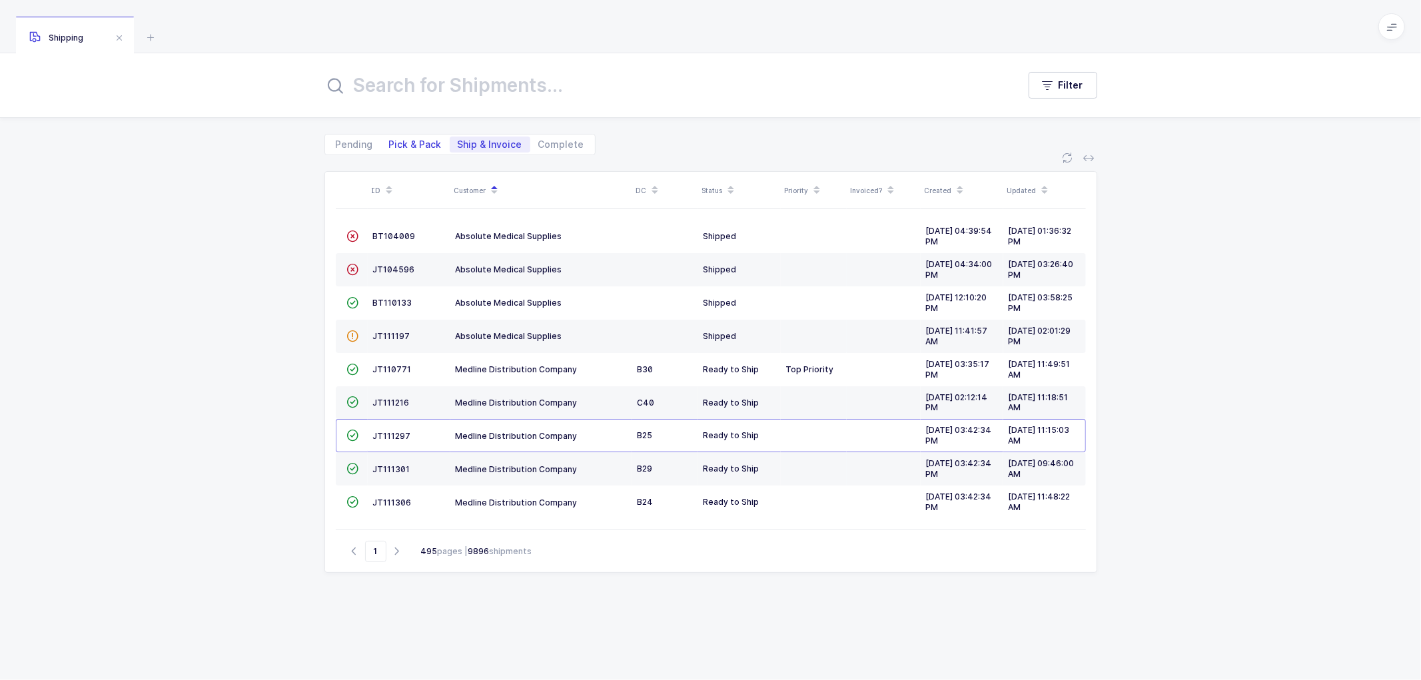
click at [403, 147] on span "Pick & Pack" at bounding box center [415, 144] width 53 height 9
click at [390, 145] on input "Pick & Pack" at bounding box center [385, 141] width 9 height 9
radio input "true"
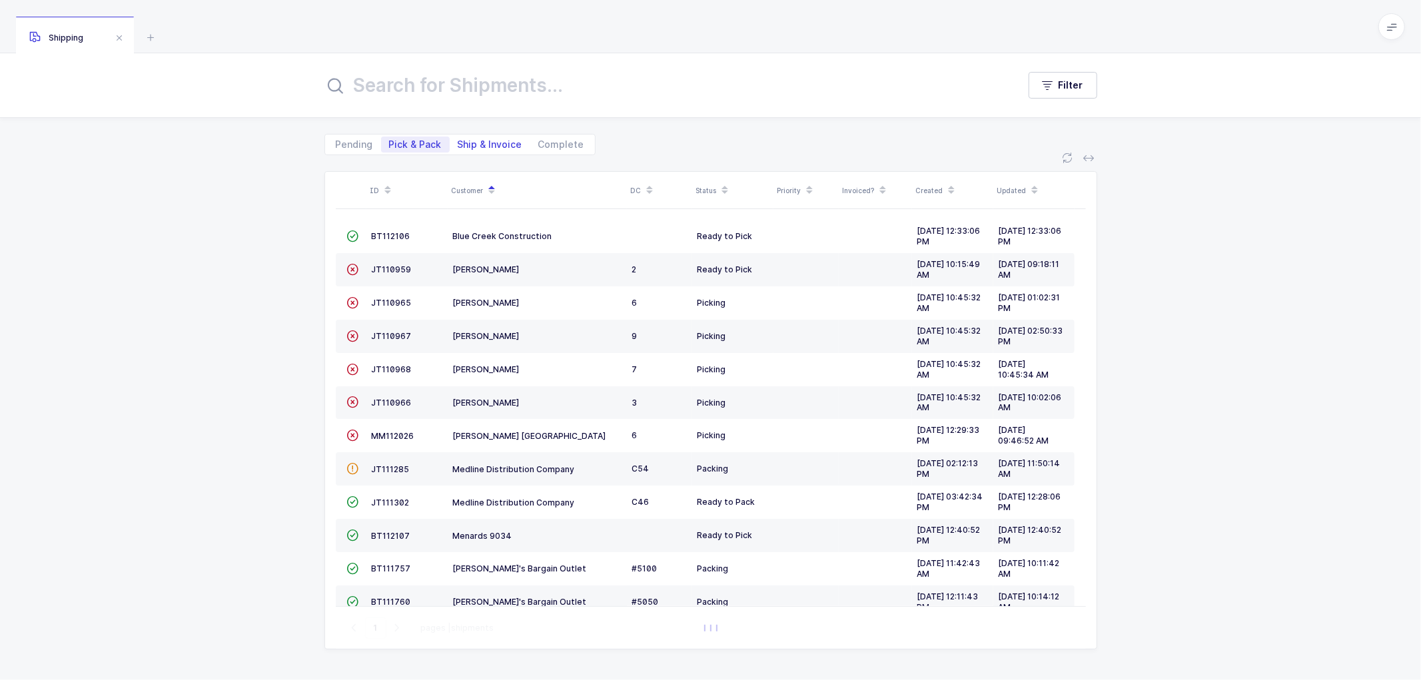
click at [487, 147] on span "Ship & Invoice" at bounding box center [490, 144] width 65 height 9
click at [458, 145] on input "Ship & Invoice" at bounding box center [454, 141] width 9 height 9
radio input "true"
radio input "false"
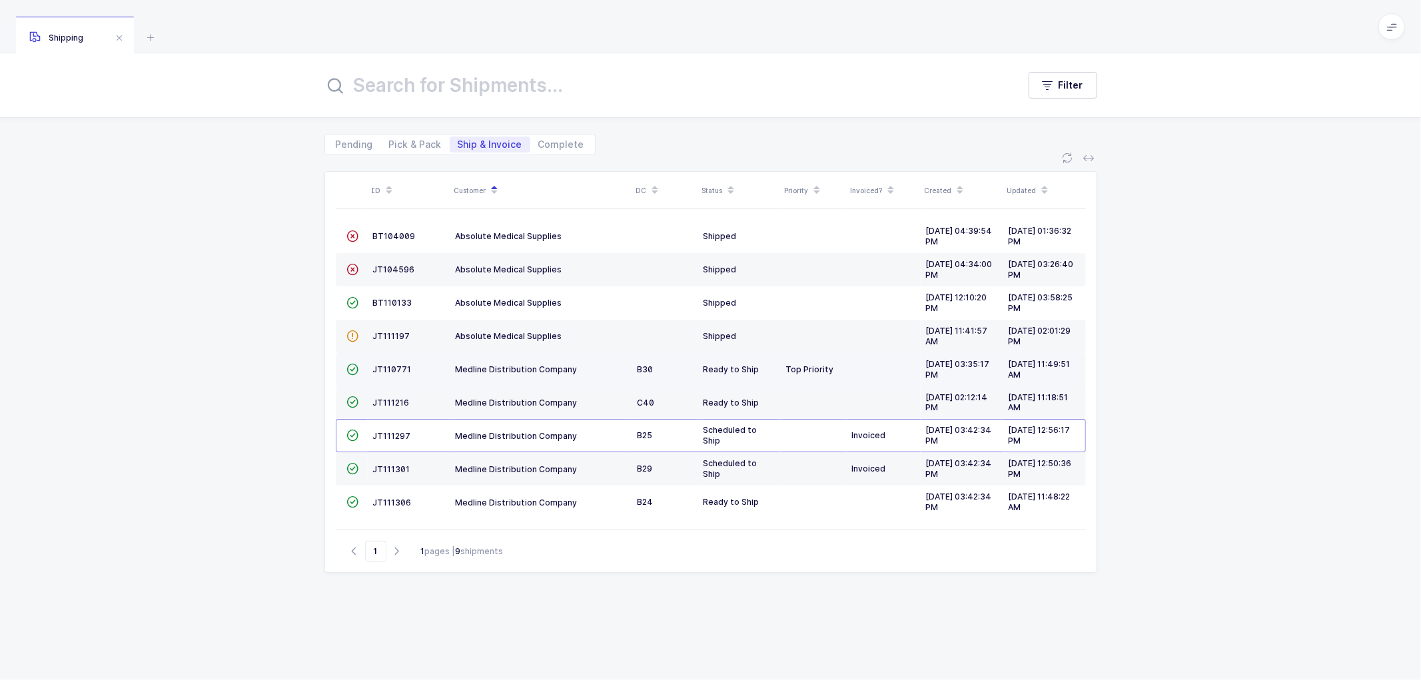
click at [384, 362] on td "JT110771" at bounding box center [409, 369] width 83 height 33
click at [390, 365] on span "JT110771" at bounding box center [392, 369] width 39 height 10
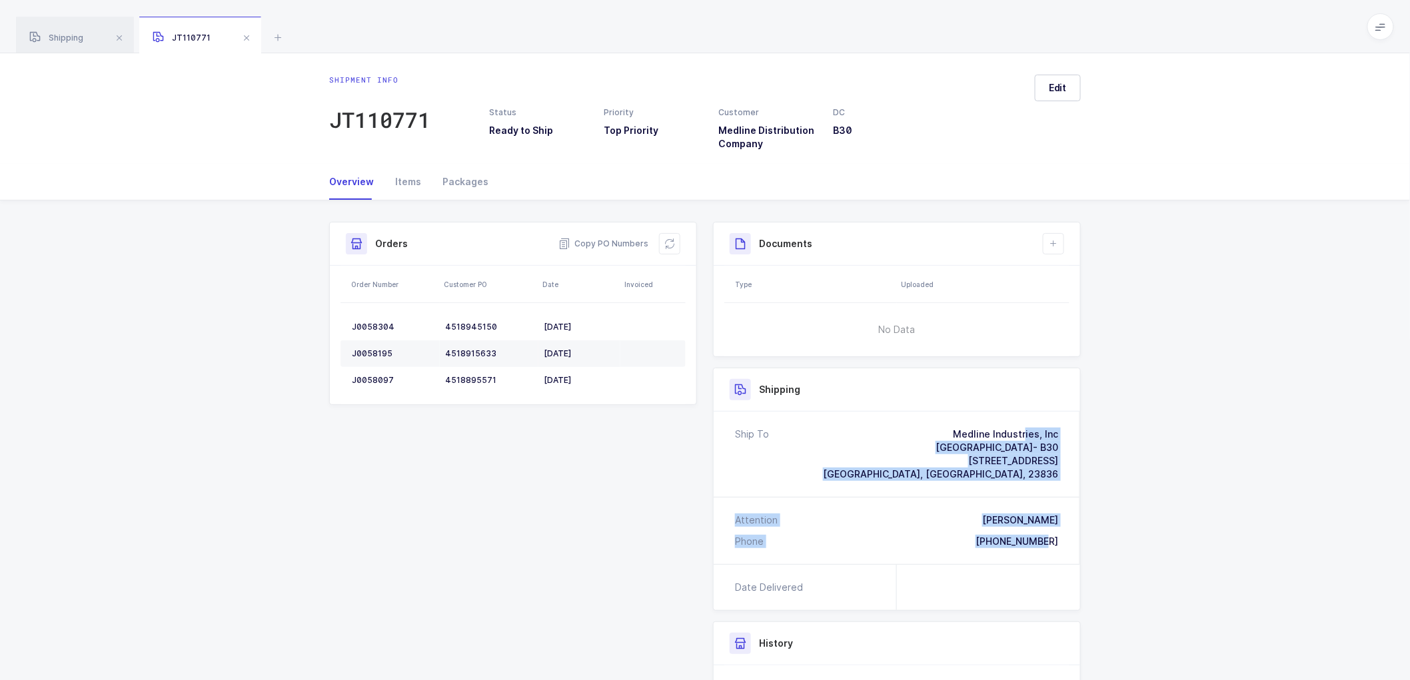
drag, startPoint x: 1065, startPoint y: 542, endPoint x: 882, endPoint y: 423, distance: 218.3
click at [882, 423] on div "Ship To Medline Industries, Inc [GEOGRAPHIC_DATA]- B30 [STREET_ADDRESS][PERSON_…" at bounding box center [897, 488] width 366 height 153
click at [597, 240] on span "Copy PO Numbers" at bounding box center [603, 243] width 90 height 13
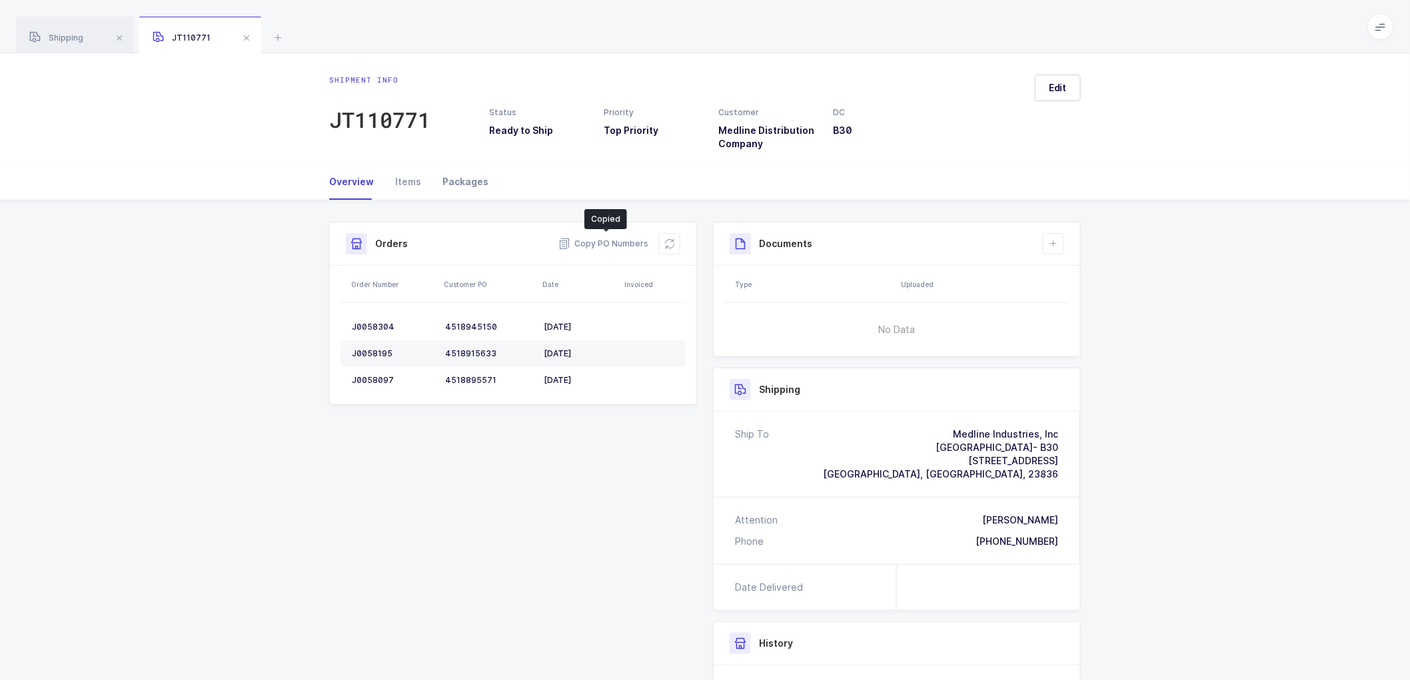
click at [466, 181] on div "Packages" at bounding box center [460, 182] width 57 height 36
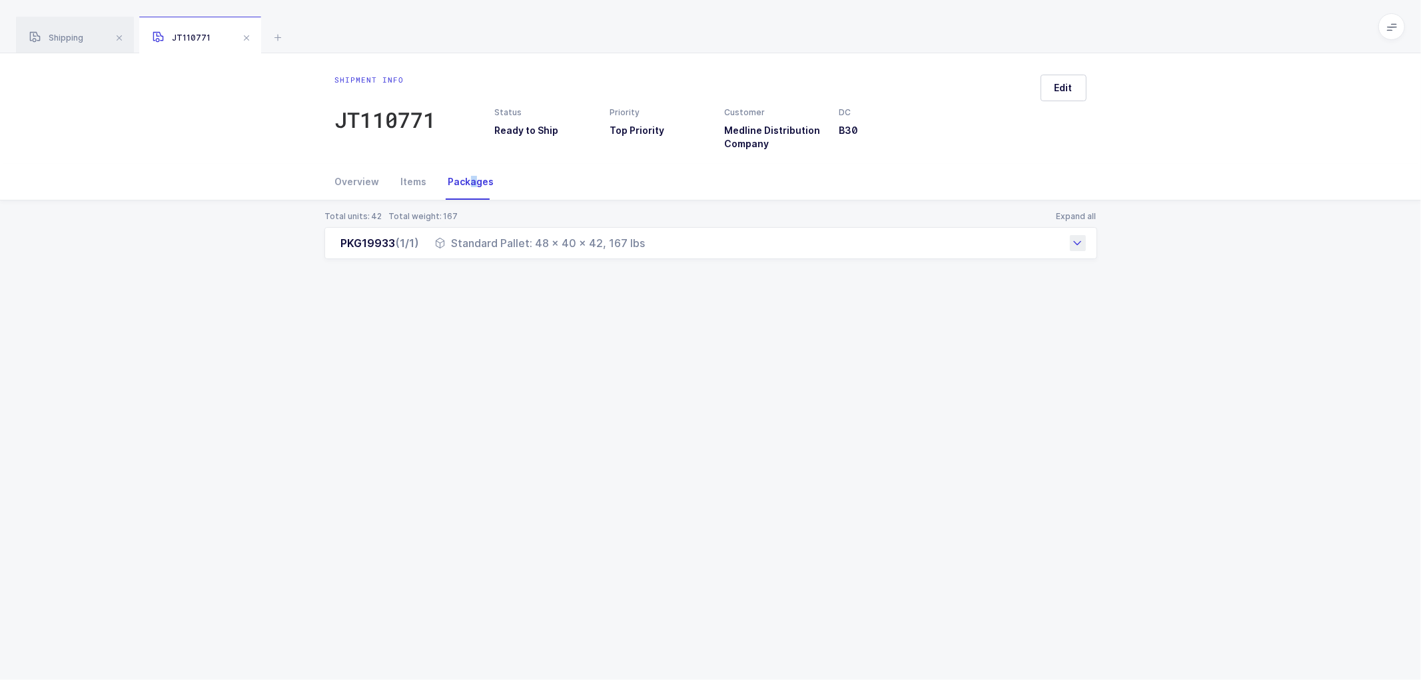
drag, startPoint x: 338, startPoint y: 239, endPoint x: 645, endPoint y: 249, distance: 307.3
click at [645, 249] on div "PKG19933 (1/1) Standard Pallet: 48 x 40 x 42, 167 lbs" at bounding box center [710, 243] width 773 height 32
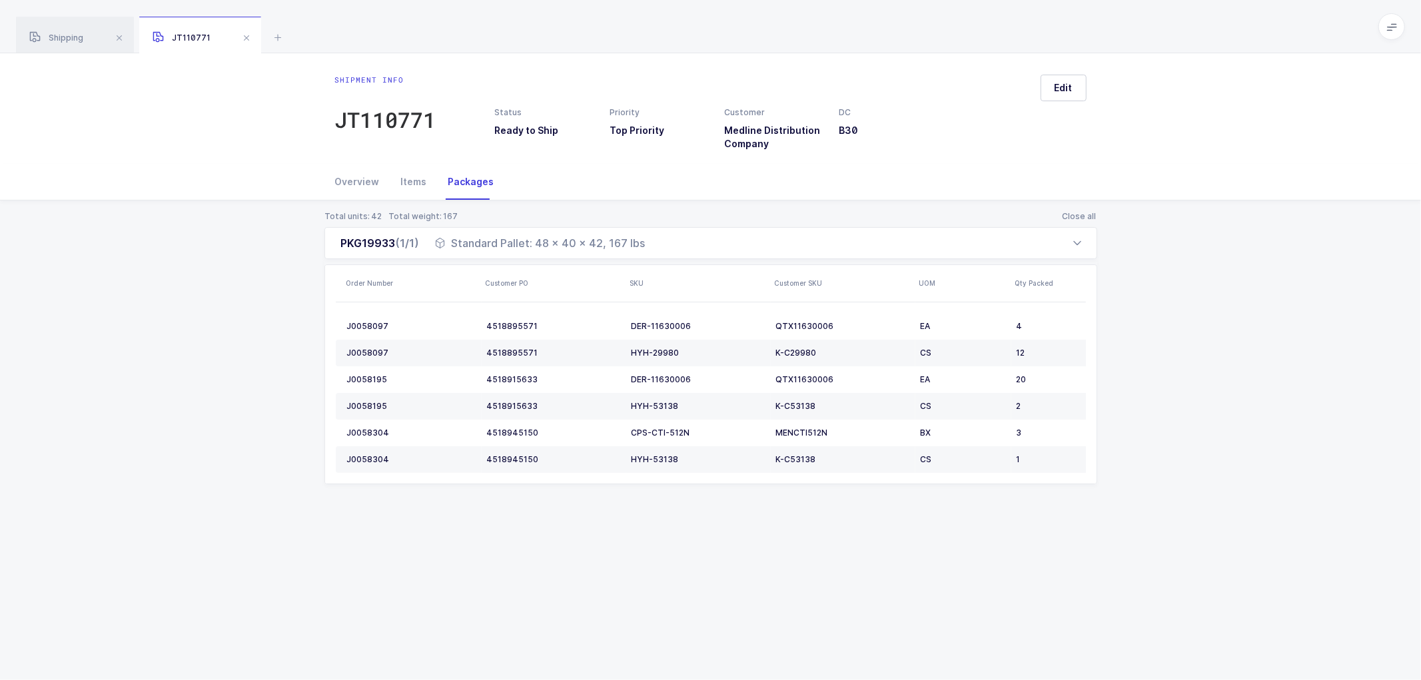
click at [139, 300] on div "Total units: 42 Total weight: 167 Close all PKG19933 (1/1) Standard Pallet: 48 …" at bounding box center [711, 364] width 1400 height 326
click at [352, 175] on div "Overview" at bounding box center [362, 182] width 55 height 36
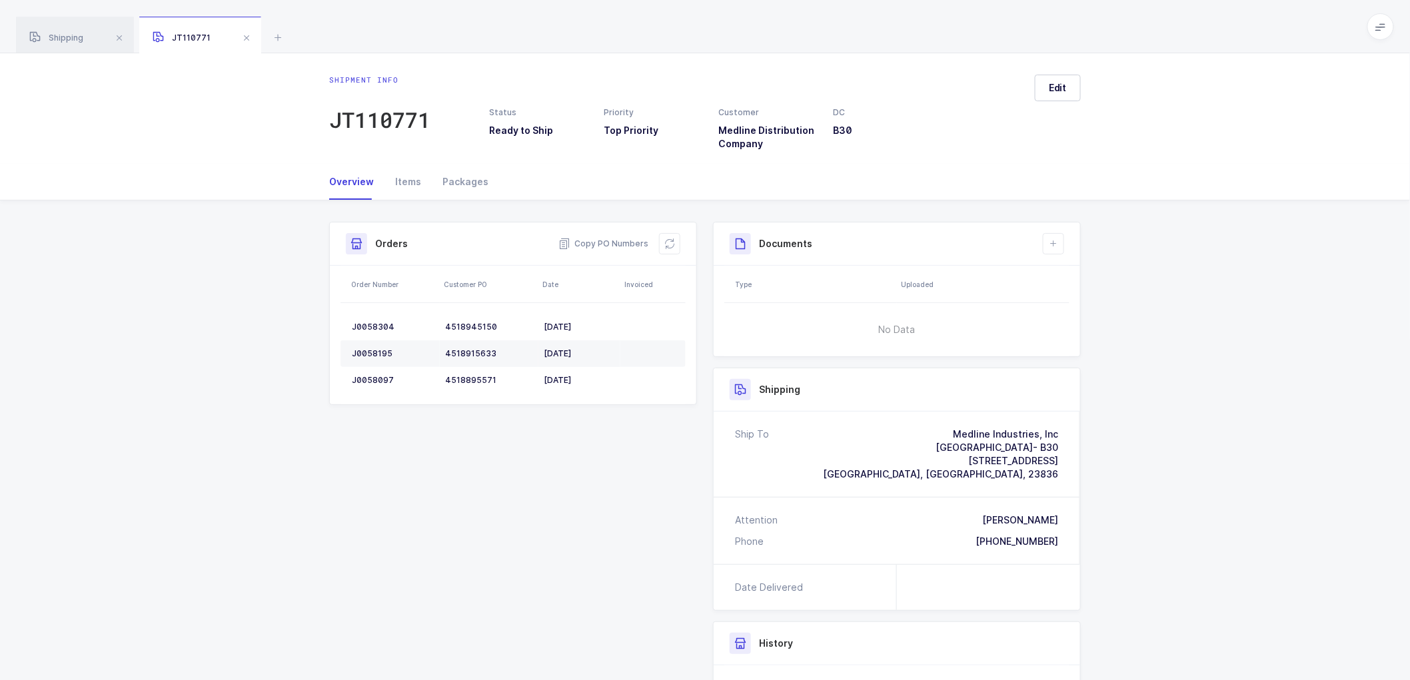
click at [1255, 318] on div "Shipment Info Shipment Number JT110771 Status Ready to Ship Priority Top Priori…" at bounding box center [705, 540] width 1410 height 678
click at [247, 38] on span at bounding box center [247, 38] width 16 height 16
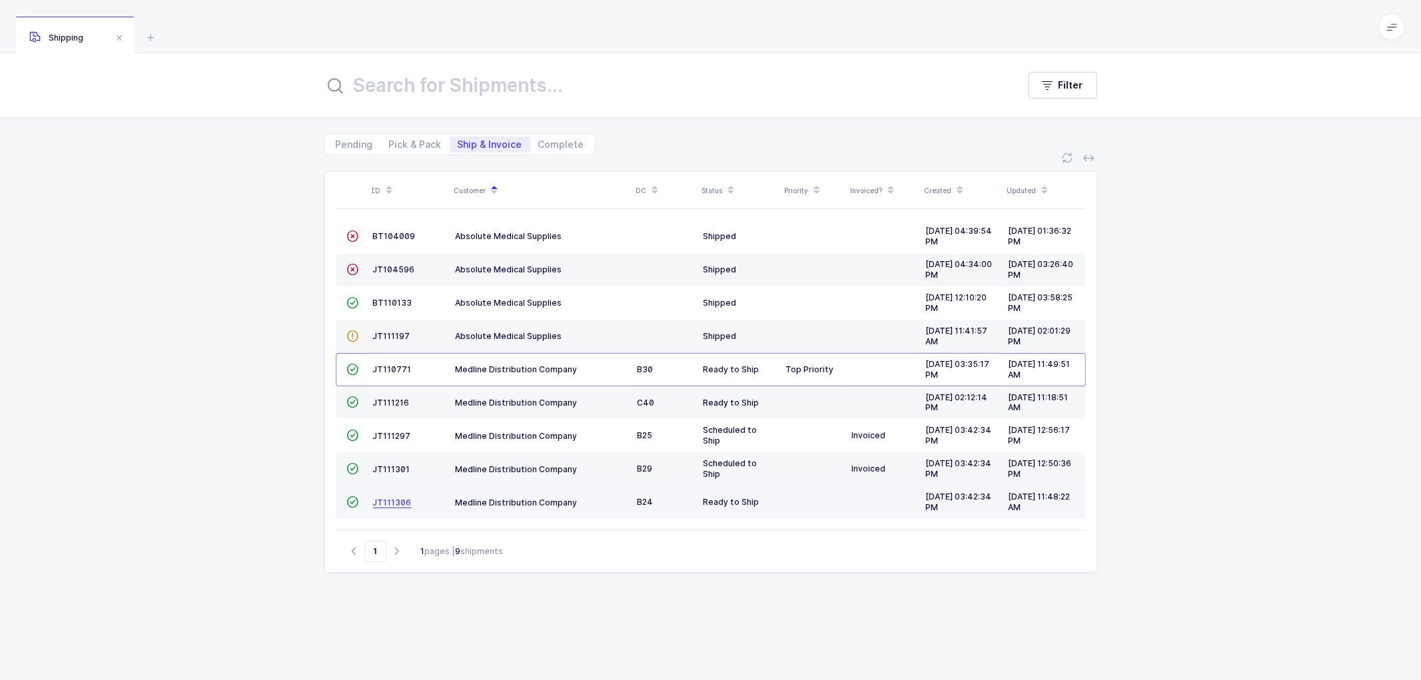
click at [394, 503] on span "JT111306" at bounding box center [392, 503] width 39 height 10
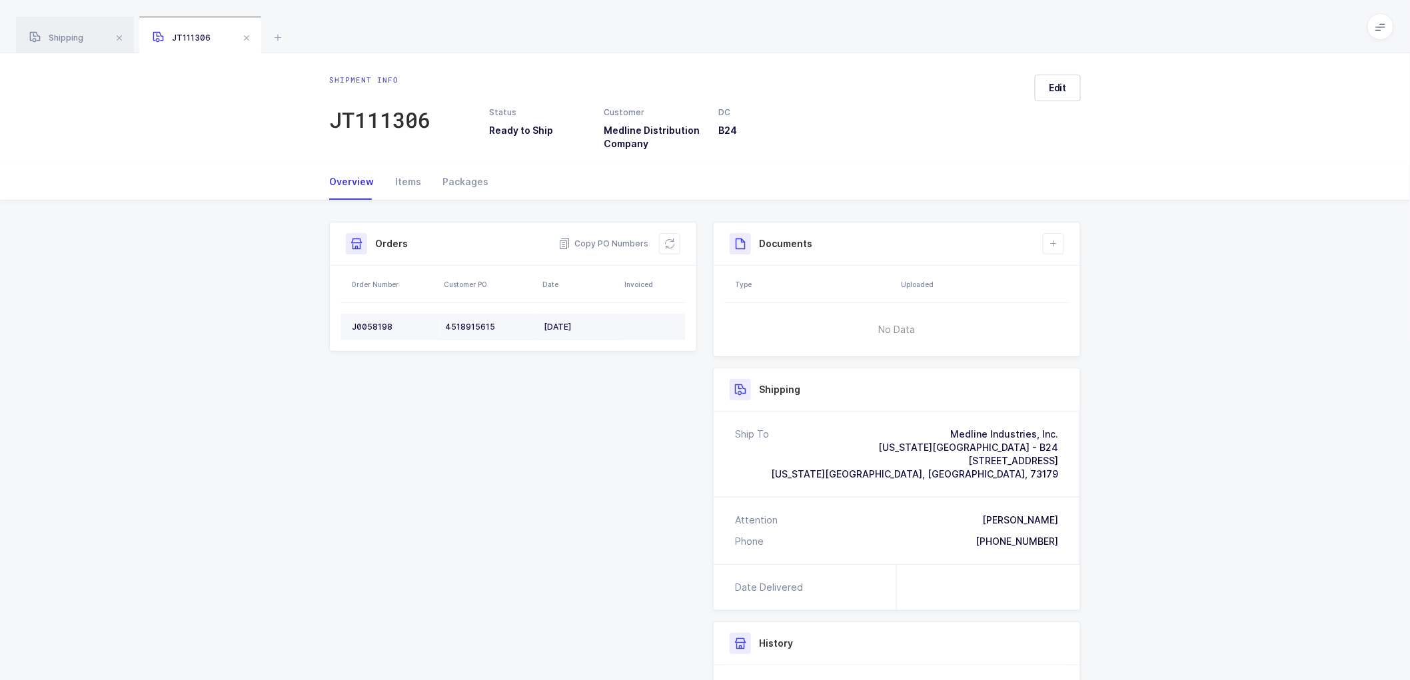
click at [381, 326] on div "J0058198" at bounding box center [393, 327] width 83 height 11
click at [600, 235] on div "Copy PO Numbers" at bounding box center [619, 243] width 122 height 21
click at [600, 243] on span "Copy PO Numbers" at bounding box center [603, 243] width 90 height 13
drag, startPoint x: 456, startPoint y: 172, endPoint x: 595, endPoint y: 178, distance: 138.7
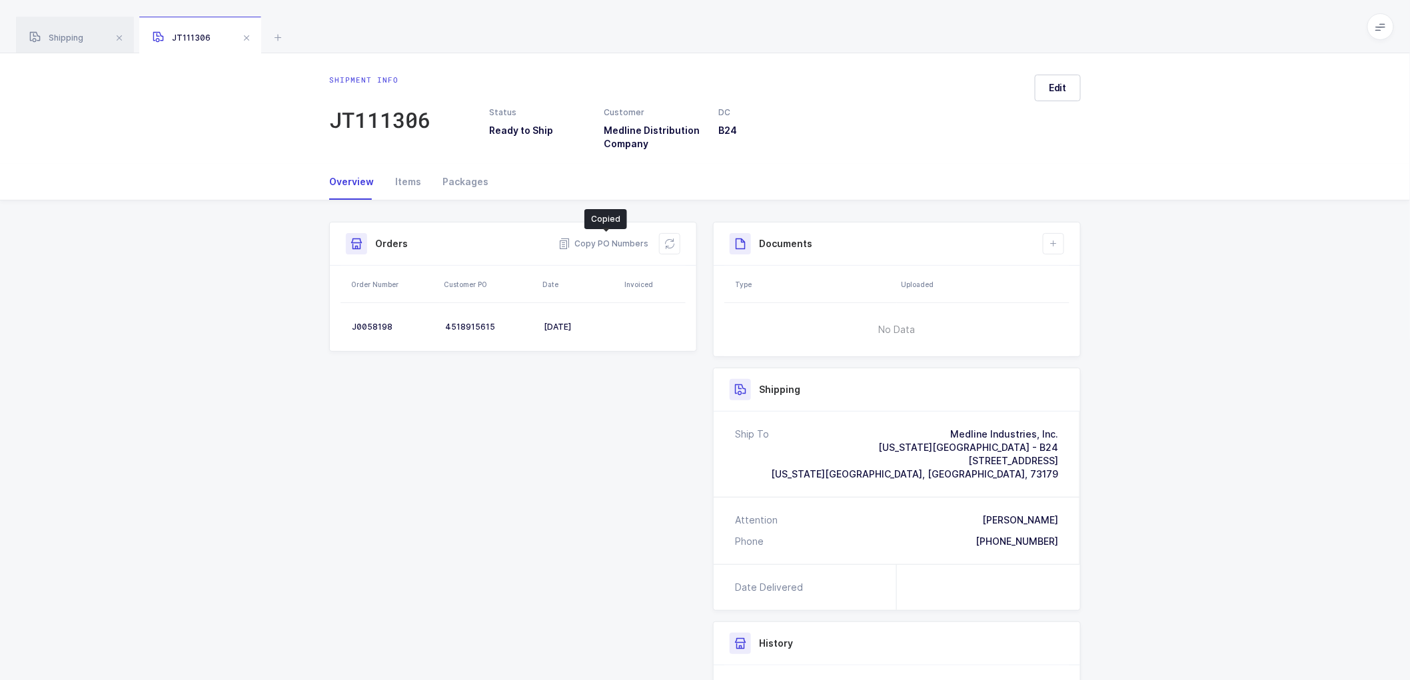
click at [458, 172] on div "Packages" at bounding box center [460, 182] width 57 height 36
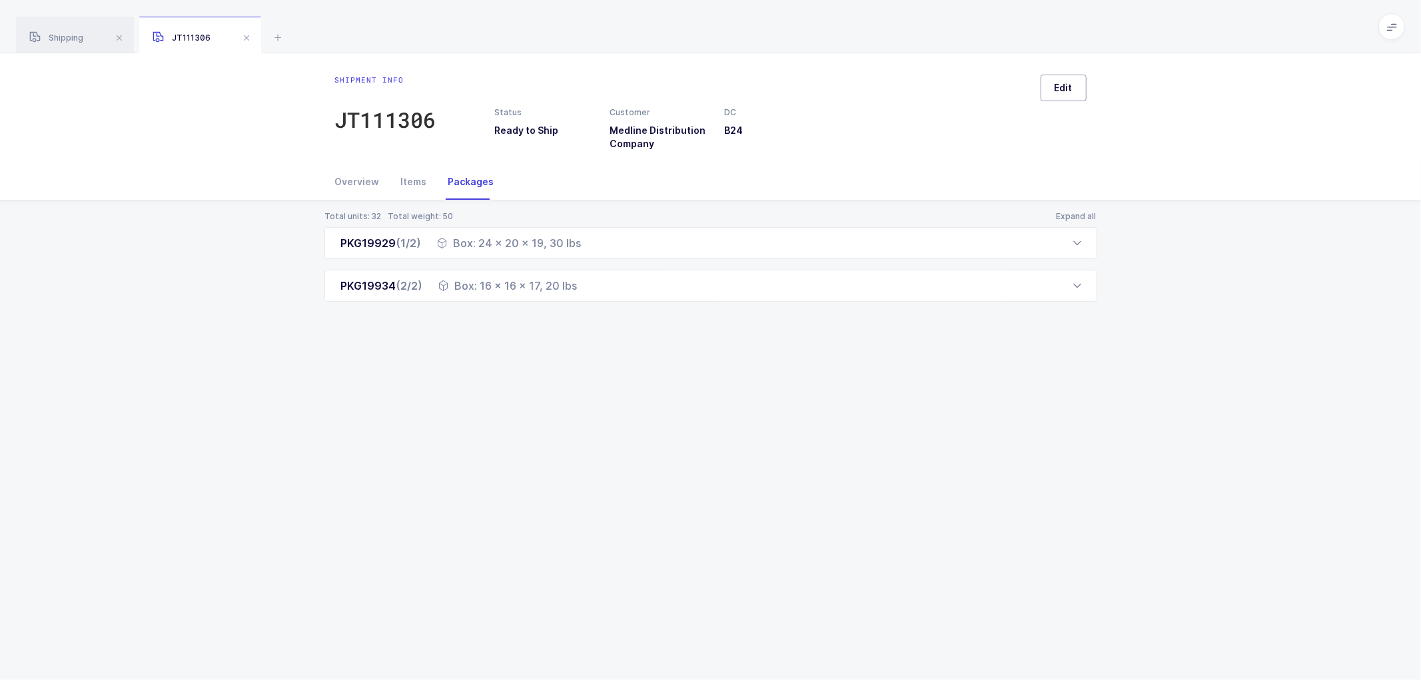
click at [1061, 79] on button "Edit" at bounding box center [1064, 88] width 46 height 27
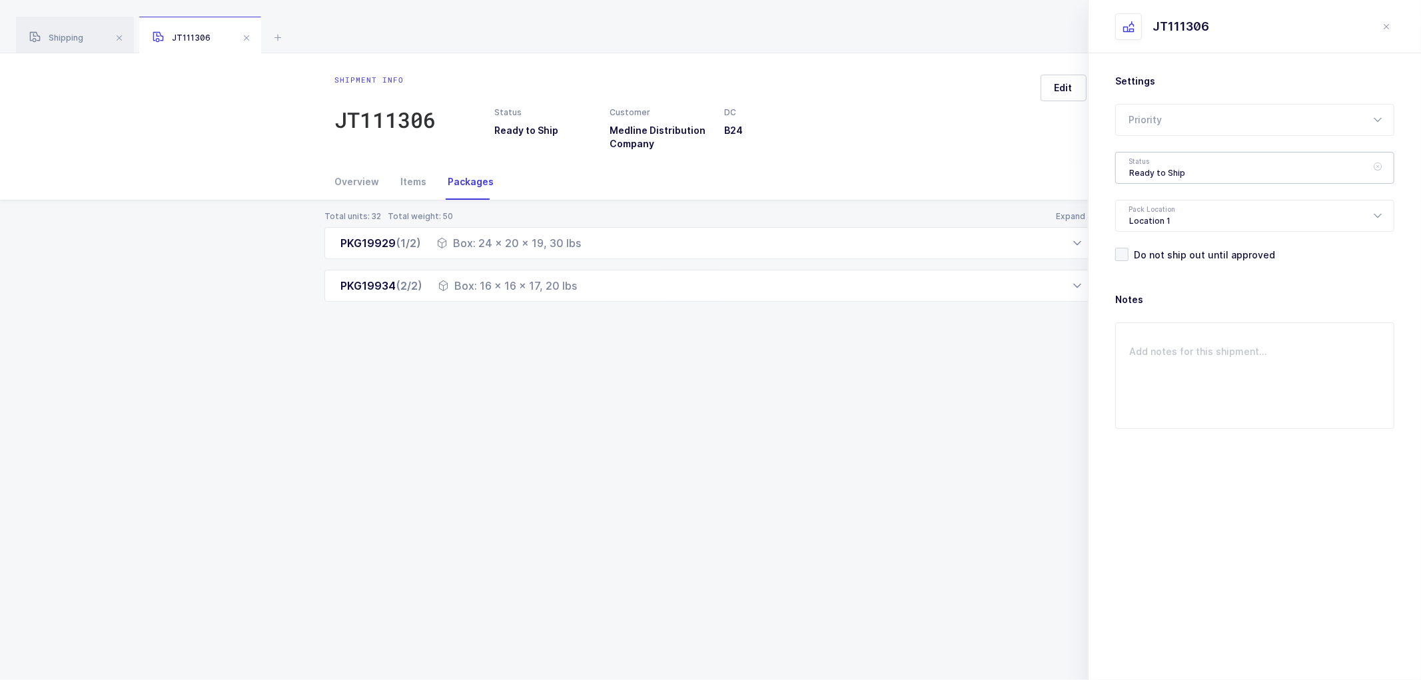
click at [1154, 171] on div "Ready to Ship" at bounding box center [1254, 168] width 279 height 32
click at [1150, 268] on span "Shipped" at bounding box center [1148, 270] width 38 height 11
type input "Shipped"
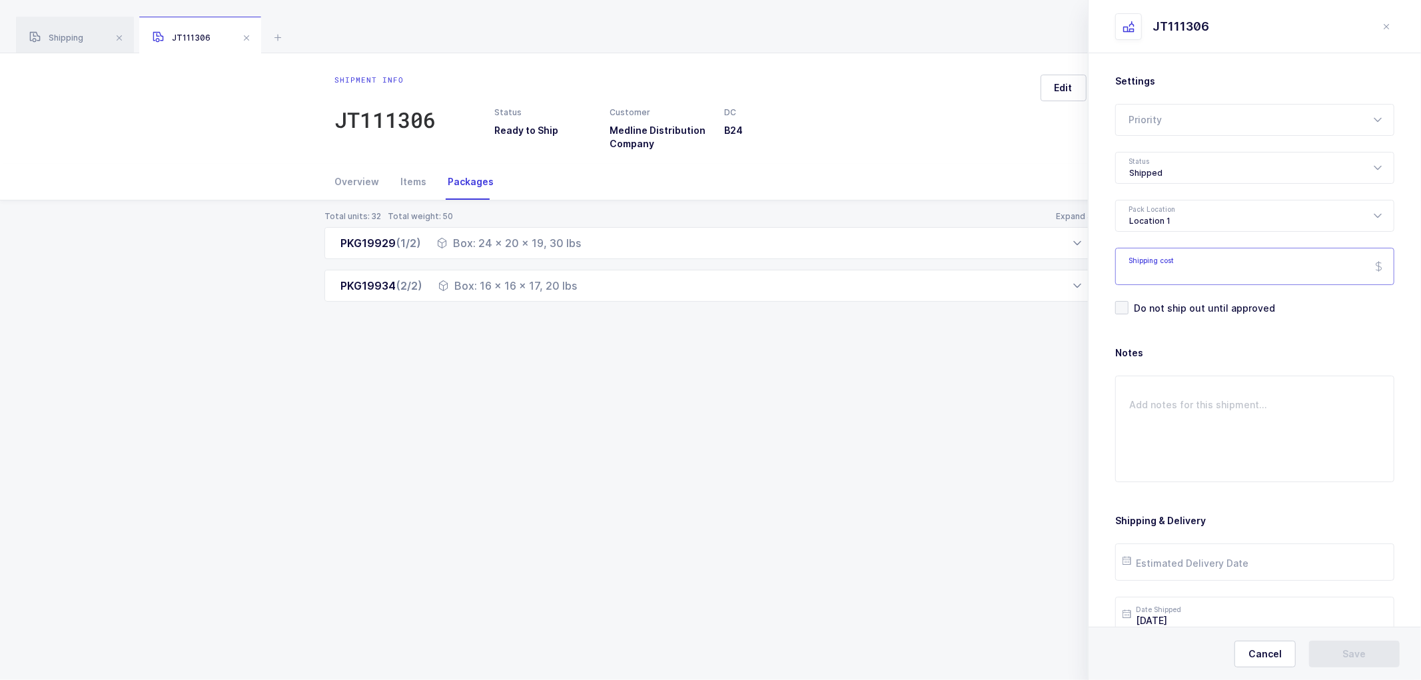
click at [1163, 275] on input "Shipping cost" at bounding box center [1254, 266] width 279 height 37
paste input "70.73"
type input "70.73"
click at [1163, 550] on input "text" at bounding box center [1254, 562] width 279 height 37
click at [346, 183] on div "Overview" at bounding box center [362, 182] width 55 height 36
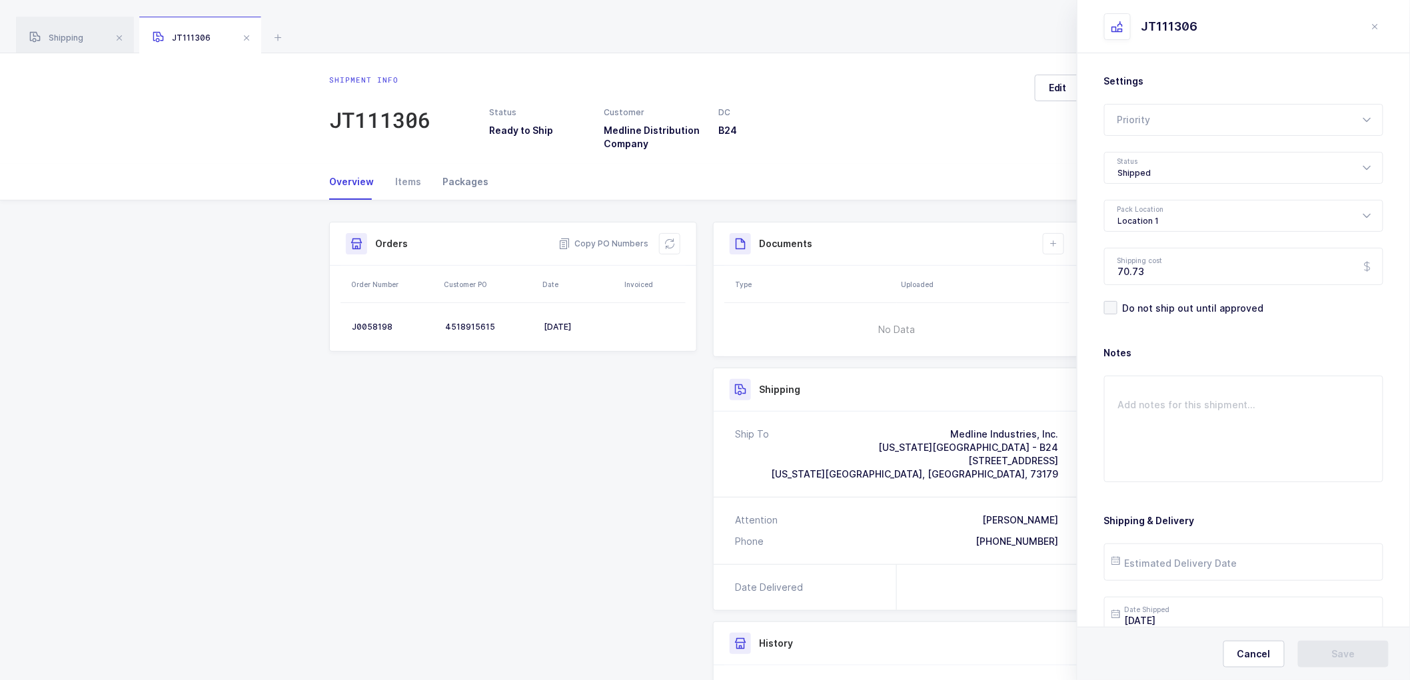
drag, startPoint x: 458, startPoint y: 175, endPoint x: 484, endPoint y: 188, distance: 28.3
click at [458, 175] on div "Packages" at bounding box center [460, 182] width 57 height 36
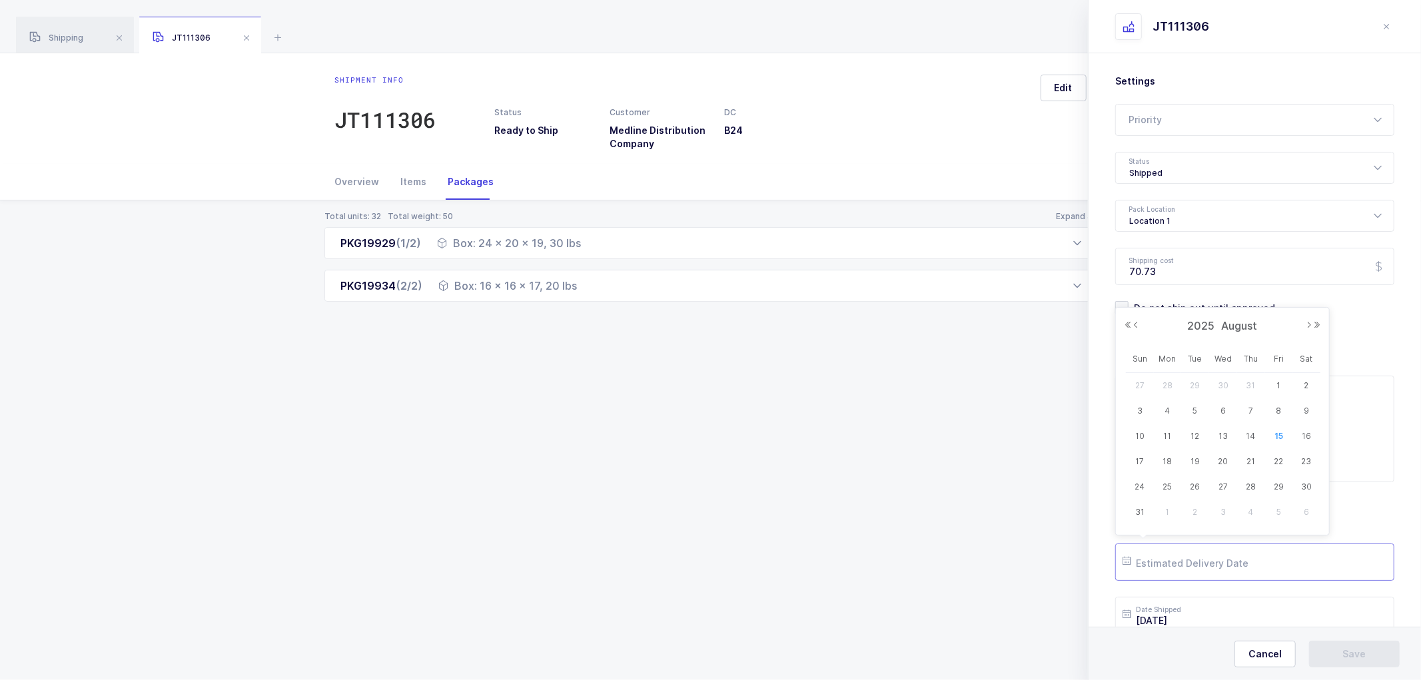
drag, startPoint x: 1201, startPoint y: 575, endPoint x: 1205, endPoint y: 554, distance: 21.6
click at [1203, 573] on input "text" at bounding box center [1254, 562] width 279 height 37
click at [1220, 458] on span "20" at bounding box center [1223, 462] width 16 height 16
type input "[DATE]"
click at [1351, 656] on span "Save" at bounding box center [1354, 654] width 23 height 13
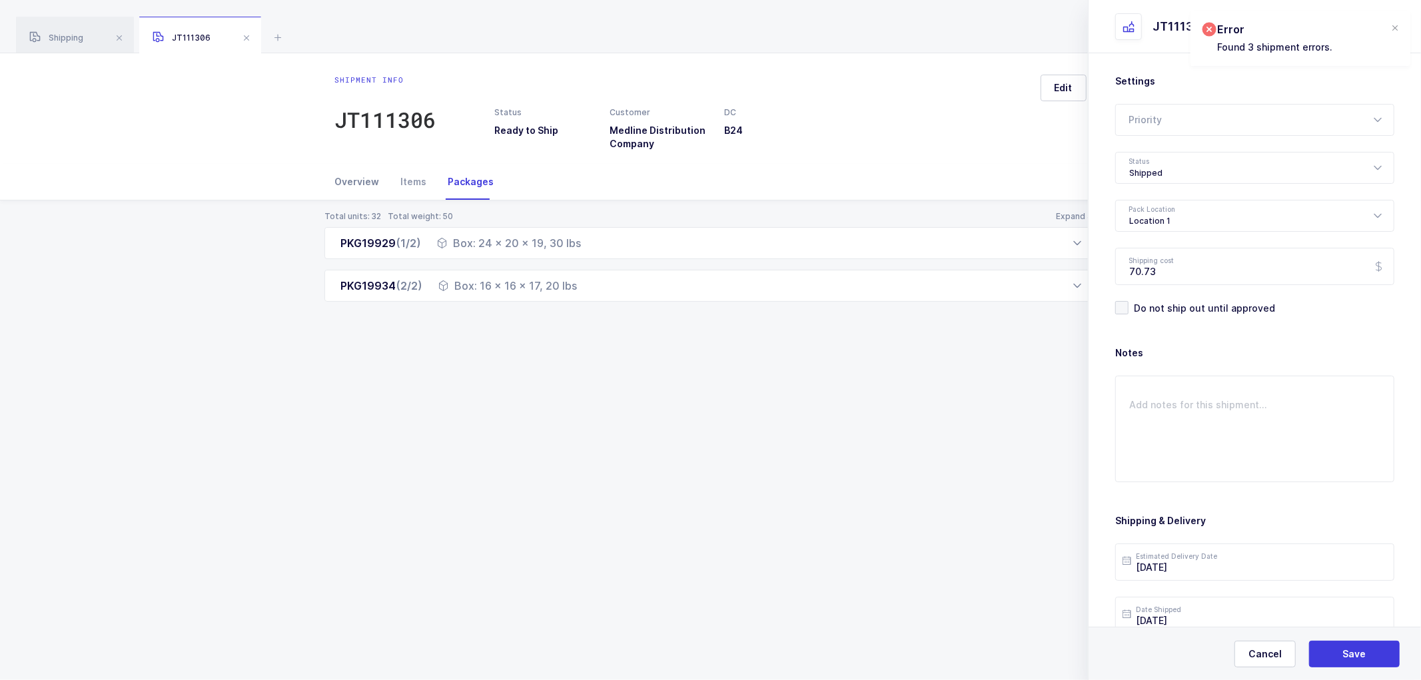
click at [350, 181] on div "Overview" at bounding box center [362, 182] width 55 height 36
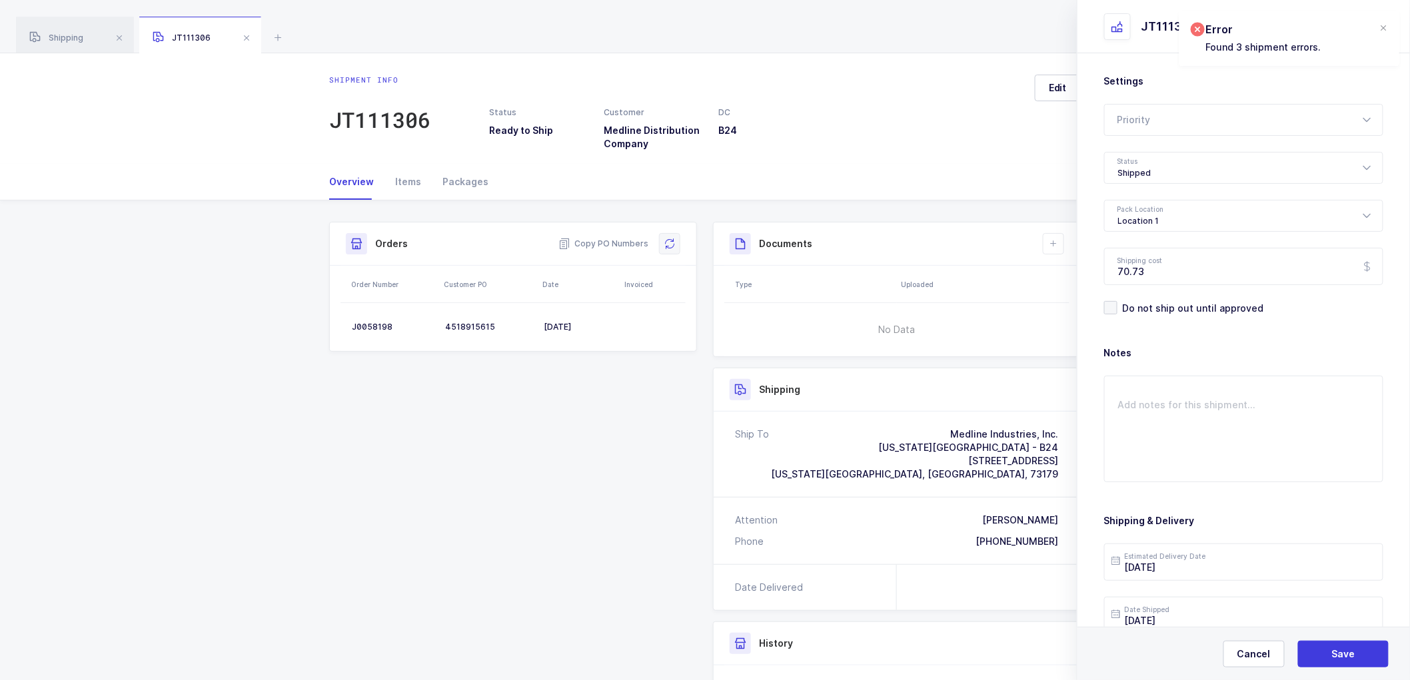
click at [663, 237] on button at bounding box center [669, 243] width 21 height 21
click at [1339, 642] on button "Save" at bounding box center [1343, 654] width 91 height 27
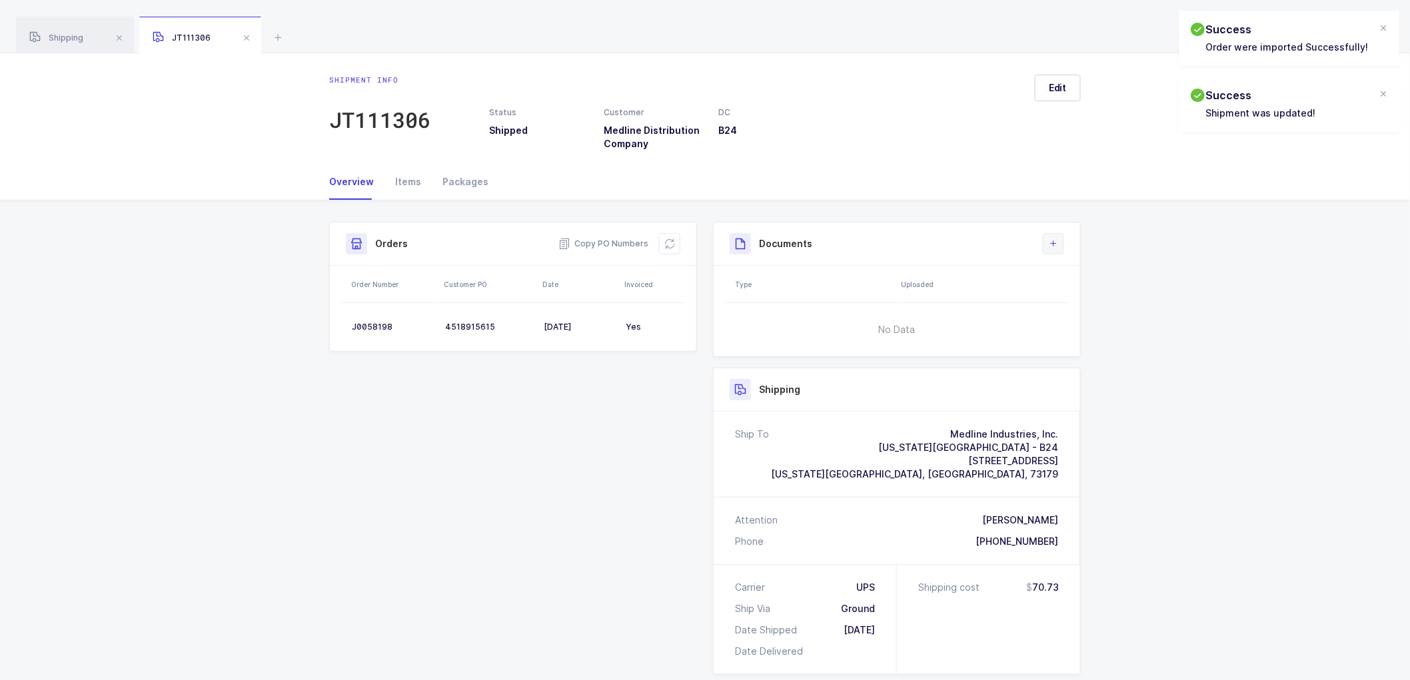
click at [1055, 242] on icon at bounding box center [1053, 244] width 11 height 11
click at [1098, 277] on li "Create Document" at bounding box center [1098, 281] width 99 height 21
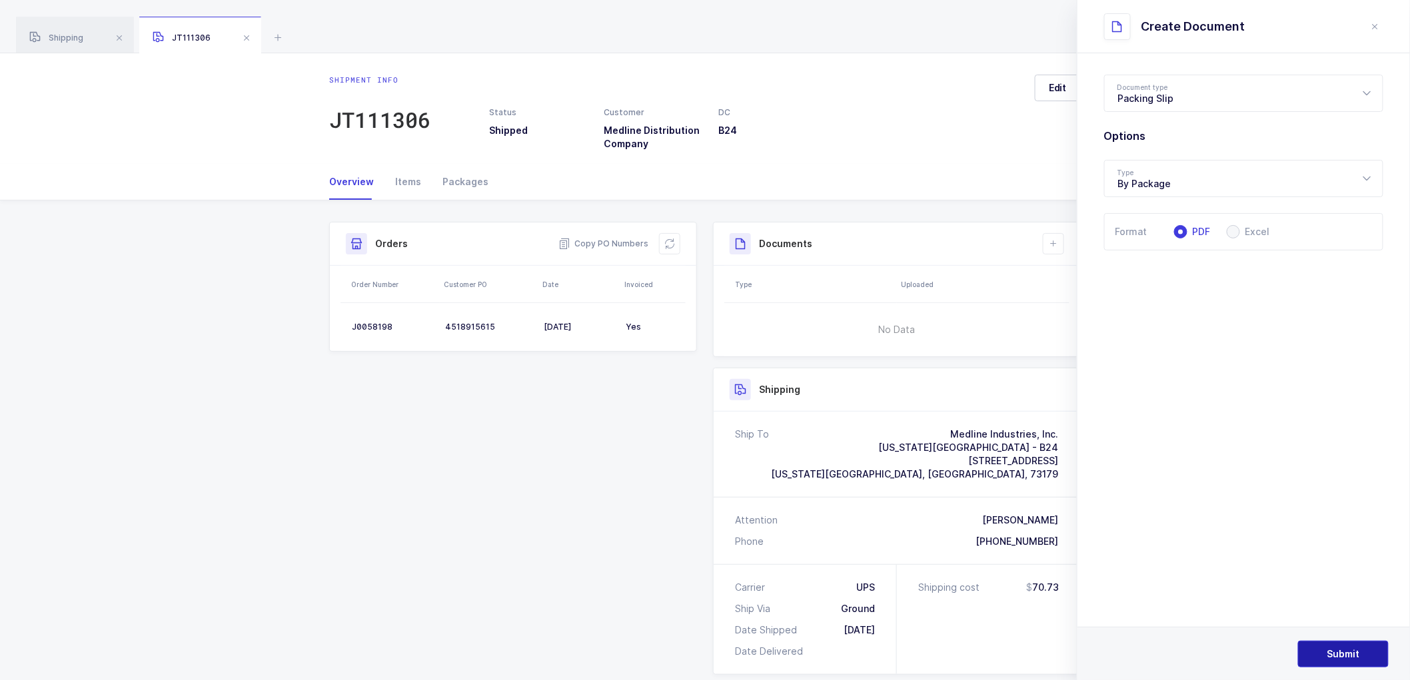
drag, startPoint x: 1334, startPoint y: 654, endPoint x: 1333, endPoint y: 642, distance: 12.1
click at [1334, 653] on span "Submit" at bounding box center [1343, 654] width 33 height 13
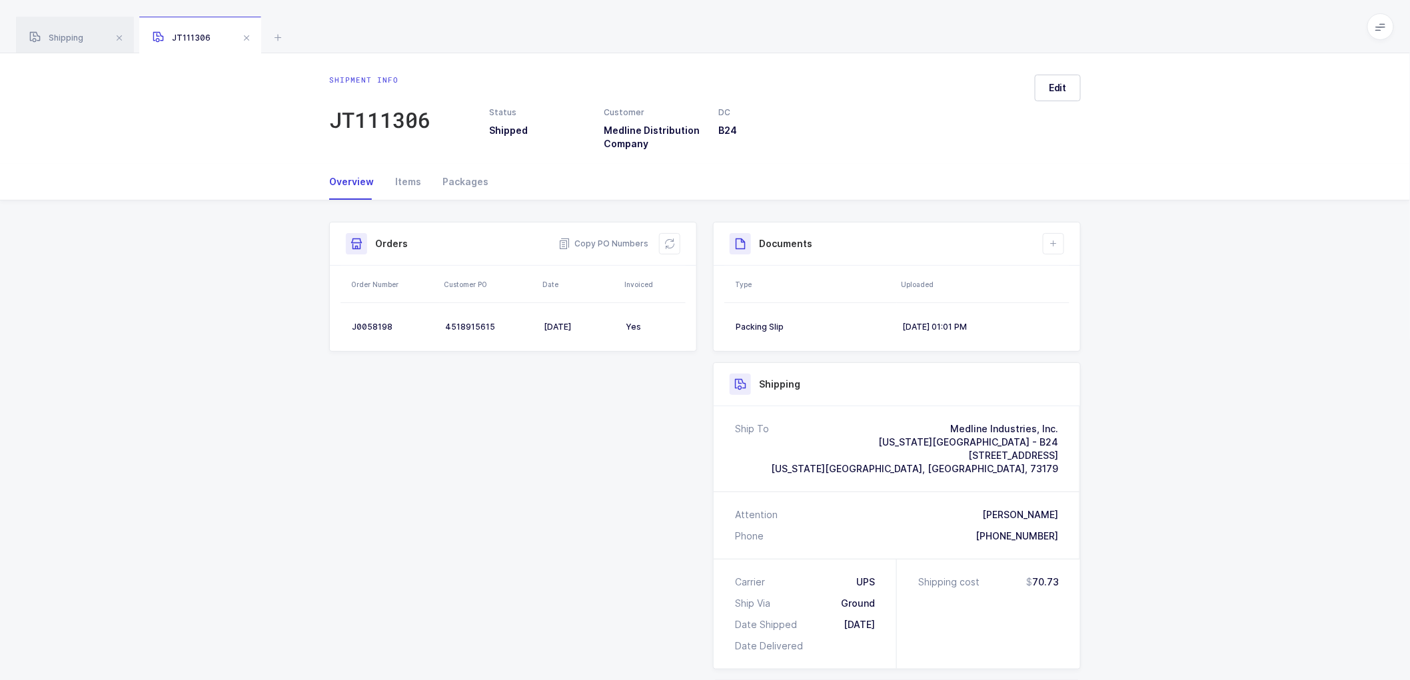
click at [1329, 362] on div "Shipment Info Shipment Number JT111306 Status Shipped Customer Medline Distribu…" at bounding box center [705, 569] width 1410 height 736
click at [244, 35] on span at bounding box center [247, 38] width 16 height 16
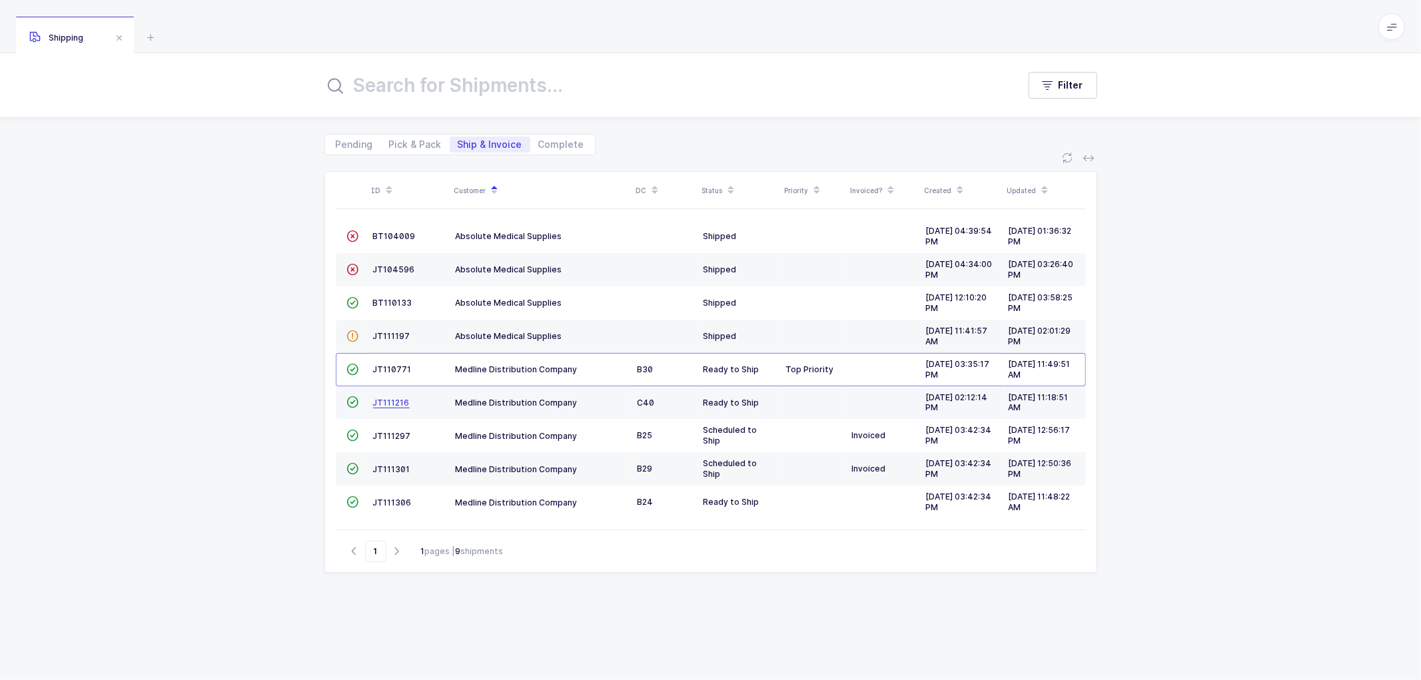
click at [388, 402] on span "JT111216" at bounding box center [391, 403] width 37 height 10
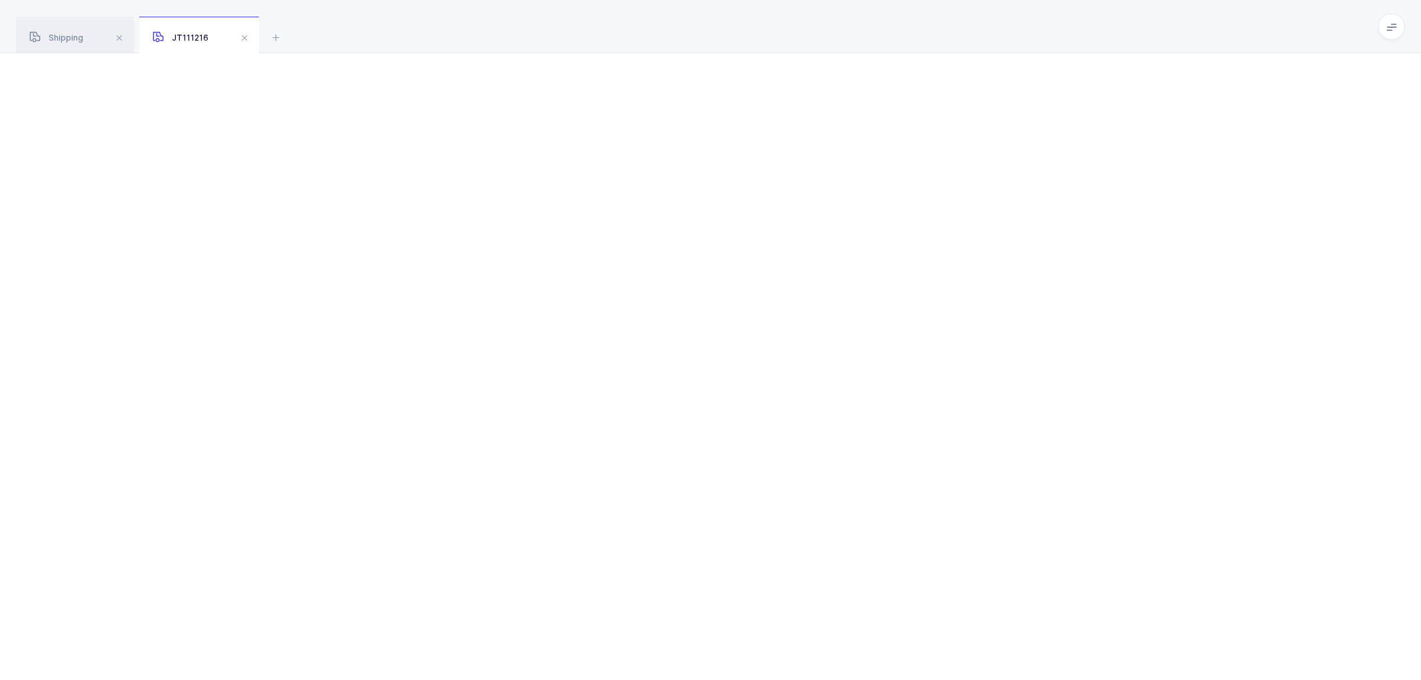
drag, startPoint x: 1031, startPoint y: 230, endPoint x: 997, endPoint y: 227, distance: 34.1
click at [1031, 230] on div at bounding box center [710, 366] width 1421 height 627
drag, startPoint x: 417, startPoint y: 156, endPoint x: 304, endPoint y: 154, distance: 112.6
click at [408, 160] on div at bounding box center [710, 366] width 1421 height 627
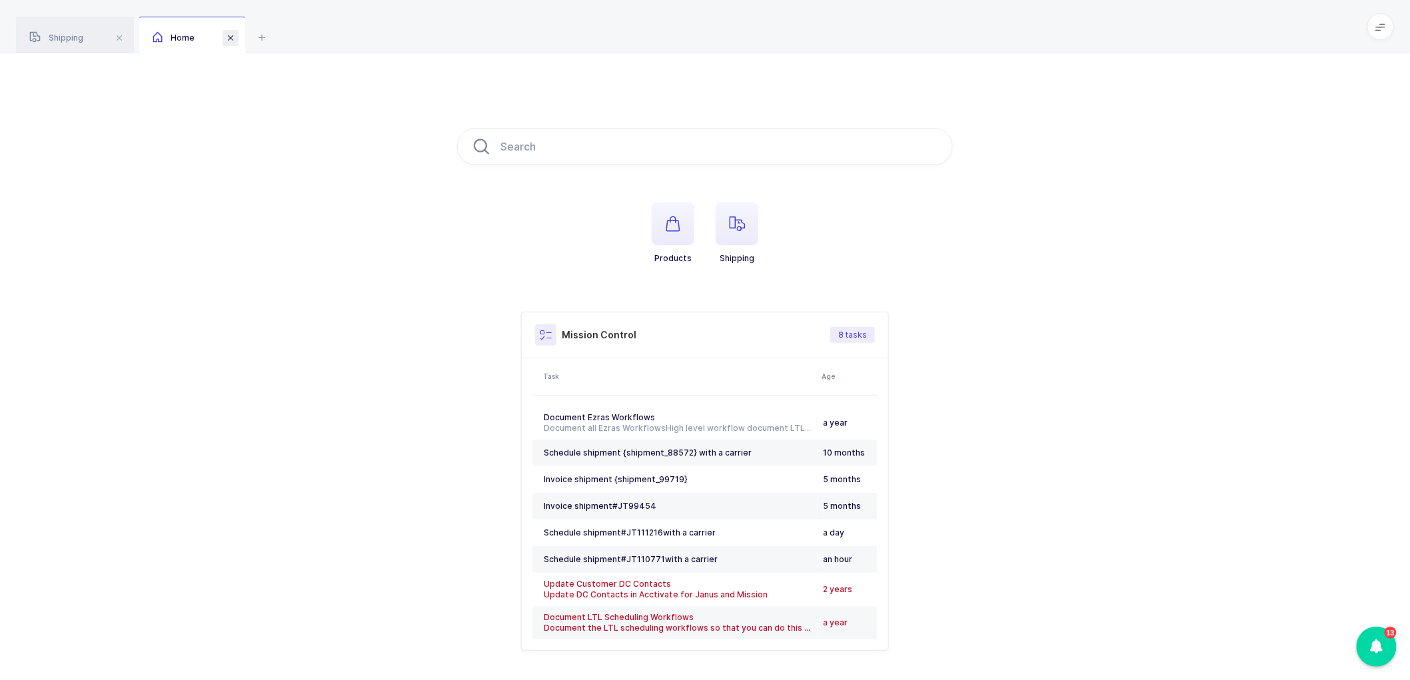
click at [235, 37] on span at bounding box center [231, 38] width 16 height 16
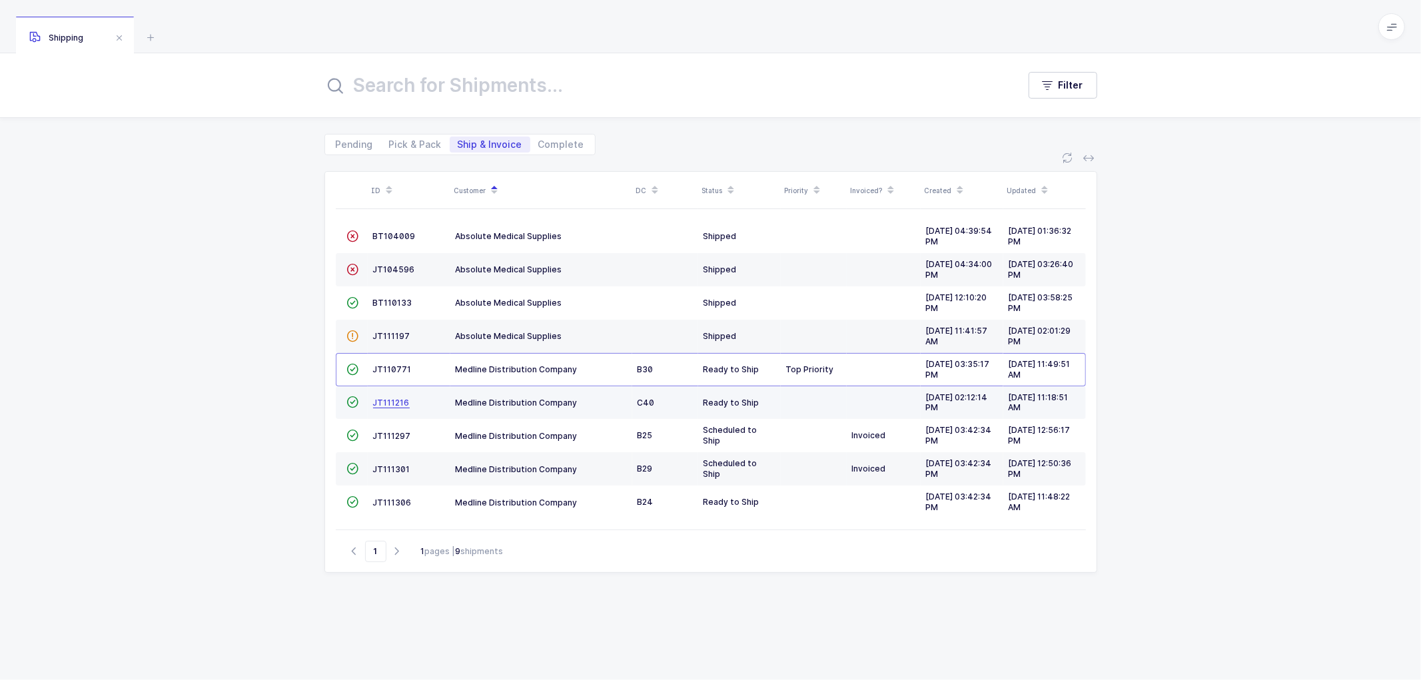
click at [394, 401] on span "JT111216" at bounding box center [391, 403] width 37 height 10
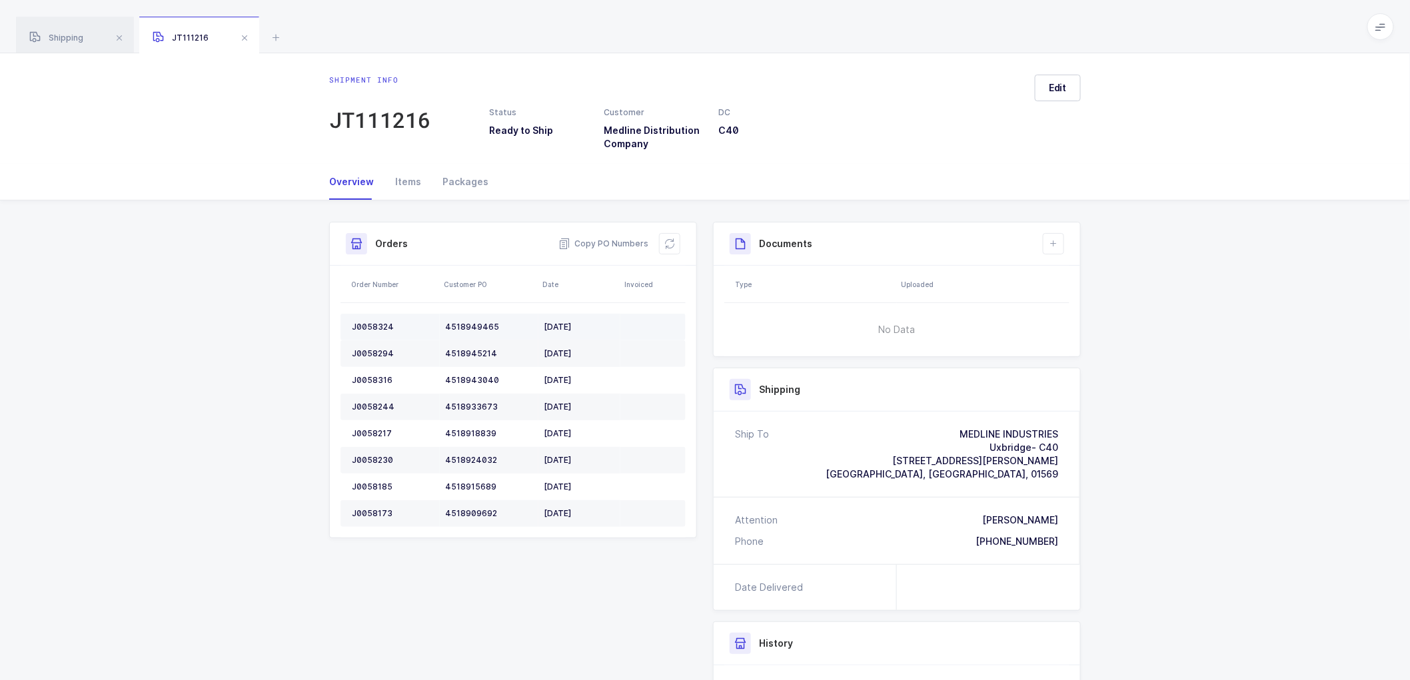
click at [369, 320] on td "J0058324" at bounding box center [389, 327] width 99 height 27
click at [369, 318] on td "J0058324" at bounding box center [389, 327] width 99 height 27
click at [372, 325] on div "J0058324" at bounding box center [393, 327] width 83 height 11
click at [372, 324] on div "J0058324" at bounding box center [393, 327] width 83 height 11
click at [368, 354] on div "J0058294" at bounding box center [393, 353] width 83 height 11
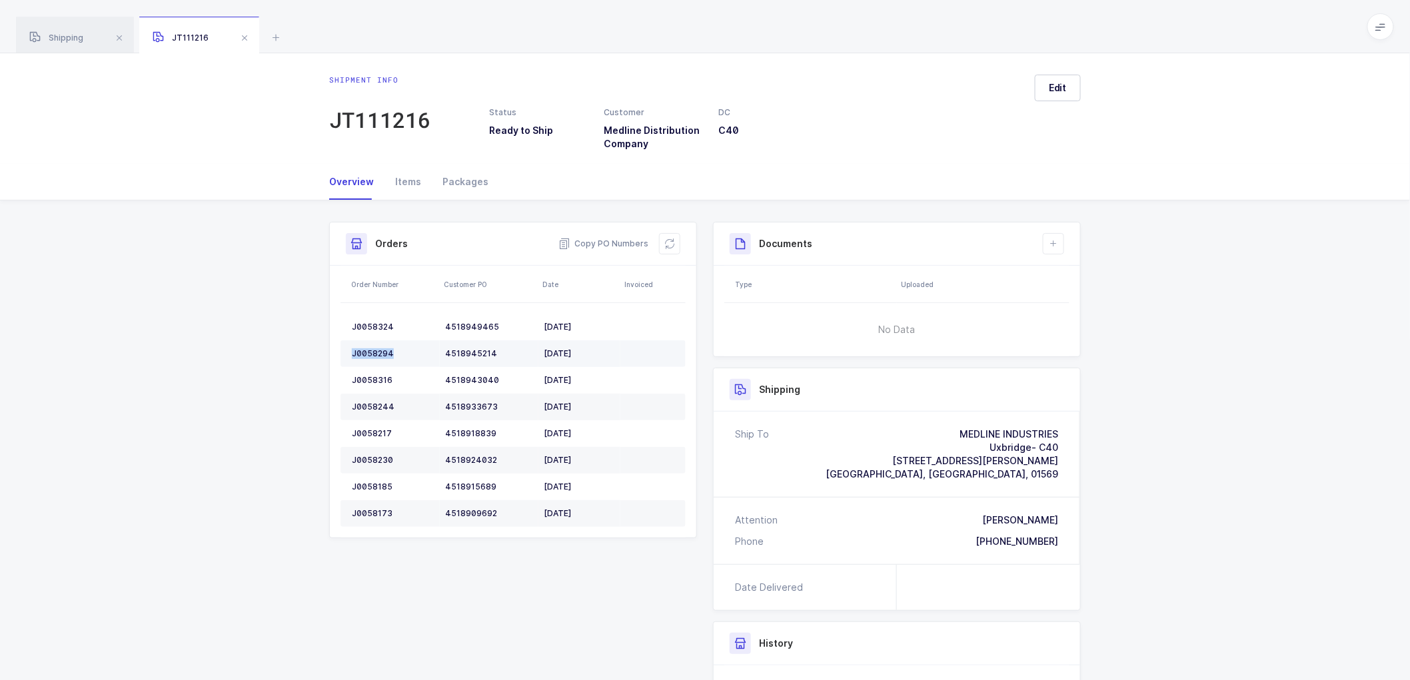
click at [368, 354] on div "J0058294" at bounding box center [393, 353] width 83 height 11
click at [368, 380] on div "J0058316" at bounding box center [393, 380] width 83 height 11
drag, startPoint x: 61, startPoint y: 35, endPoint x: 81, endPoint y: 33, distance: 20.1
click at [61, 35] on span "Shipping" at bounding box center [56, 38] width 54 height 10
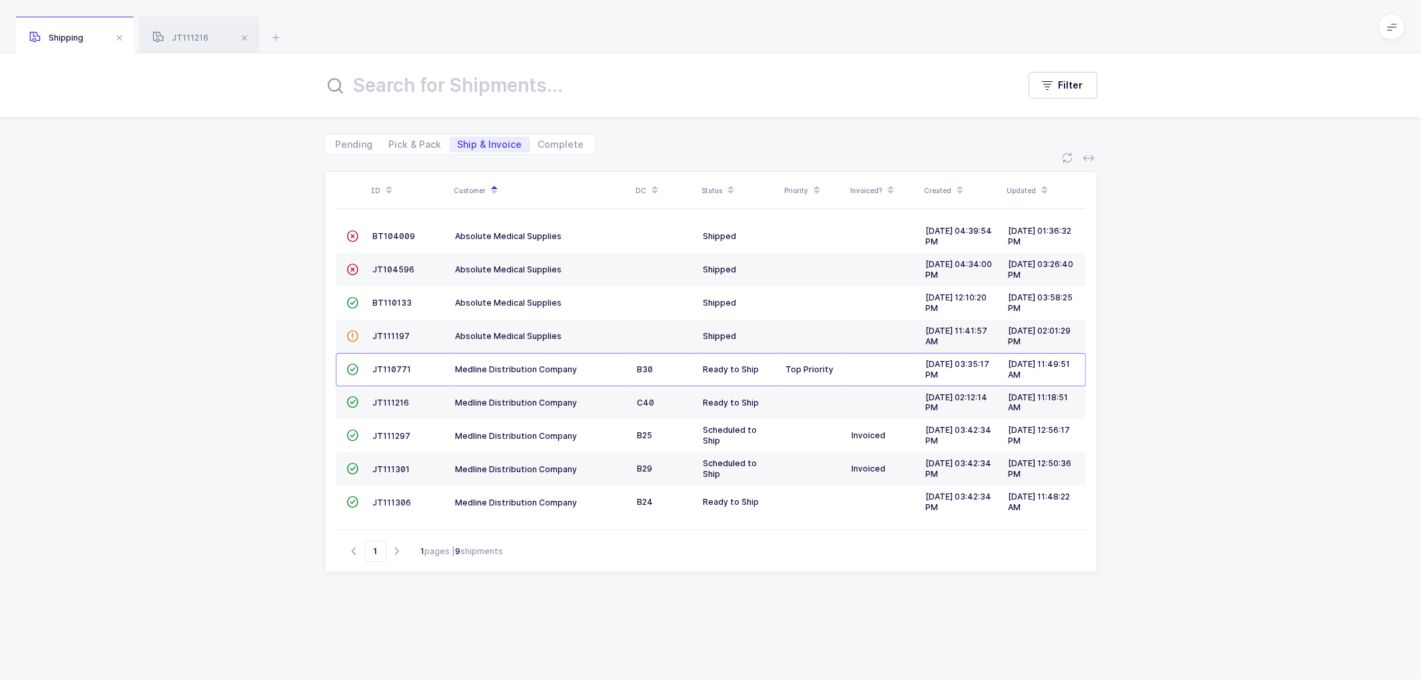
drag, startPoint x: 403, startPoint y: 141, endPoint x: 450, endPoint y: 139, distance: 46.7
click at [403, 141] on span "Pick & Pack" at bounding box center [415, 144] width 53 height 9
click at [390, 141] on input "Pick & Pack" at bounding box center [385, 141] width 9 height 9
radio input "true"
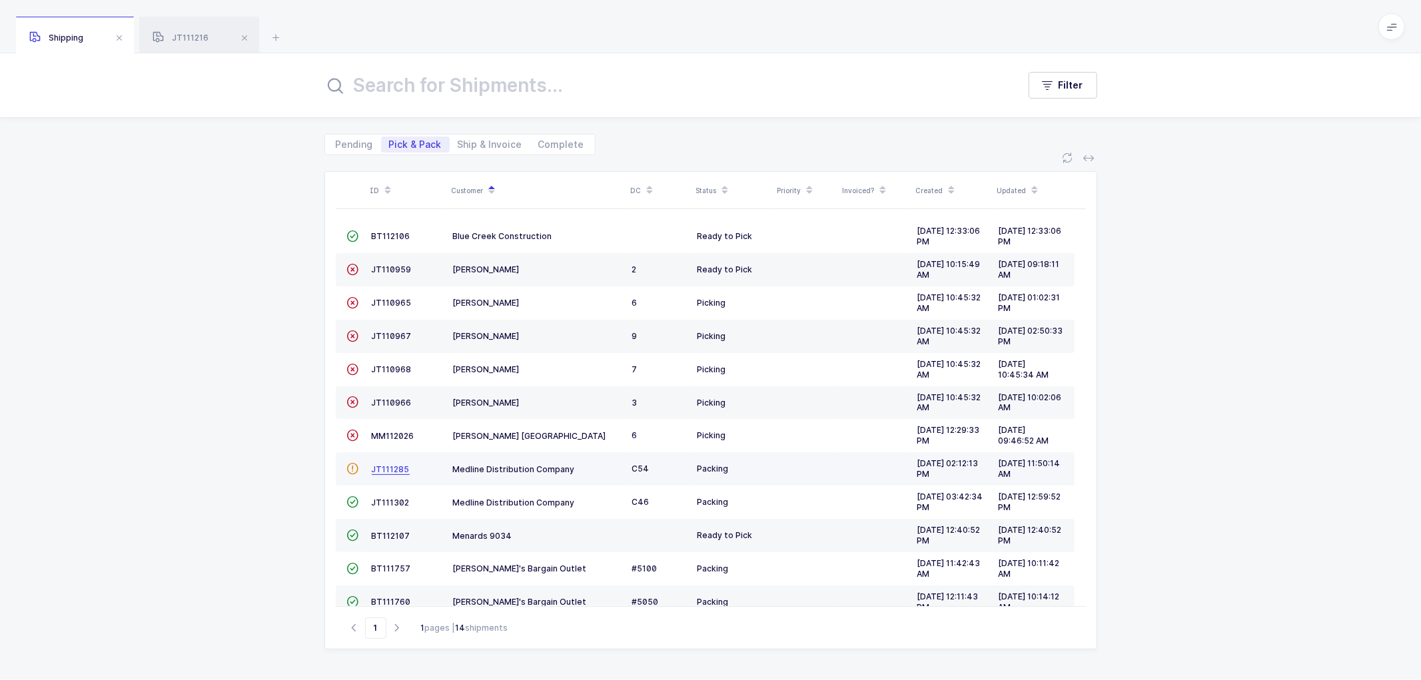
click at [392, 465] on span "JT111285" at bounding box center [391, 469] width 38 height 10
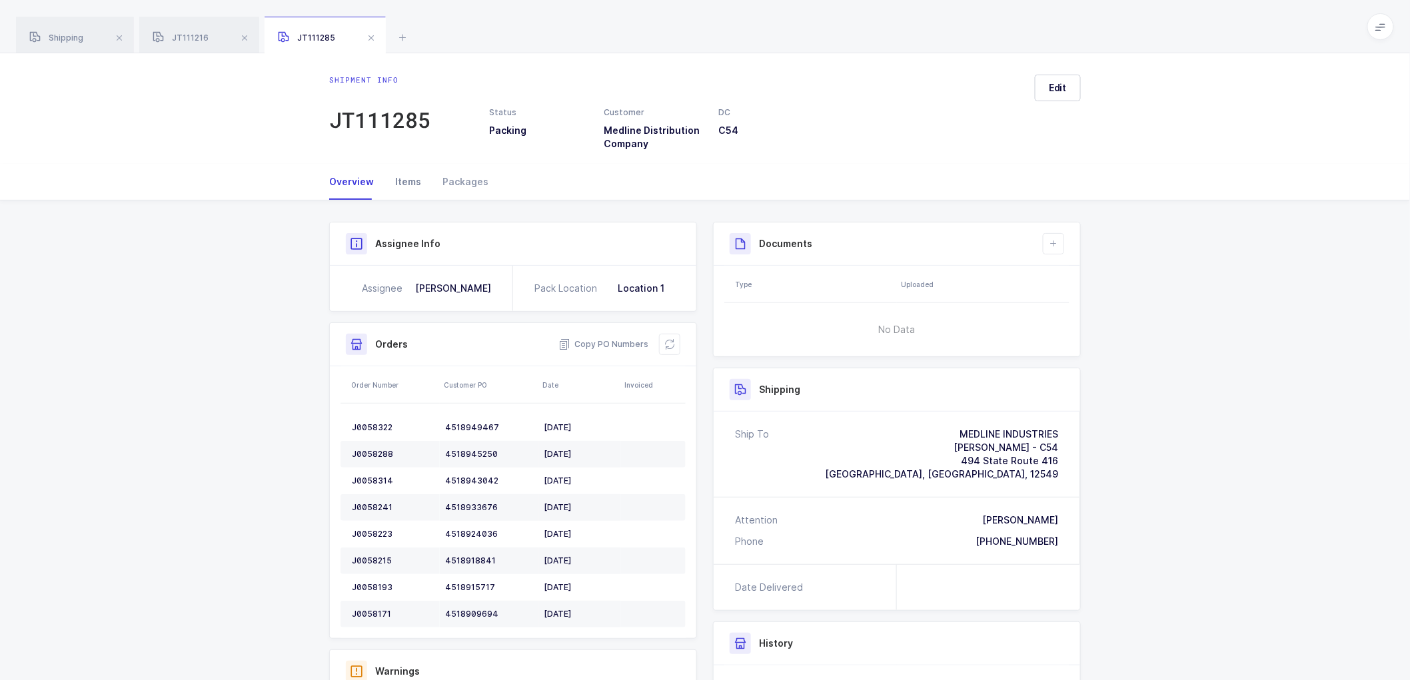
click at [400, 180] on div "Items" at bounding box center [407, 182] width 47 height 36
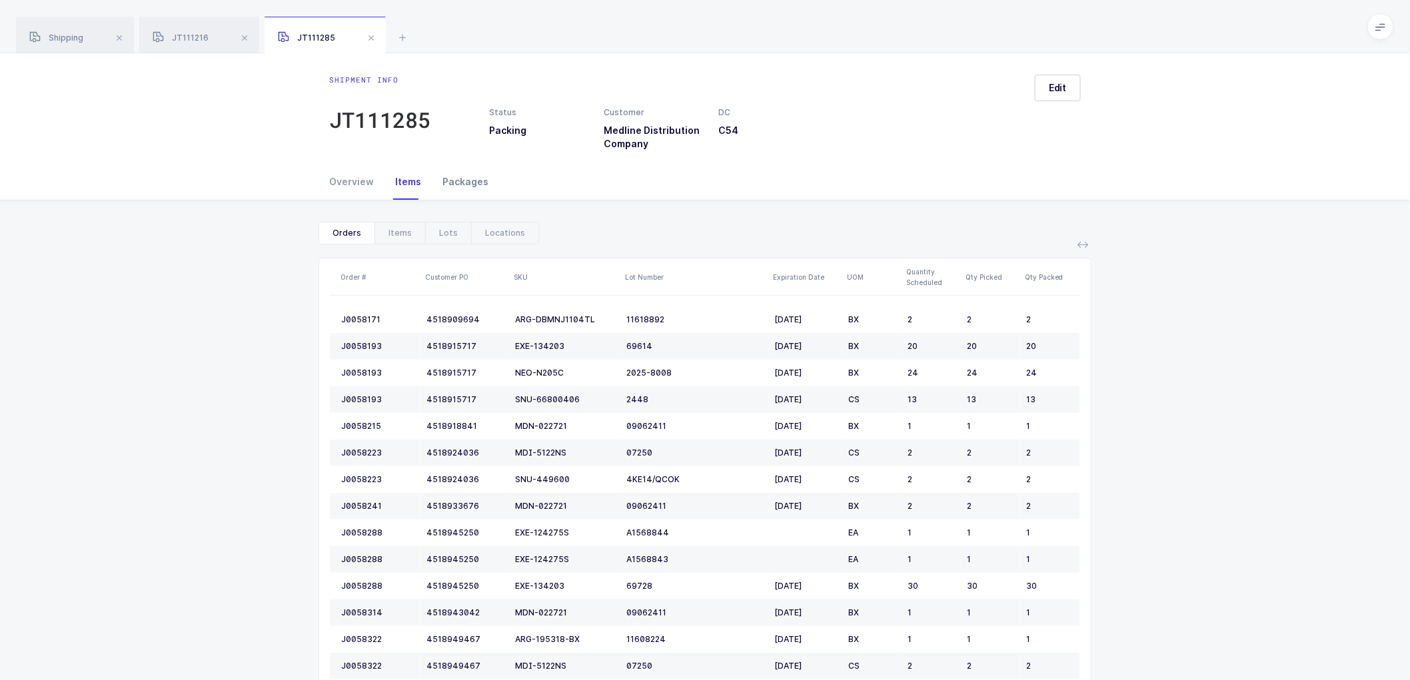
click at [463, 181] on div "Packages" at bounding box center [460, 182] width 57 height 36
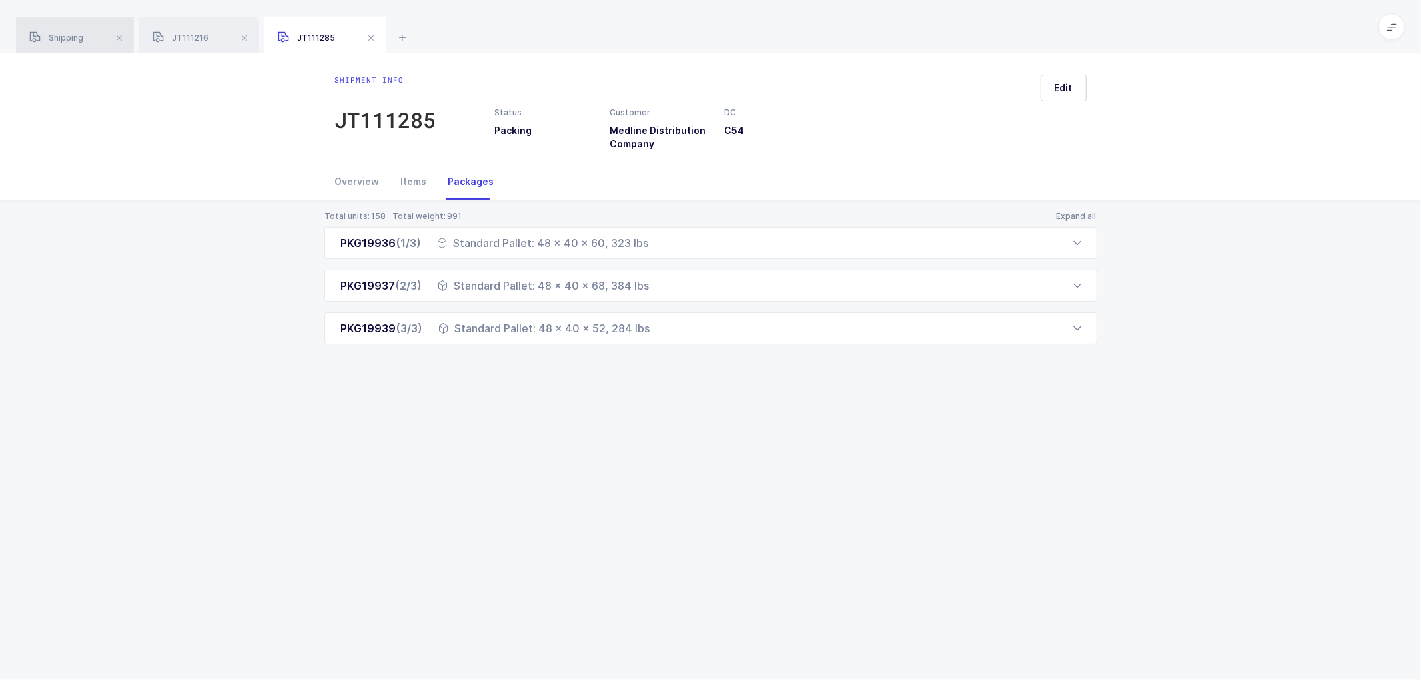
click at [60, 32] on div "Shipping" at bounding box center [75, 35] width 118 height 37
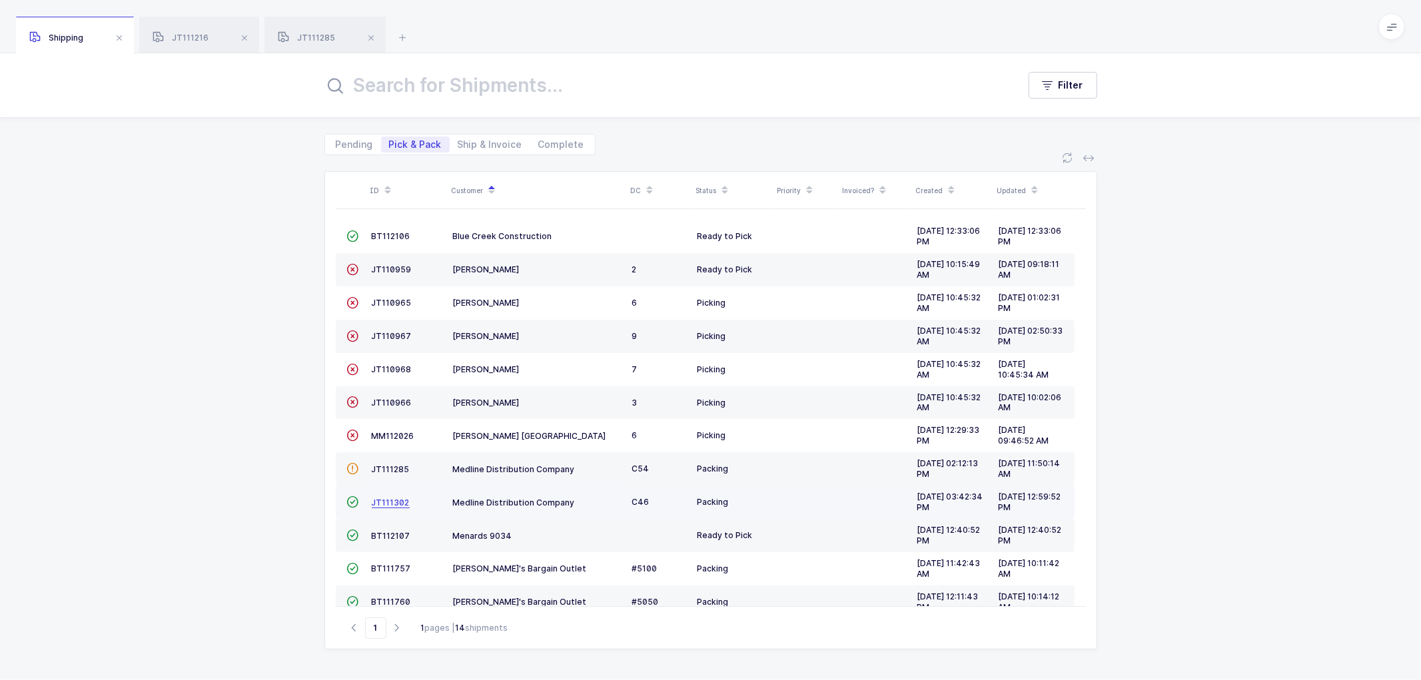
click at [386, 502] on span "JT111302" at bounding box center [391, 503] width 38 height 10
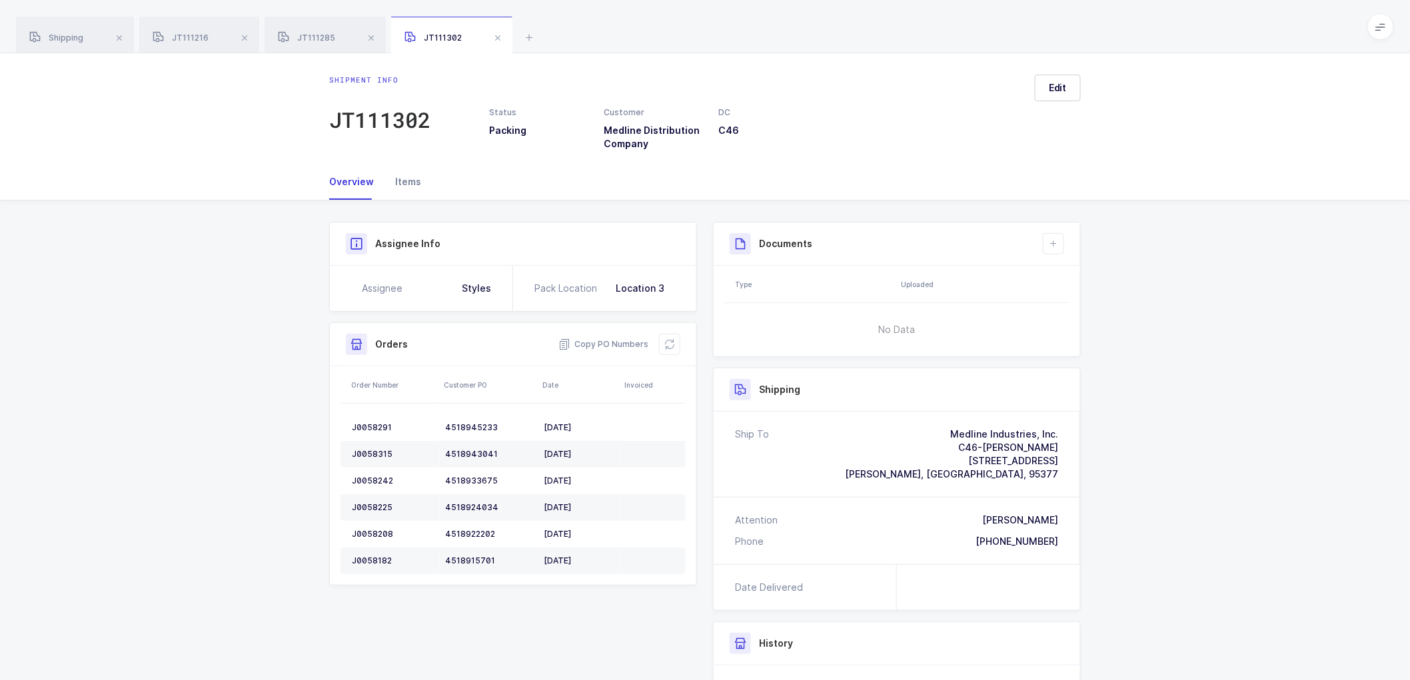
click at [396, 178] on div "Items" at bounding box center [402, 182] width 37 height 36
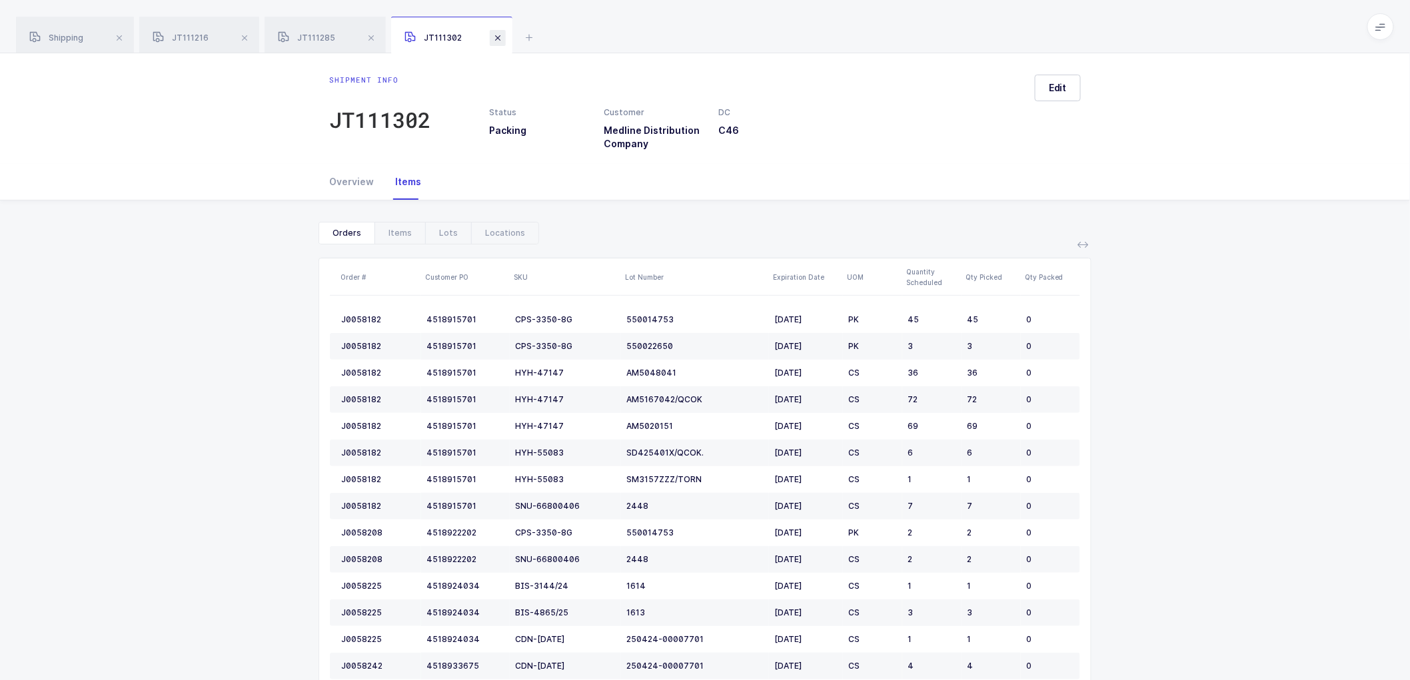
click at [502, 35] on span at bounding box center [498, 38] width 16 height 16
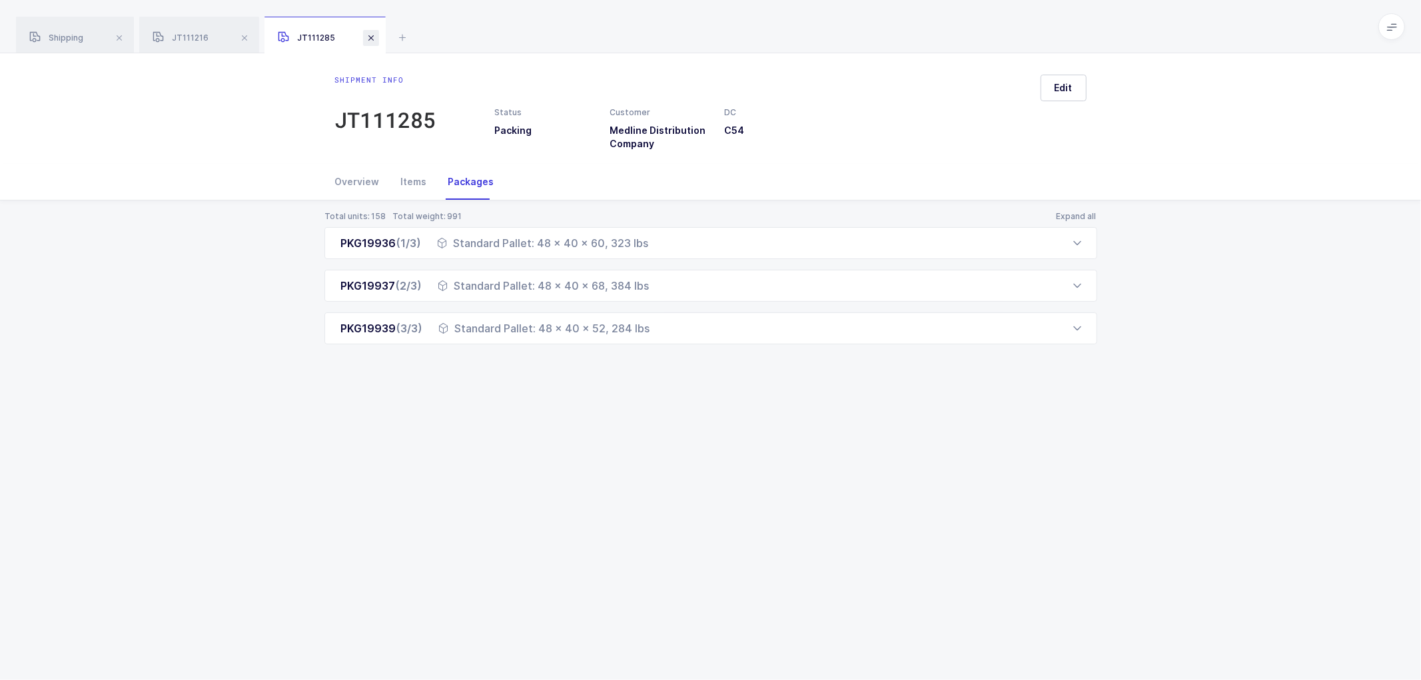
click at [370, 35] on span at bounding box center [371, 38] width 16 height 16
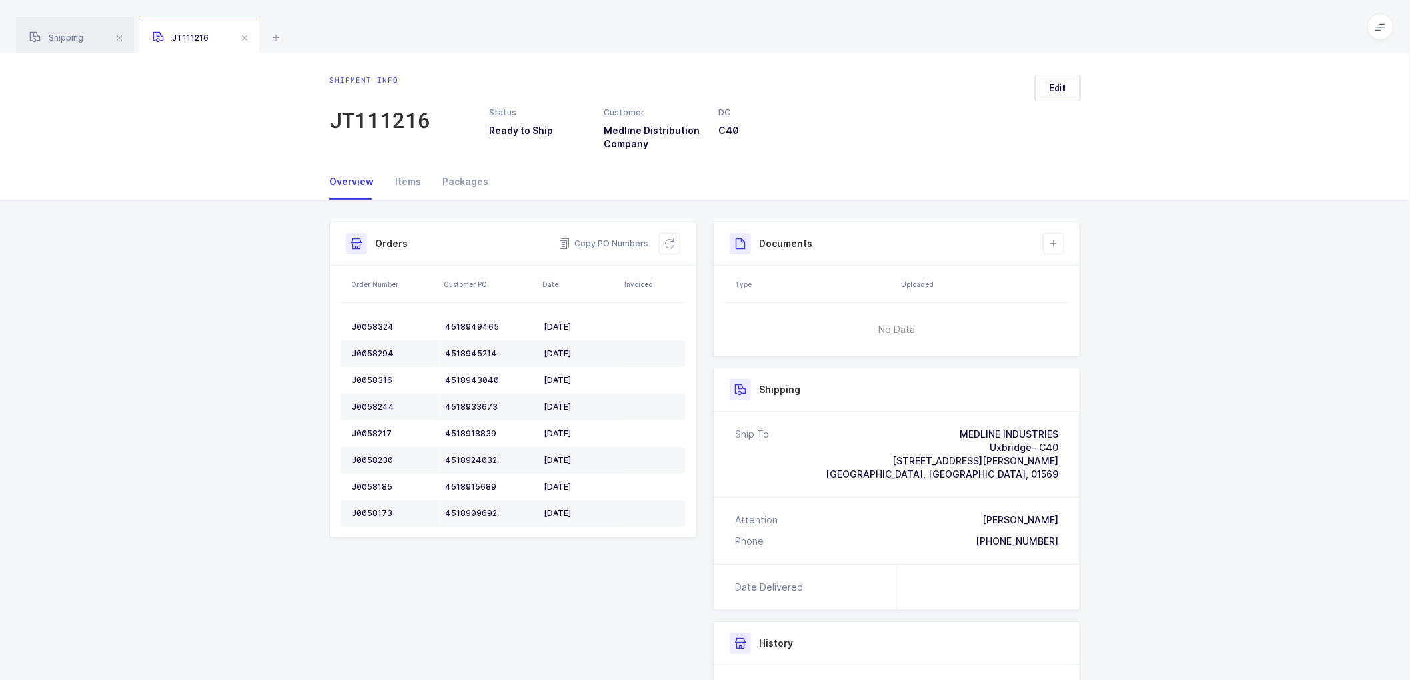
drag, startPoint x: 62, startPoint y: 34, endPoint x: 203, endPoint y: 51, distance: 141.6
click at [63, 33] on span "Shipping" at bounding box center [56, 38] width 54 height 10
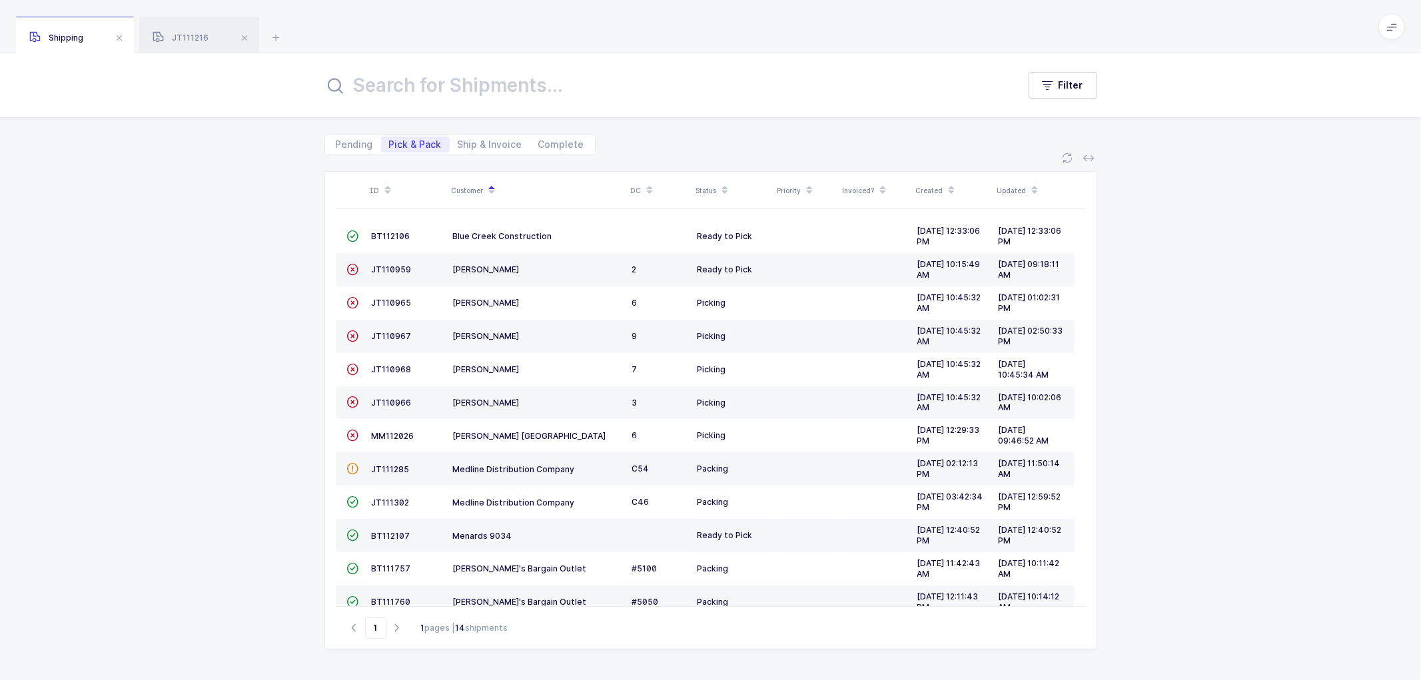
click at [255, 211] on div "ID Customer DC Status Priority Invoiced? Created Updated  BT112106 Blue Creek …" at bounding box center [710, 417] width 1421 height 525
click at [1151, 403] on div "ID Customer DC Status Priority Invoiced? Created Updated  BT112106 Blue Creek …" at bounding box center [710, 417] width 1421 height 525
click at [292, 476] on div "ID Customer DC Status Priority Invoiced? Created Updated  BT112106 Blue Creek …" at bounding box center [710, 417] width 1421 height 525
click at [304, 512] on div "ID Customer DC Status Priority Invoiced? Created Updated  BT112106 Blue Creek …" at bounding box center [710, 417] width 1421 height 525
click at [1157, 380] on div "ID Customer DC Status Priority Invoiced? Created Updated  BT112106 Blue Creek …" at bounding box center [710, 417] width 1421 height 525
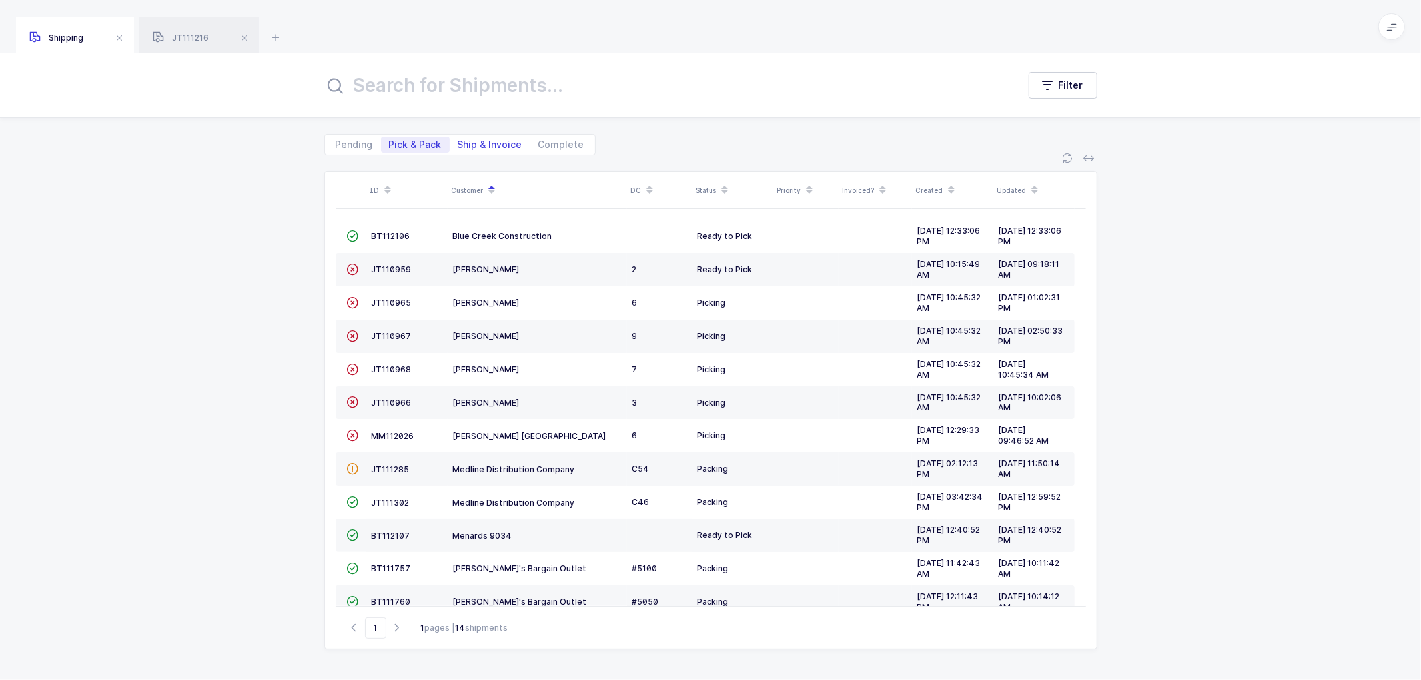
click at [480, 137] on span "Ship & Invoice" at bounding box center [490, 145] width 81 height 16
click at [458, 137] on input "Ship & Invoice" at bounding box center [454, 141] width 9 height 9
radio input "true"
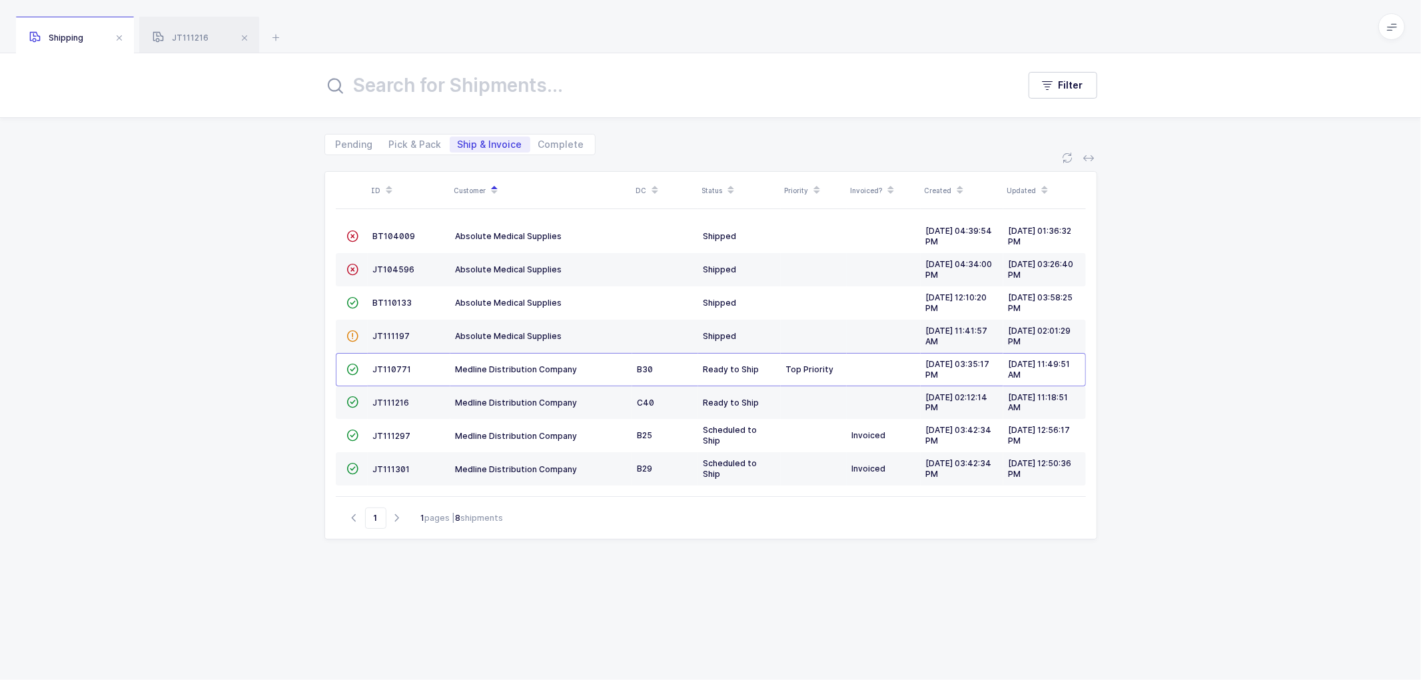
drag, startPoint x: 196, startPoint y: 30, endPoint x: 291, endPoint y: 49, distance: 96.4
click at [196, 30] on div "JT111216" at bounding box center [199, 35] width 120 height 37
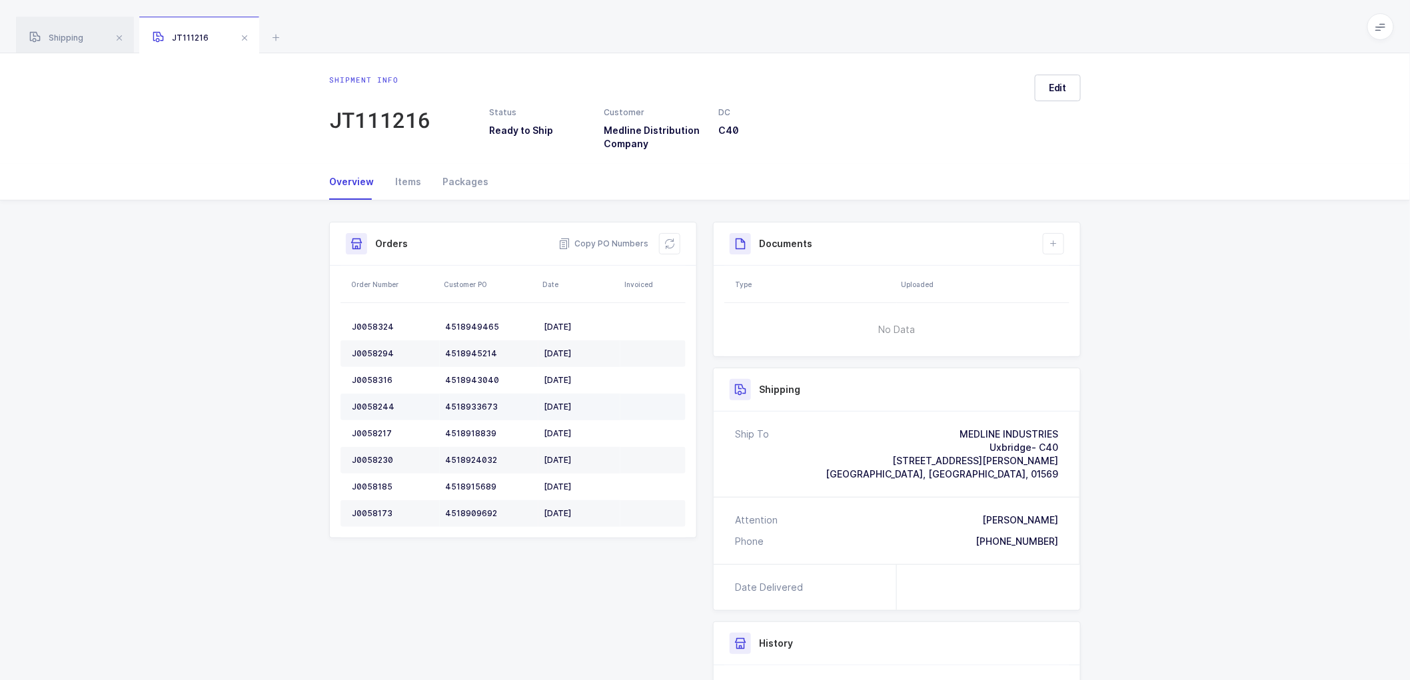
click at [370, 409] on div "J0058244" at bounding box center [393, 407] width 83 height 11
click at [367, 424] on td "J0058217" at bounding box center [389, 433] width 99 height 27
click at [1187, 217] on div "Shipment Info Shipment Number JT111216 Status Ready to Ship Customer Medline Di…" at bounding box center [705, 540] width 1410 height 678
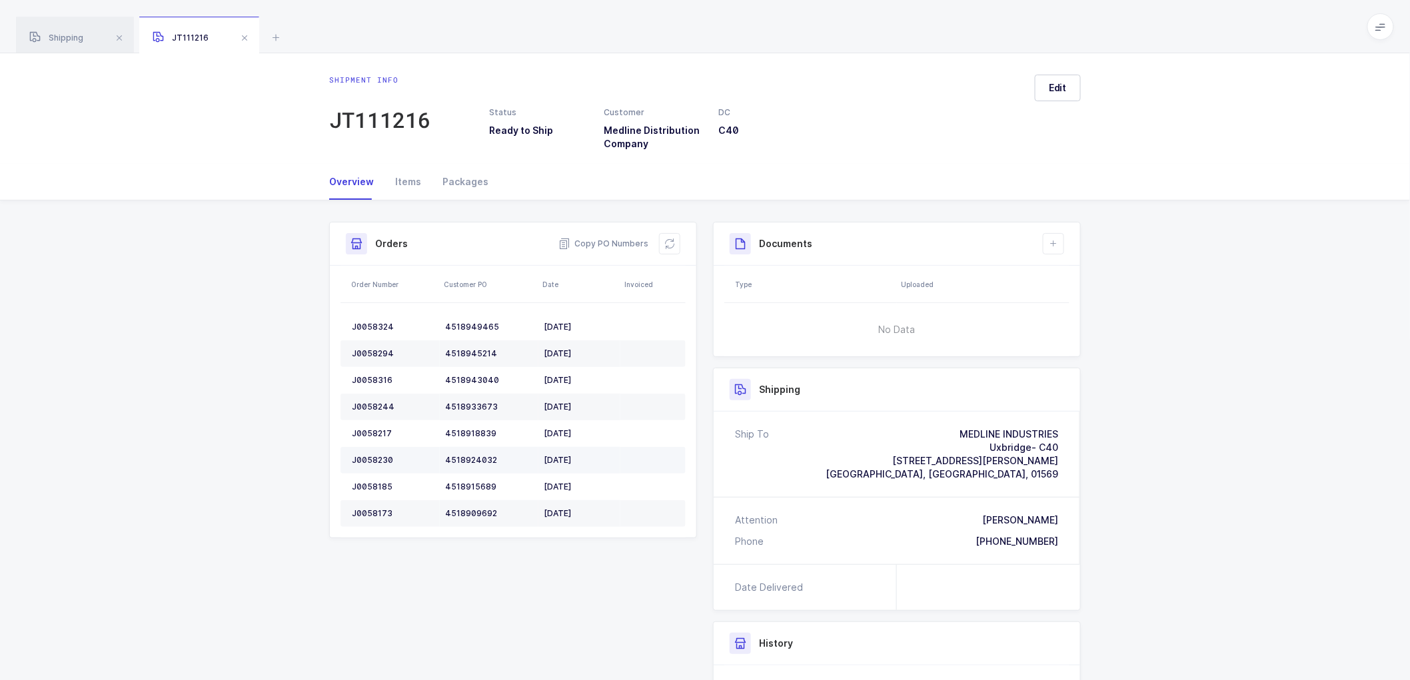
click at [374, 455] on div "J0058230" at bounding box center [393, 460] width 83 height 11
click at [375, 455] on div "J0058230" at bounding box center [393, 460] width 83 height 11
click at [364, 484] on div "J0058185" at bounding box center [393, 487] width 83 height 11
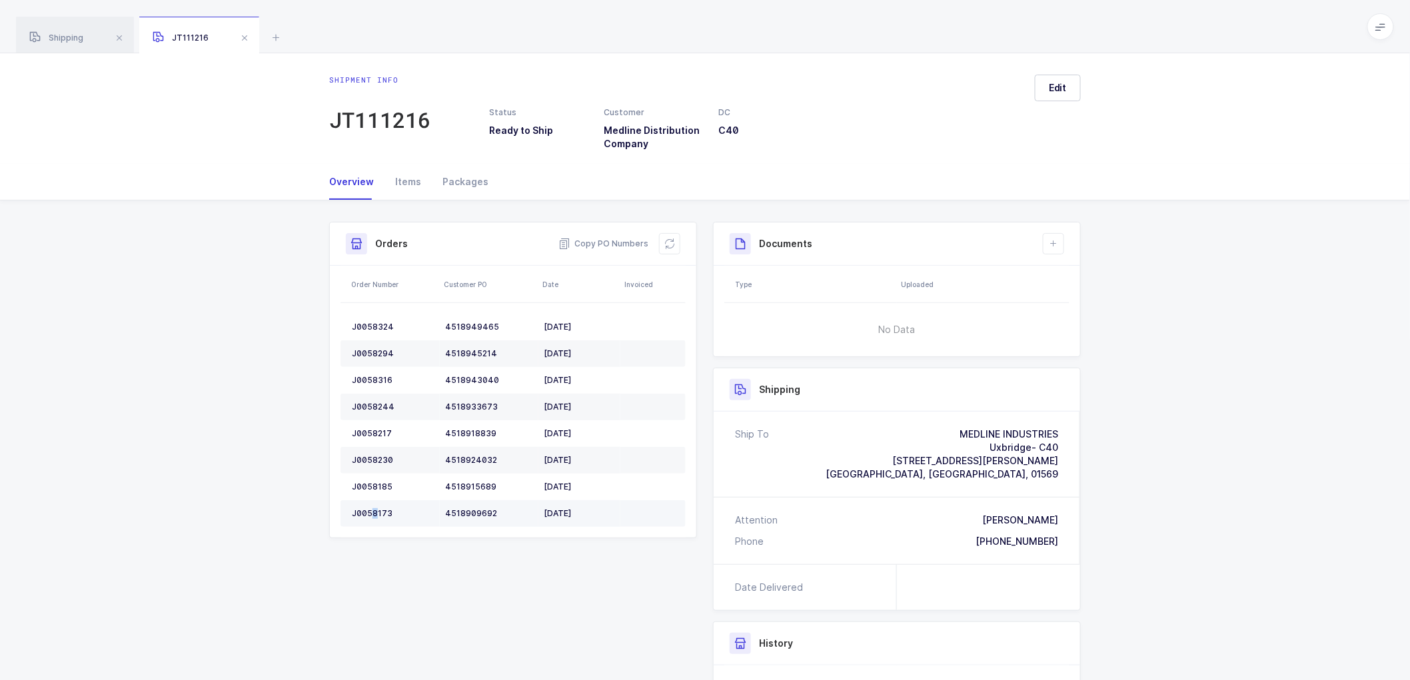
click at [374, 508] on td "J0058173" at bounding box center [389, 513] width 99 height 27
click at [373, 508] on div "J0058173" at bounding box center [393, 513] width 83 height 11
click at [374, 507] on td "J0058173" at bounding box center [389, 513] width 99 height 27
drag, startPoint x: 656, startPoint y: 241, endPoint x: 667, endPoint y: 241, distance: 11.3
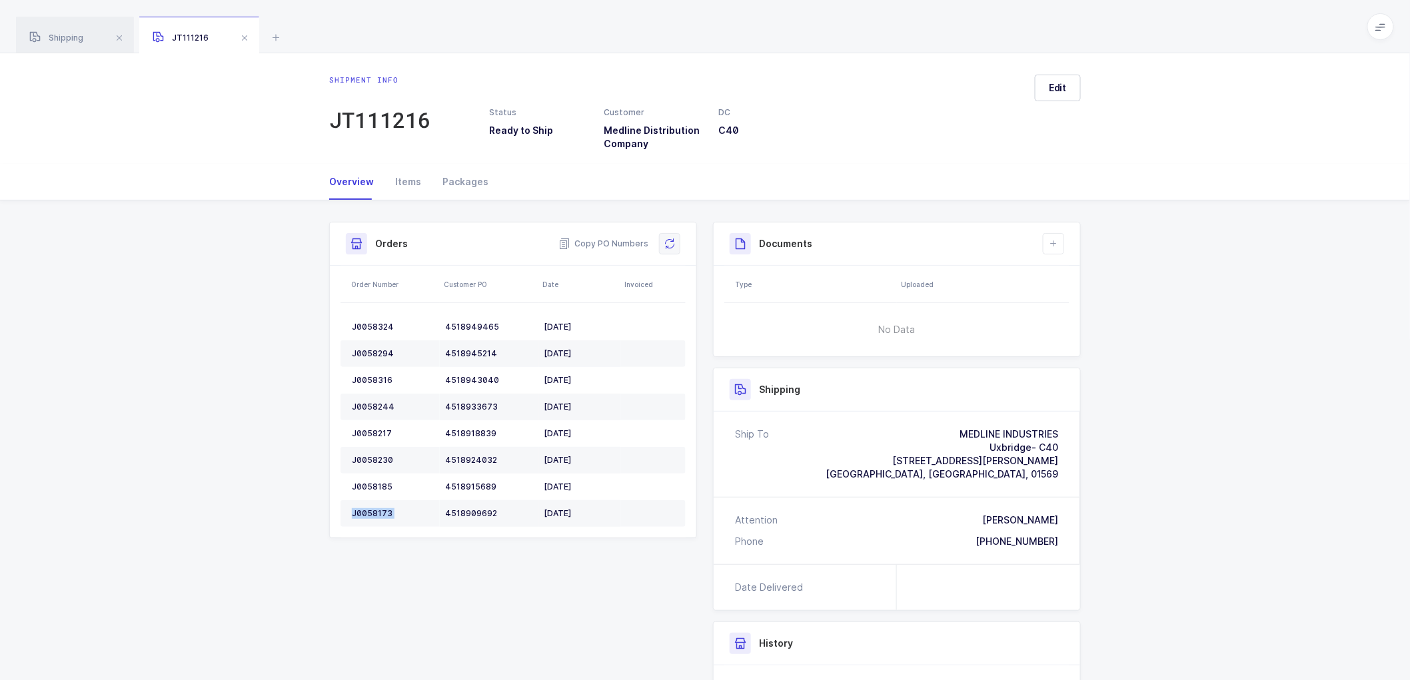
click at [661, 241] on div "Copy PO Numbers" at bounding box center [619, 243] width 122 height 21
click at [676, 241] on button at bounding box center [669, 243] width 21 height 21
drag, startPoint x: 1157, startPoint y: 271, endPoint x: 1023, endPoint y: 289, distance: 135.2
click at [1103, 281] on div "Shipment Info Shipment Number JT111216 Status Ready to Ship Customer Medline Di…" at bounding box center [705, 540] width 1410 height 678
click at [1054, 235] on button at bounding box center [1053, 243] width 21 height 21
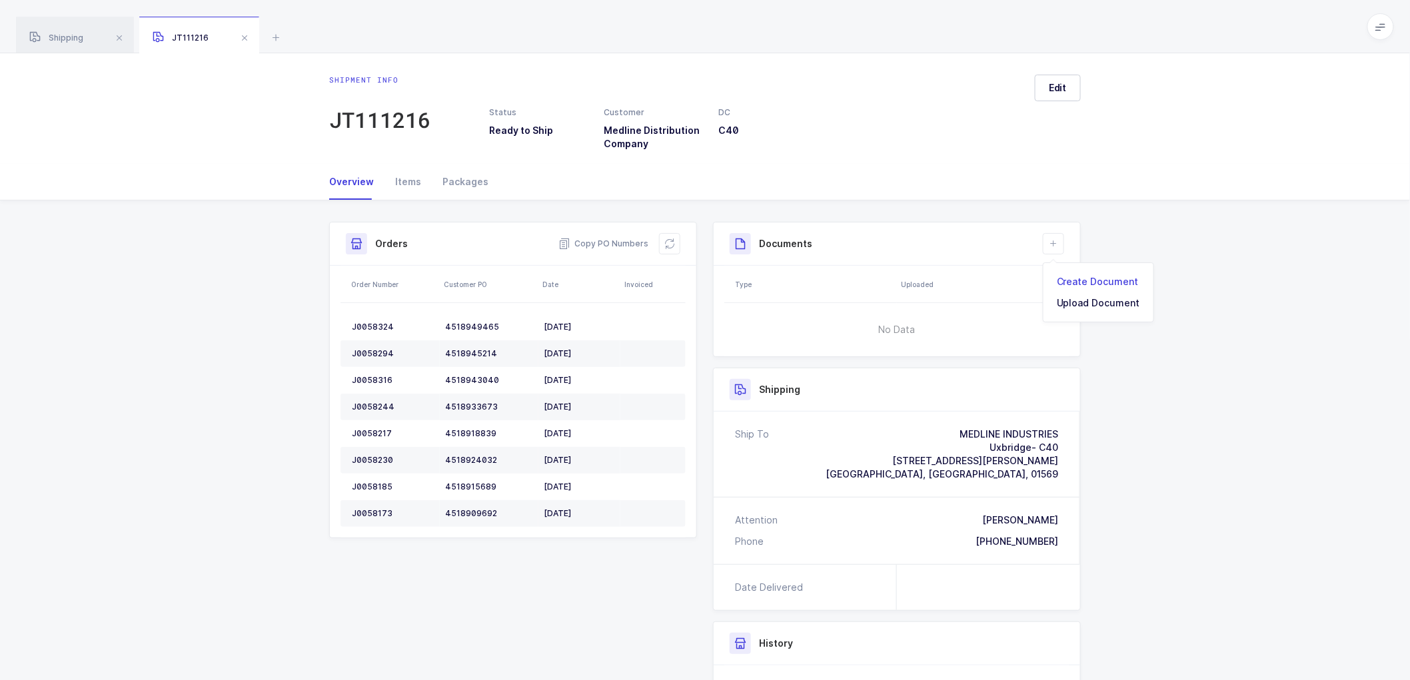
click at [1085, 273] on li "Create Document" at bounding box center [1098, 281] width 99 height 21
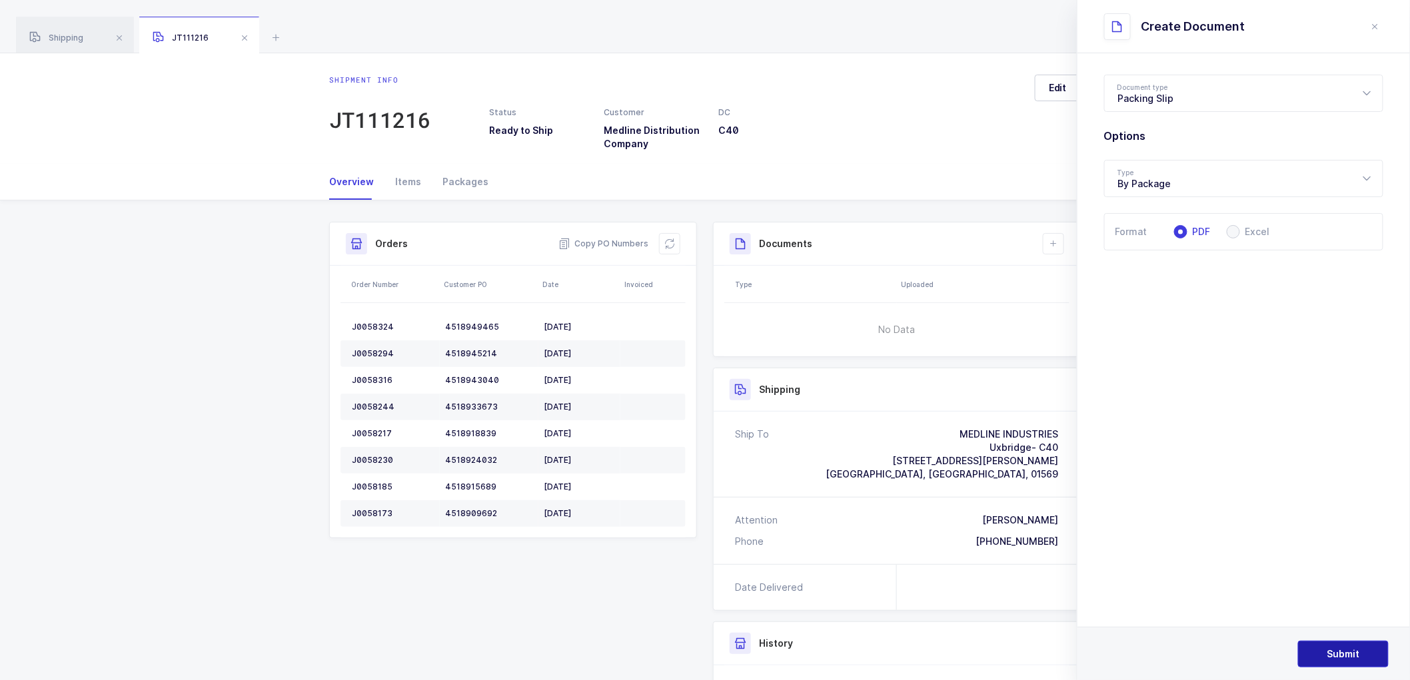
click at [1346, 651] on span "Submit" at bounding box center [1343, 654] width 33 height 13
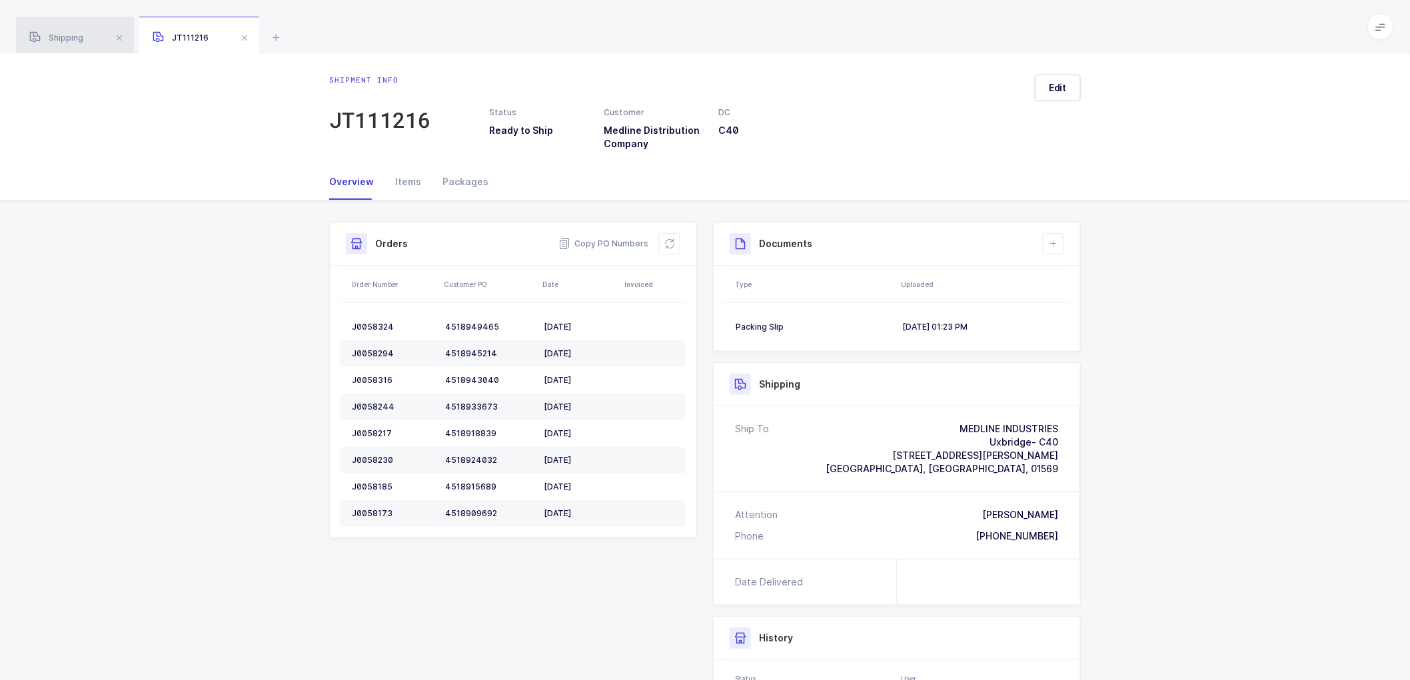
click at [50, 32] on div "Shipping" at bounding box center [75, 35] width 118 height 37
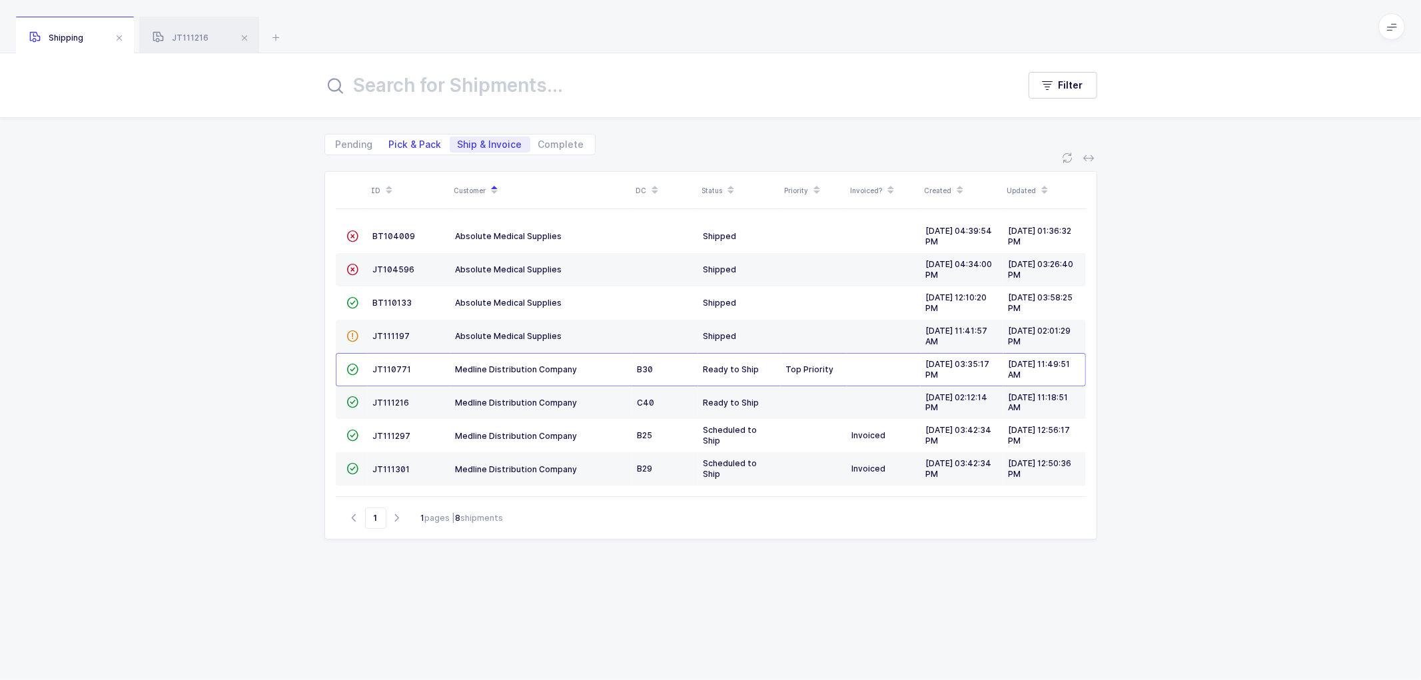
click at [414, 143] on span "Pick & Pack" at bounding box center [415, 144] width 53 height 9
click at [390, 143] on input "Pick & Pack" at bounding box center [385, 141] width 9 height 9
radio input "true"
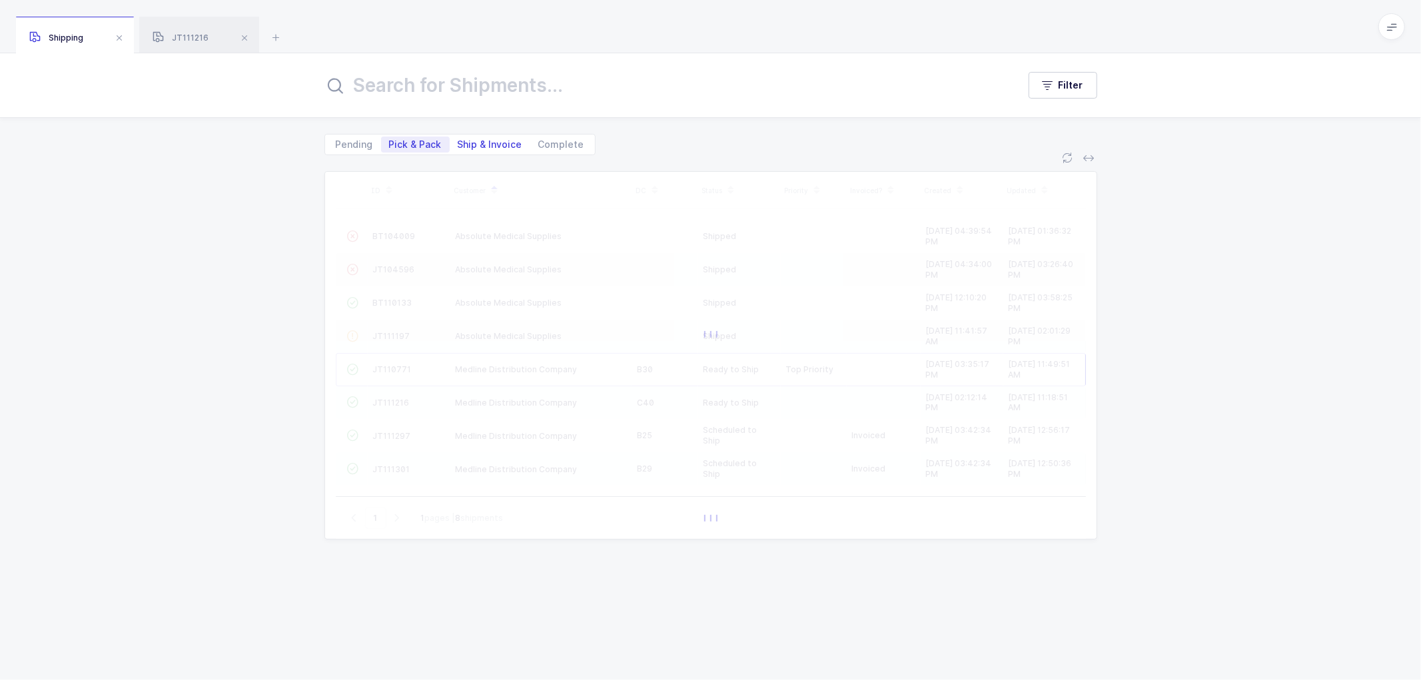
click at [484, 140] on span "Ship & Invoice" at bounding box center [490, 144] width 65 height 9
click at [458, 138] on input "Ship & Invoice" at bounding box center [454, 141] width 9 height 9
radio input "true"
radio input "false"
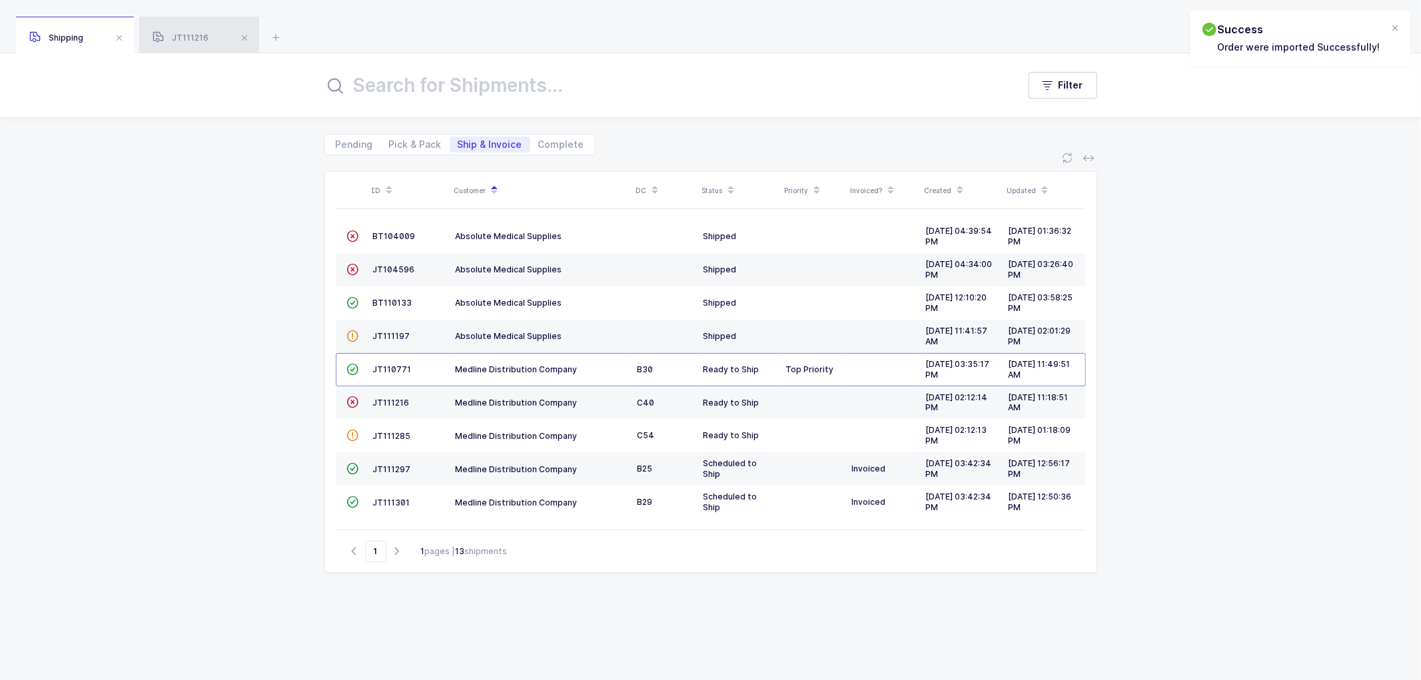
click at [211, 37] on div "JT111216" at bounding box center [199, 35] width 120 height 37
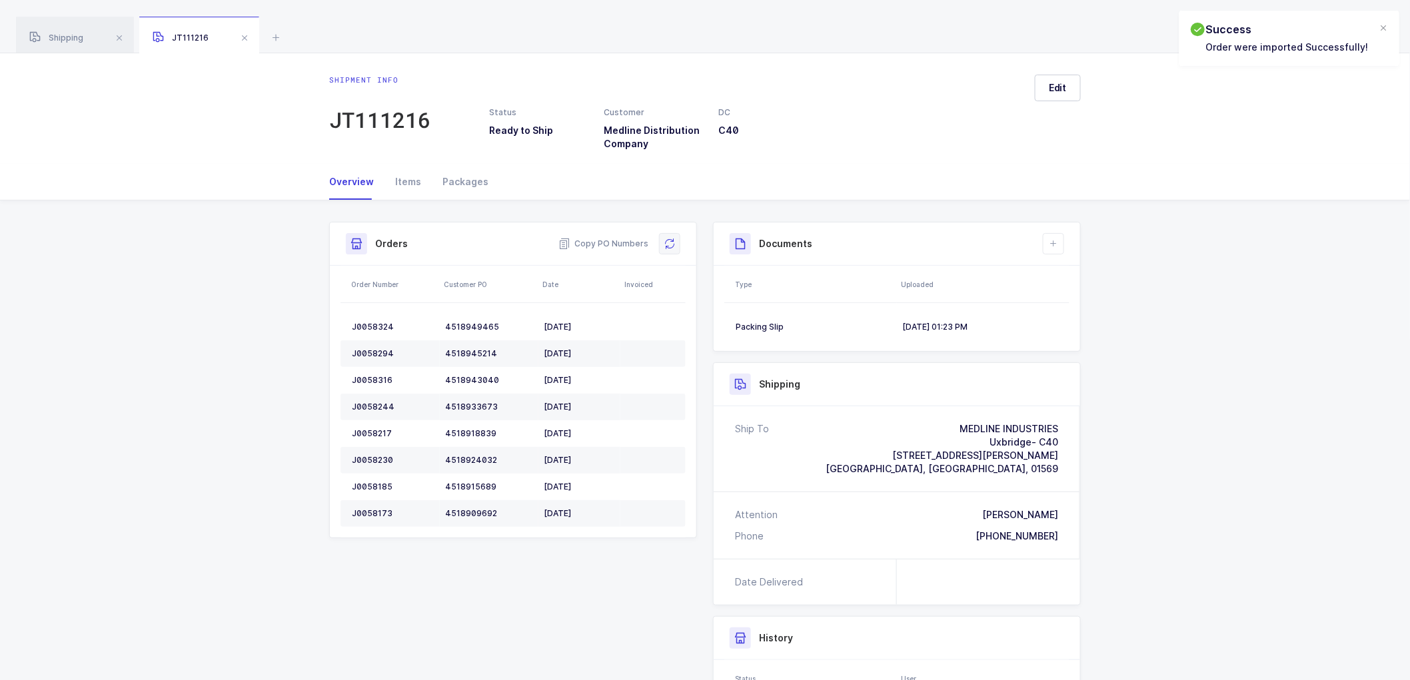
click at [667, 237] on button at bounding box center [669, 243] width 21 height 21
click at [64, 29] on div "Shipping" at bounding box center [75, 35] width 118 height 37
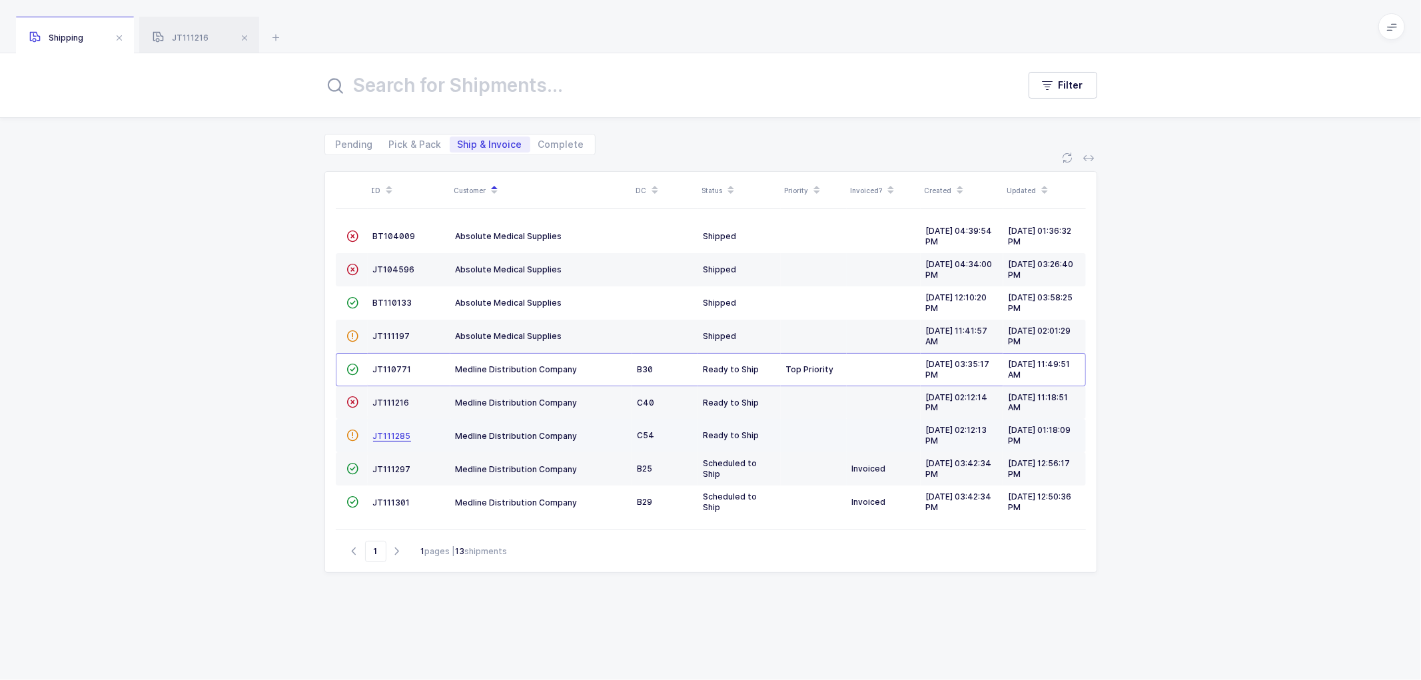
click at [397, 434] on span "JT111285" at bounding box center [392, 436] width 38 height 10
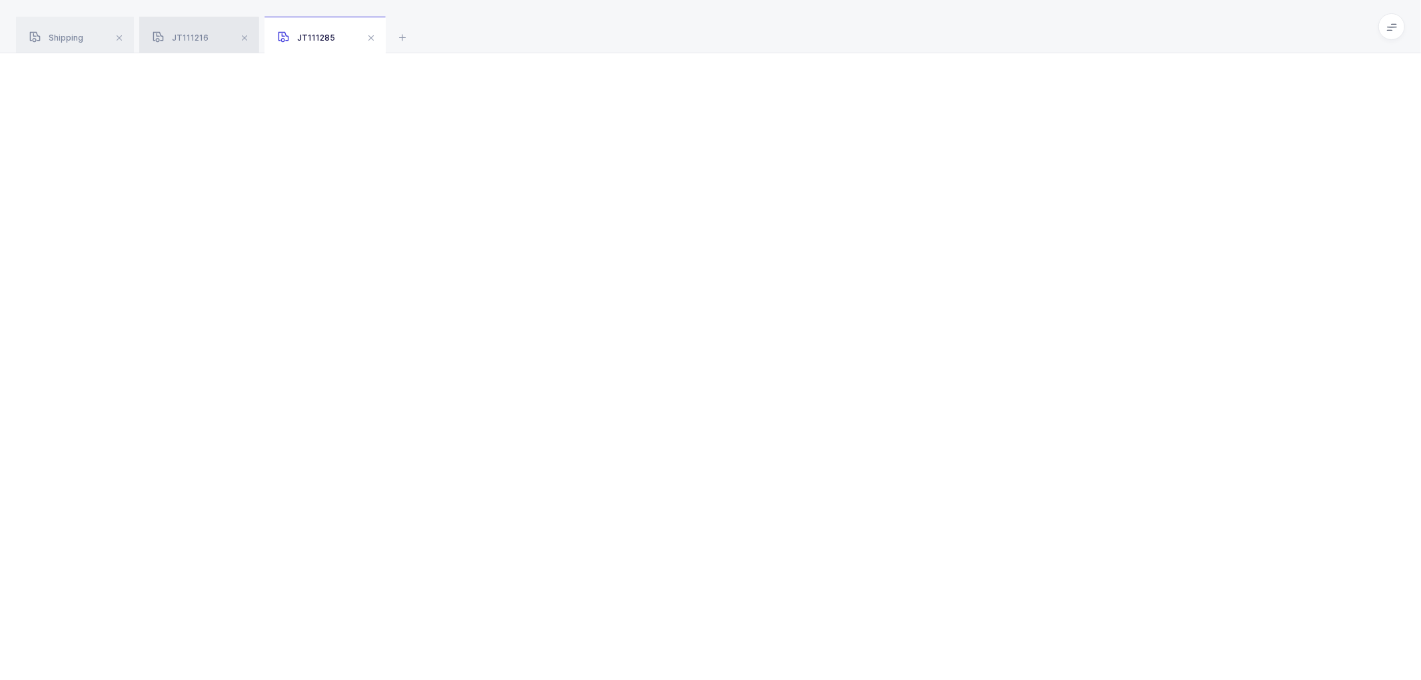
click at [187, 36] on span "JT111216" at bounding box center [181, 38] width 56 height 10
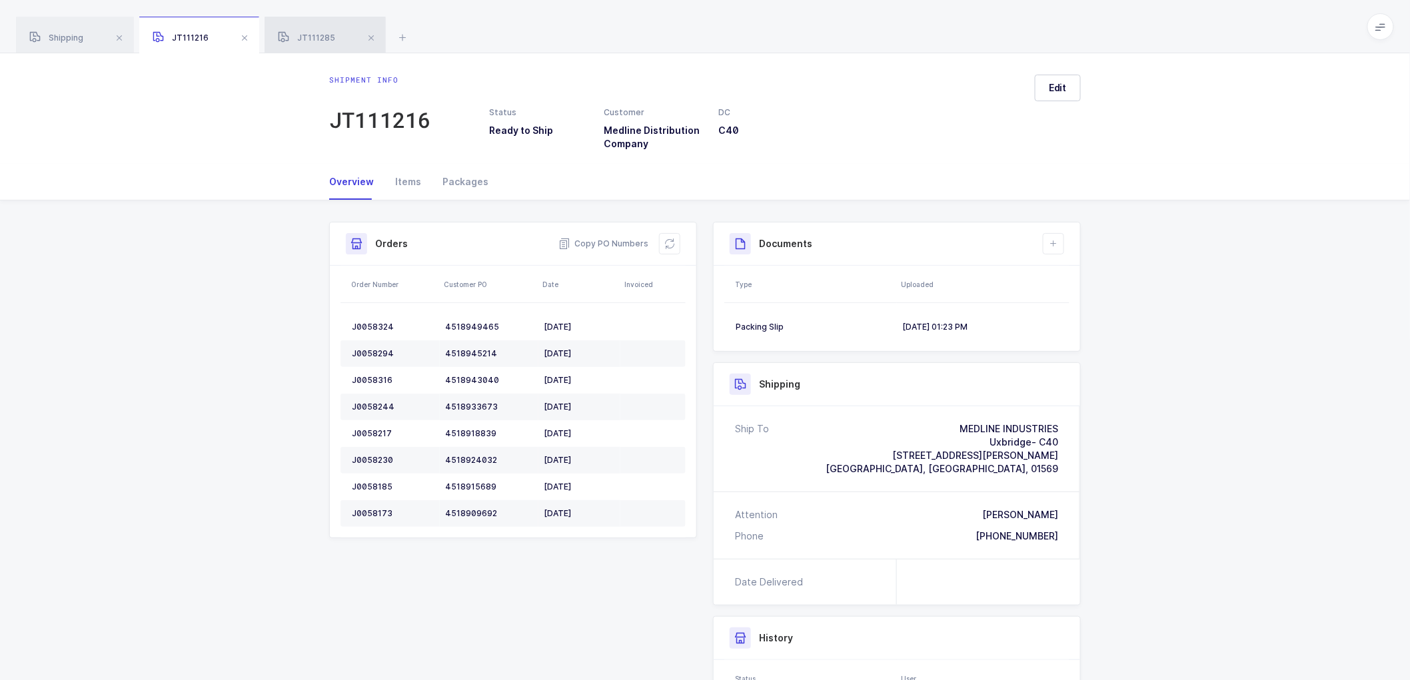
click at [308, 32] on div "JT111285" at bounding box center [325, 35] width 121 height 37
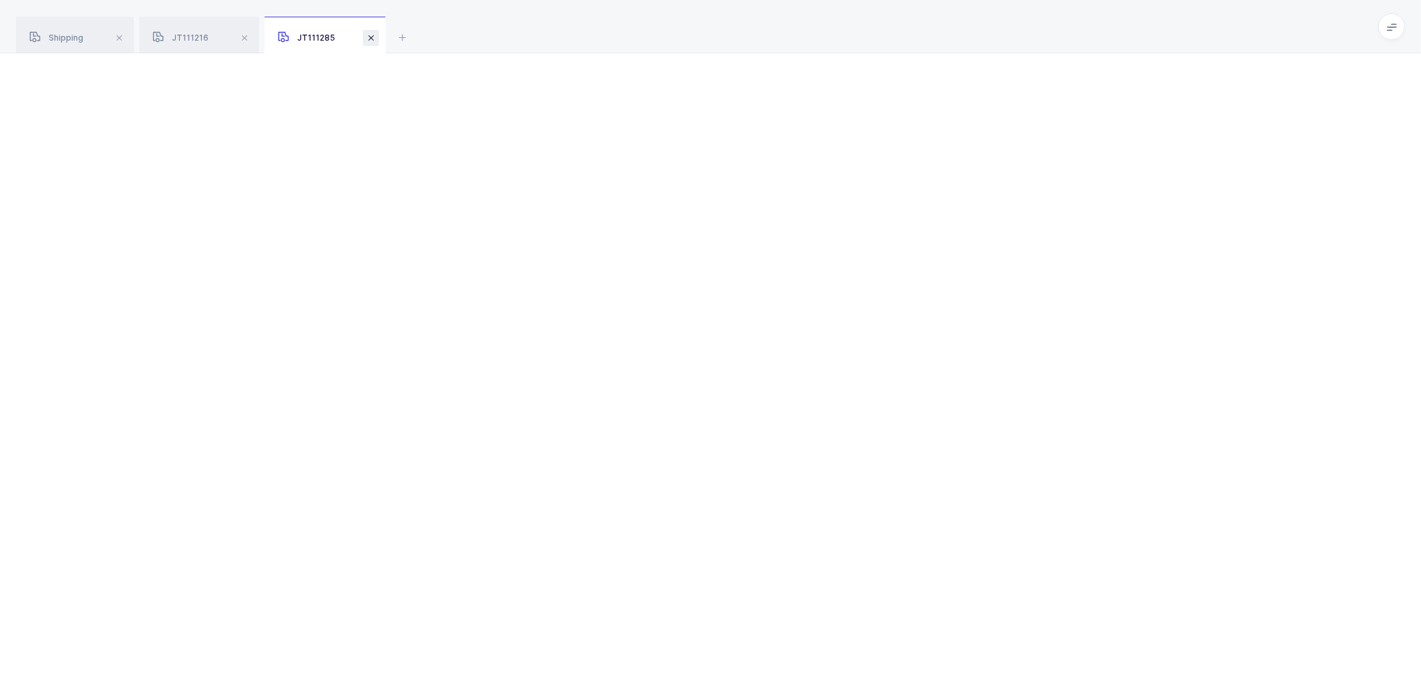
click at [370, 39] on span at bounding box center [371, 38] width 16 height 16
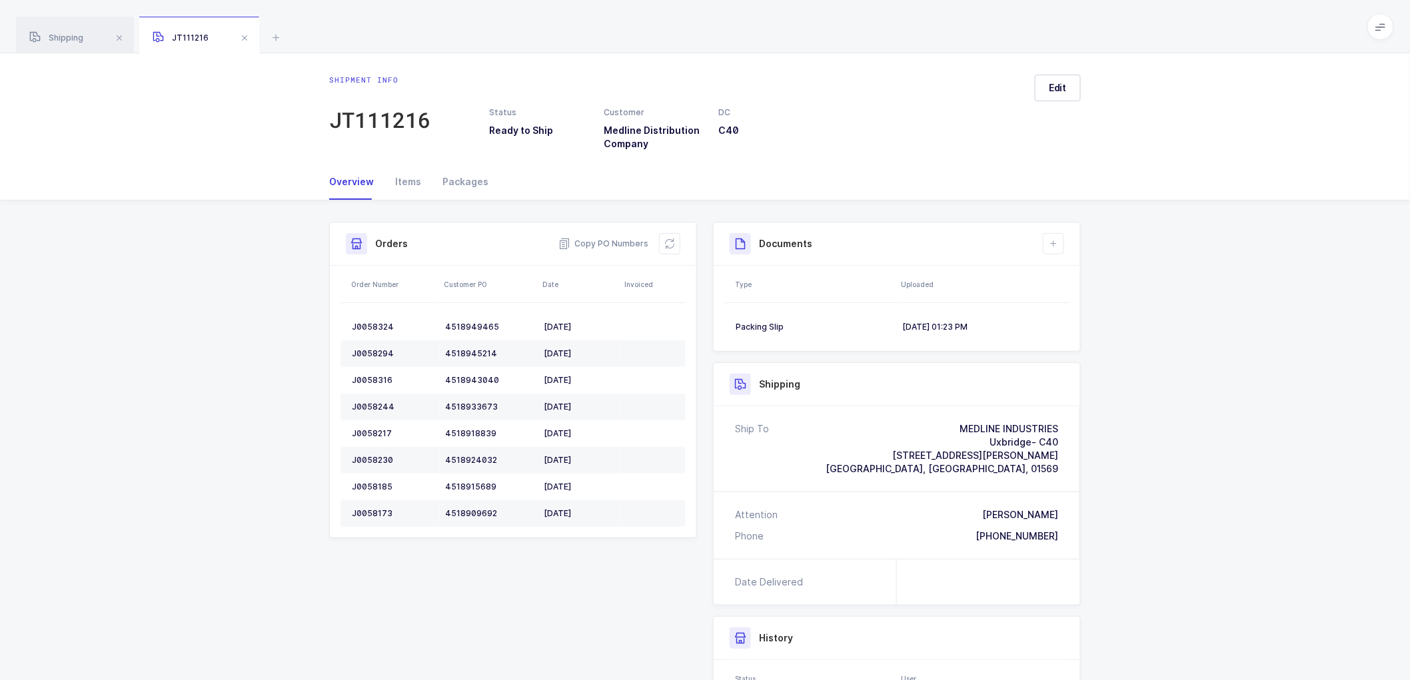
drag, startPoint x: 58, startPoint y: 37, endPoint x: 114, endPoint y: 53, distance: 58.4
click at [58, 36] on span "Shipping" at bounding box center [56, 38] width 54 height 10
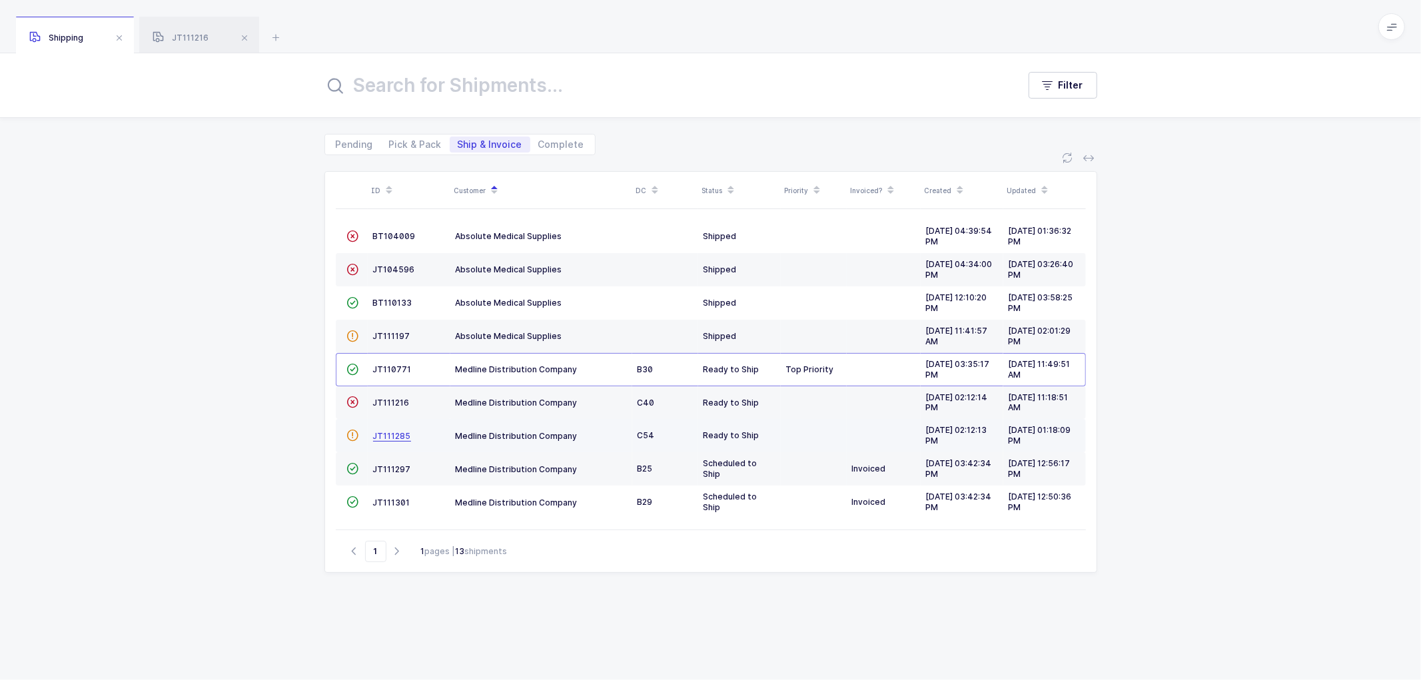
click at [388, 433] on span "JT111285" at bounding box center [392, 436] width 38 height 10
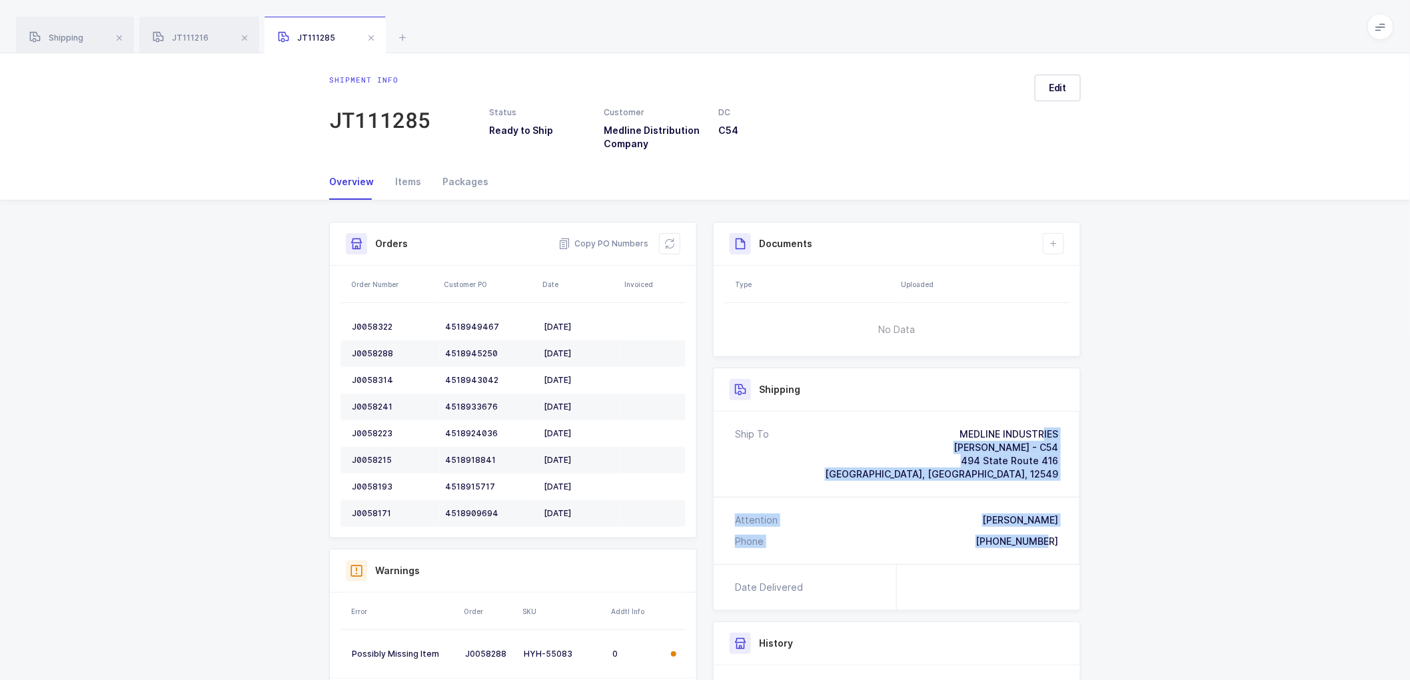
drag, startPoint x: 1070, startPoint y: 548, endPoint x: 925, endPoint y: 423, distance: 191.4
click at [925, 423] on div "Ship To MEDLINE INDUSTRIES [PERSON_NAME] - C54 [STREET_ADDRESS][PERSON_NAME] At…" at bounding box center [897, 488] width 366 height 153
drag, startPoint x: 618, startPoint y: 237, endPoint x: 1024, endPoint y: 295, distance: 410.5
click at [618, 237] on span "Copy PO Numbers" at bounding box center [603, 243] width 90 height 13
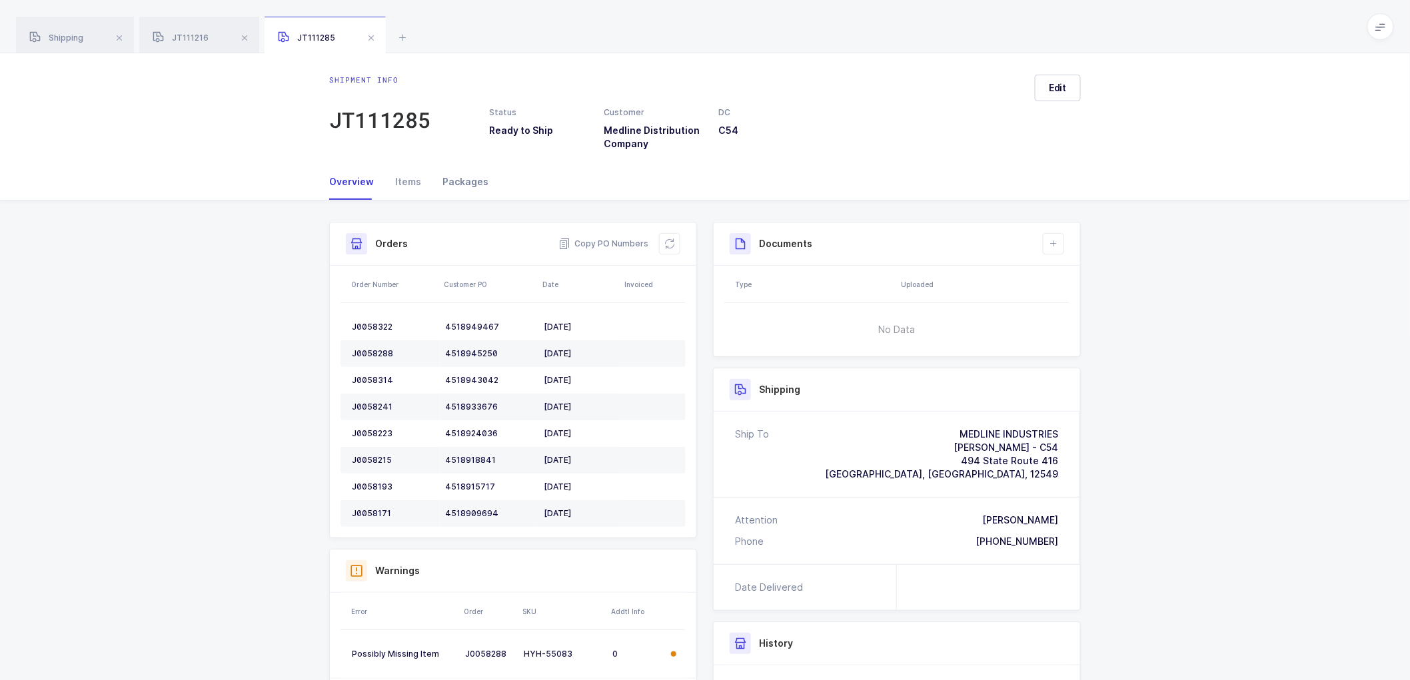
click at [453, 176] on div "Packages" at bounding box center [460, 182] width 57 height 36
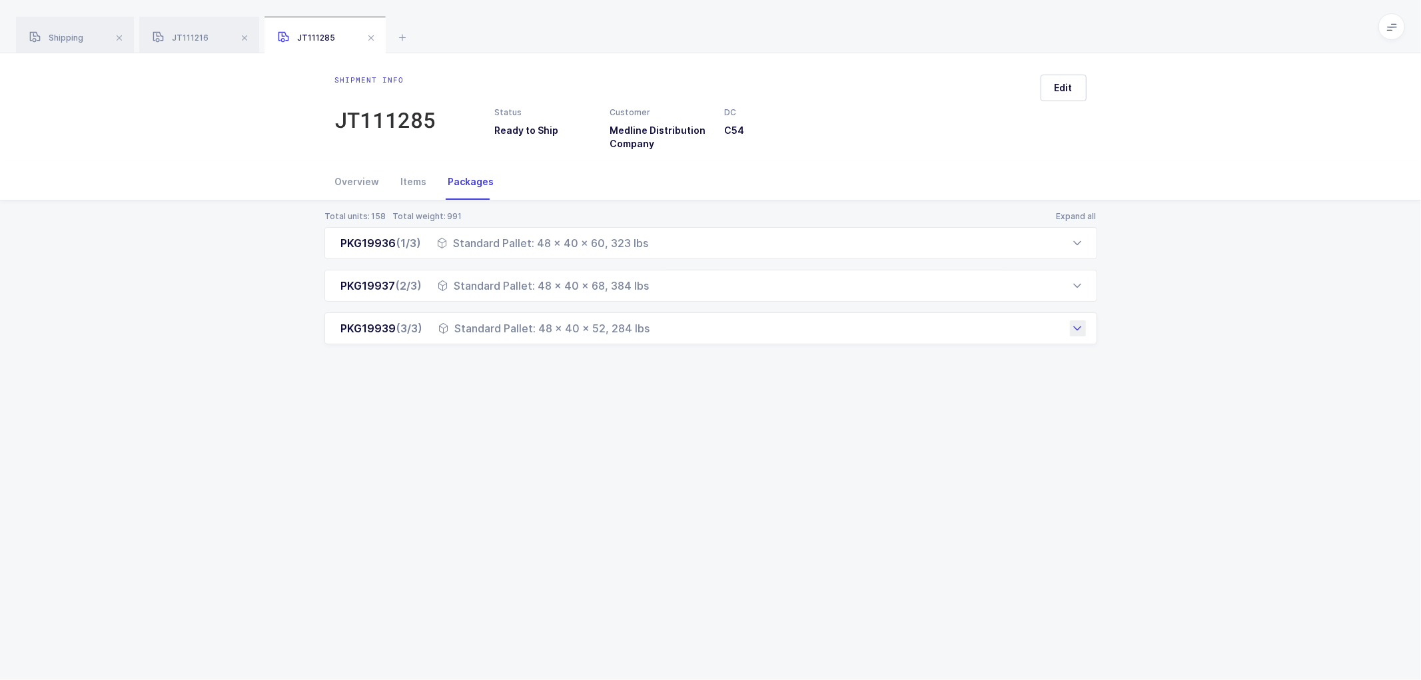
drag, startPoint x: 338, startPoint y: 238, endPoint x: 650, endPoint y: 334, distance: 326.9
click at [650, 334] on div "PKG19936 (1/3) Standard Pallet: 48 x 40 x 60, 323 lbs Order Number Customer PO …" at bounding box center [710, 285] width 773 height 117
drag, startPoint x: 59, startPoint y: 42, endPoint x: 376, endPoint y: 92, distance: 321.7
click at [59, 43] on span "Shipping" at bounding box center [56, 38] width 54 height 10
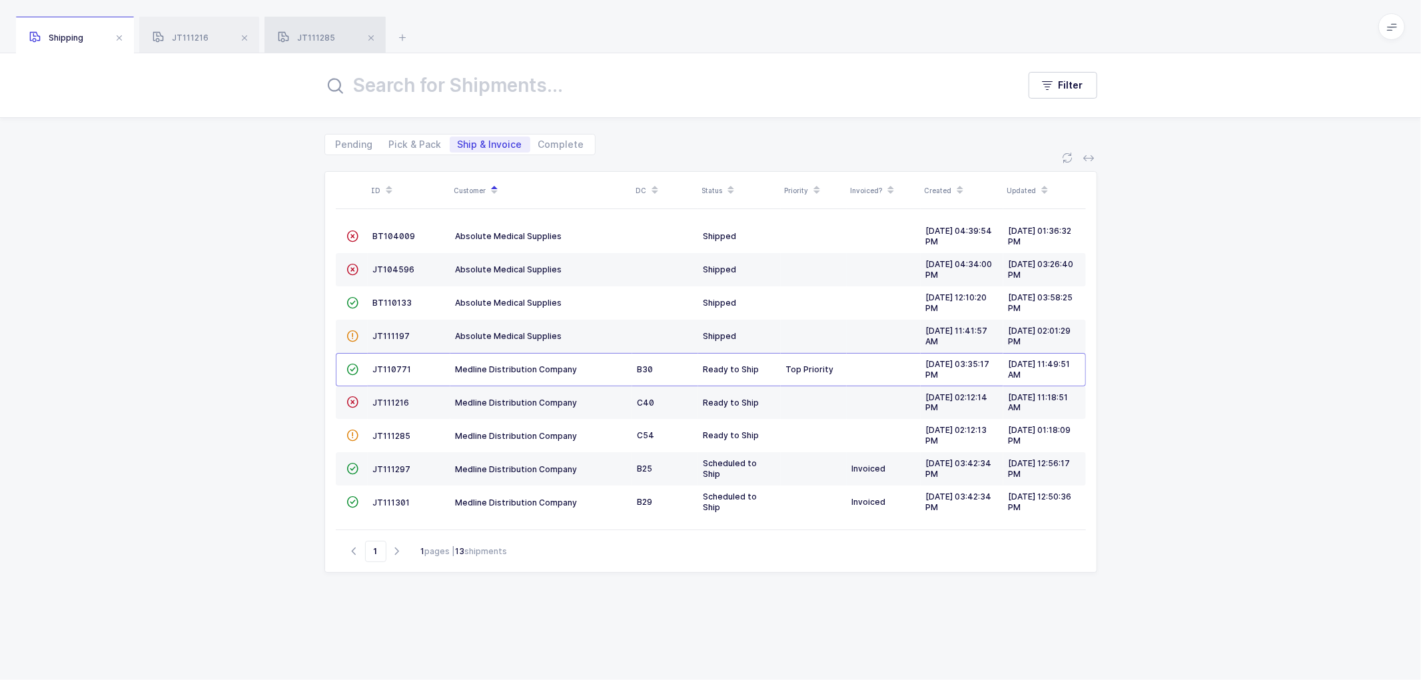
drag, startPoint x: 314, startPoint y: 31, endPoint x: 337, endPoint y: 41, distance: 25.4
click at [314, 31] on div "JT111285" at bounding box center [325, 35] width 121 height 37
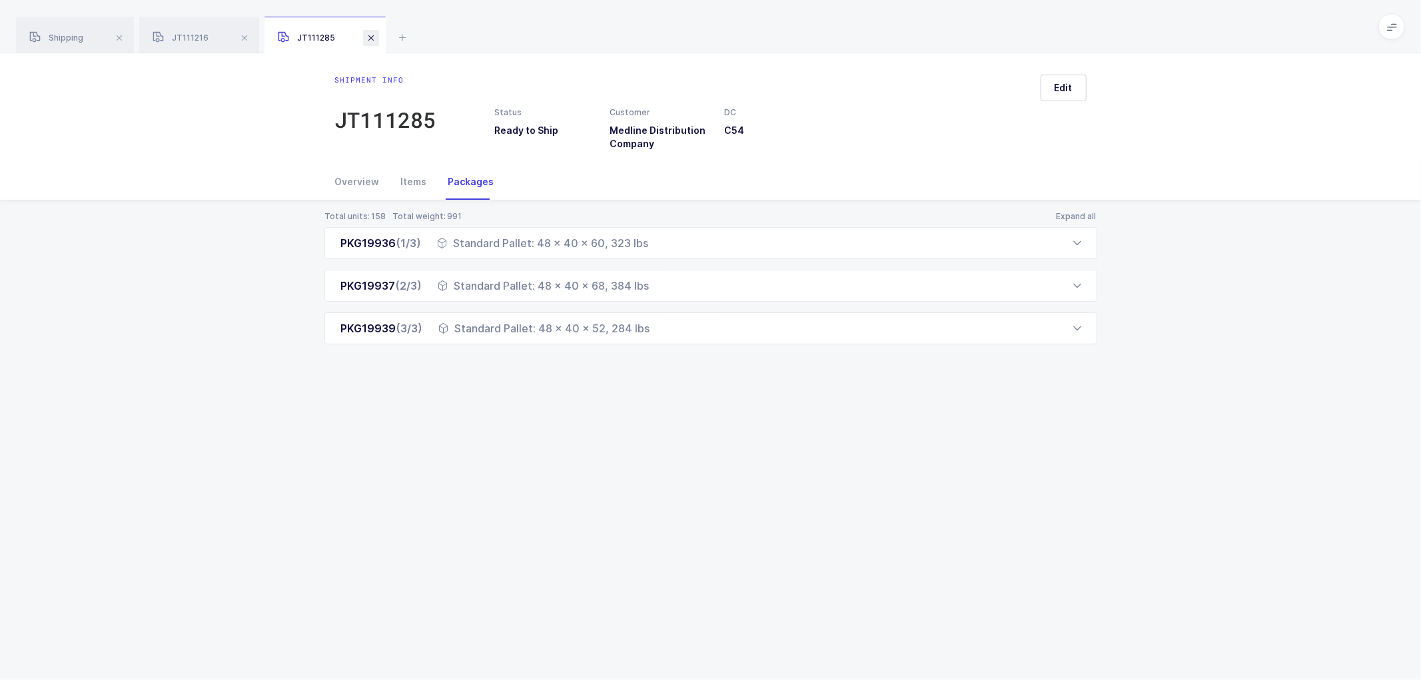
click at [373, 35] on span at bounding box center [371, 38] width 16 height 16
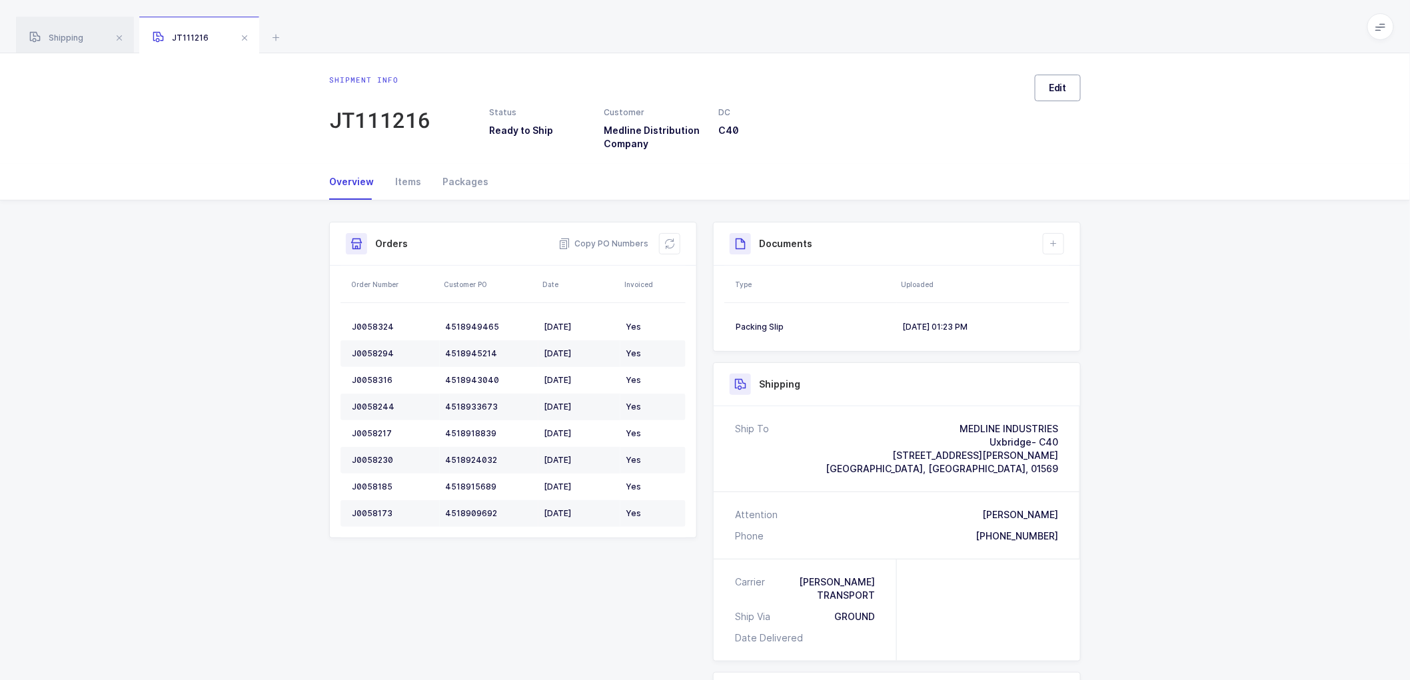
click at [1057, 87] on span "Edit" at bounding box center [1058, 87] width 18 height 13
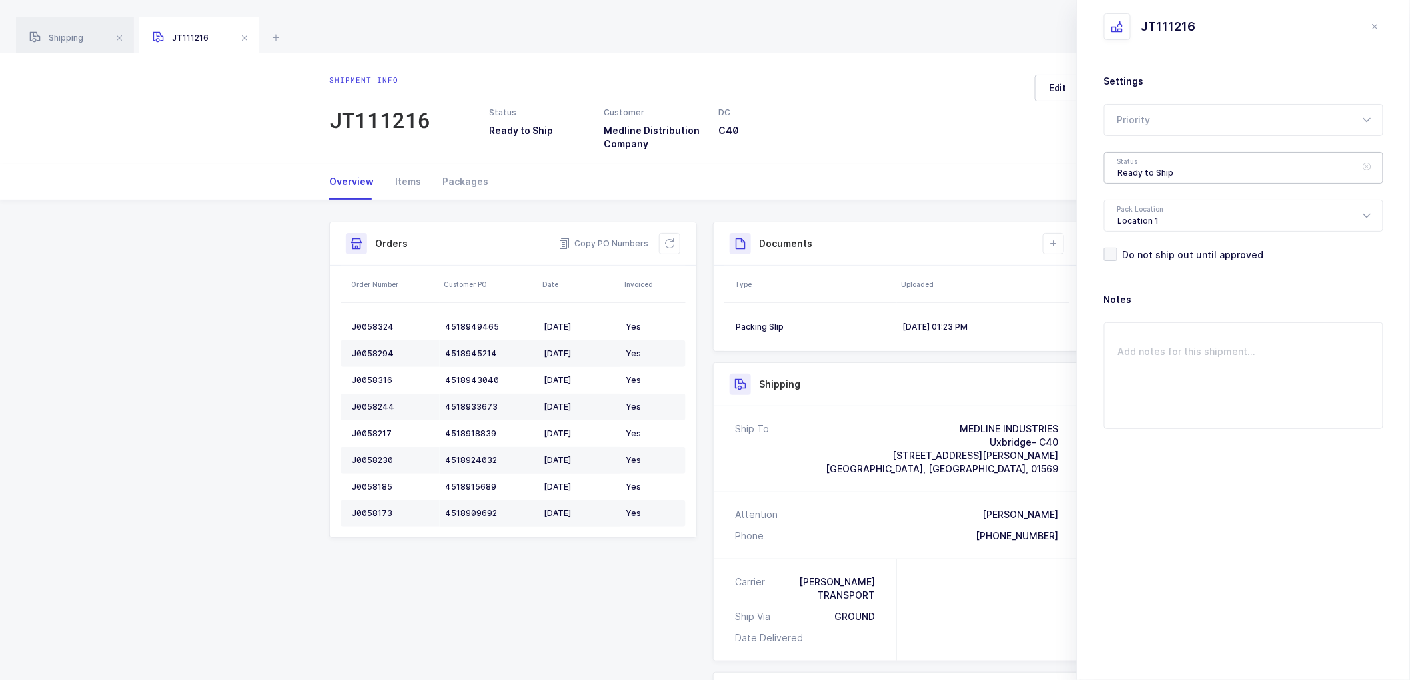
click at [1164, 169] on div "Ready to Ship" at bounding box center [1243, 168] width 279 height 32
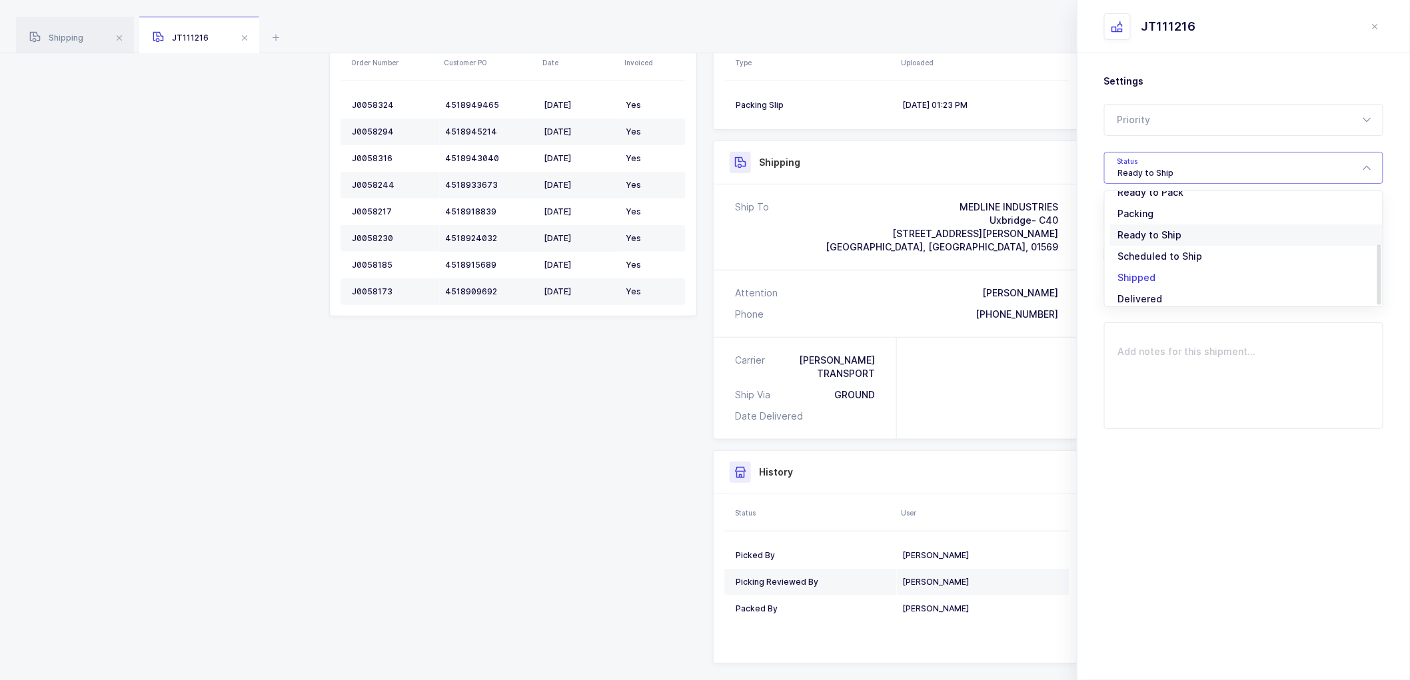
scroll to position [110, 0]
click at [1145, 241] on li "Scheduled to Ship" at bounding box center [1249, 249] width 279 height 21
type input "Scheduled to Ship"
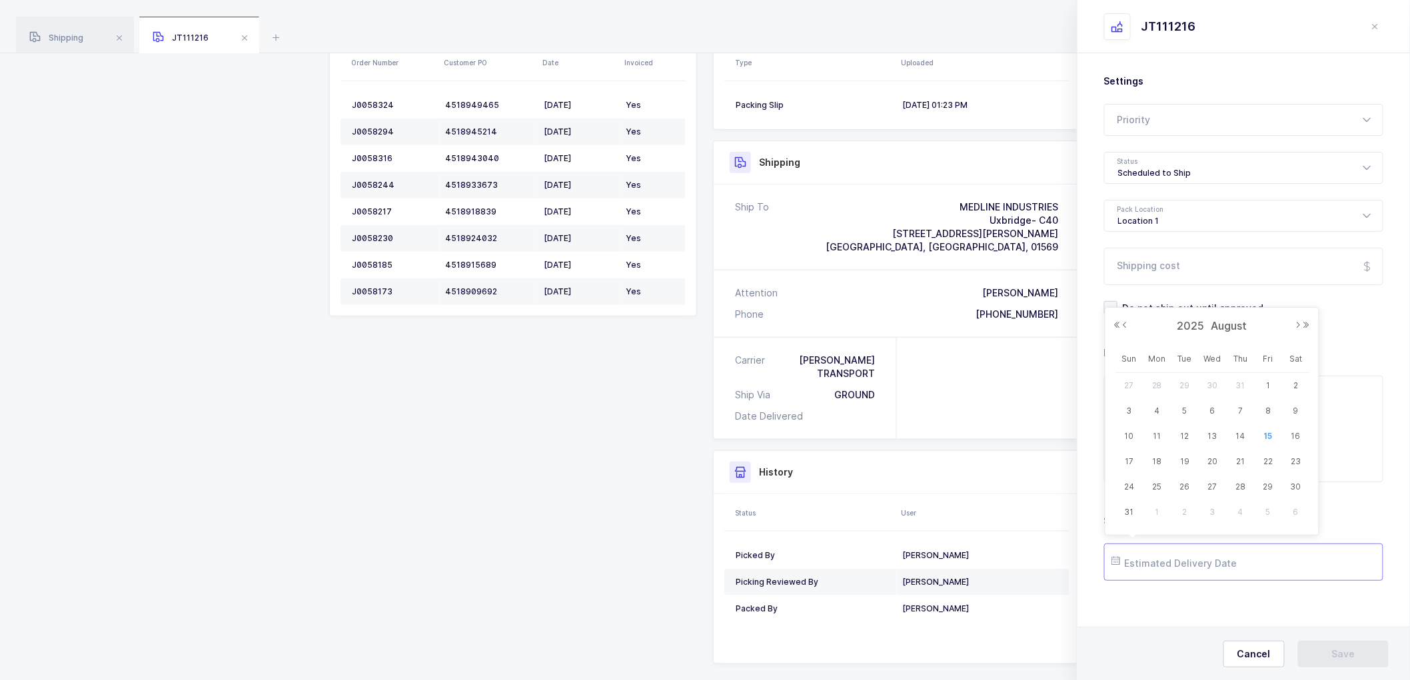
click at [1169, 560] on input "text" at bounding box center [1243, 562] width 279 height 37
drag, startPoint x: 1153, startPoint y: 454, endPoint x: 1196, endPoint y: 474, distance: 47.4
click at [1153, 454] on span "18" at bounding box center [1157, 462] width 16 height 16
type input "[DATE]"
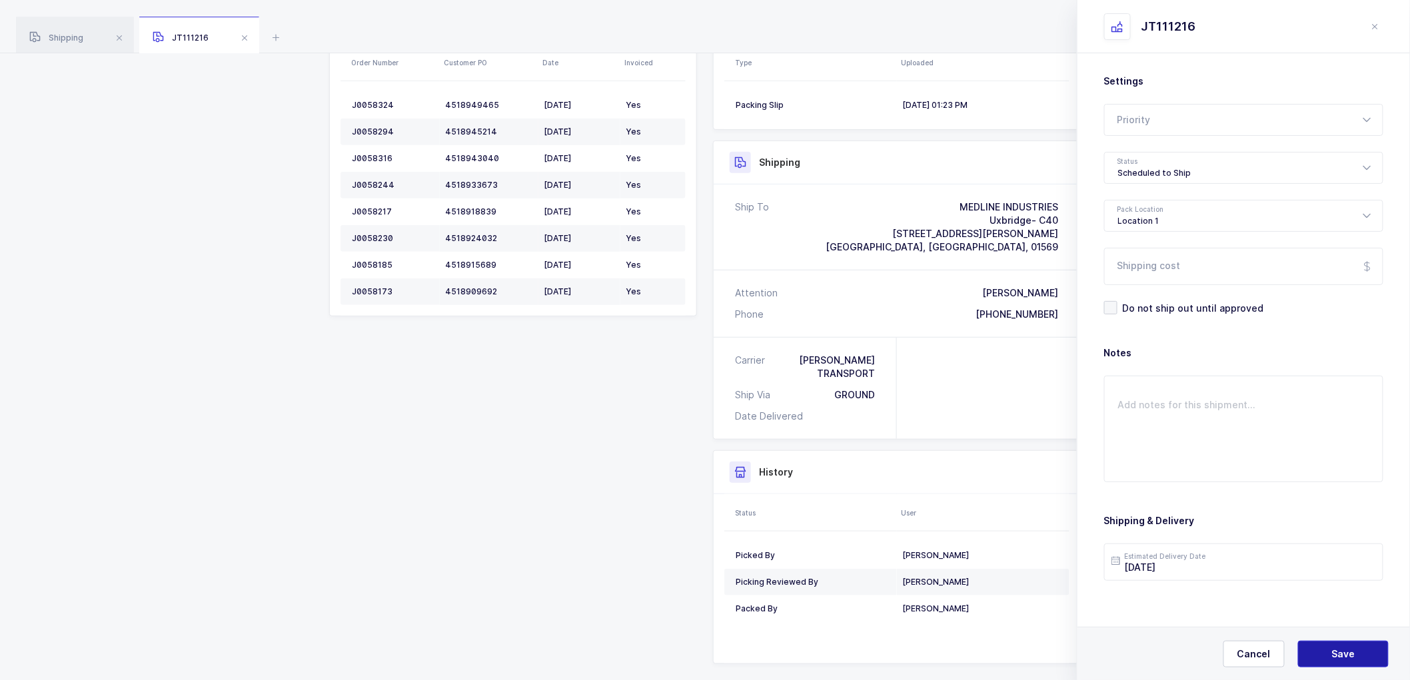
click at [1348, 645] on button "Save" at bounding box center [1343, 654] width 91 height 27
drag, startPoint x: 247, startPoint y: 28, endPoint x: 189, endPoint y: 45, distance: 61.0
click at [231, 31] on div "Shipping JT111216" at bounding box center [705, 26] width 1410 height 53
drag, startPoint x: 52, startPoint y: 43, endPoint x: 71, endPoint y: 37, distance: 19.4
click at [55, 43] on span "Shipping" at bounding box center [56, 38] width 54 height 10
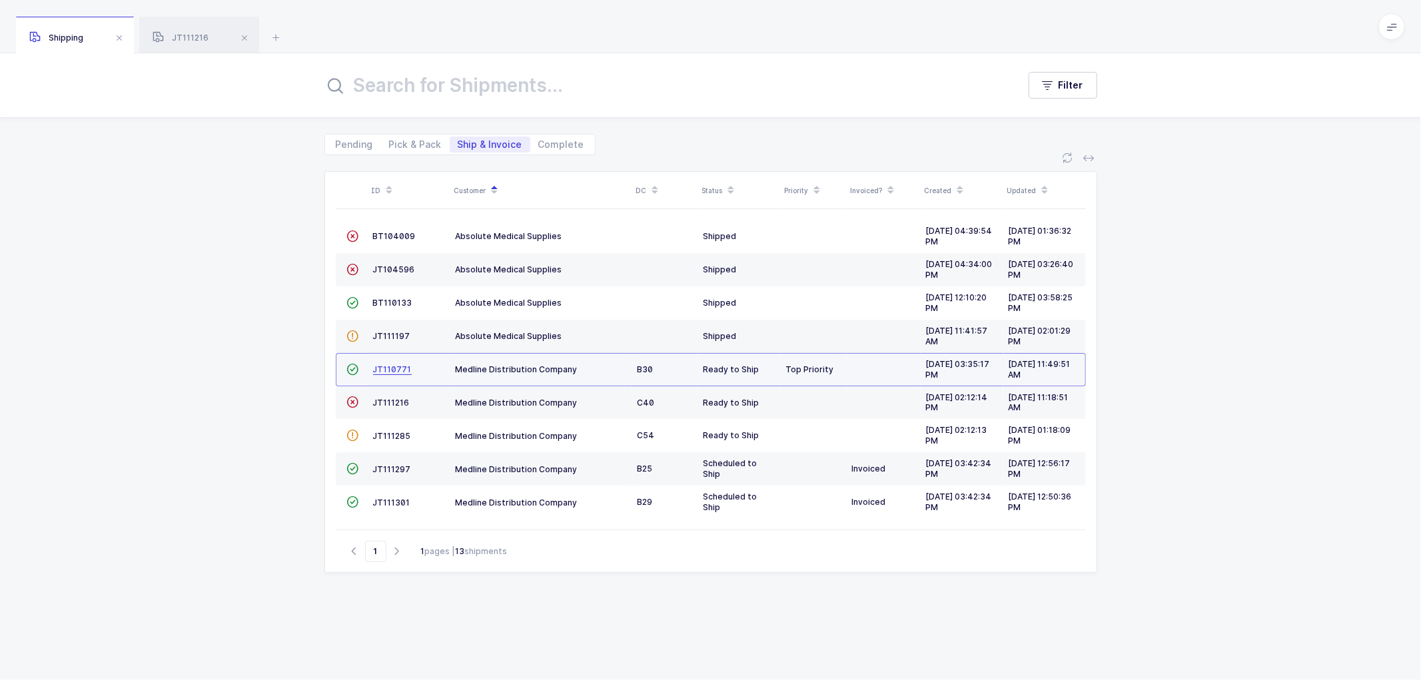
click at [384, 365] on span "JT110771" at bounding box center [392, 369] width 39 height 10
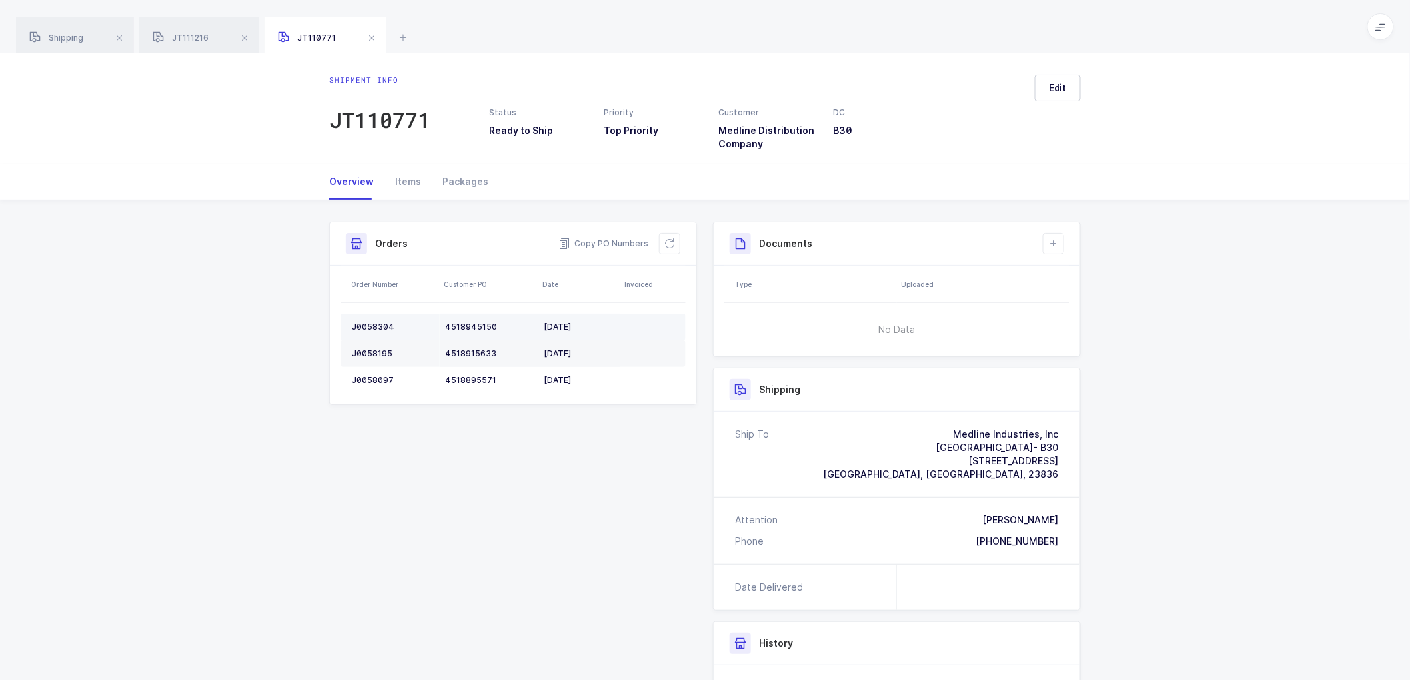
click at [373, 322] on div "J0058304" at bounding box center [393, 327] width 83 height 11
click at [374, 320] on td "J0058304" at bounding box center [389, 327] width 99 height 27
click at [375, 316] on td "J0058304" at bounding box center [389, 327] width 99 height 27
click at [368, 349] on div "J0058195" at bounding box center [393, 353] width 83 height 11
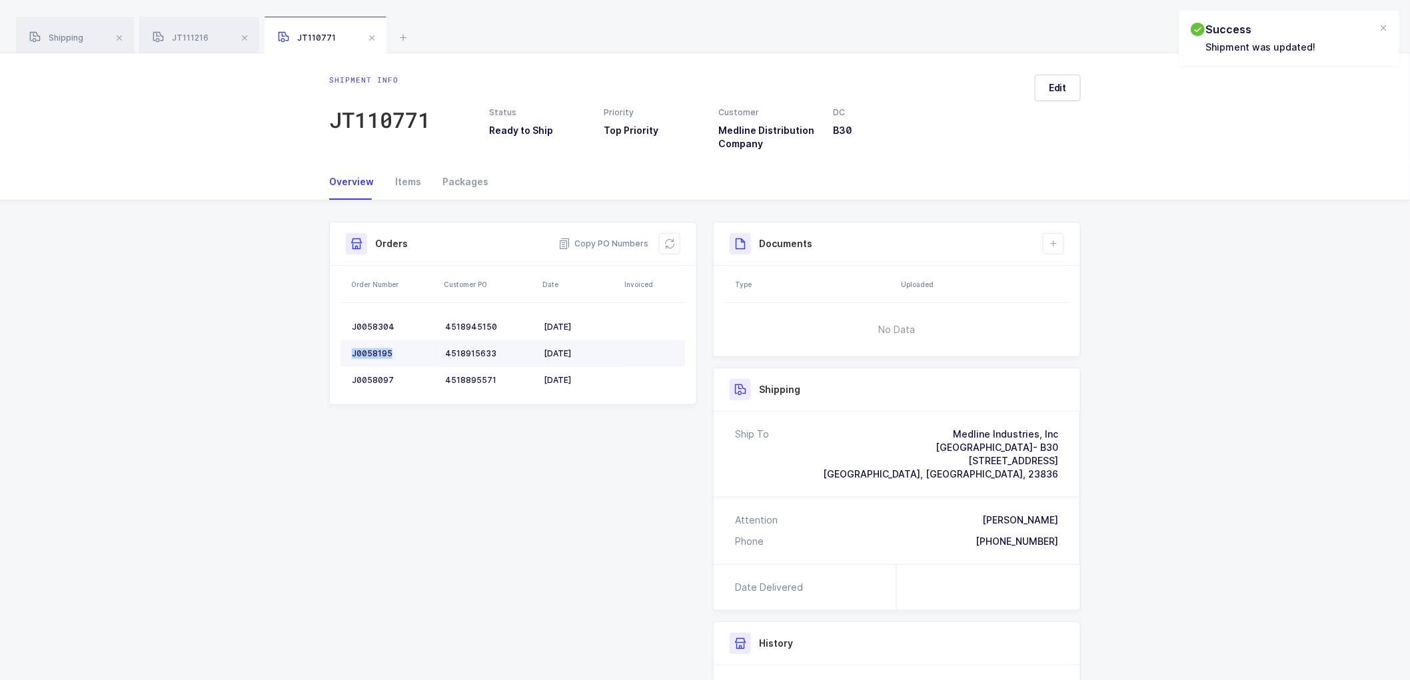
click at [367, 349] on div "J0058195" at bounding box center [393, 353] width 83 height 11
click at [368, 370] on td "J0058097" at bounding box center [389, 380] width 99 height 27
click at [369, 370] on td "J0058097" at bounding box center [389, 380] width 99 height 27
click at [365, 380] on div "J0058097" at bounding box center [393, 380] width 83 height 11
click at [366, 380] on div "J0058097" at bounding box center [393, 380] width 83 height 11
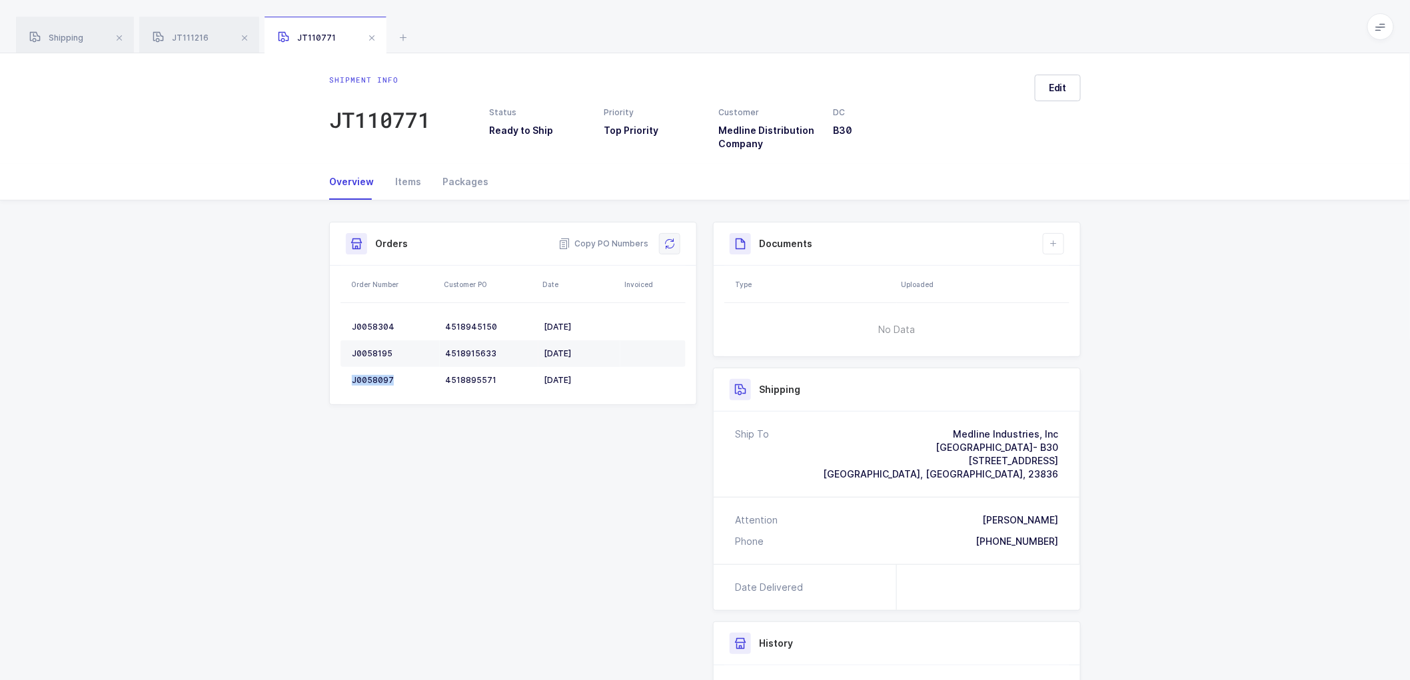
click at [672, 239] on icon at bounding box center [669, 244] width 11 height 11
click at [1057, 245] on icon at bounding box center [1053, 244] width 11 height 11
click at [1017, 130] on div "Status Ready to Ship Priority Top Priority Customer Medline Distribution Compan…" at bounding box center [756, 129] width 551 height 44
click at [1064, 87] on span "Edit" at bounding box center [1058, 87] width 18 height 13
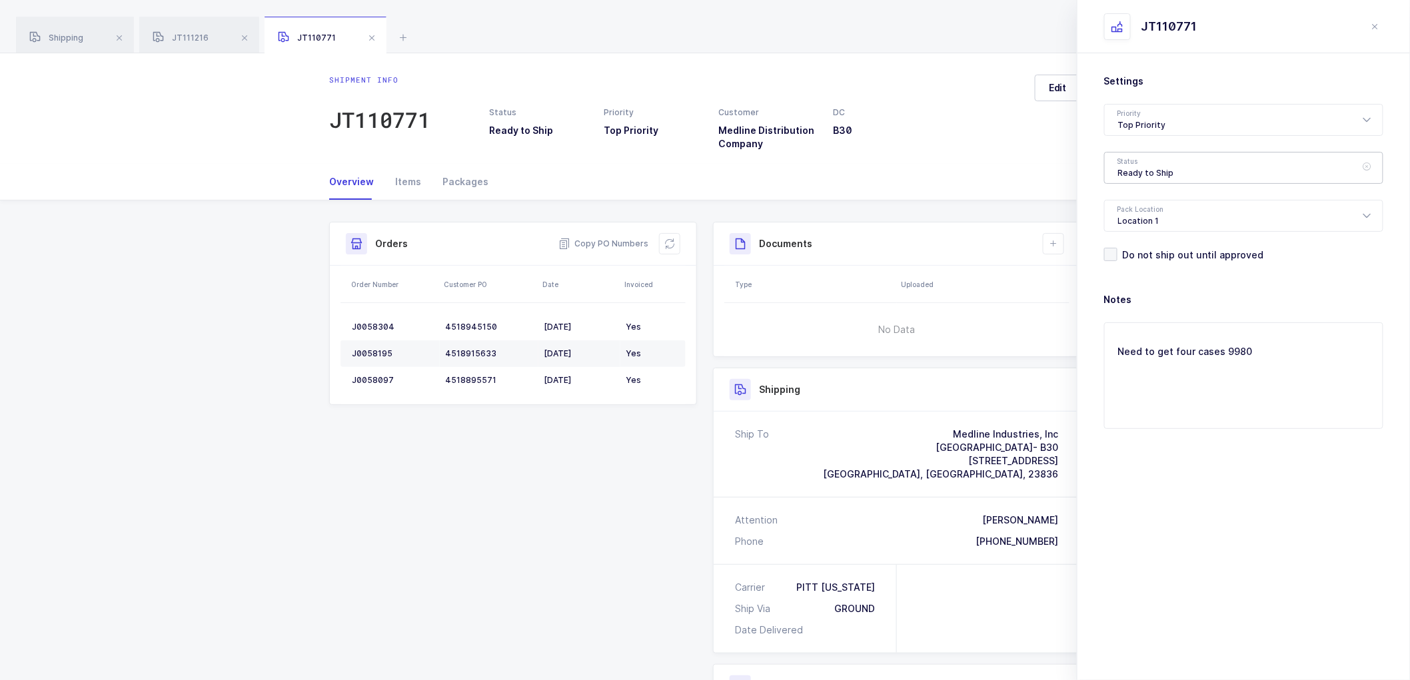
drag, startPoint x: 1165, startPoint y: 164, endPoint x: 1197, endPoint y: 227, distance: 70.6
click at [1165, 165] on div "Ready to Ship" at bounding box center [1243, 168] width 279 height 32
click at [1143, 242] on li "Scheduled to Ship" at bounding box center [1249, 249] width 279 height 21
type input "Scheduled to Ship"
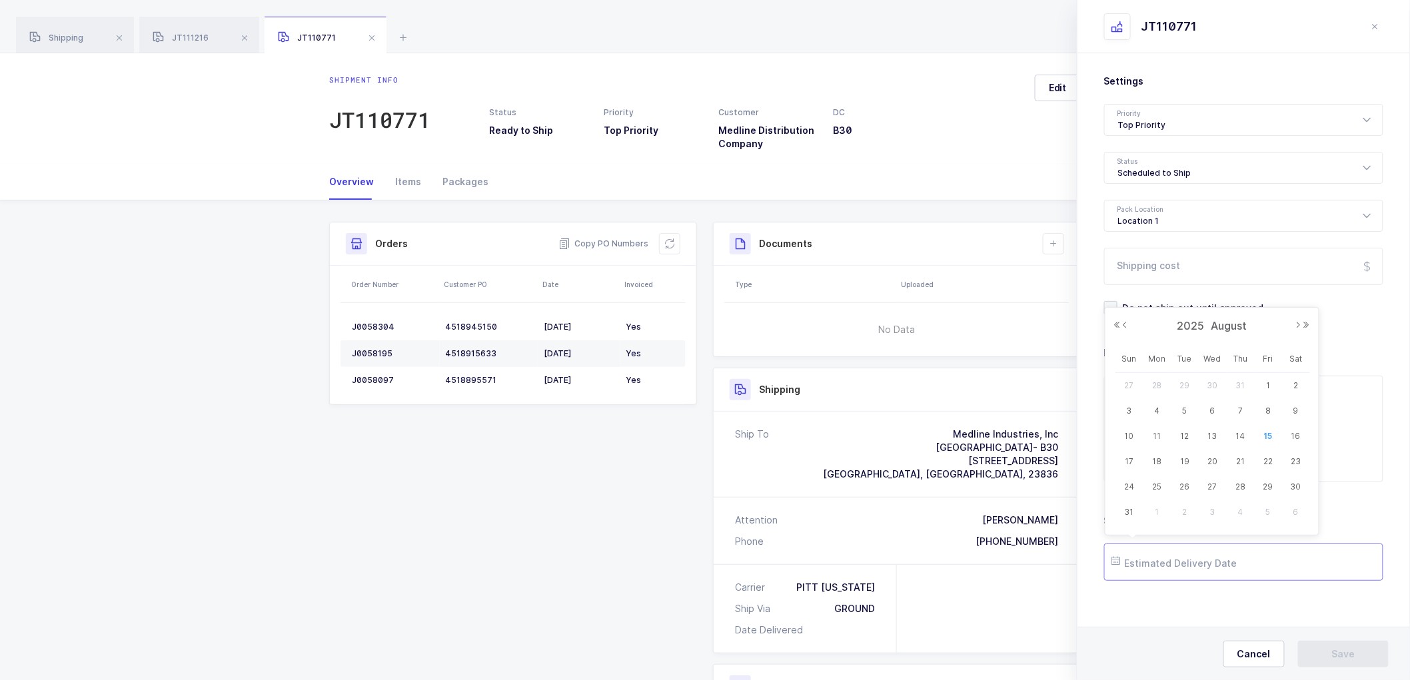
click at [1171, 556] on input "text" at bounding box center [1243, 562] width 279 height 37
click at [1187, 456] on span "19" at bounding box center [1185, 462] width 16 height 16
type input "[DATE]"
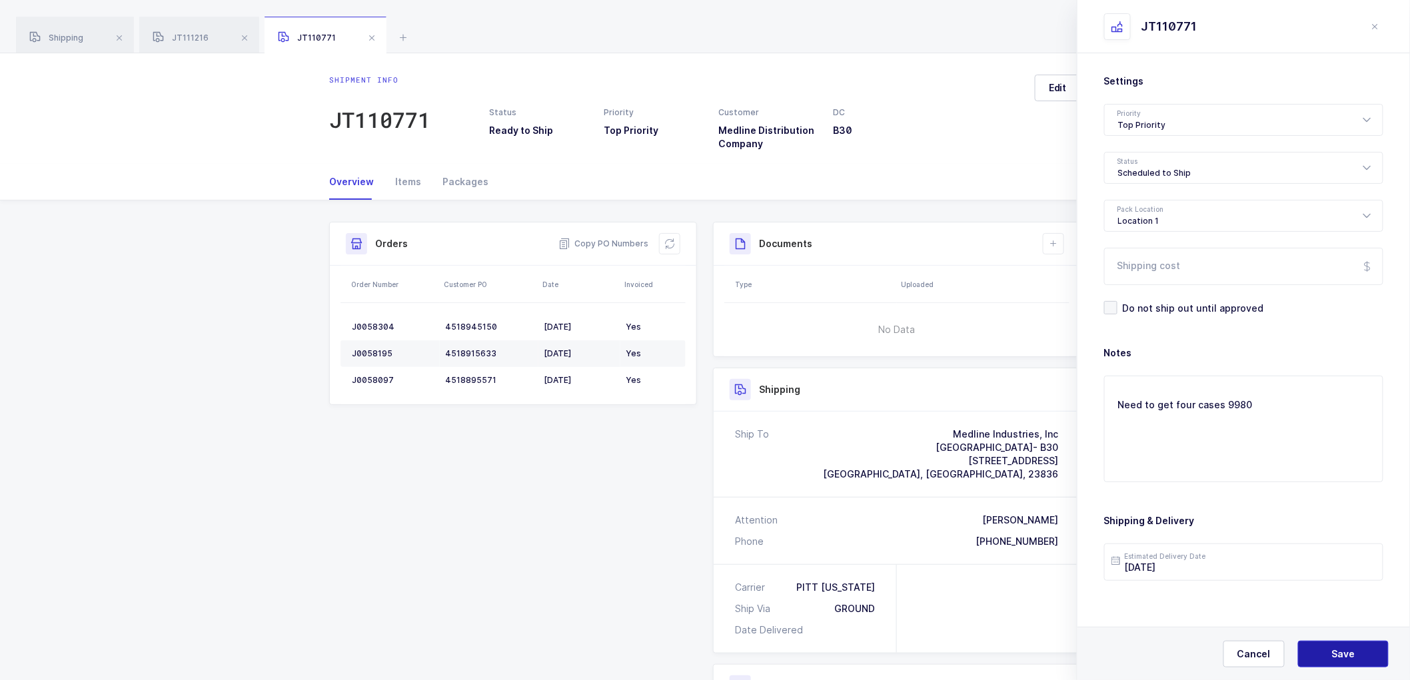
click at [1348, 662] on button "Save" at bounding box center [1343, 654] width 91 height 27
click at [1050, 245] on icon at bounding box center [1053, 244] width 11 height 11
click at [1076, 280] on li "Create Document" at bounding box center [1098, 281] width 99 height 21
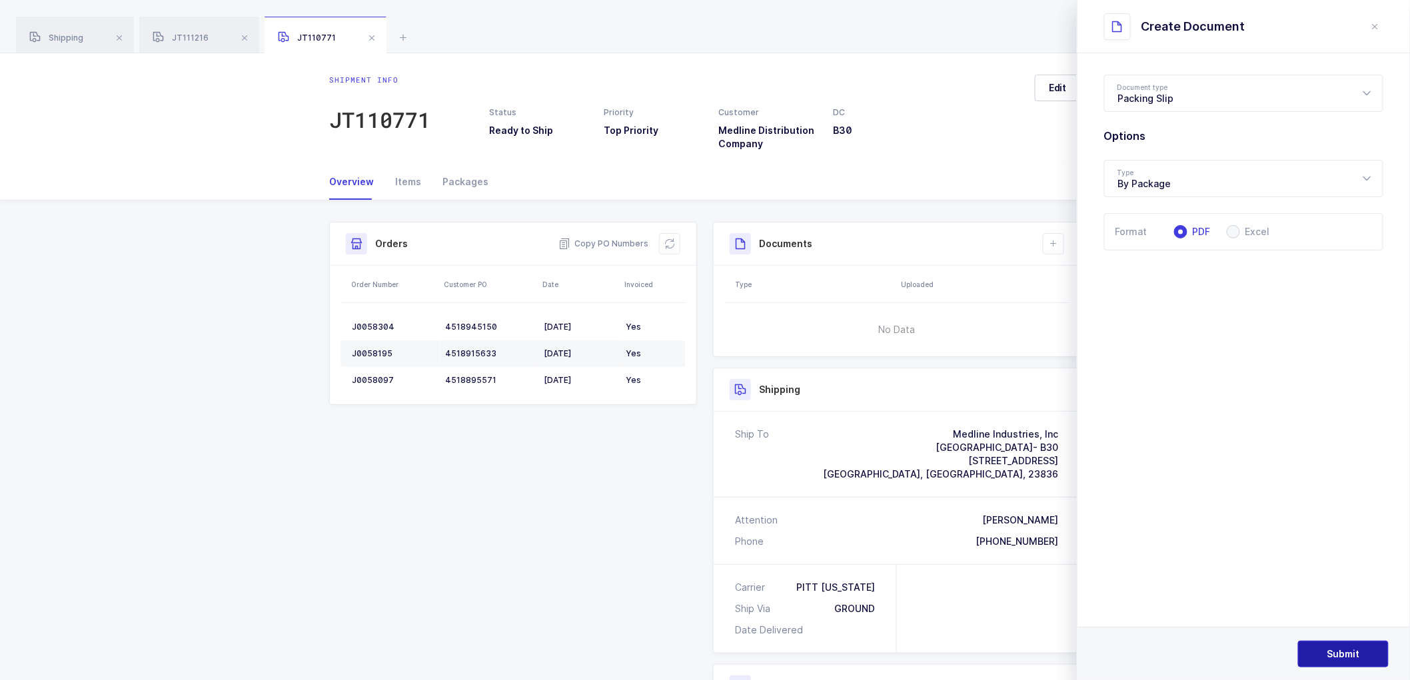
click at [1335, 648] on span "Submit" at bounding box center [1343, 654] width 33 height 13
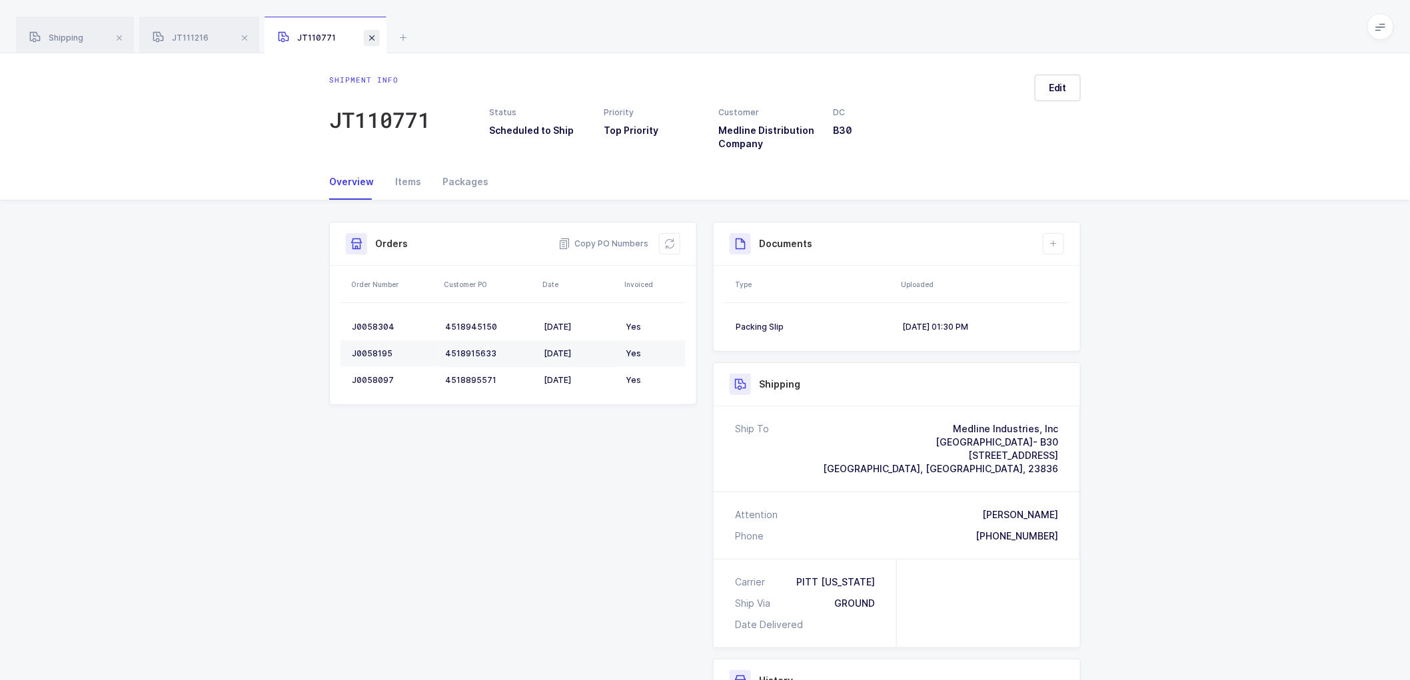
click at [369, 37] on span at bounding box center [372, 38] width 16 height 16
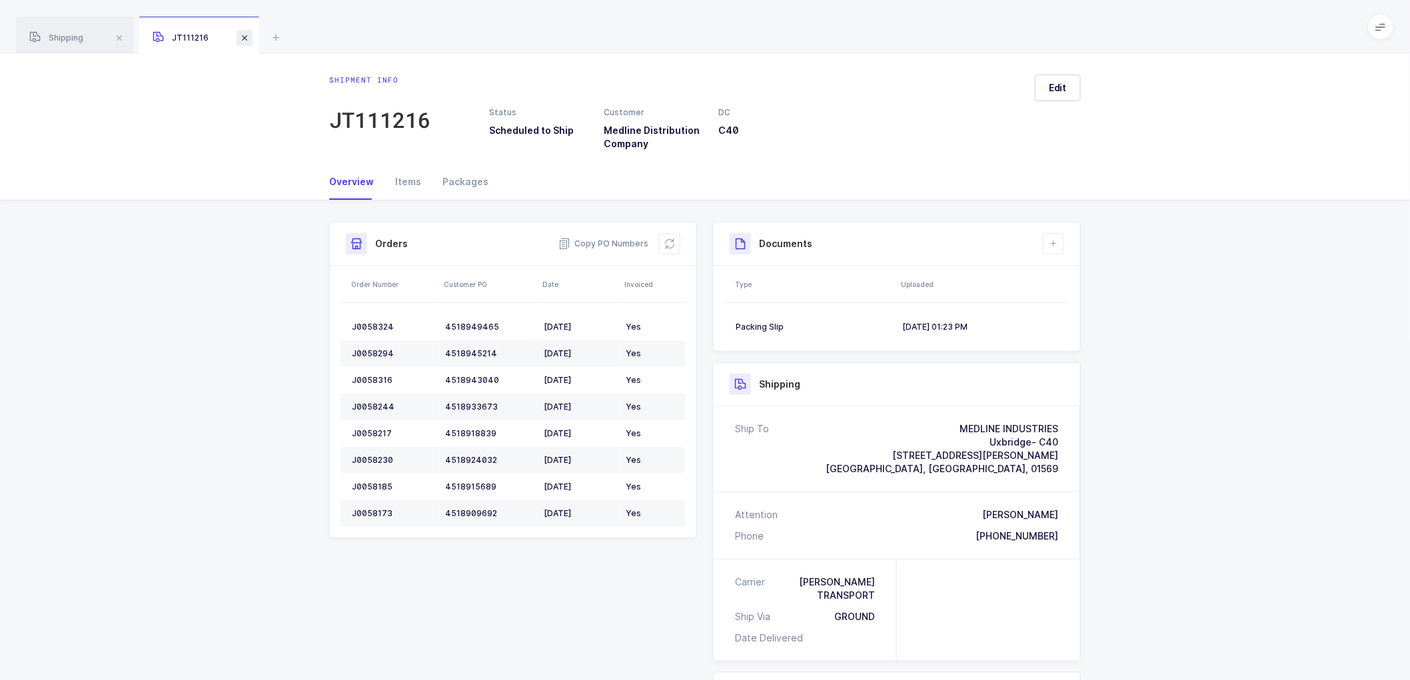
click at [248, 38] on span at bounding box center [245, 38] width 16 height 16
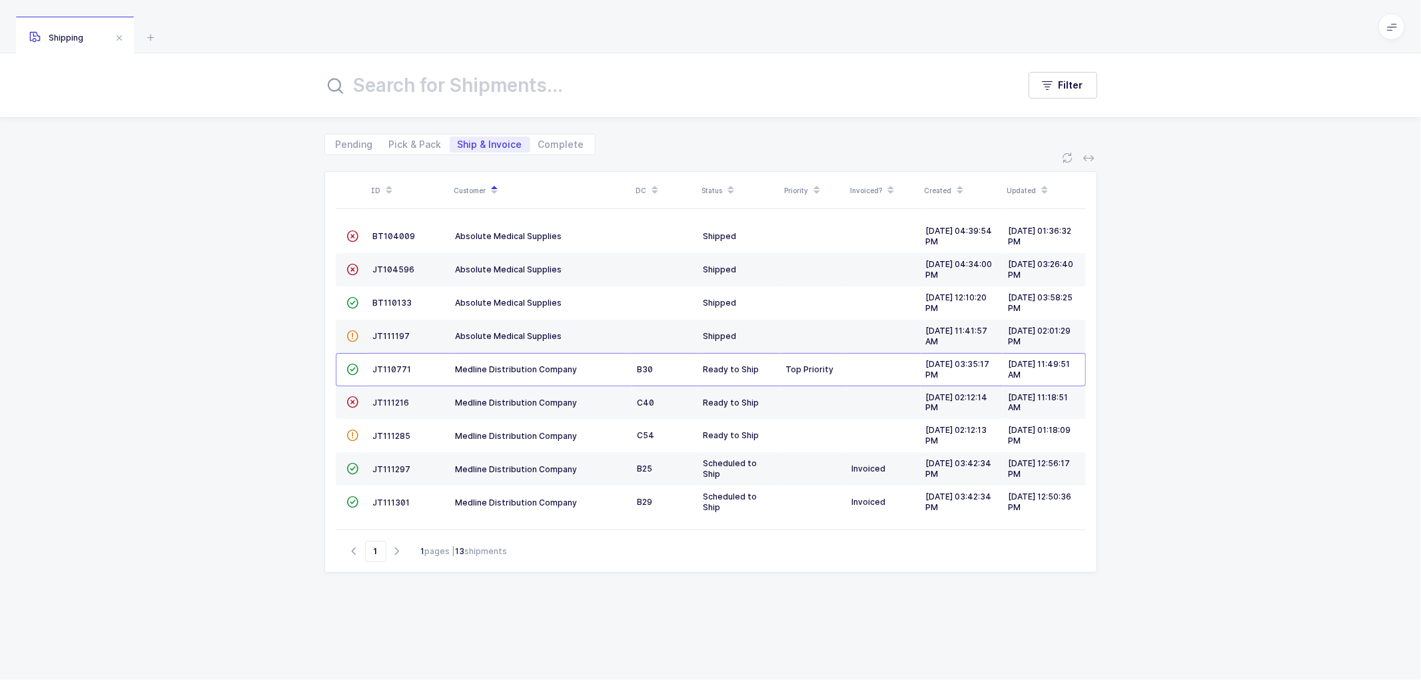
click at [67, 29] on div "Shipping" at bounding box center [75, 35] width 118 height 37
click at [426, 149] on span "Pick & Pack" at bounding box center [415, 144] width 53 height 9
click at [390, 145] on input "Pick & Pack" at bounding box center [385, 141] width 9 height 9
radio input "true"
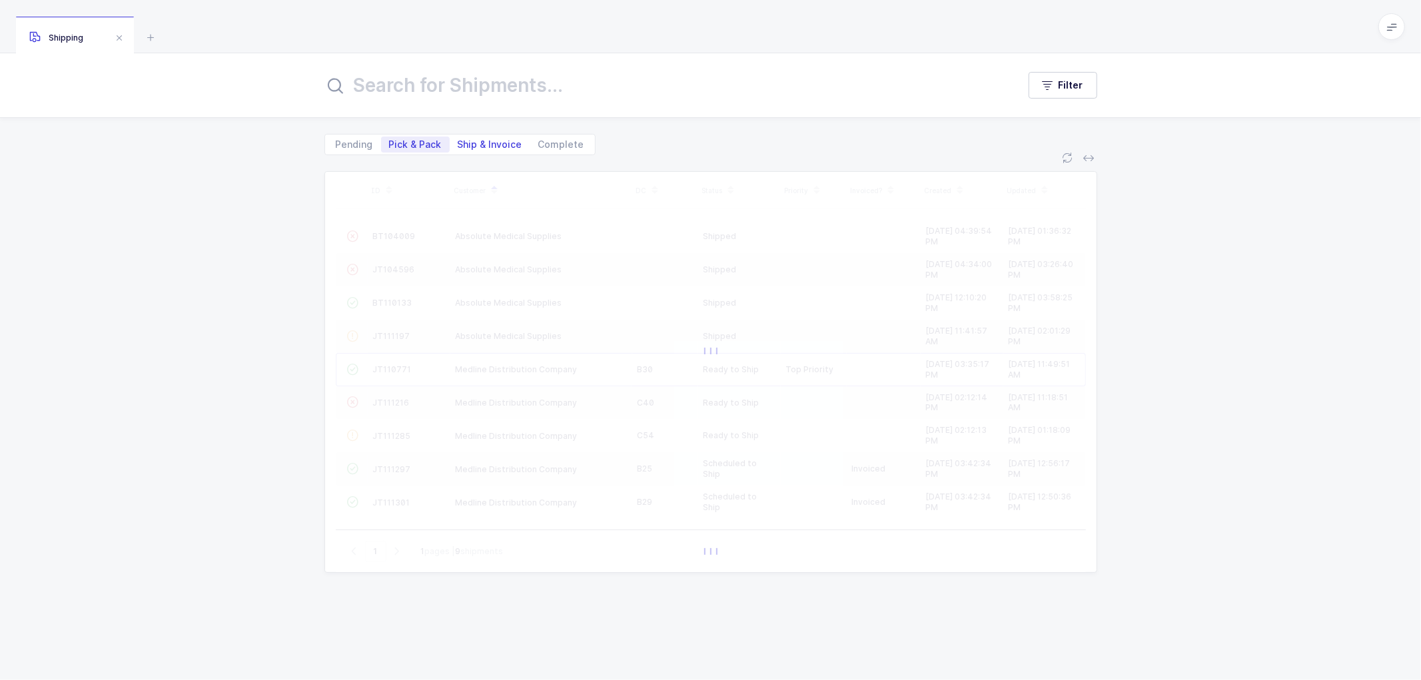
click at [491, 140] on span "Ship & Invoice" at bounding box center [490, 144] width 65 height 9
click at [458, 140] on input "Ship & Invoice" at bounding box center [454, 141] width 9 height 9
radio input "true"
radio input "false"
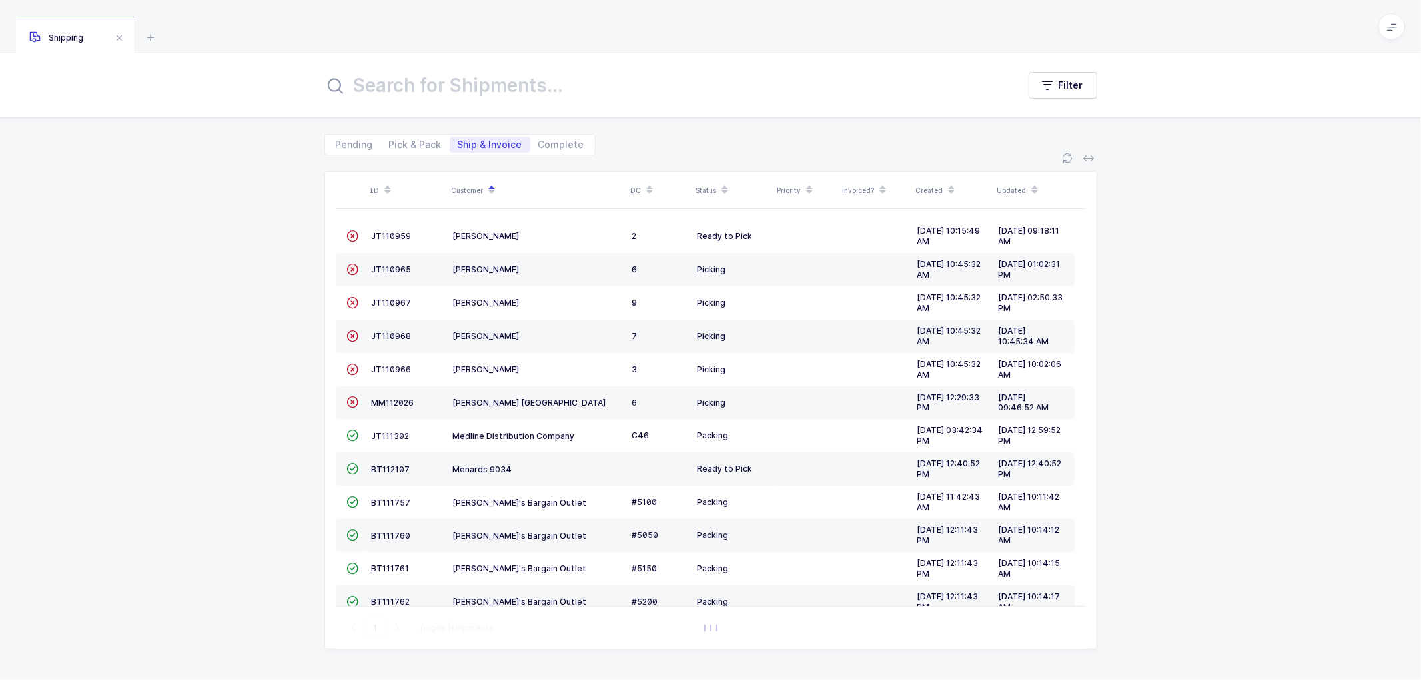
click at [466, 140] on span "Ship & Invoice" at bounding box center [490, 144] width 65 height 9
click at [458, 140] on input "Ship & Invoice" at bounding box center [454, 141] width 9 height 9
